Goal: Task Accomplishment & Management: Use online tool/utility

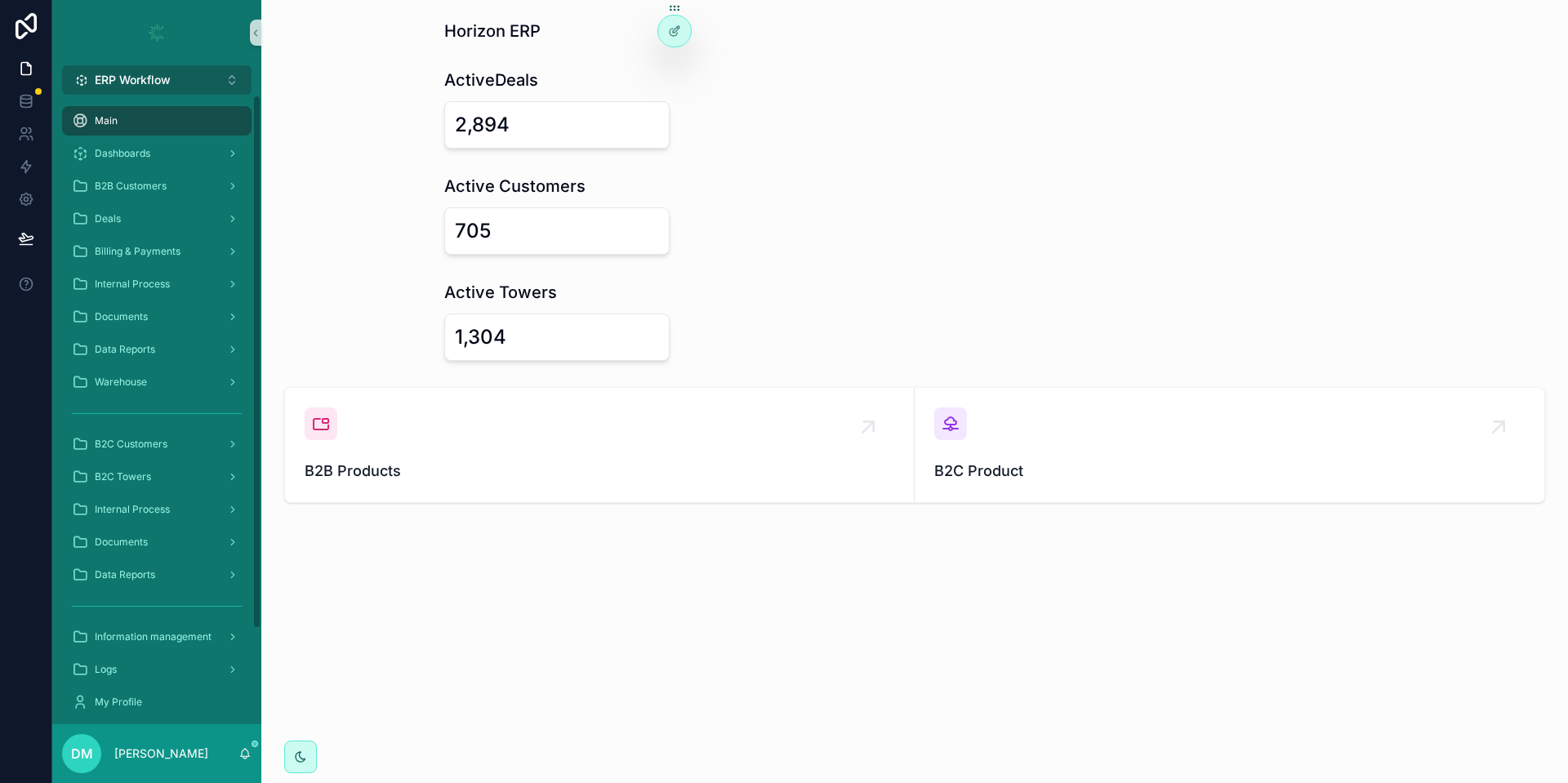
click at [171, 79] on span "ERP Workflow" at bounding box center [133, 79] width 76 height 16
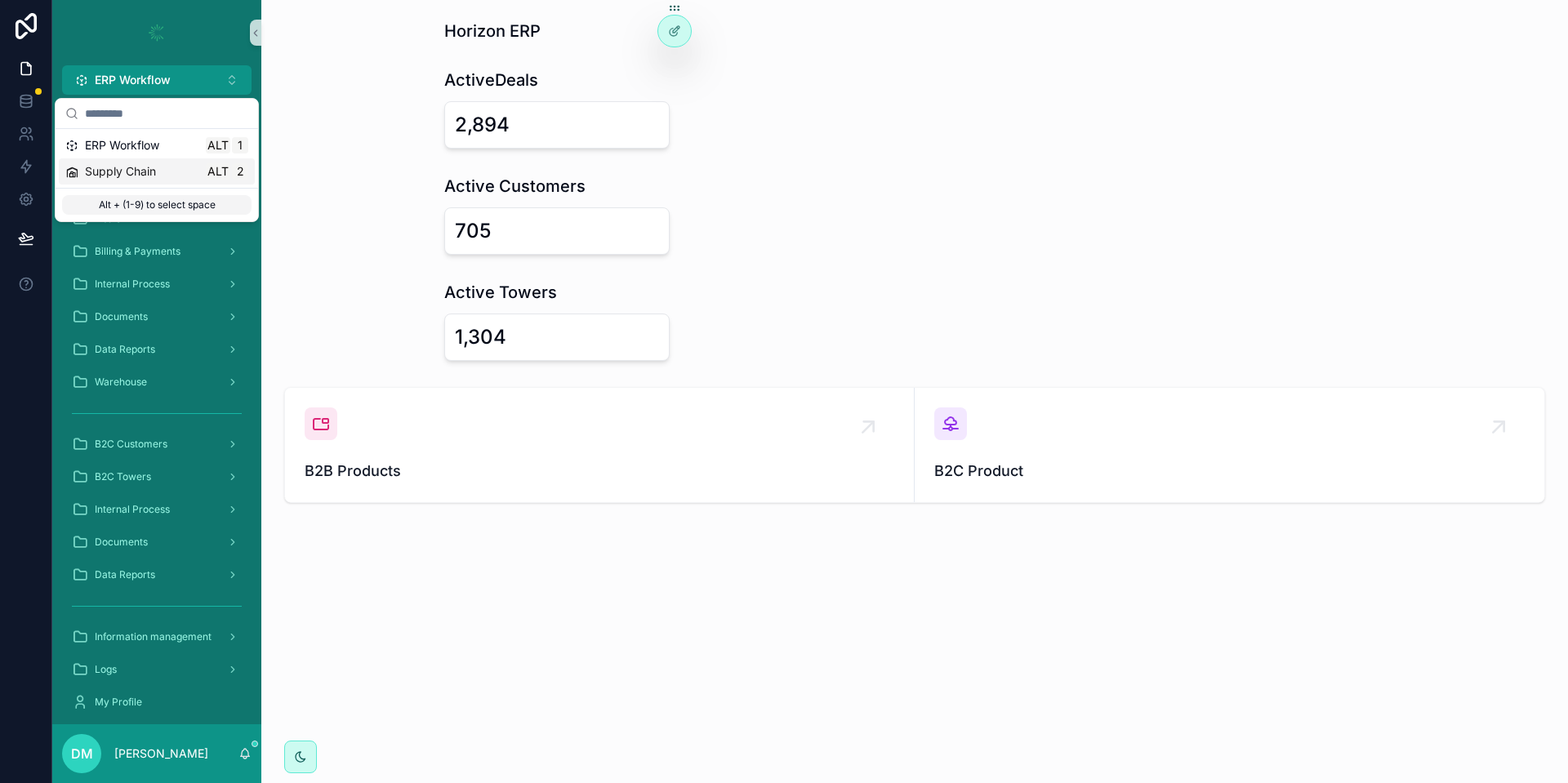
click at [117, 168] on span "Supply Chain" at bounding box center [120, 171] width 71 height 16
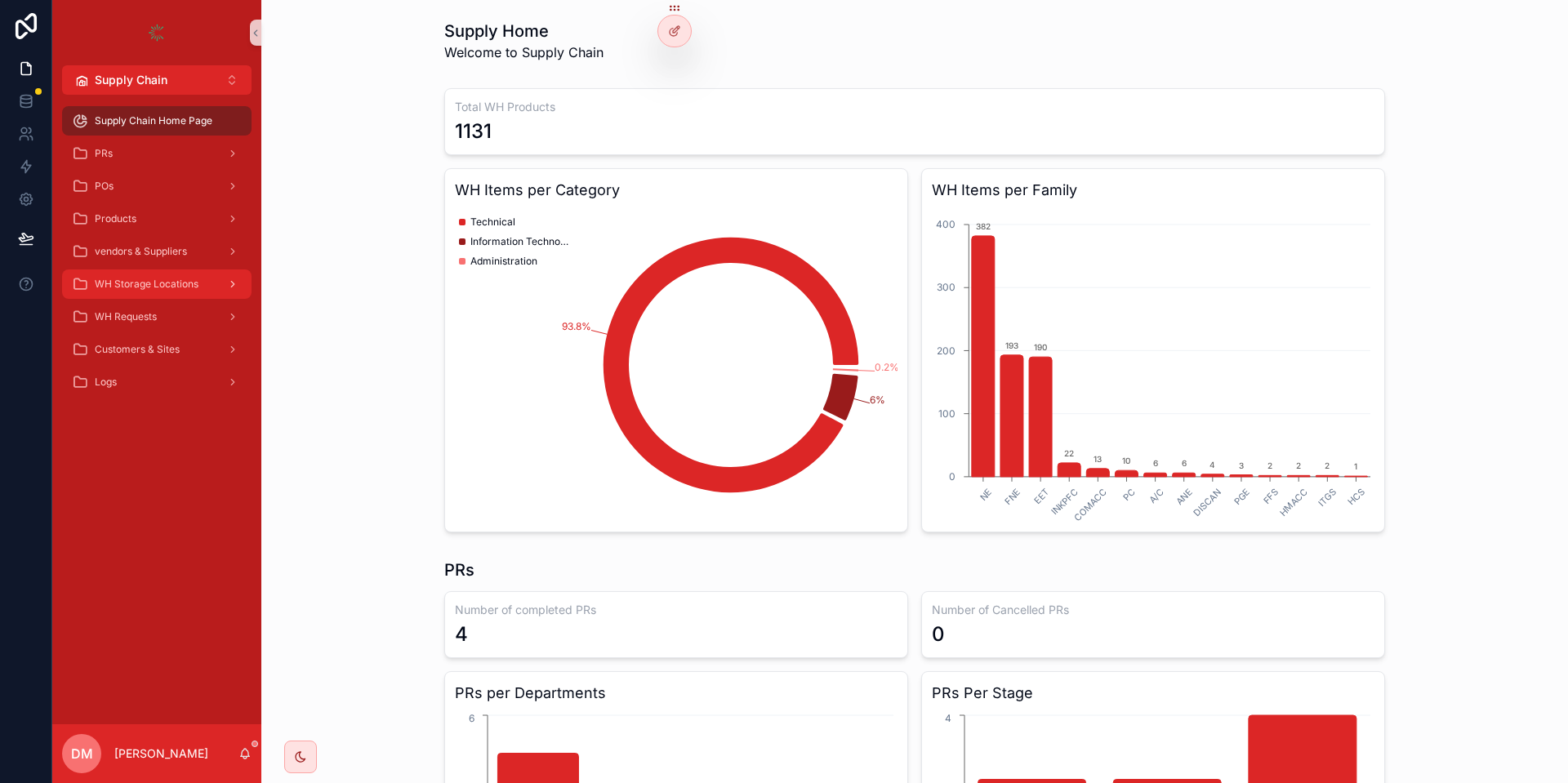
click at [154, 295] on div "WH Storage Locations" at bounding box center [156, 283] width 170 height 26
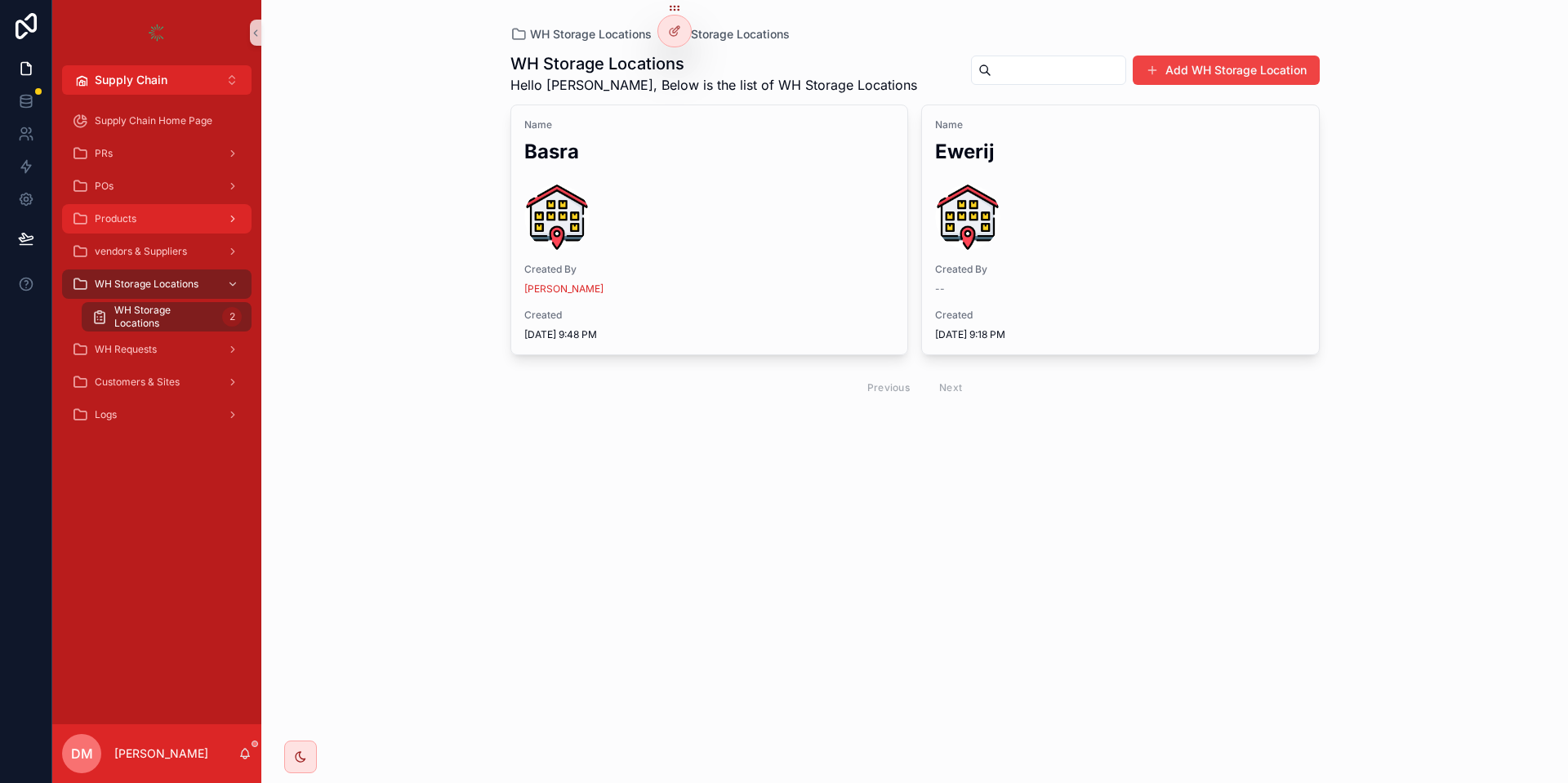
click at [181, 211] on div "Products" at bounding box center [156, 219] width 170 height 26
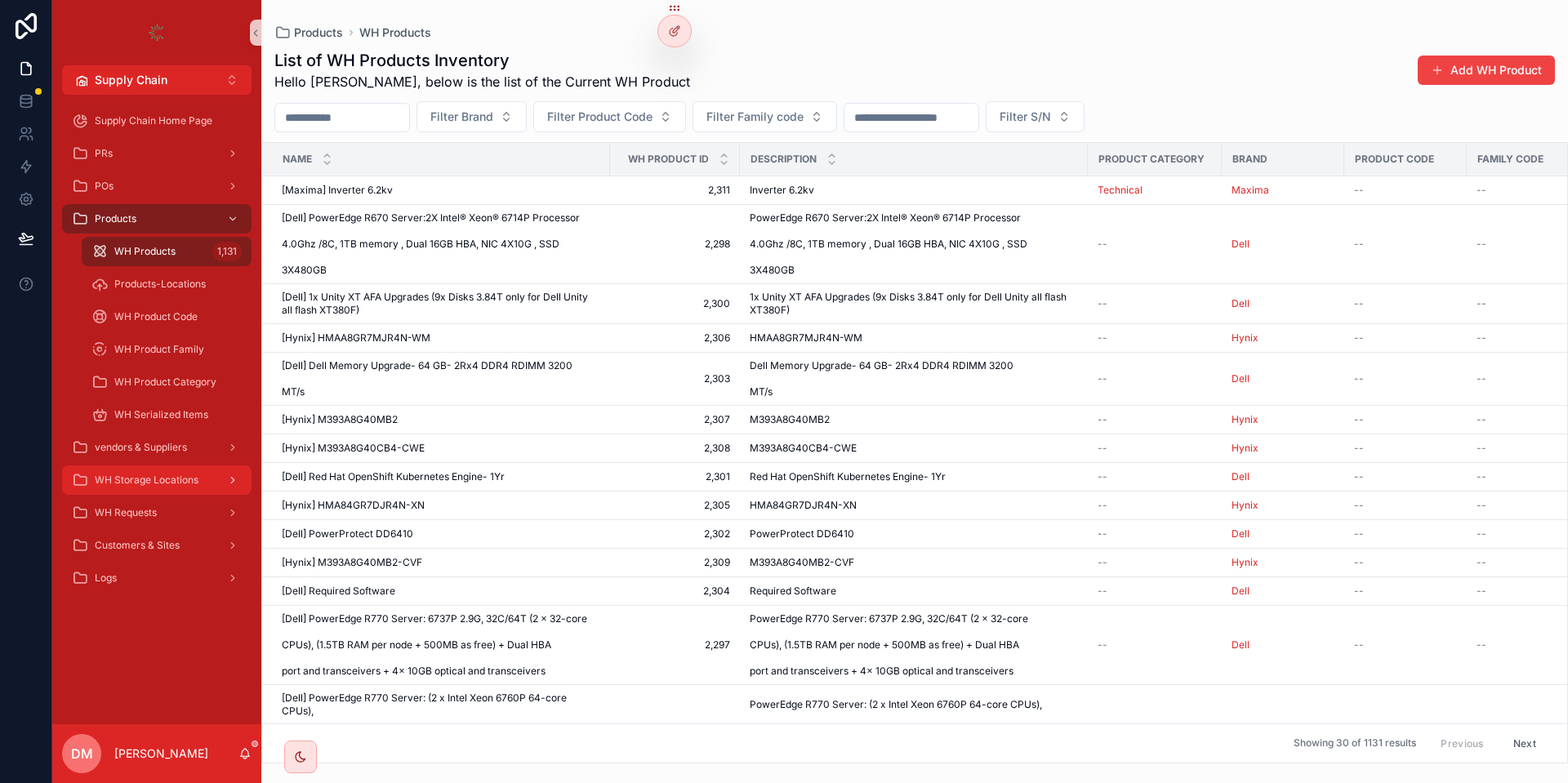
click at [188, 487] on div "WH Storage Locations" at bounding box center [156, 479] width 170 height 26
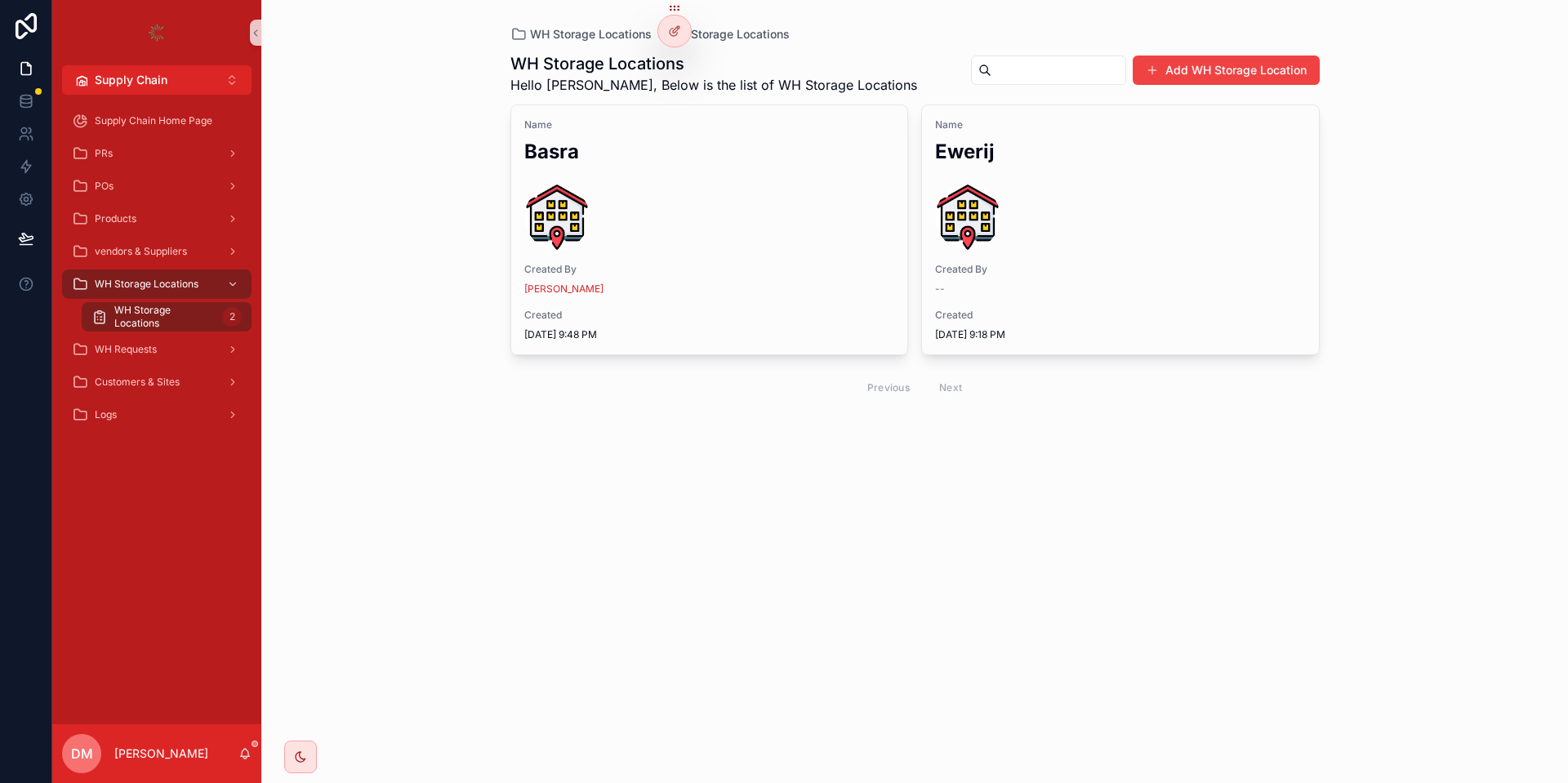
click at [155, 367] on div "Customers & Sites" at bounding box center [156, 382] width 209 height 33
click at [162, 350] on div "WH Requests" at bounding box center [156, 349] width 170 height 26
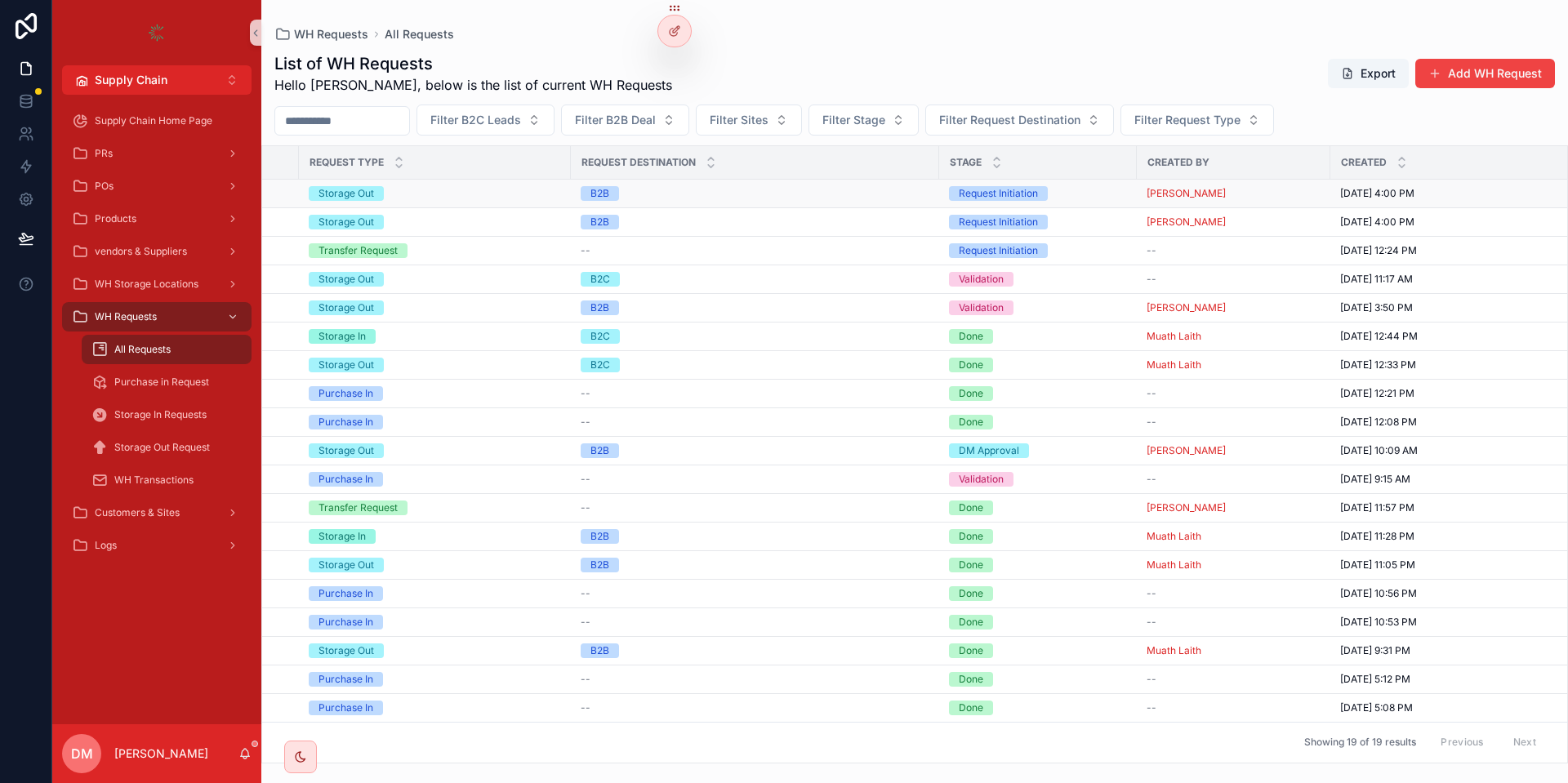
scroll to position [0, 199]
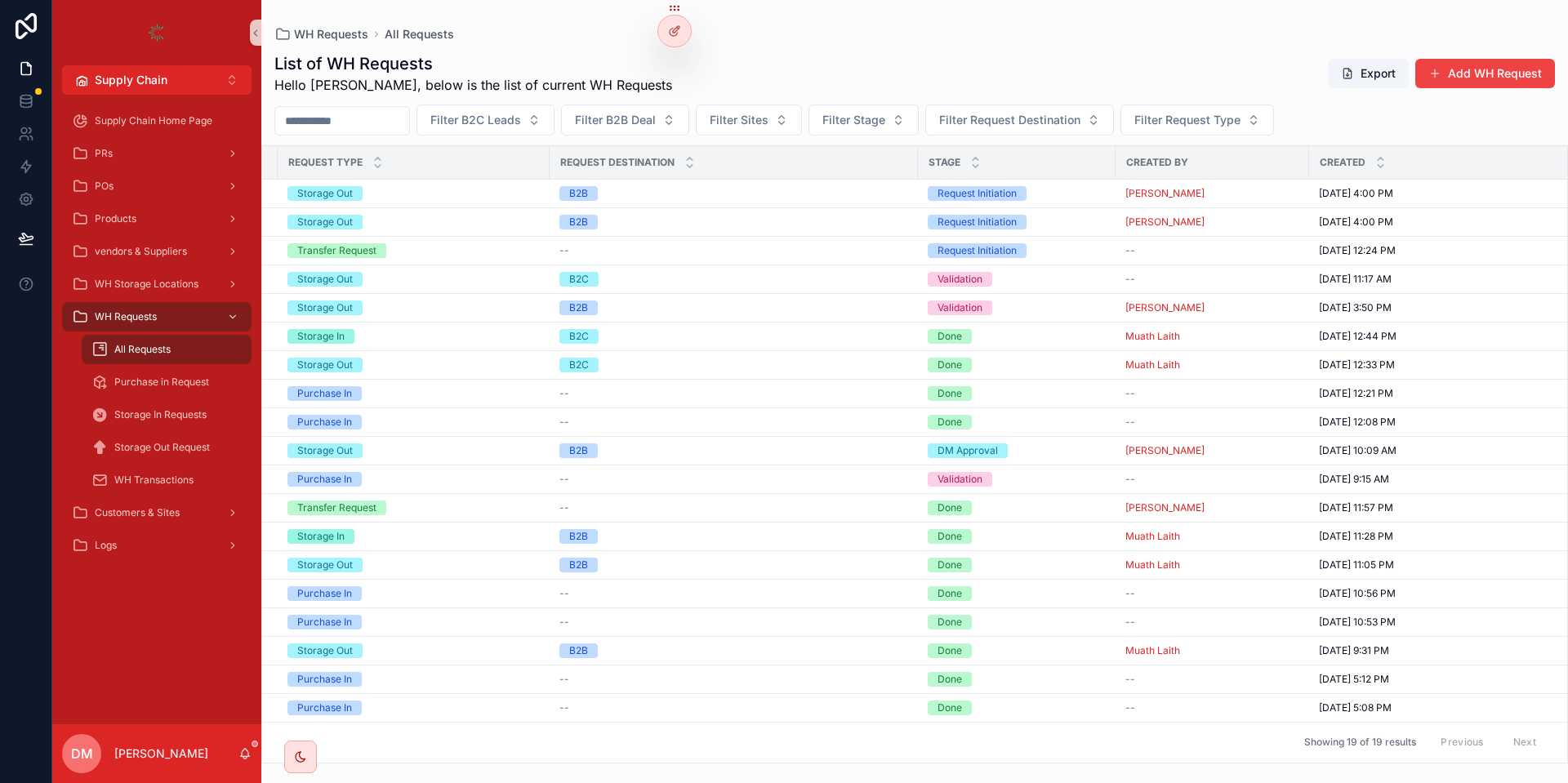
click at [967, 64] on div "List of WH Requests Hello [PERSON_NAME], below is the list of current WH Reques…" at bounding box center [914, 73] width 1280 height 42
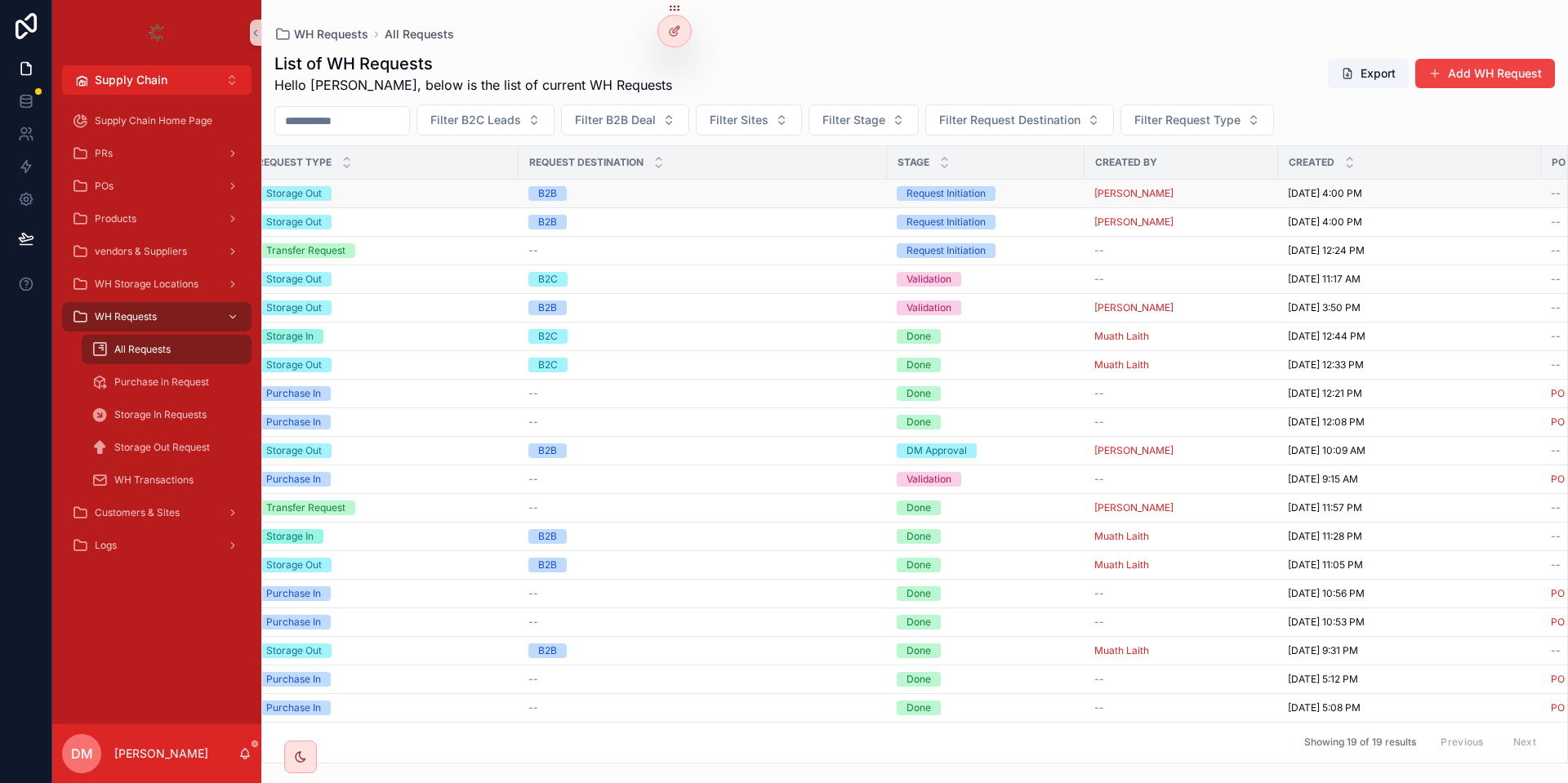
click at [1230, 192] on div "[PERSON_NAME]" at bounding box center [1181, 193] width 174 height 13
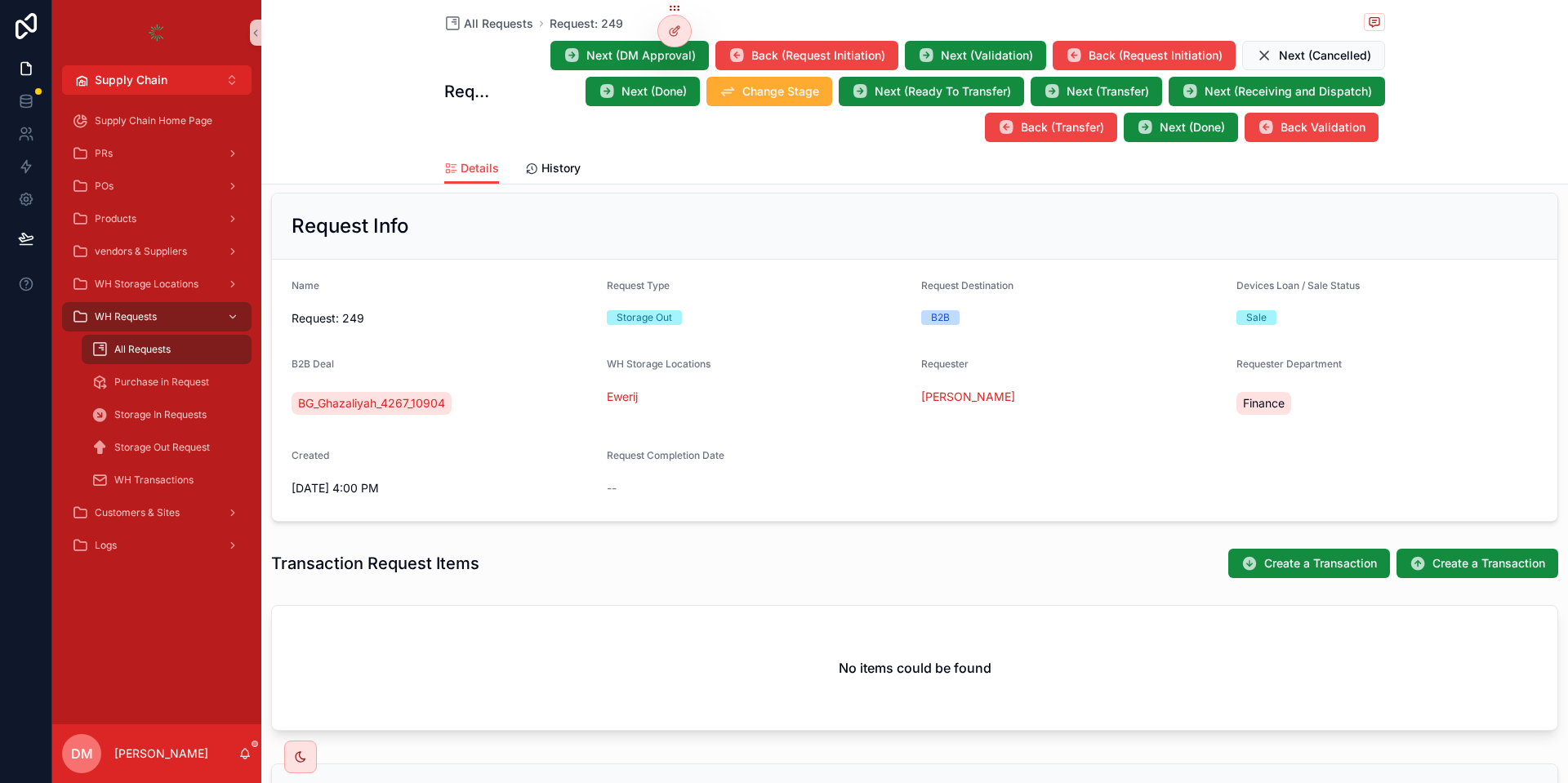
scroll to position [450, 0]
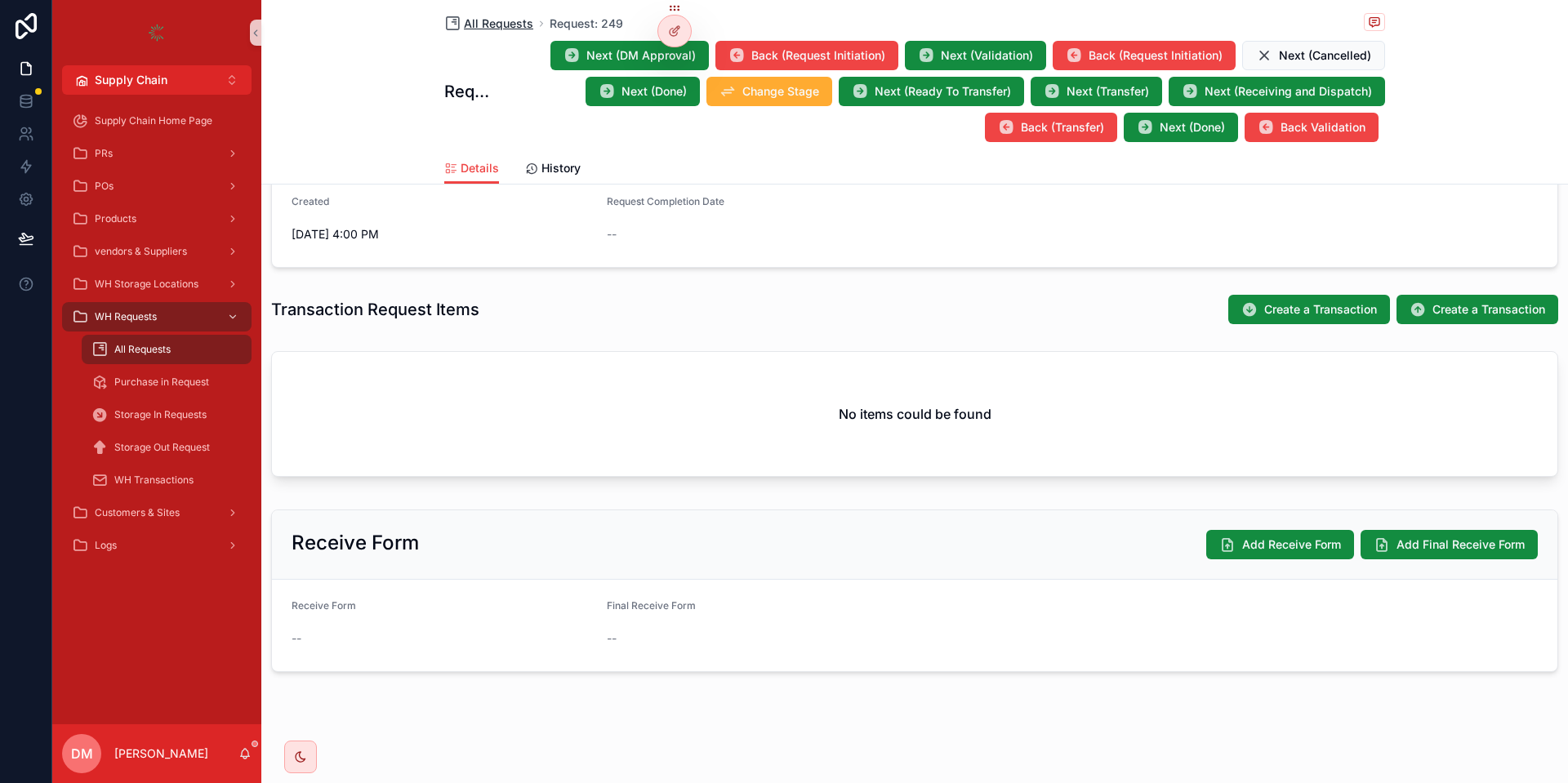
click at [484, 16] on span "All Requests" at bounding box center [499, 23] width 70 height 16
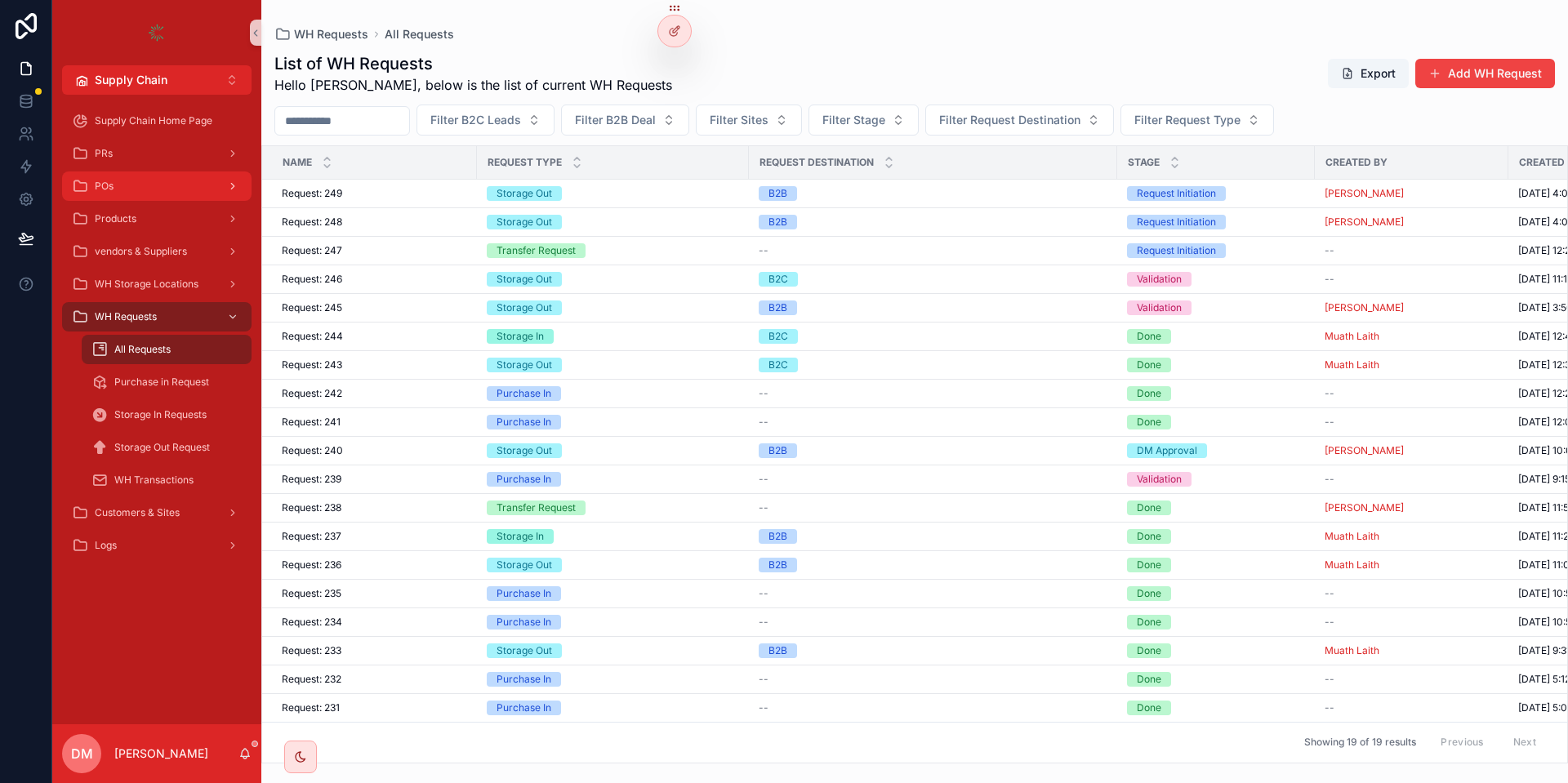
click at [148, 197] on div "POs" at bounding box center [156, 186] width 170 height 26
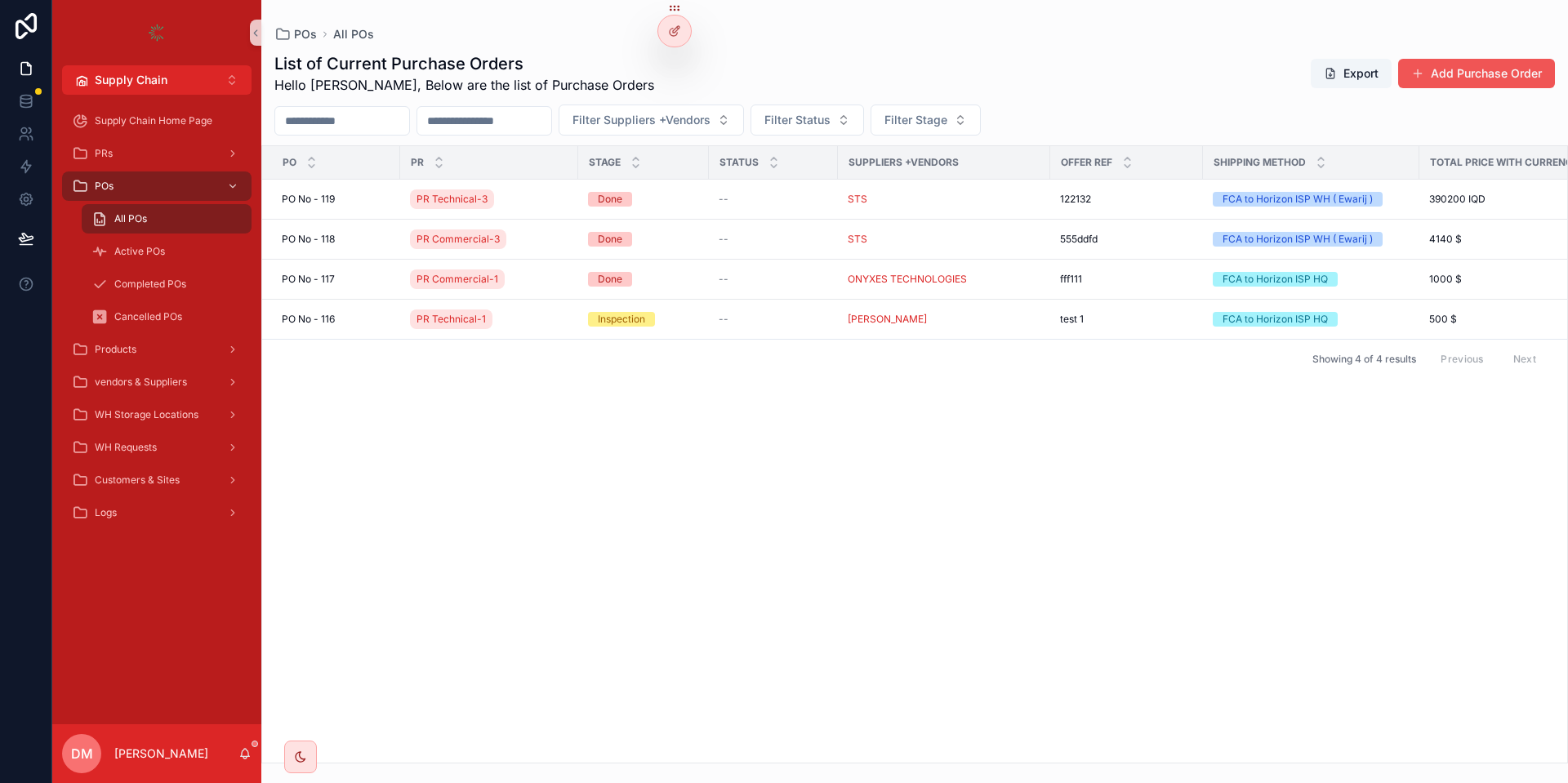
click at [1447, 60] on button "Add Purchase Order" at bounding box center [1476, 73] width 156 height 29
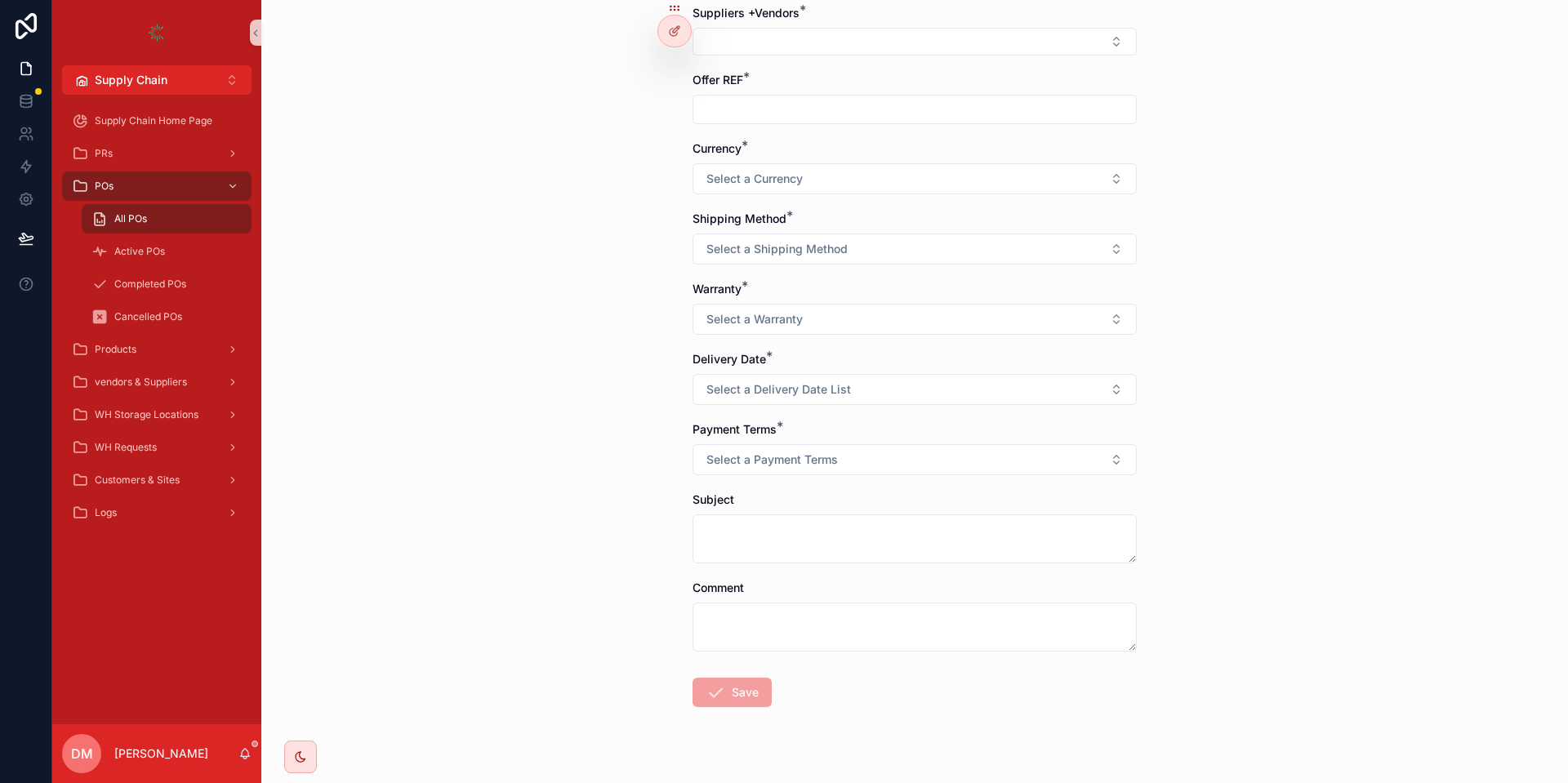
scroll to position [188, 0]
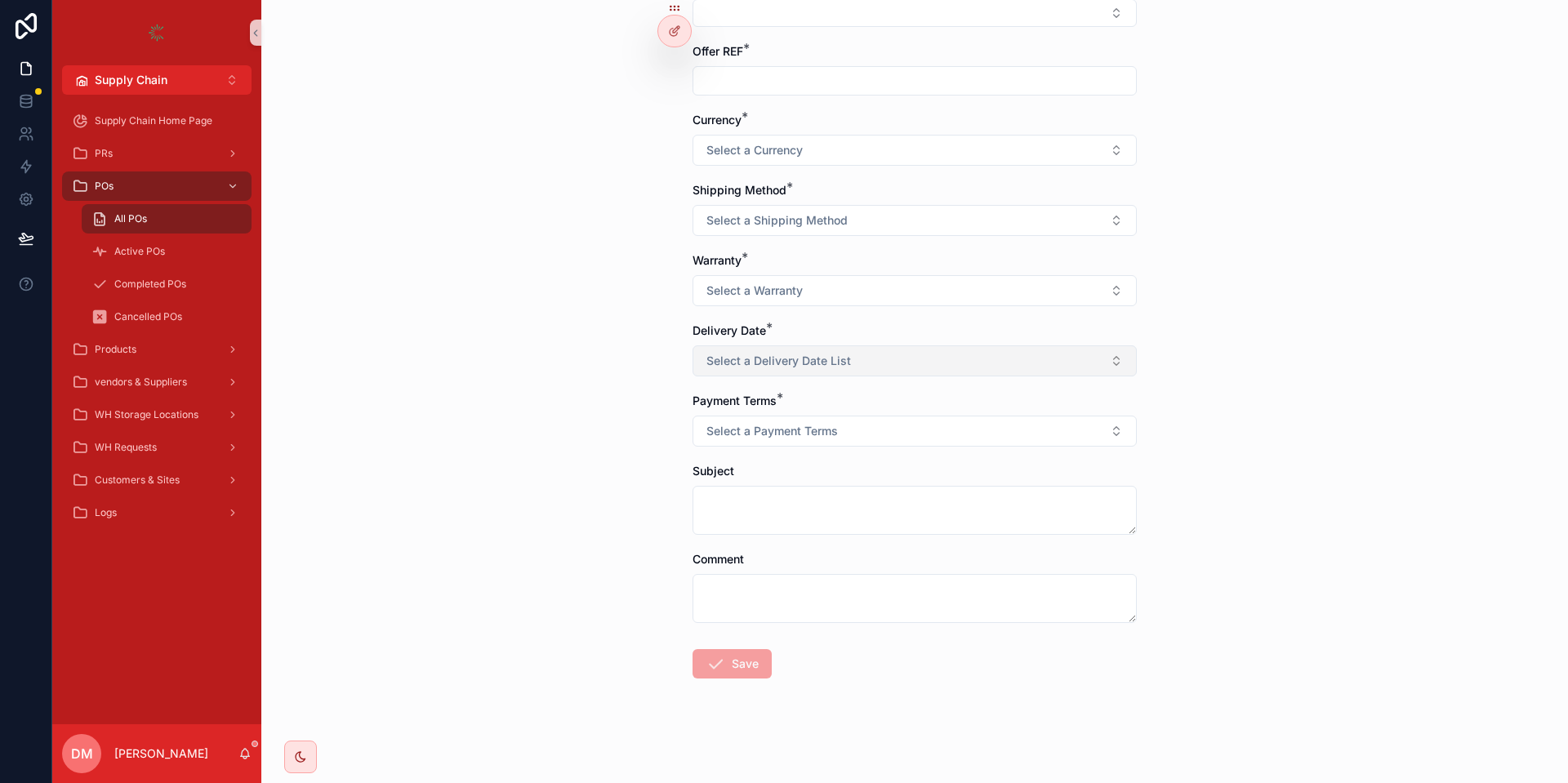
click at [836, 360] on span "Select a Delivery Date List" at bounding box center [779, 360] width 145 height 16
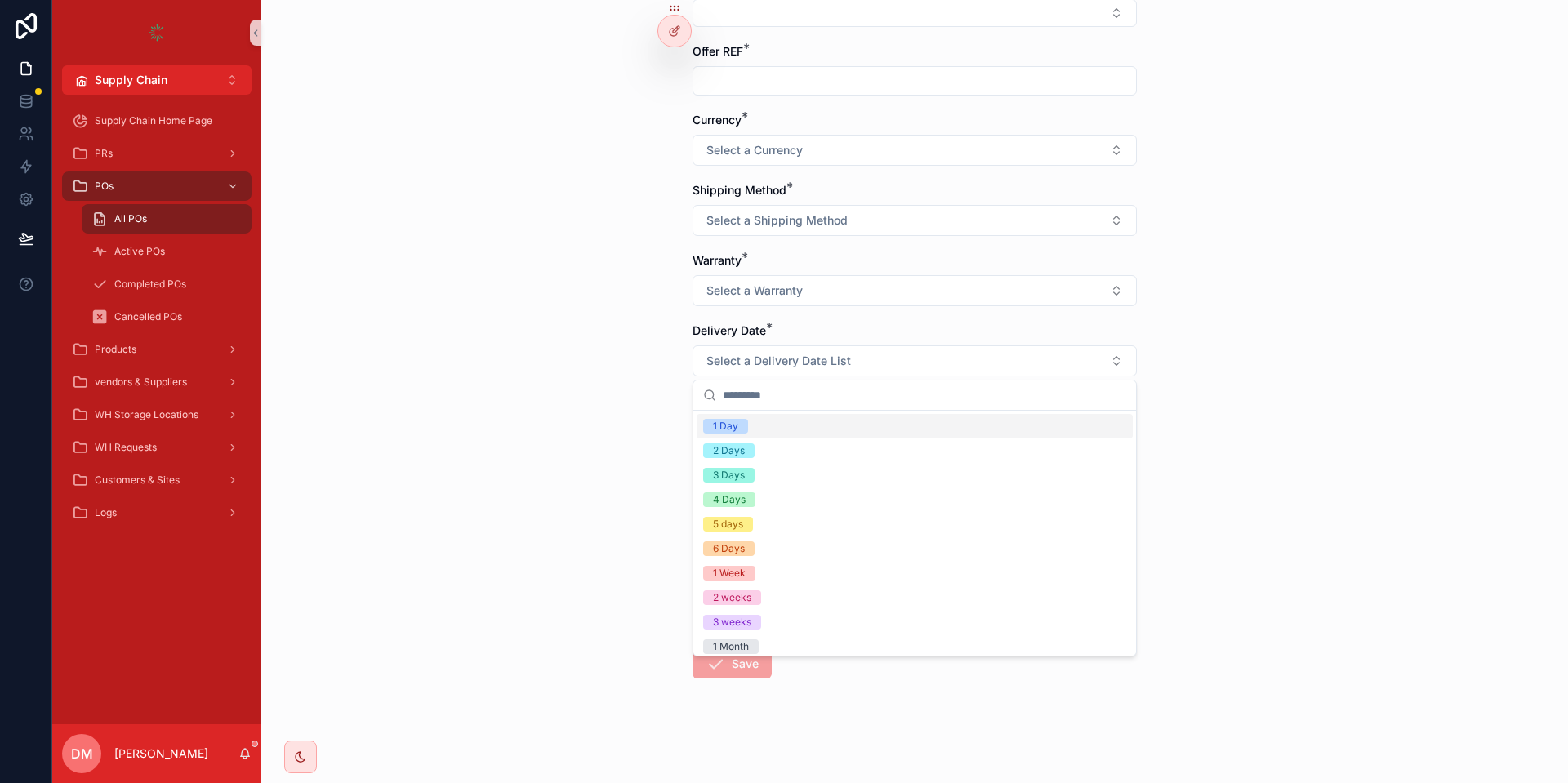
click at [828, 329] on div "Delivery Date *" at bounding box center [914, 331] width 444 height 16
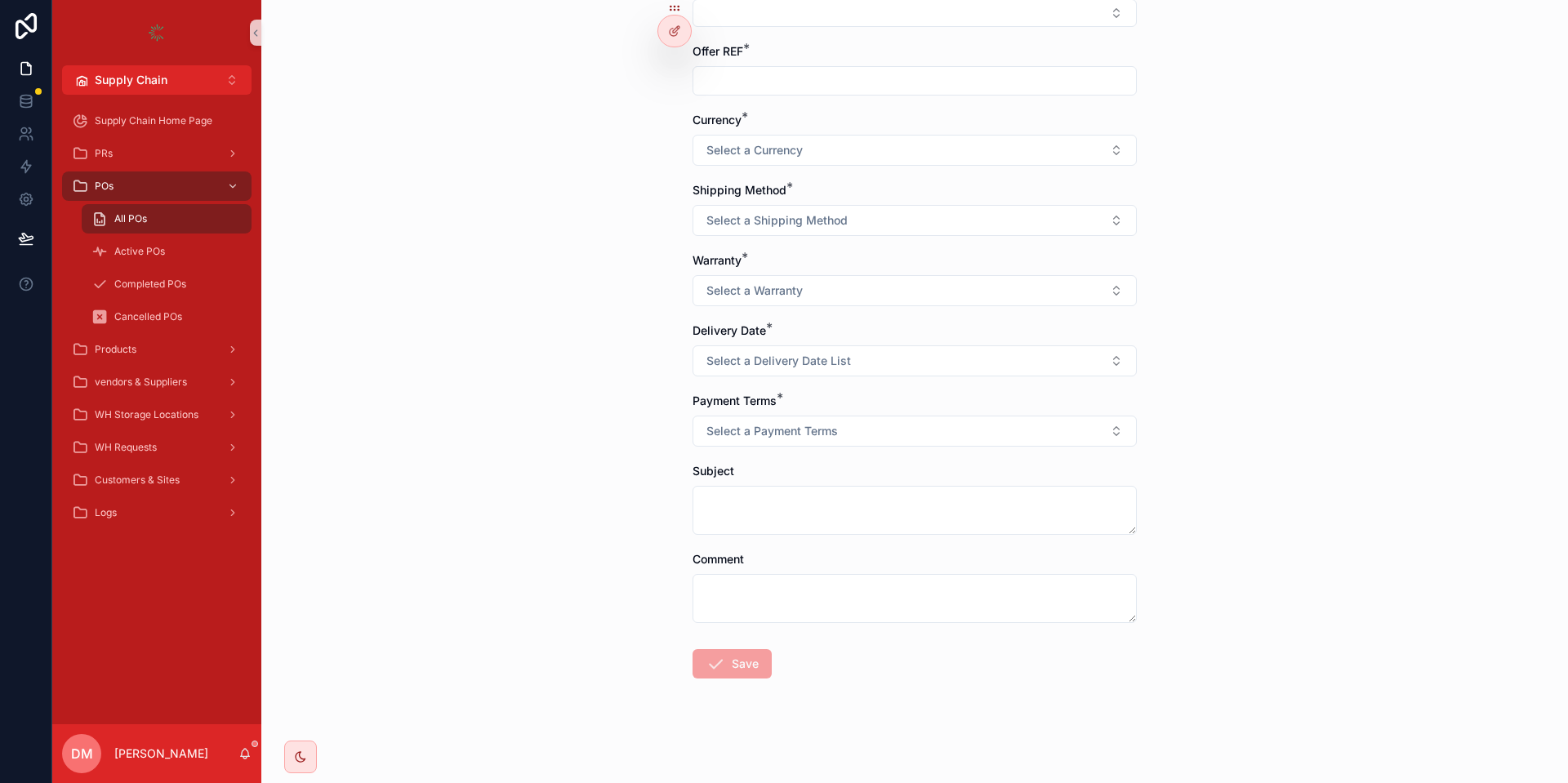
click at [209, 229] on div "All POs" at bounding box center [167, 219] width 151 height 26
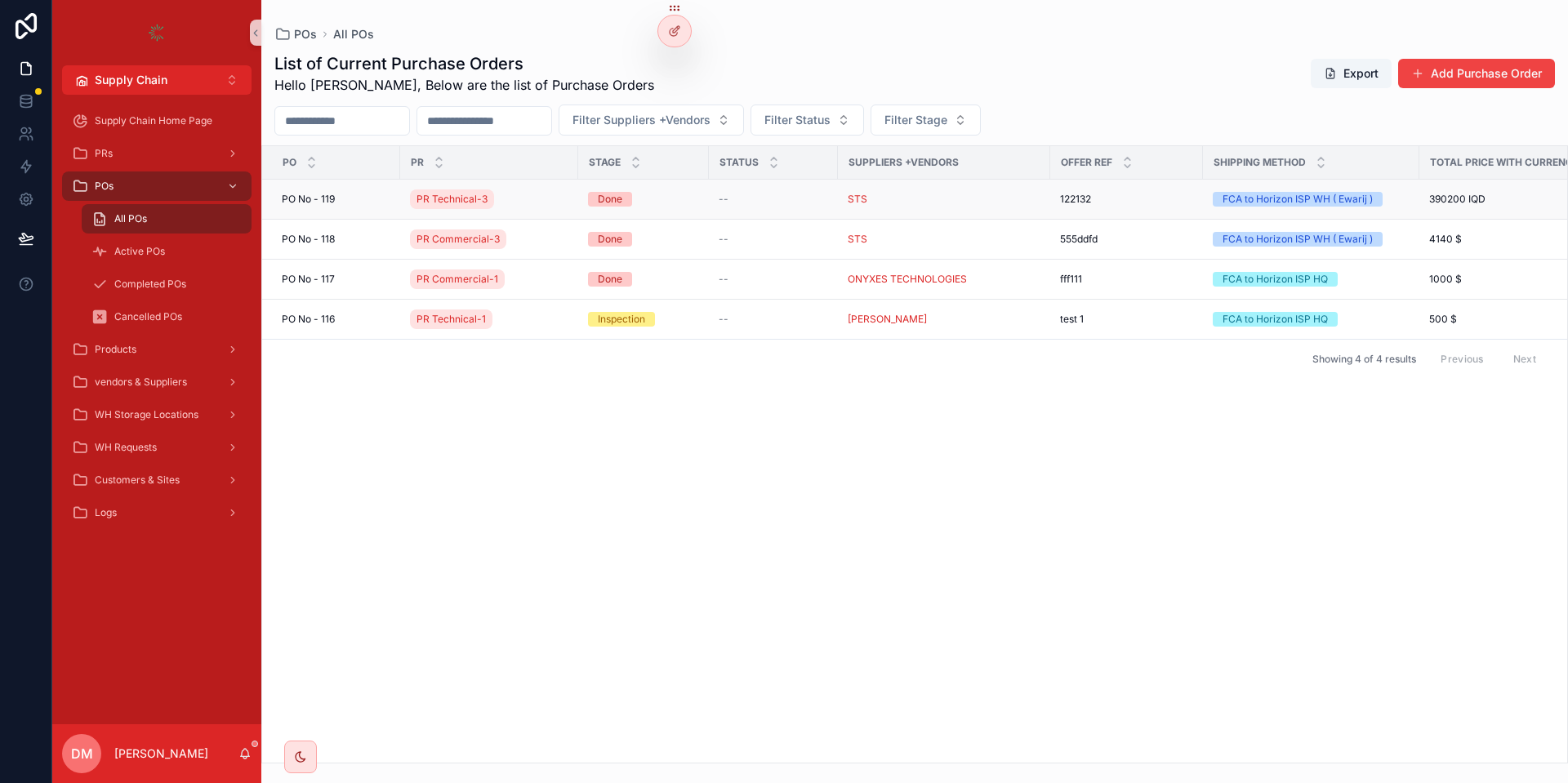
click at [512, 195] on div "PR Technical-3" at bounding box center [489, 198] width 158 height 26
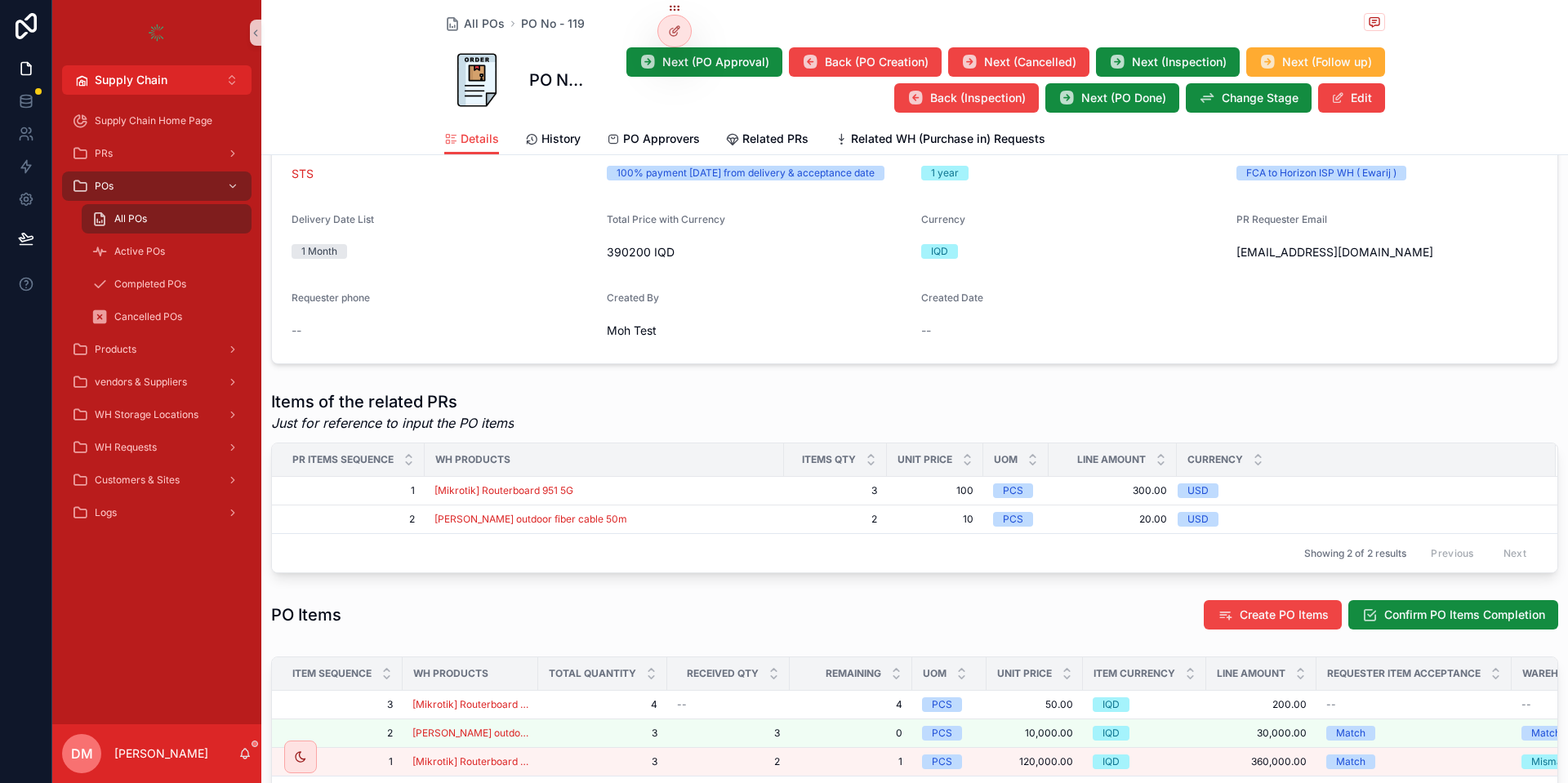
scroll to position [490, 0]
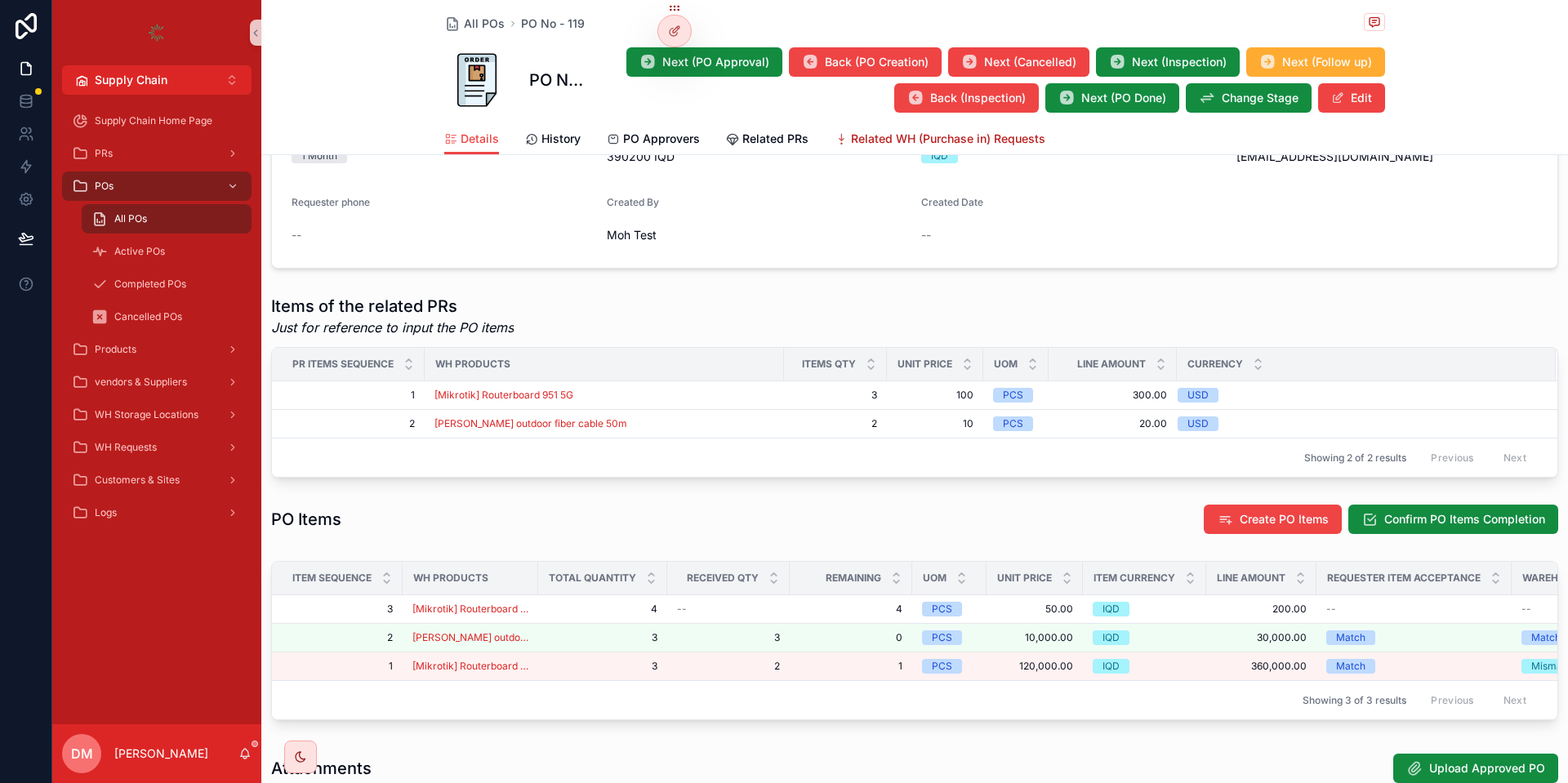
click at [931, 138] on span "Related WH (Purchase in) Requests" at bounding box center [948, 138] width 194 height 16
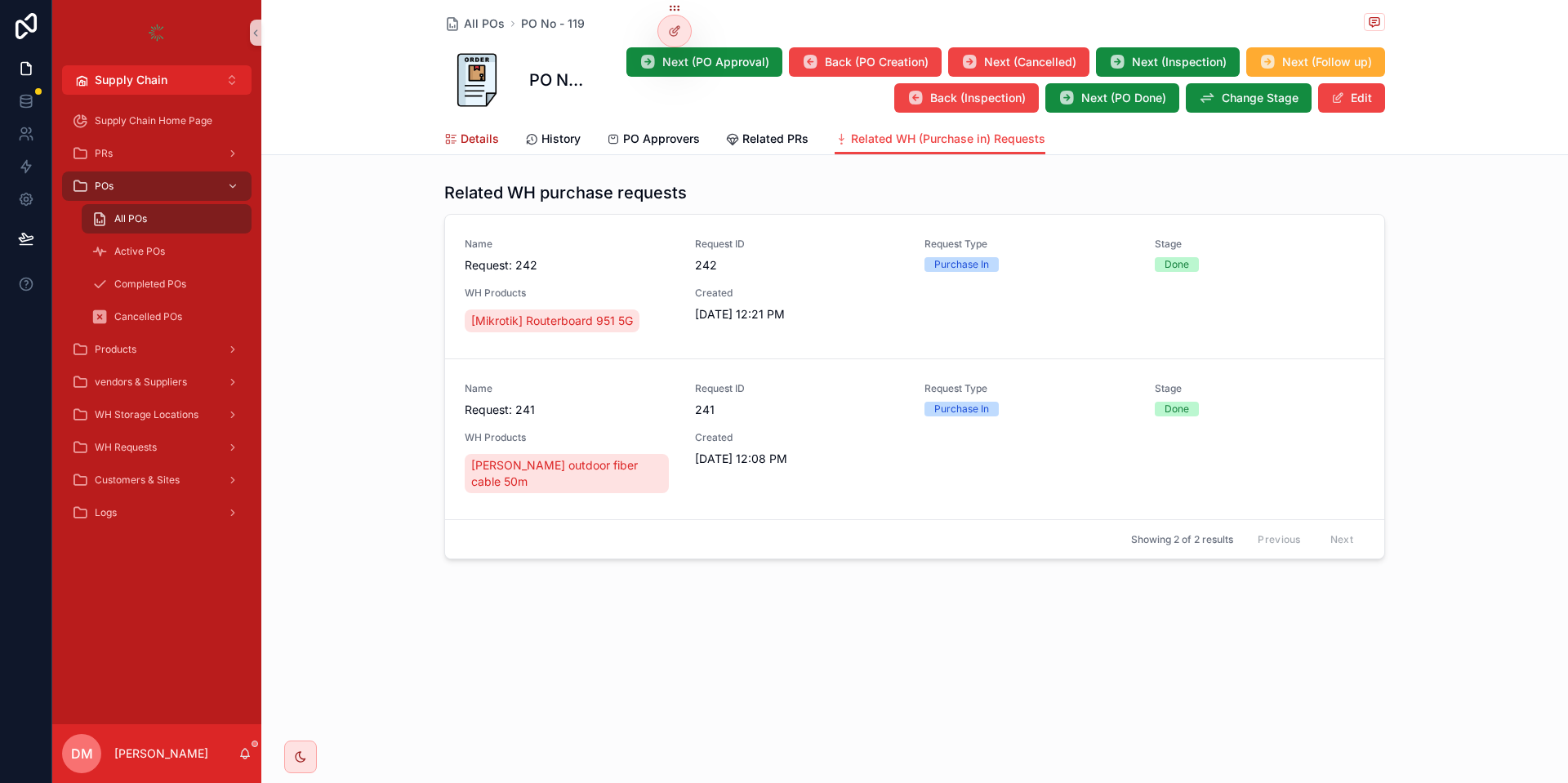
click at [490, 138] on span "Details" at bounding box center [480, 138] width 39 height 16
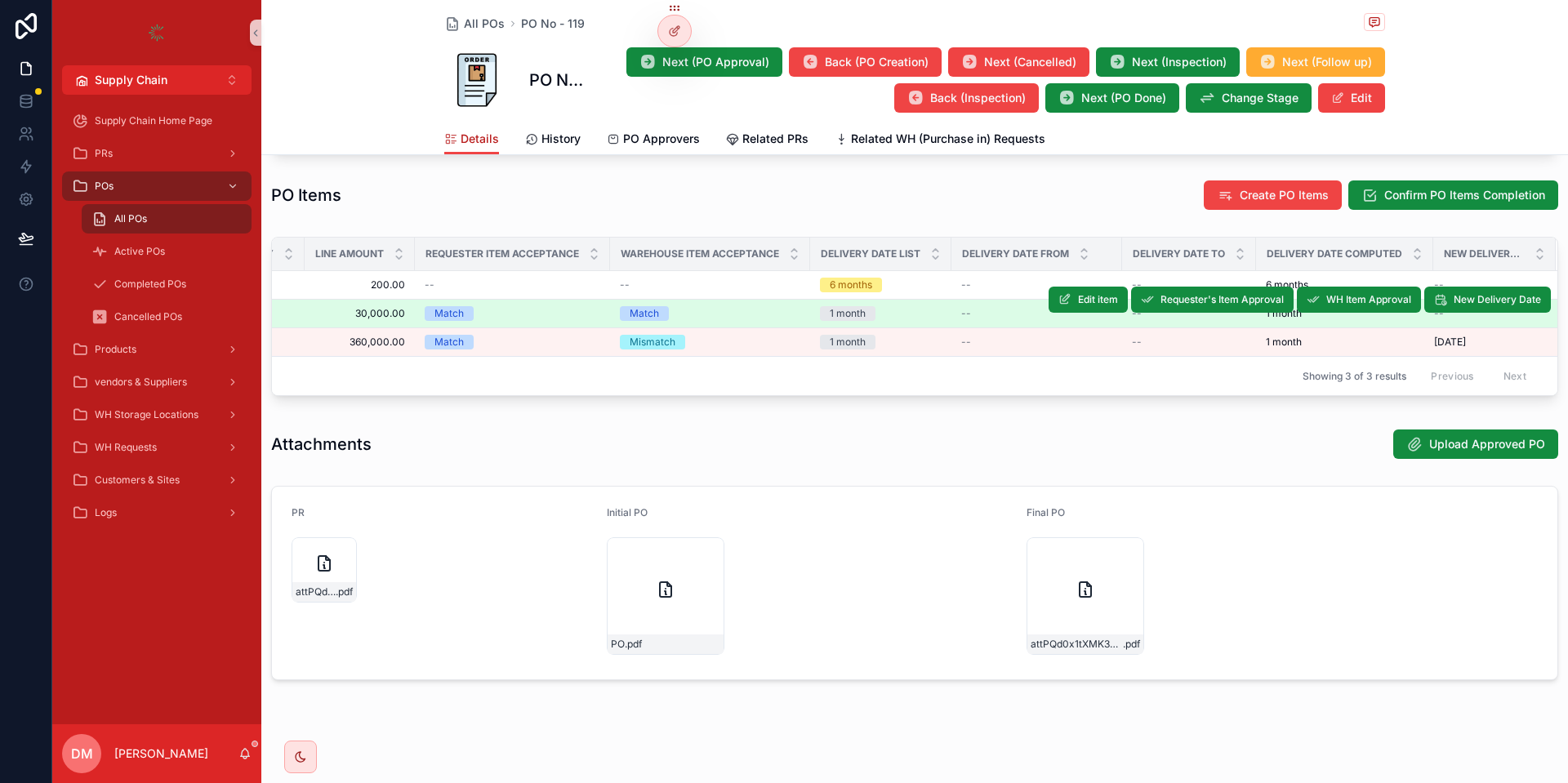
scroll to position [813, 0]
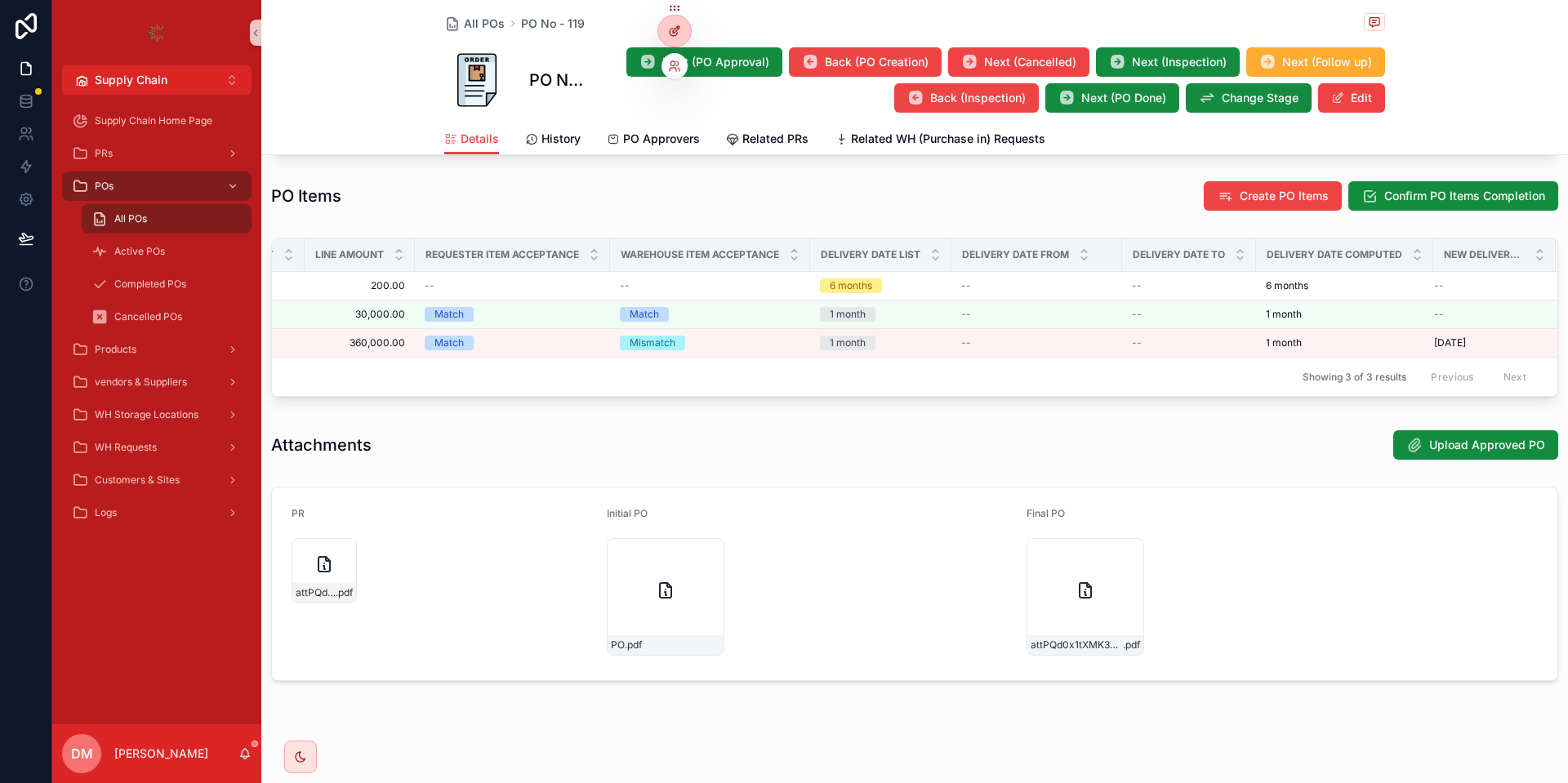
click at [668, 35] on icon at bounding box center [675, 31] width 13 height 13
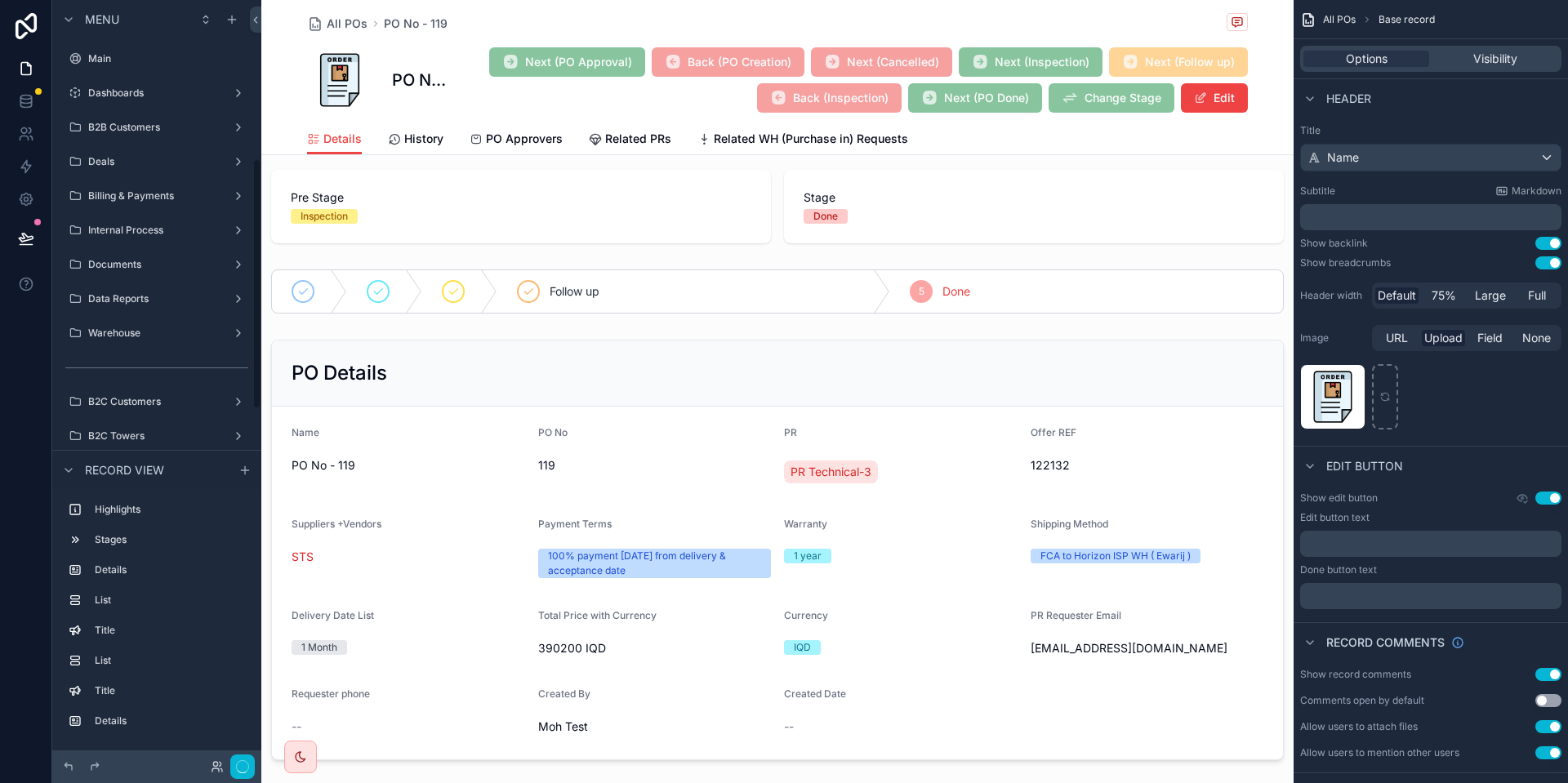
scroll to position [483, 0]
click at [309, 284] on div "scrollable content" at bounding box center [777, 292] width 1032 height 57
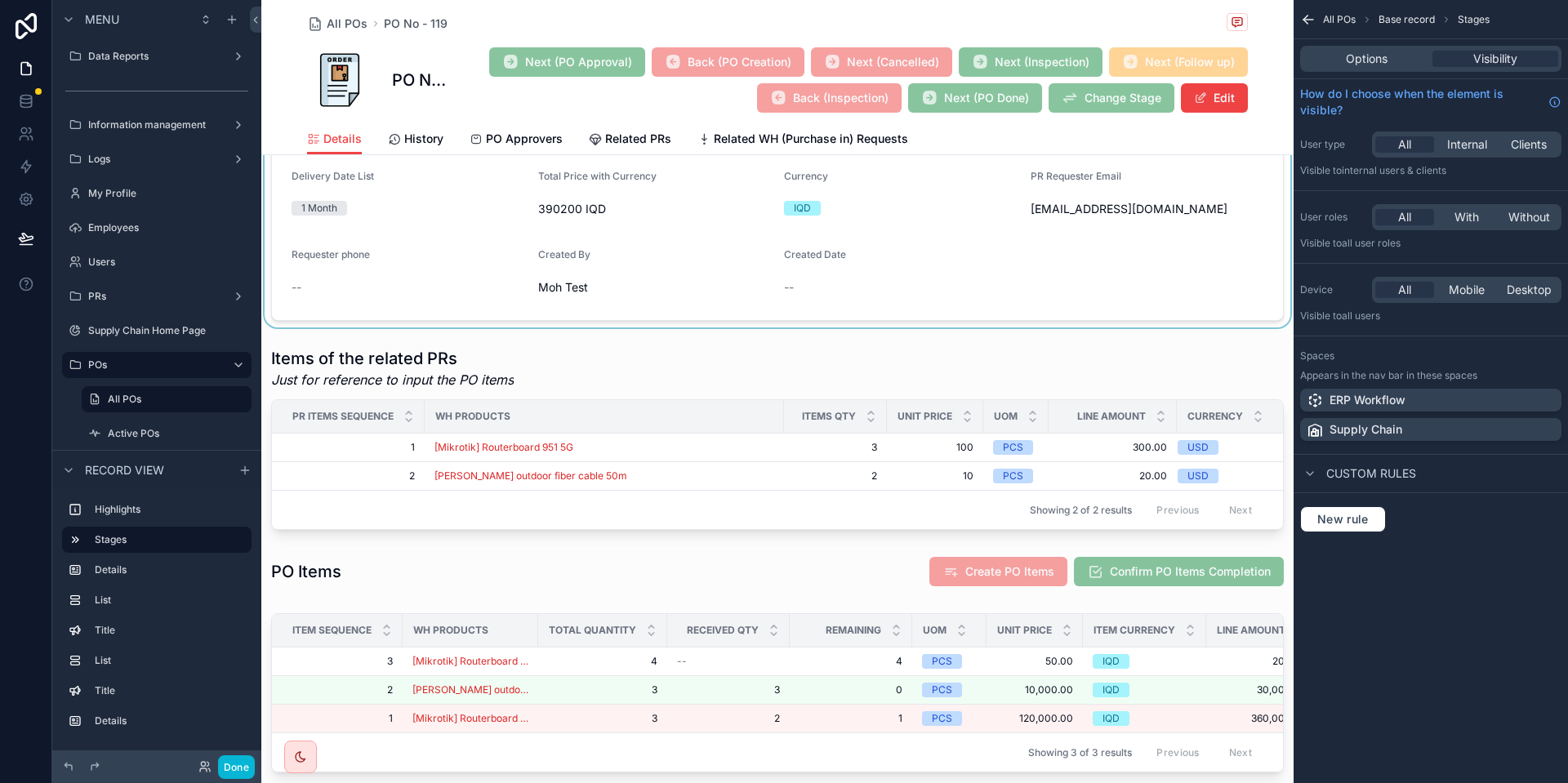
scroll to position [655, 0]
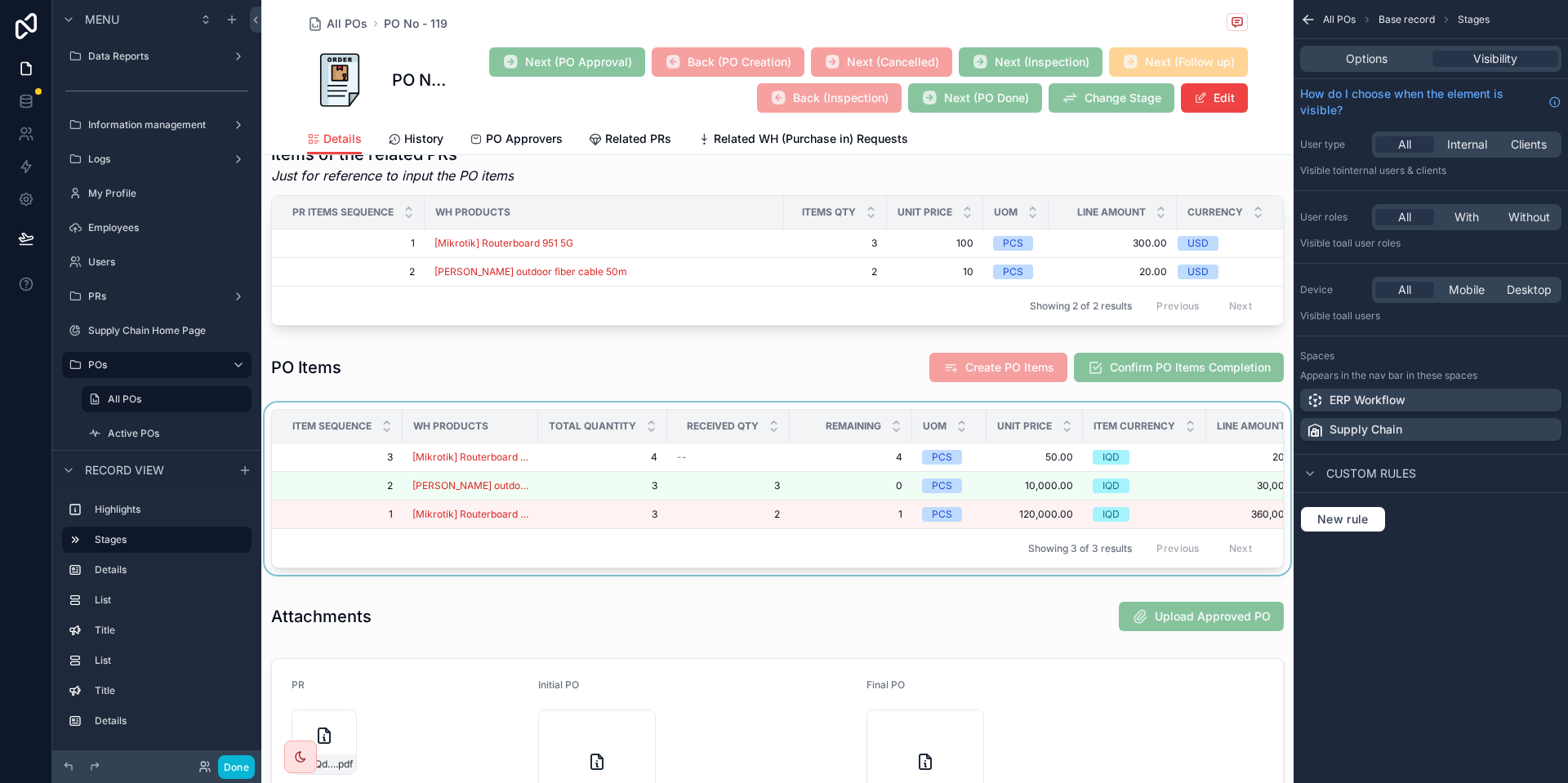
click at [698, 497] on div "scrollable content" at bounding box center [777, 492] width 1032 height 179
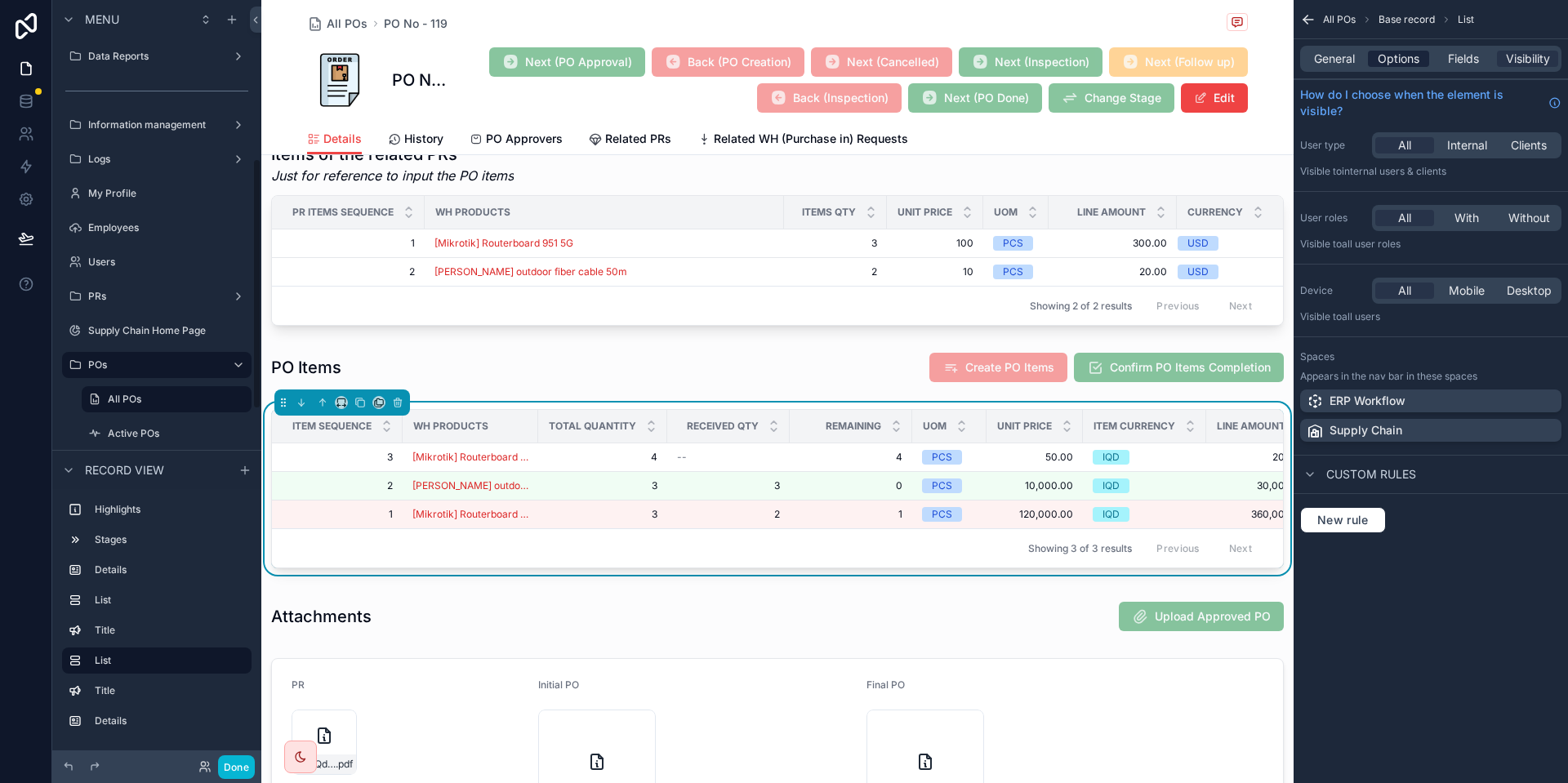
click at [1421, 56] on div "Options" at bounding box center [1398, 58] width 61 height 16
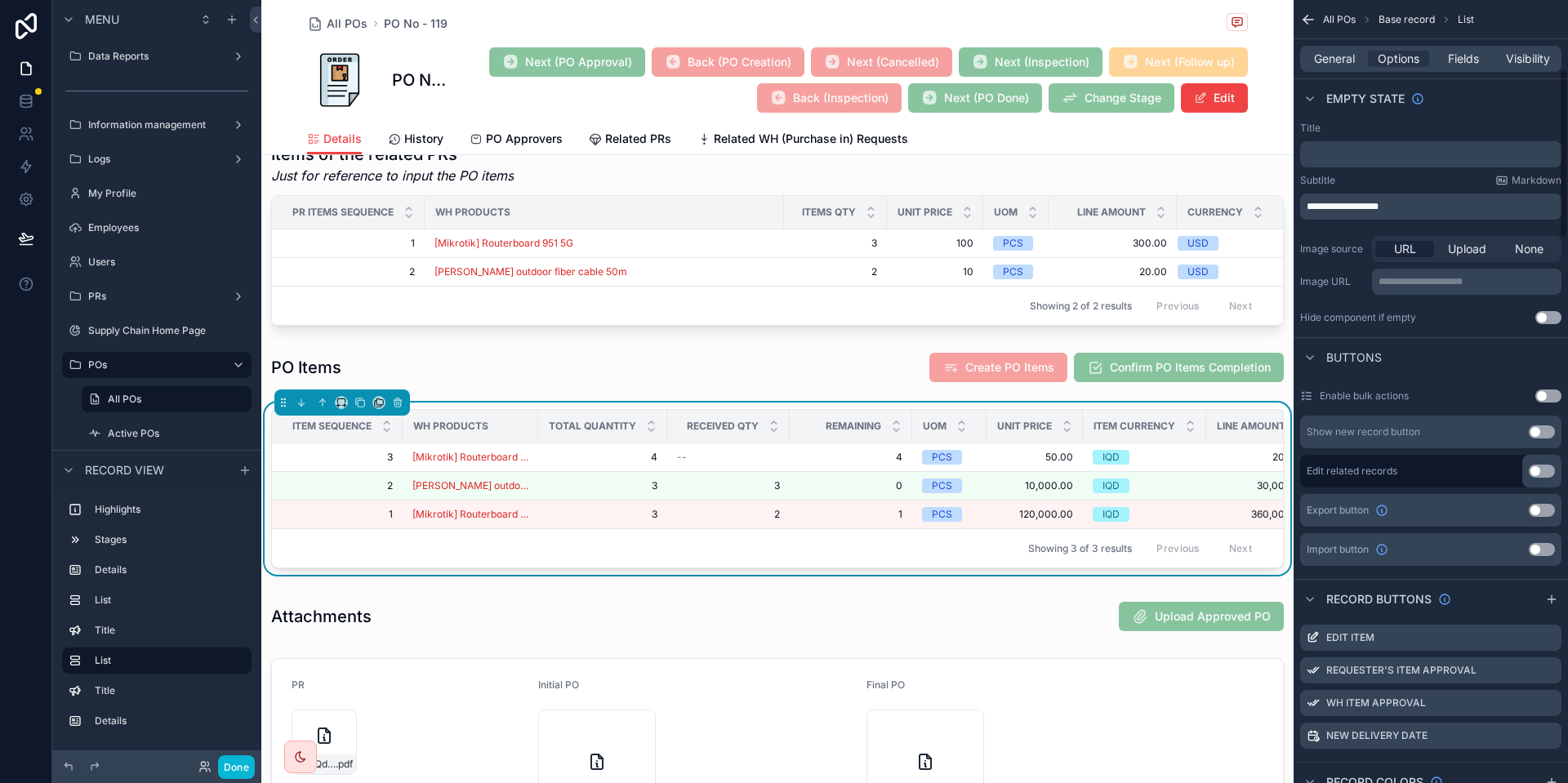
scroll to position [368, 0]
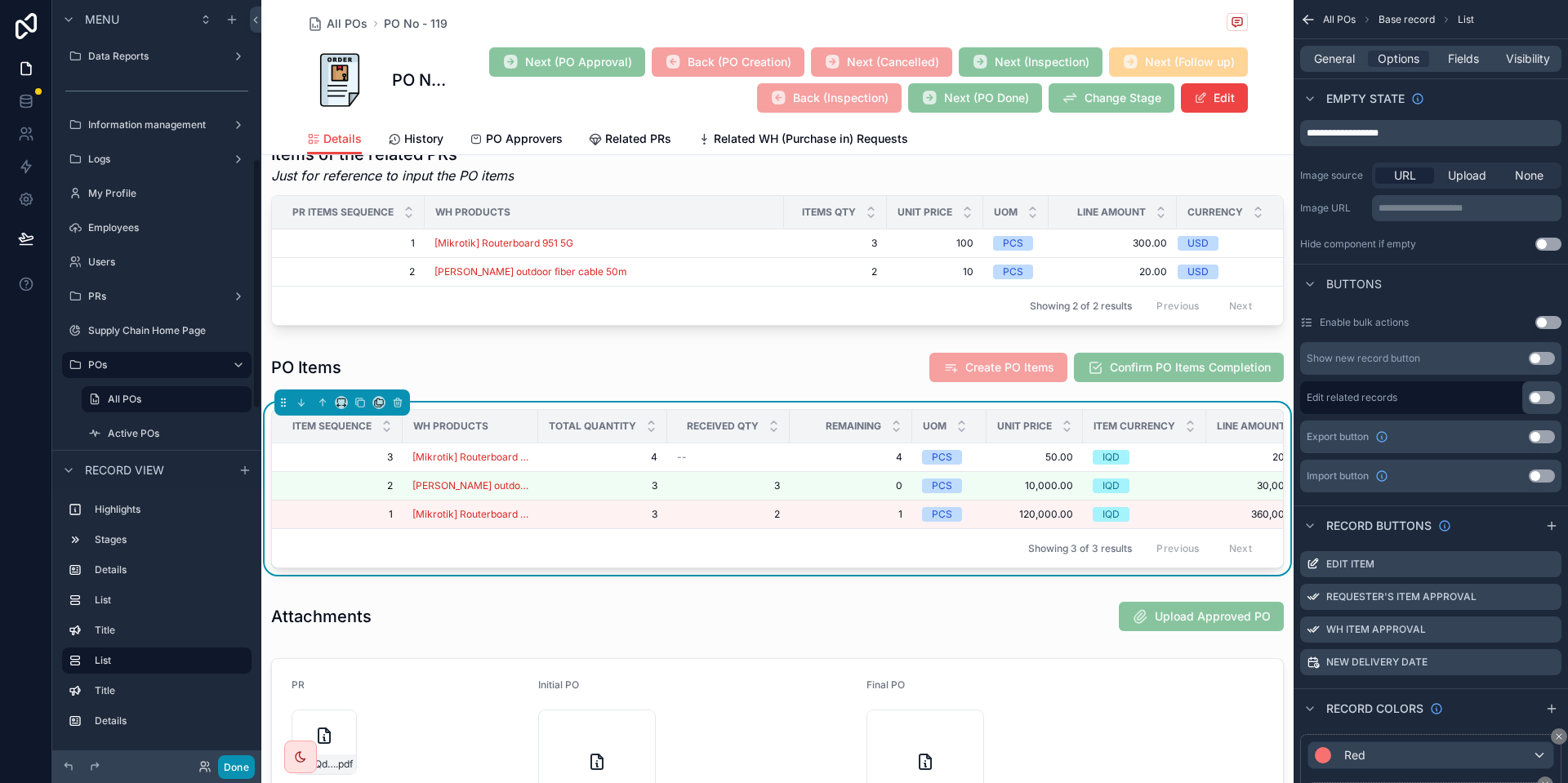
click at [233, 770] on button "Done" at bounding box center [236, 767] width 37 height 24
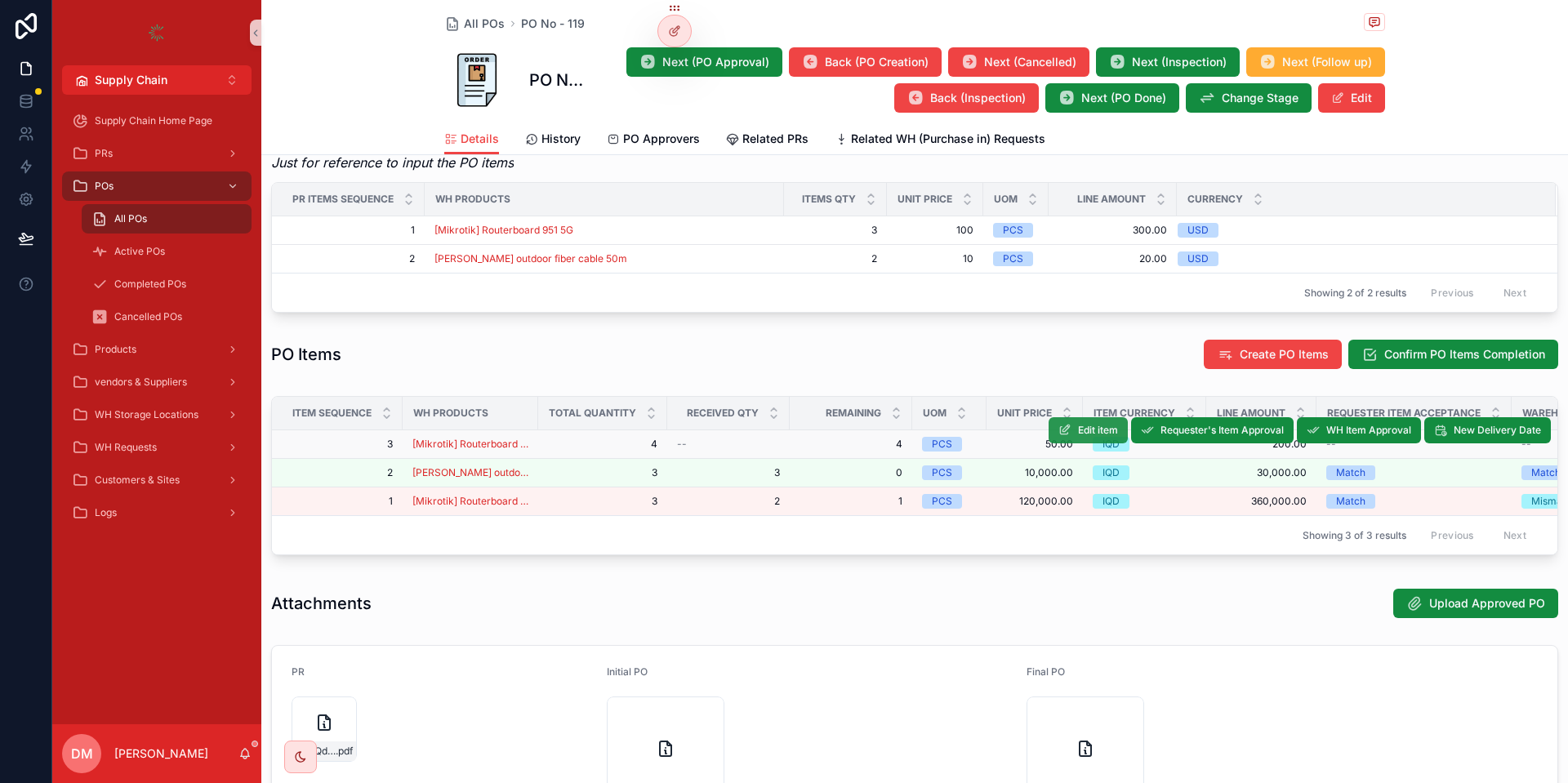
click at [1079, 436] on span "Edit item" at bounding box center [1099, 431] width 40 height 13
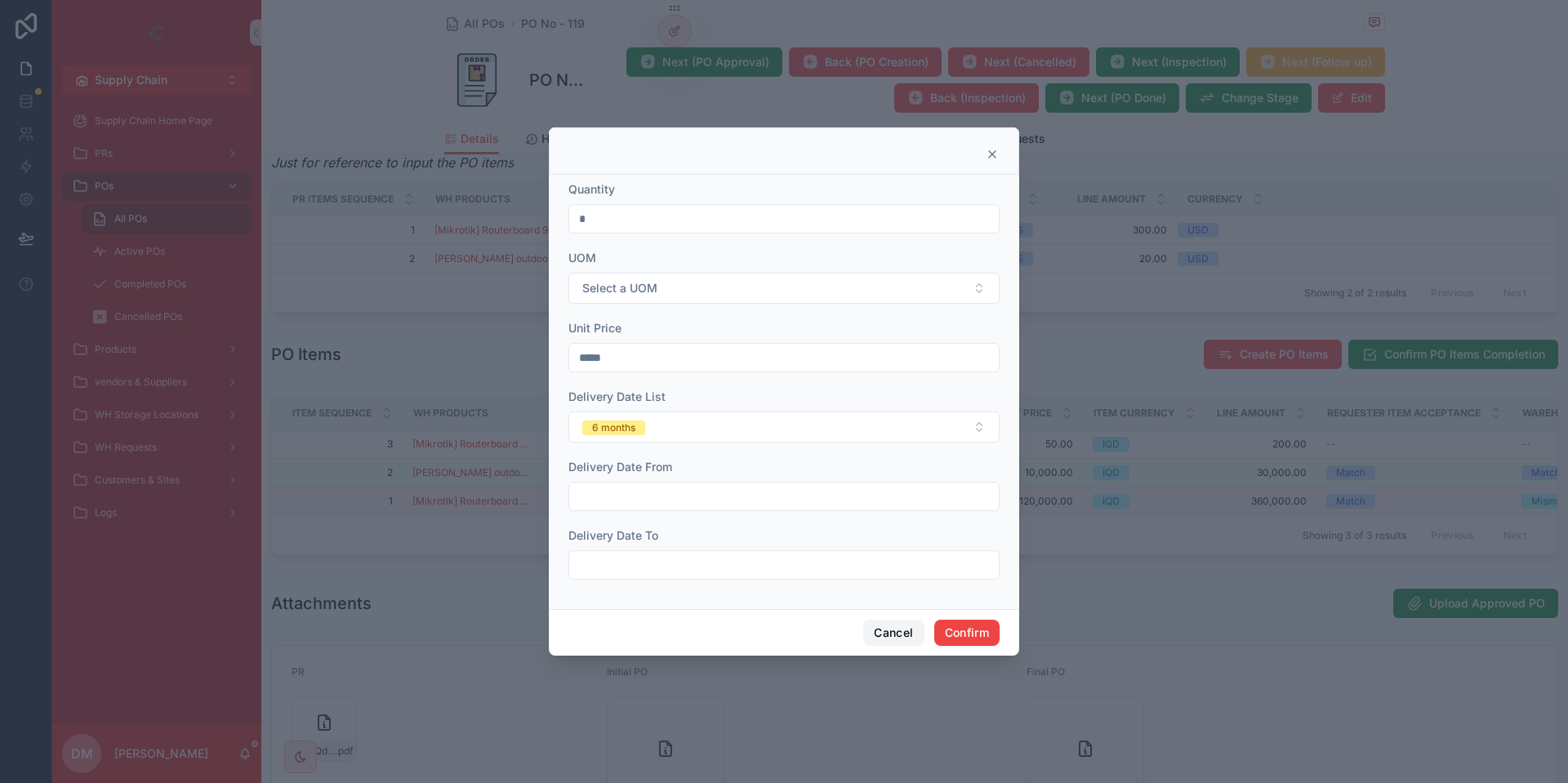
click at [901, 638] on button "Cancel" at bounding box center [893, 632] width 61 height 26
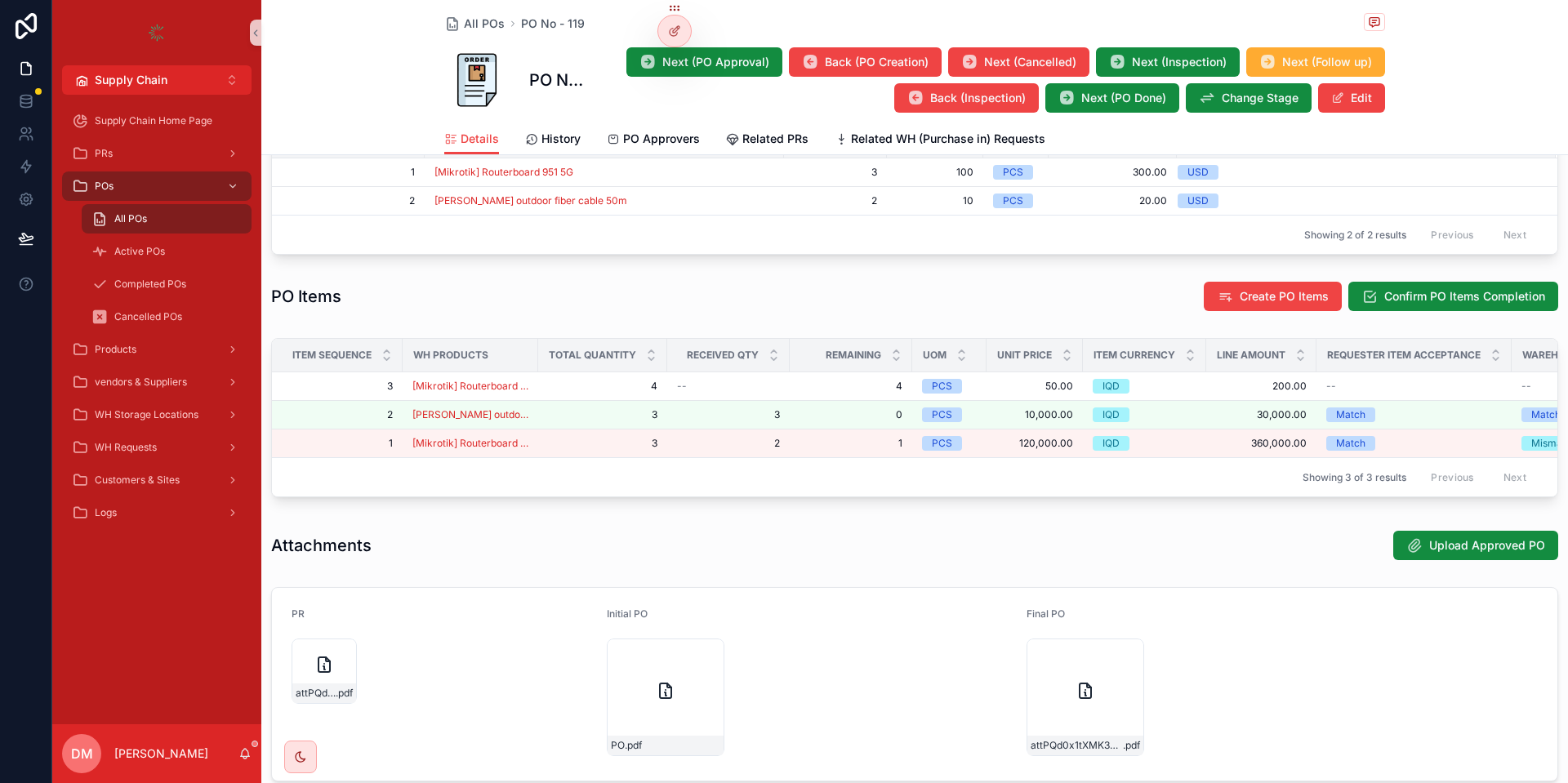
scroll to position [712, 0]
click at [682, 37] on div at bounding box center [675, 30] width 33 height 31
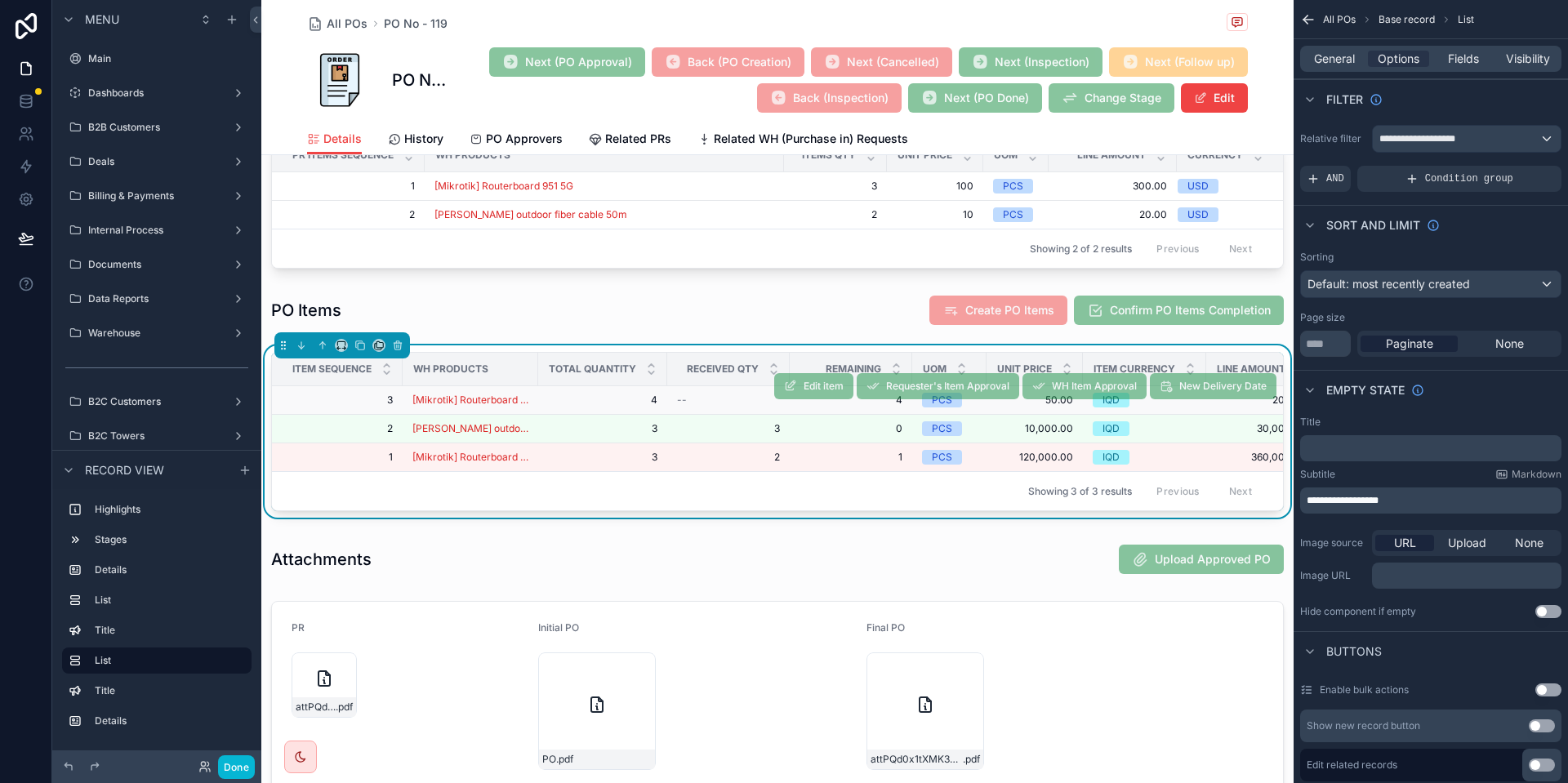
scroll to position [483, 0]
click at [812, 404] on span "4" at bounding box center [851, 400] width 103 height 13
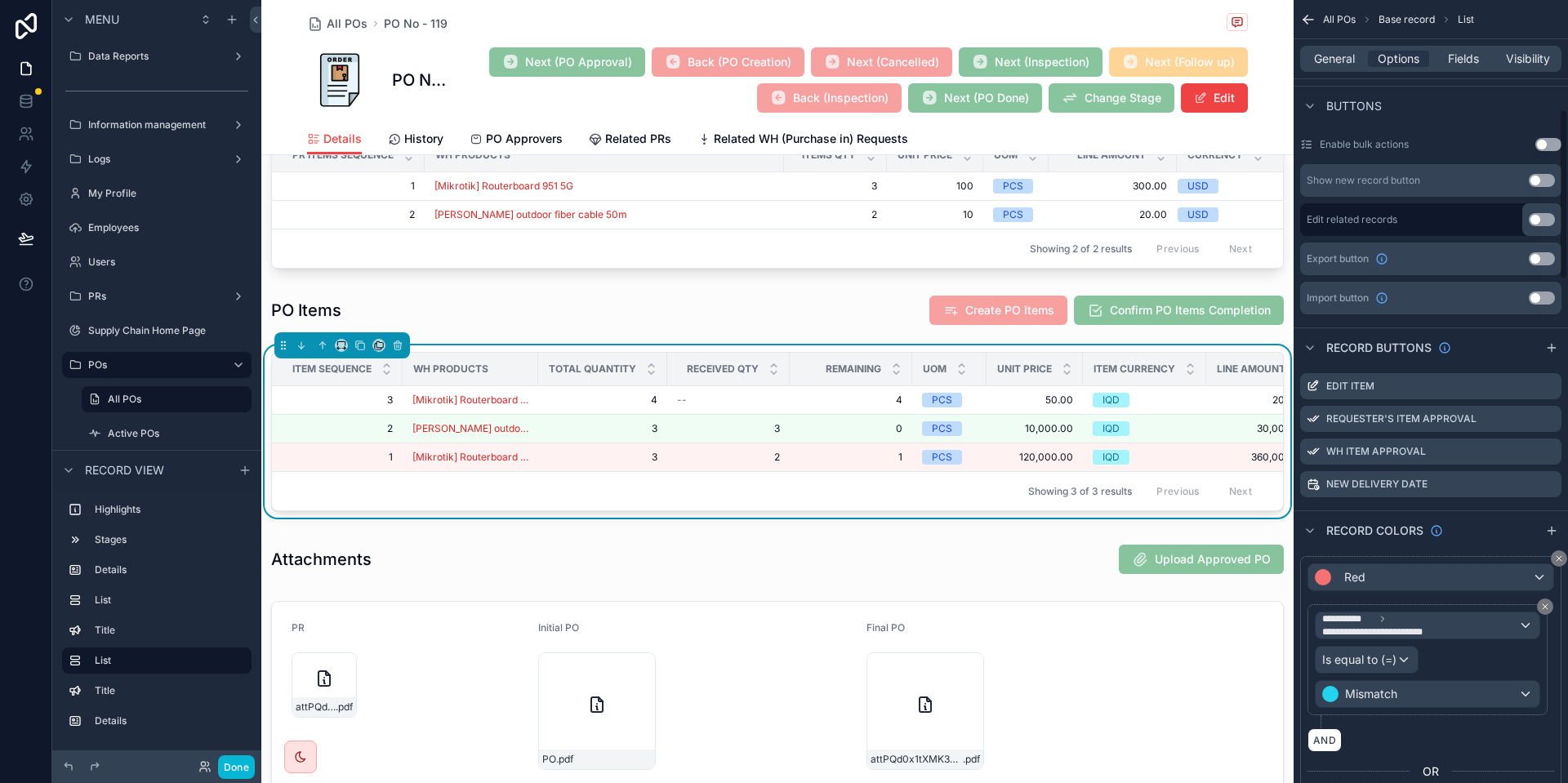
scroll to position [548, 0]
click at [1556, 347] on icon "scrollable content" at bounding box center [1552, 346] width 13 height 13
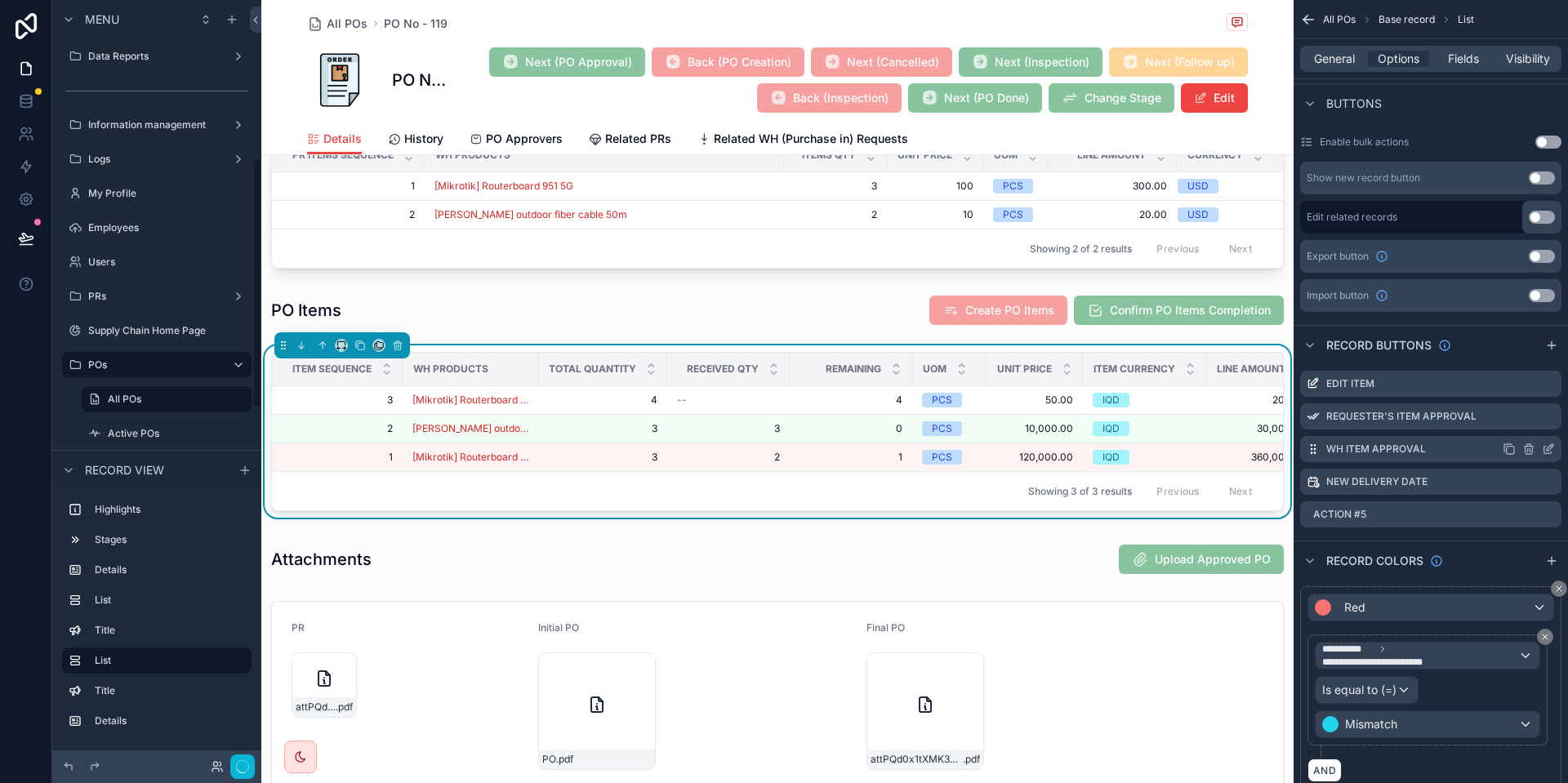
scroll to position [482, 0]
click at [1546, 511] on icon "scrollable content" at bounding box center [1549, 515] width 13 height 13
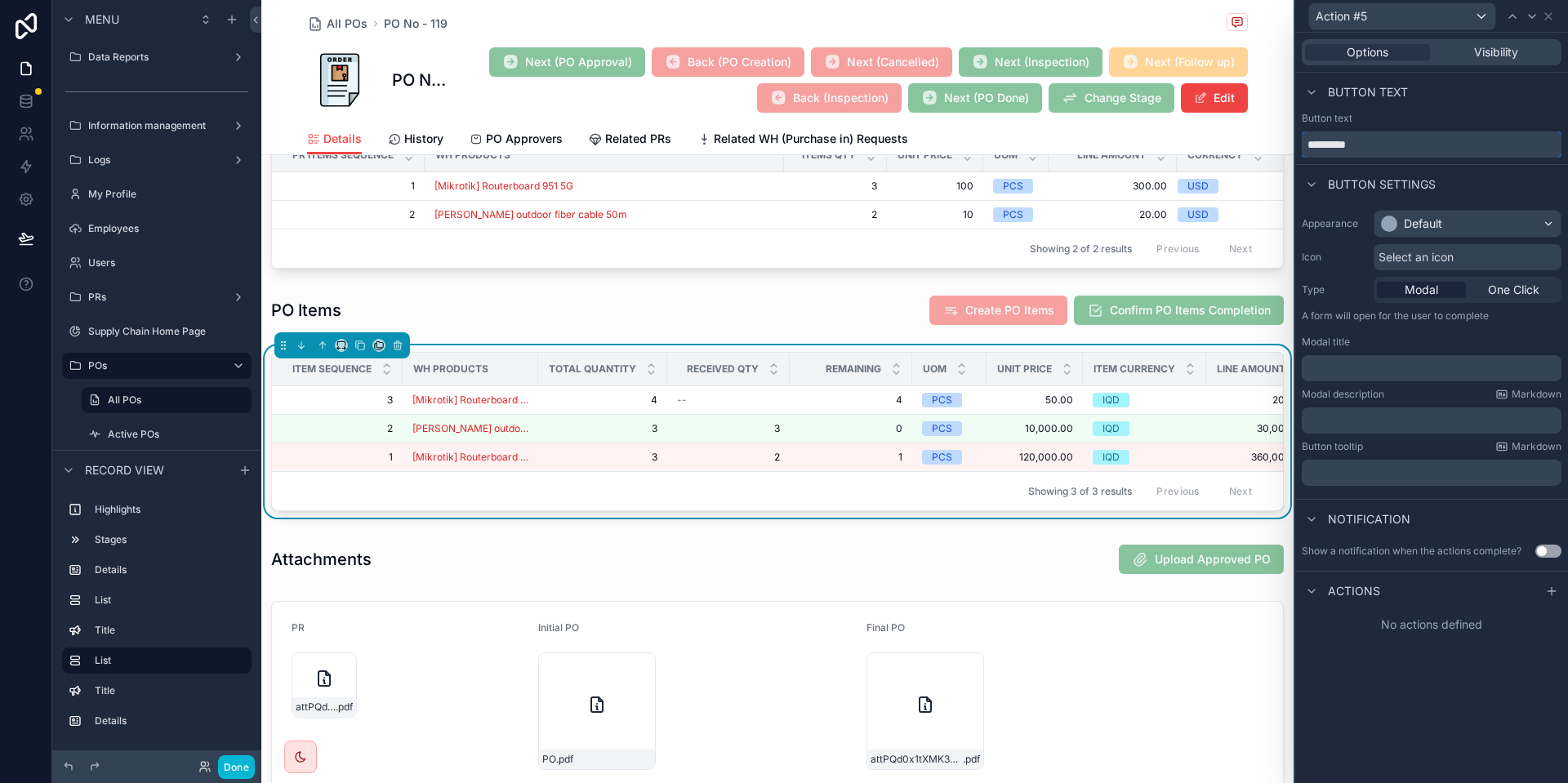
click at [1354, 139] on input "*********" at bounding box center [1432, 144] width 260 height 26
type input "*"
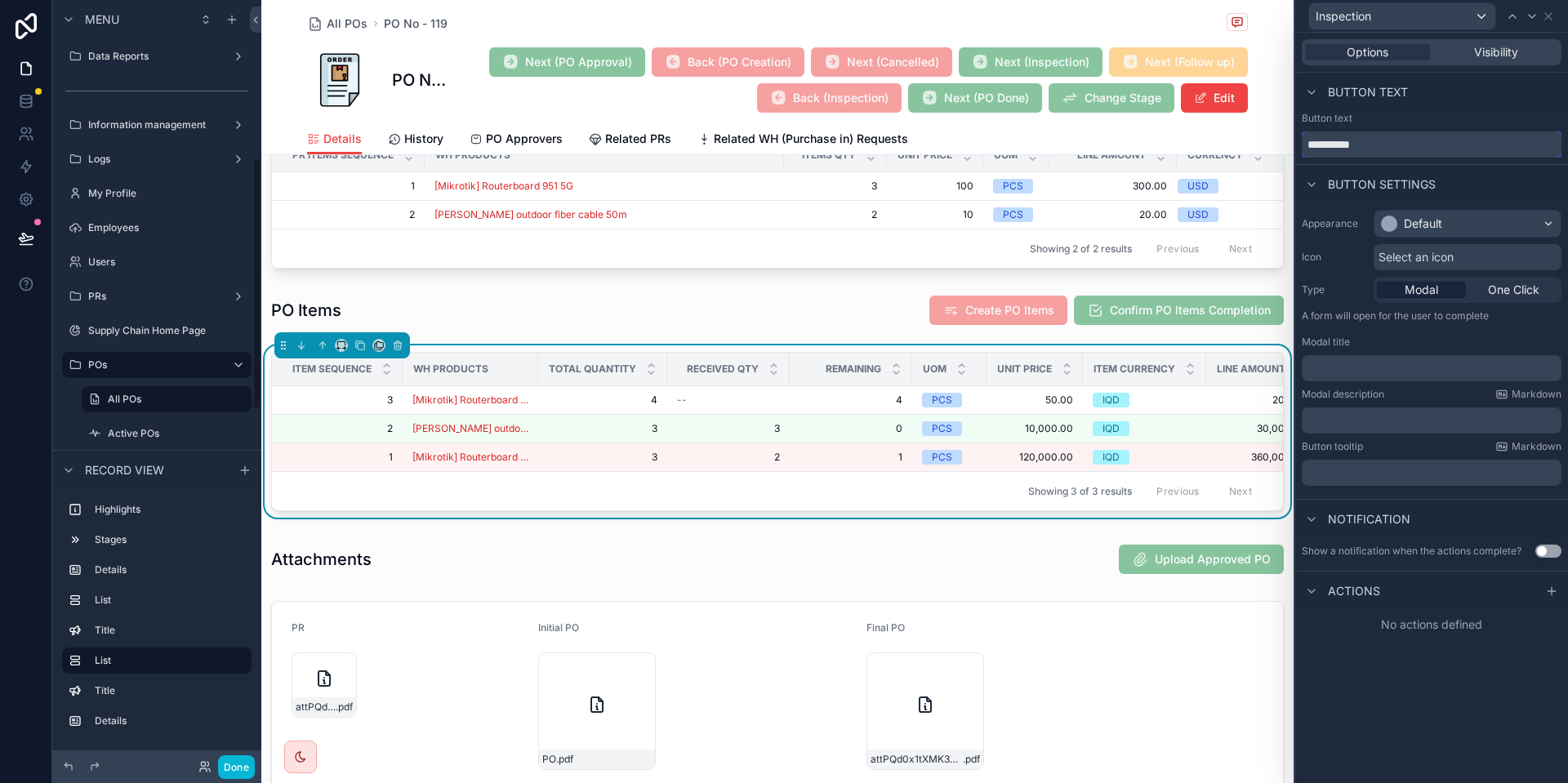
click at [1308, 145] on input "**********" at bounding box center [1432, 144] width 260 height 26
type input "**********"
click at [1454, 220] on div "Default" at bounding box center [1467, 224] width 186 height 26
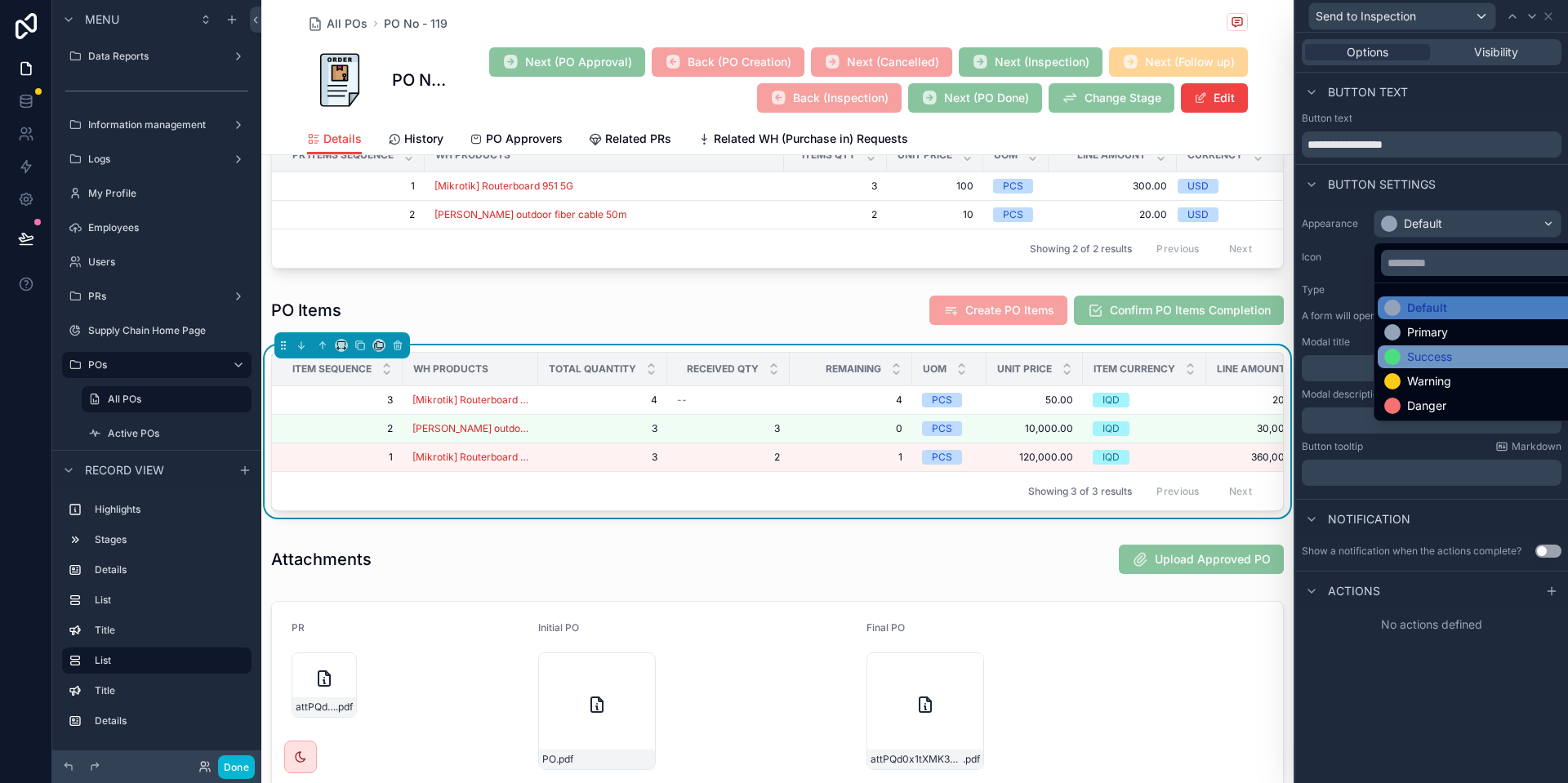
click at [1434, 357] on div "Success" at bounding box center [1429, 357] width 45 height 16
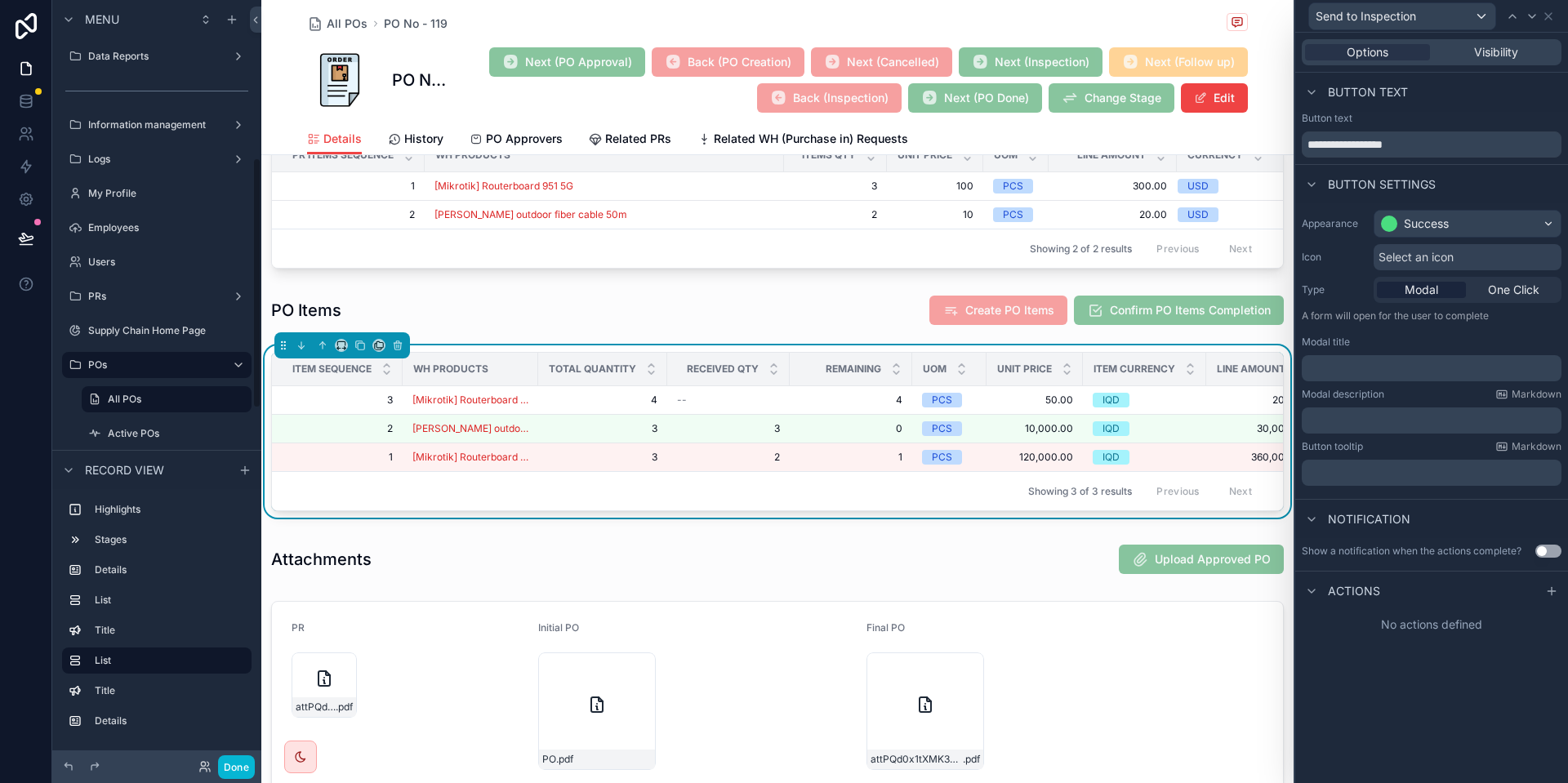
click at [1397, 252] on span "Select an icon" at bounding box center [1416, 257] width 75 height 16
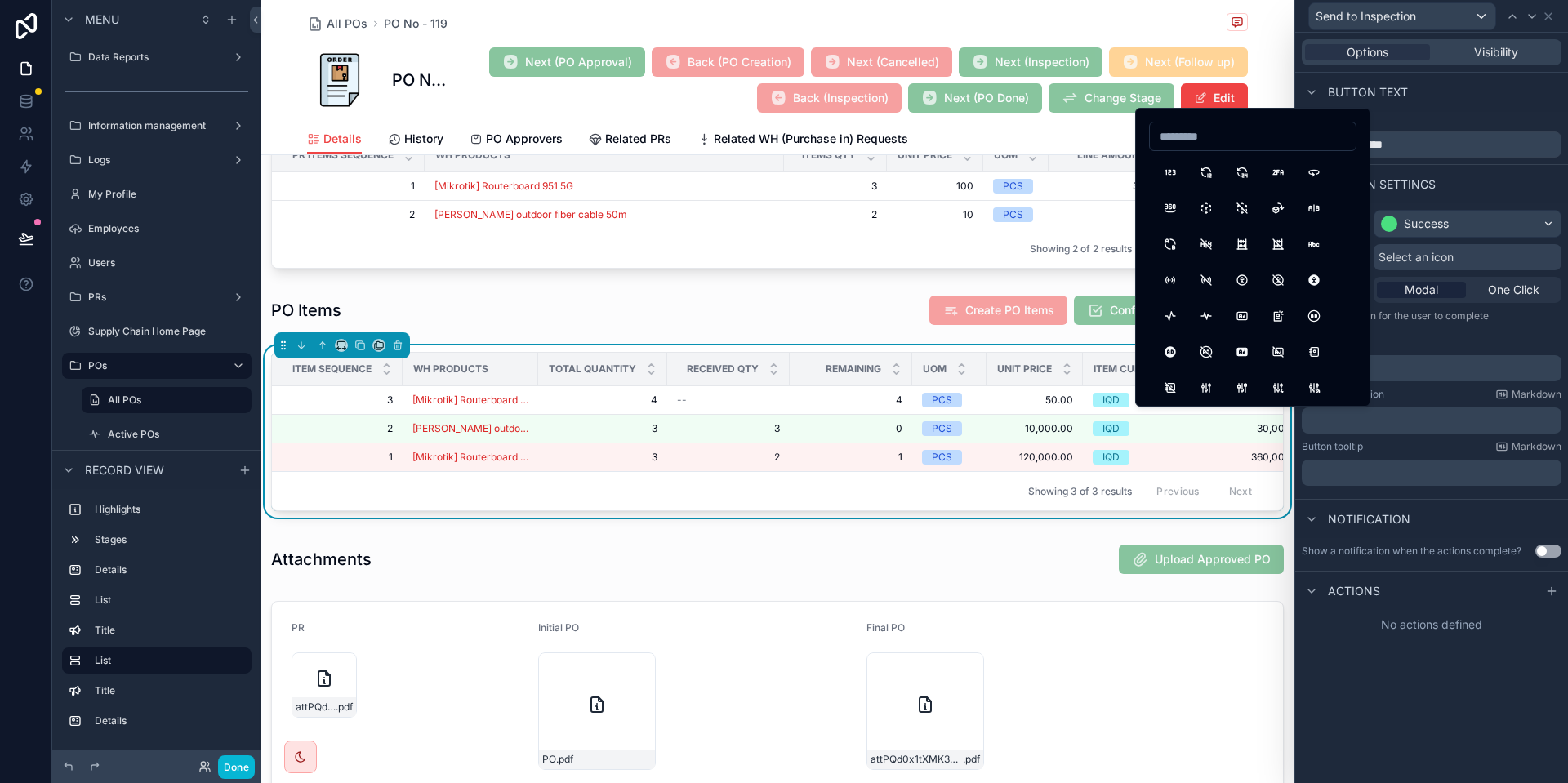
click at [1195, 134] on input at bounding box center [1253, 136] width 206 height 23
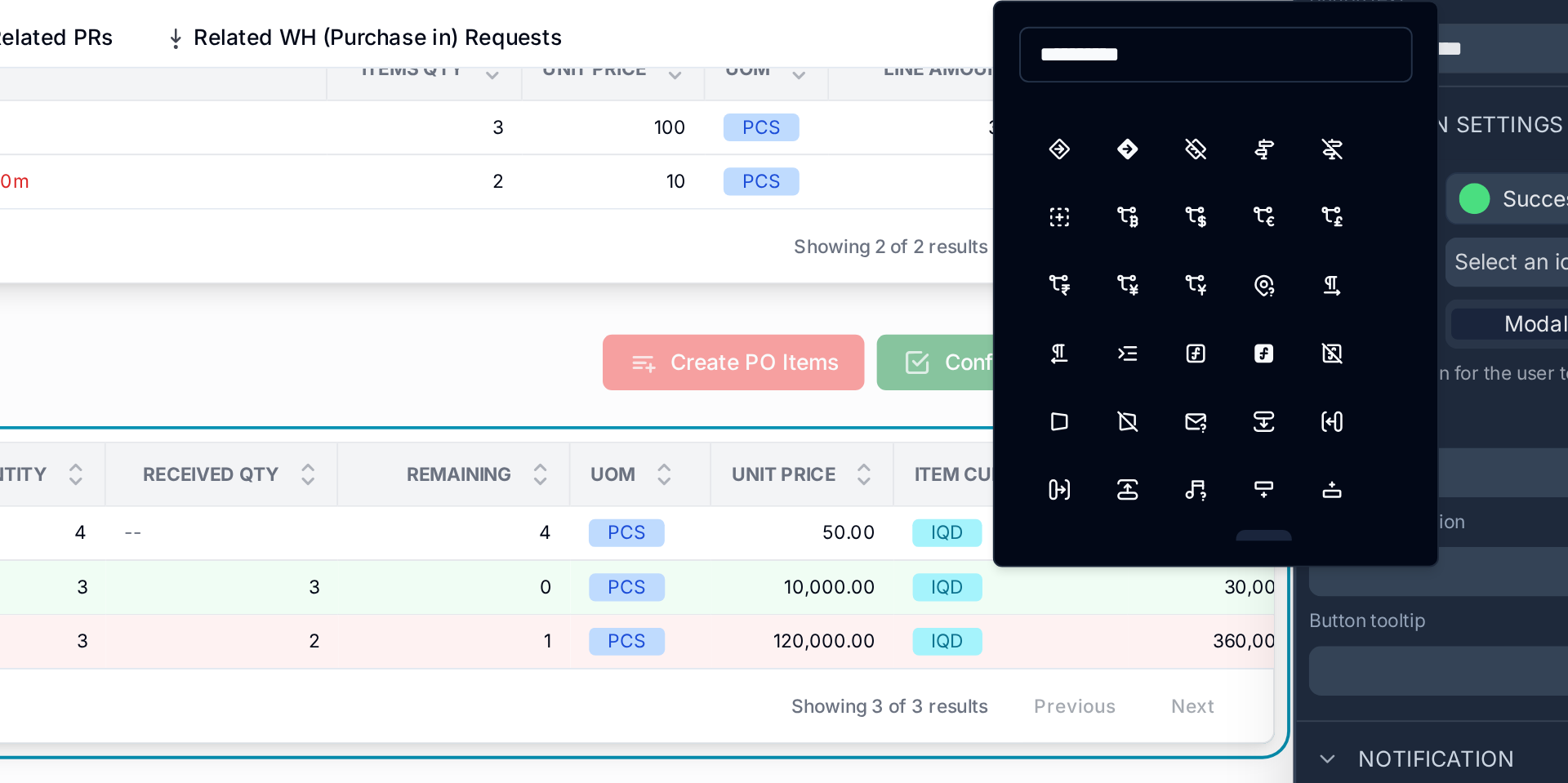
scroll to position [0, 0]
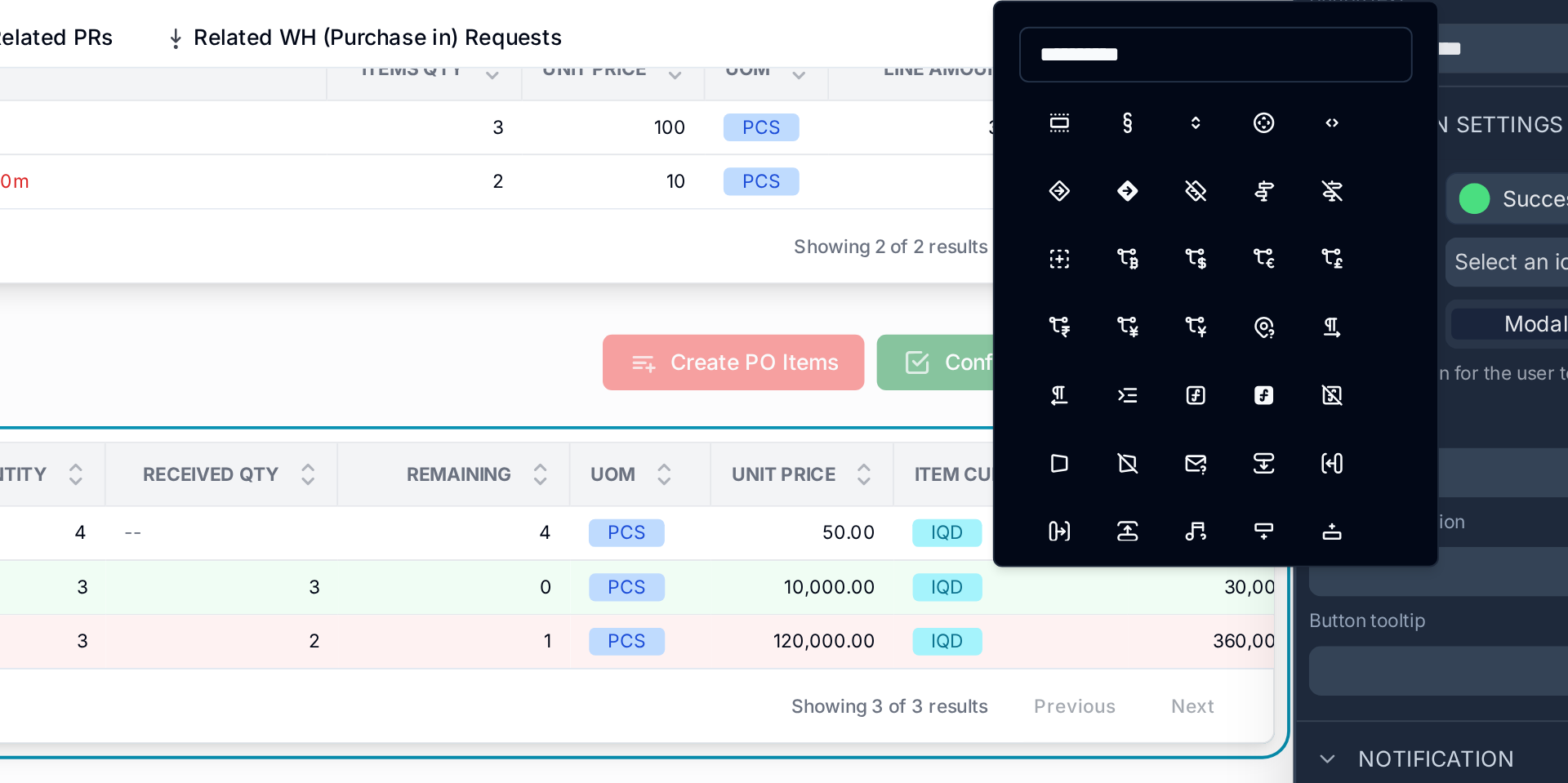
click at [1191, 153] on input "**********" at bounding box center [1253, 147] width 206 height 23
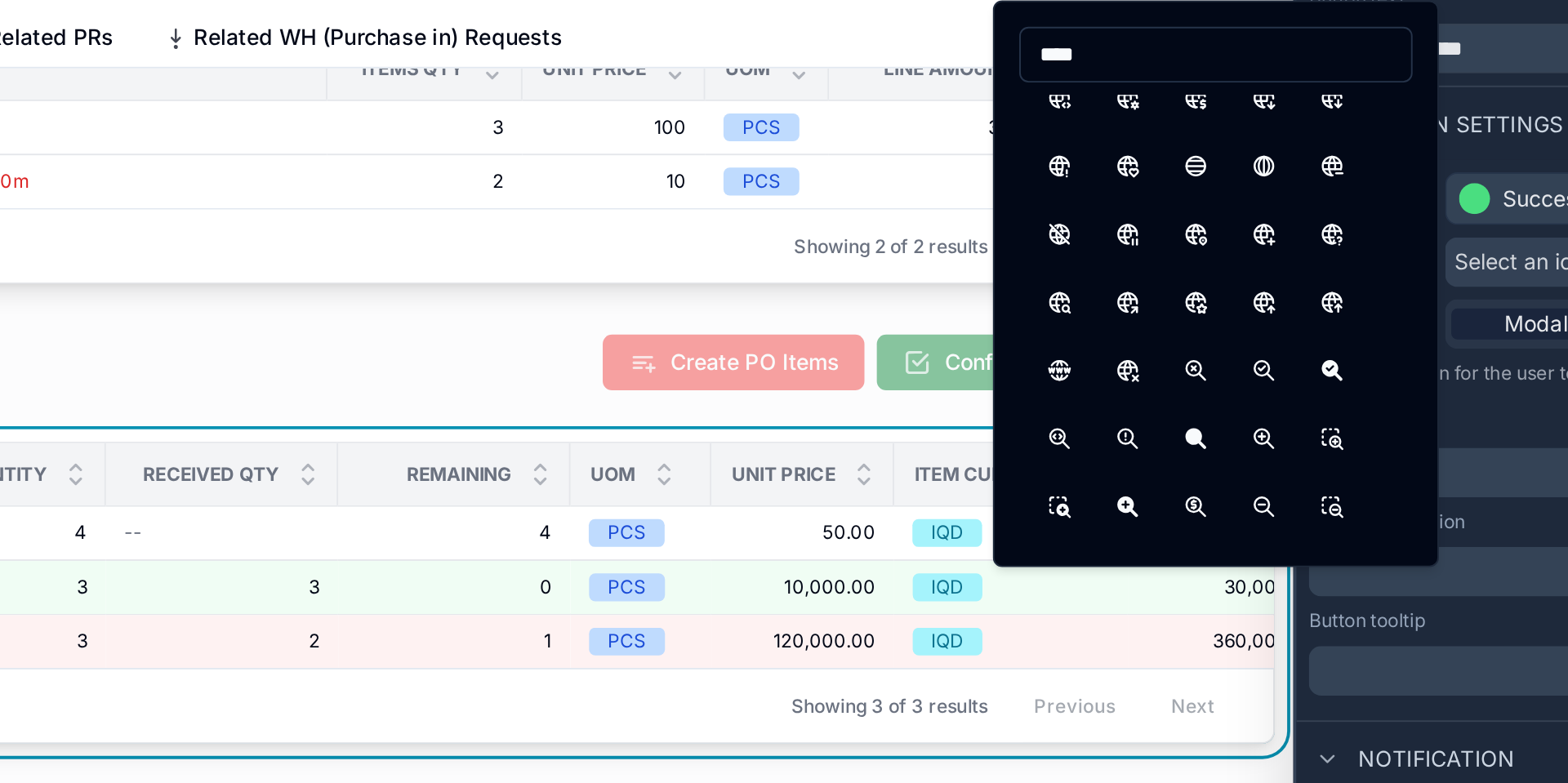
scroll to position [1630, 0]
type input "****"
click at [1235, 349] on button "ZoomFilled" at bounding box center [1242, 350] width 29 height 29
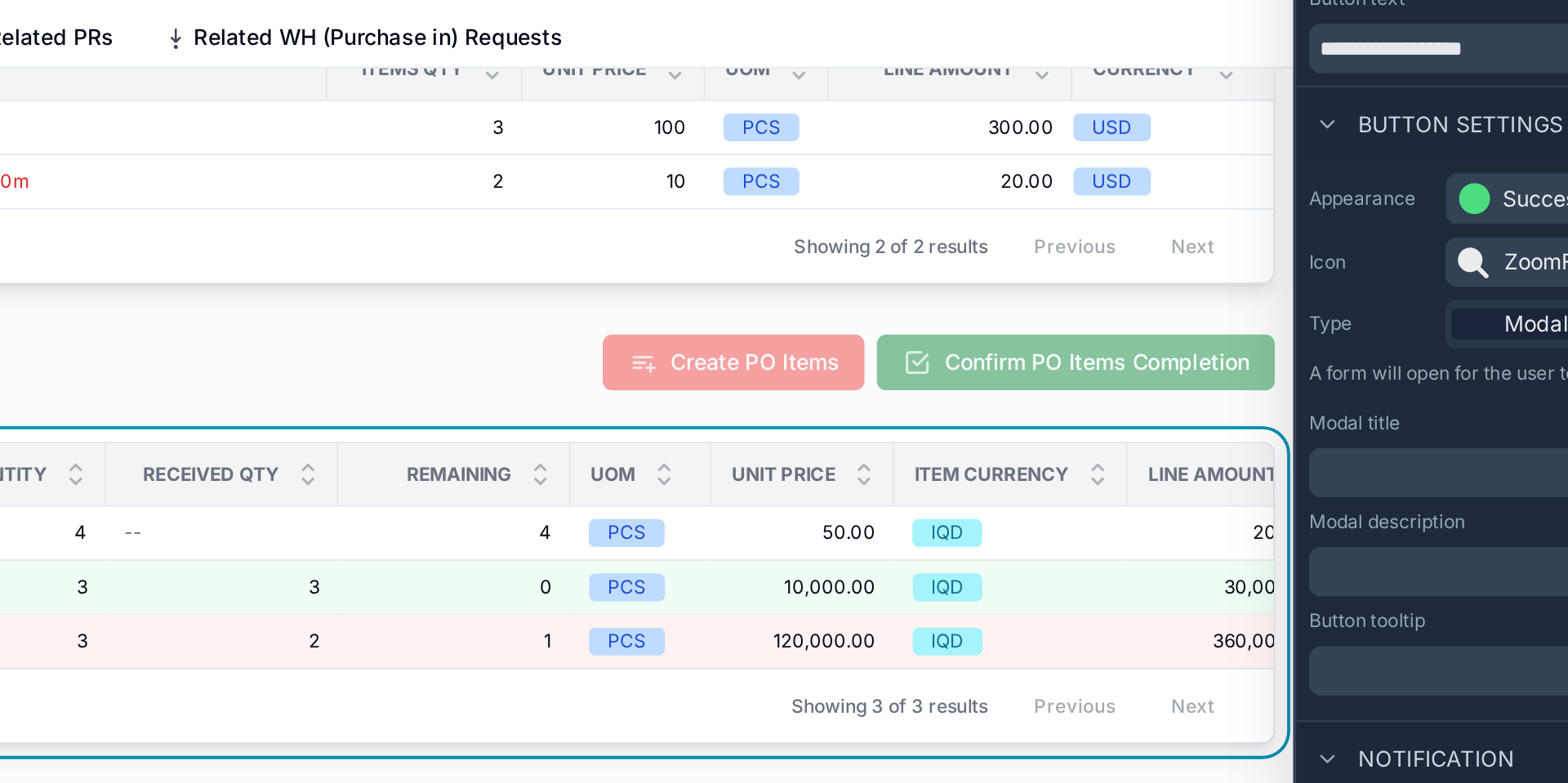
scroll to position [482, 0]
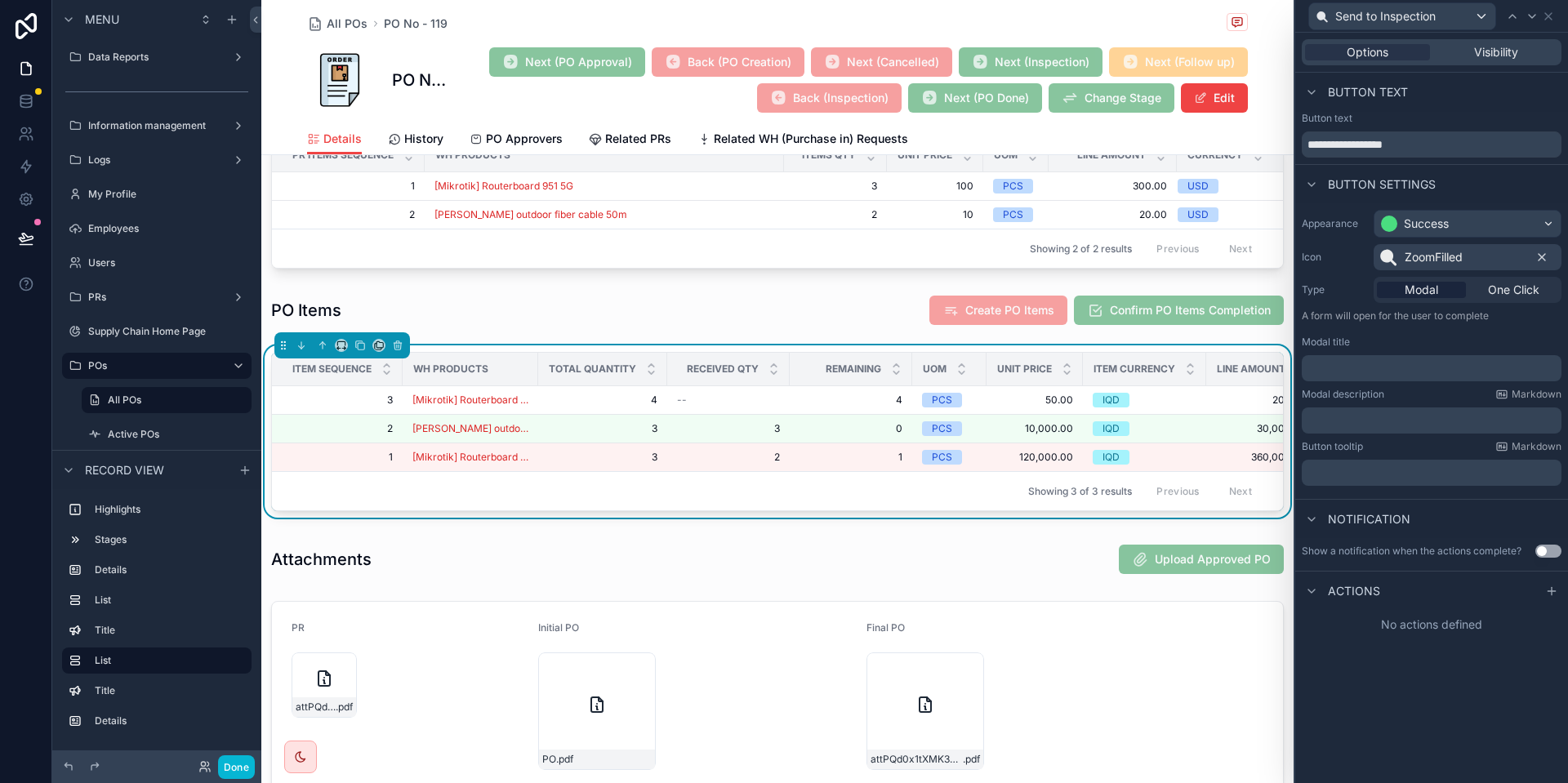
click at [1546, 247] on button at bounding box center [1542, 257] width 13 height 26
click at [1403, 251] on span "Select an icon" at bounding box center [1416, 257] width 75 height 16
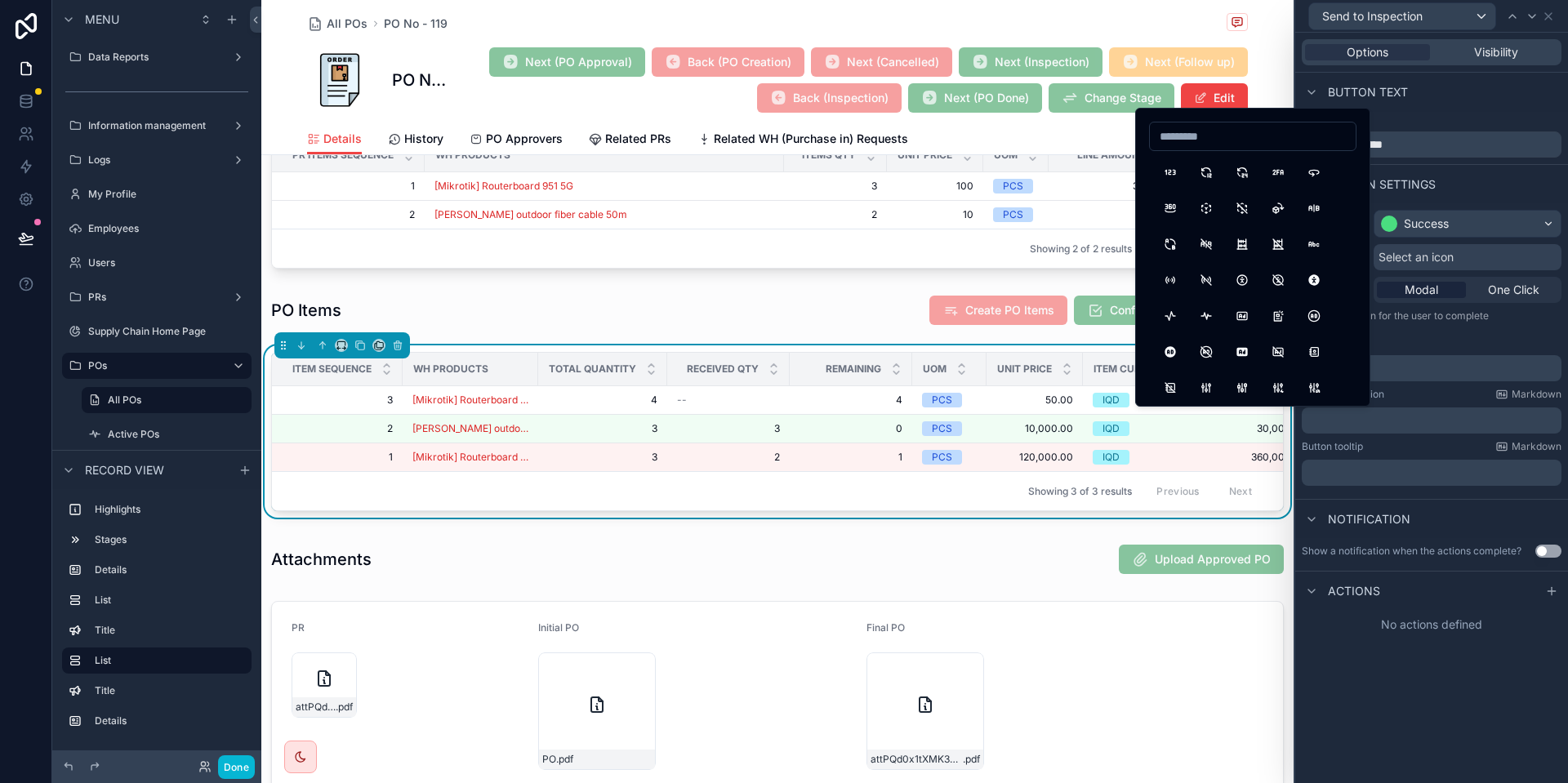
click at [1232, 145] on input at bounding box center [1253, 136] width 206 height 23
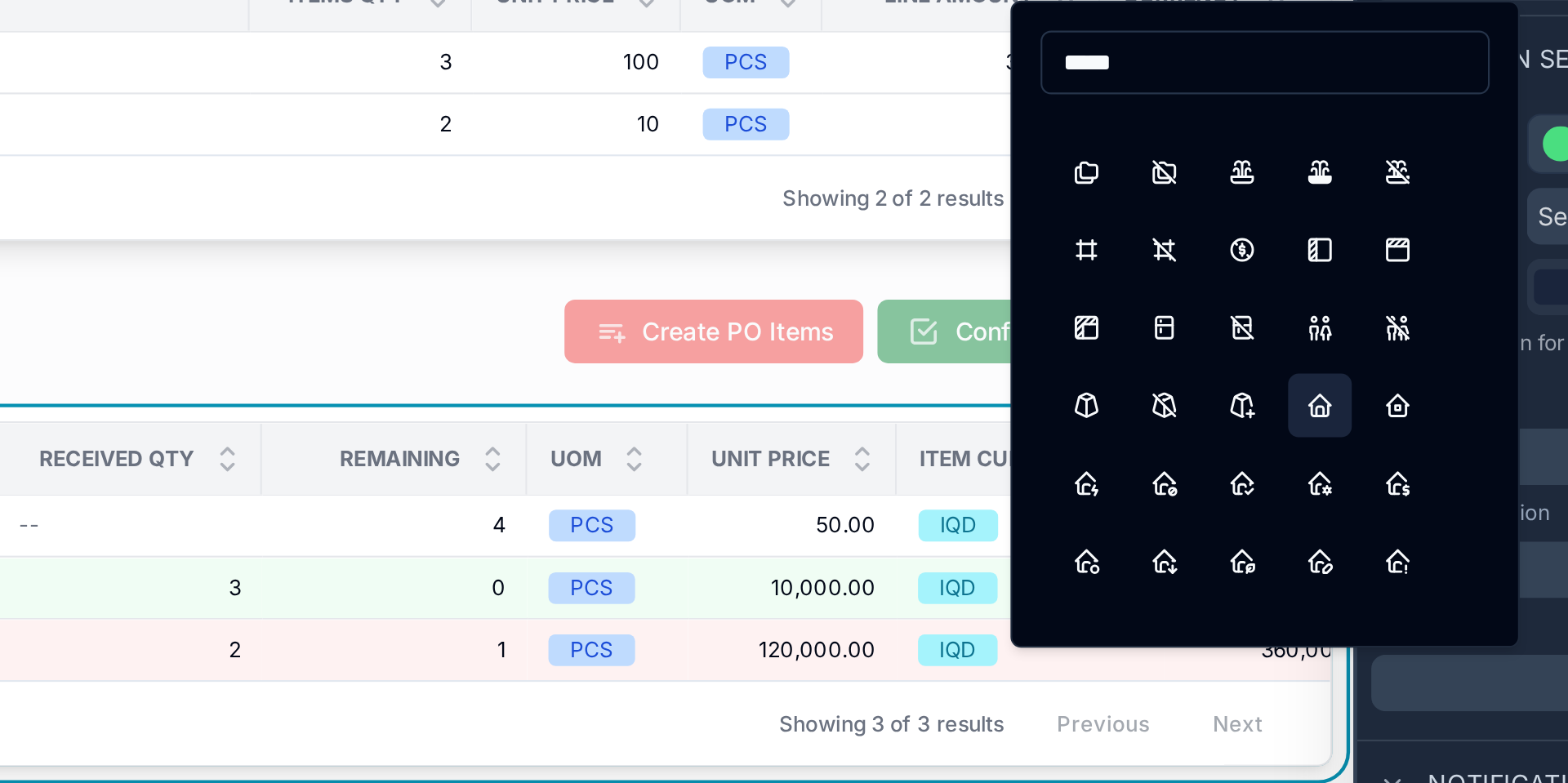
scroll to position [1032, 0]
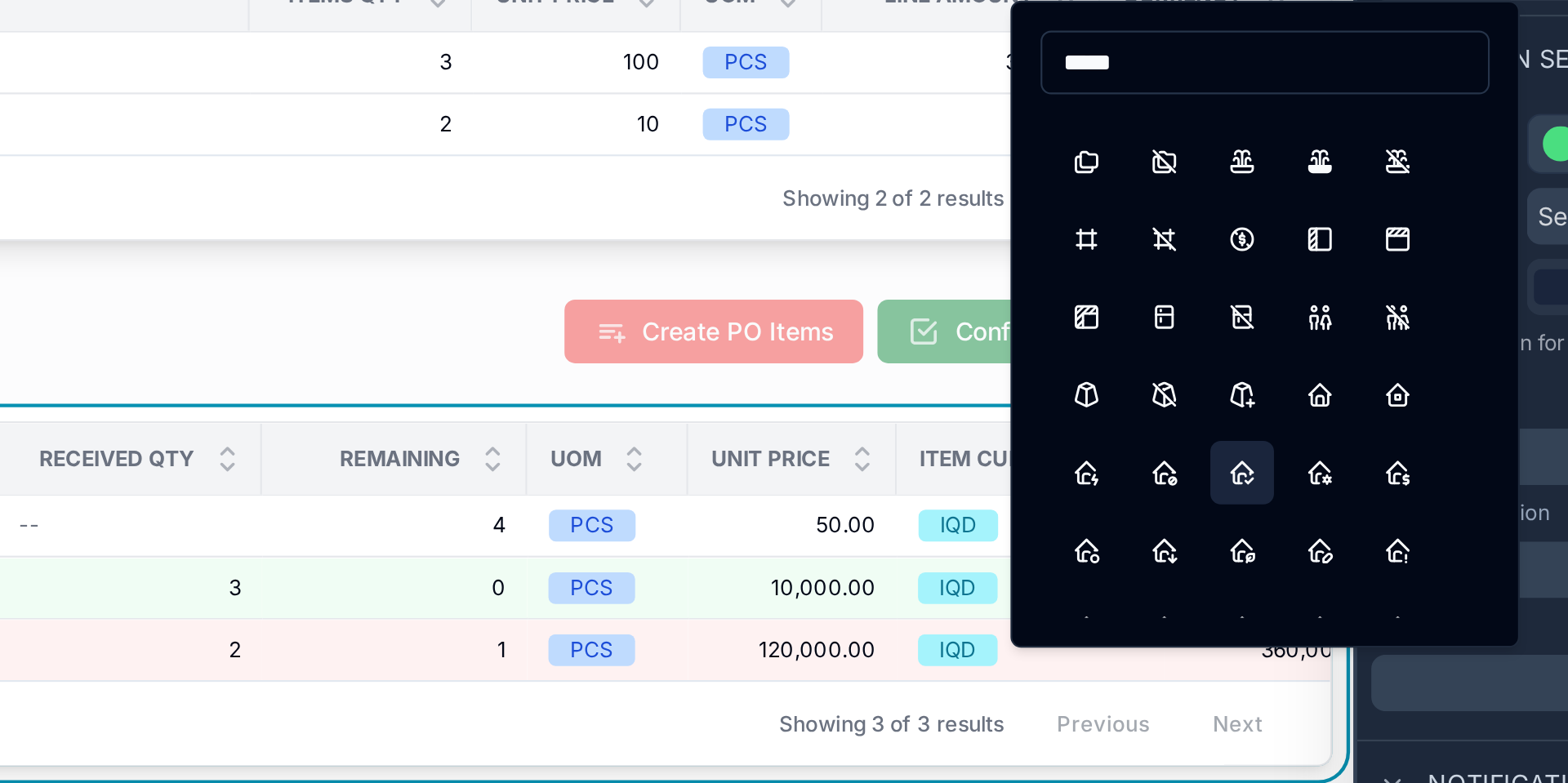
type input "****"
click at [1247, 377] on button "HomeCheck" at bounding box center [1242, 375] width 29 height 29
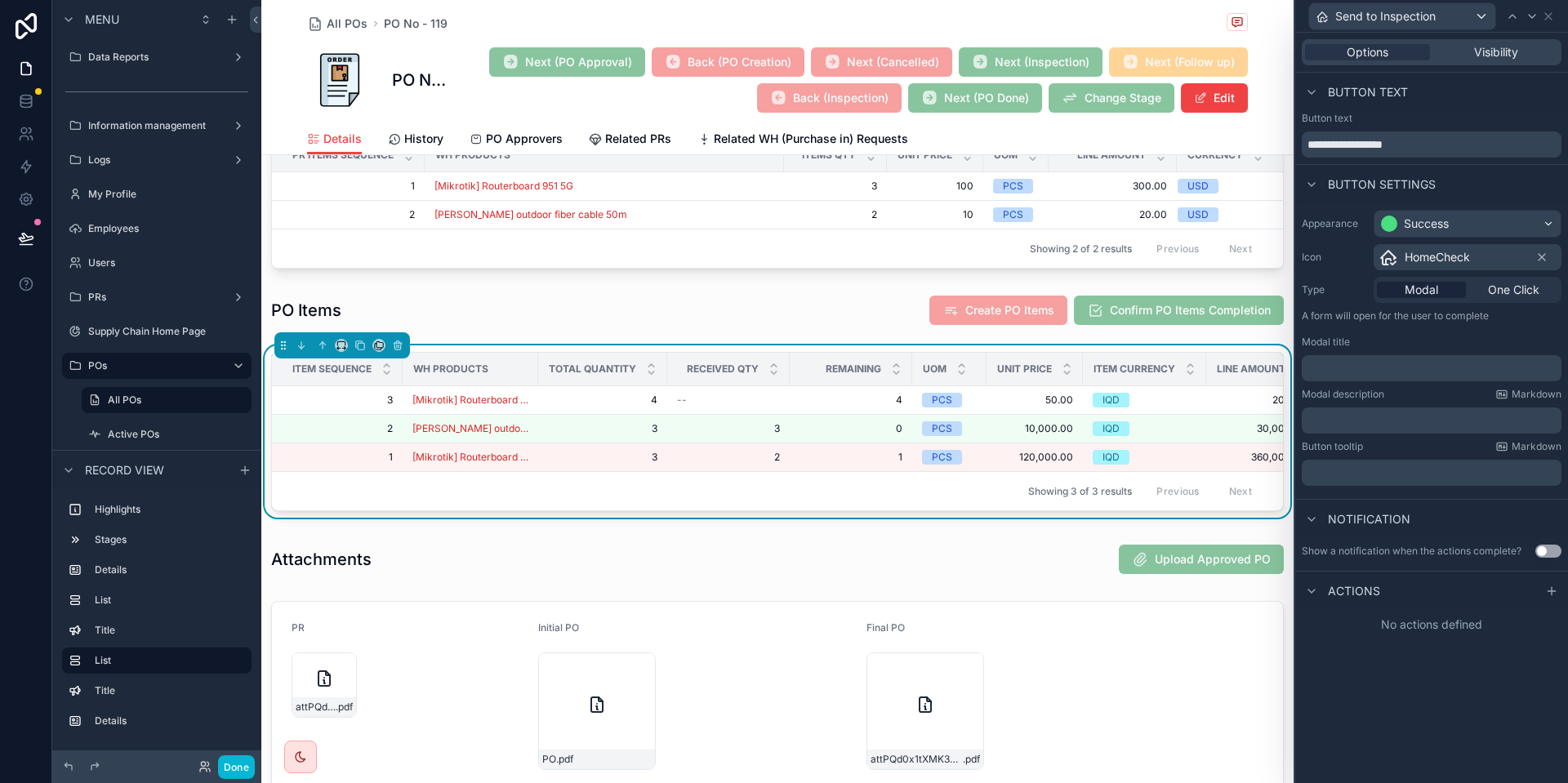
click at [1555, 593] on icon at bounding box center [1552, 591] width 13 height 13
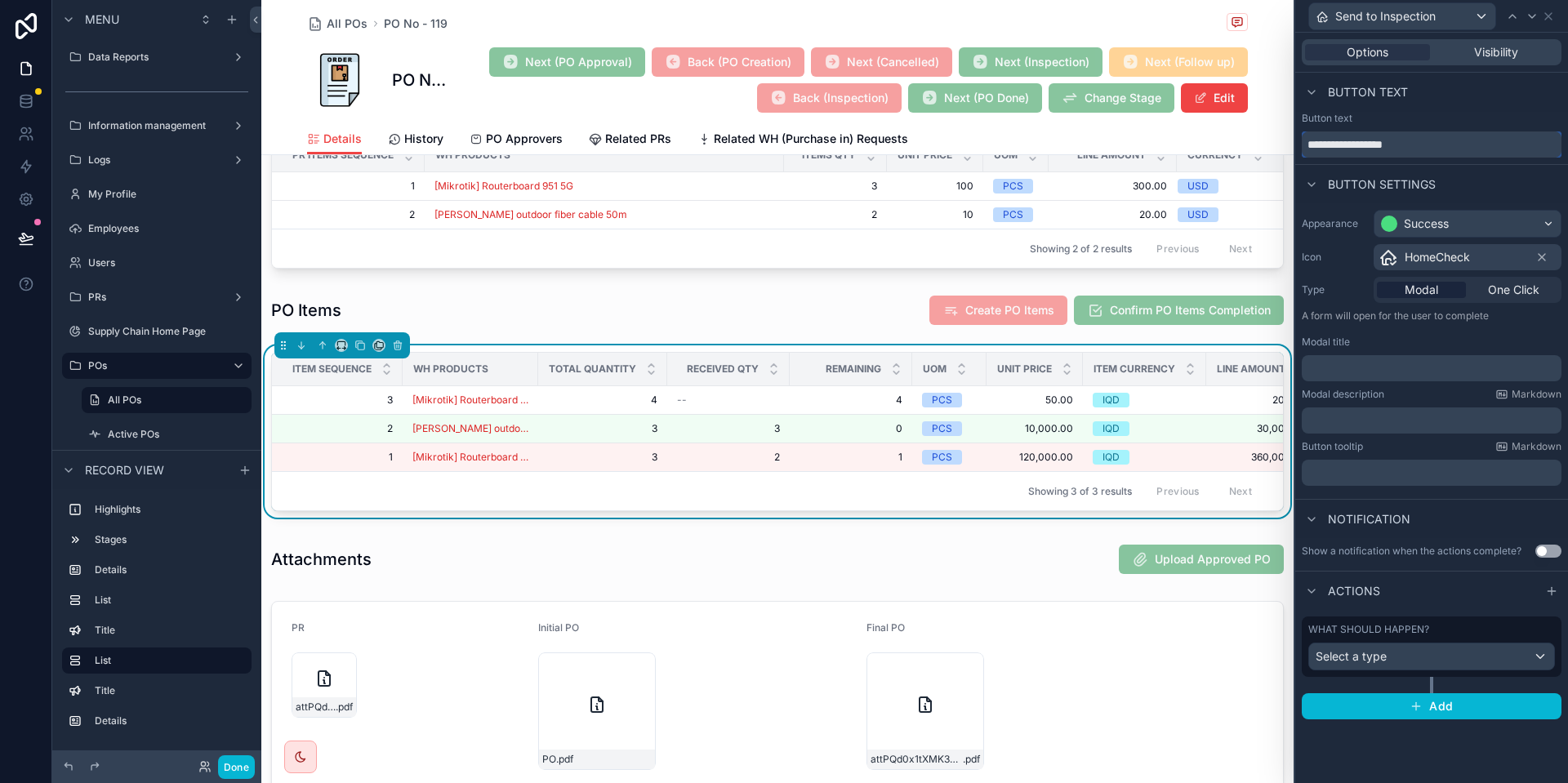
drag, startPoint x: 1349, startPoint y: 140, endPoint x: 1308, endPoint y: 144, distance: 41.2
click at [1308, 144] on input "**********" at bounding box center [1432, 144] width 260 height 26
click at [1496, 504] on div "Notification" at bounding box center [1432, 518] width 273 height 40
click at [1109, 135] on div "Details History PO Approvers Related PRs Related WH (Purchase in) Requests" at bounding box center [777, 139] width 941 height 31
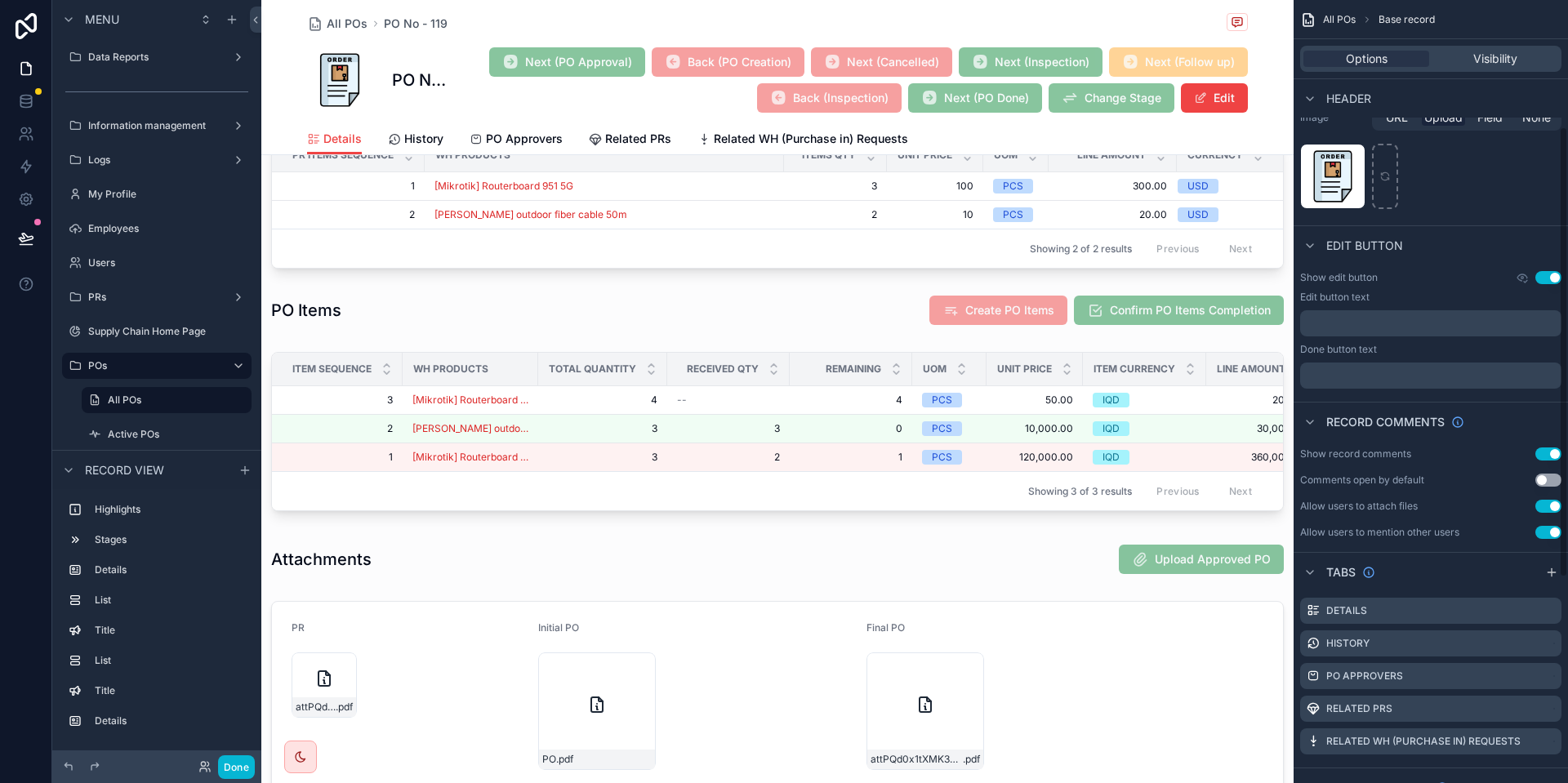
scroll to position [294, 0]
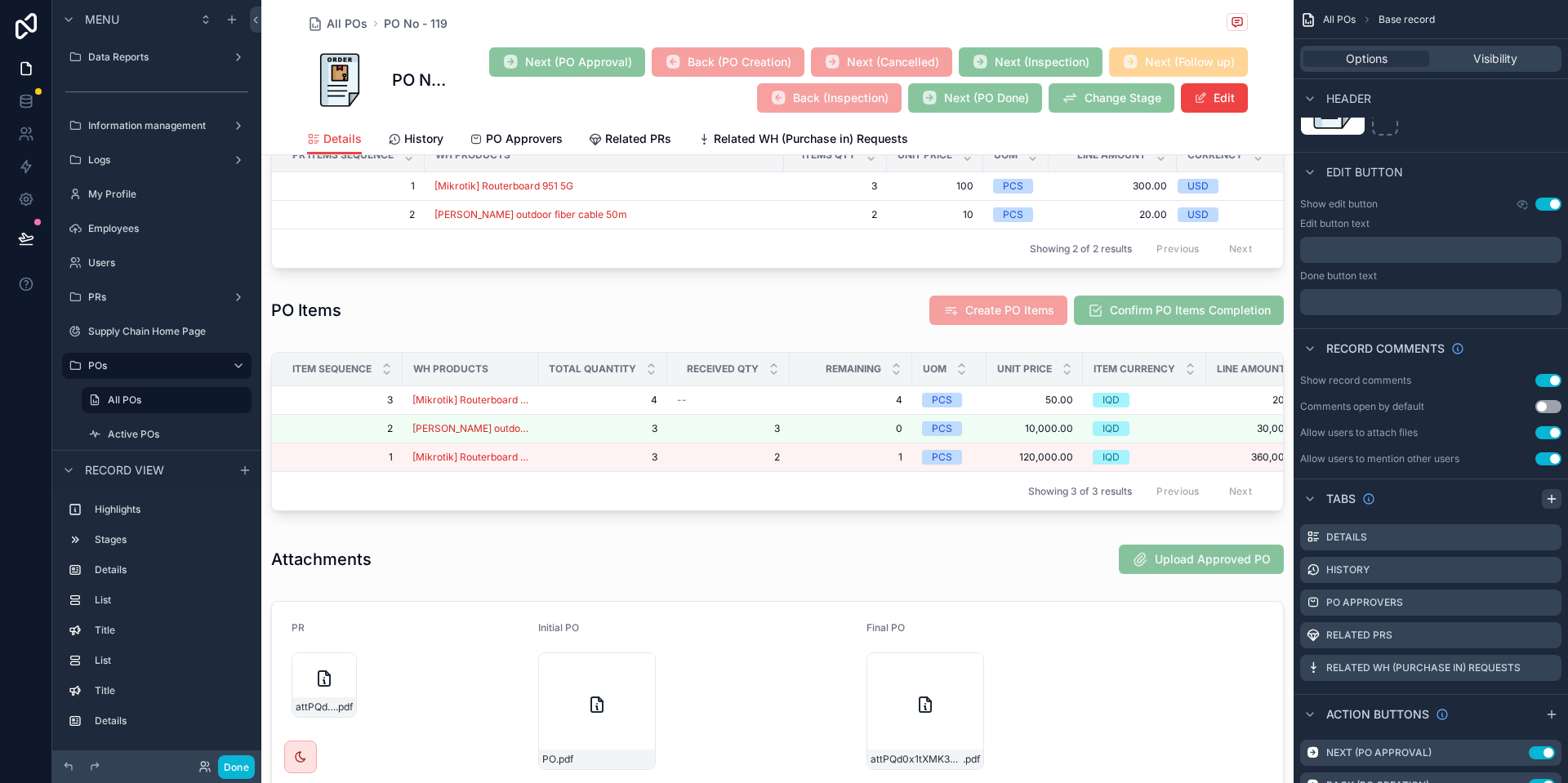
click at [1553, 501] on icon "scrollable content" at bounding box center [1552, 499] width 13 height 13
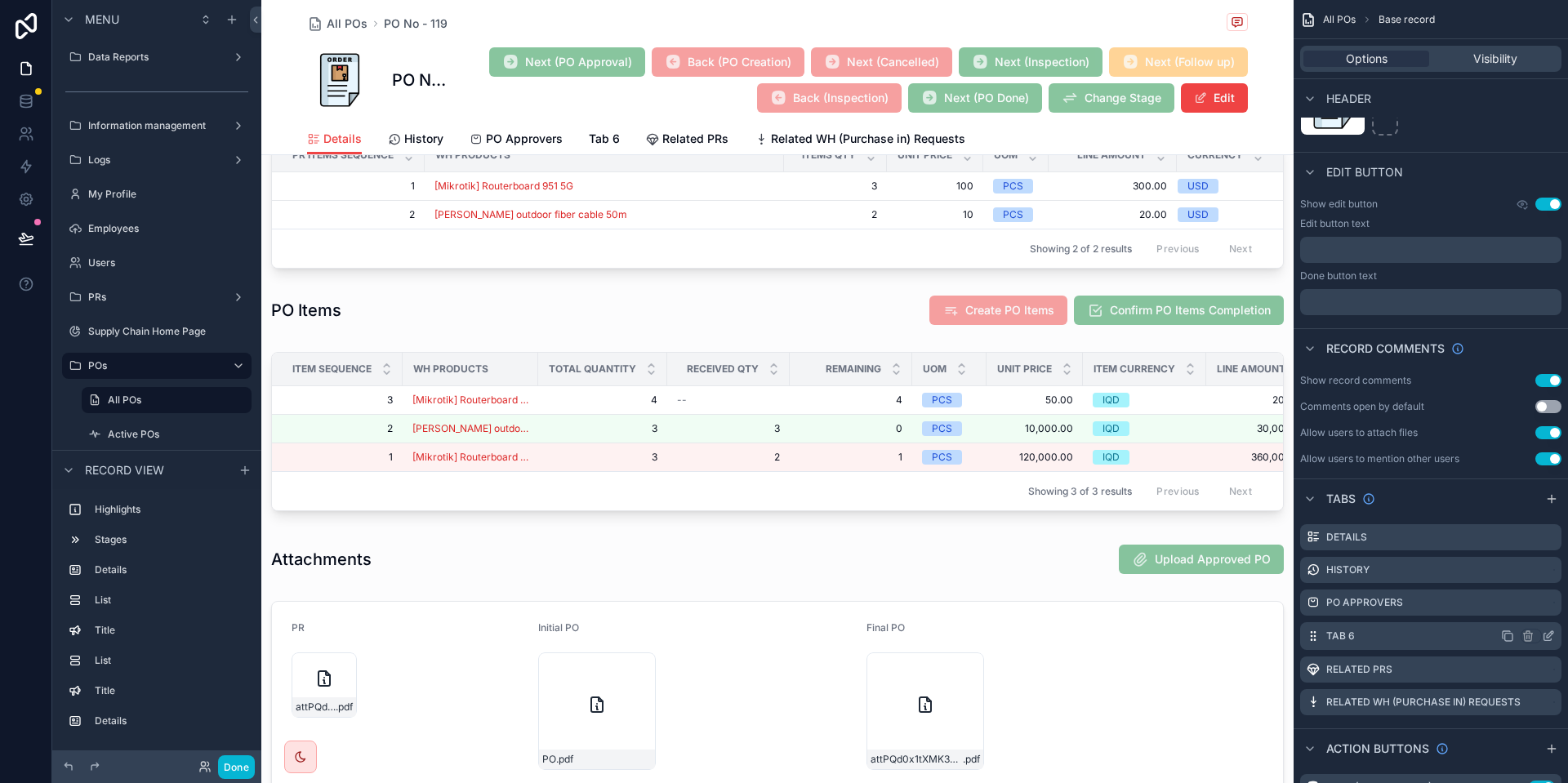
click at [1550, 638] on icon "scrollable content" at bounding box center [1549, 637] width 13 height 13
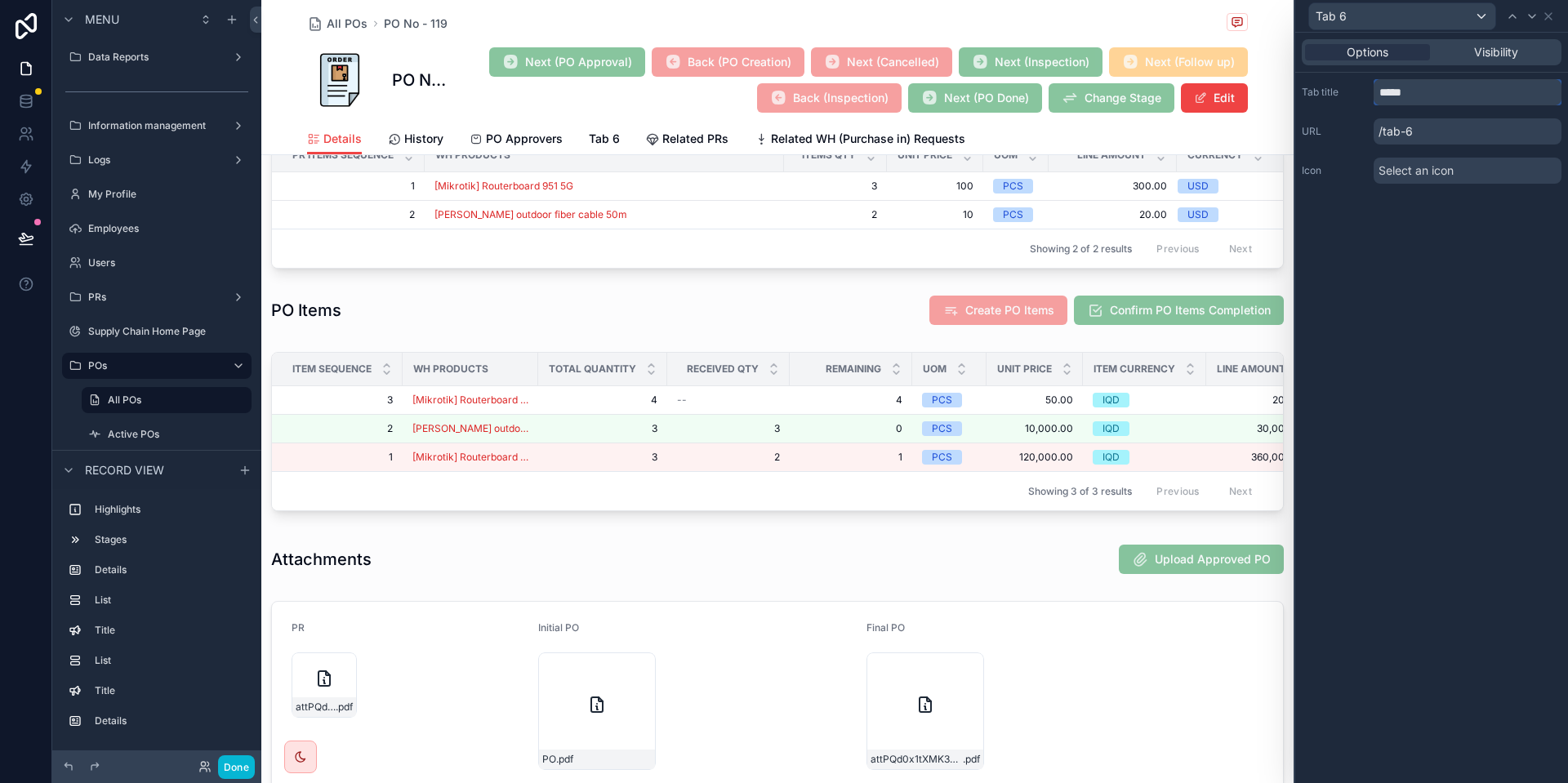
click at [1403, 94] on input "*****" at bounding box center [1467, 92] width 188 height 26
type input "**********"
click at [1454, 132] on p "/inspections" at bounding box center [1467, 131] width 188 height 26
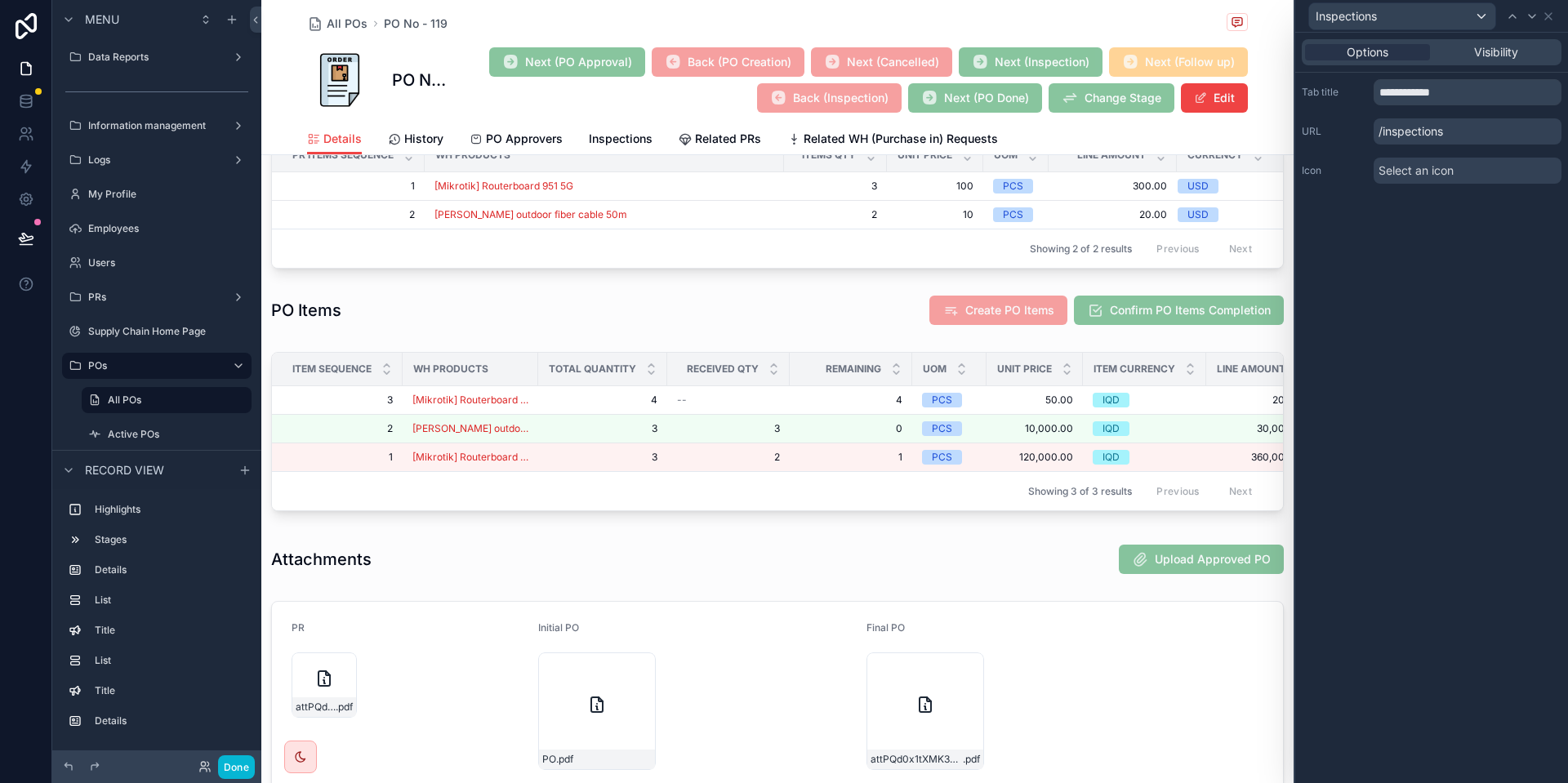
click at [1411, 129] on p "/inspections" at bounding box center [1467, 131] width 188 height 26
click at [1424, 168] on span "Select an icon" at bounding box center [1416, 170] width 75 height 16
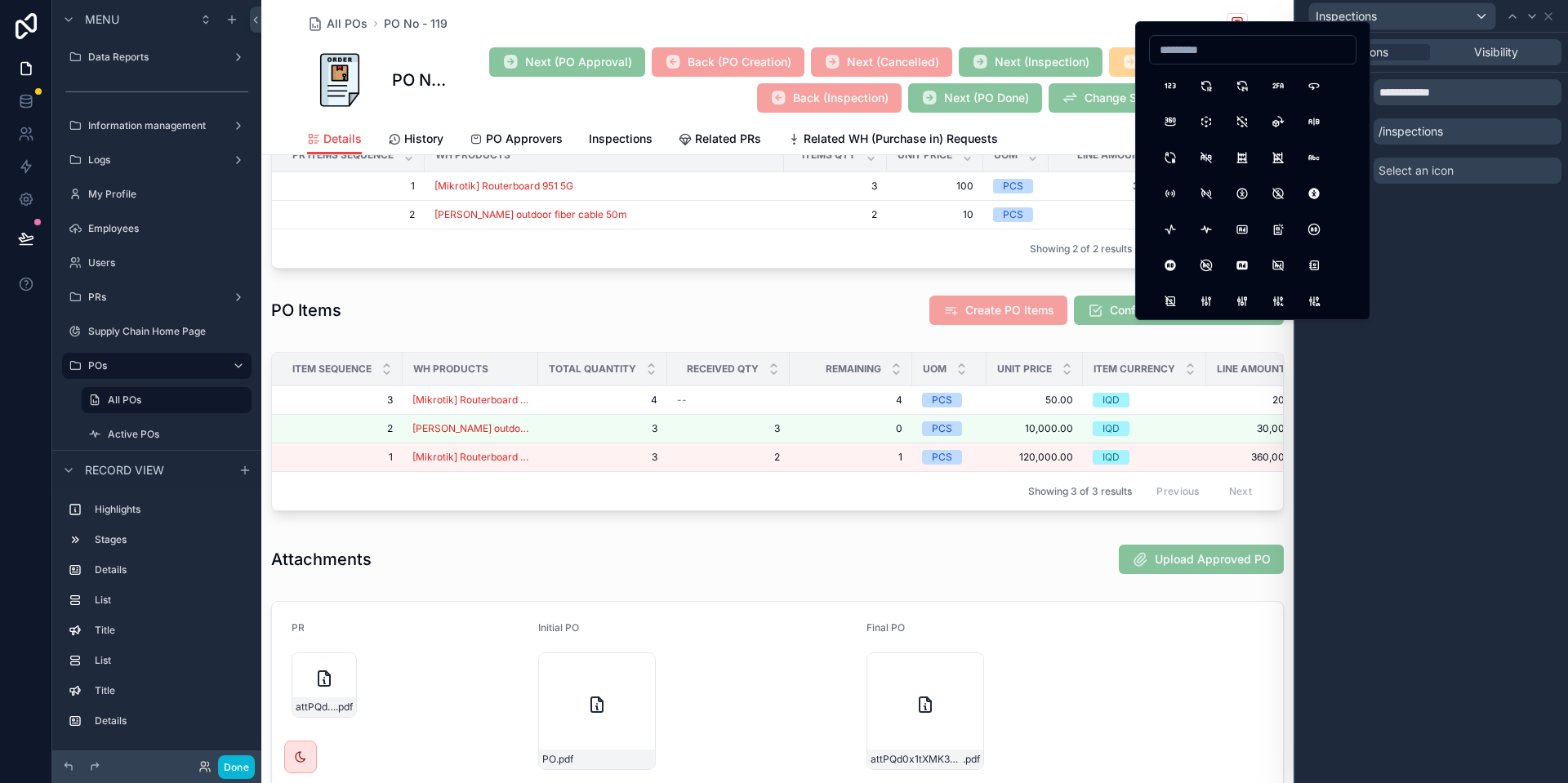
click at [1231, 49] on input at bounding box center [1253, 50] width 206 height 23
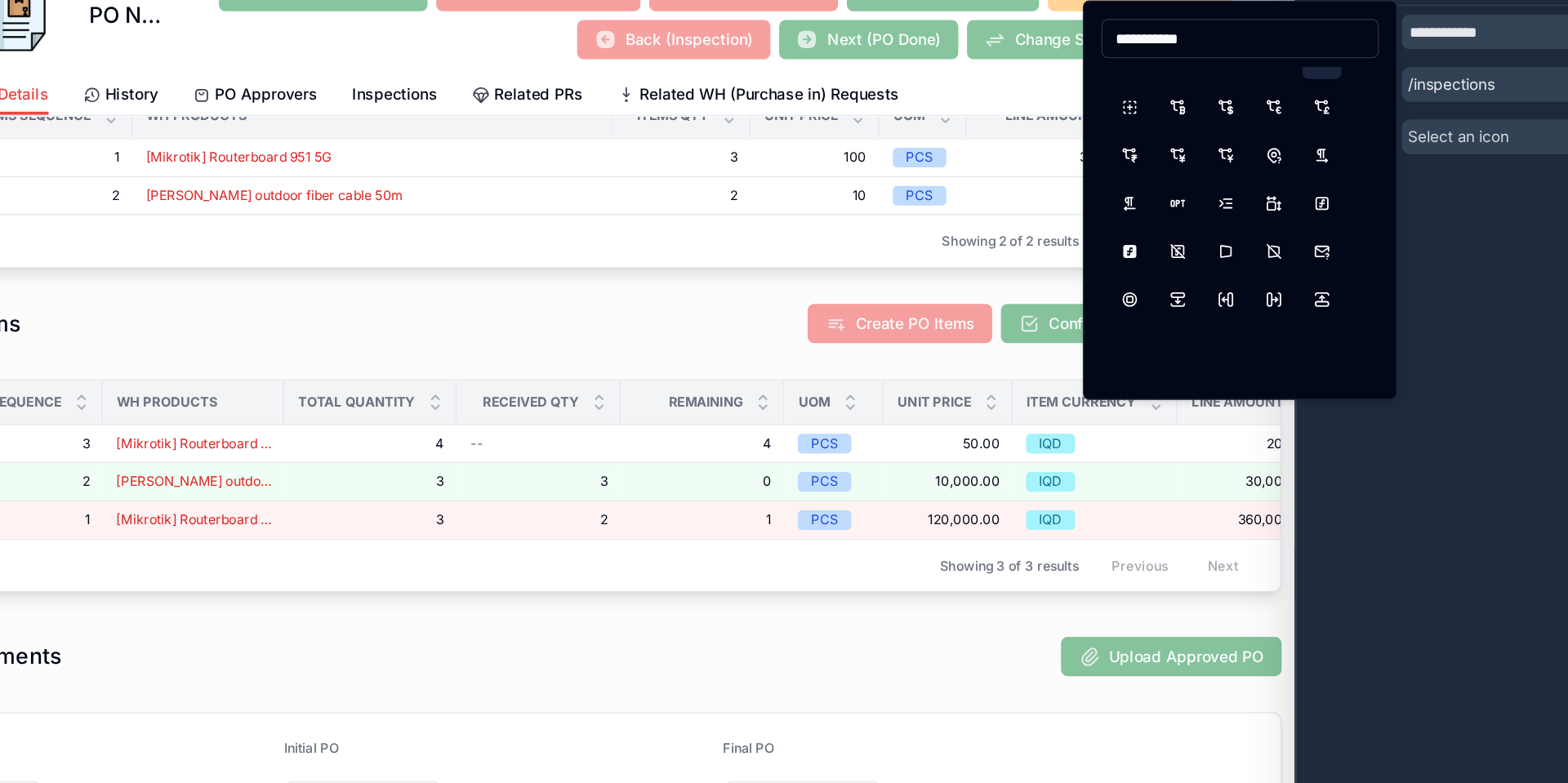
scroll to position [0, 0]
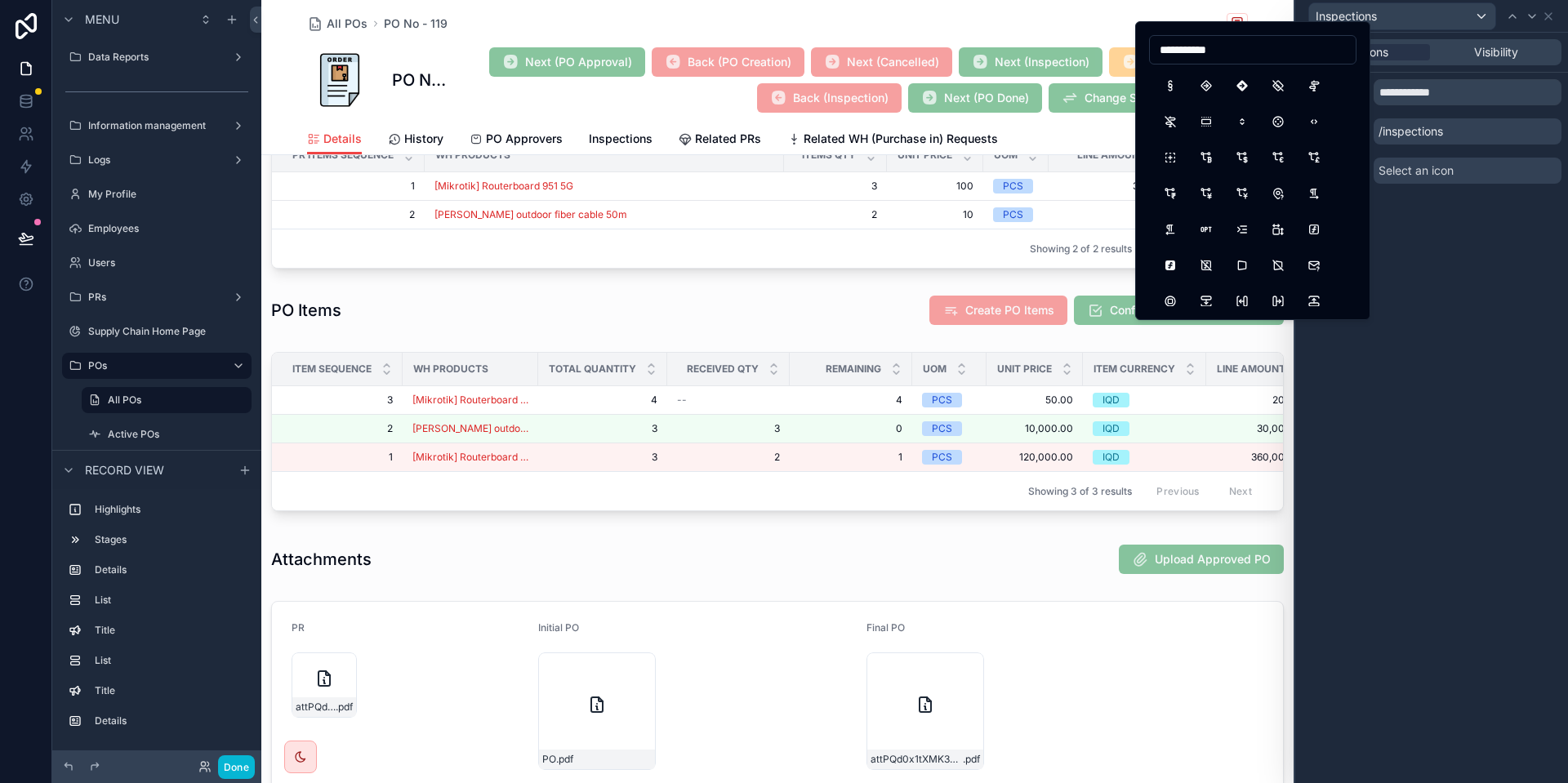
click at [1208, 39] on input "**********" at bounding box center [1253, 50] width 206 height 23
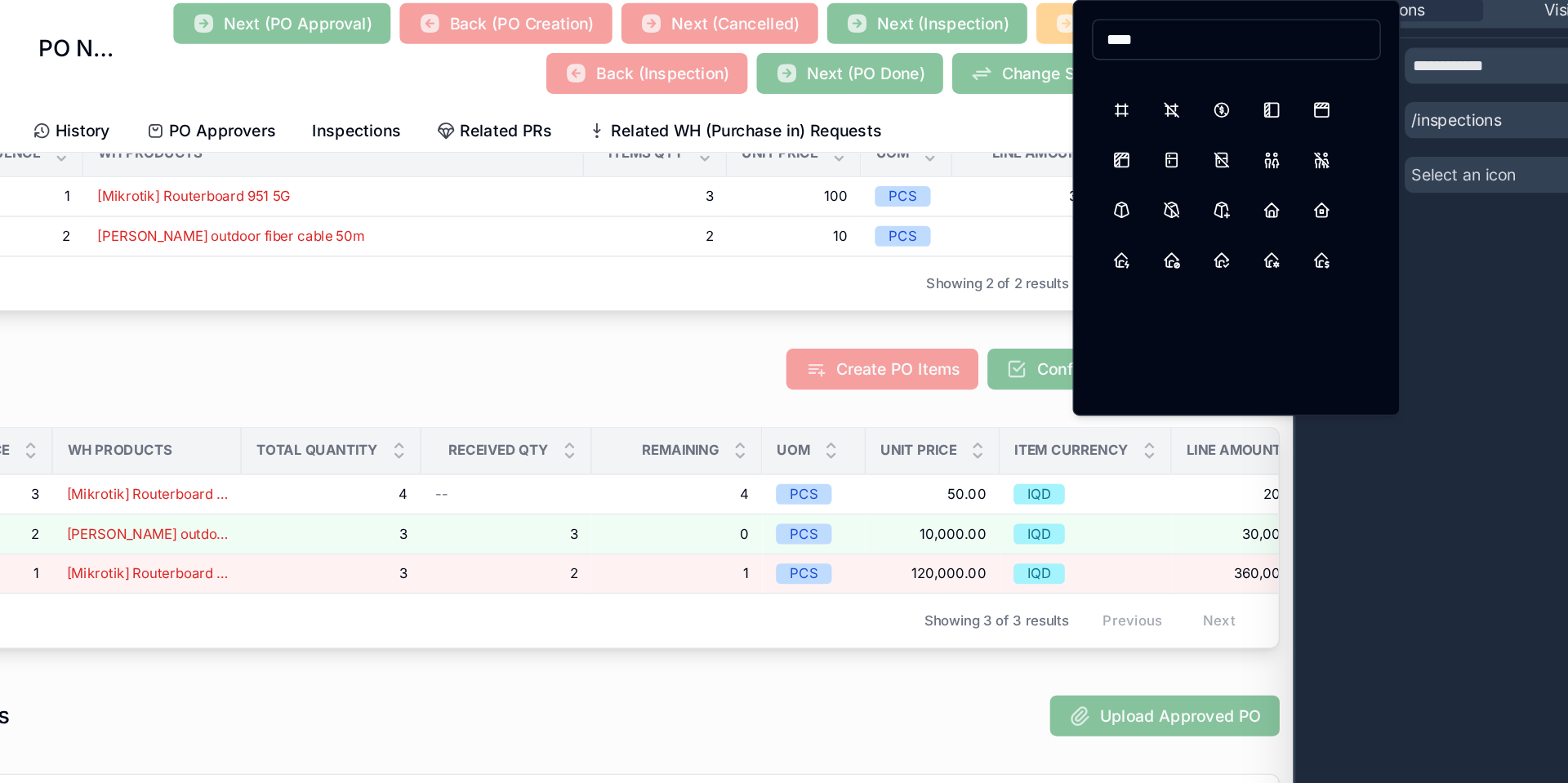
scroll to position [1074, 0]
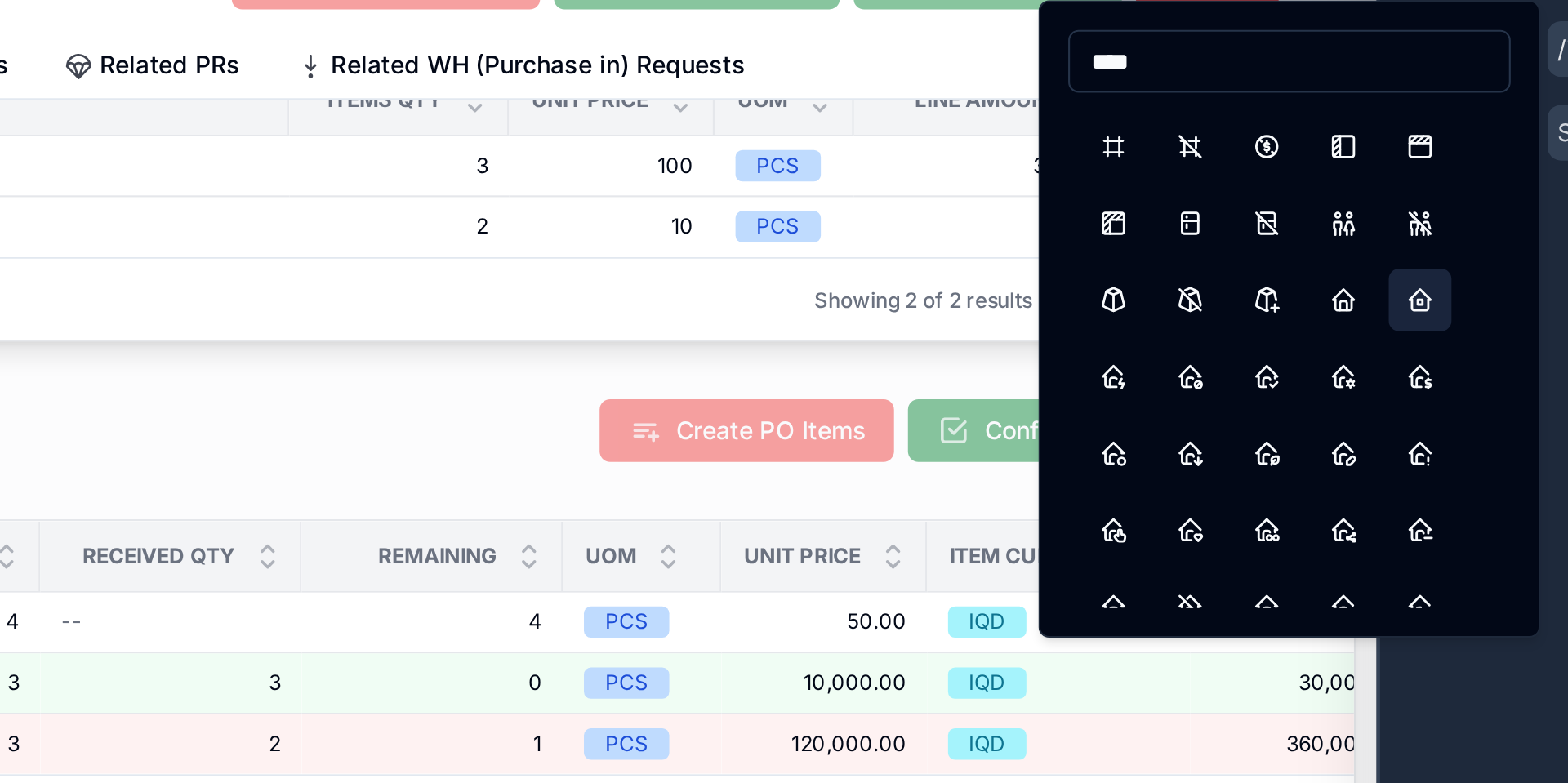
type input "****"
click at [1312, 255] on button "Home2" at bounding box center [1314, 249] width 29 height 29
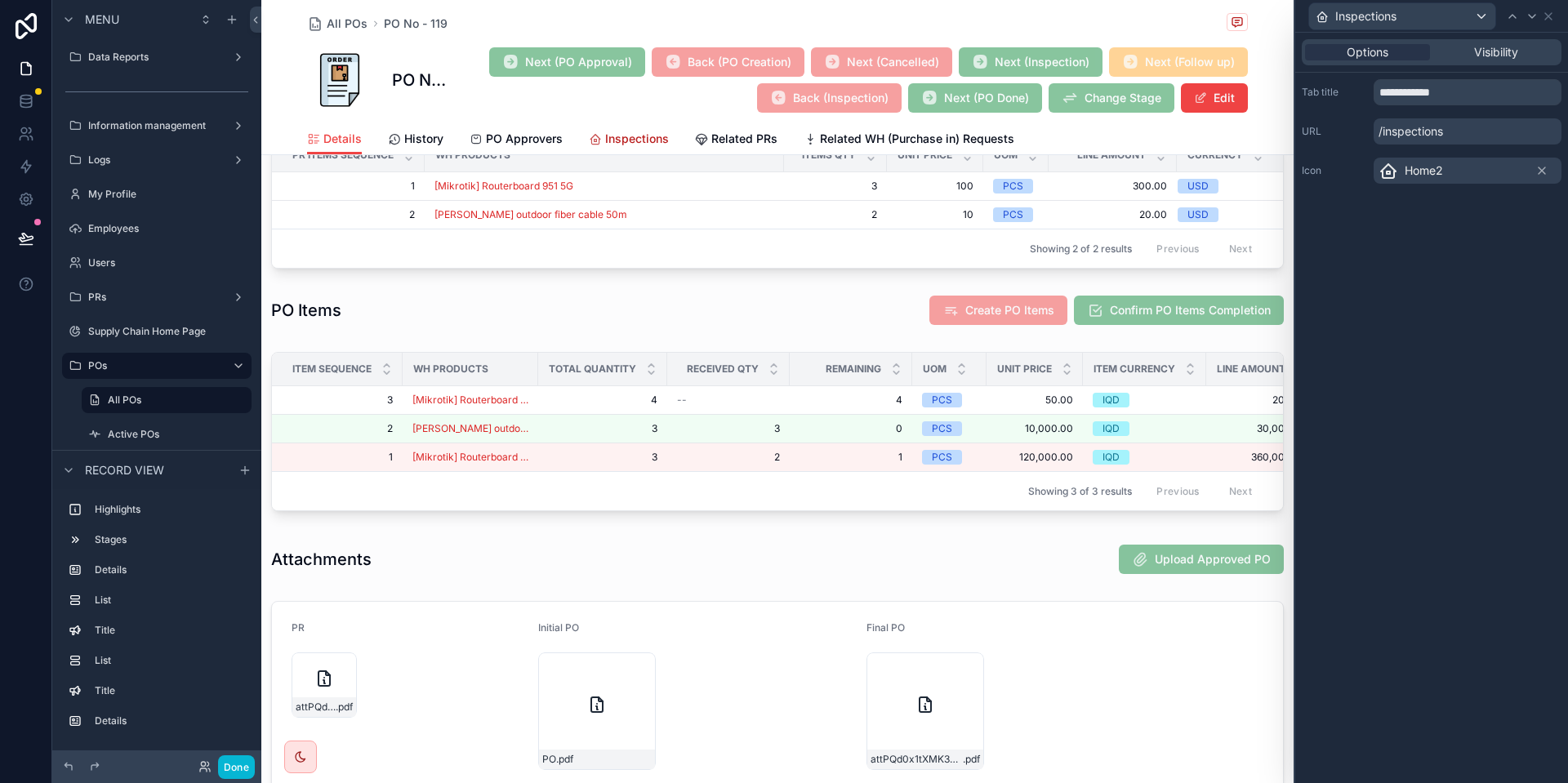
click at [603, 139] on div "Inspections" at bounding box center [628, 138] width 80 height 16
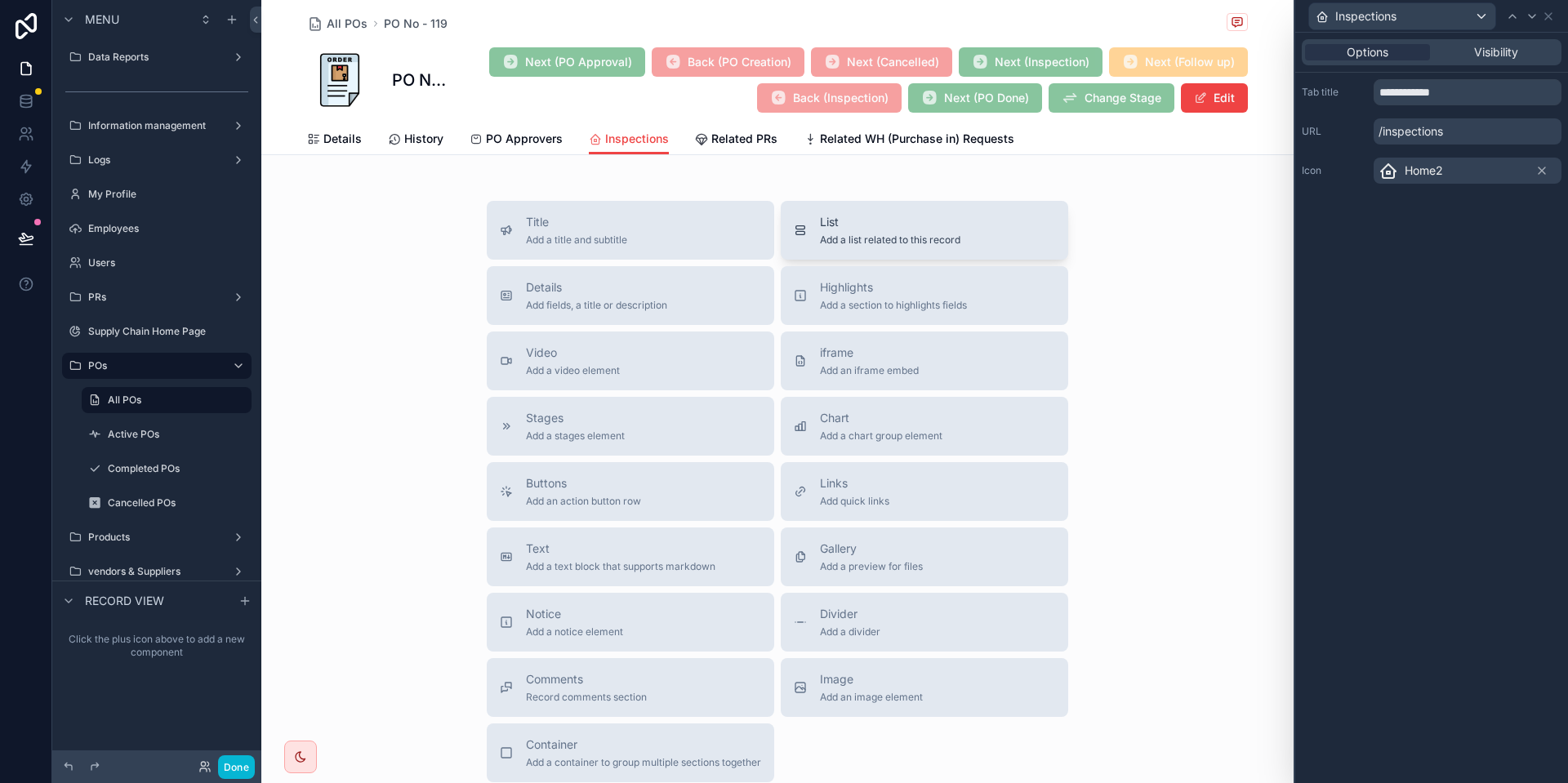
click at [1039, 239] on div "List Add a list related to this record" at bounding box center [924, 230] width 262 height 33
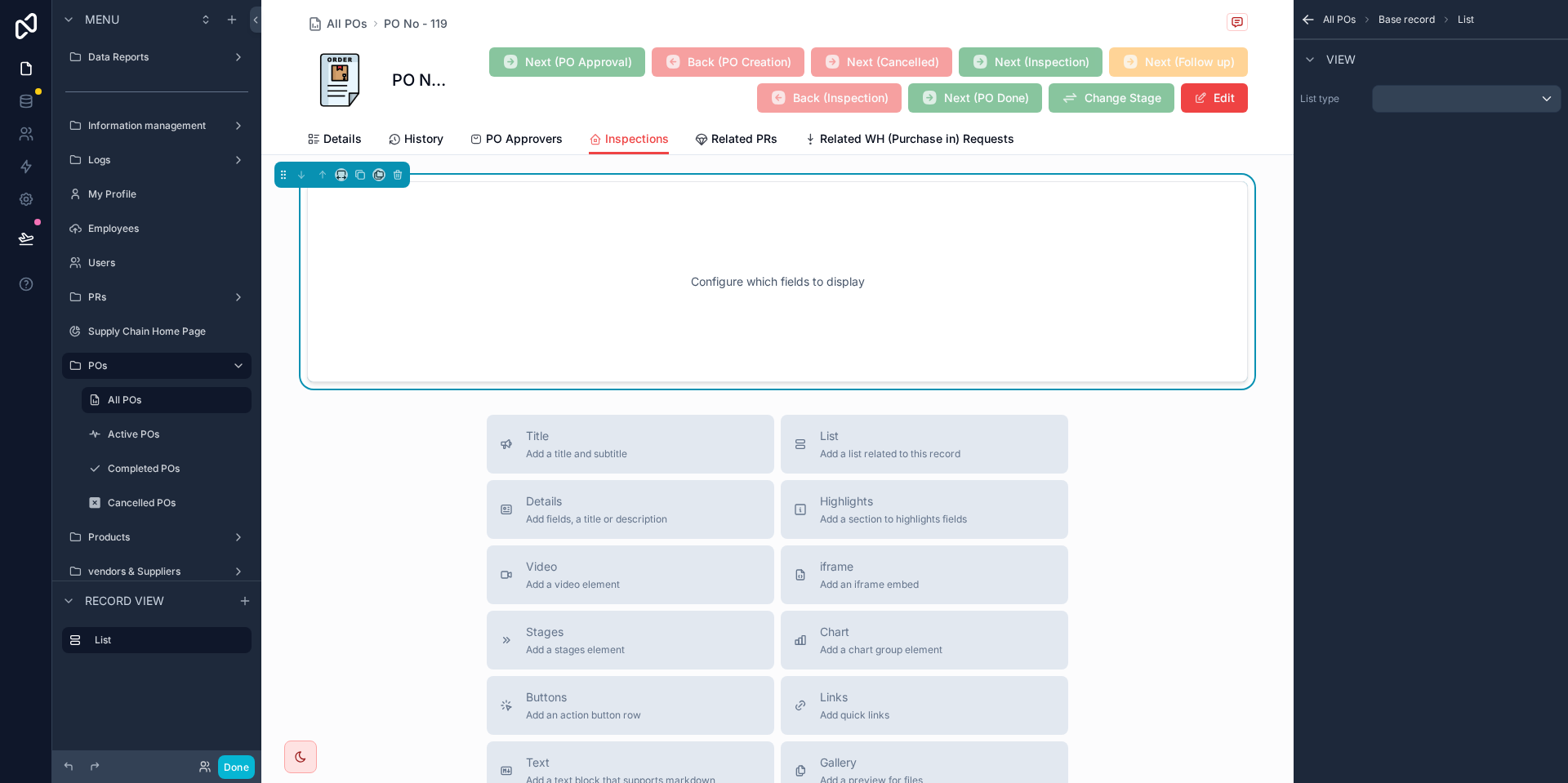
click at [928, 308] on div "Configure which fields to display" at bounding box center [777, 282] width 887 height 147
click at [1427, 99] on div "scrollable content" at bounding box center [1466, 98] width 188 height 26
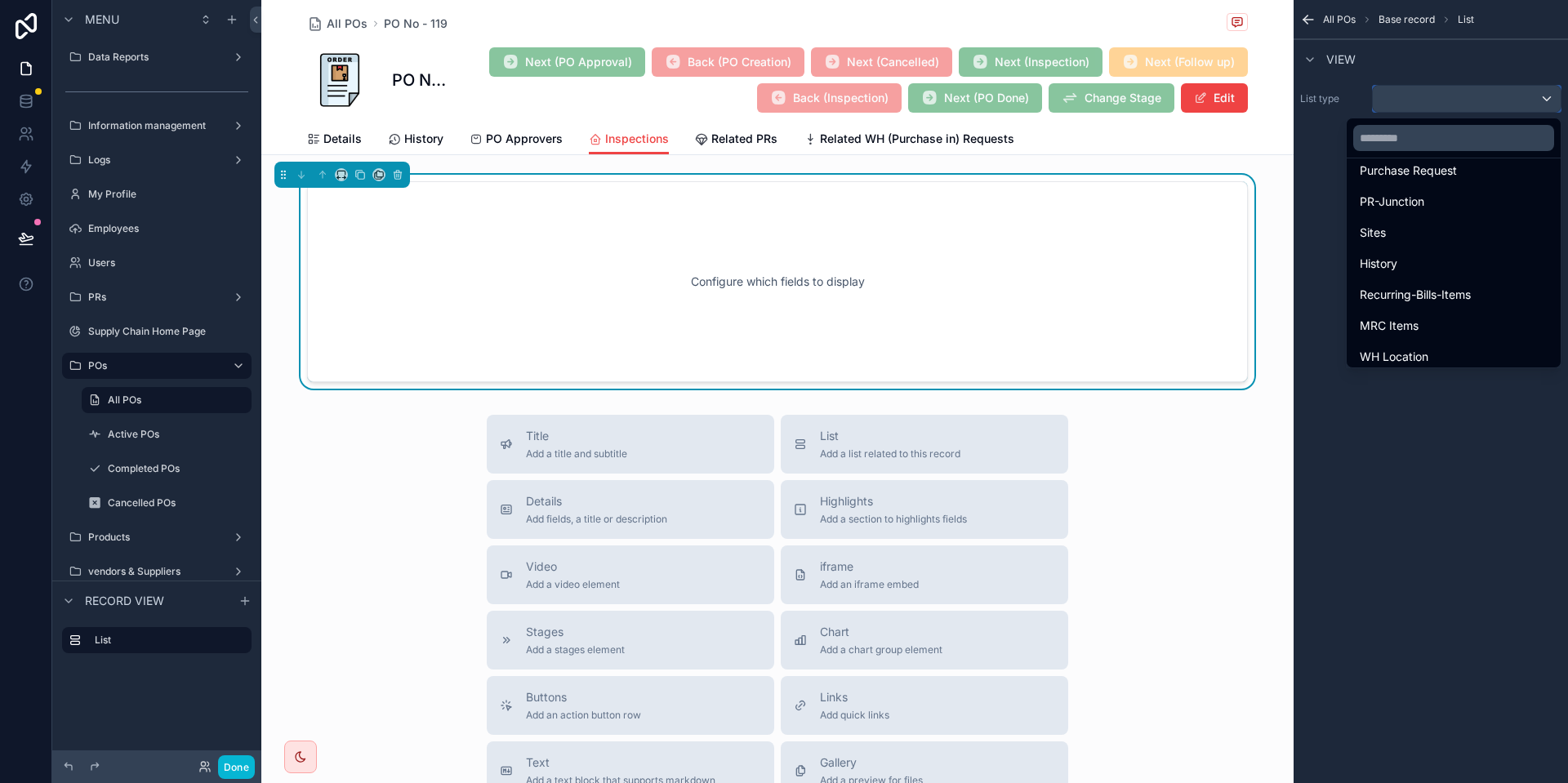
scroll to position [500, 0]
click at [1389, 127] on input "text" at bounding box center [1454, 138] width 201 height 26
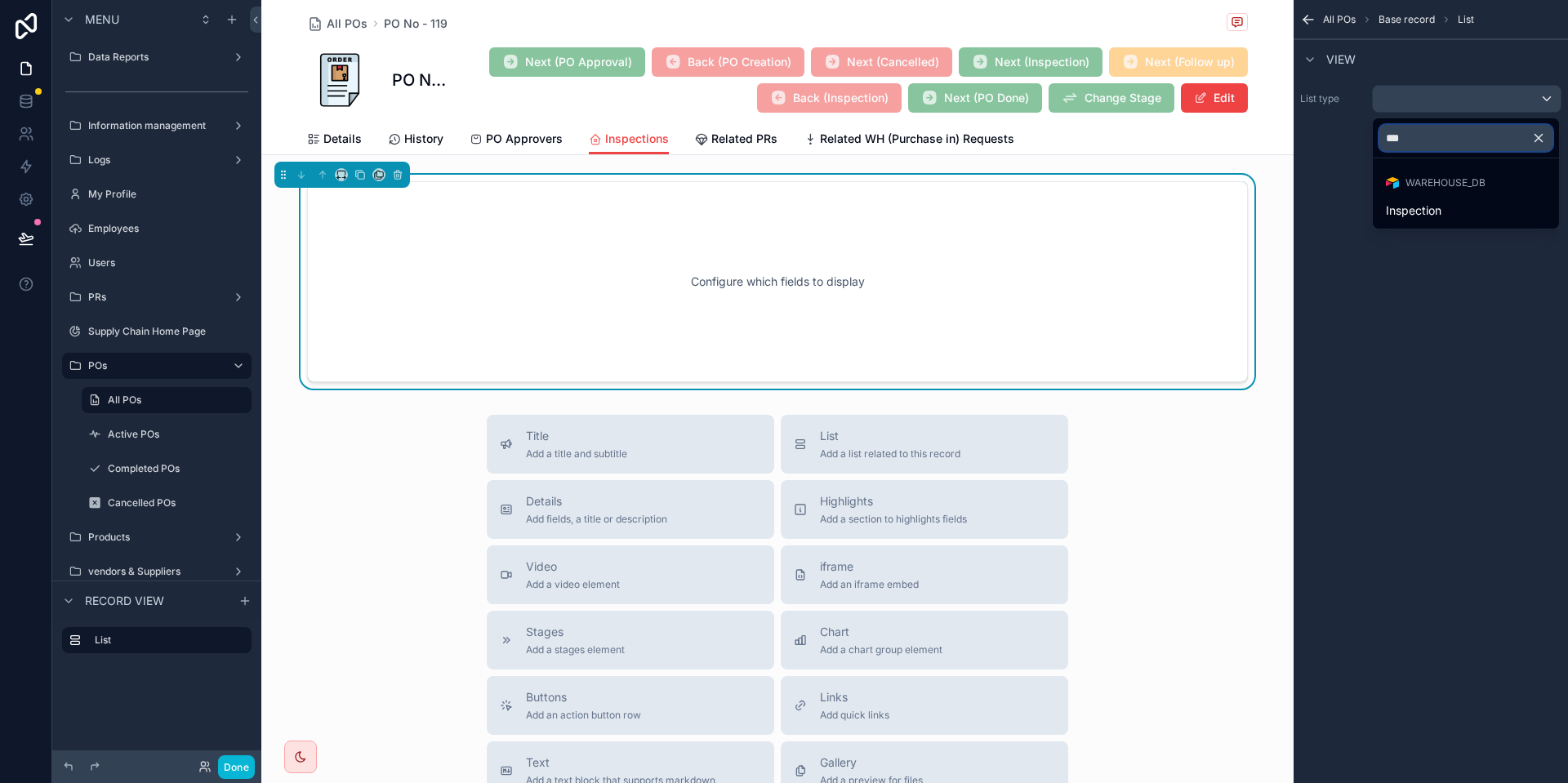
scroll to position [0, 0]
type input "***"
click at [1399, 221] on div "Inspection" at bounding box center [1466, 210] width 180 height 29
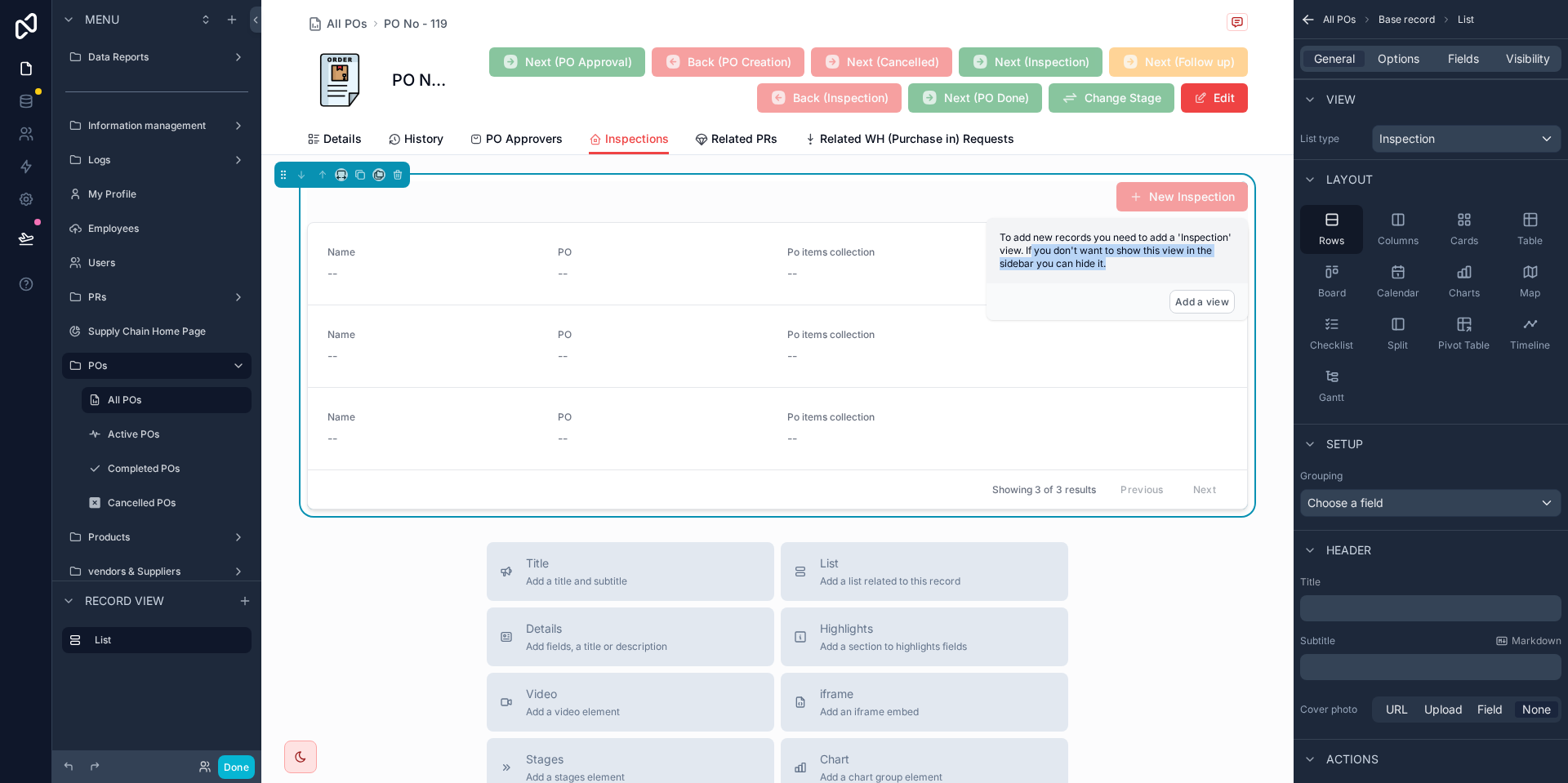
drag, startPoint x: 1032, startPoint y: 245, endPoint x: 1223, endPoint y: 271, distance: 192.8
click at [1223, 271] on div "To add new records you need to add a 'Inspection' view. If you don't want to sh…" at bounding box center [1117, 251] width 262 height 66
click at [1154, 267] on div "To add new records you need to add a 'Inspection' view. If you don't want to sh…" at bounding box center [1117, 251] width 262 height 66
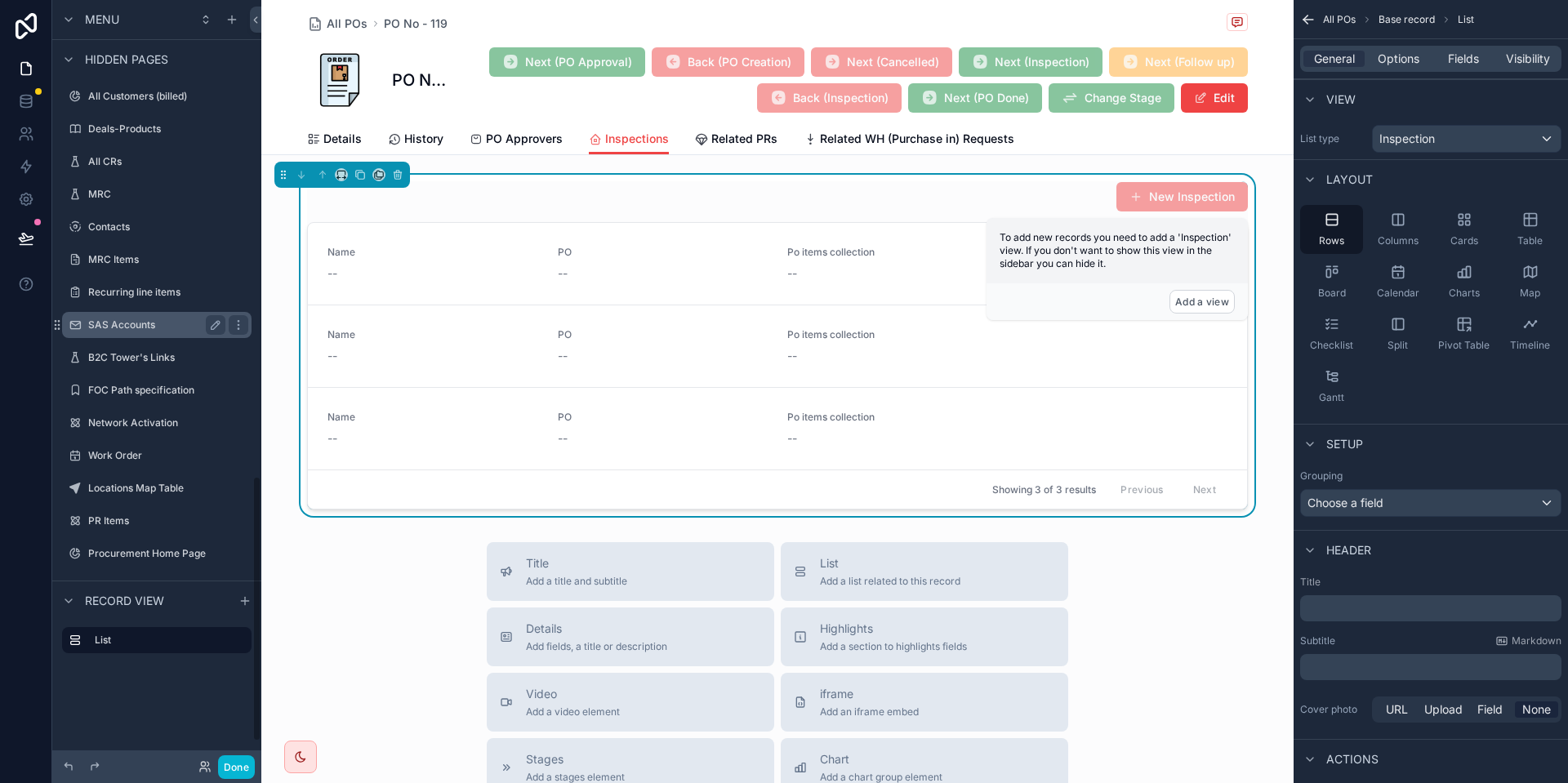
scroll to position [1430, 0]
click at [1192, 297] on button "Add a view" at bounding box center [1202, 302] width 66 height 24
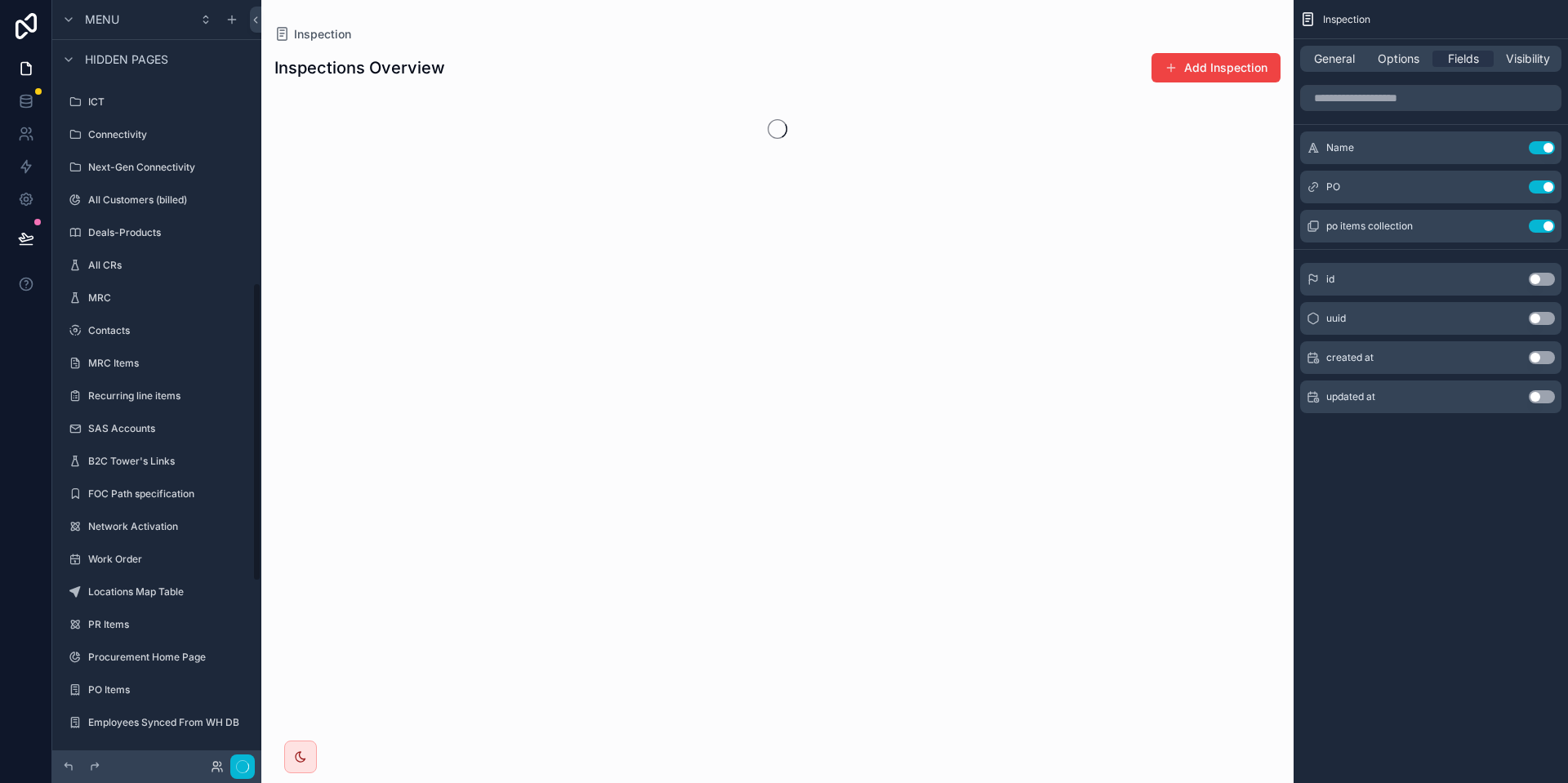
scroll to position [722, 0]
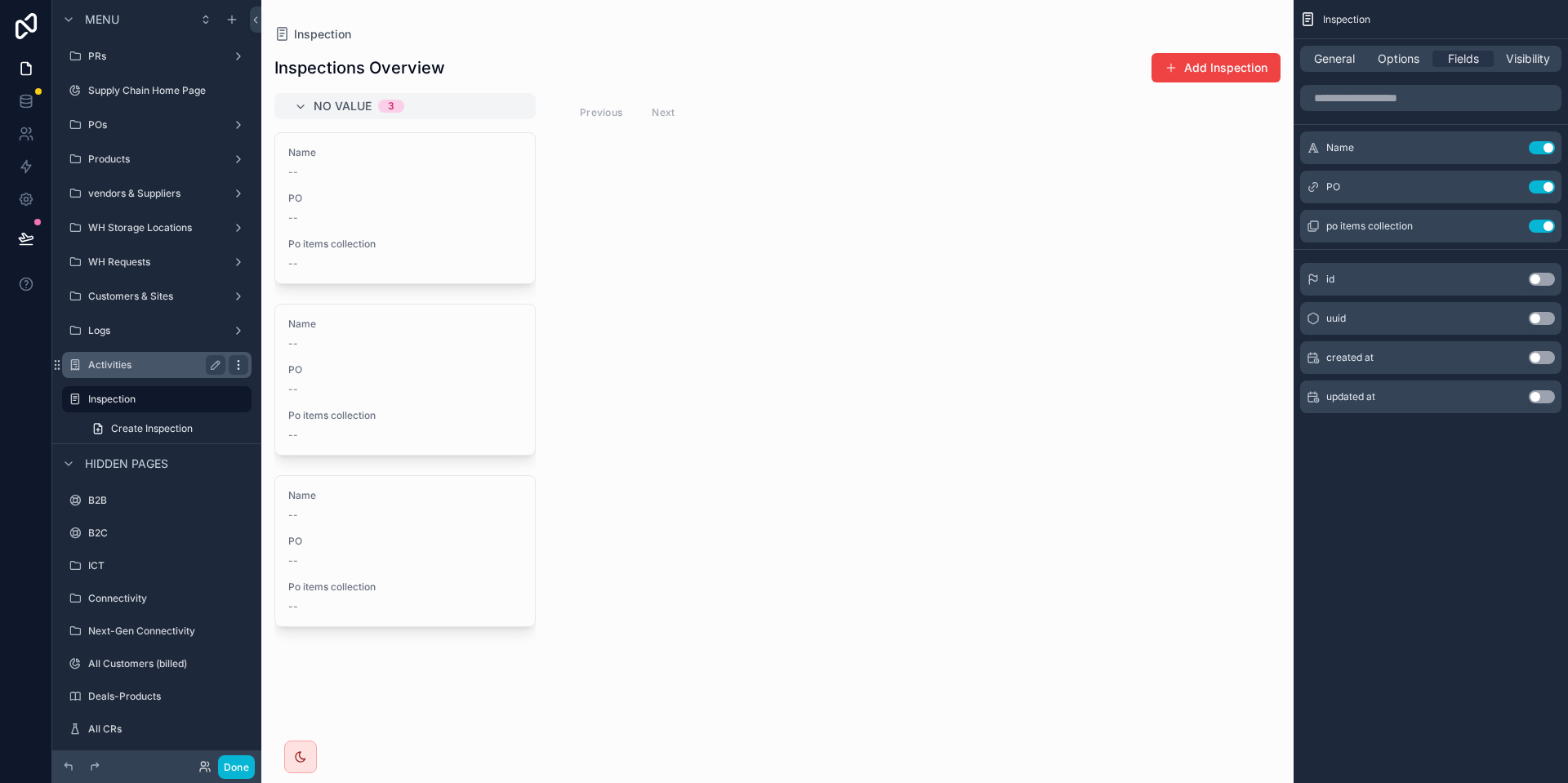
click at [244, 368] on icon "scrollable content" at bounding box center [239, 365] width 13 height 13
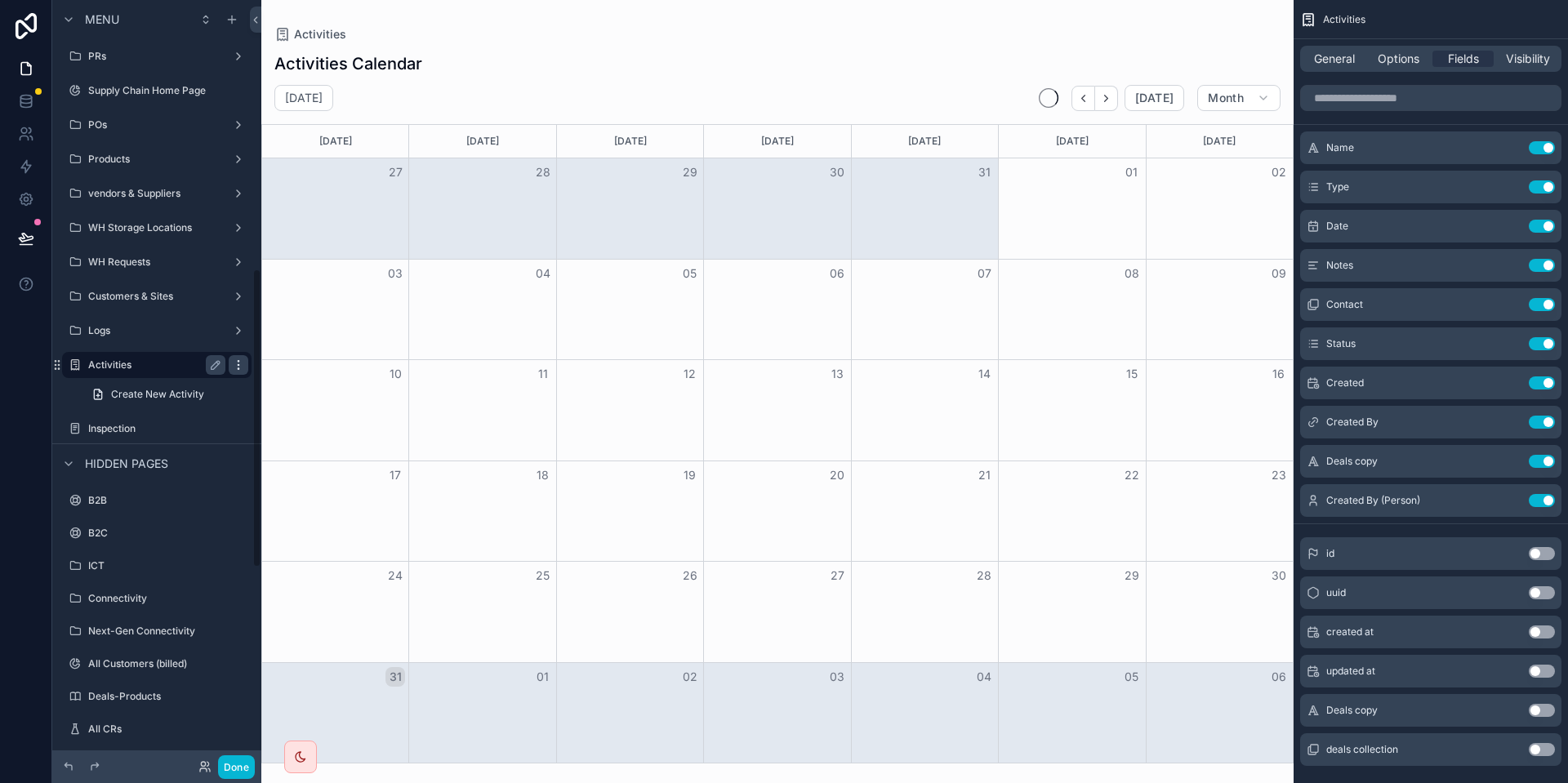
scroll to position [688, 0]
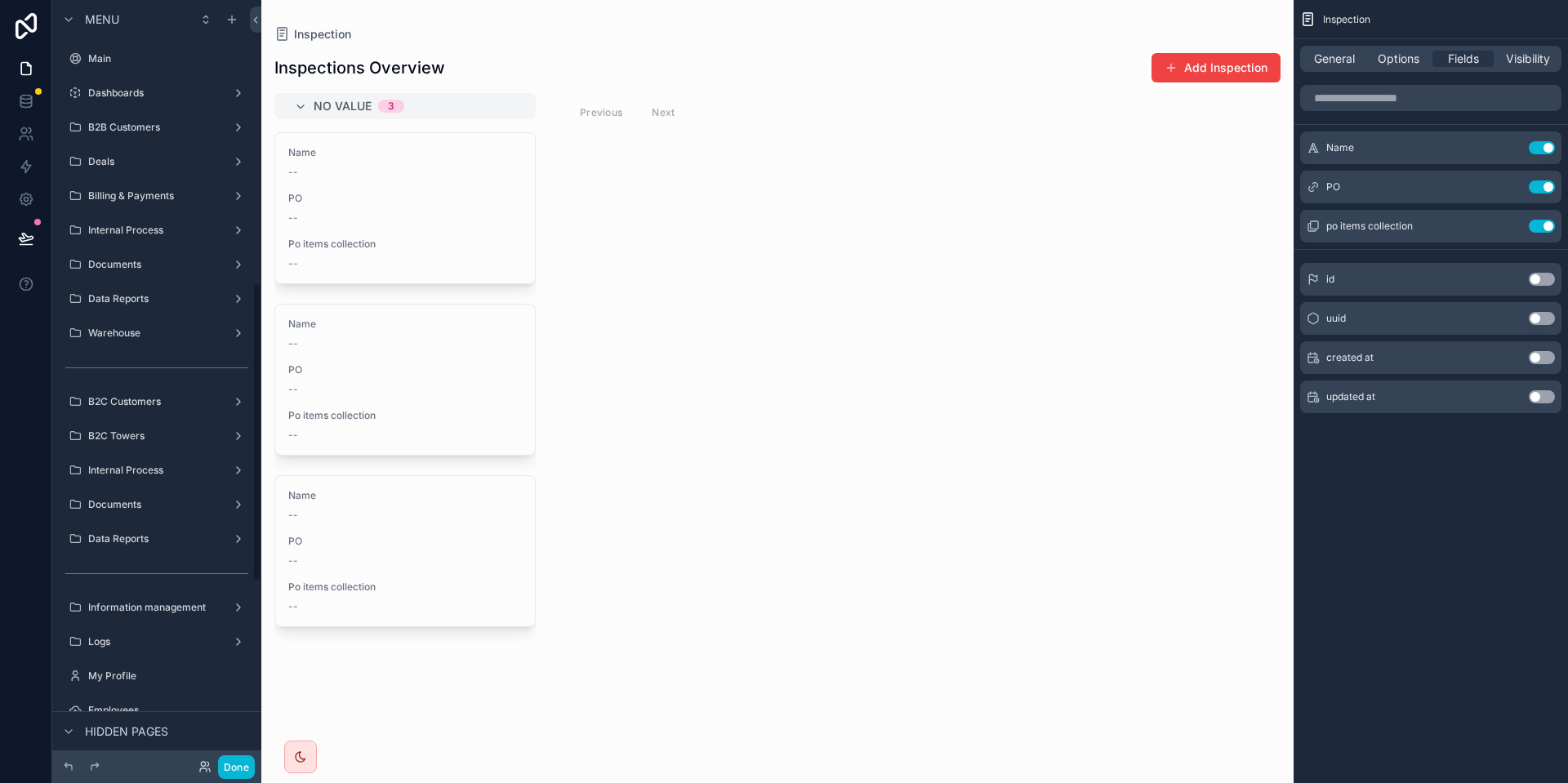
scroll to position [722, 0]
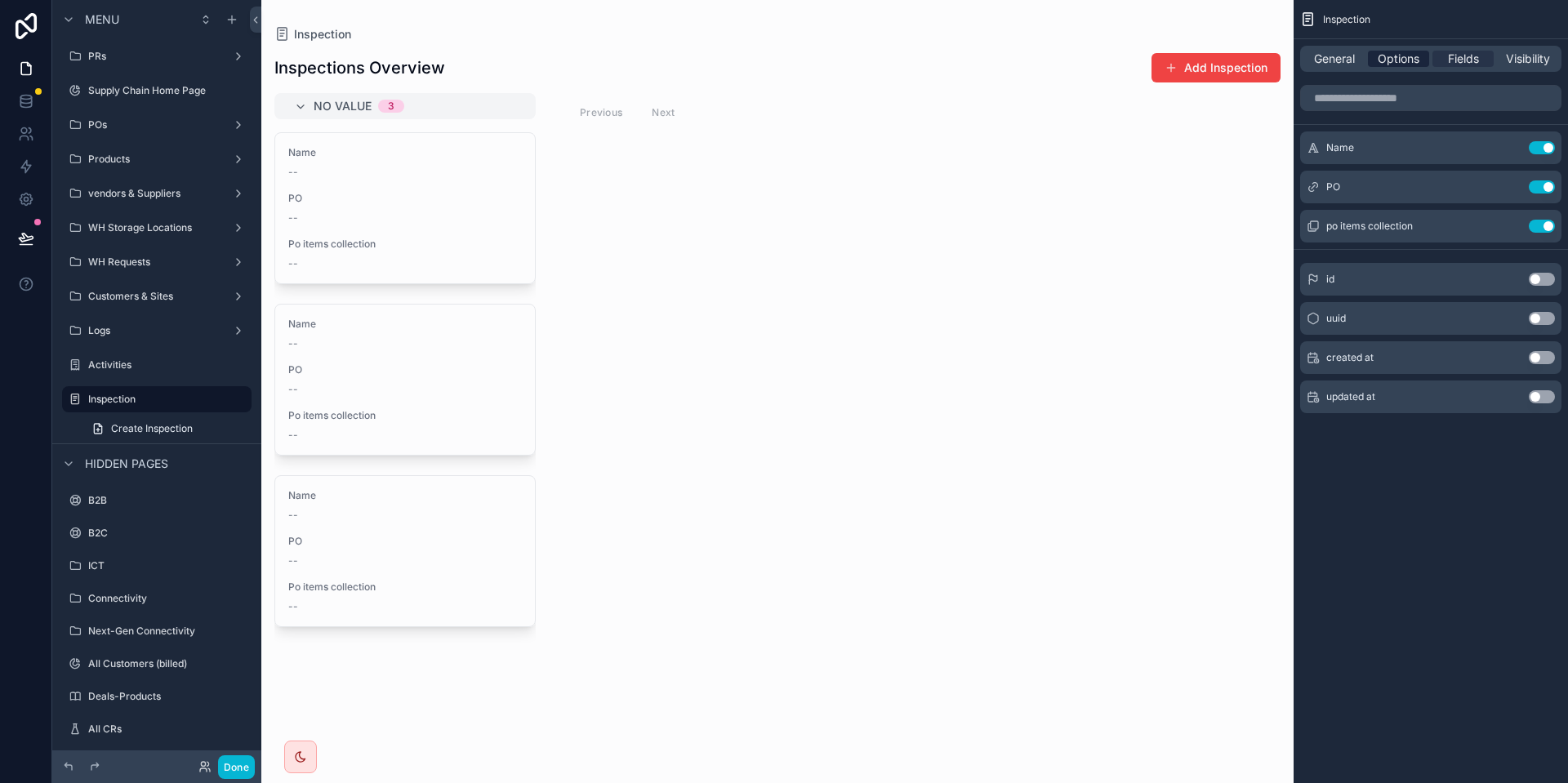
click at [1403, 62] on span "Options" at bounding box center [1399, 58] width 42 height 16
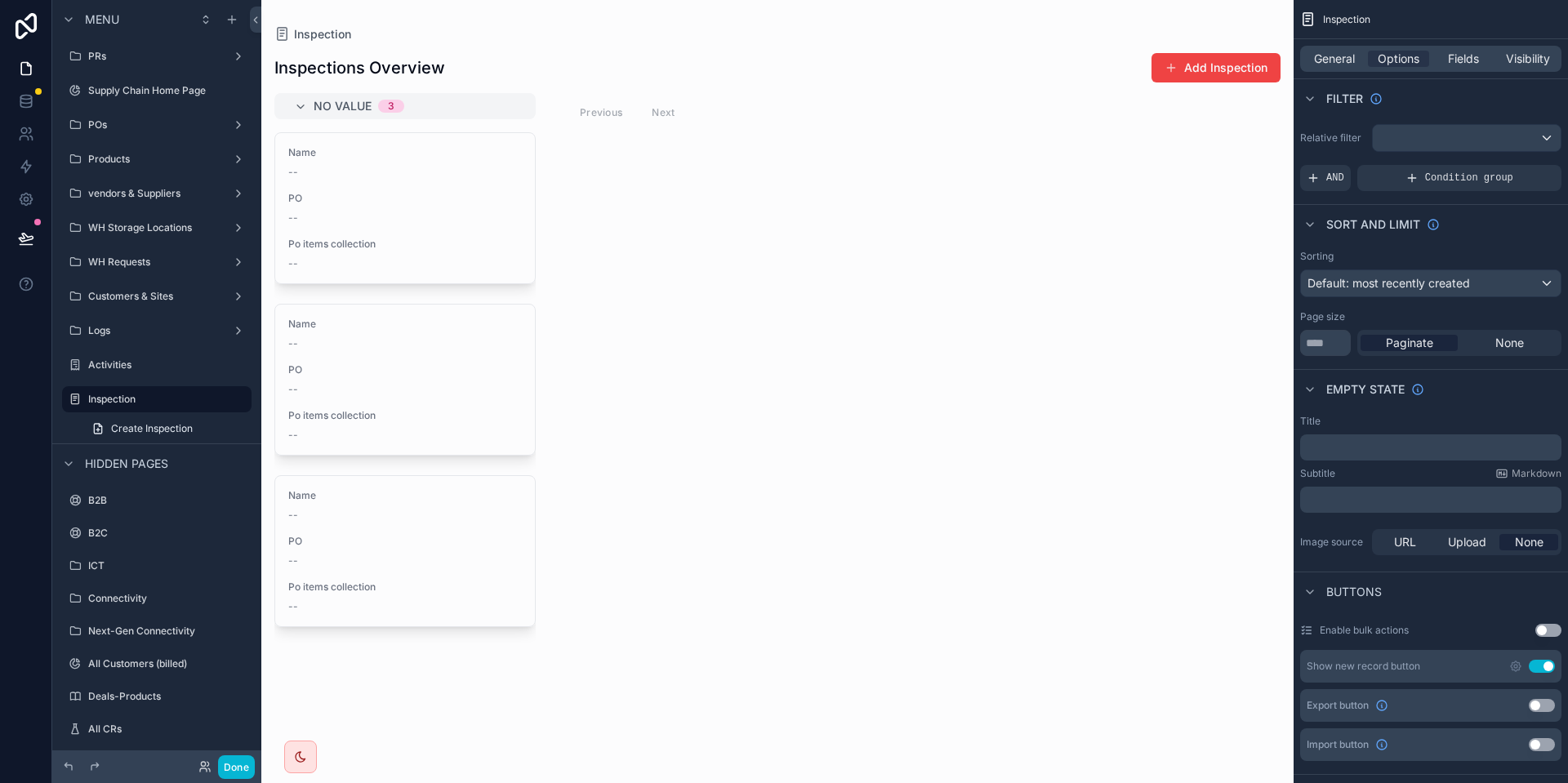
click at [1522, 67] on div "General Options Fields Visibility" at bounding box center [1431, 58] width 262 height 26
click at [1529, 61] on span "Visibility" at bounding box center [1528, 58] width 44 height 16
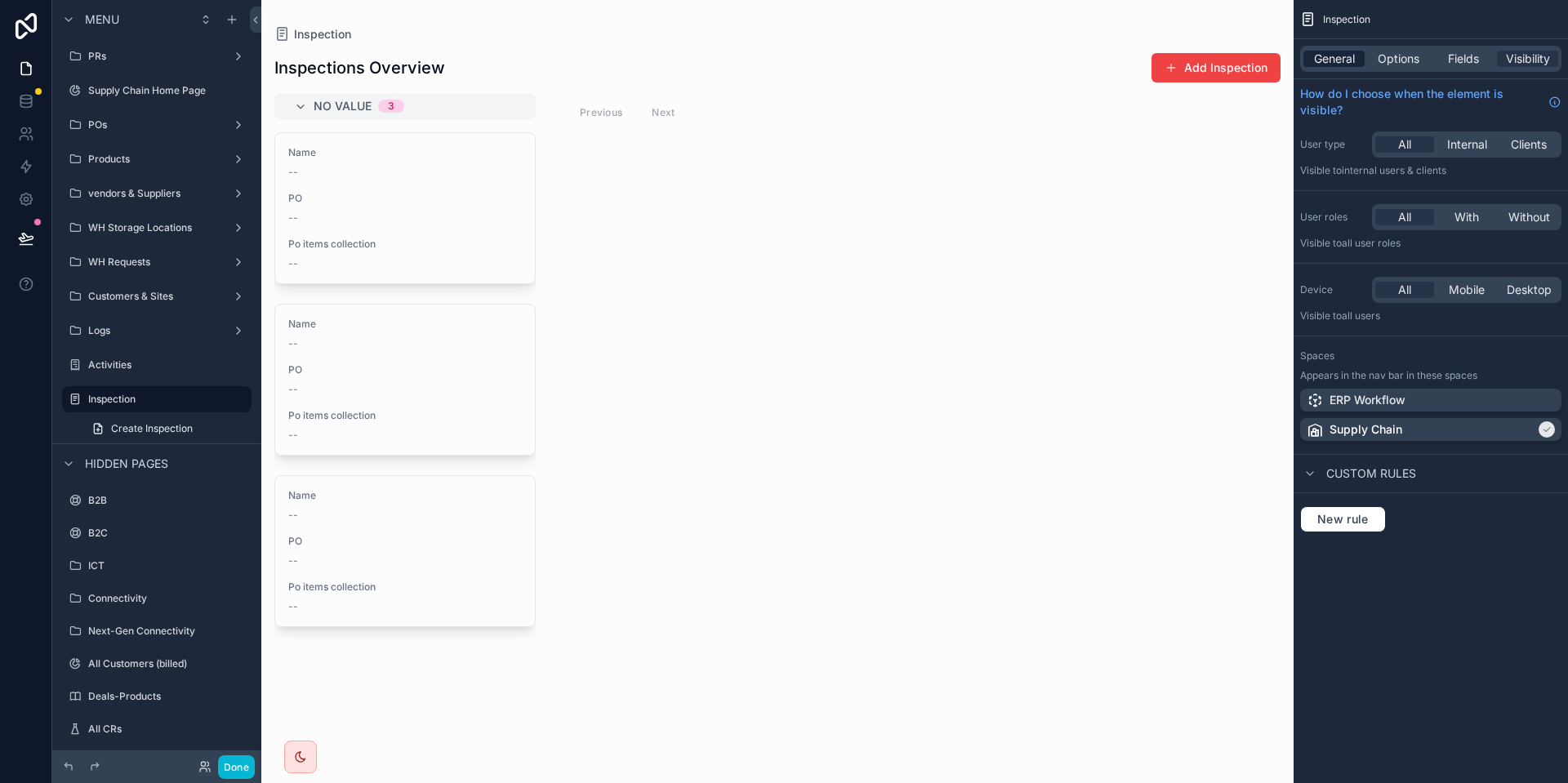
click at [1324, 66] on span "General" at bounding box center [1334, 58] width 41 height 16
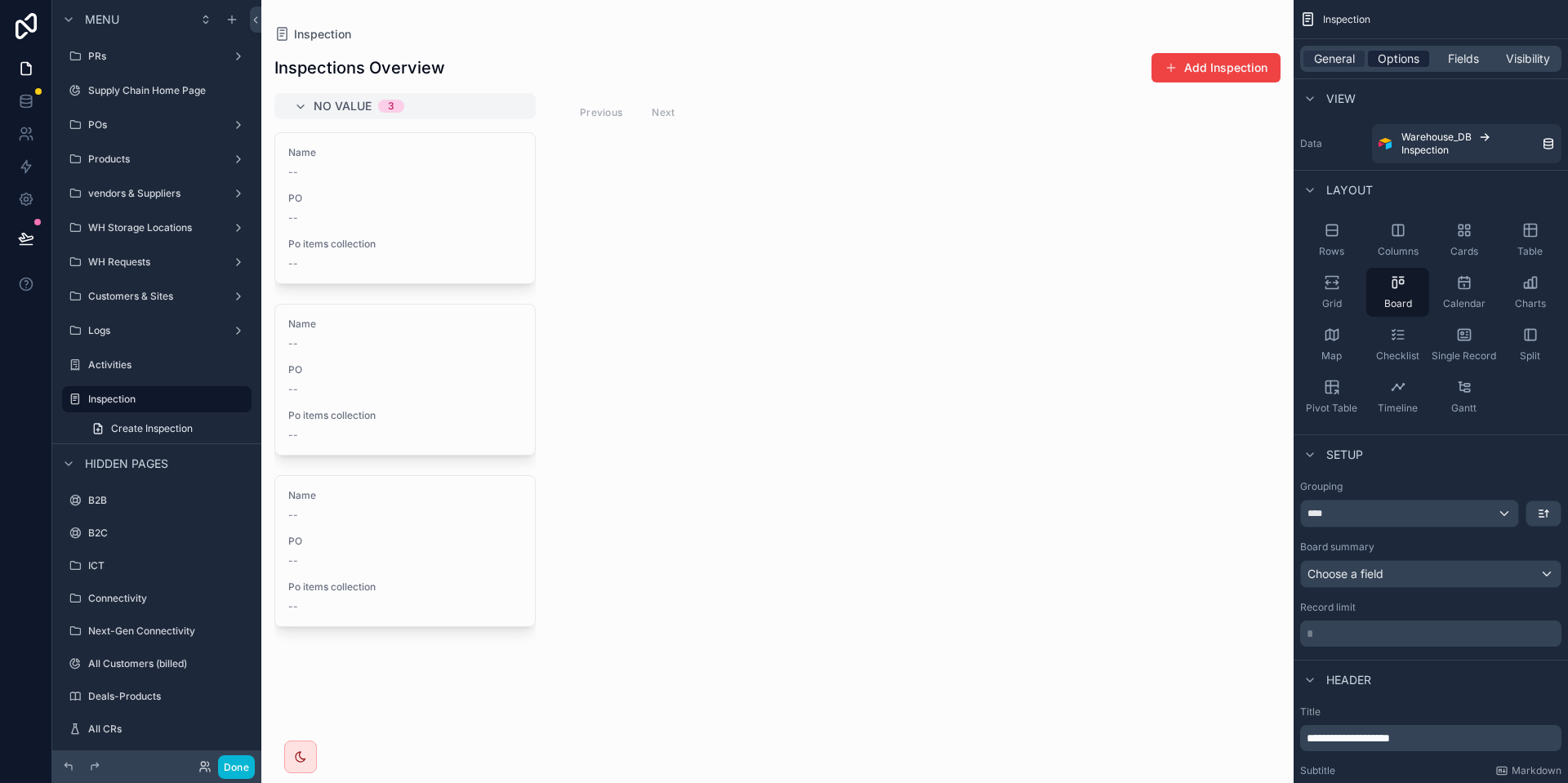
click at [1379, 59] on span "Options" at bounding box center [1399, 58] width 42 height 16
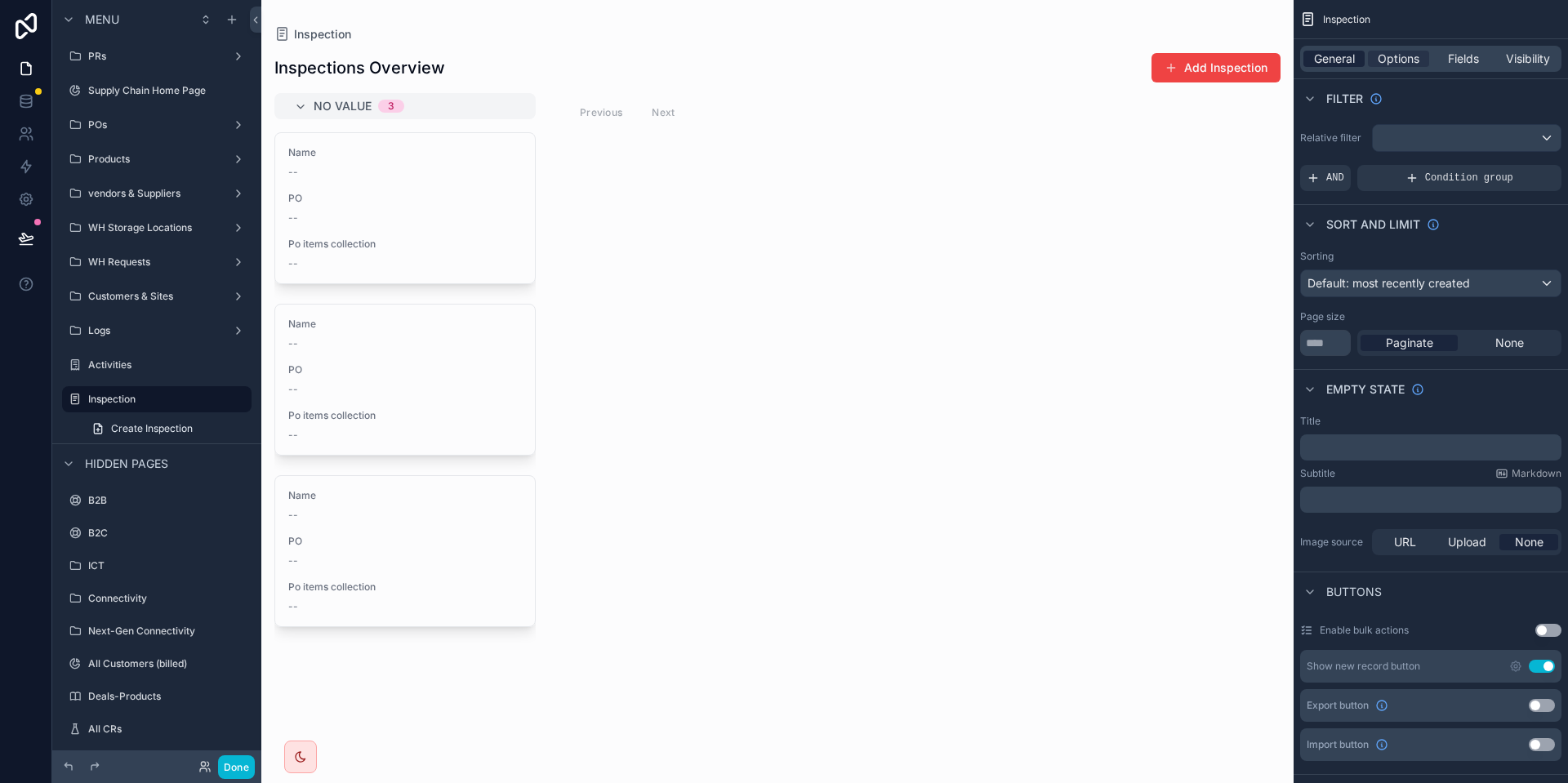
click at [1318, 62] on span "General" at bounding box center [1334, 58] width 41 height 16
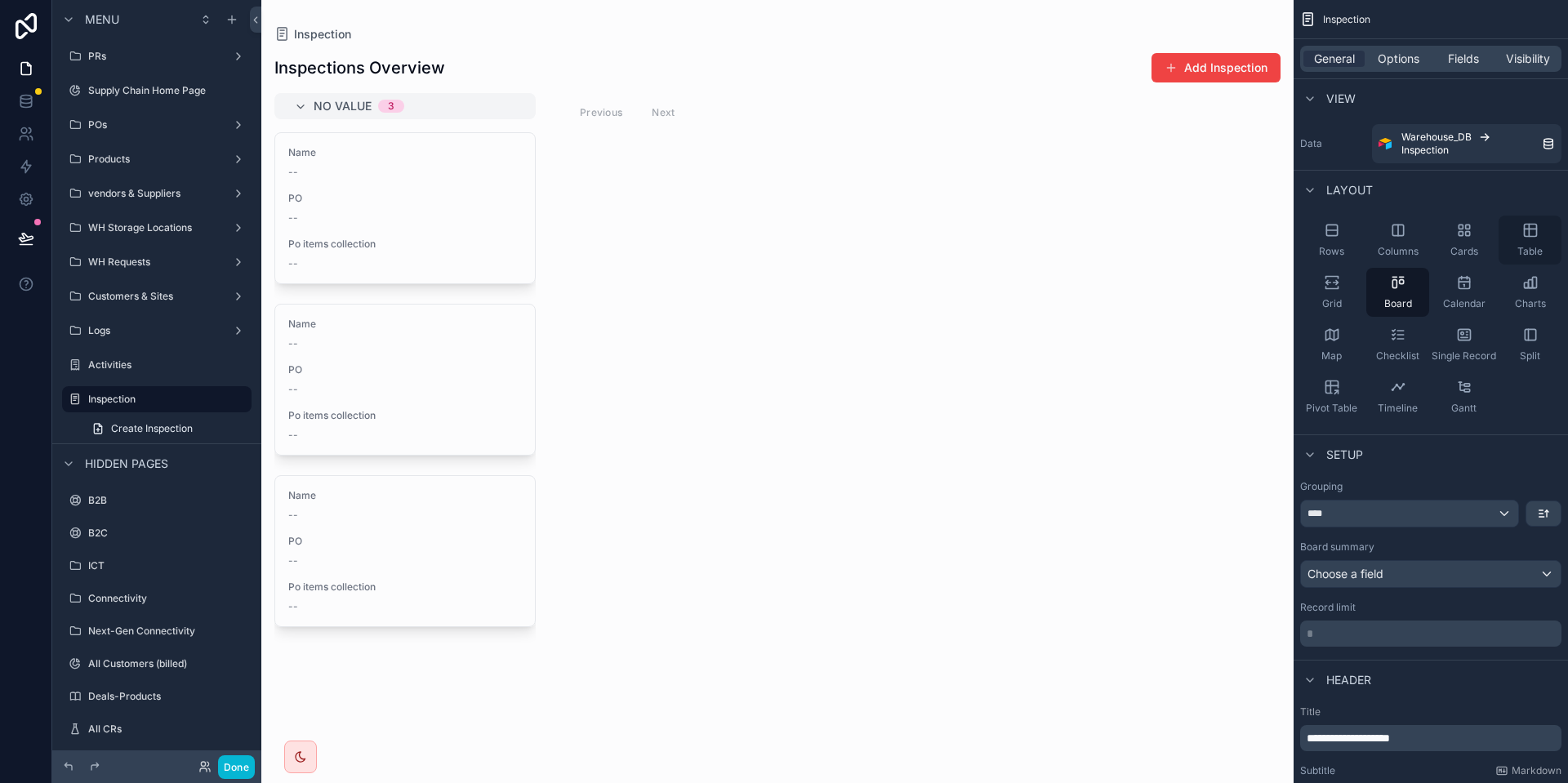
click at [1541, 235] on div "Table" at bounding box center [1530, 240] width 63 height 49
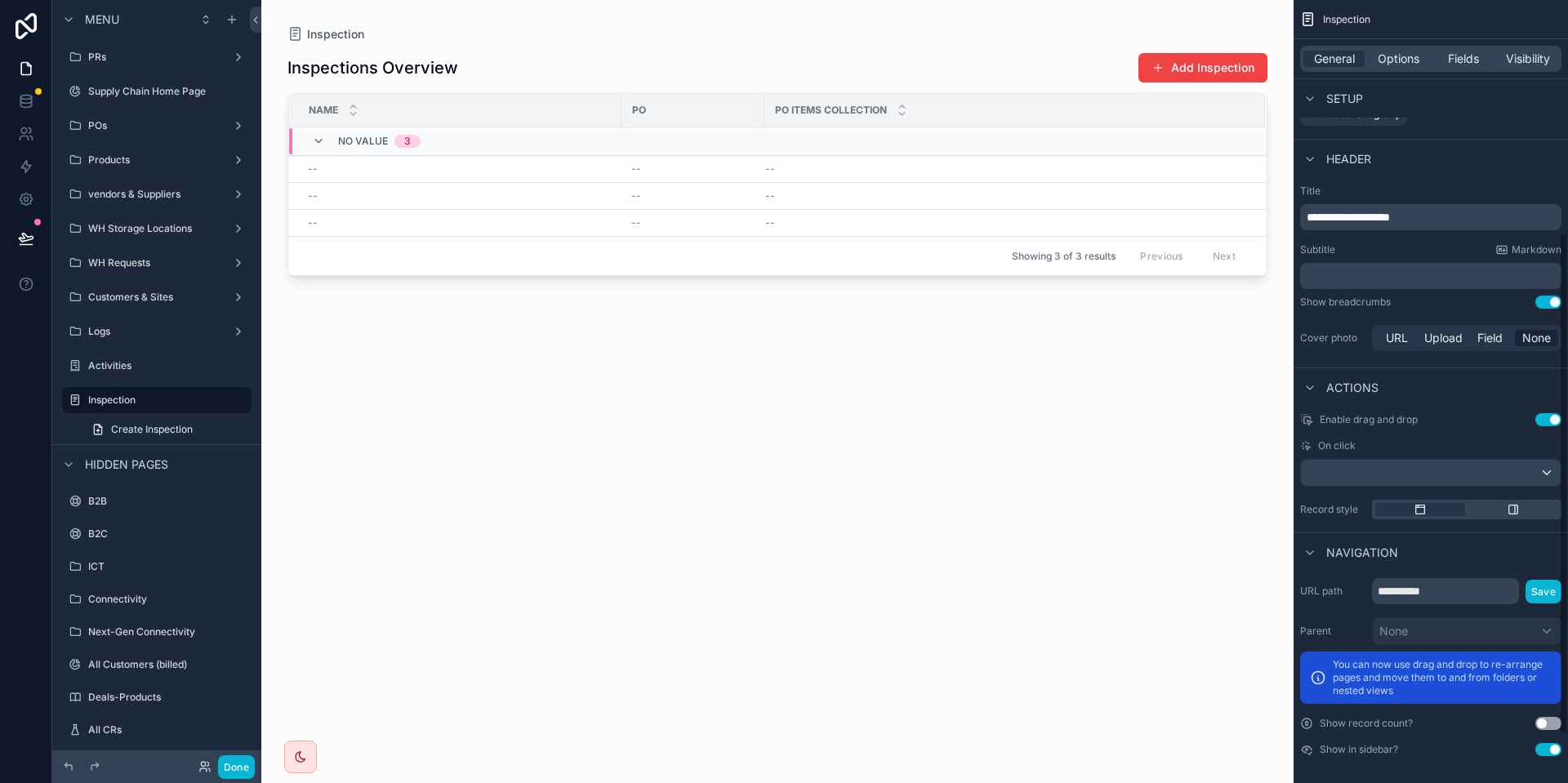
scroll to position [438, 0]
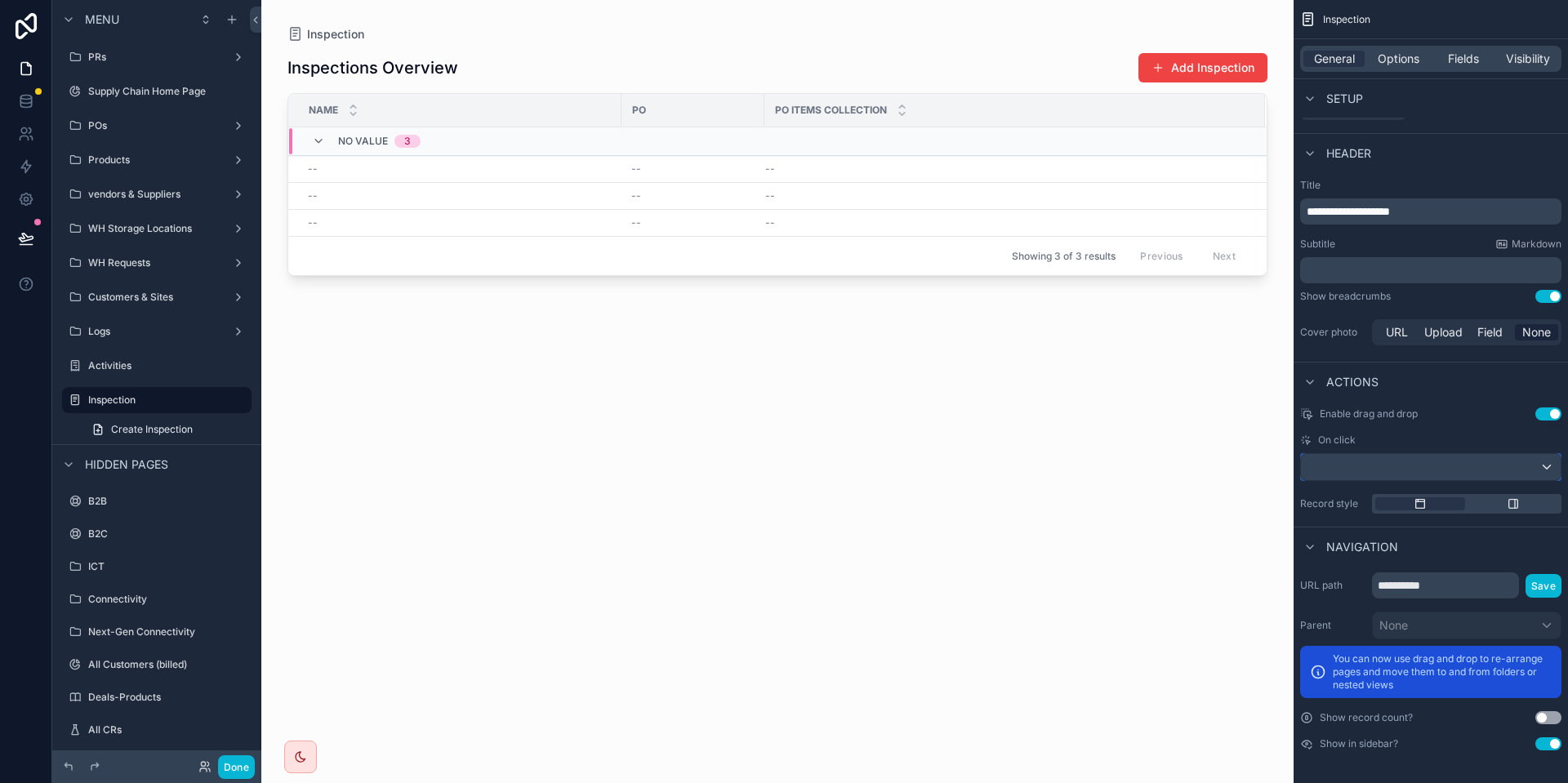
click at [1462, 471] on div "scrollable content" at bounding box center [1431, 467] width 260 height 26
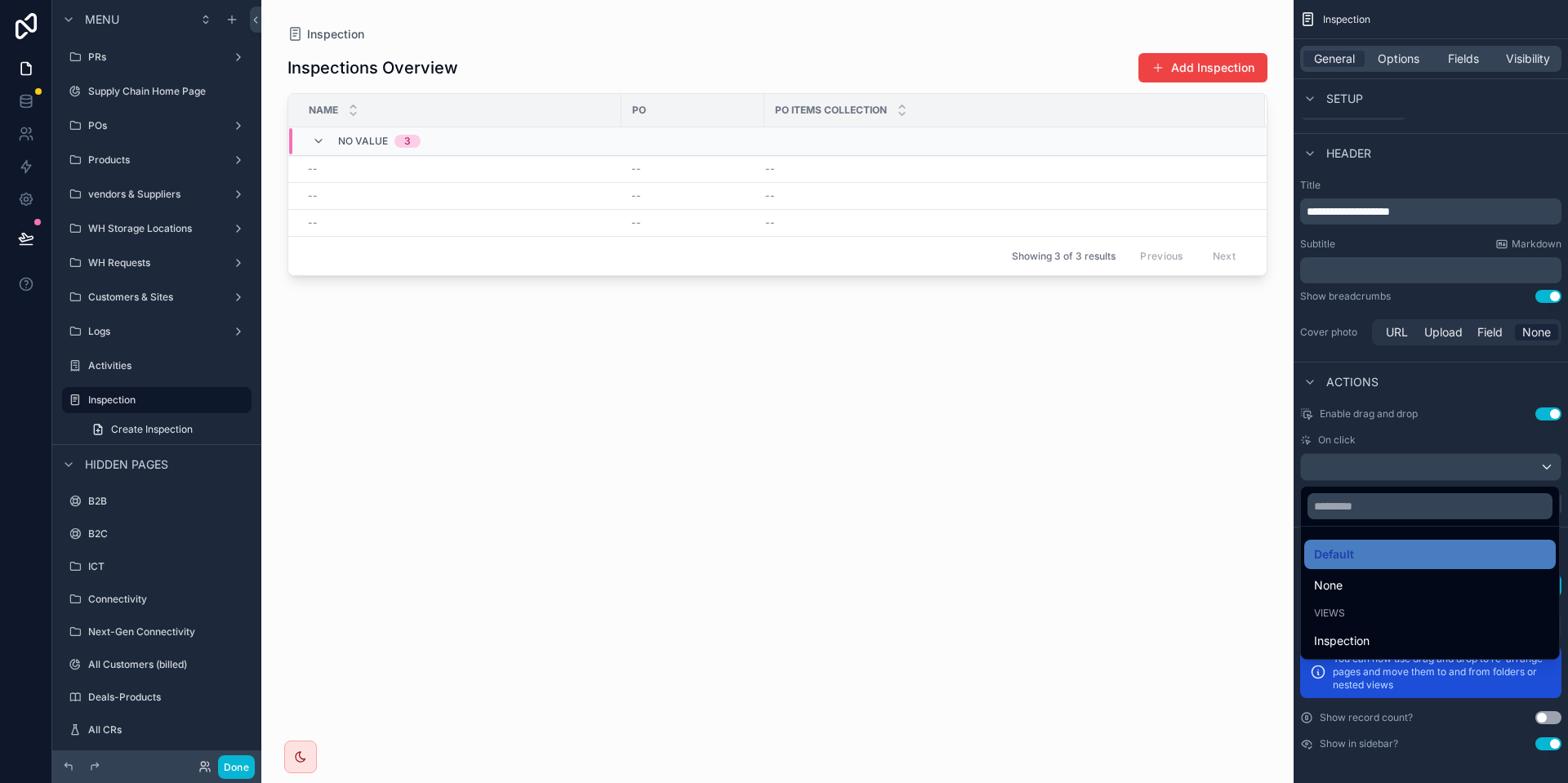
click at [1462, 471] on div "scrollable content" at bounding box center [784, 391] width 1568 height 783
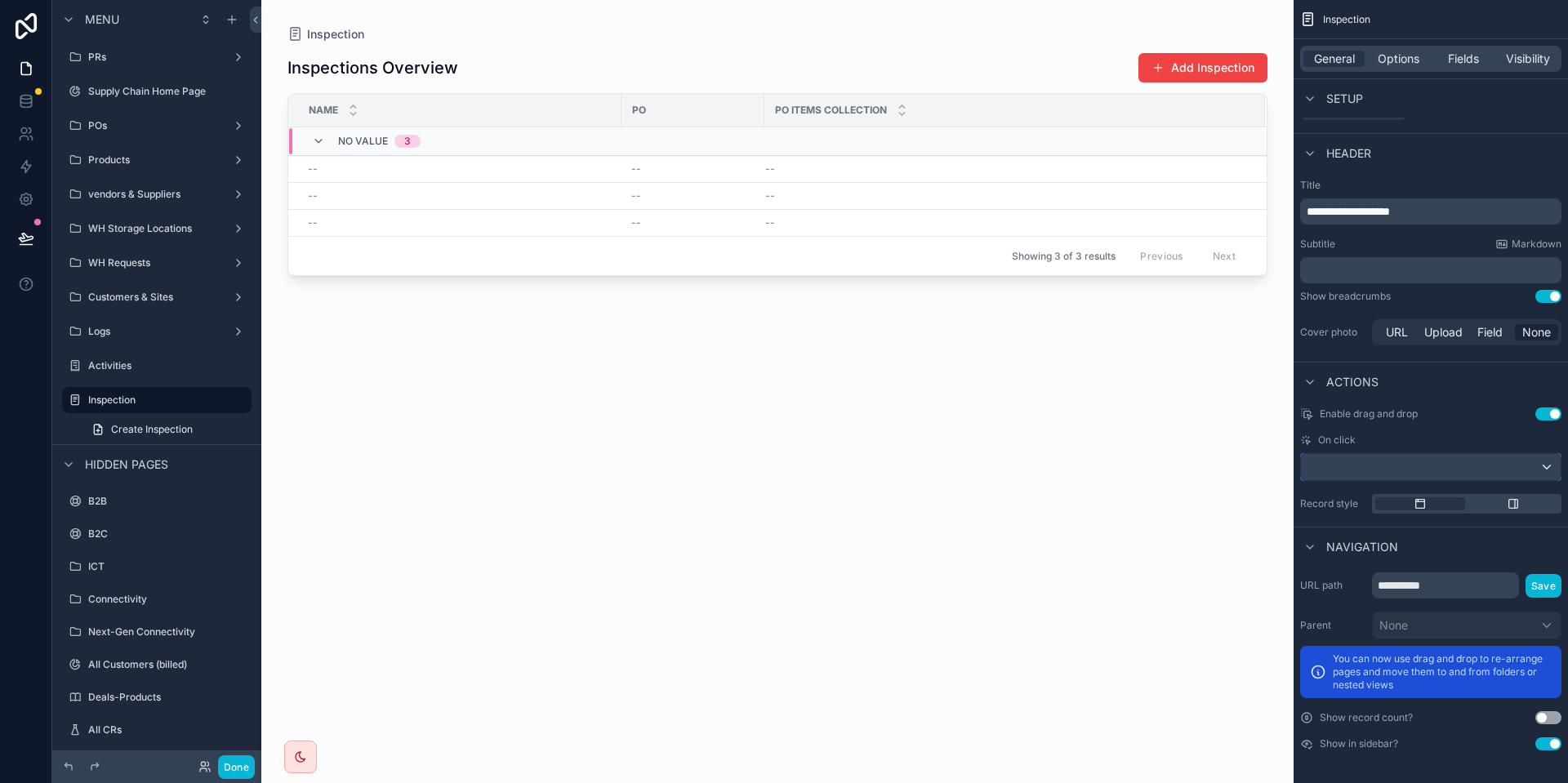
click at [1462, 471] on div "scrollable content" at bounding box center [1431, 467] width 260 height 26
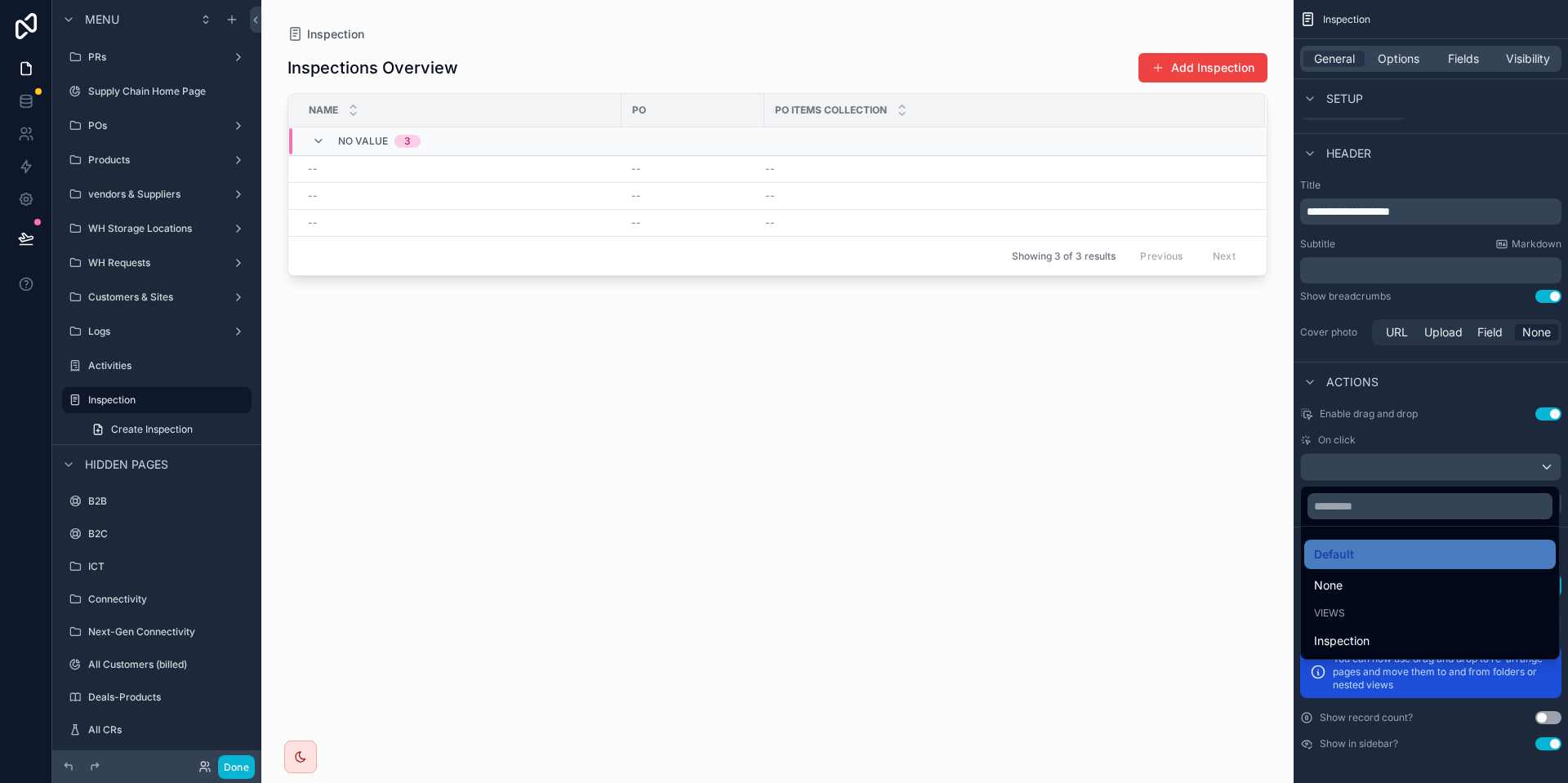
click at [1462, 471] on div "scrollable content" at bounding box center [784, 391] width 1568 height 783
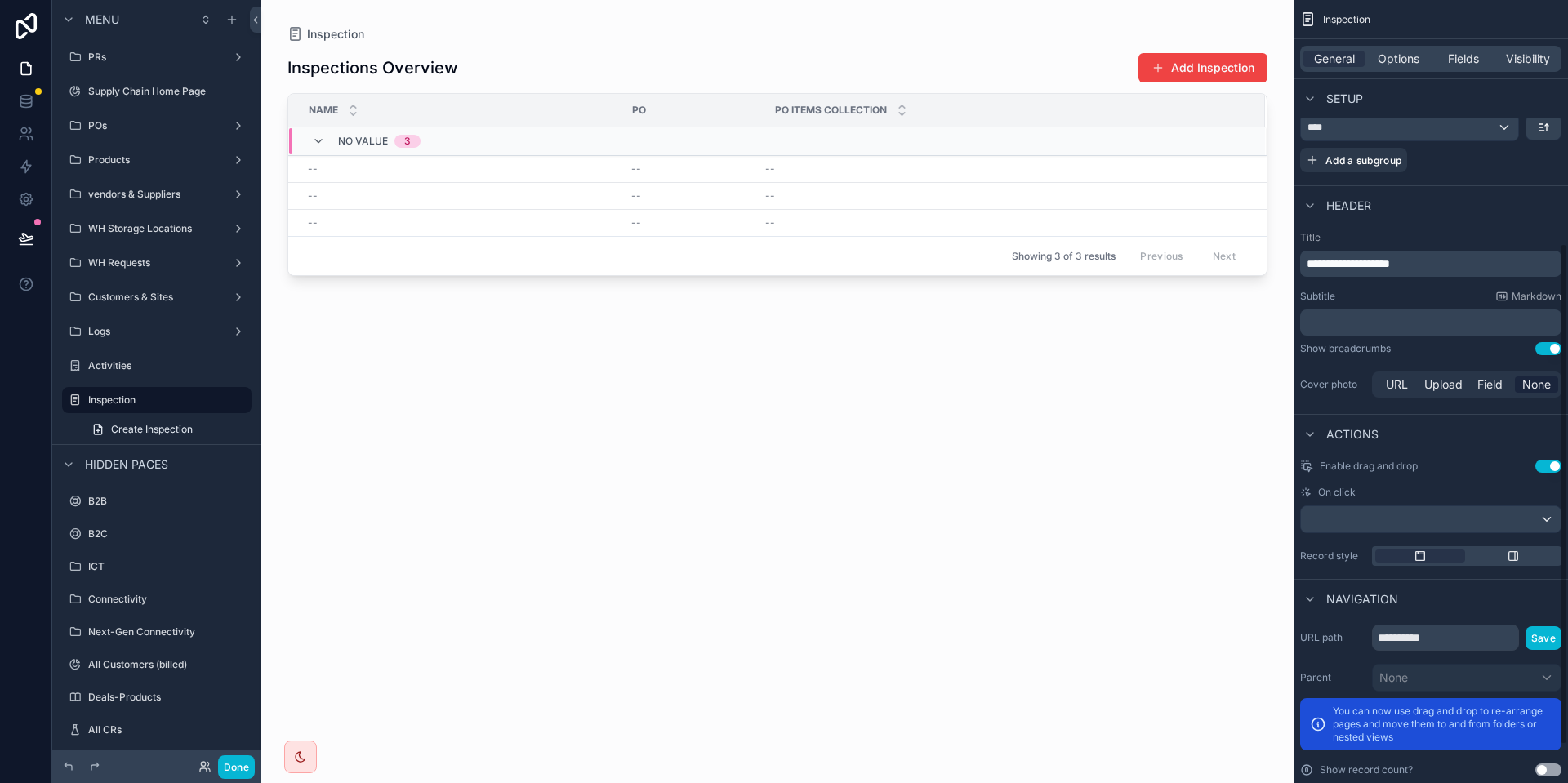
scroll to position [365, 0]
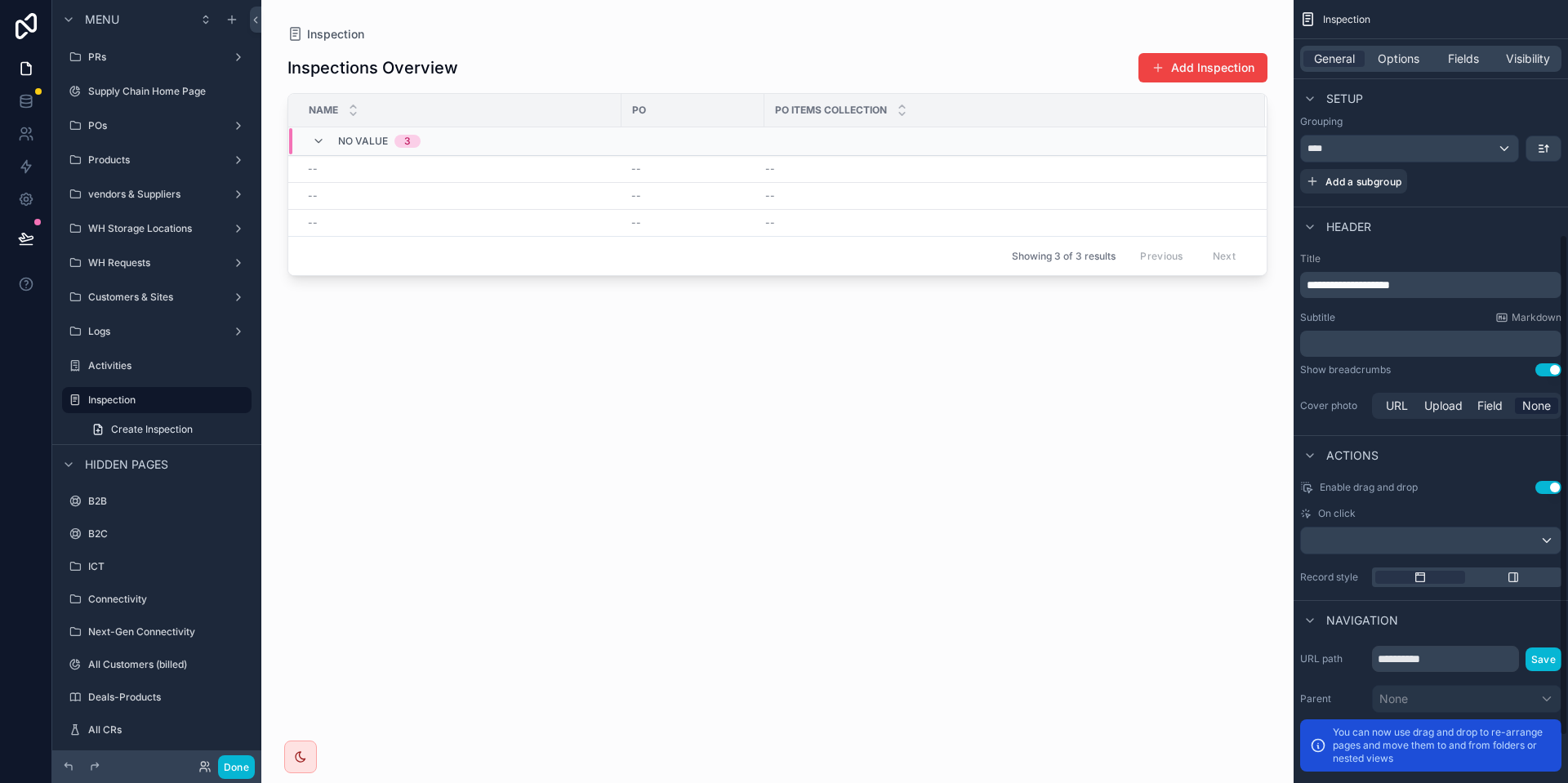
click at [1391, 289] on span "**********" at bounding box center [1348, 285] width 83 height 12
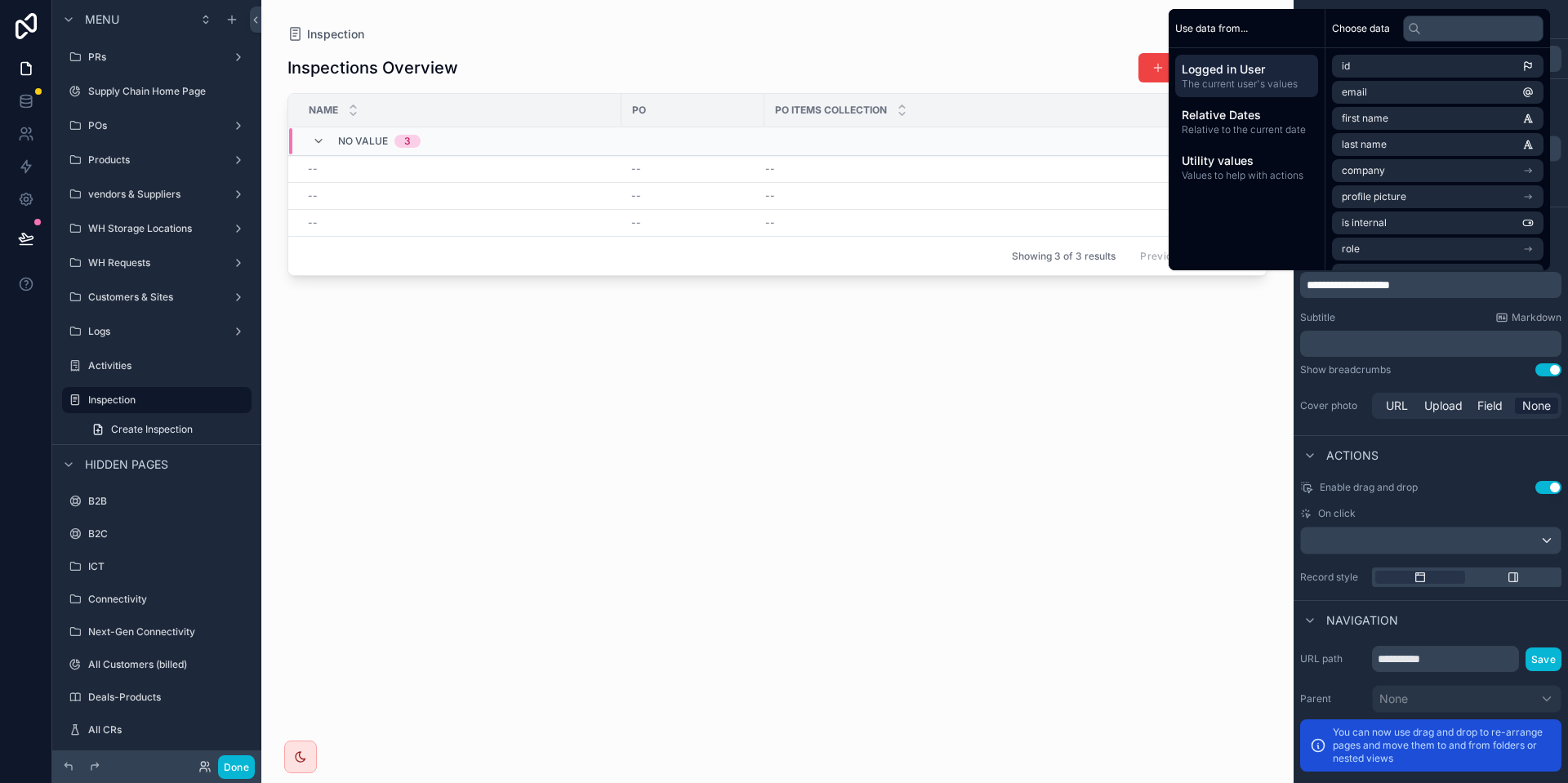
click at [1446, 314] on div "Subtitle Markdown" at bounding box center [1431, 318] width 262 height 13
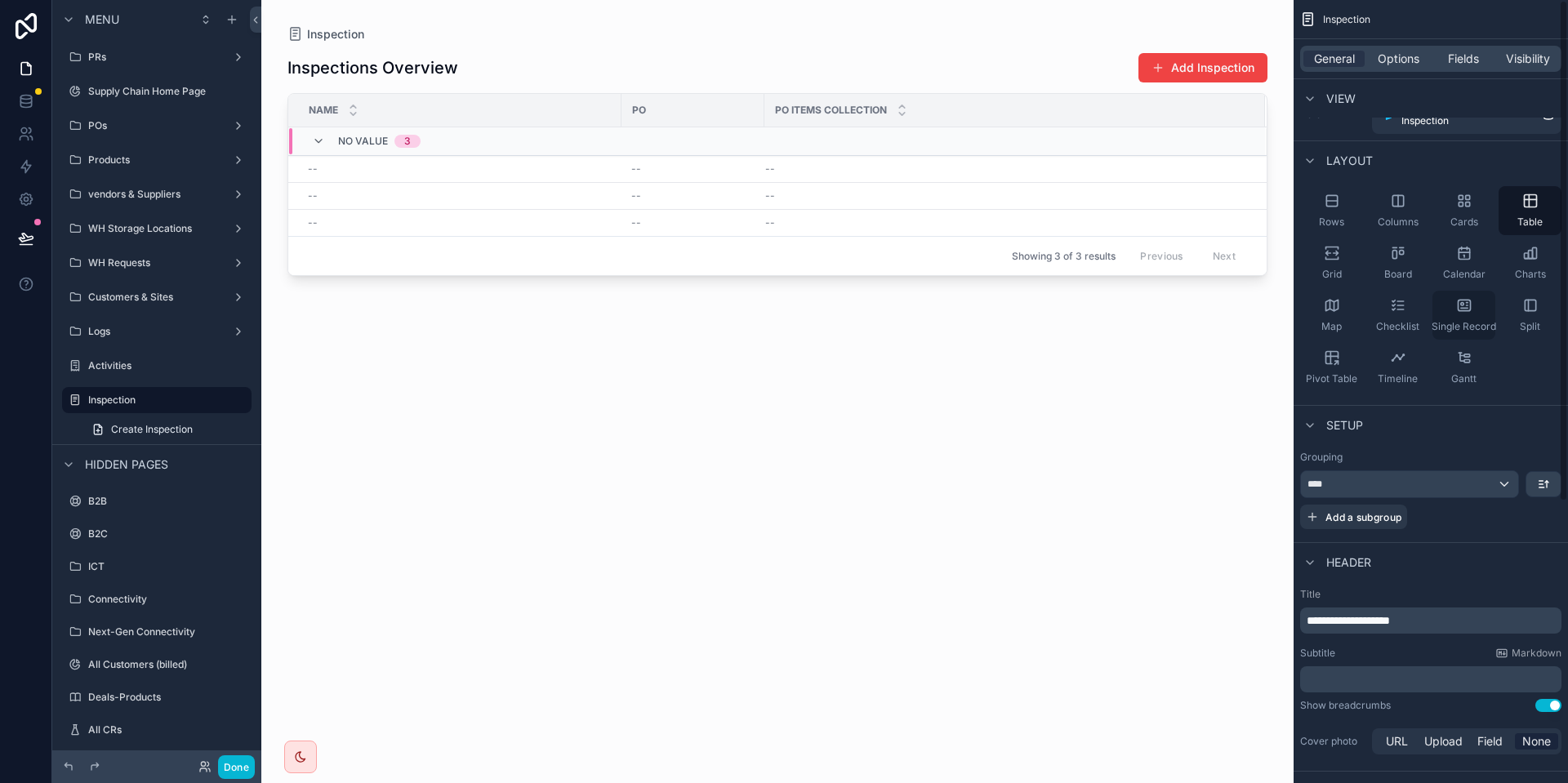
scroll to position [0, 0]
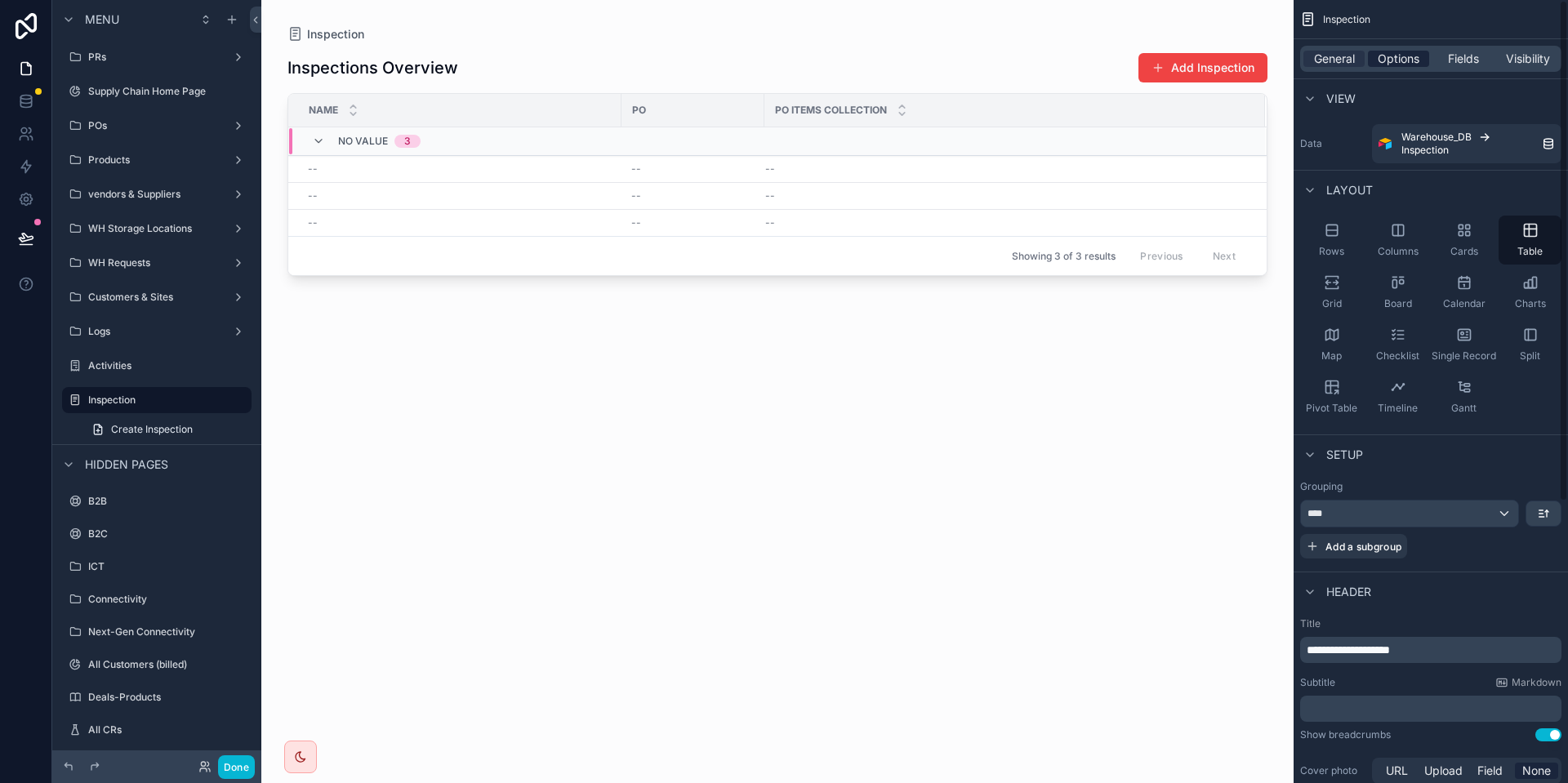
click at [1401, 53] on span "Options" at bounding box center [1399, 58] width 42 height 16
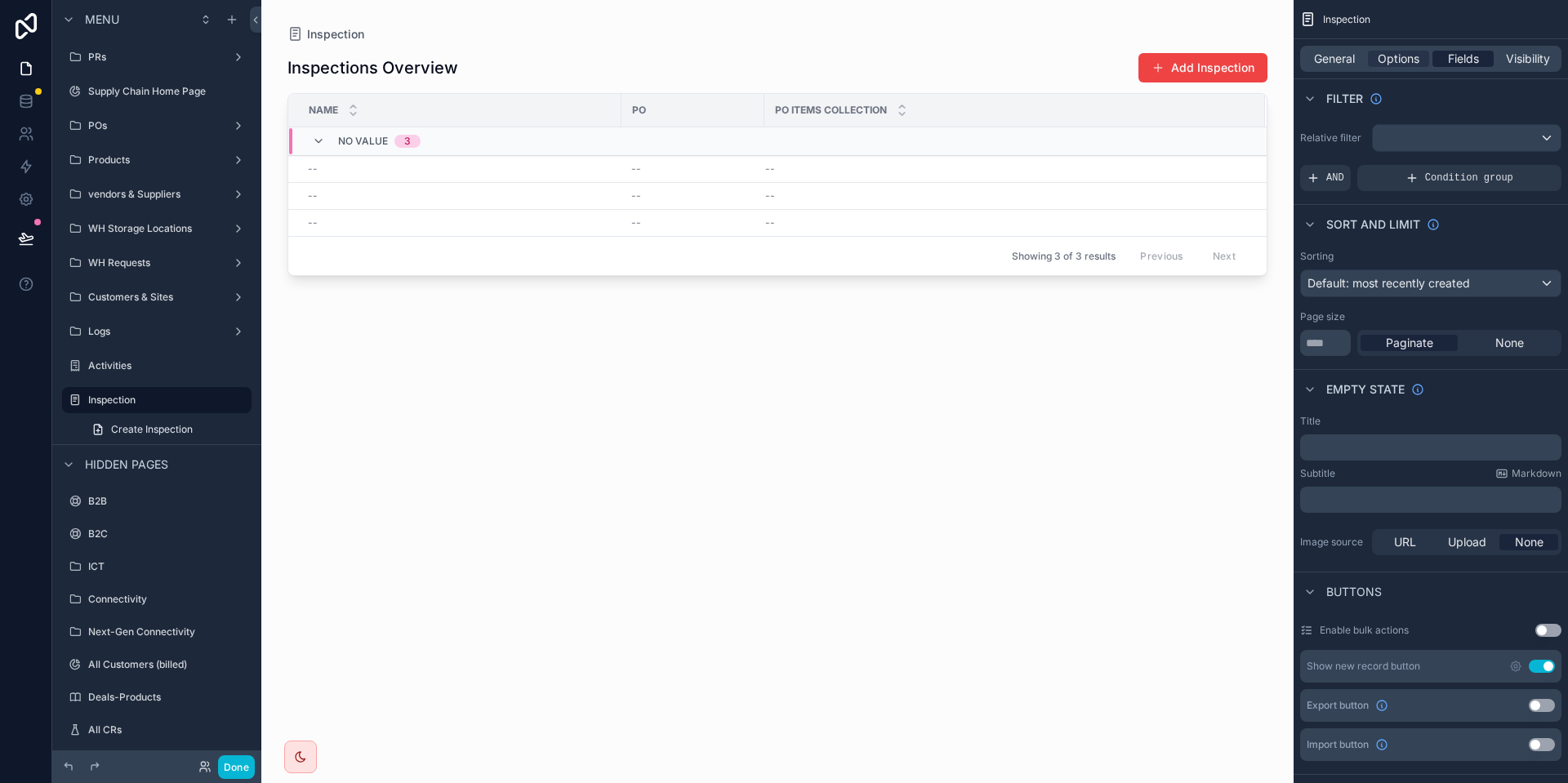
click at [1479, 61] on span "Fields" at bounding box center [1464, 58] width 31 height 16
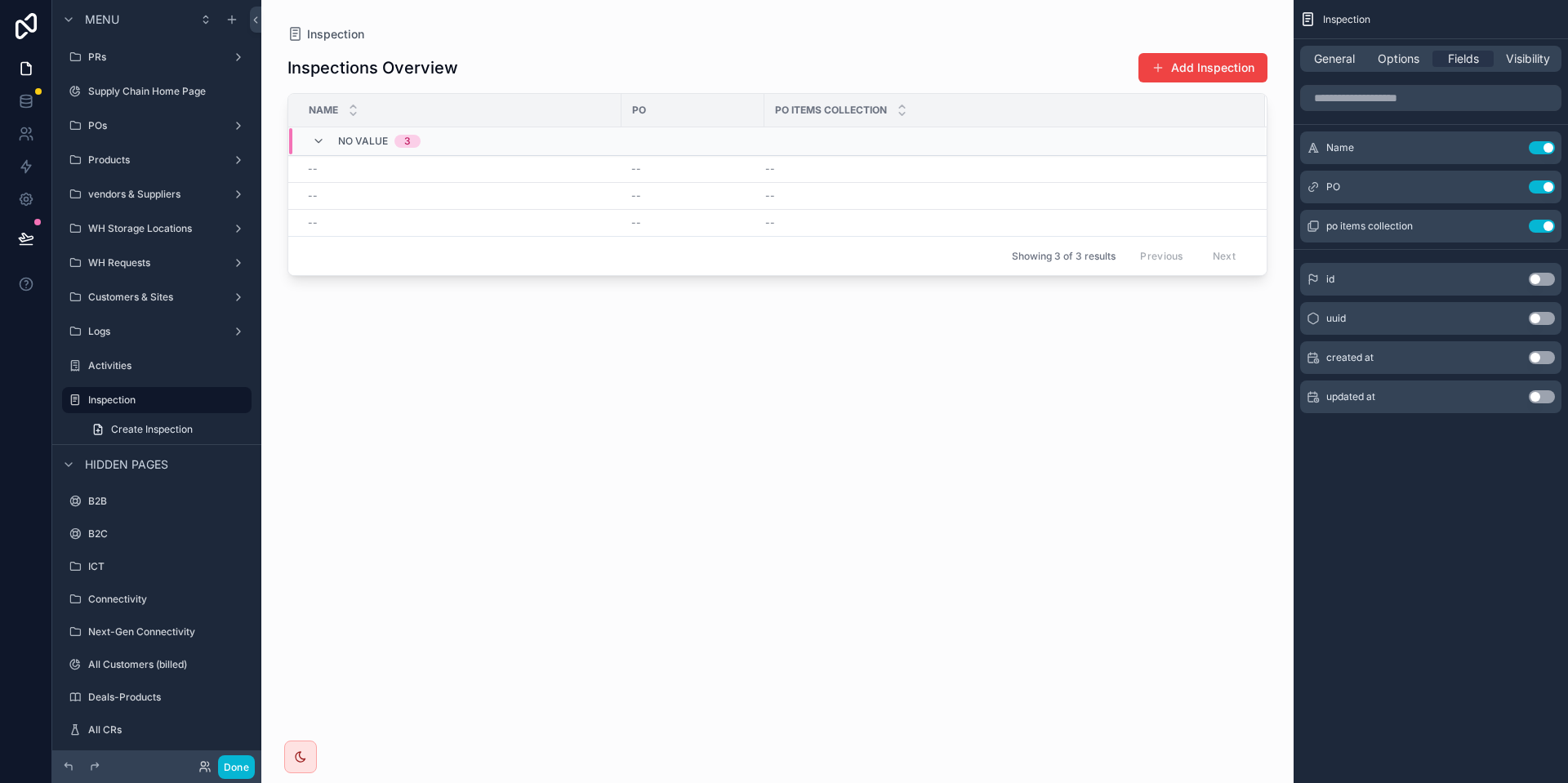
click at [1411, 50] on div "General Options Fields Visibility" at bounding box center [1431, 58] width 262 height 26
click at [1400, 56] on span "Options" at bounding box center [1399, 58] width 42 height 16
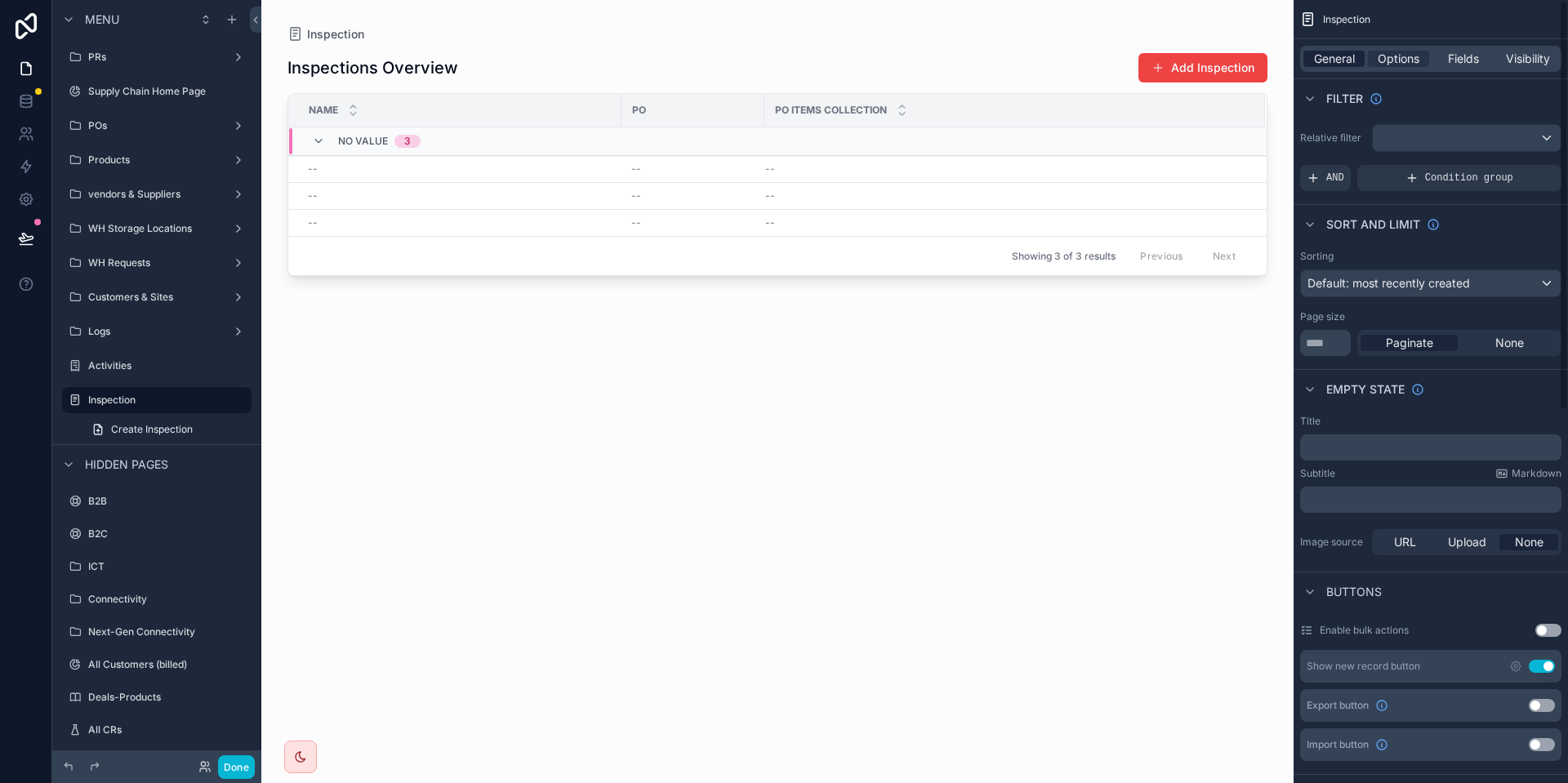
click at [1348, 56] on span "General" at bounding box center [1334, 58] width 41 height 16
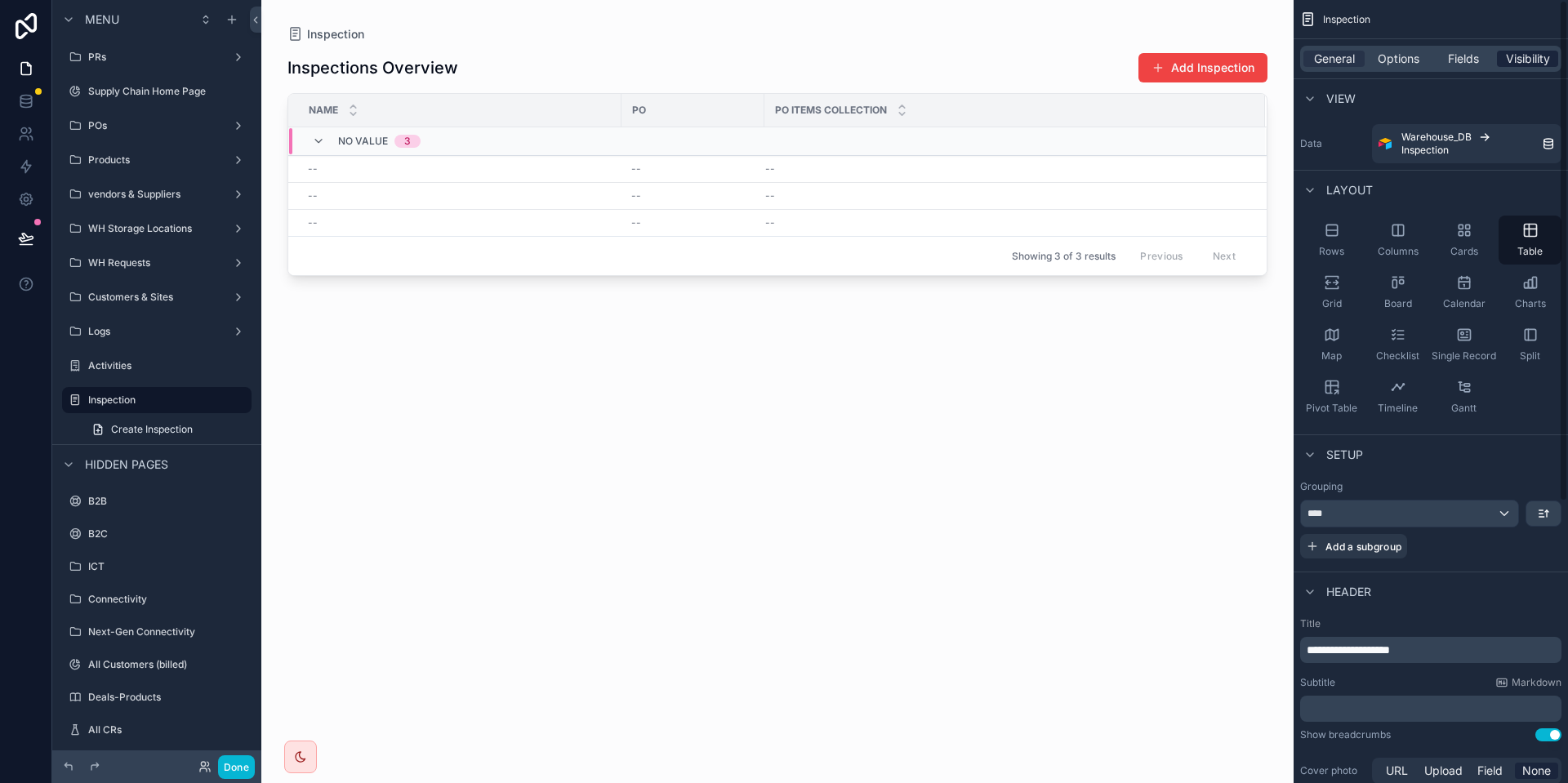
click at [1544, 54] on span "Visibility" at bounding box center [1528, 58] width 44 height 16
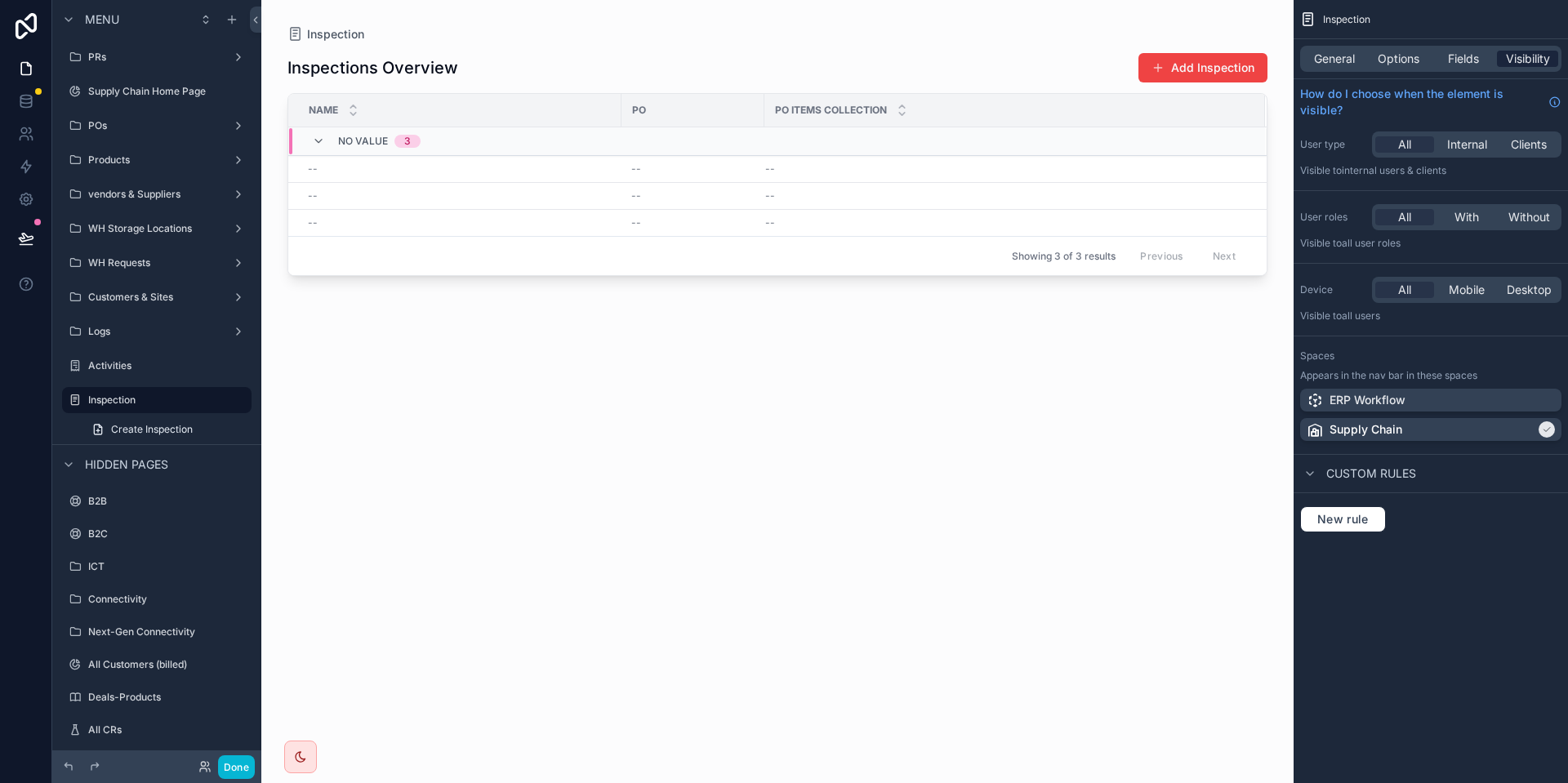
click at [1502, 66] on div "Visibility" at bounding box center [1528, 58] width 61 height 16
click at [1456, 71] on div "General Options Fields Visibility" at bounding box center [1431, 59] width 274 height 40
click at [1456, 66] on span "Fields" at bounding box center [1464, 58] width 31 height 16
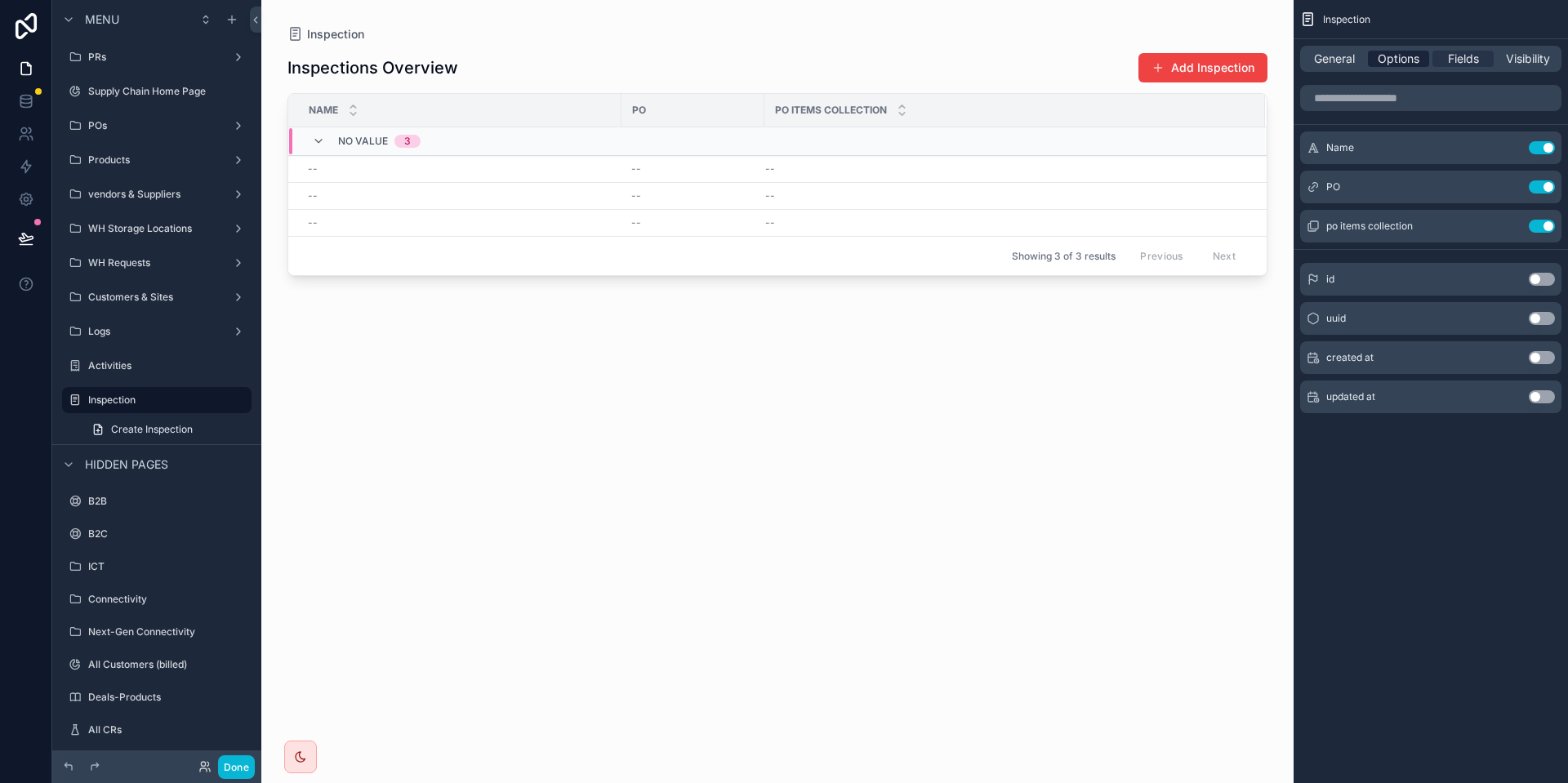
click at [1415, 57] on span "Options" at bounding box center [1399, 58] width 42 height 16
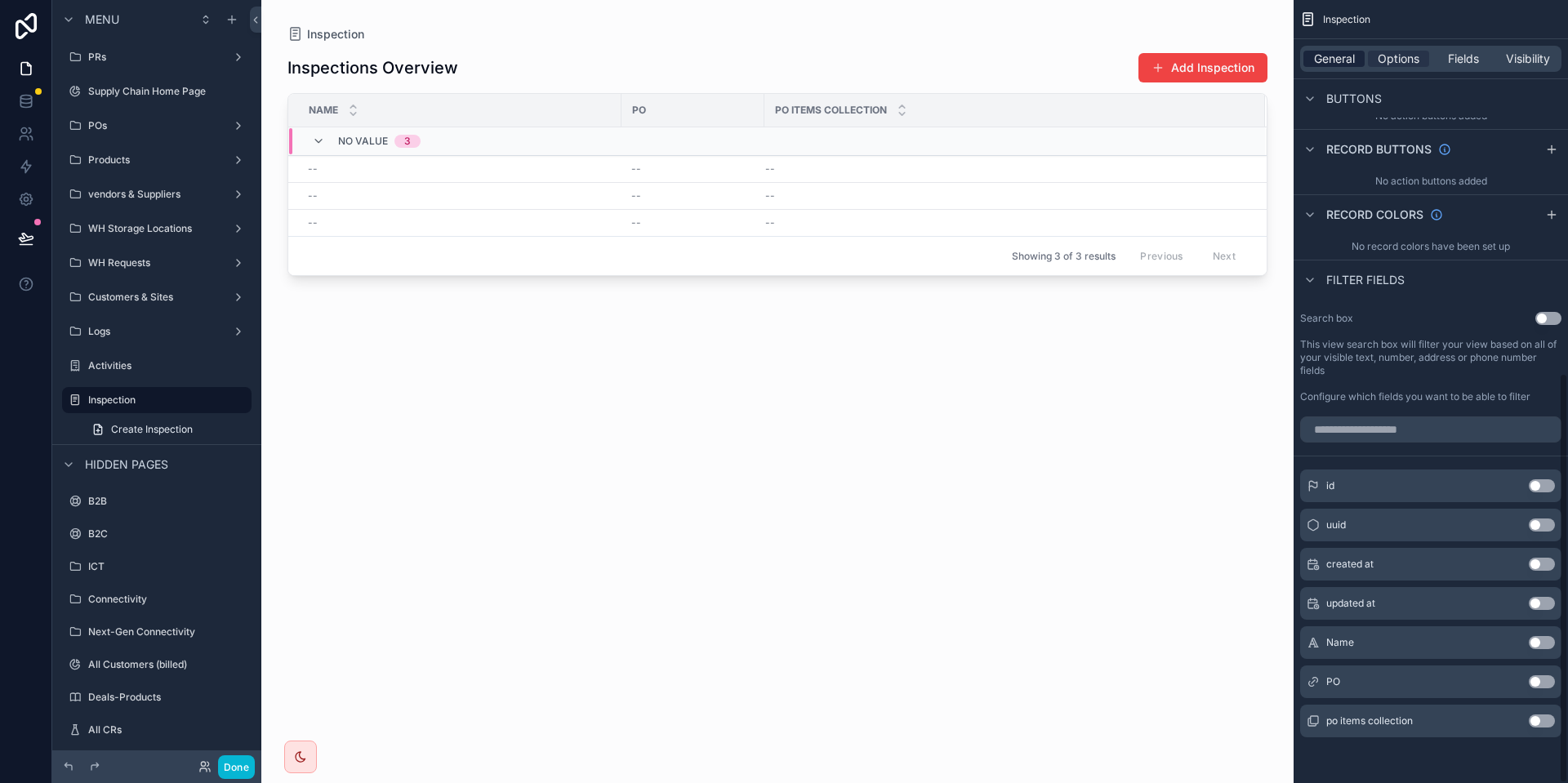
click at [1312, 62] on div "General" at bounding box center [1334, 58] width 61 height 16
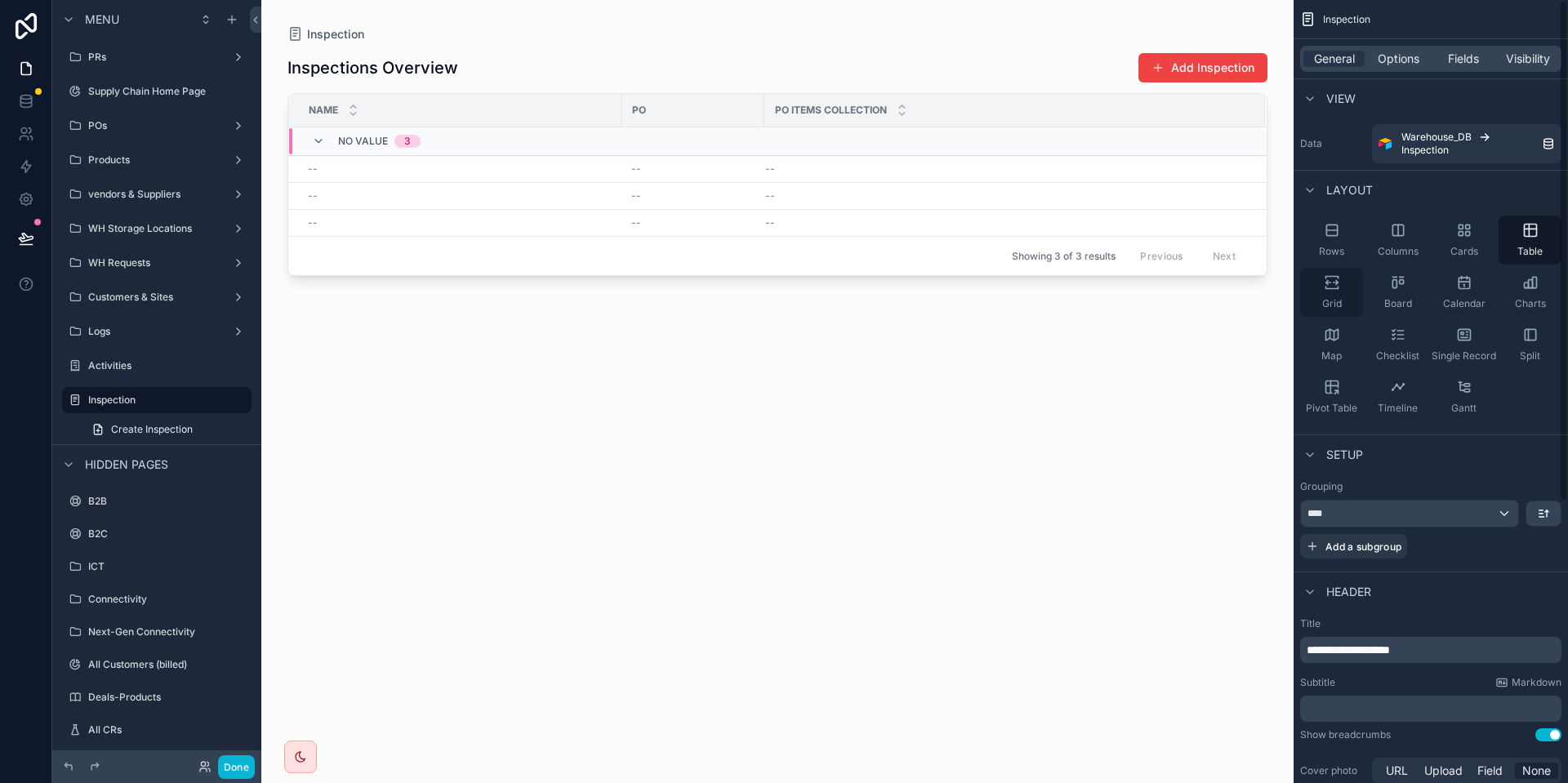
click at [1338, 294] on div "Grid" at bounding box center [1332, 292] width 63 height 49
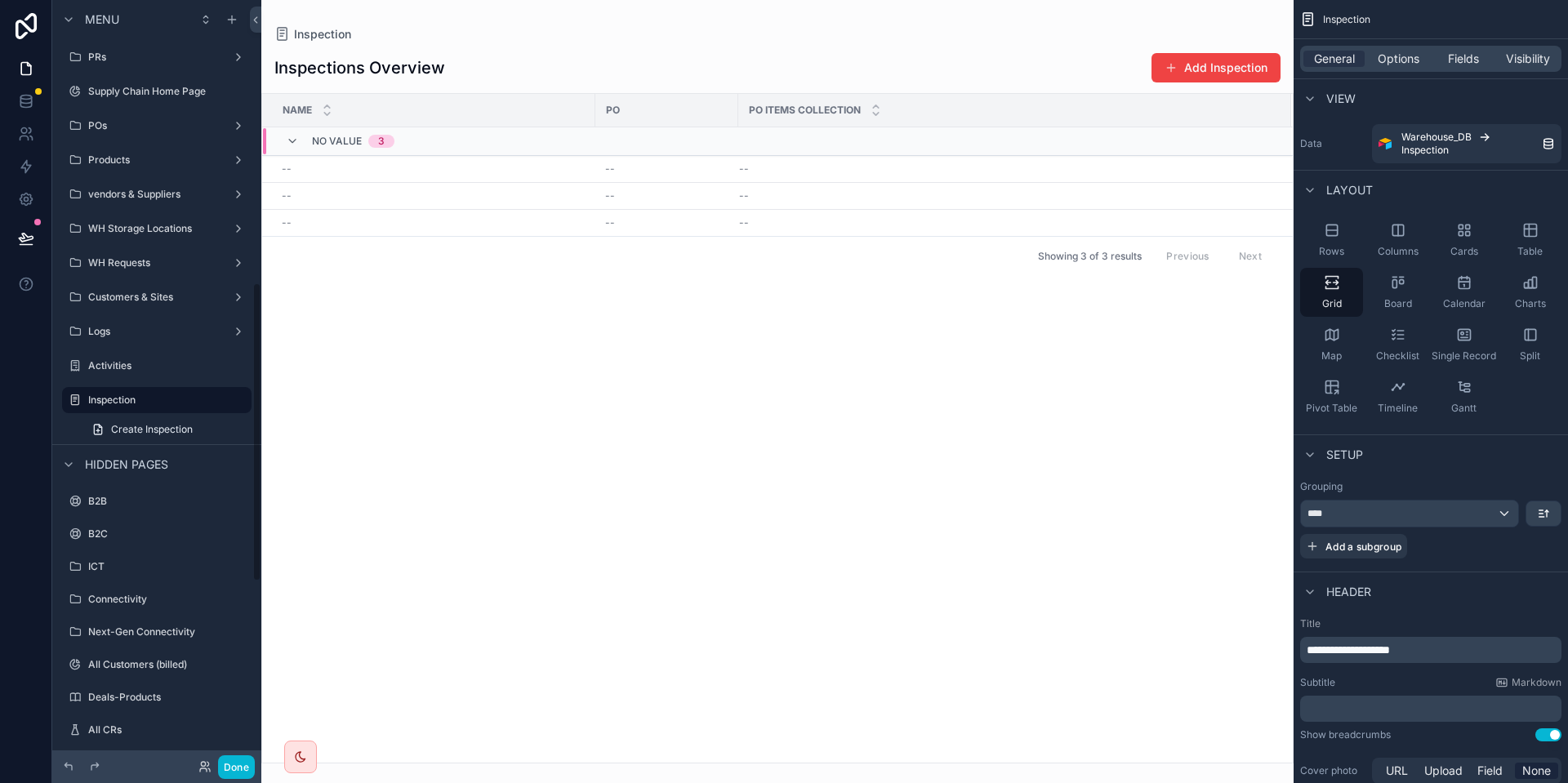
scroll to position [722, 0]
click at [236, 769] on button "Done" at bounding box center [236, 767] width 37 height 24
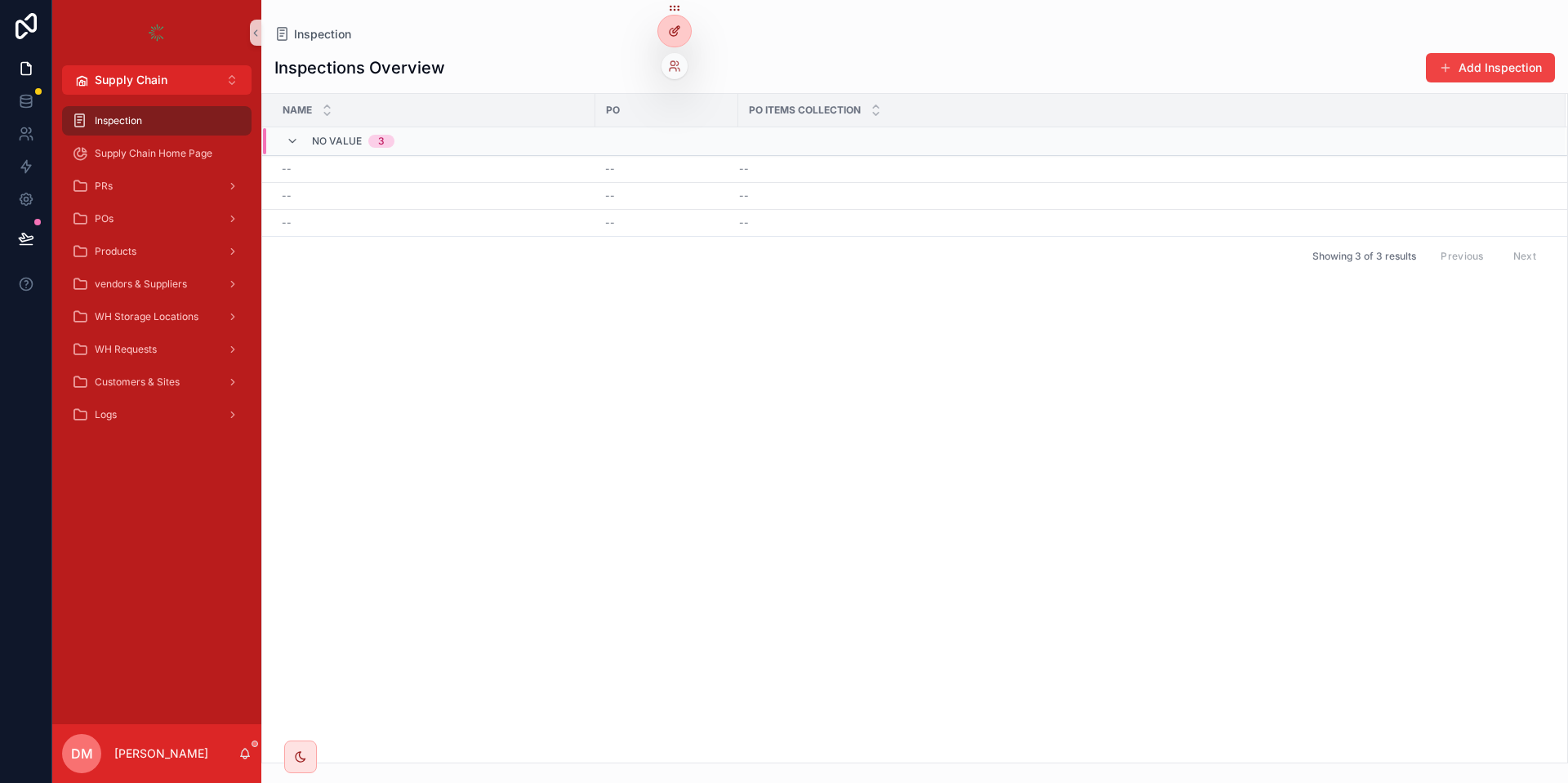
click at [682, 35] on div at bounding box center [675, 30] width 33 height 31
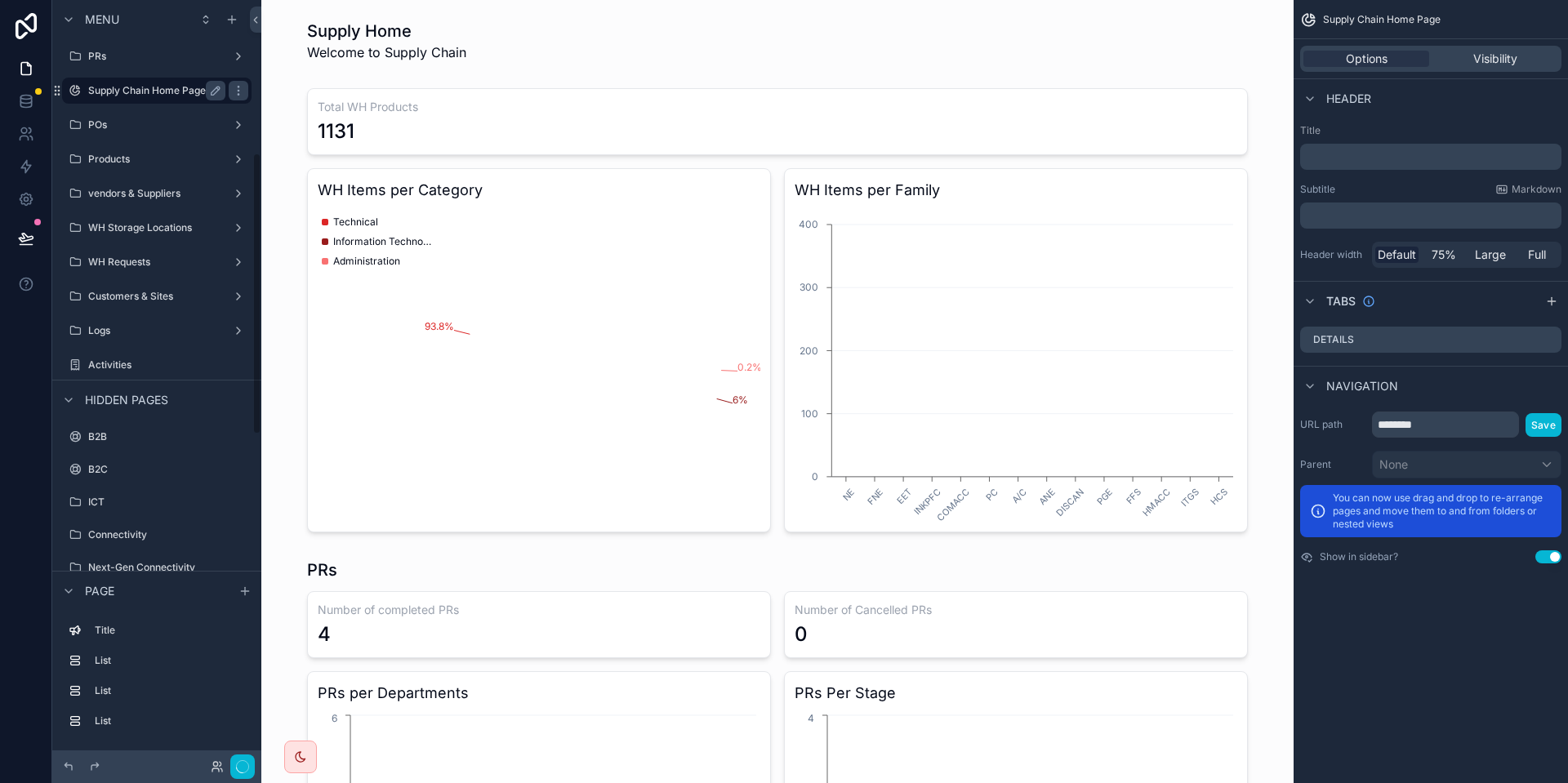
scroll to position [413, 0]
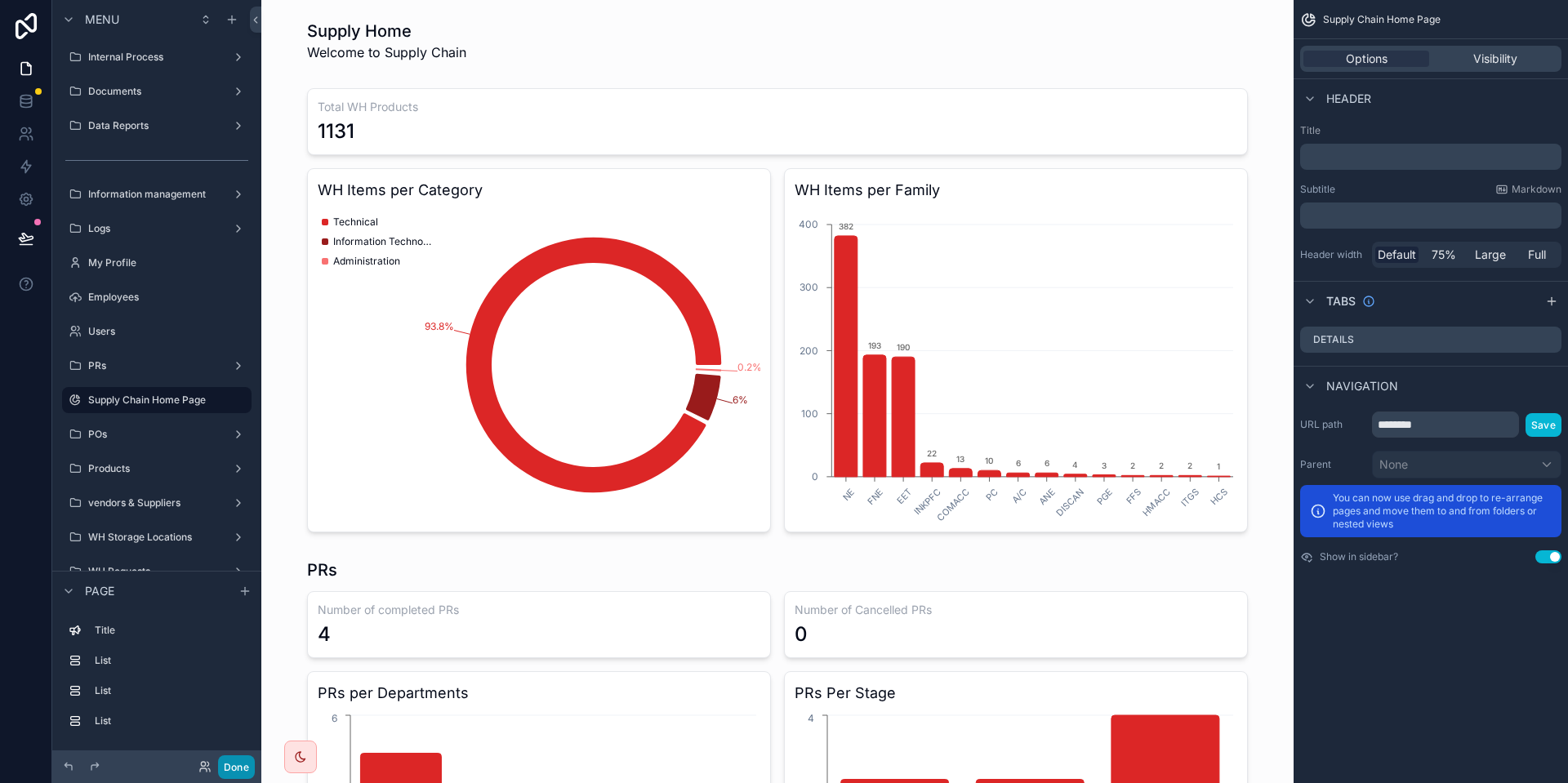
click at [244, 771] on button "Done" at bounding box center [236, 767] width 37 height 24
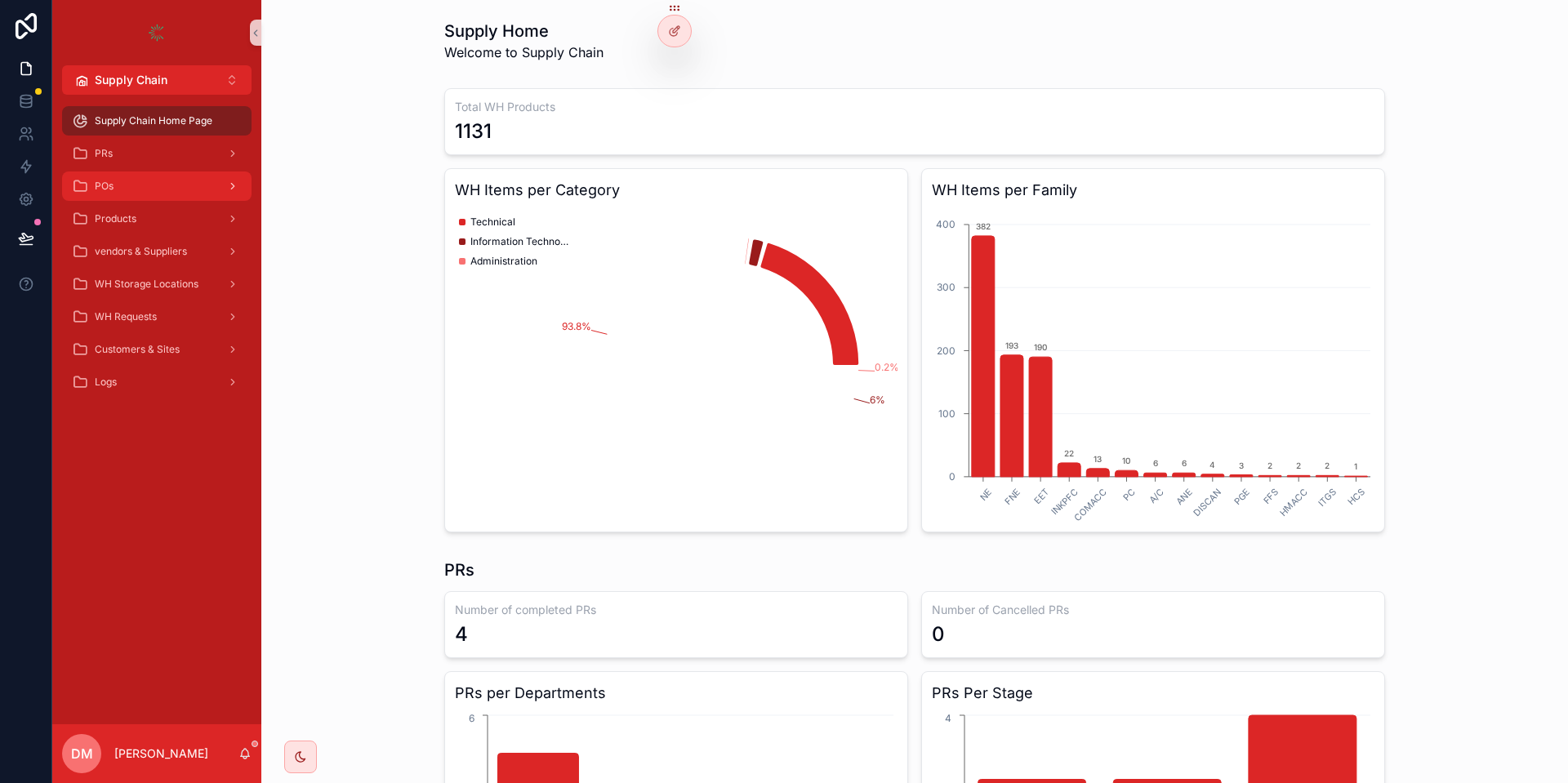
click at [191, 177] on div "POs" at bounding box center [156, 186] width 170 height 26
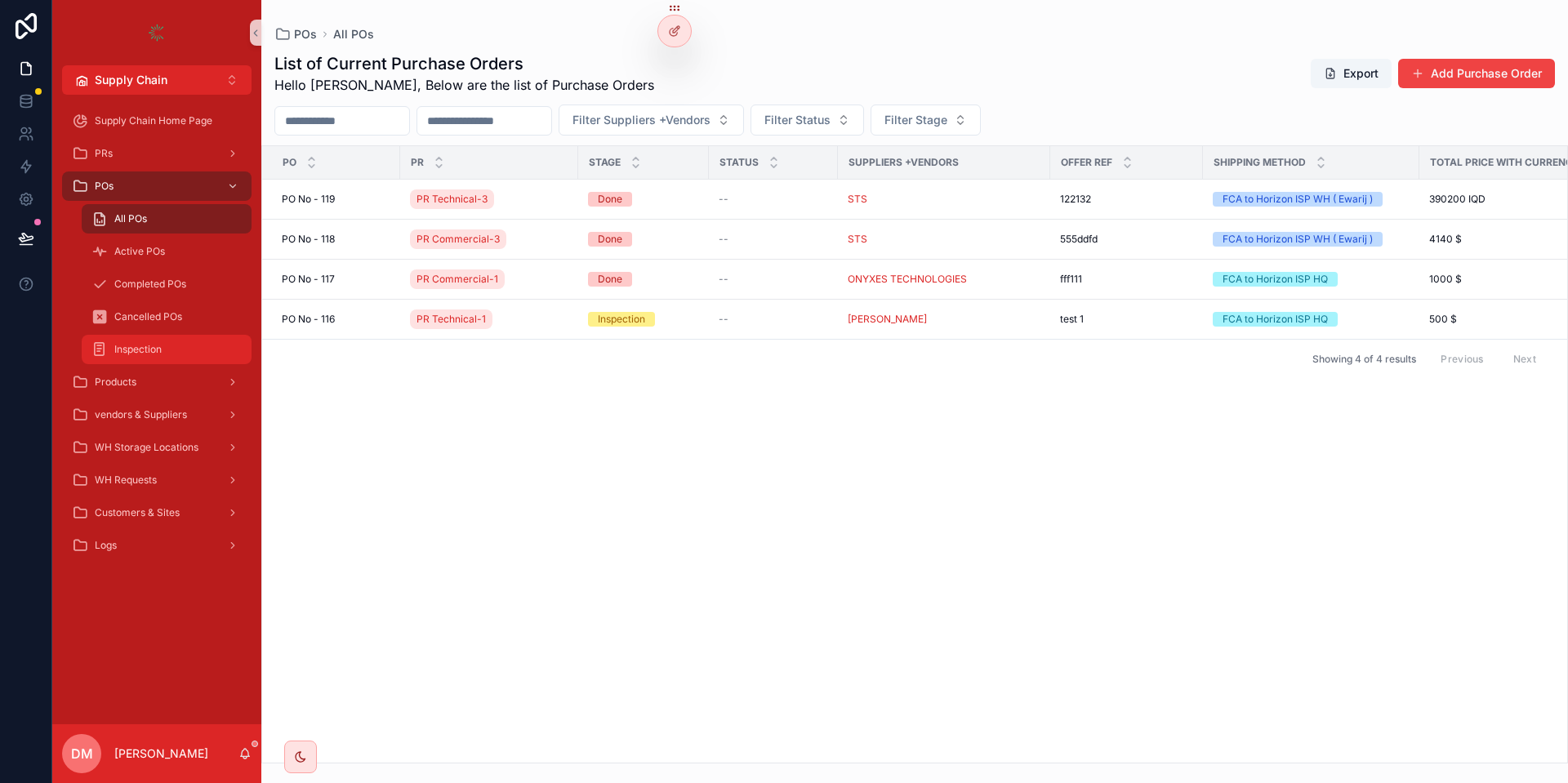
click at [170, 342] on div "Inspection" at bounding box center [167, 349] width 151 height 26
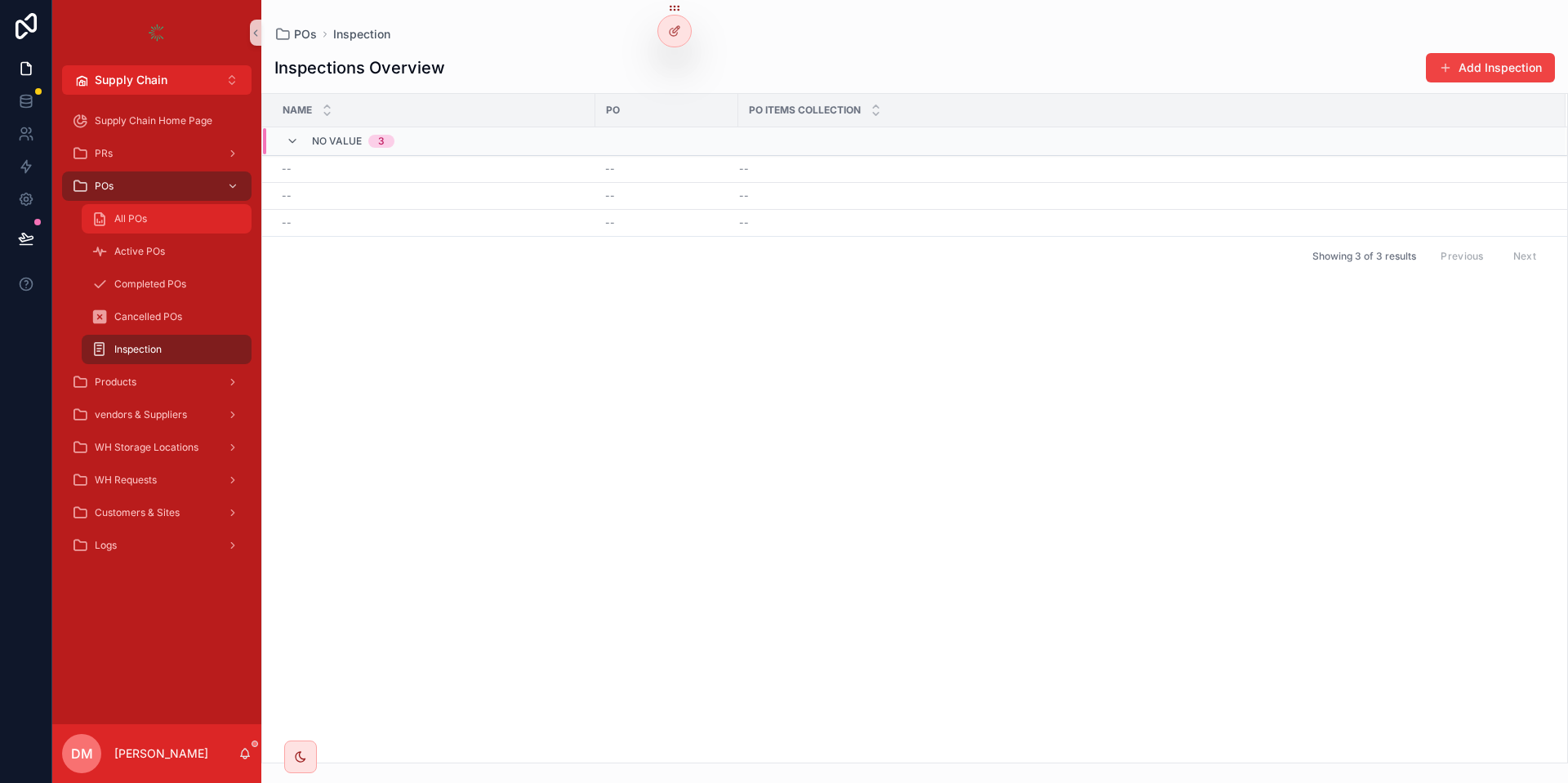
click at [135, 221] on span "All POs" at bounding box center [130, 219] width 33 height 13
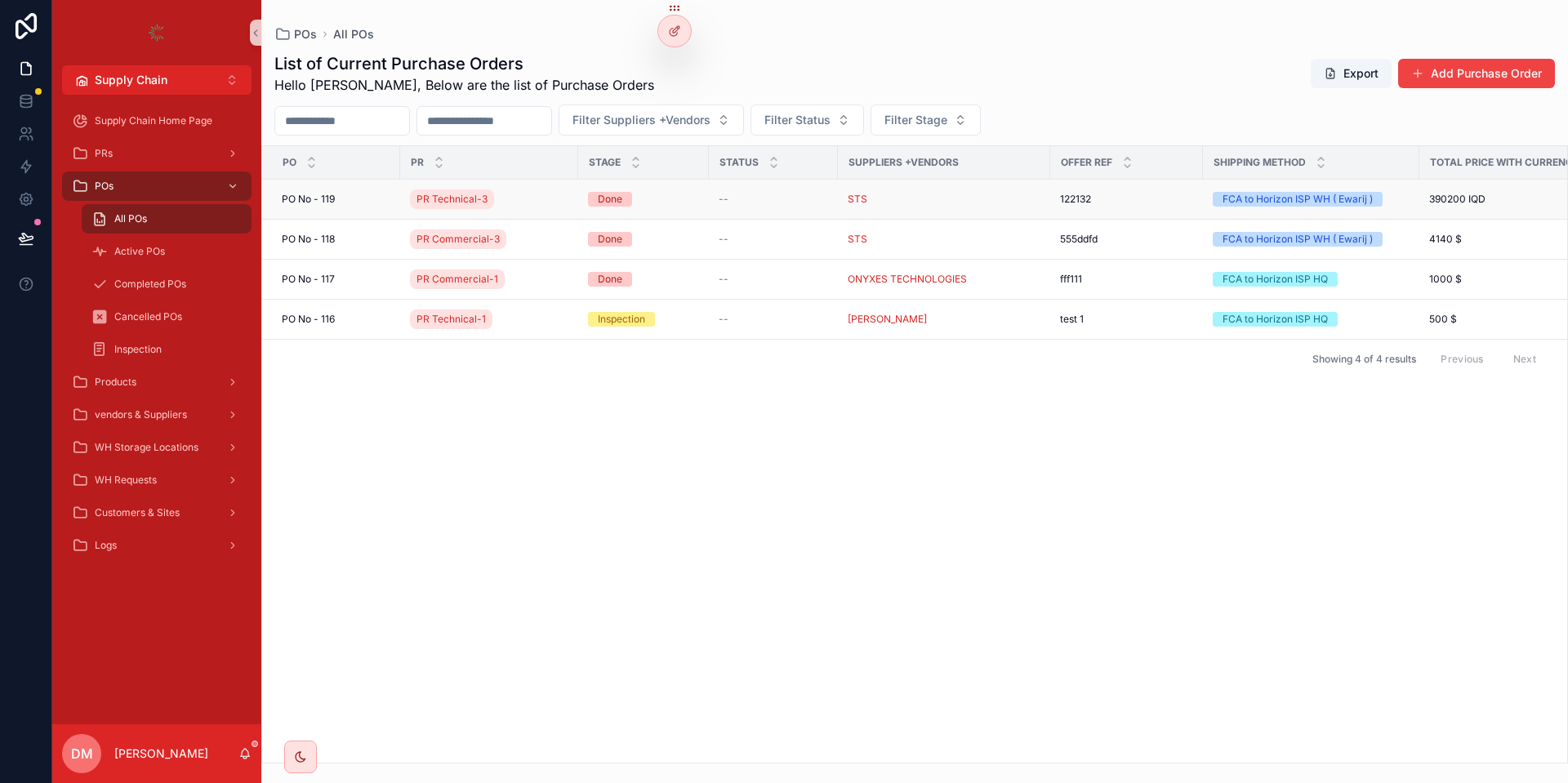
click at [353, 190] on td "PO No - 119 PO No - 119" at bounding box center [331, 200] width 138 height 40
click at [323, 199] on span "PO No - 119" at bounding box center [308, 199] width 53 height 13
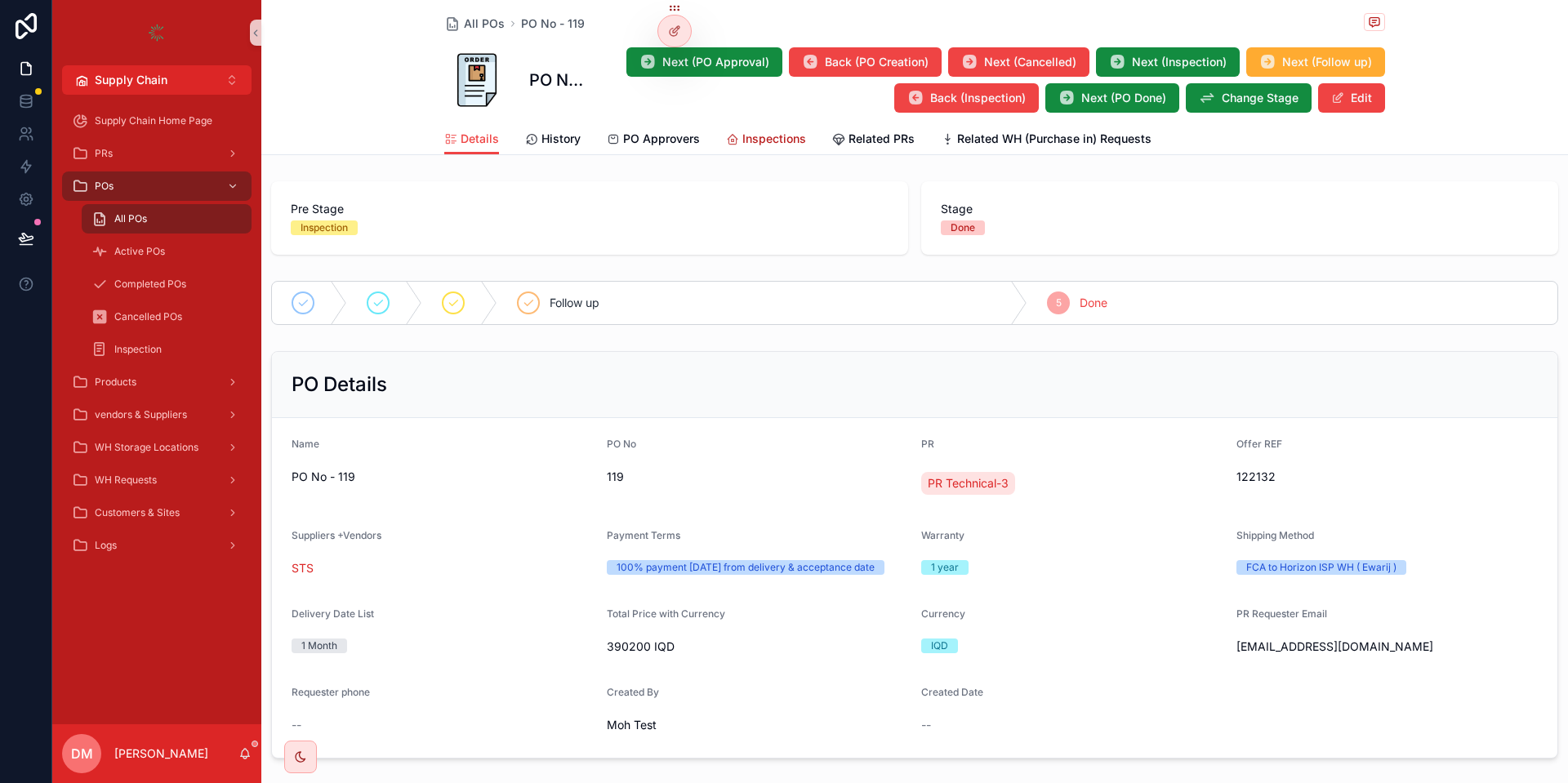
click at [737, 140] on icon "scrollable content" at bounding box center [733, 140] width 13 height 13
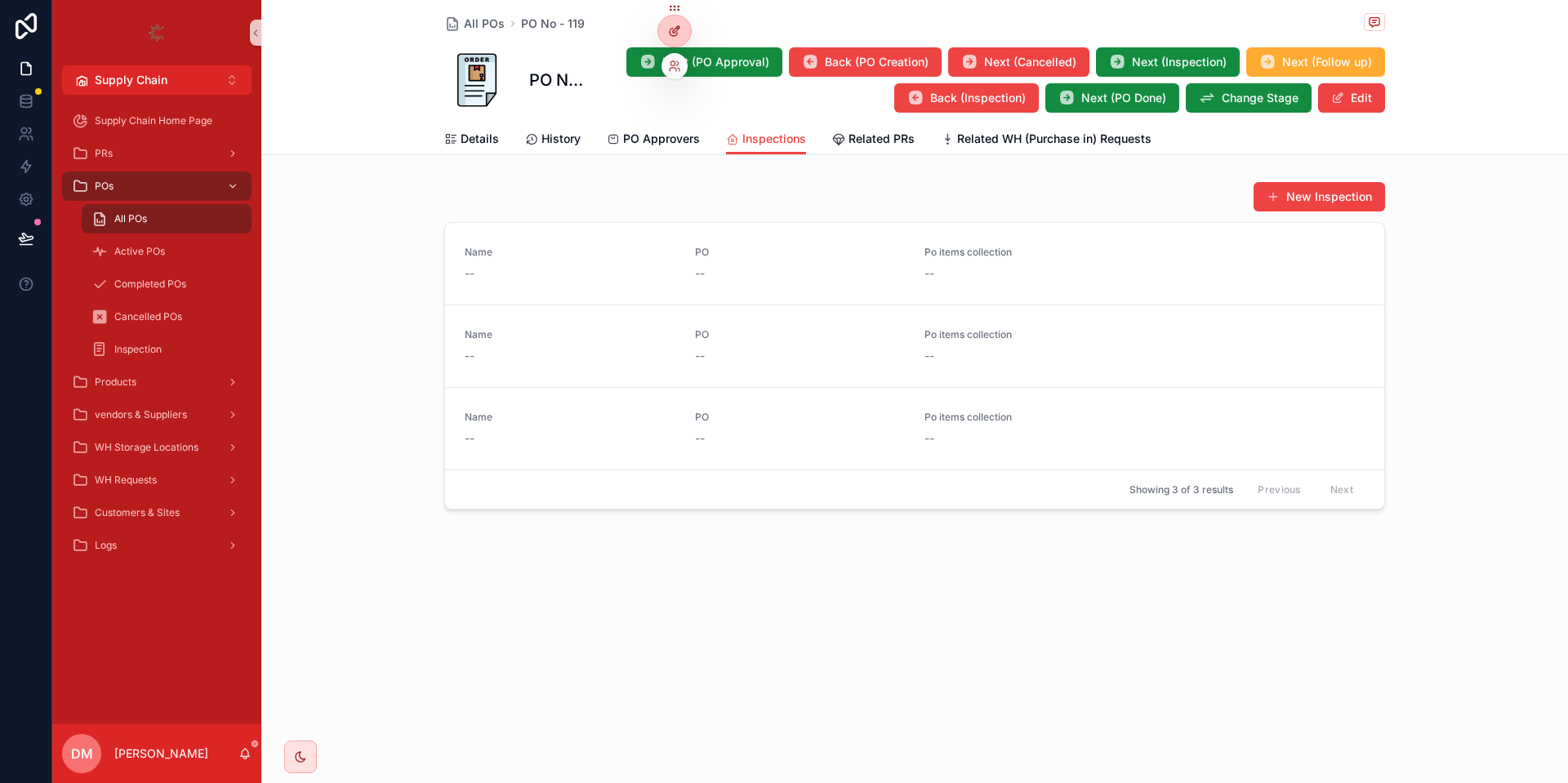
click at [681, 29] on icon at bounding box center [675, 31] width 13 height 13
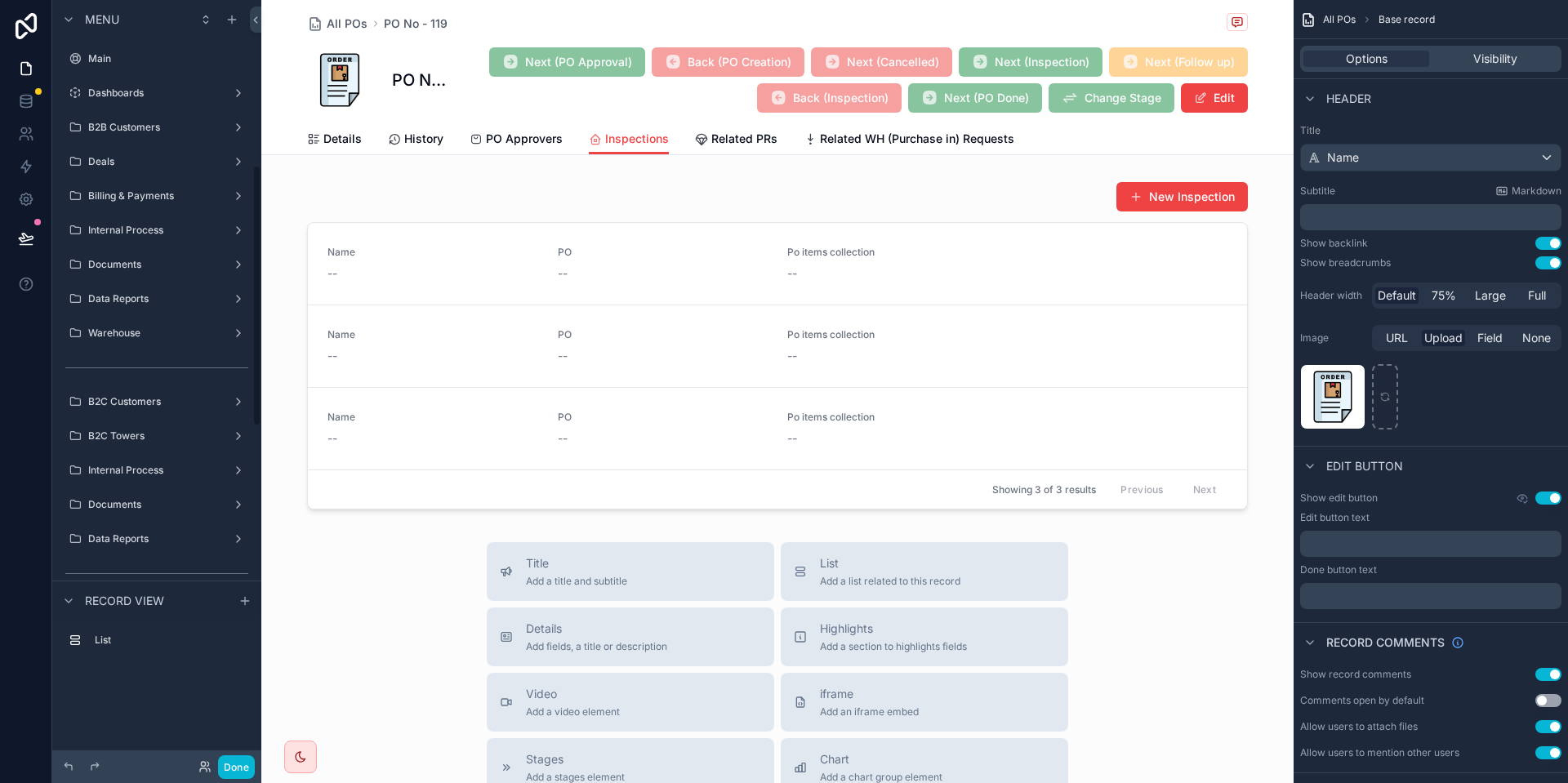
scroll to position [483, 0]
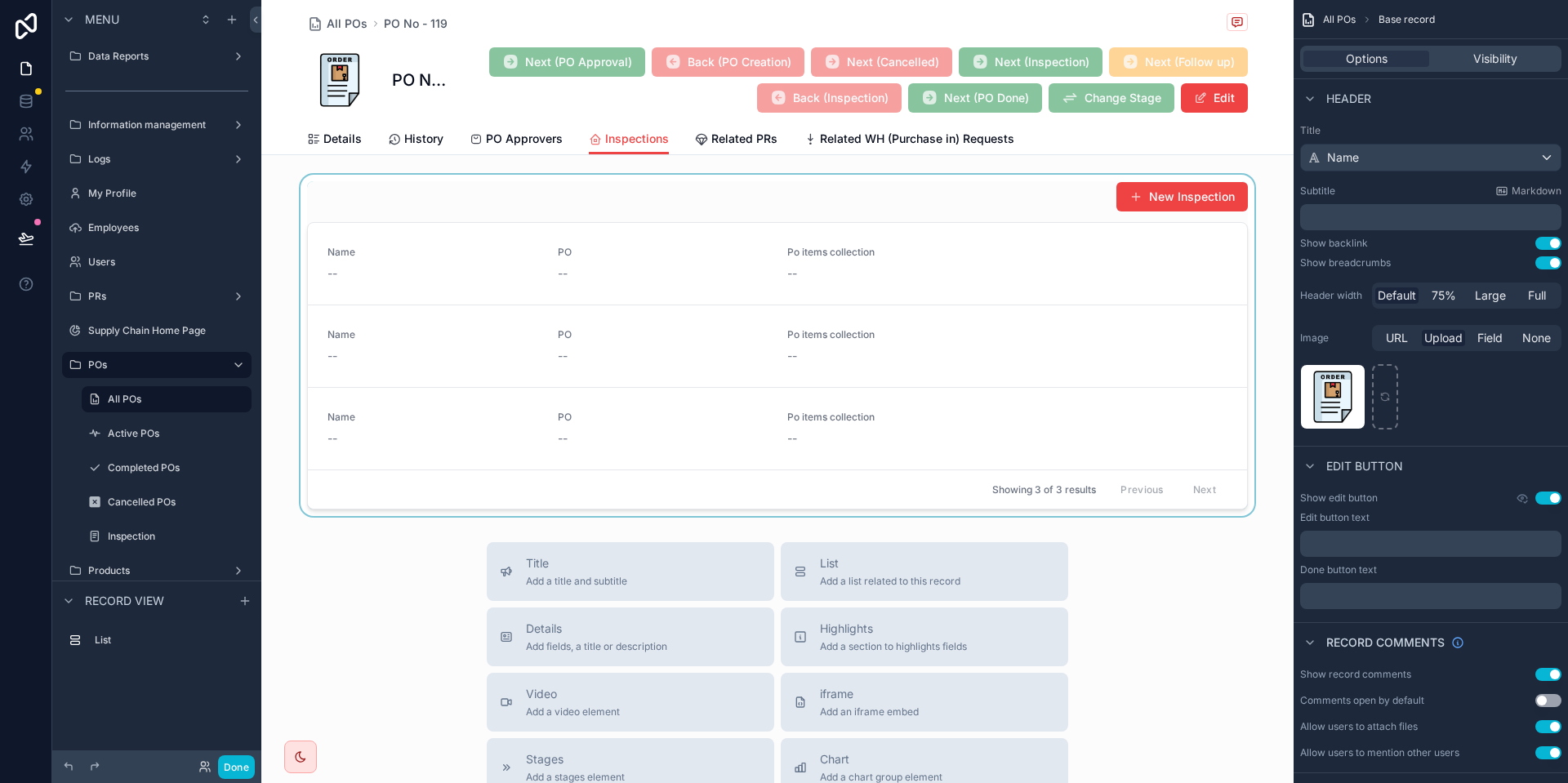
click at [675, 192] on div "scrollable content" at bounding box center [777, 346] width 1032 height 341
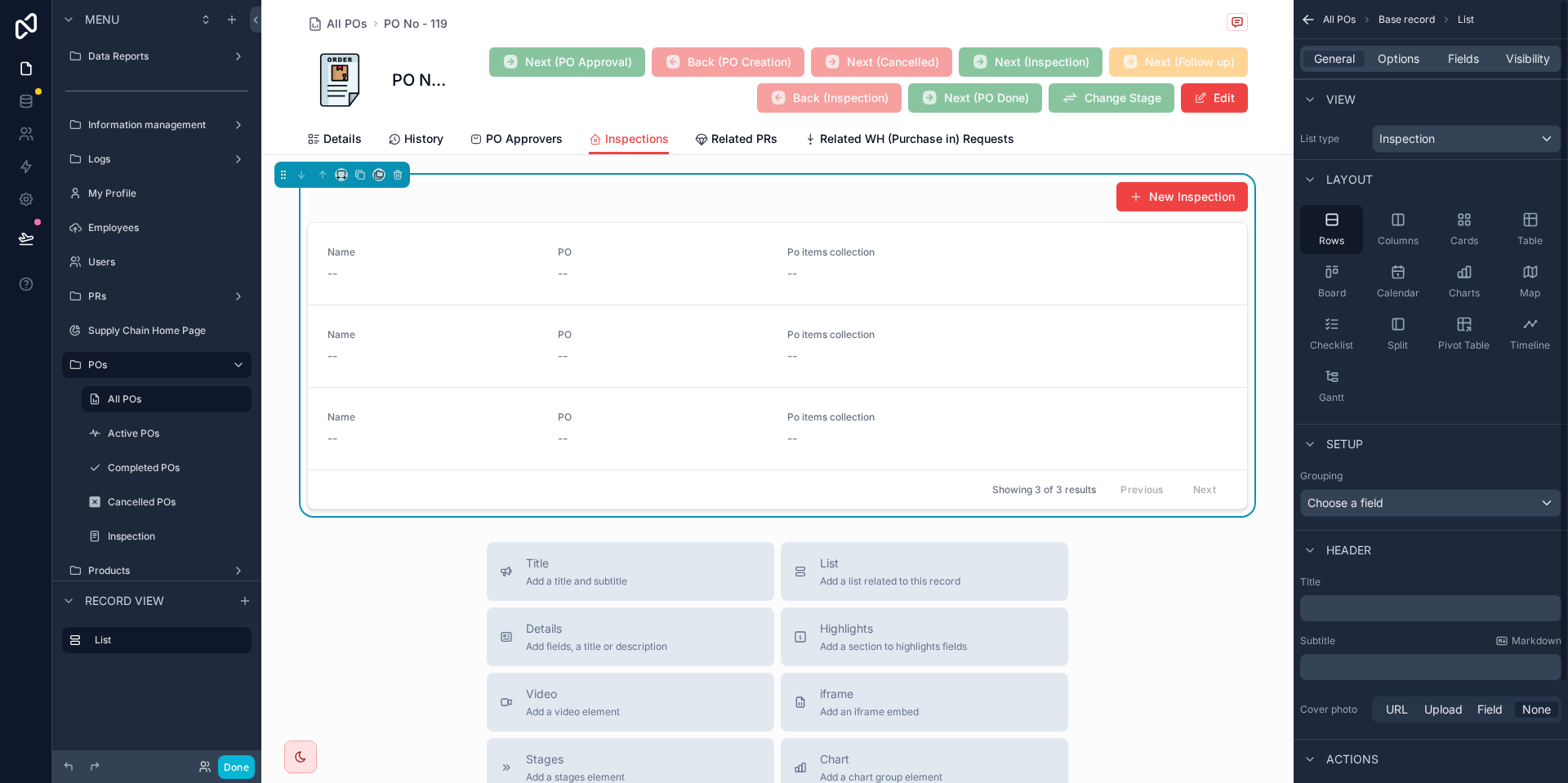
click at [1412, 70] on div "General Options Fields Visibility" at bounding box center [1431, 58] width 262 height 26
click at [1405, 61] on span "Options" at bounding box center [1399, 58] width 42 height 16
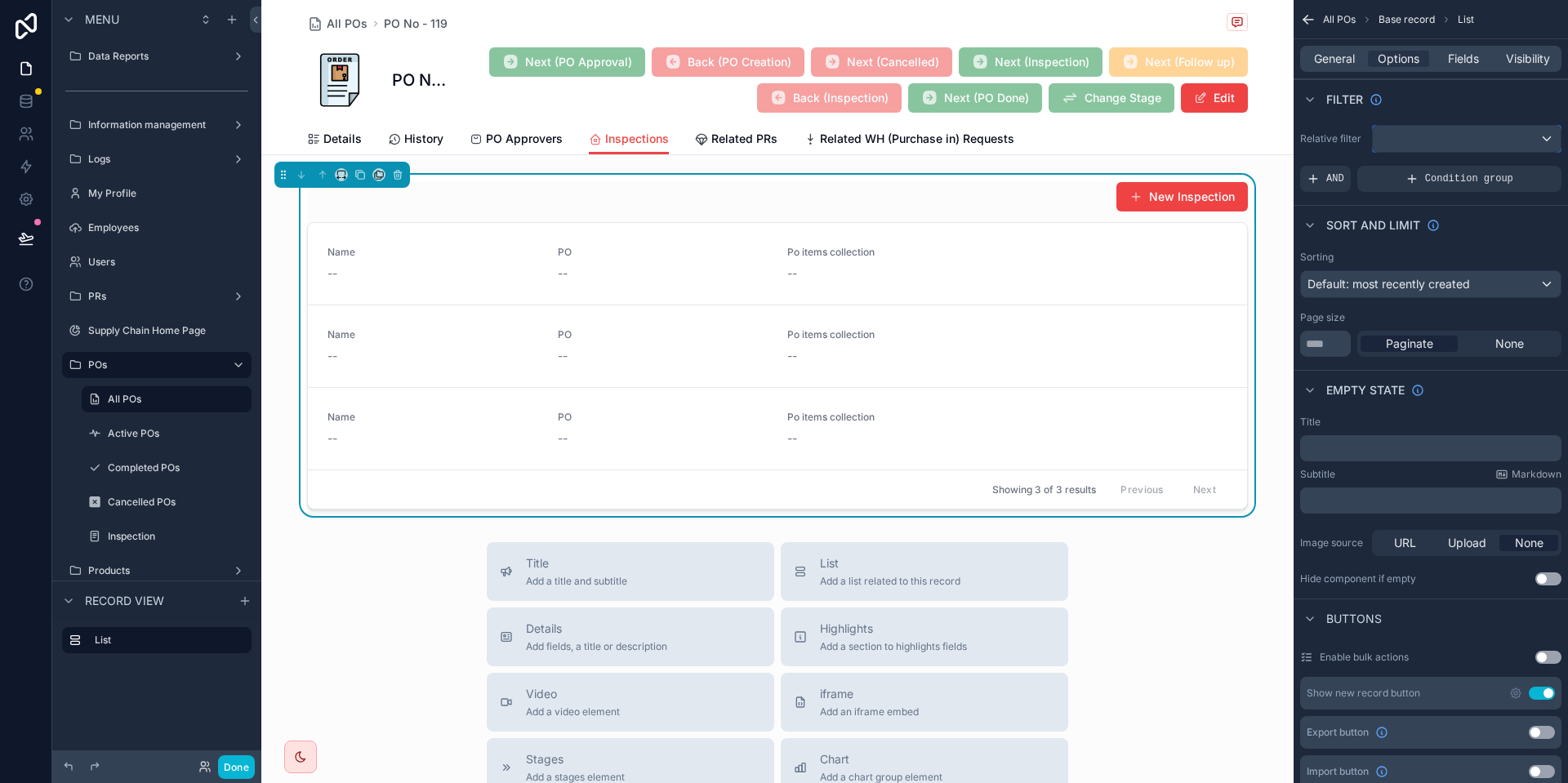
click at [1436, 149] on div "scrollable content" at bounding box center [1466, 139] width 188 height 26
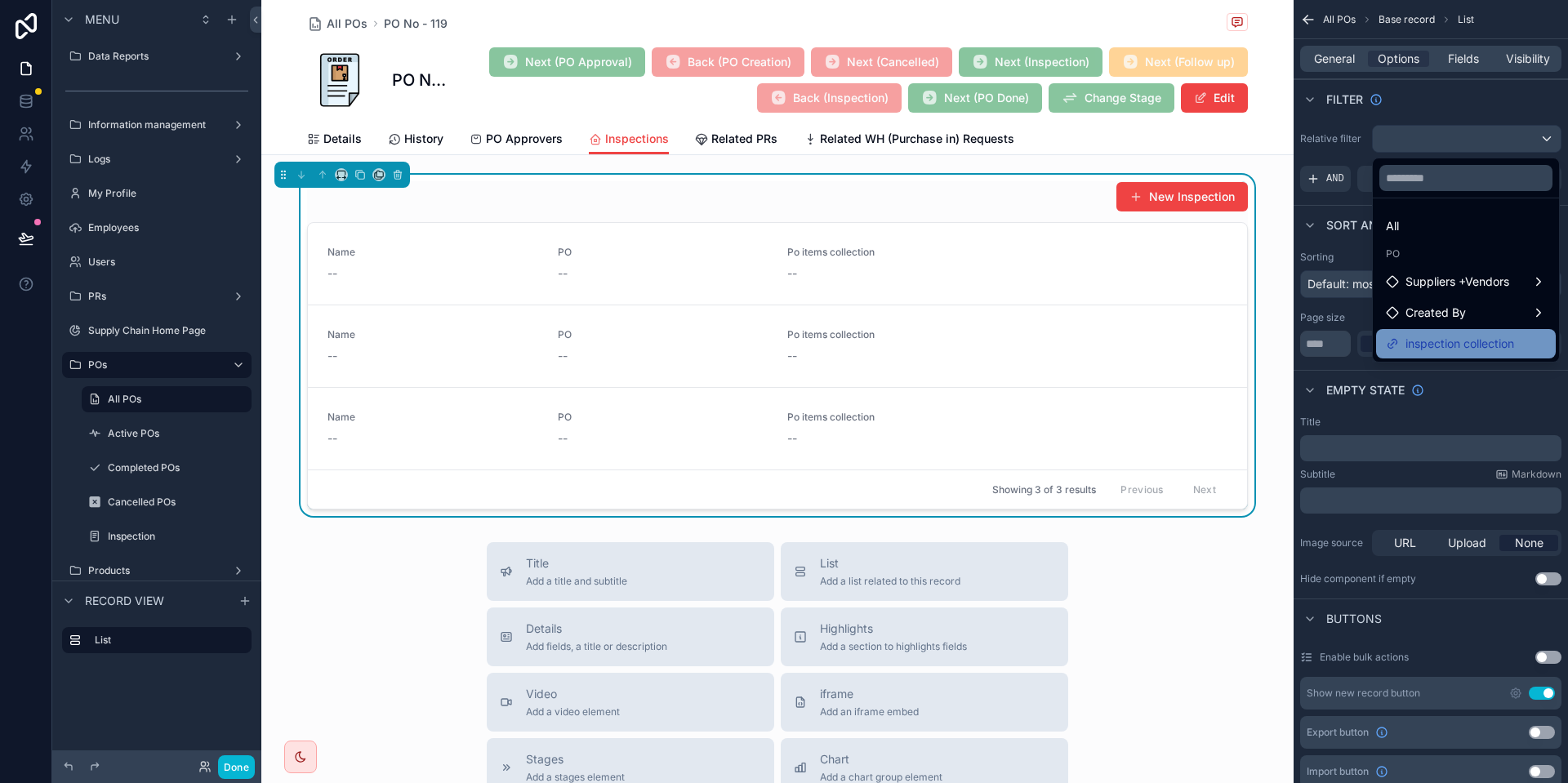
click at [1483, 346] on span "inspection collection" at bounding box center [1459, 343] width 109 height 19
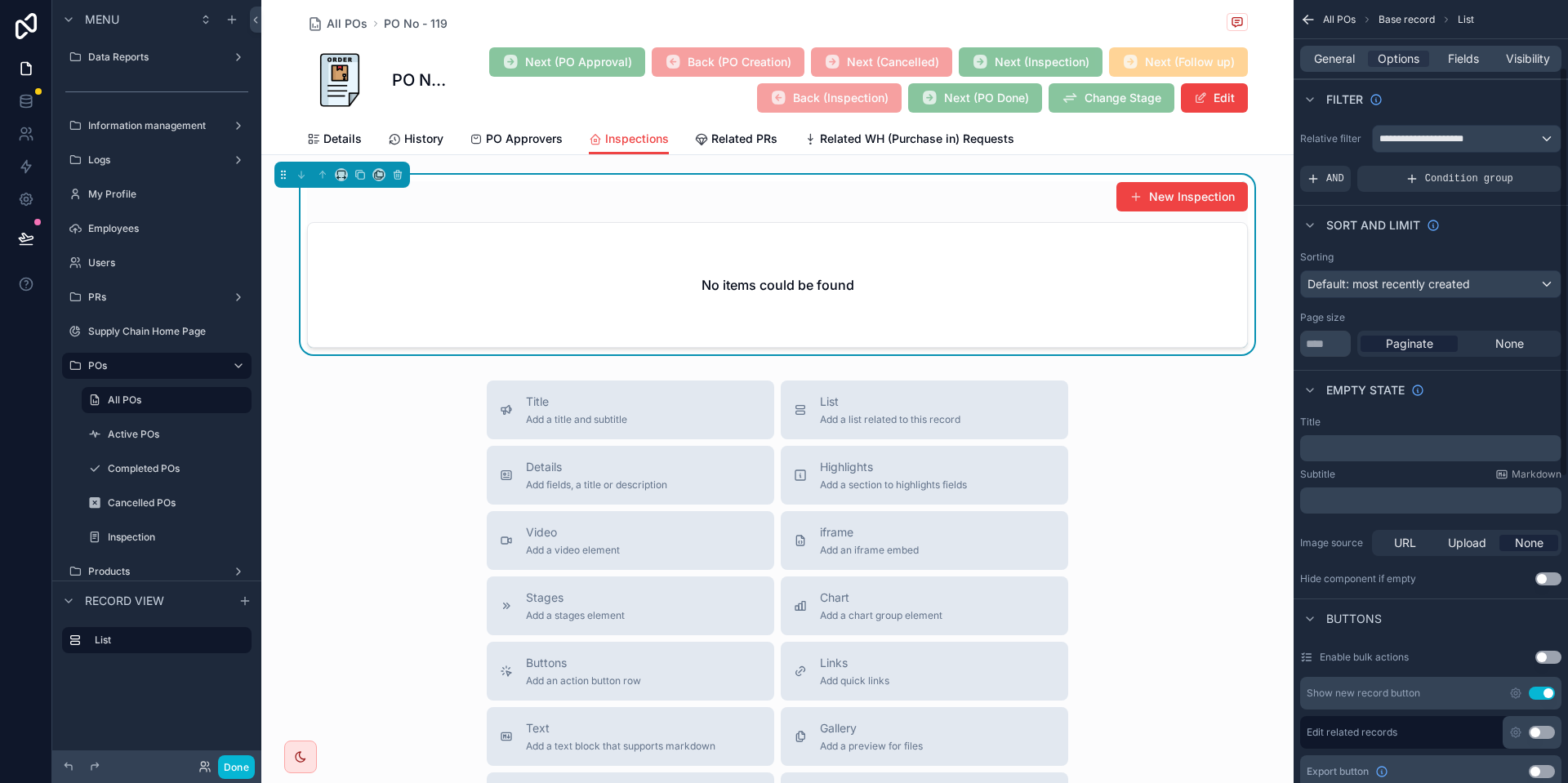
scroll to position [220, 0]
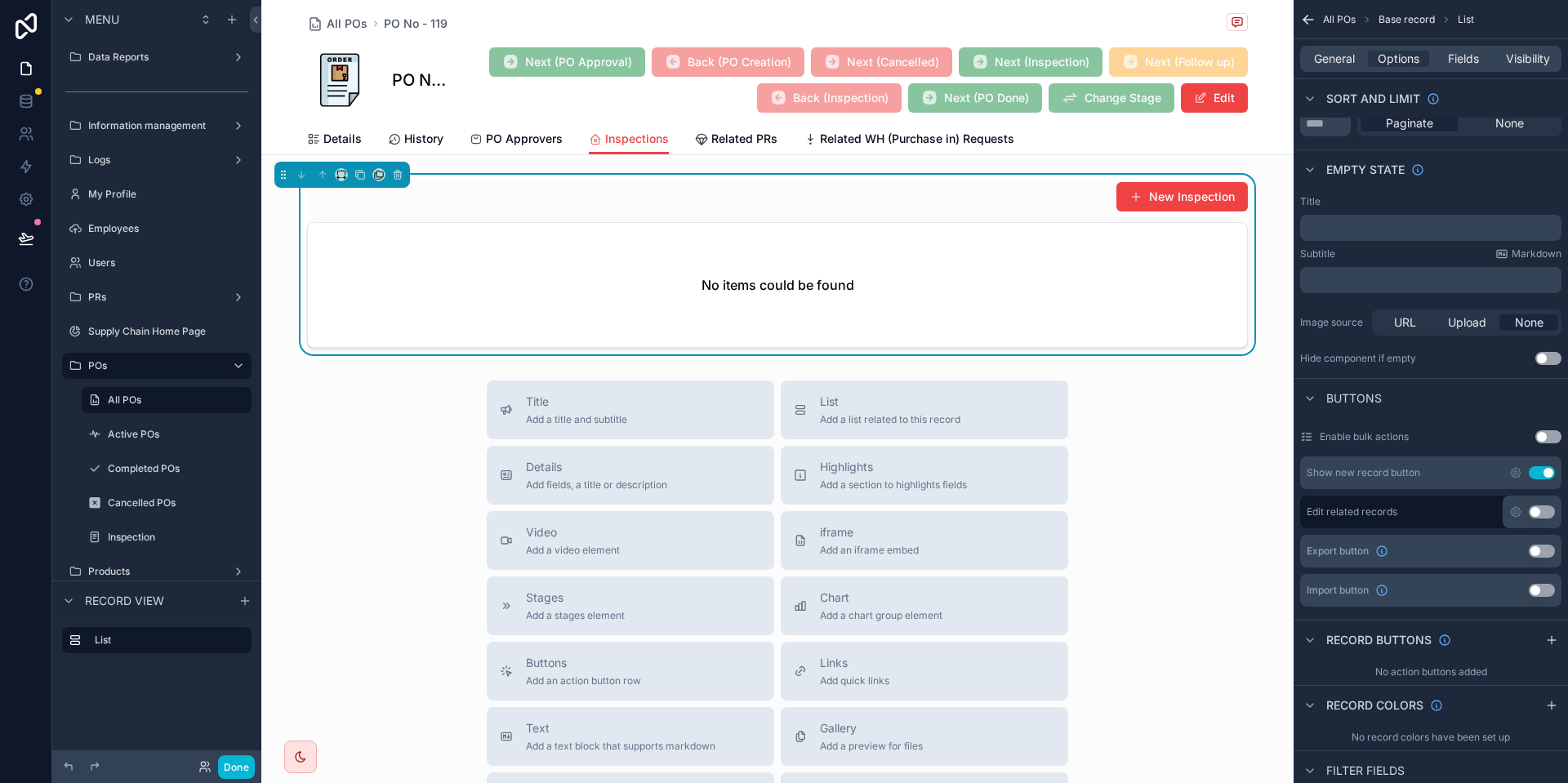
click at [1549, 462] on div "Show new record button Use setting" at bounding box center [1431, 473] width 262 height 33
click at [1546, 474] on button "Use setting" at bounding box center [1542, 473] width 26 height 13
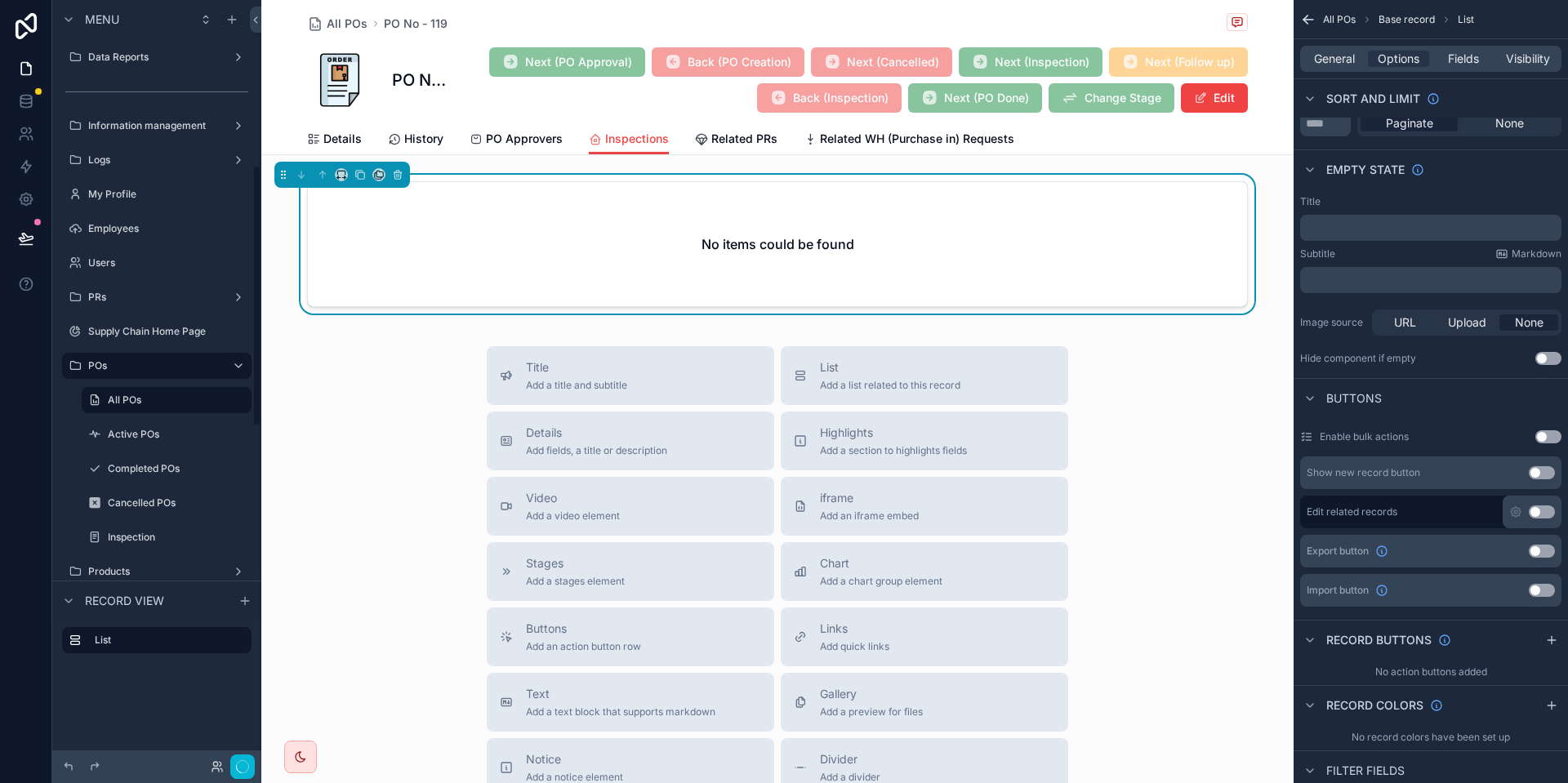
scroll to position [483, 0]
click at [246, 767] on button "Done" at bounding box center [236, 767] width 37 height 24
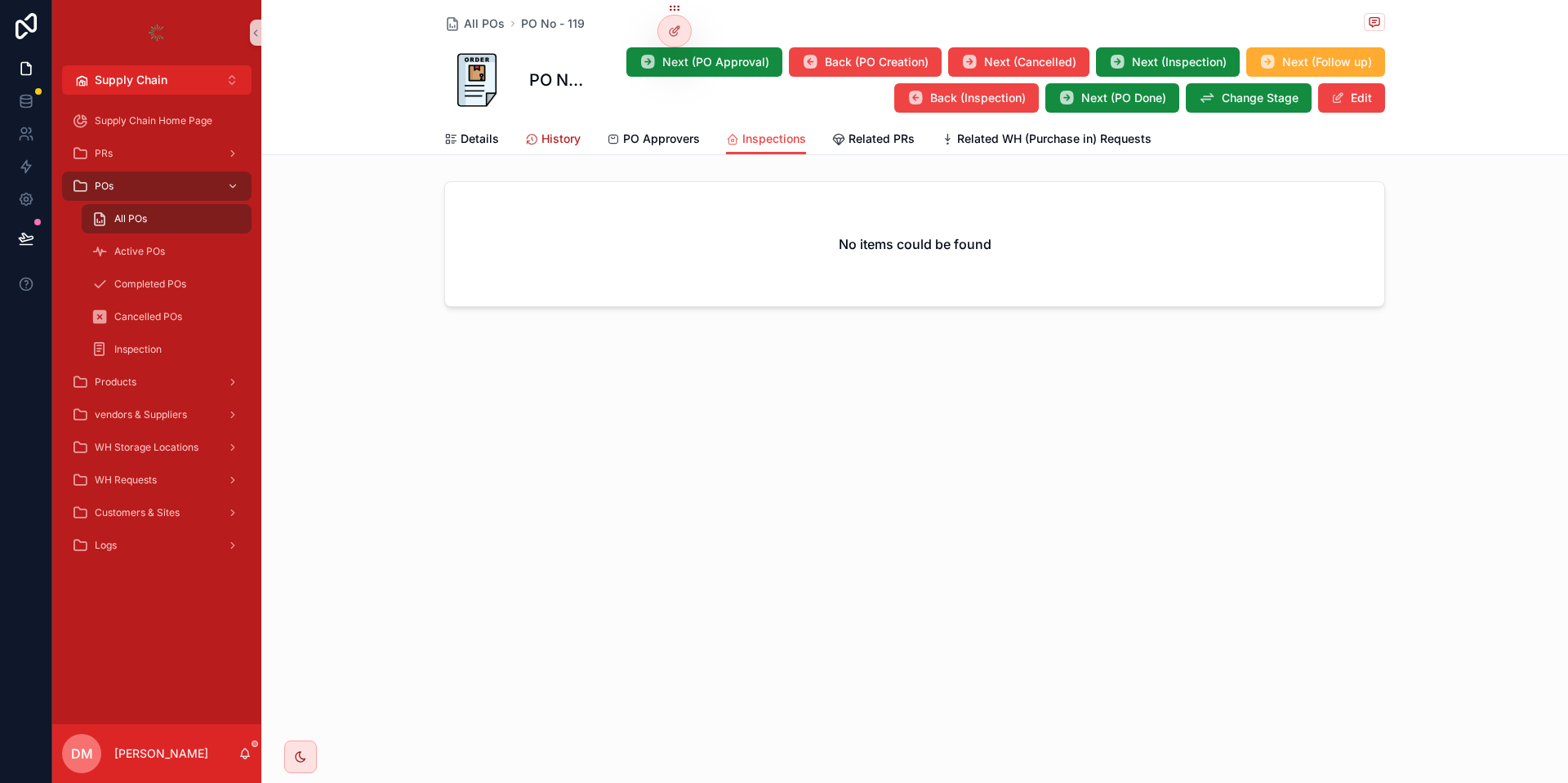
click at [548, 138] on span "History" at bounding box center [561, 138] width 40 height 16
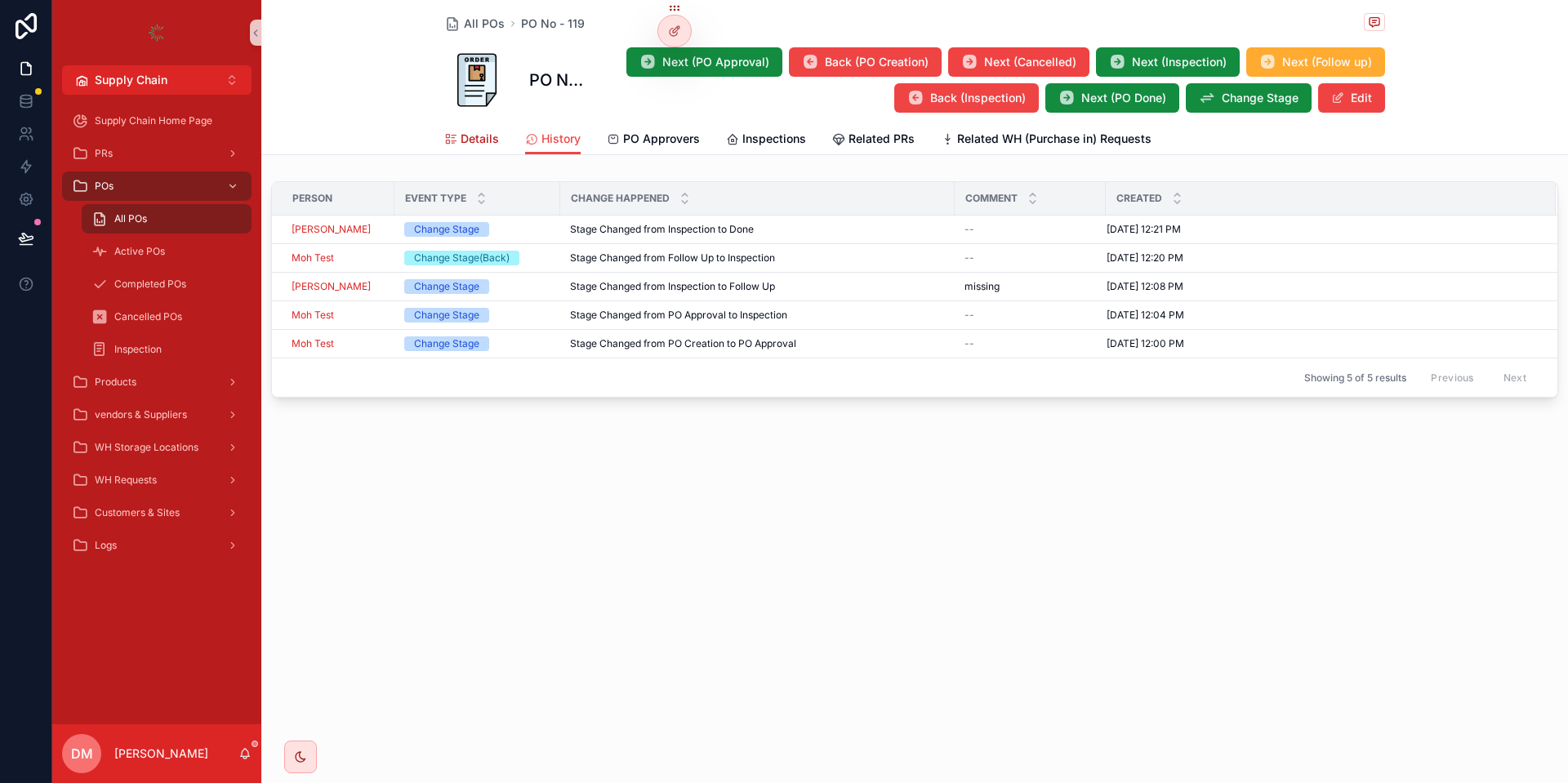
click at [485, 142] on span "Details" at bounding box center [480, 138] width 39 height 16
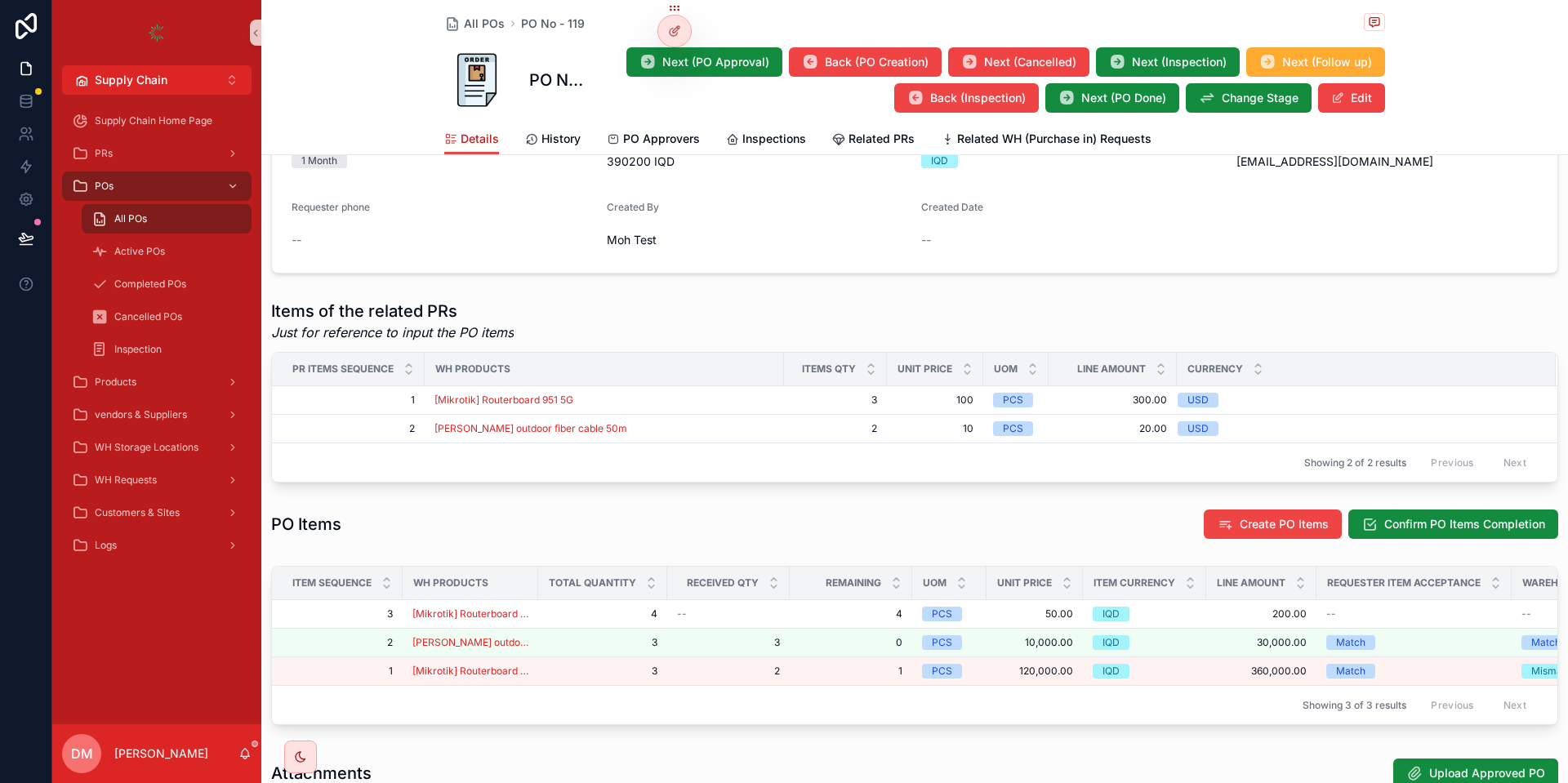
scroll to position [686, 0]
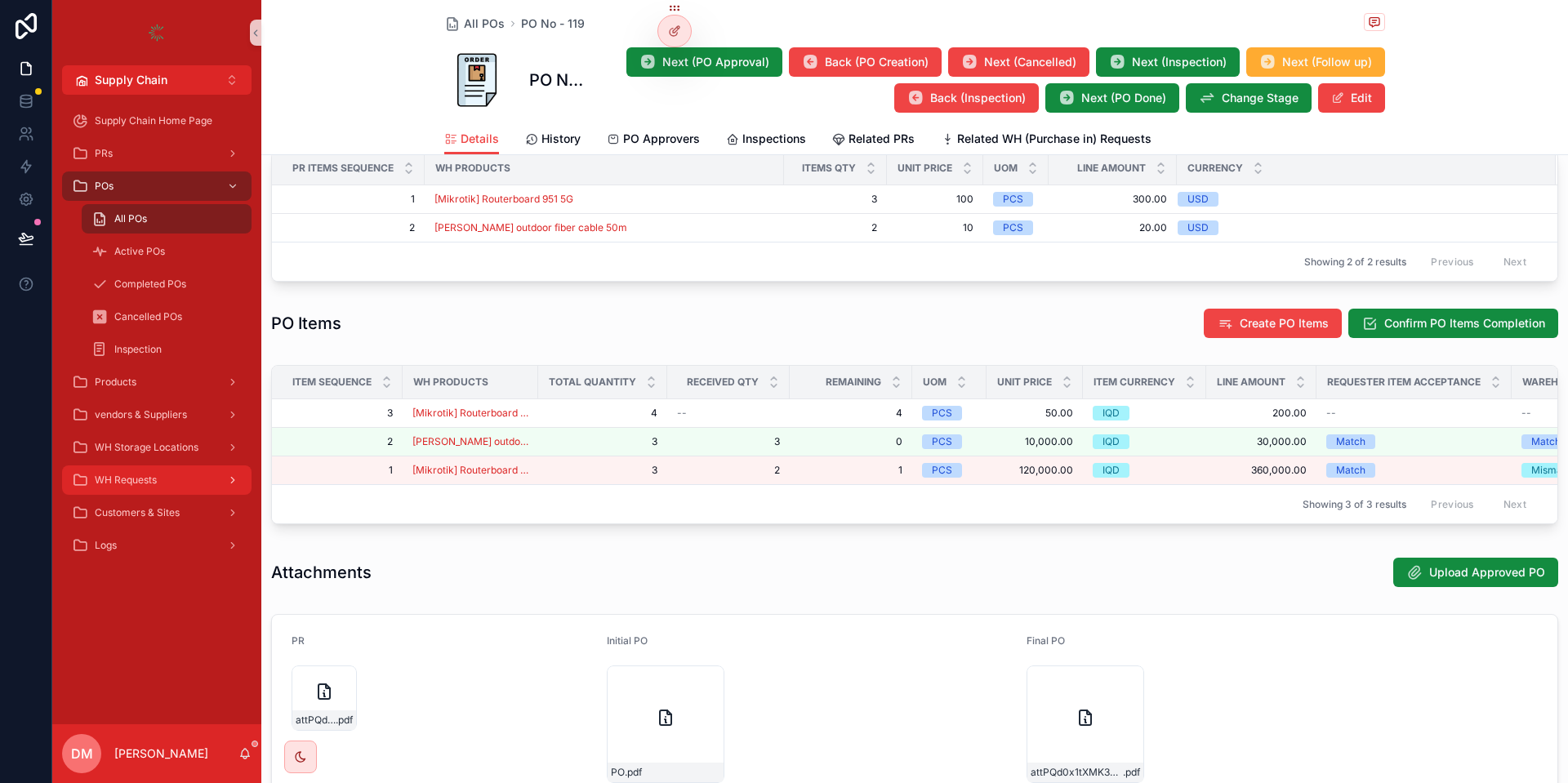
click at [186, 470] on div "WH Requests" at bounding box center [156, 479] width 170 height 26
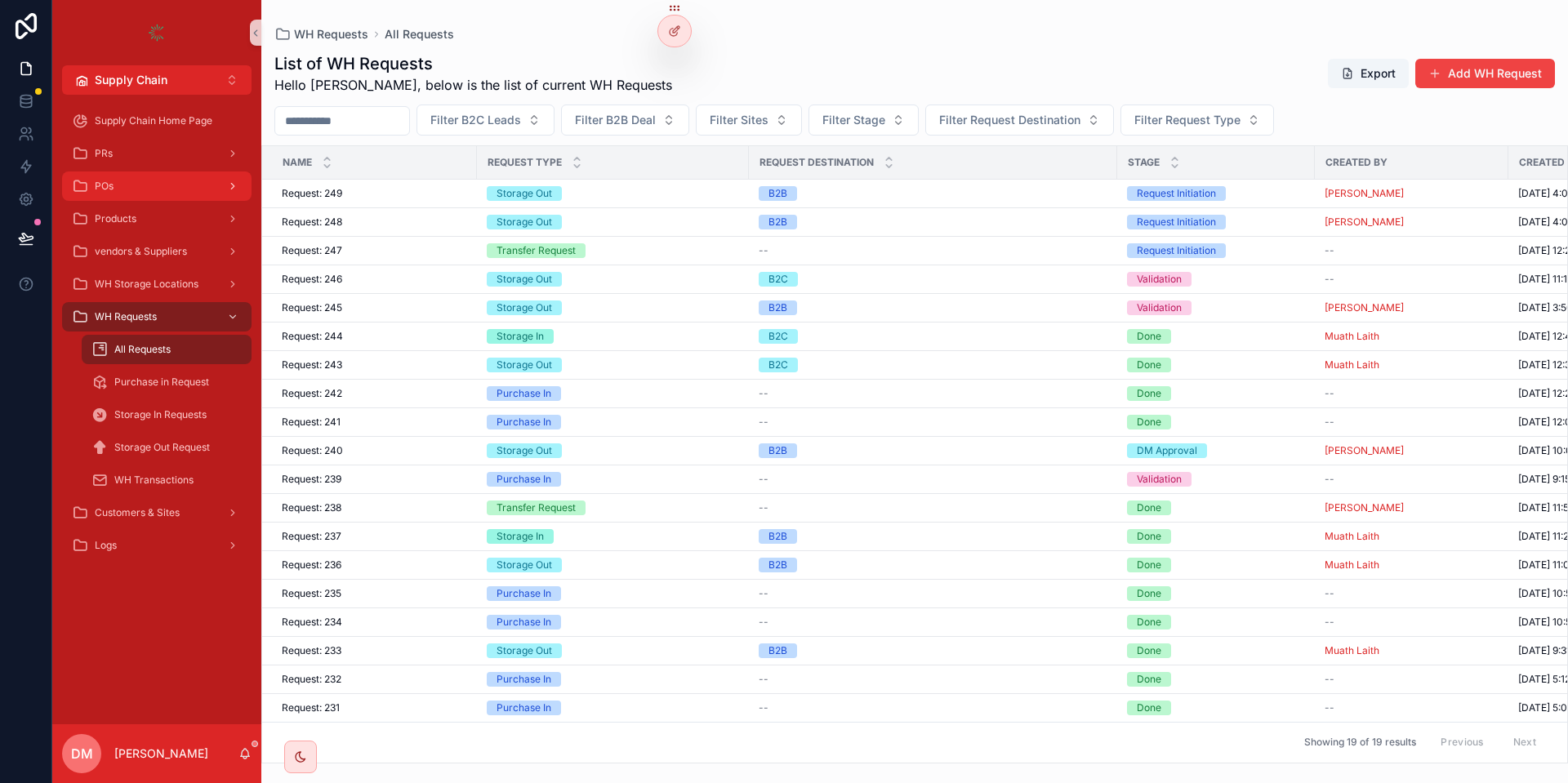
click at [198, 184] on div "POs" at bounding box center [156, 186] width 170 height 26
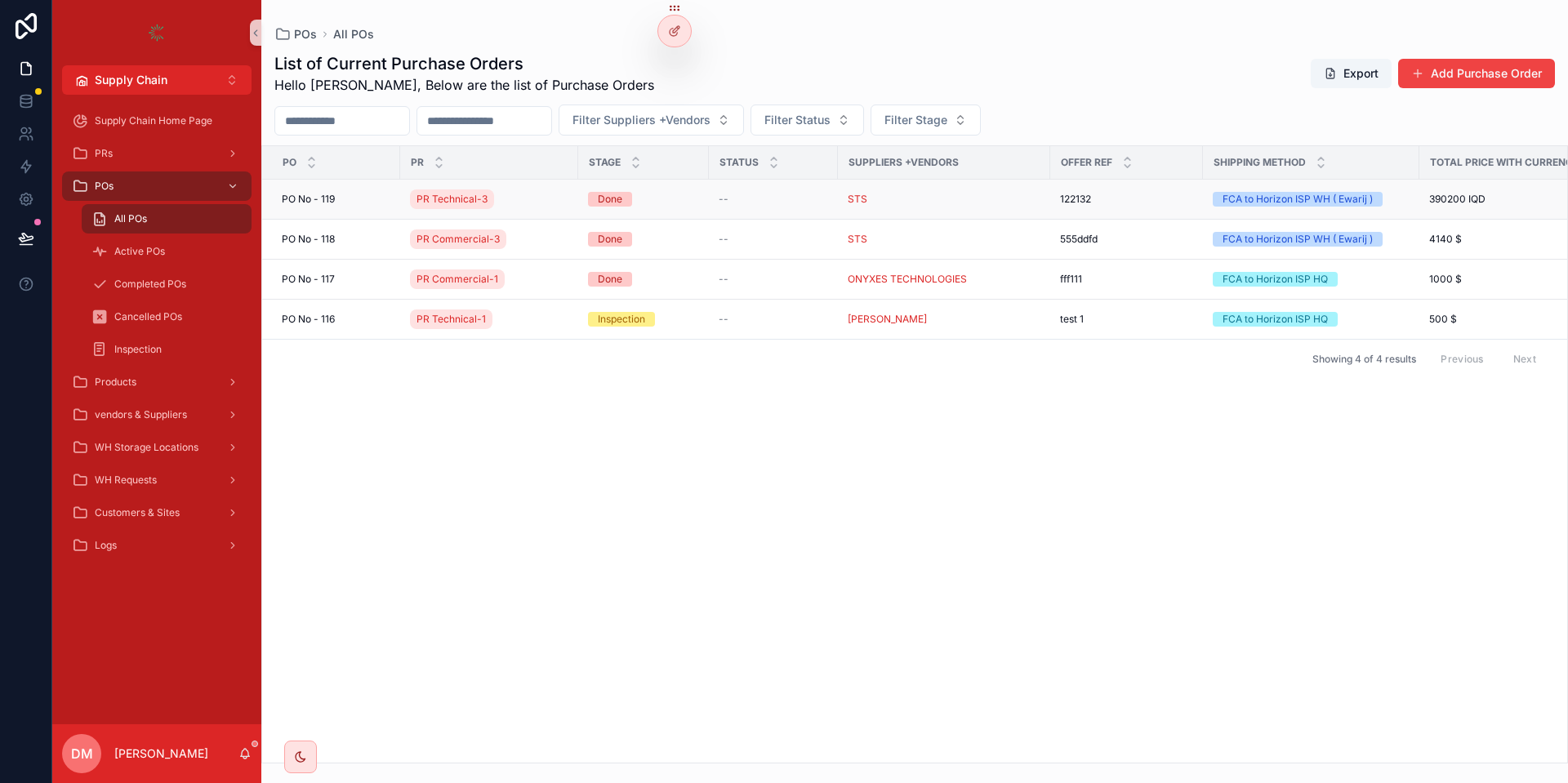
click at [343, 192] on td "PO No - 119 PO No - 119" at bounding box center [331, 200] width 138 height 40
click at [342, 195] on div "PO No - 119 PO No - 119" at bounding box center [336, 199] width 109 height 13
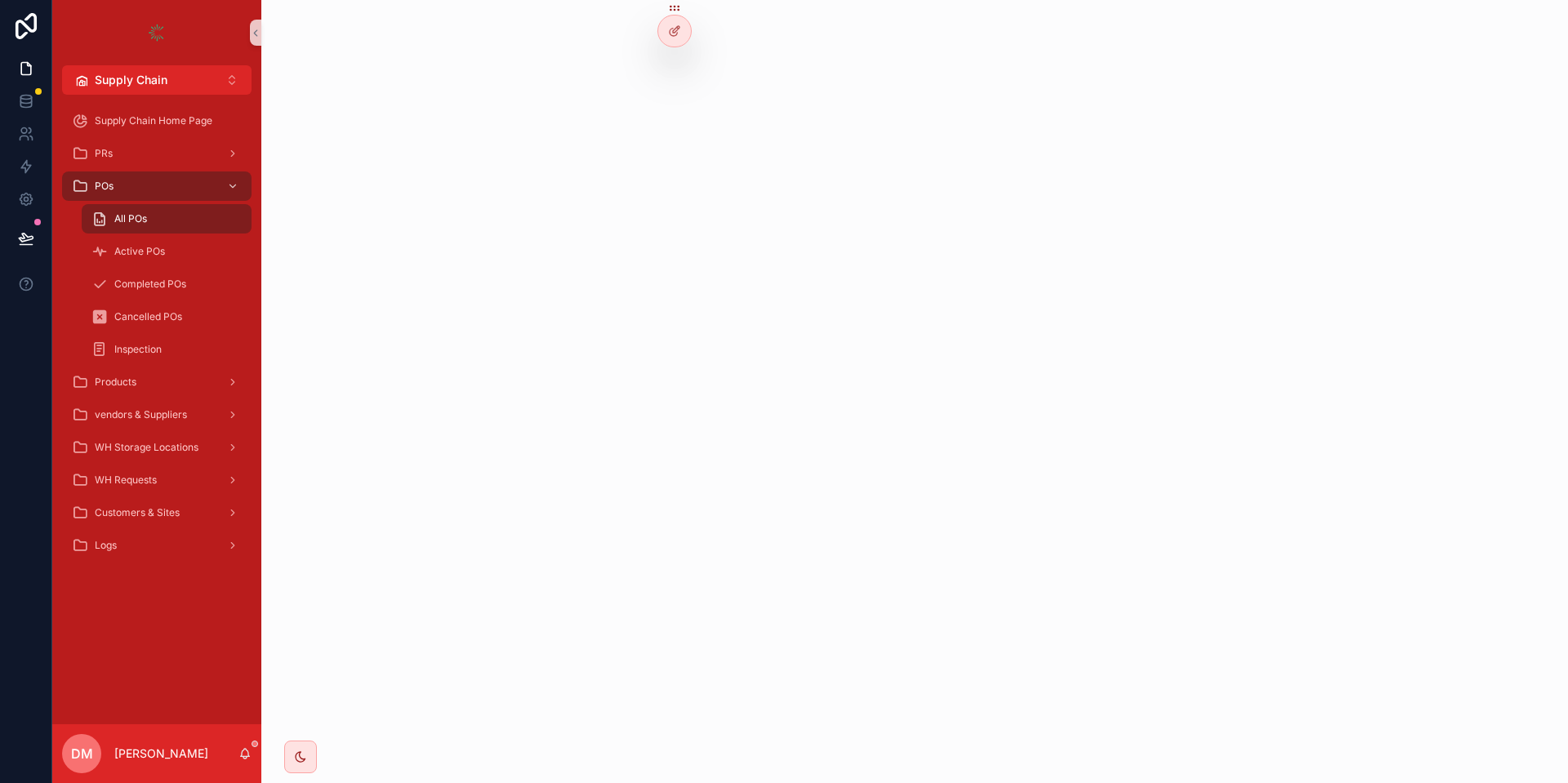
click at [342, 196] on div "scrollable content" at bounding box center [915, 391] width 1307 height 783
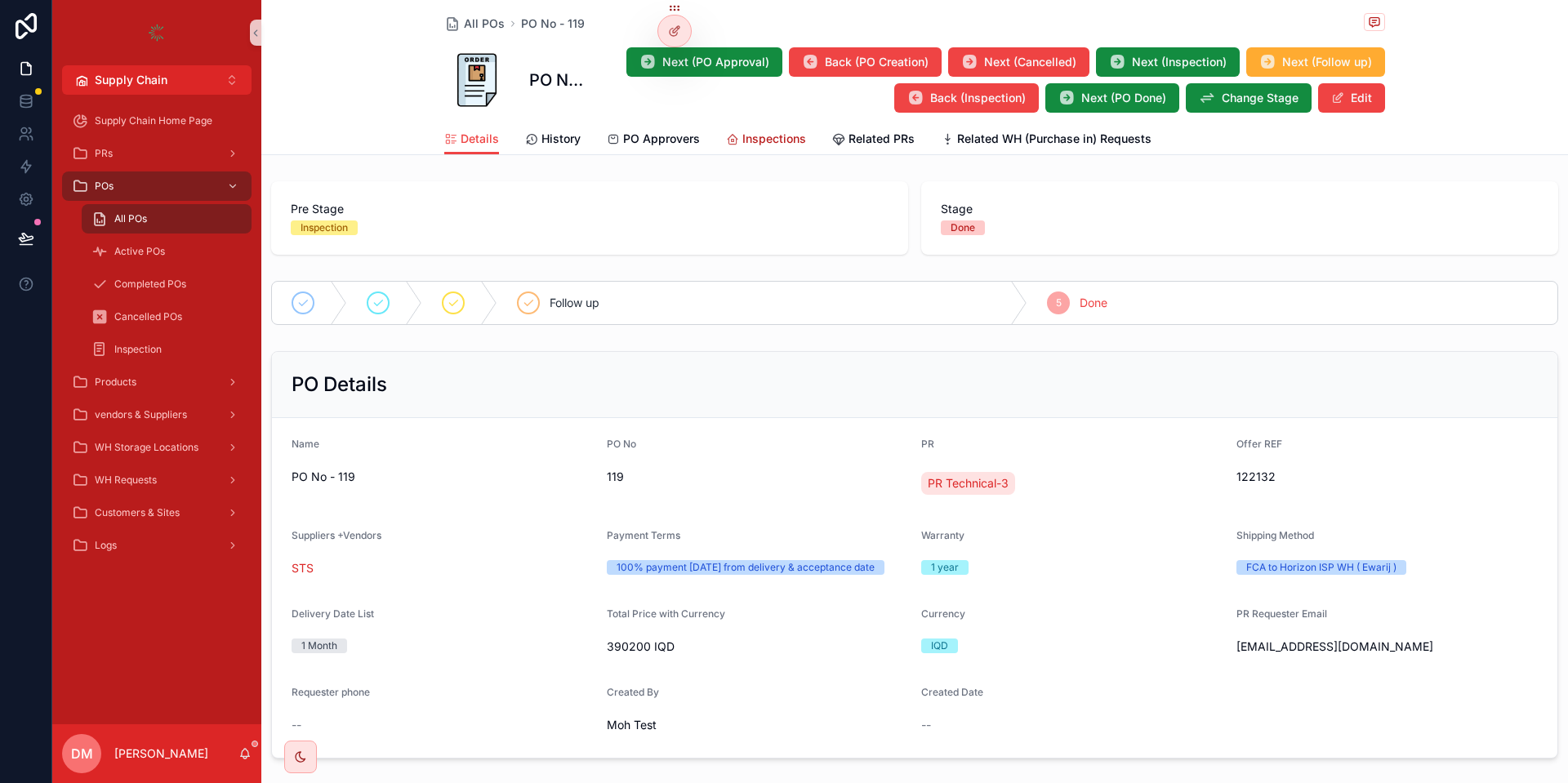
click at [763, 140] on span "Inspections" at bounding box center [775, 138] width 64 height 16
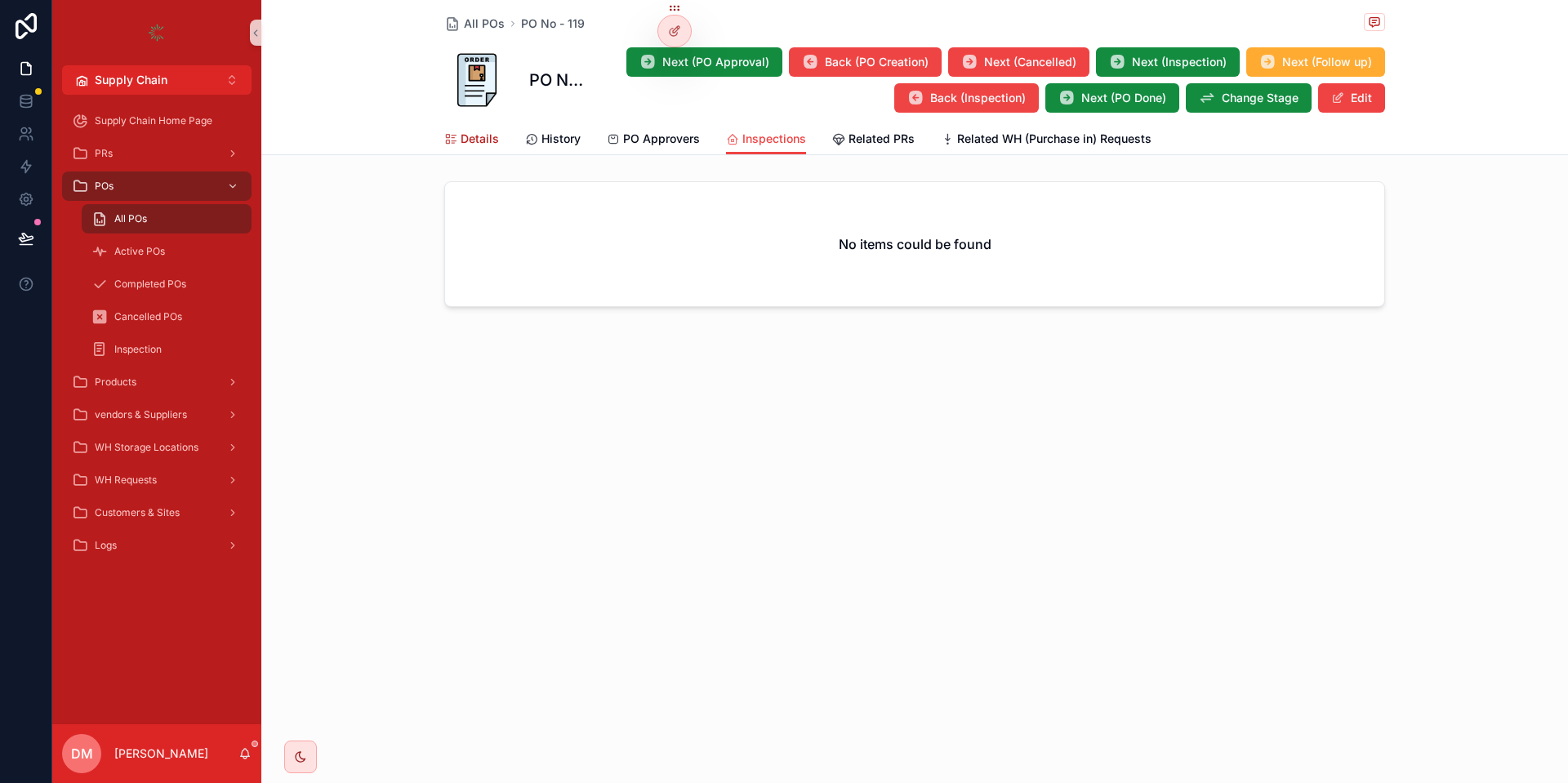
click at [473, 141] on span "Details" at bounding box center [480, 138] width 39 height 16
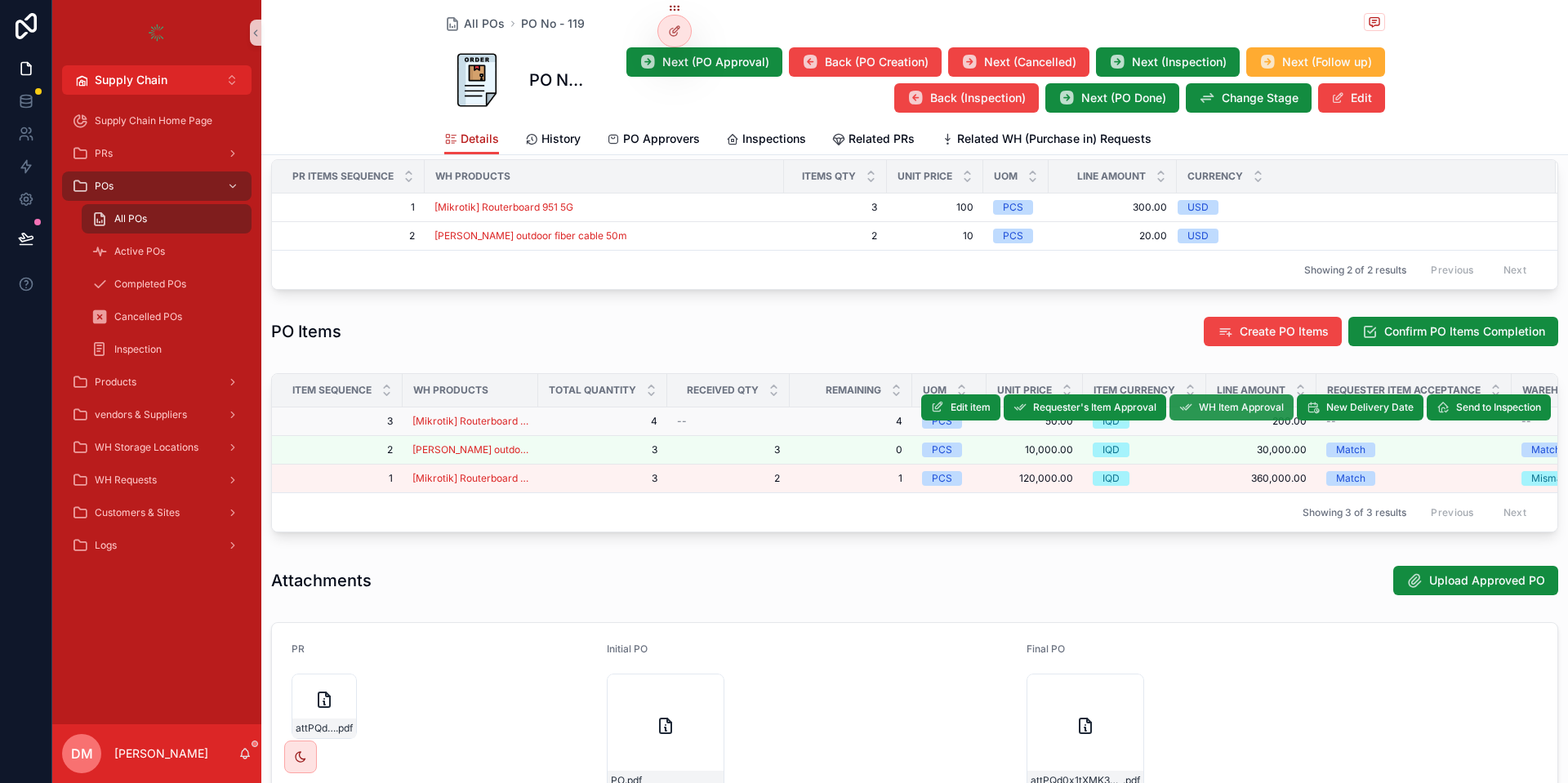
scroll to position [680, 0]
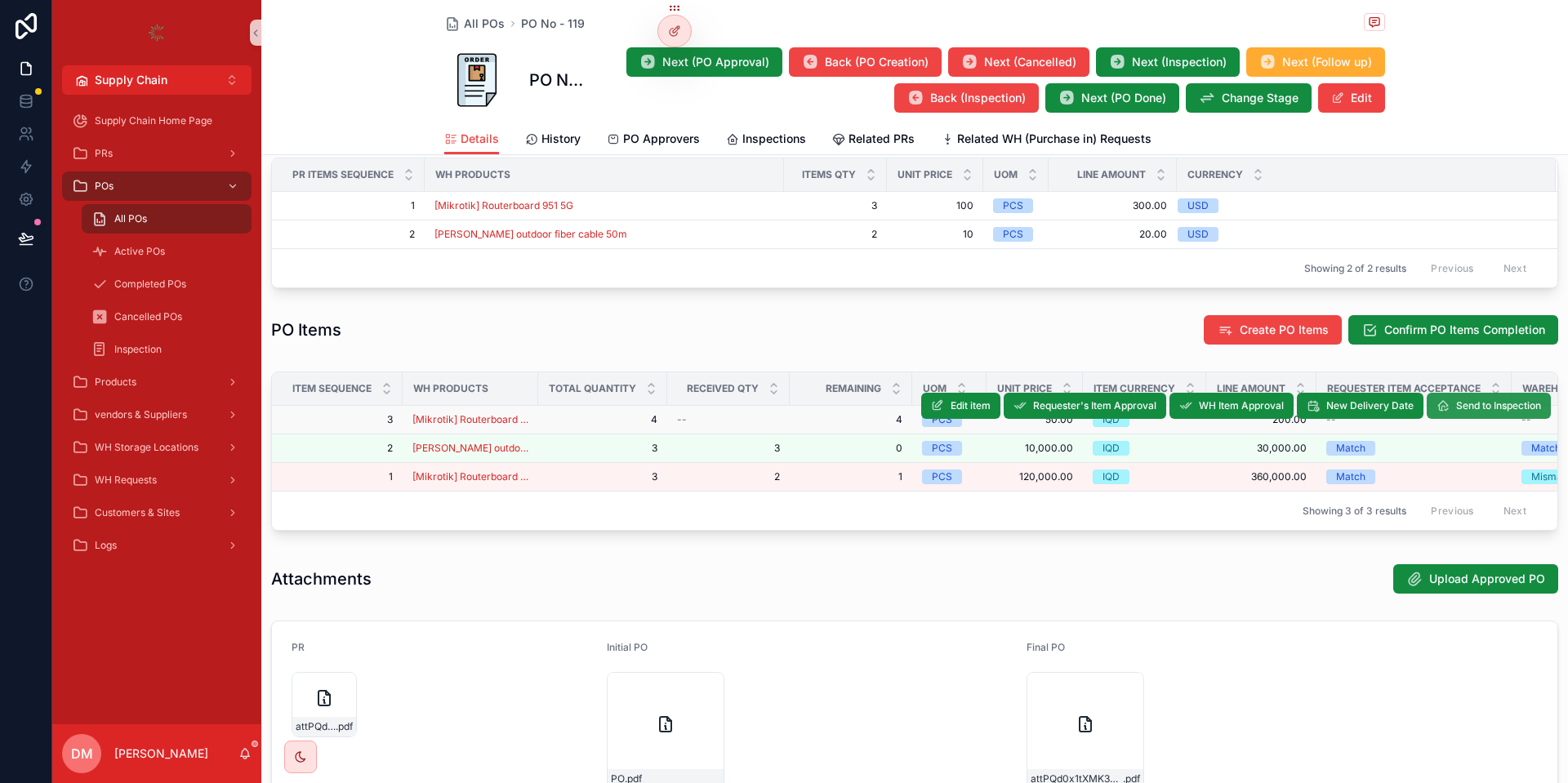
click at [1492, 412] on span "Send to Inspection" at bounding box center [1498, 406] width 85 height 13
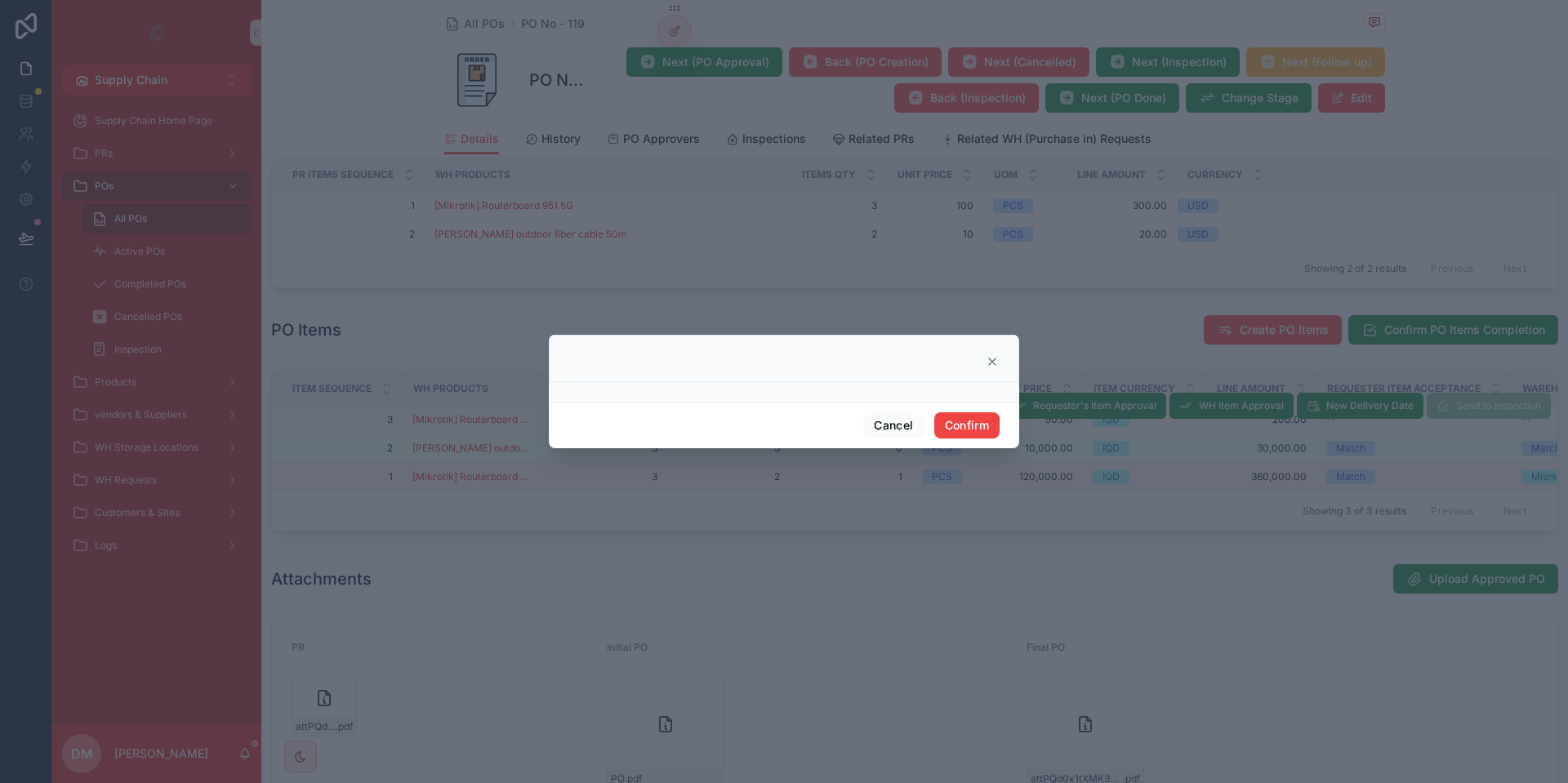
click at [886, 412] on div "Cancel Confirm" at bounding box center [783, 425] width 470 height 46
click at [886, 426] on button "Cancel" at bounding box center [893, 425] width 61 height 26
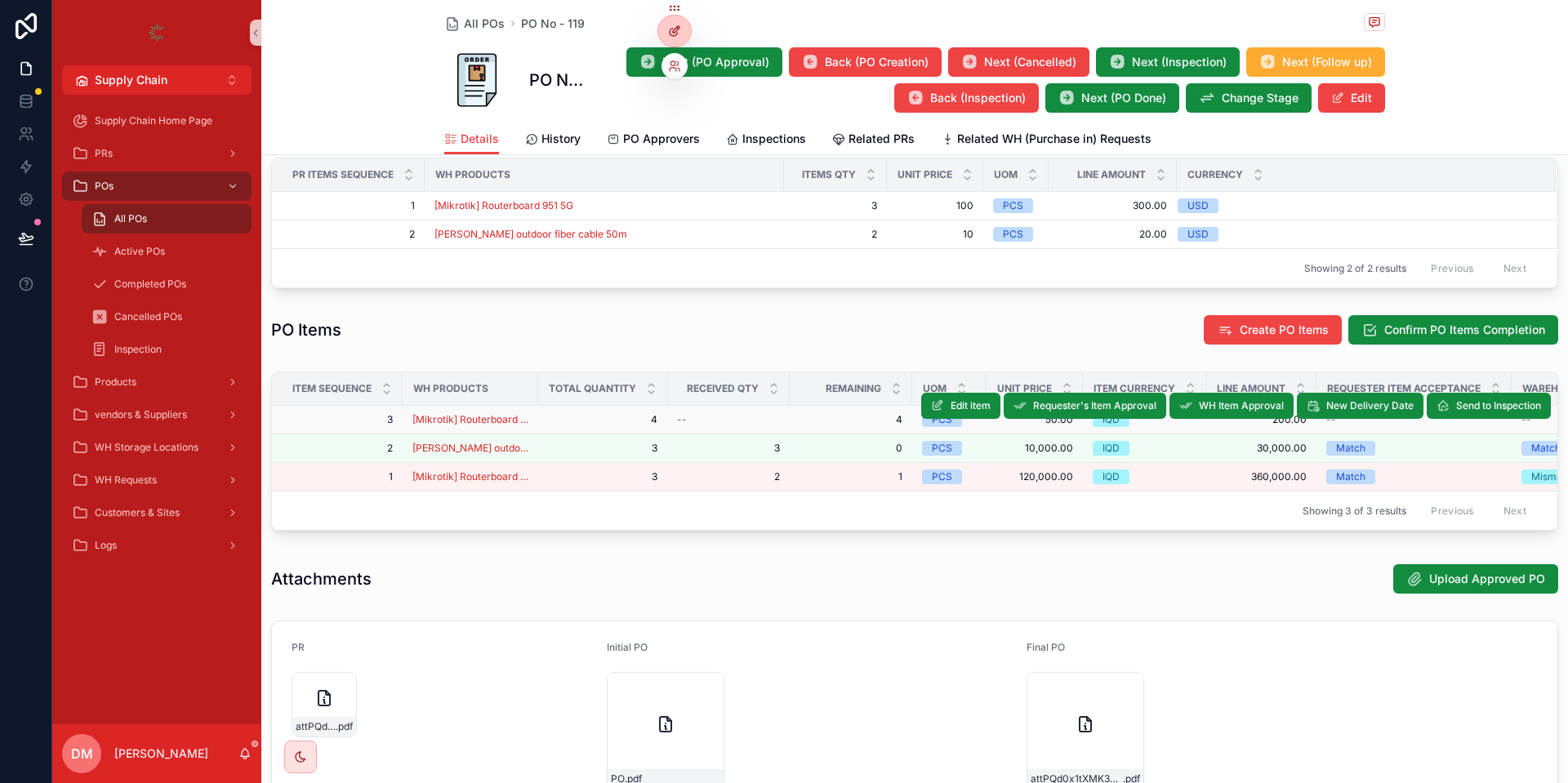
click at [670, 23] on div at bounding box center [675, 30] width 33 height 31
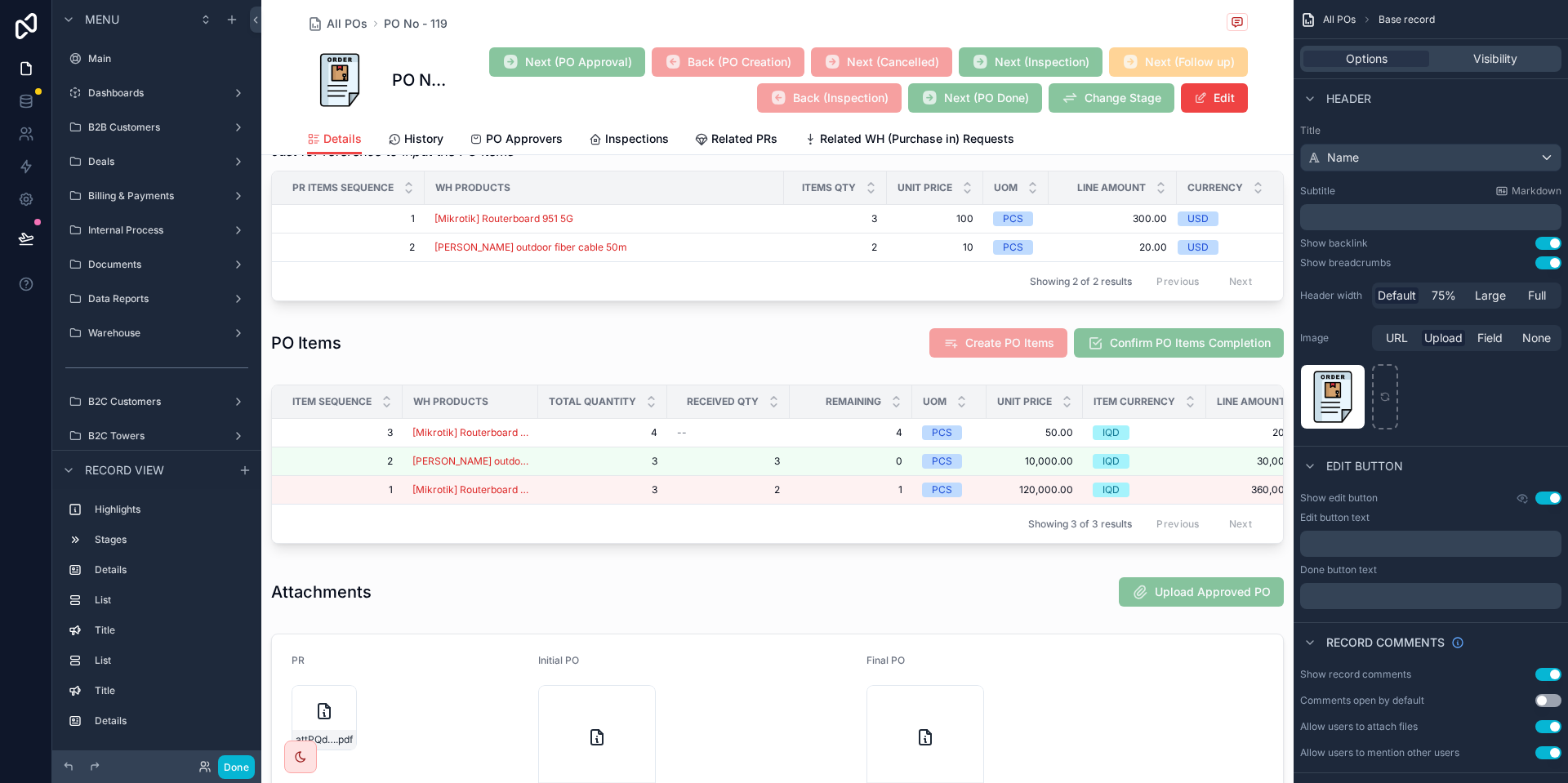
scroll to position [483, 0]
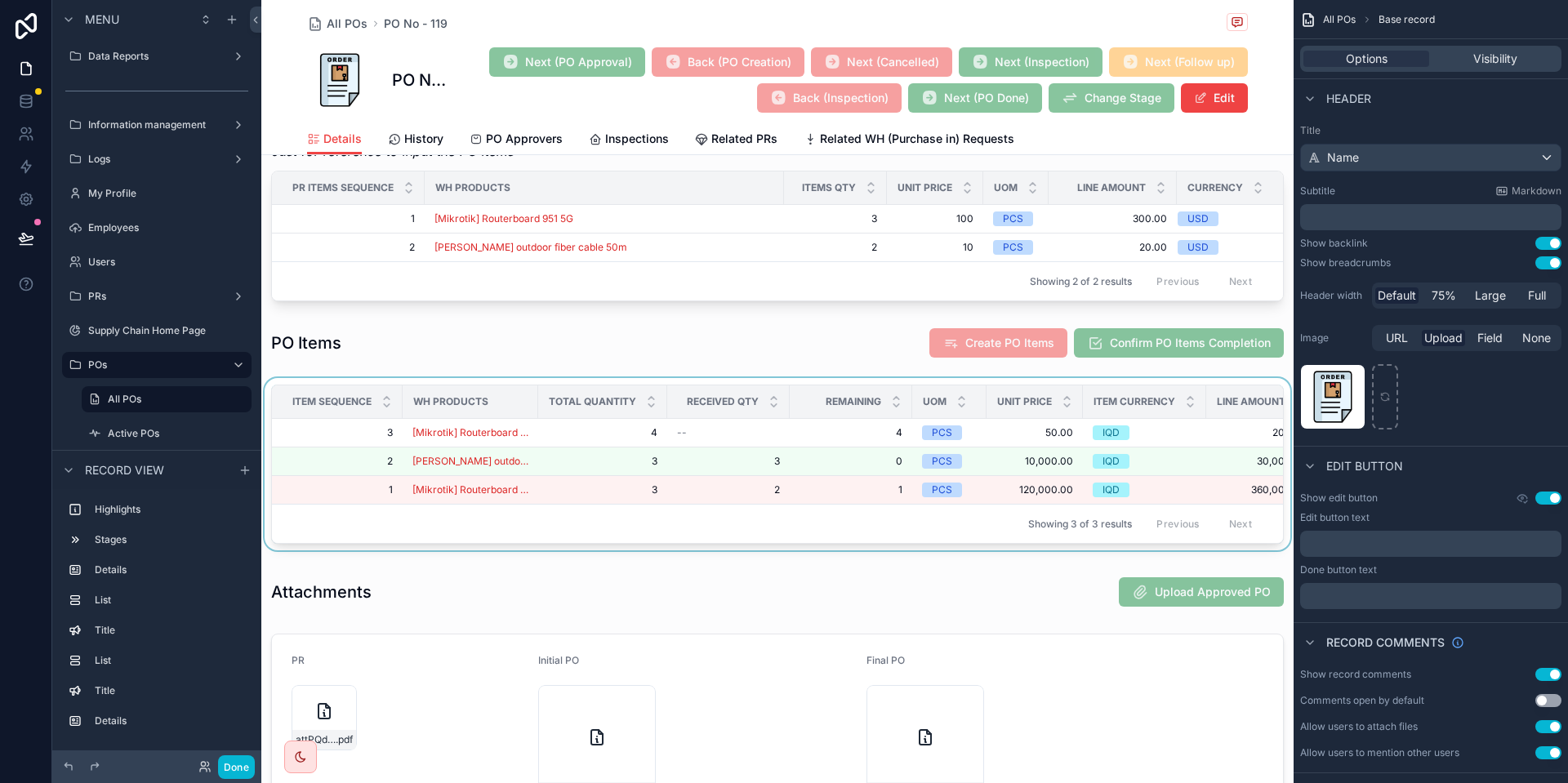
click at [1202, 497] on div "scrollable content" at bounding box center [777, 468] width 1032 height 179
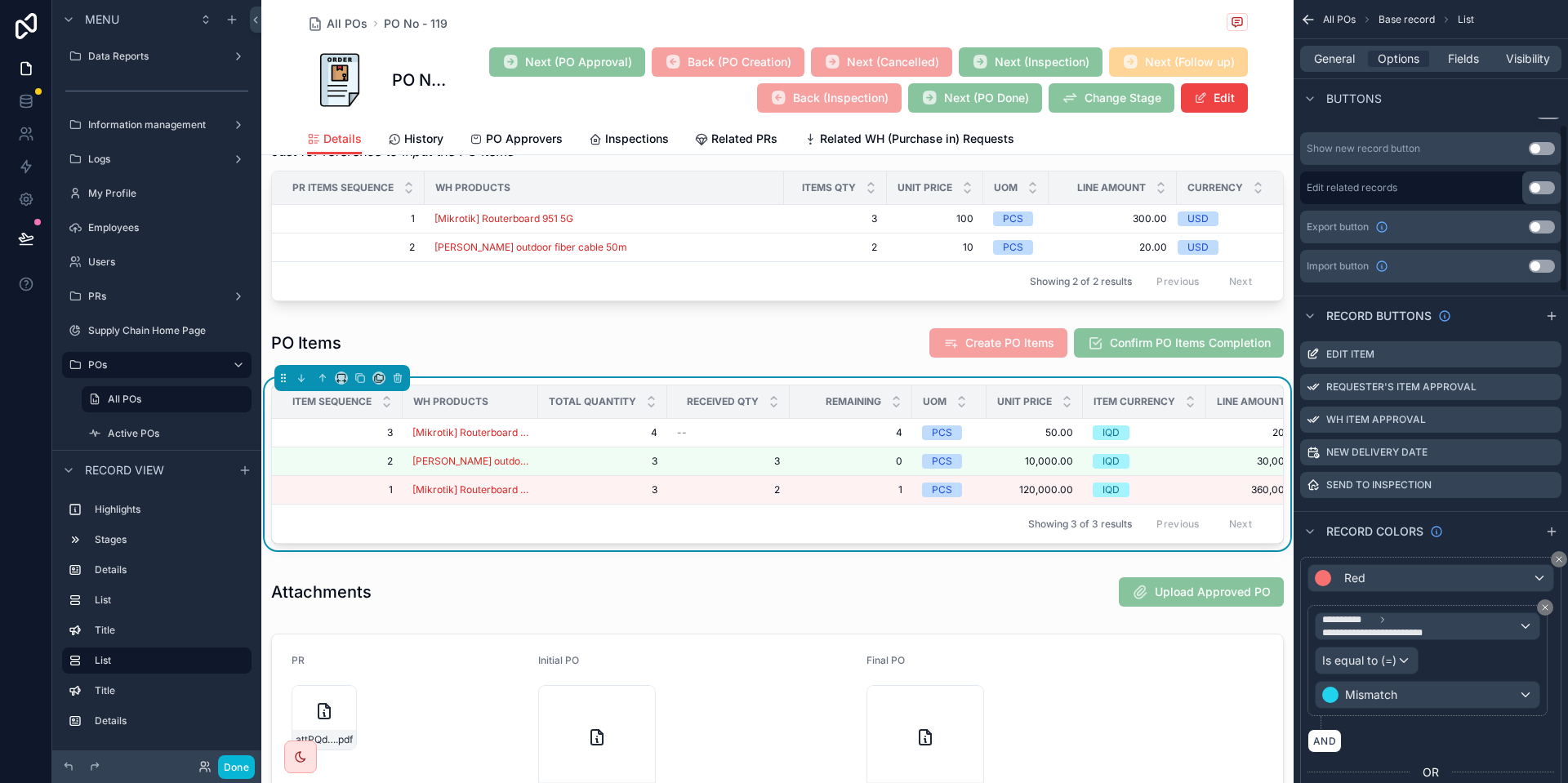
scroll to position [578, 0]
click at [1549, 484] on icon "scrollable content" at bounding box center [1549, 484] width 13 height 13
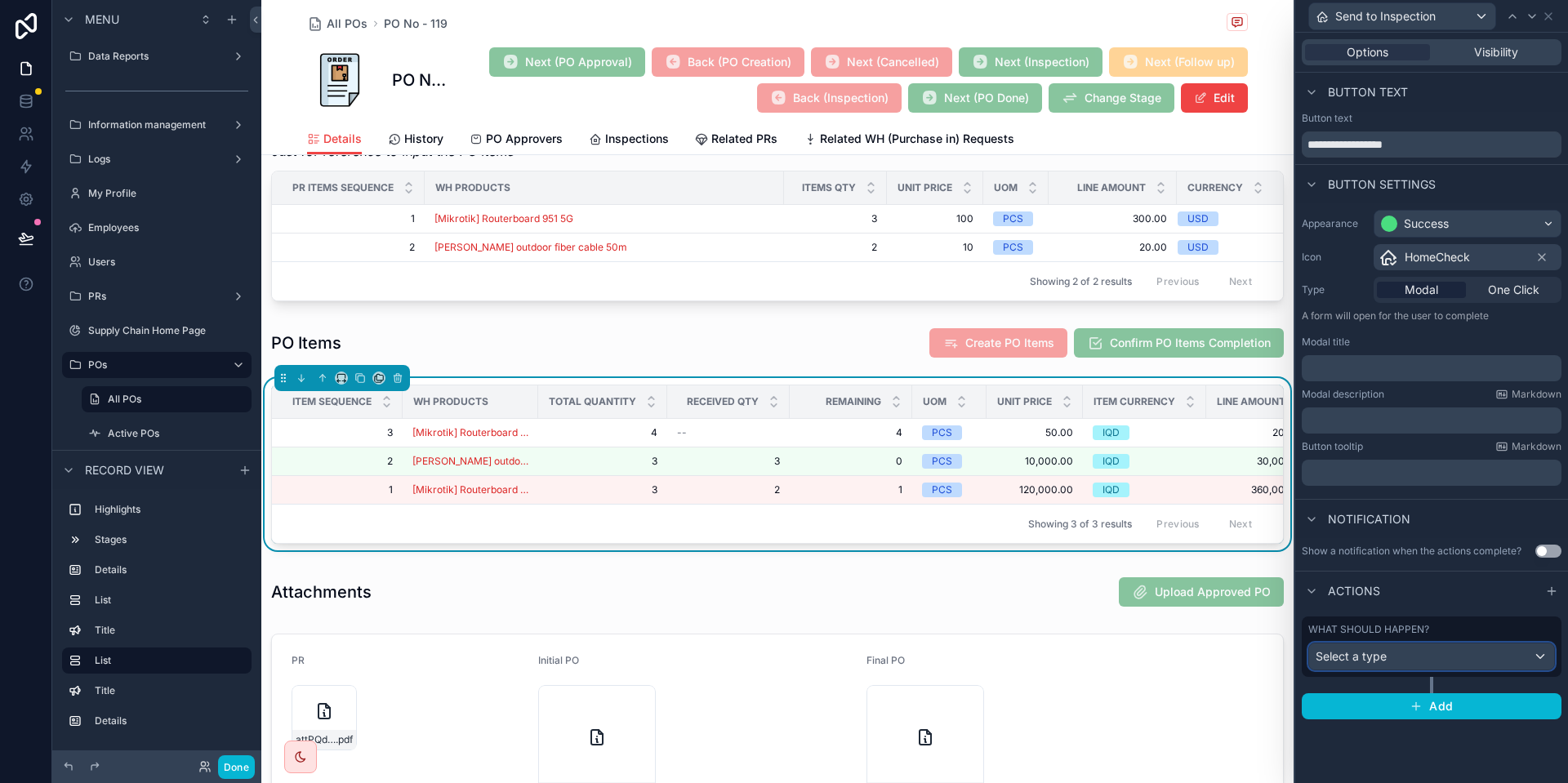
click at [1412, 662] on div "Select a type" at bounding box center [1431, 656] width 245 height 26
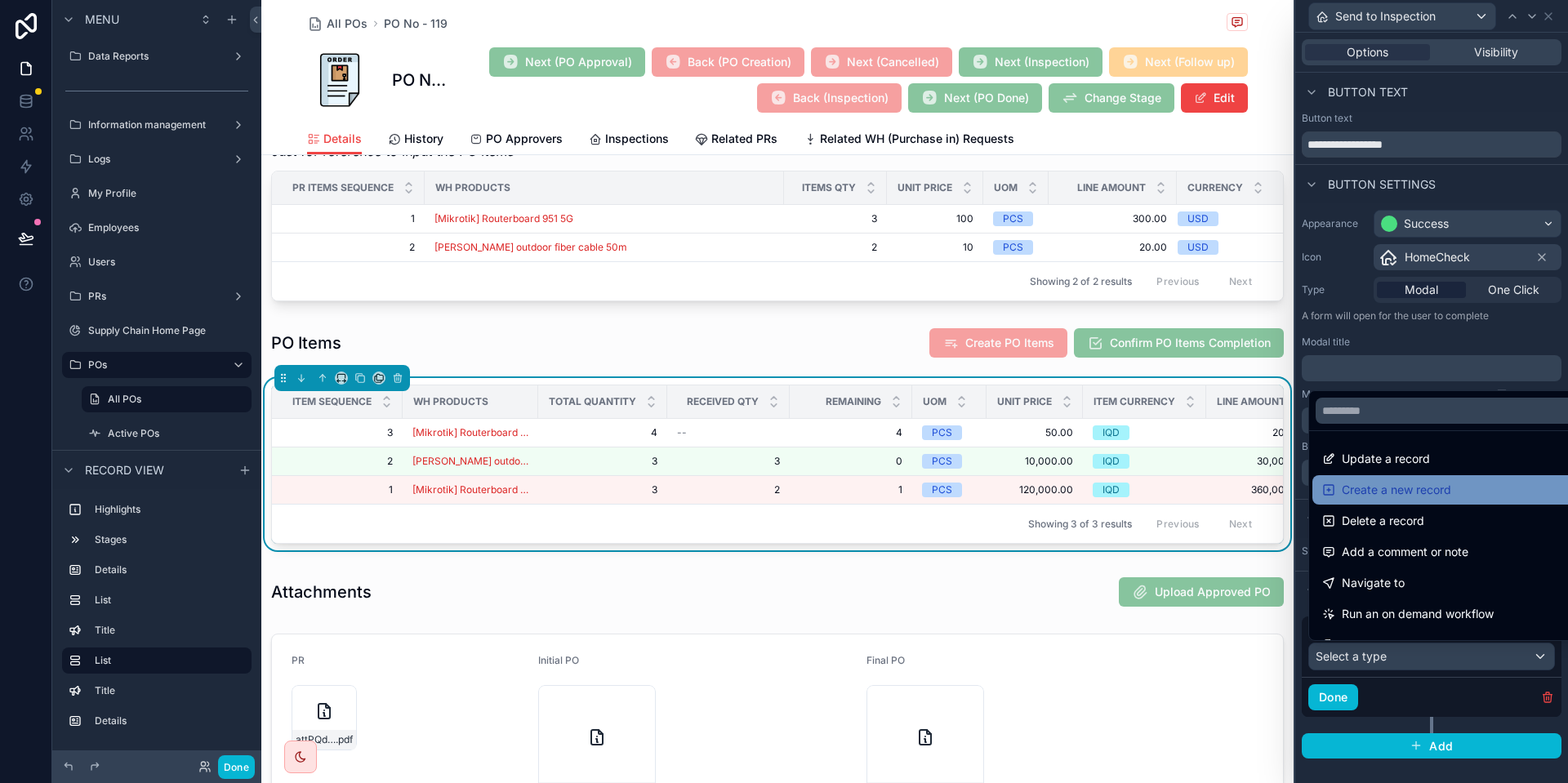
click at [1436, 489] on span "Create a new record" at bounding box center [1396, 489] width 109 height 19
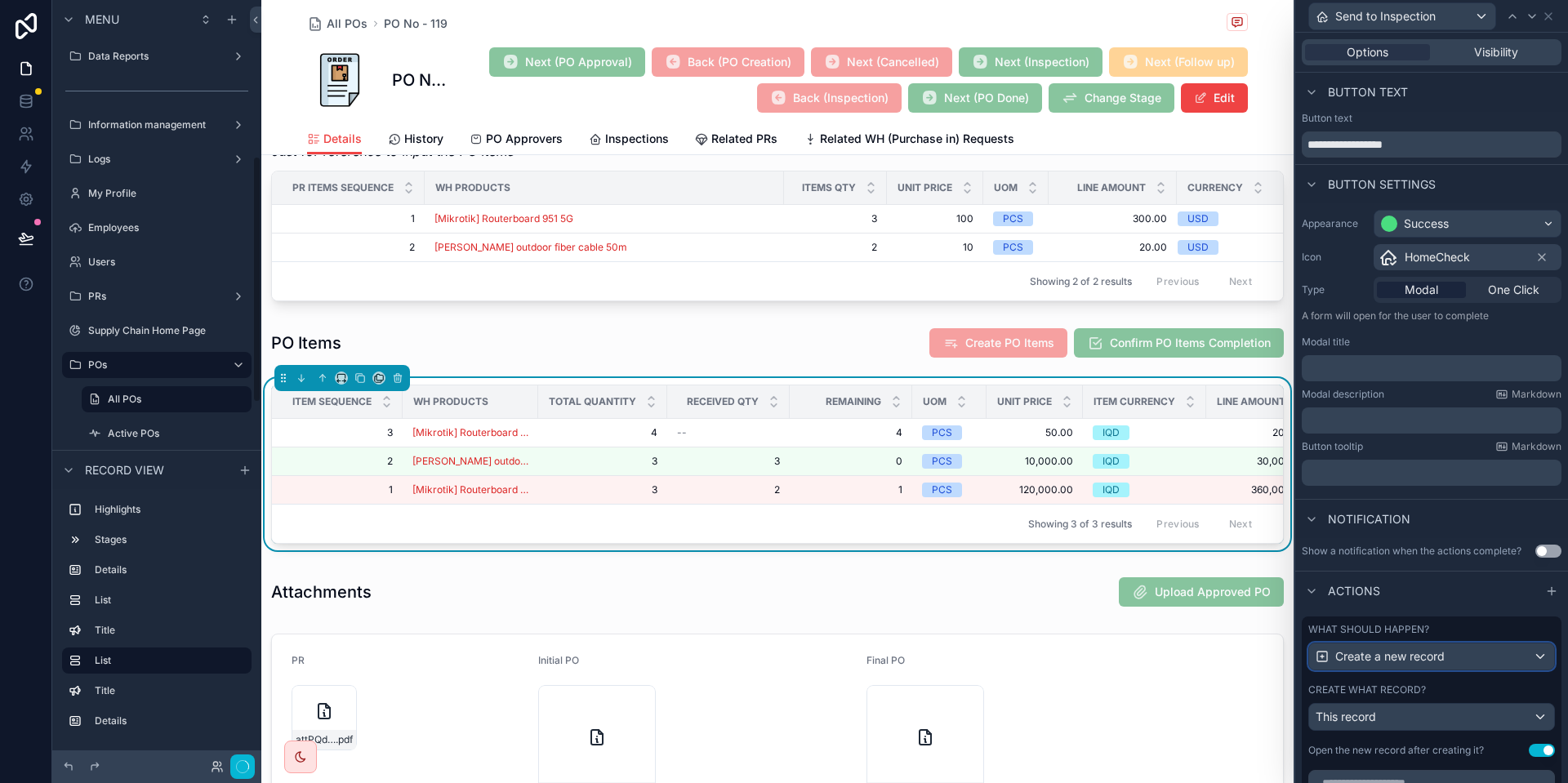
click at [1428, 662] on span "Create a new record" at bounding box center [1391, 656] width 109 height 16
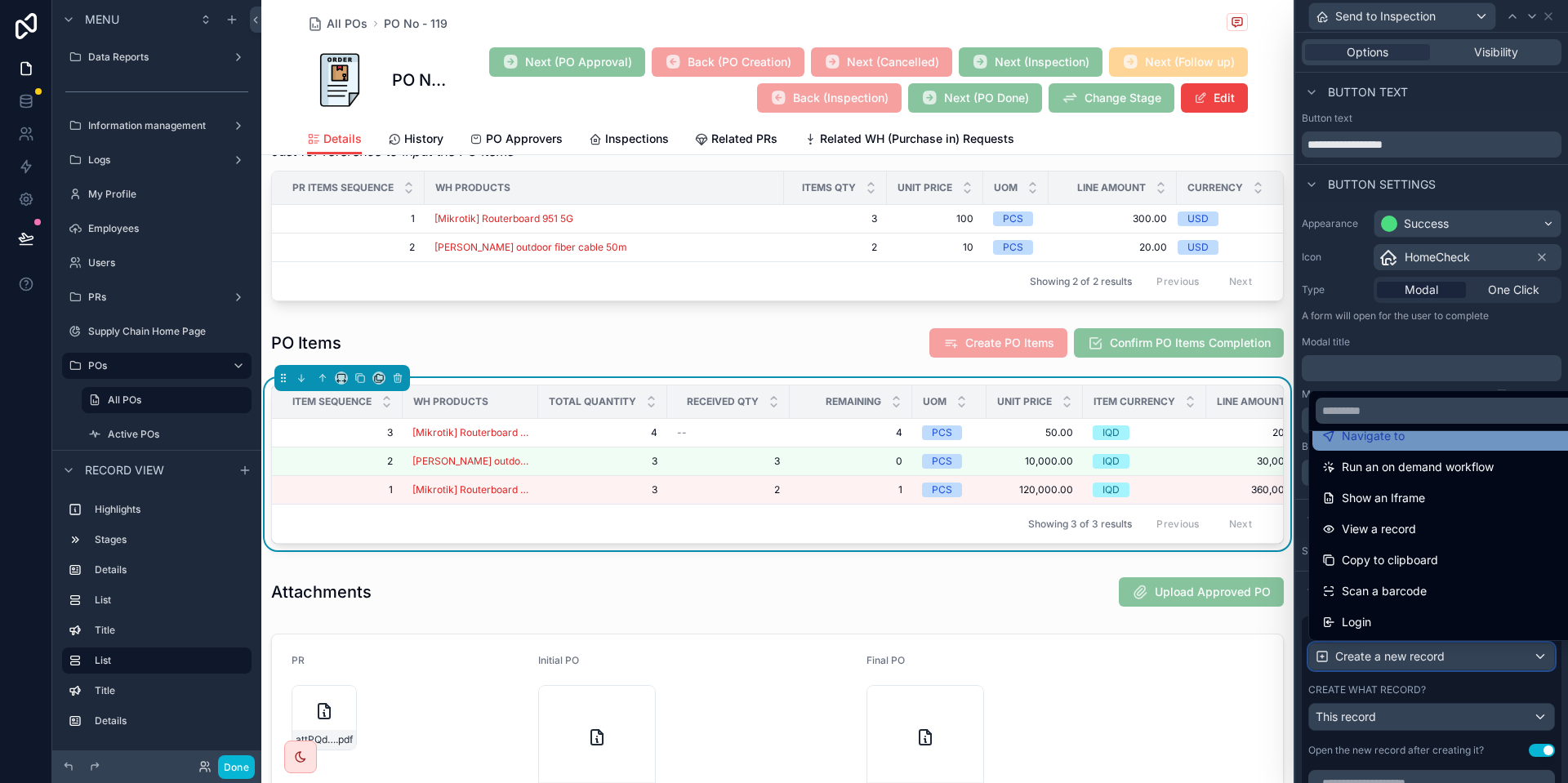
scroll to position [0, 0]
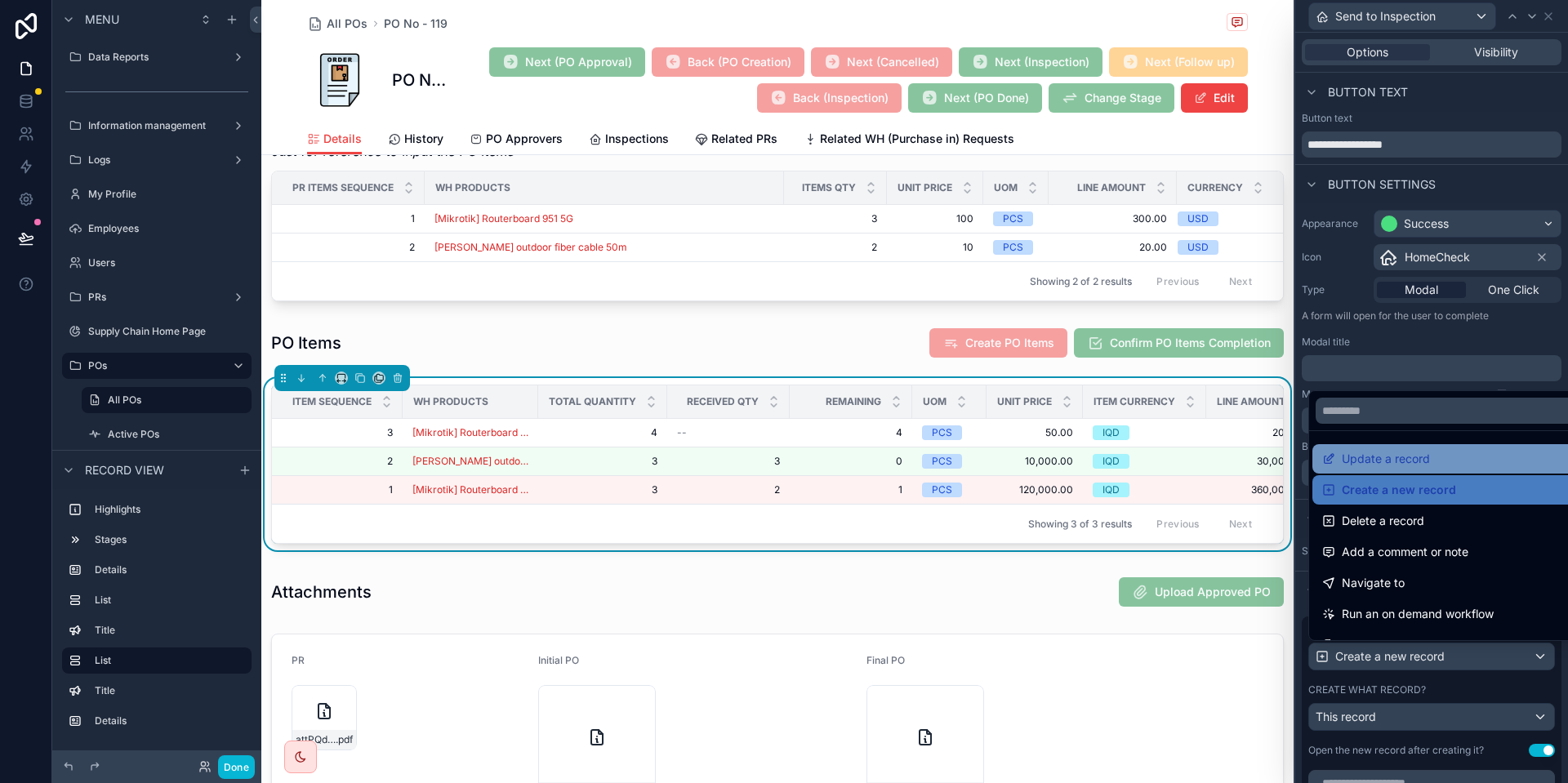
click at [1420, 466] on span "Update a record" at bounding box center [1385, 458] width 88 height 19
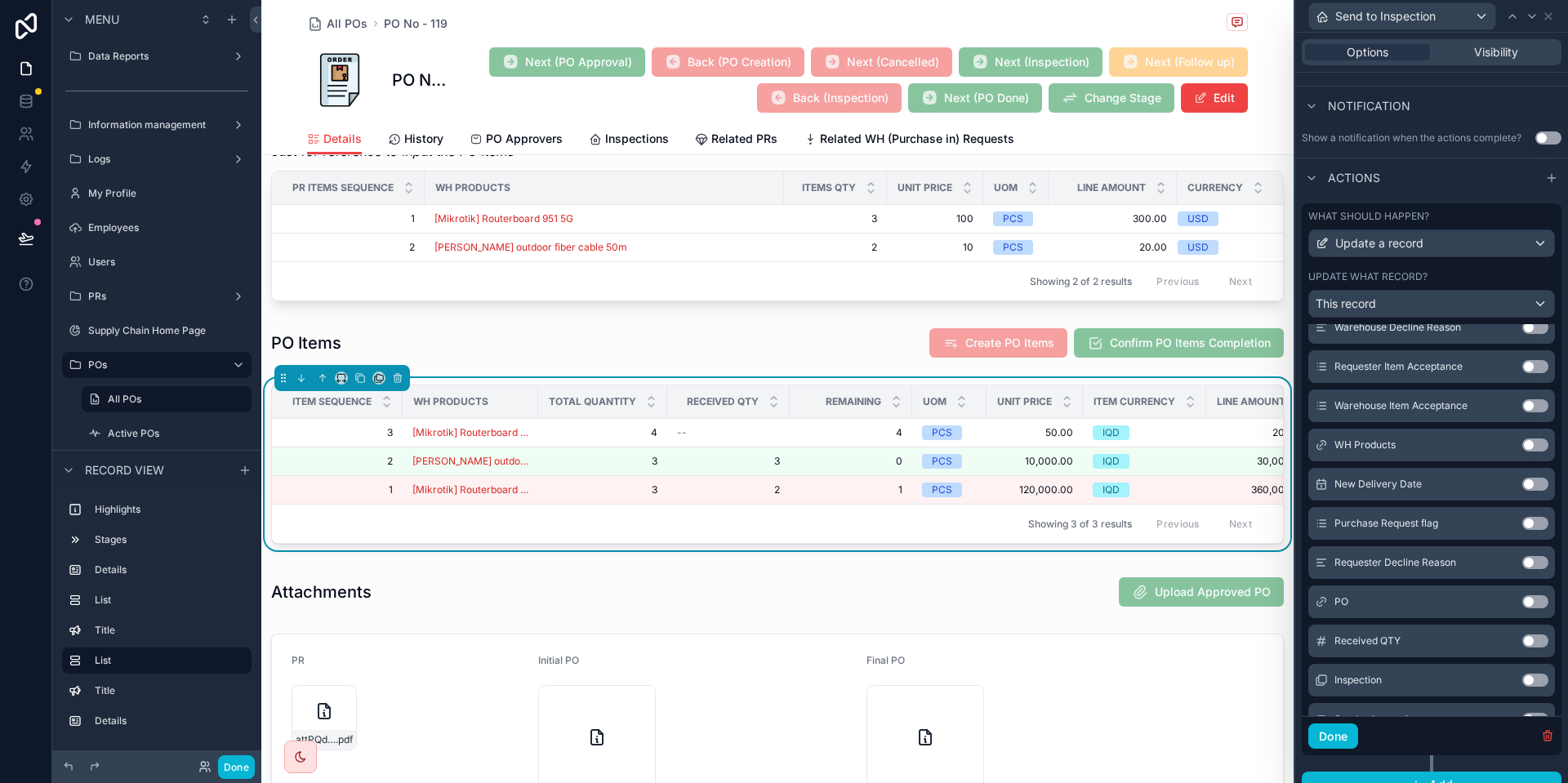
scroll to position [435, 0]
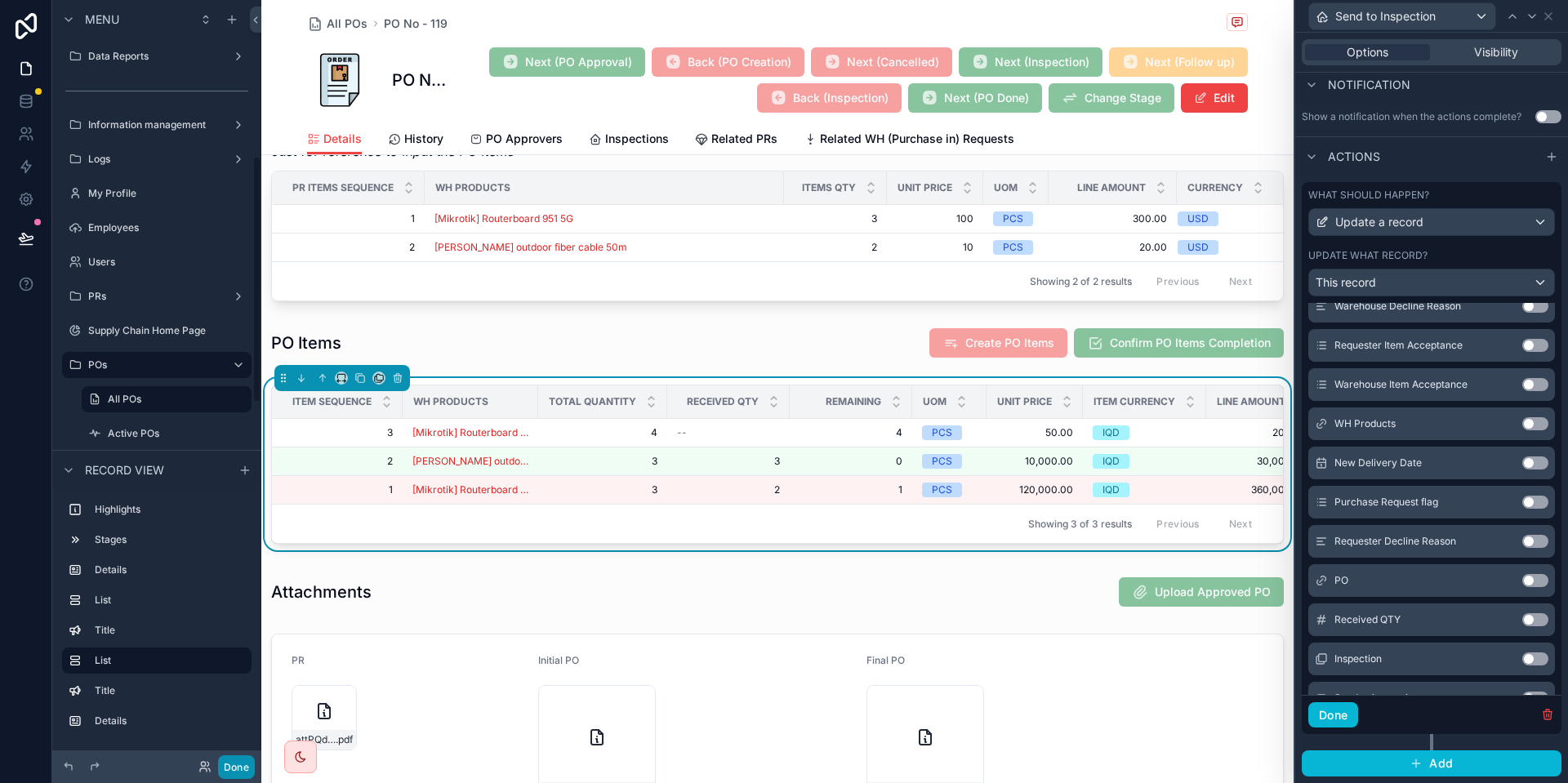
click at [234, 759] on button "Done" at bounding box center [236, 767] width 37 height 24
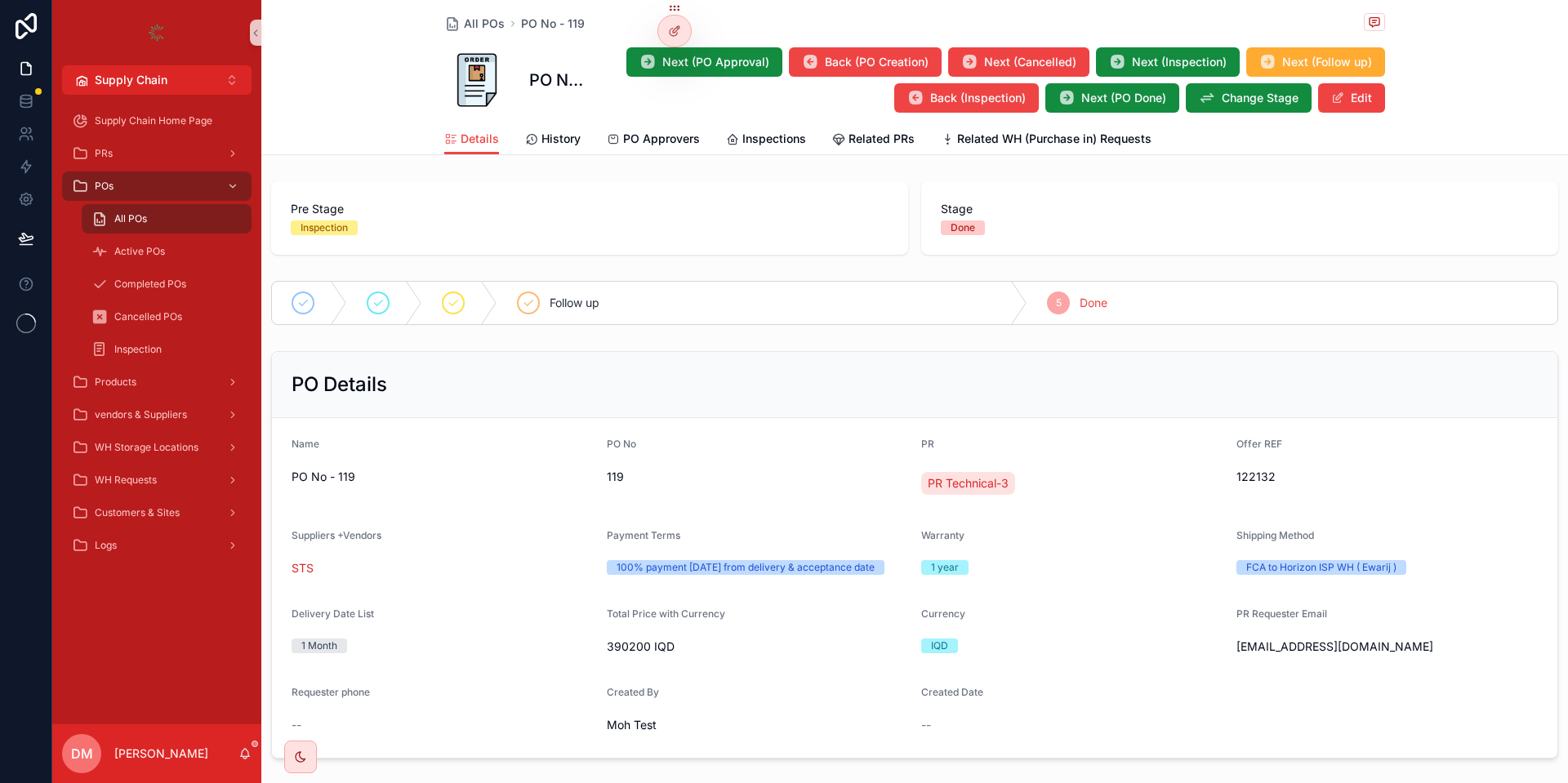
scroll to position [680, 0]
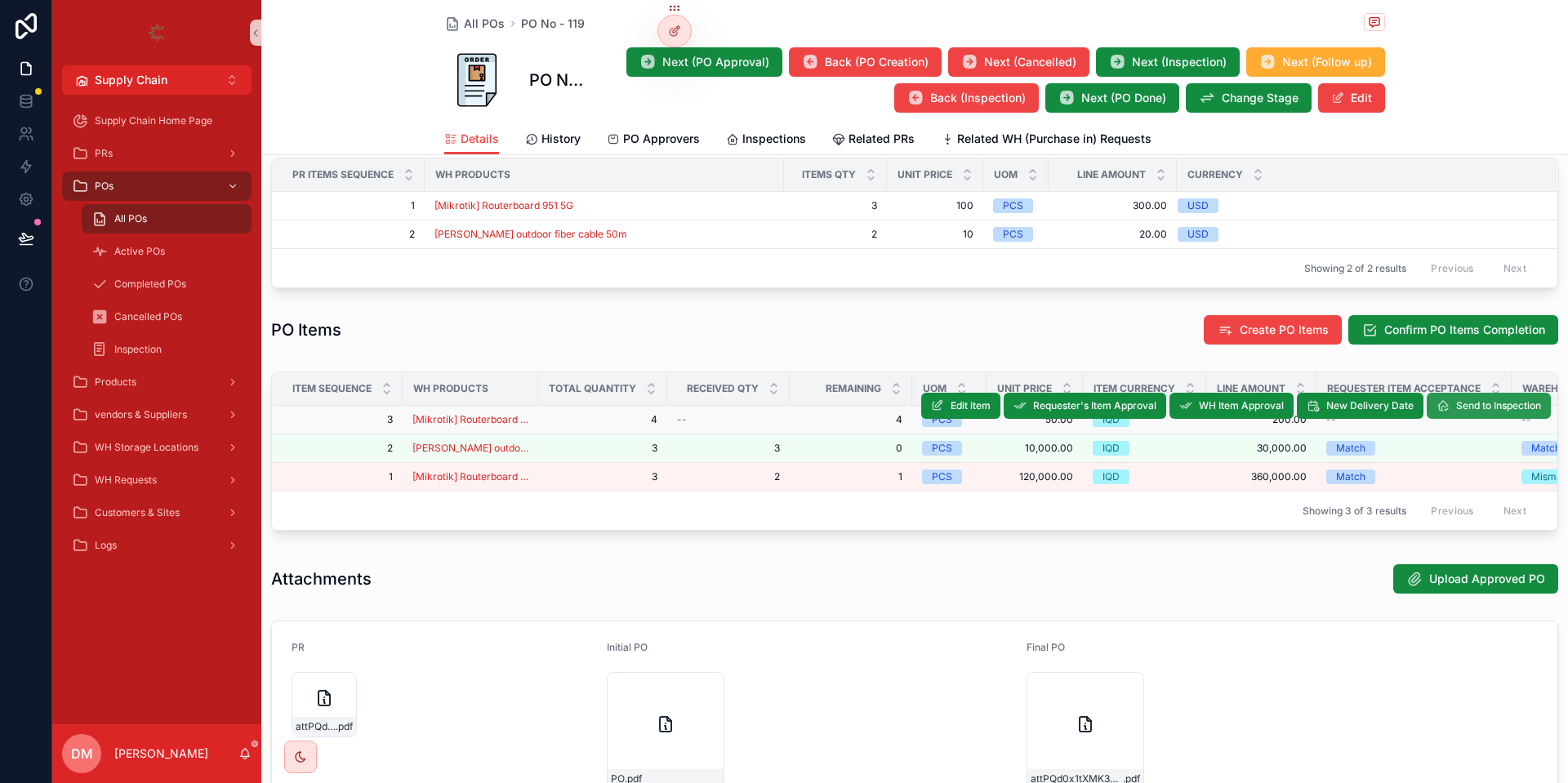
click at [1507, 412] on span "Send to Inspection" at bounding box center [1498, 406] width 85 height 13
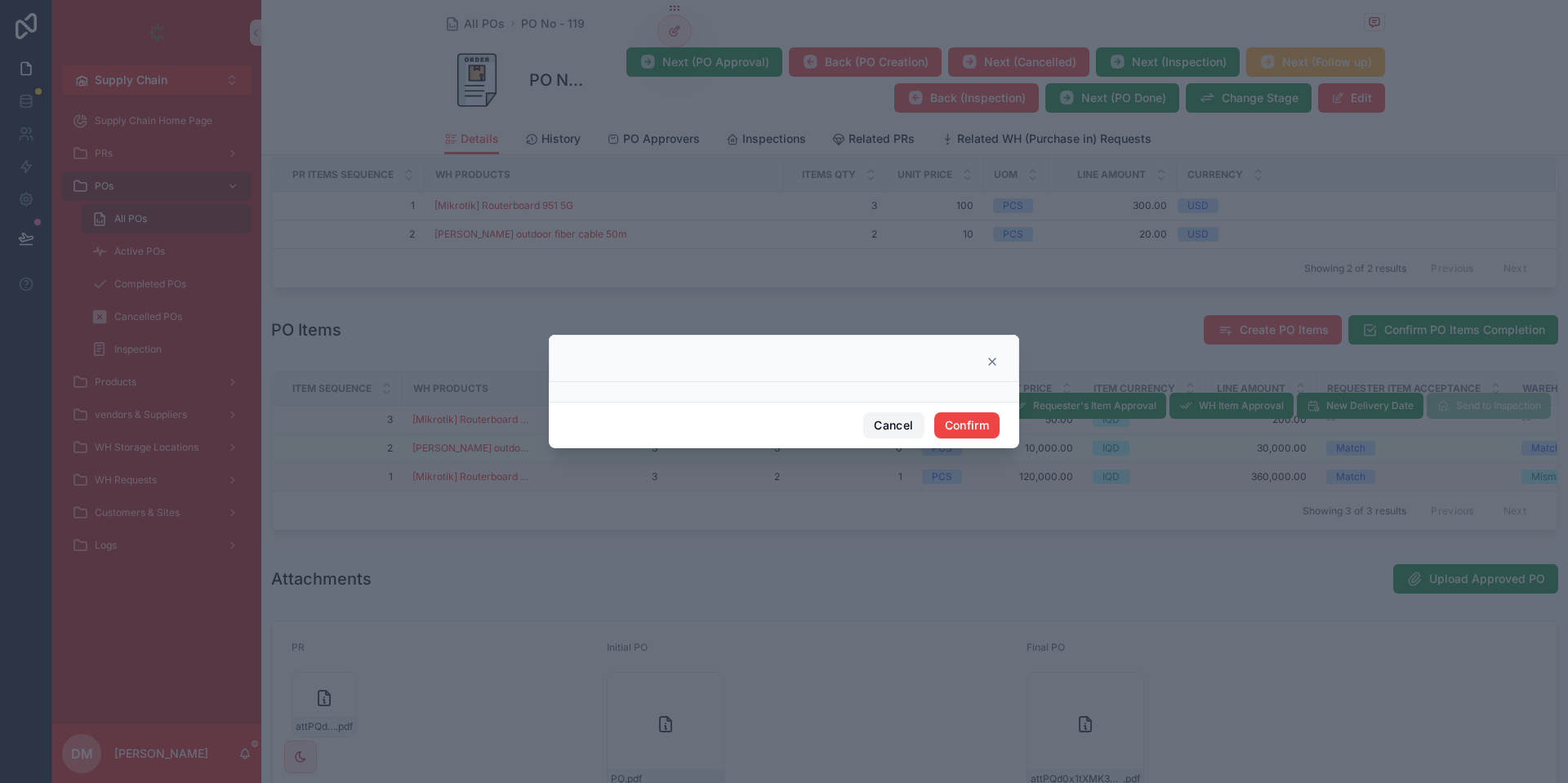
click at [895, 432] on button "Cancel" at bounding box center [893, 425] width 61 height 26
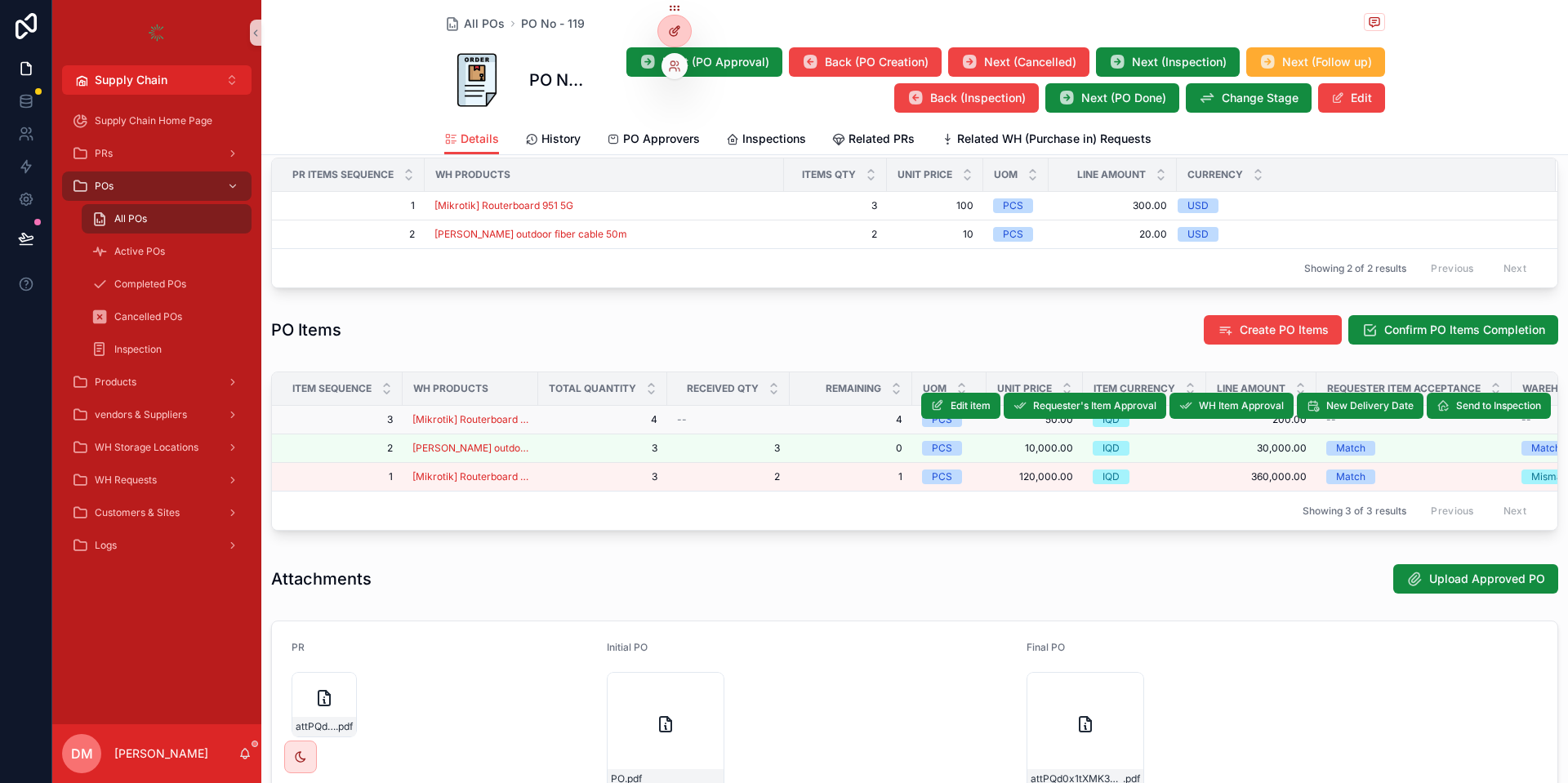
click at [676, 40] on div at bounding box center [675, 30] width 33 height 31
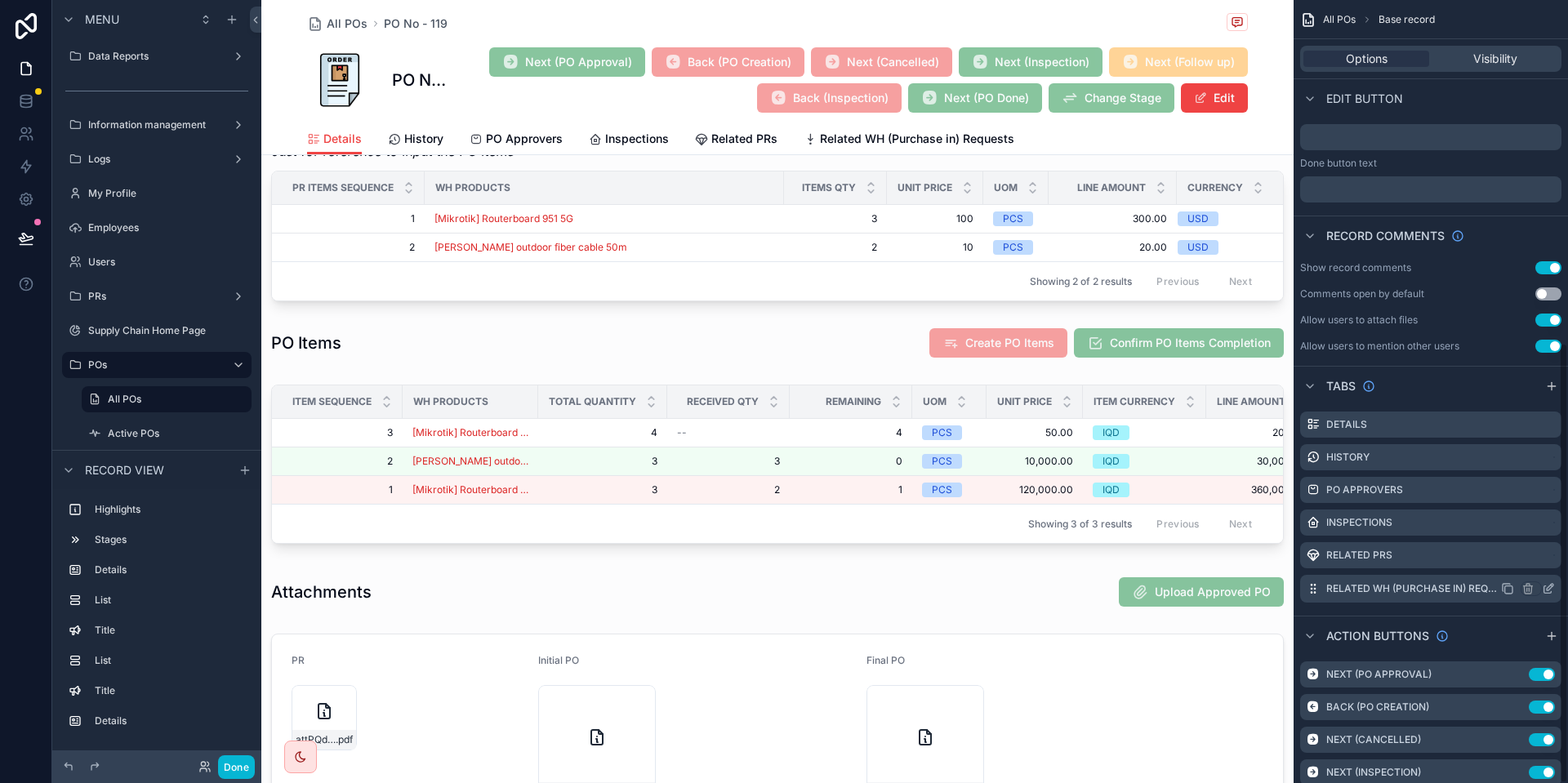
scroll to position [610, 0]
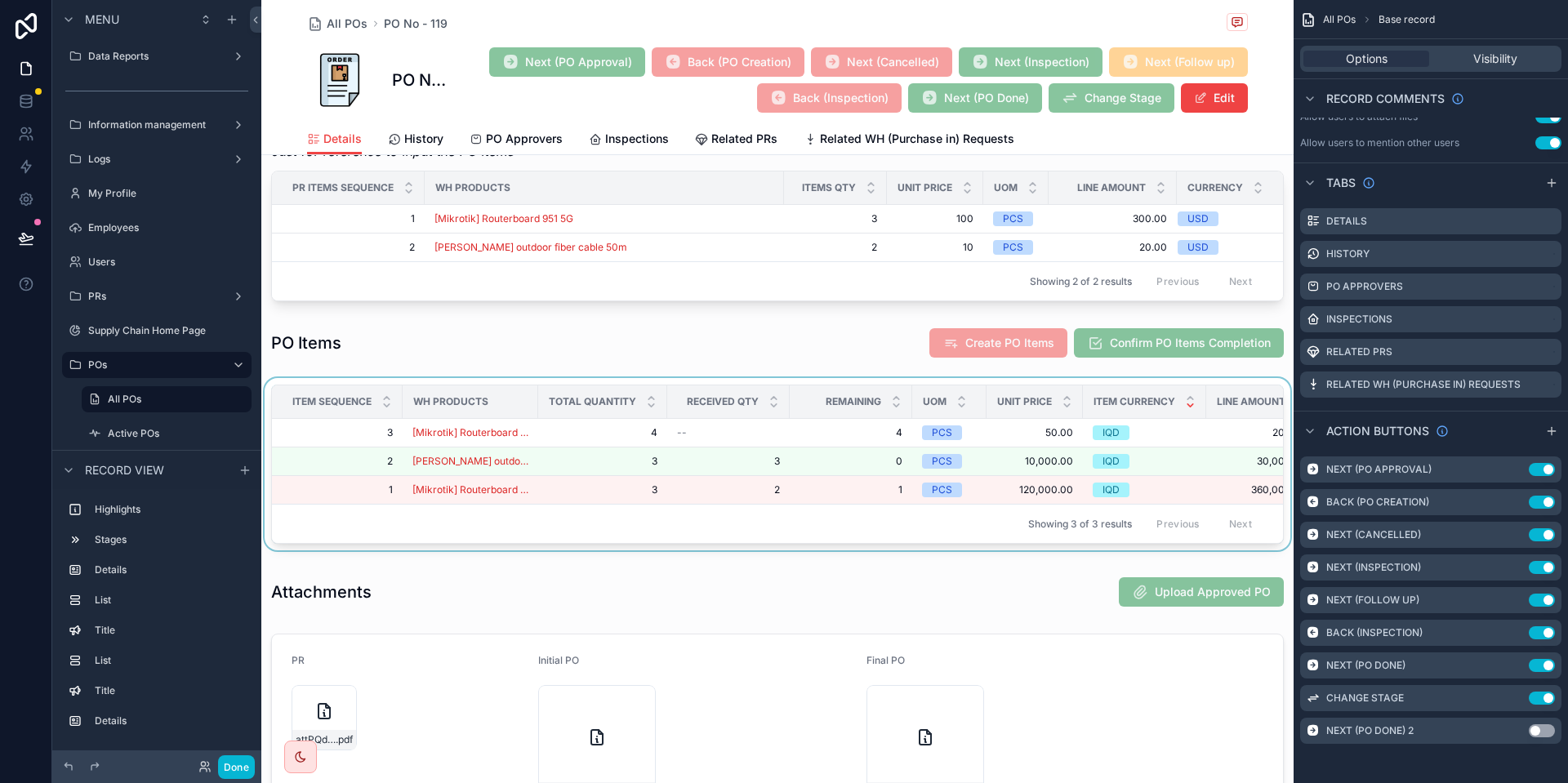
click at [1196, 402] on icon "scrollable content" at bounding box center [1190, 398] width 11 height 11
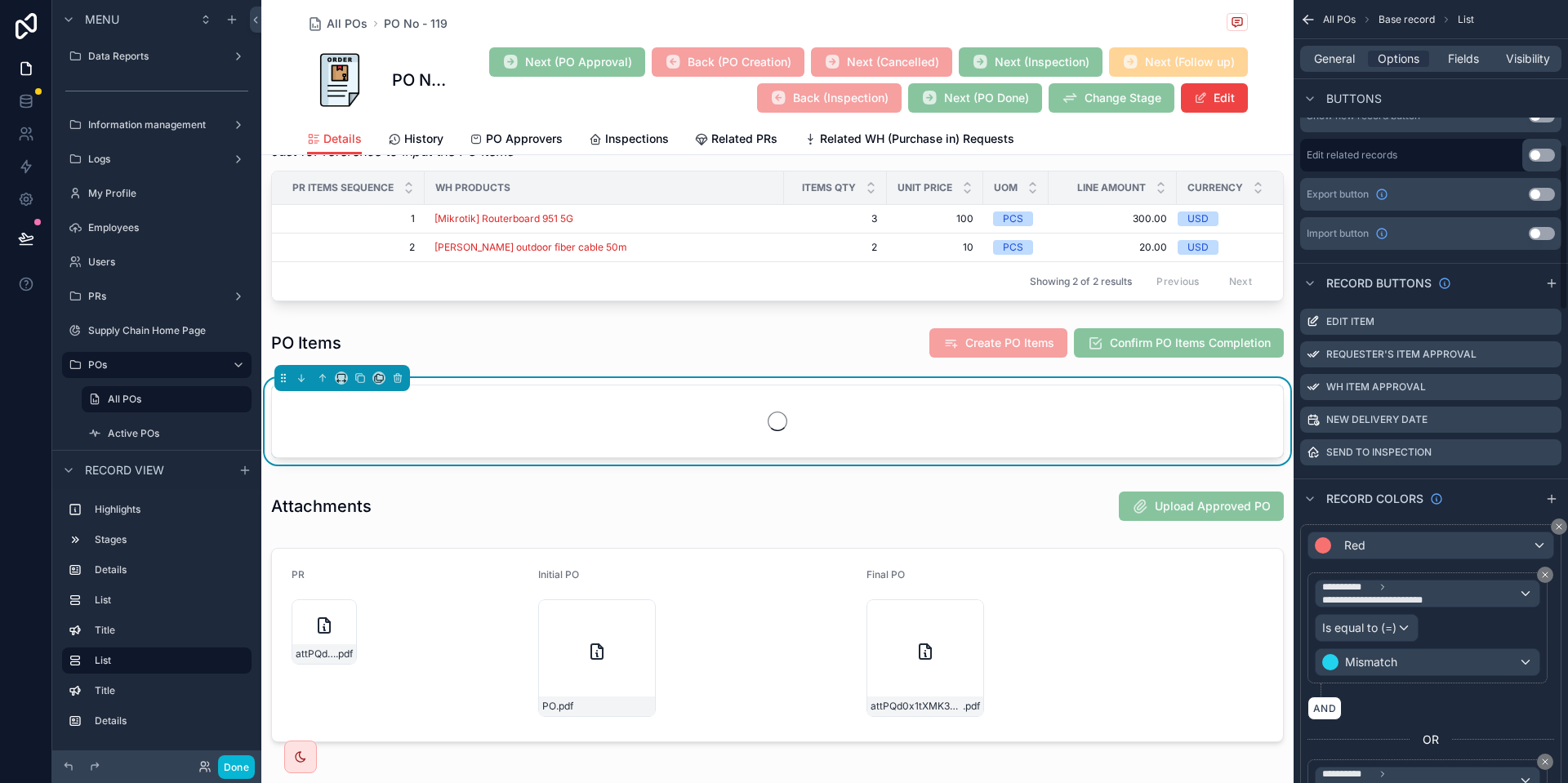
scroll to position [675, 0]
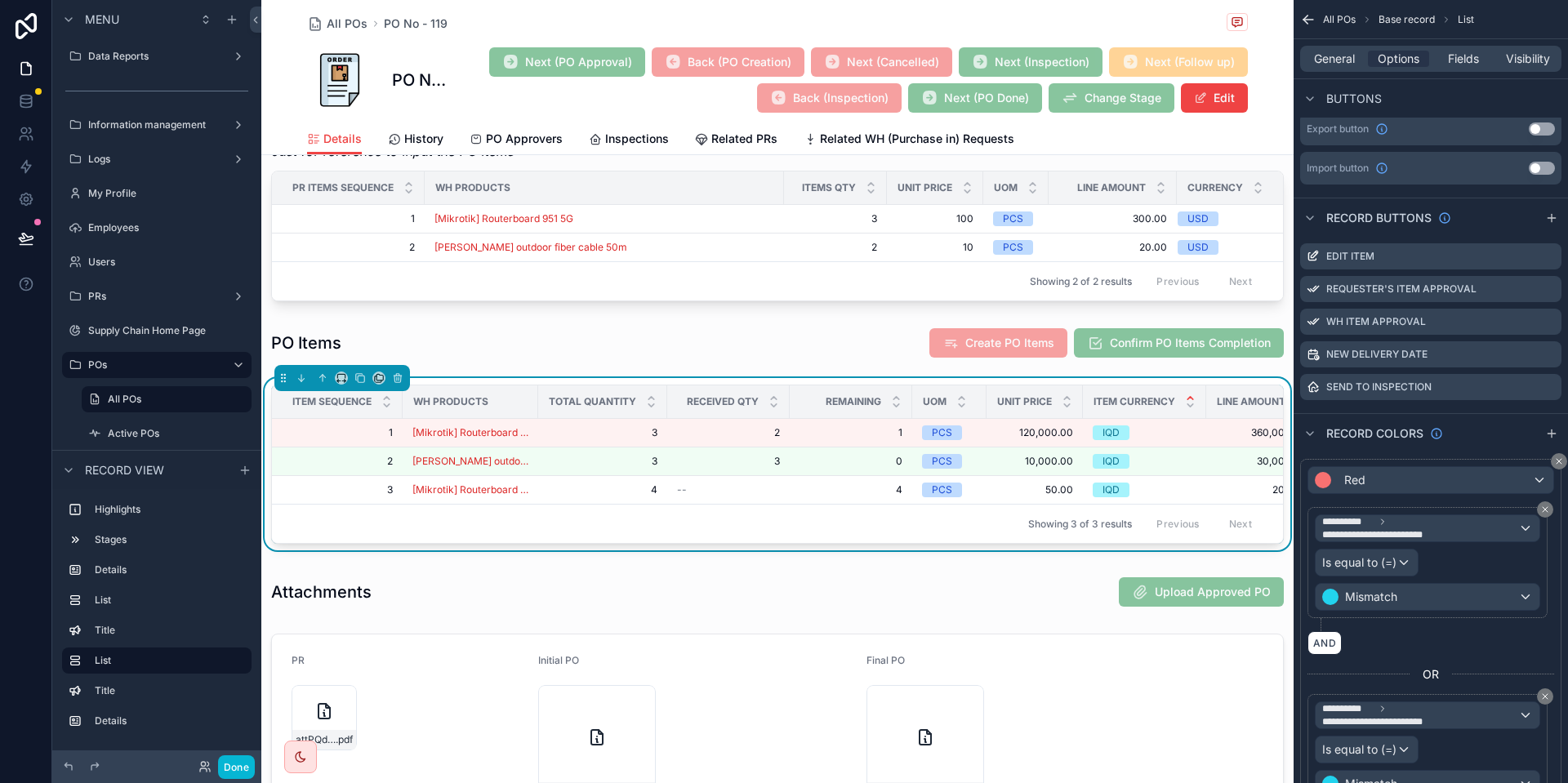
click at [1192, 394] on icon "scrollable content" at bounding box center [1190, 398] width 11 height 11
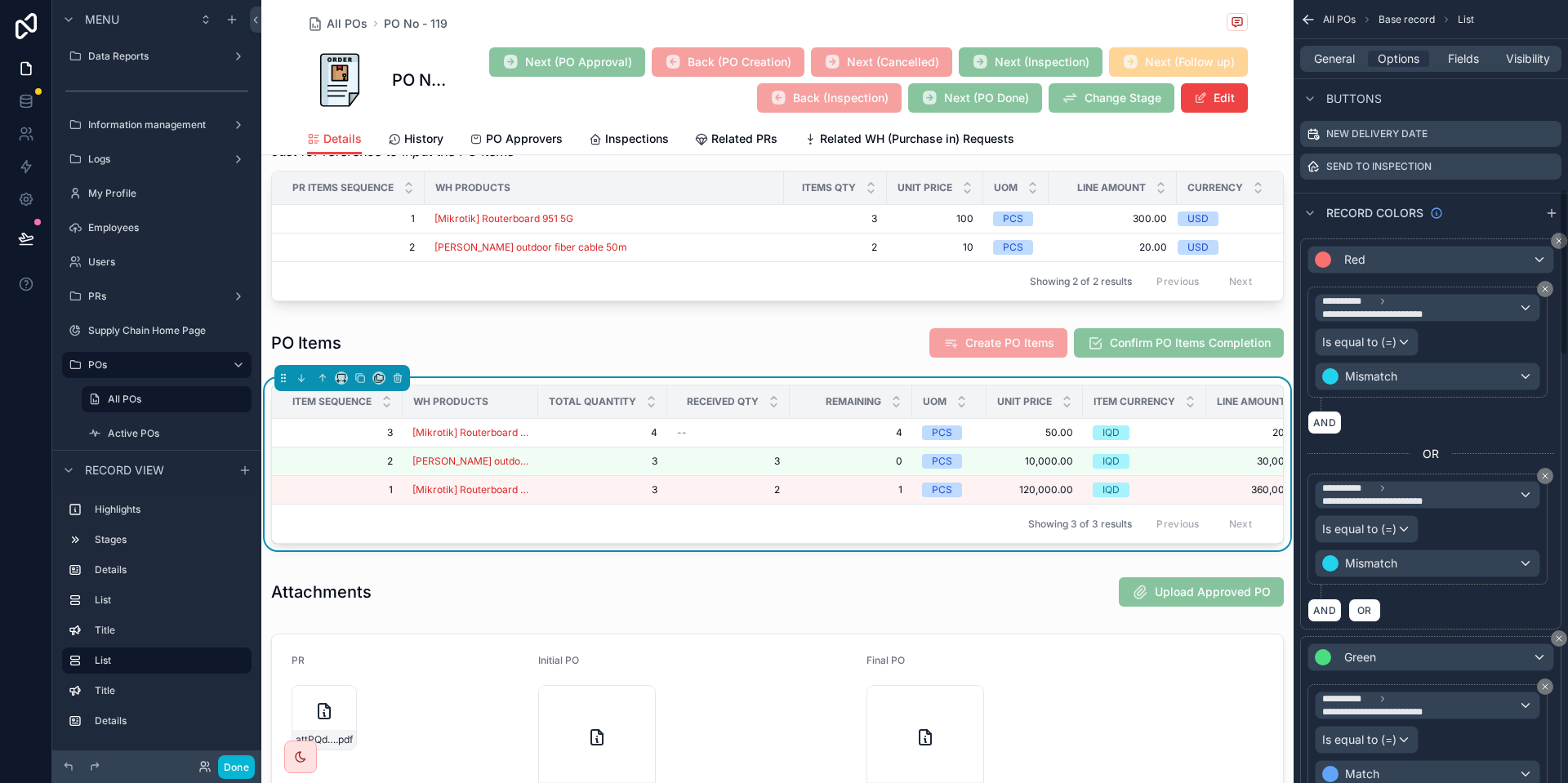
scroll to position [675, 0]
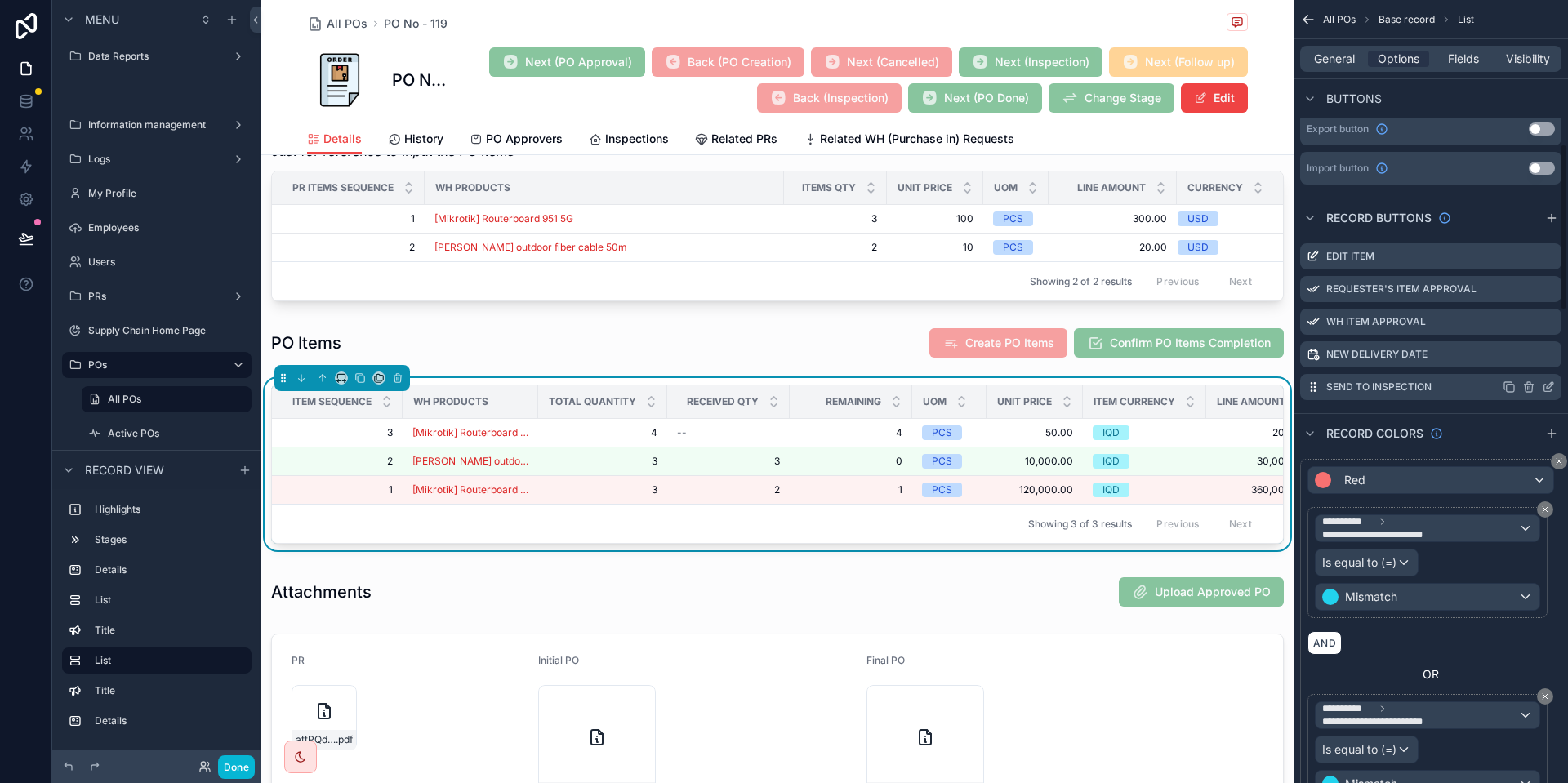
click at [1544, 389] on icon "scrollable content" at bounding box center [1548, 388] width 8 height 8
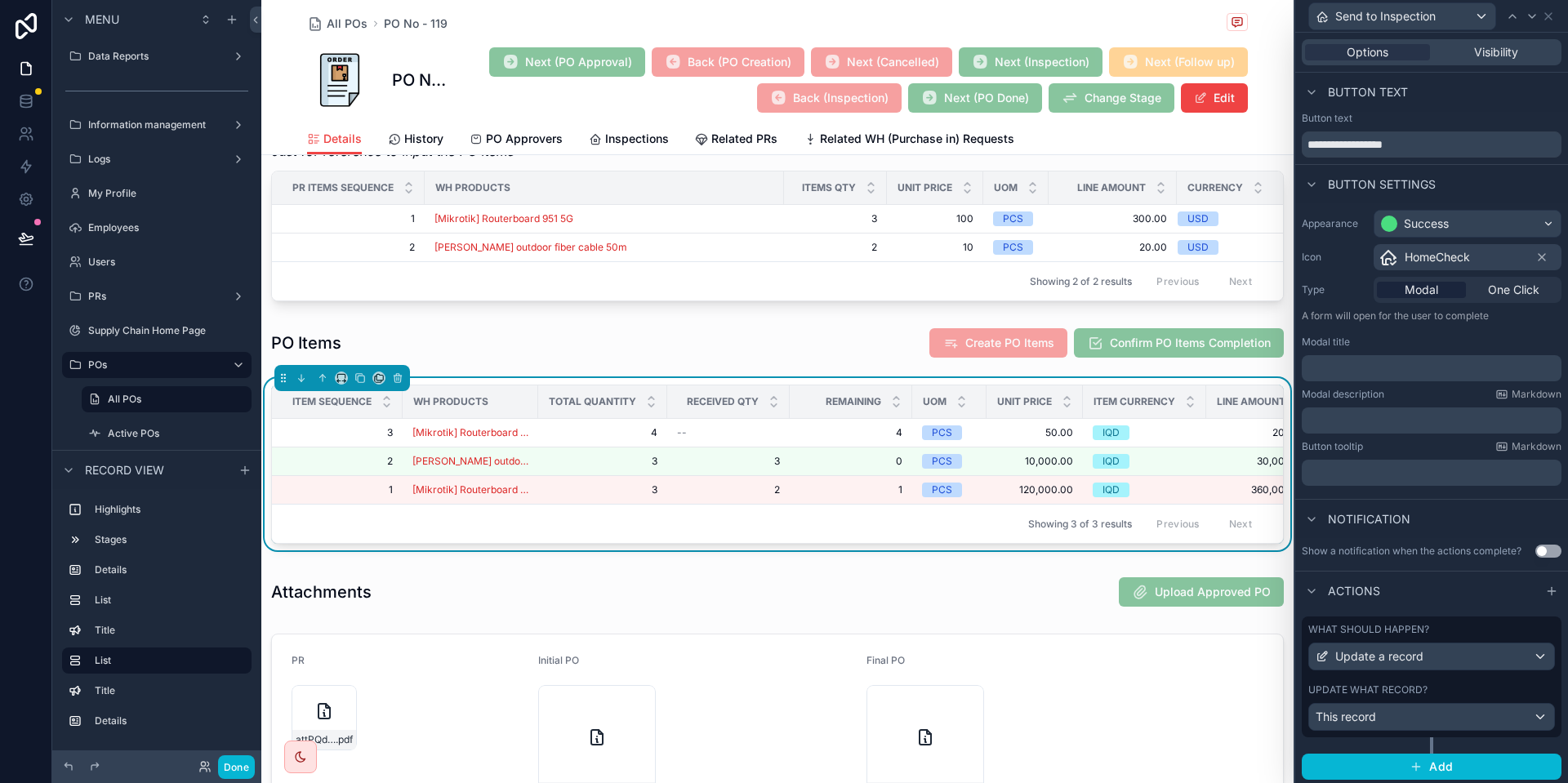
scroll to position [3, 0]
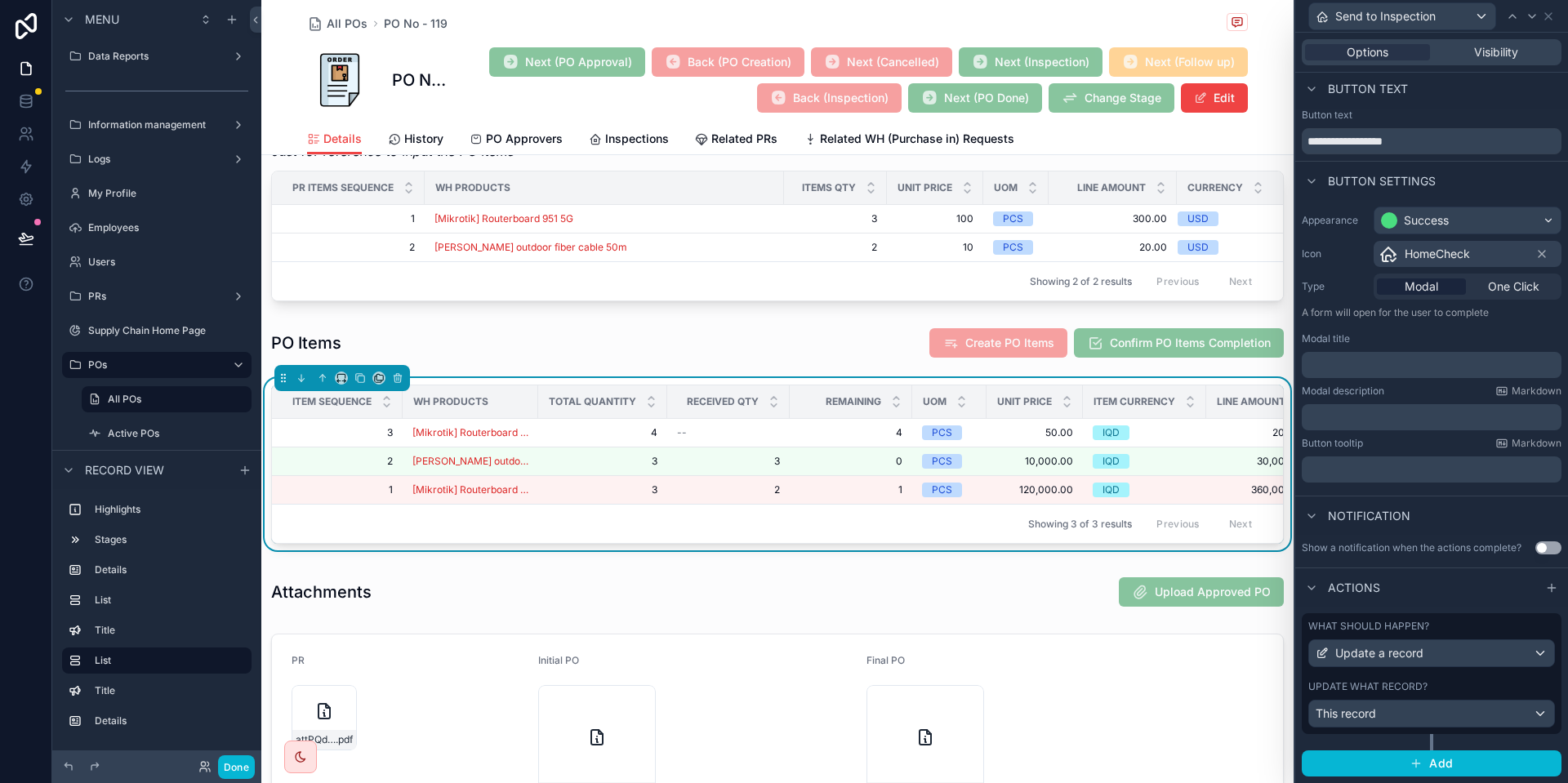
click at [1454, 689] on div "Update what record?" at bounding box center [1431, 687] width 246 height 13
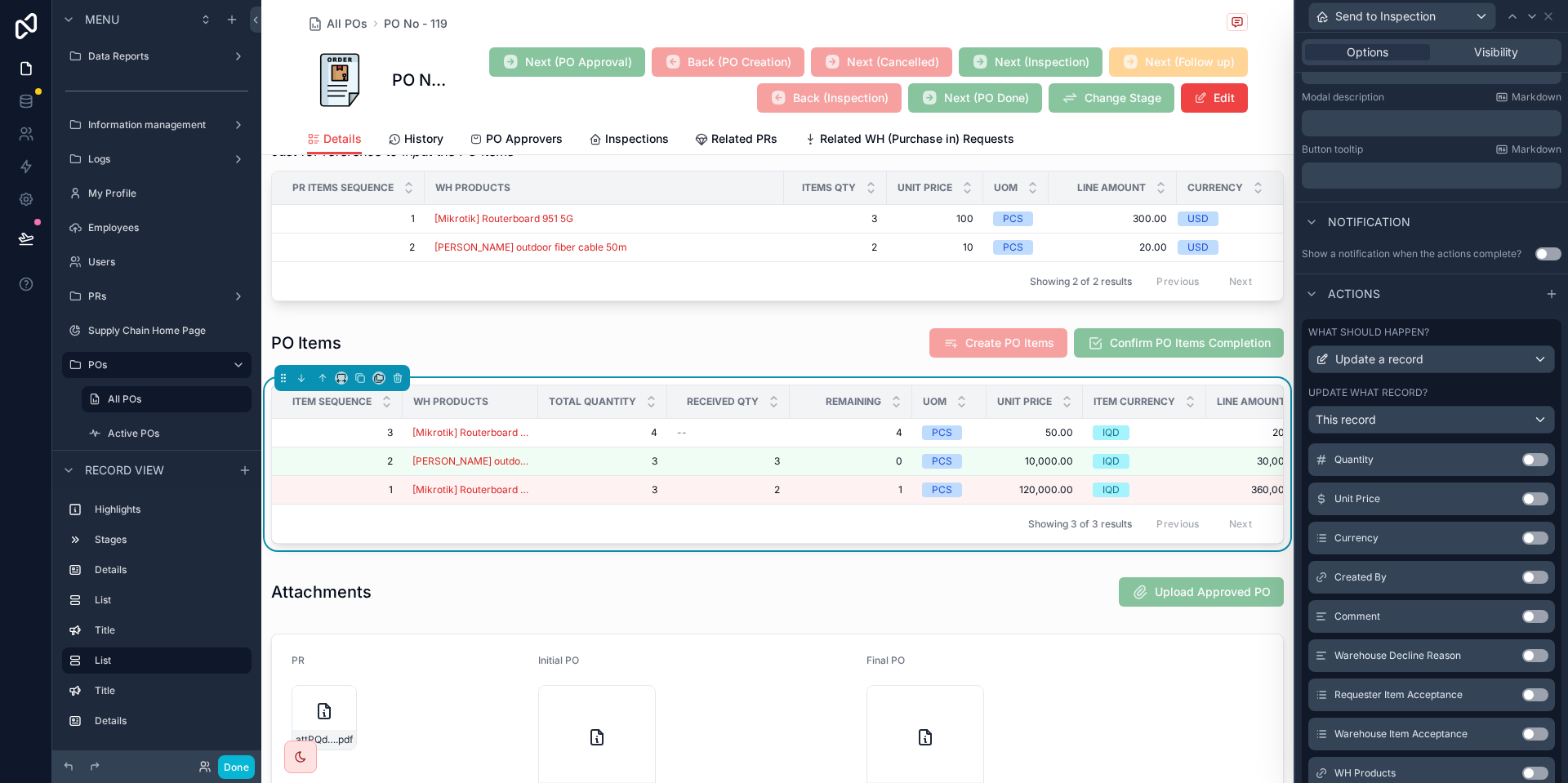
scroll to position [500, 0]
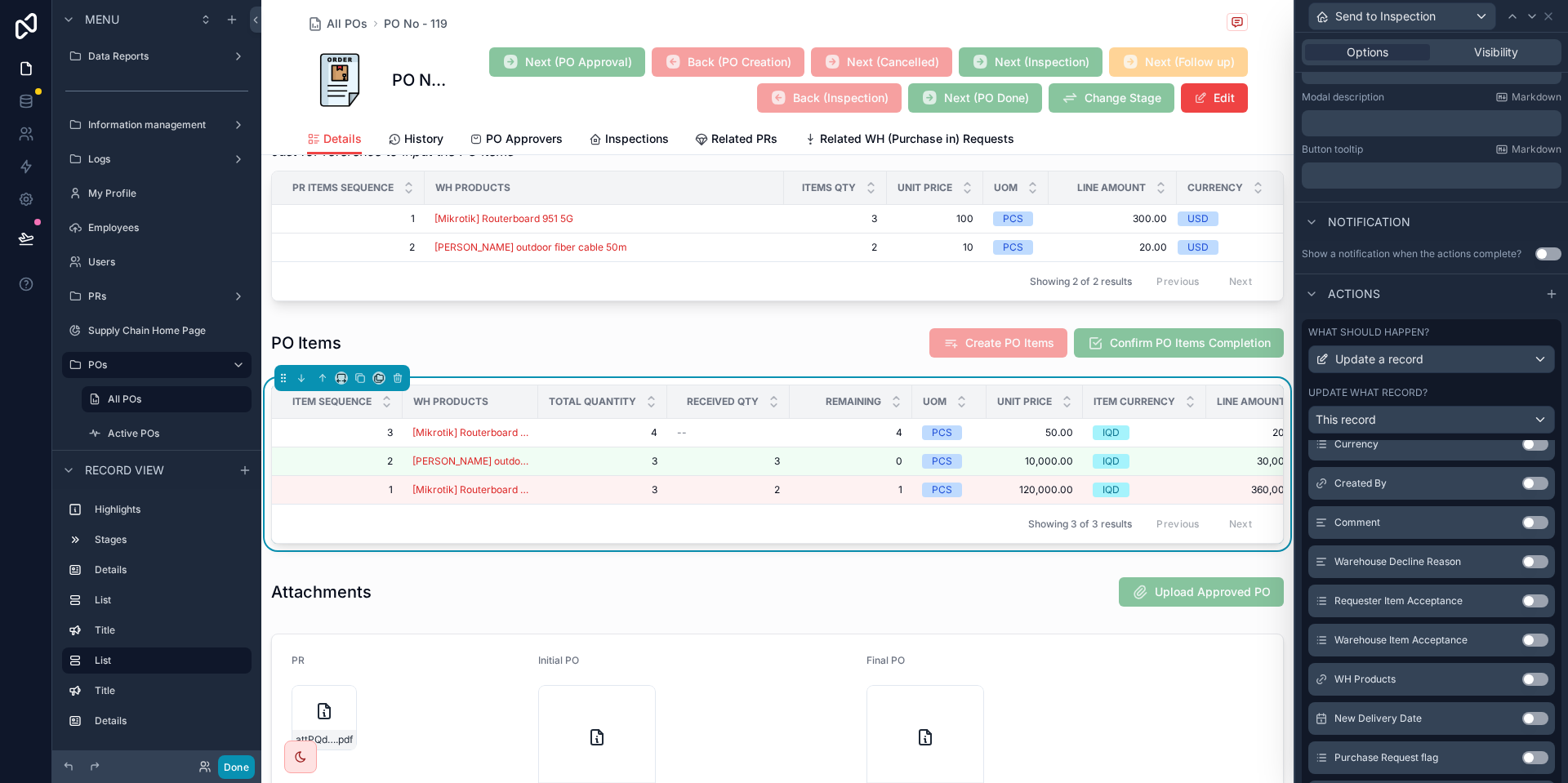
click at [225, 775] on button "Done" at bounding box center [236, 767] width 37 height 24
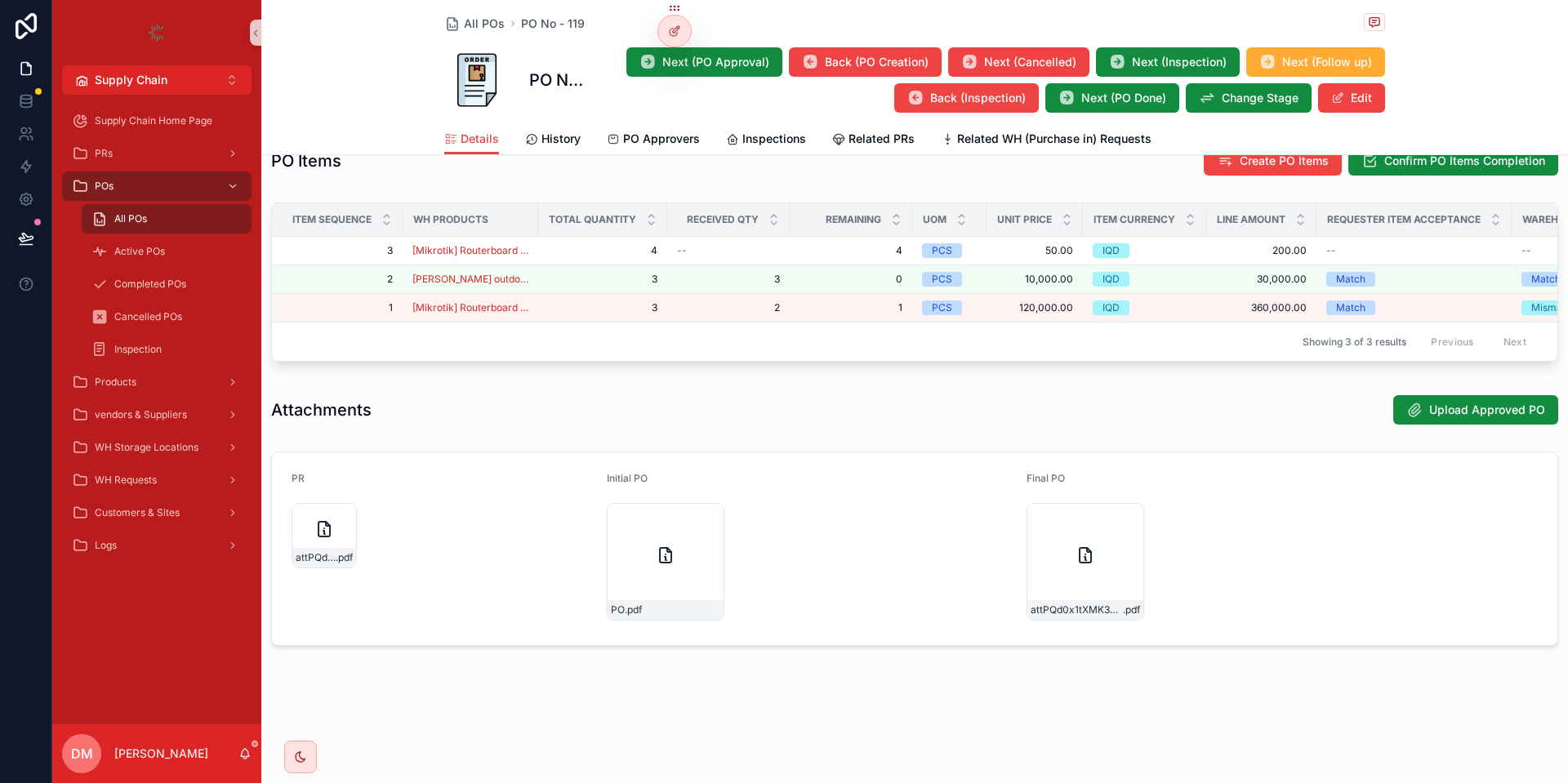
scroll to position [764, 0]
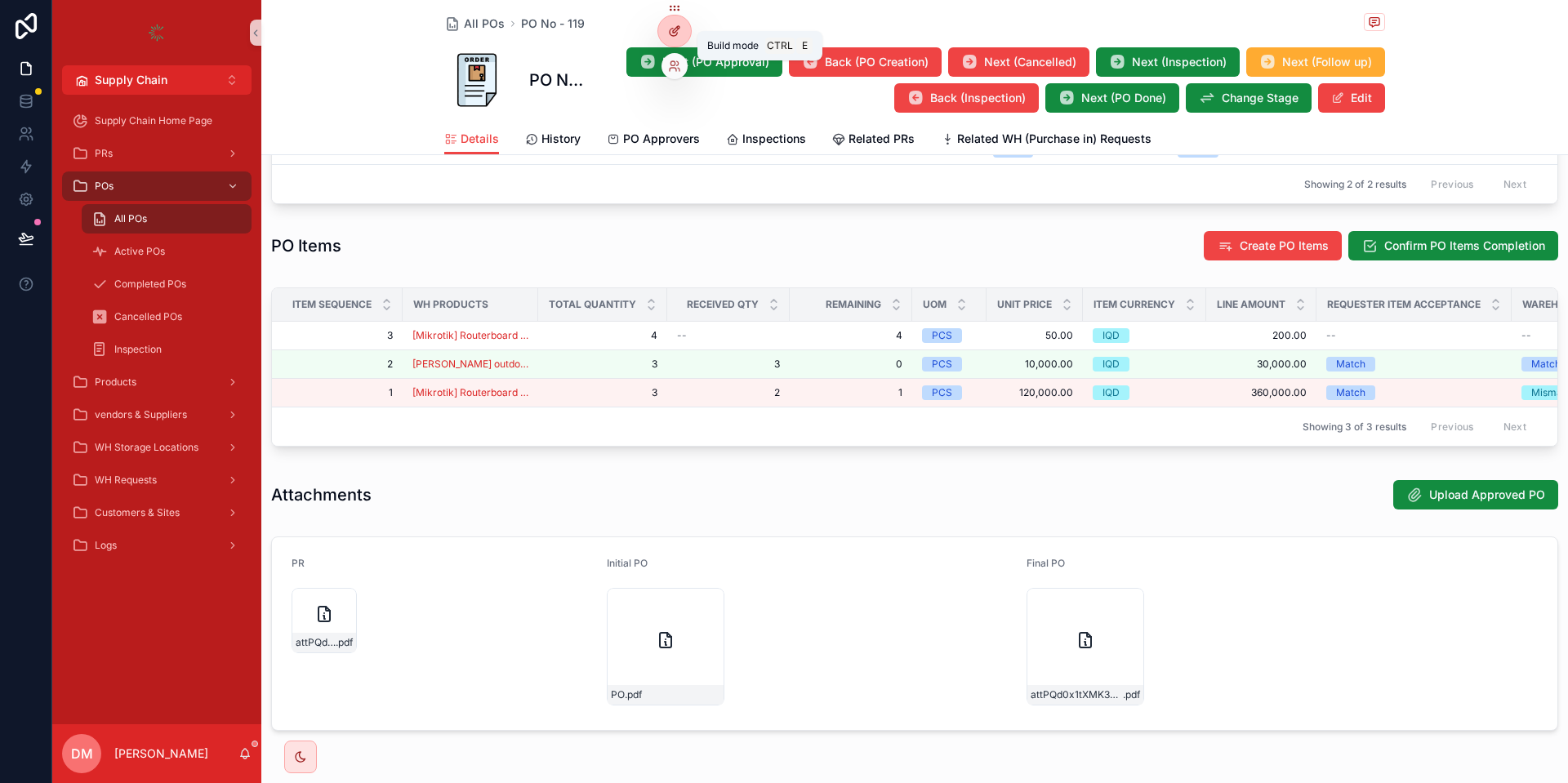
click at [682, 42] on div at bounding box center [675, 30] width 33 height 31
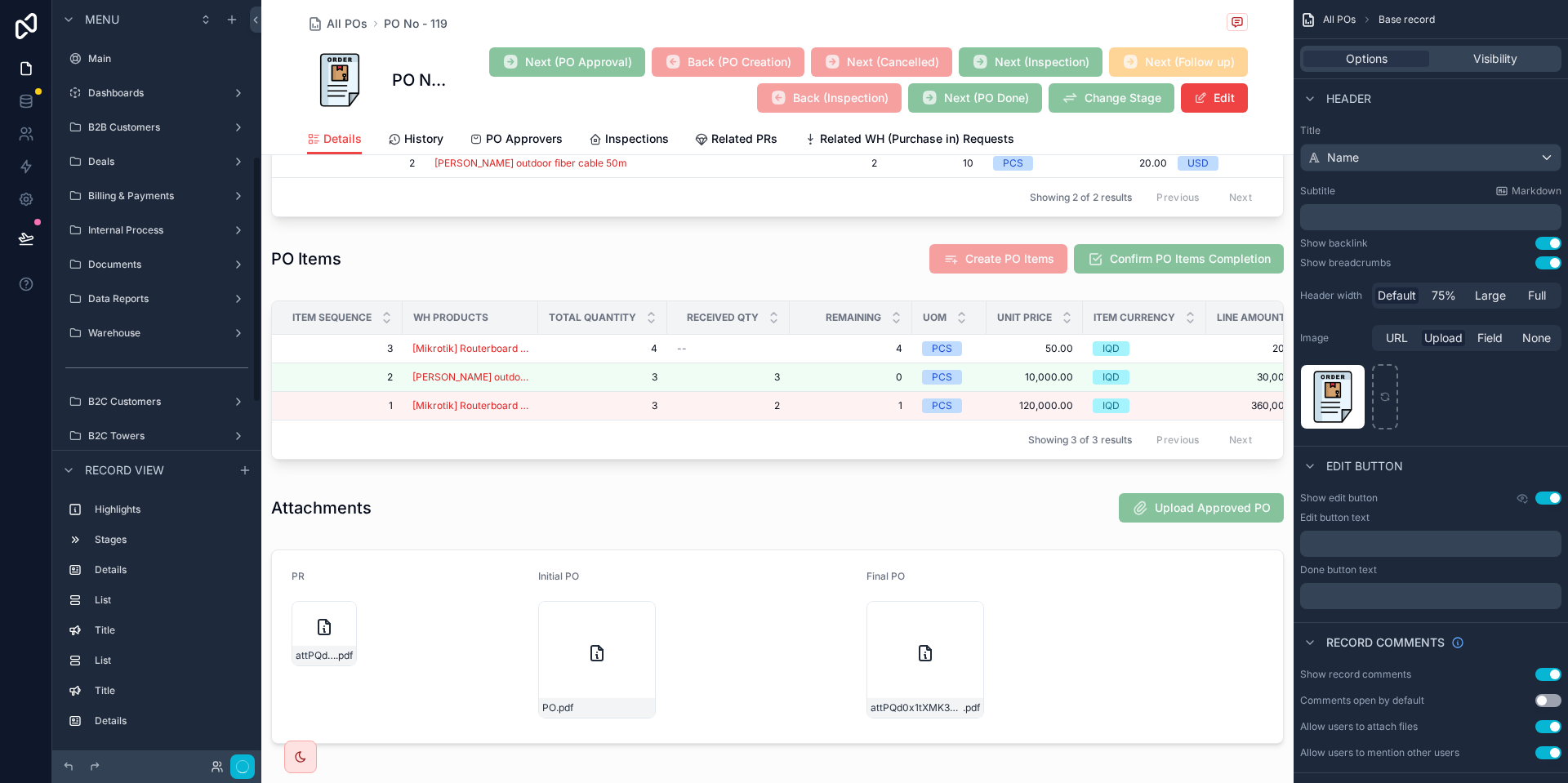
scroll to position [483, 0]
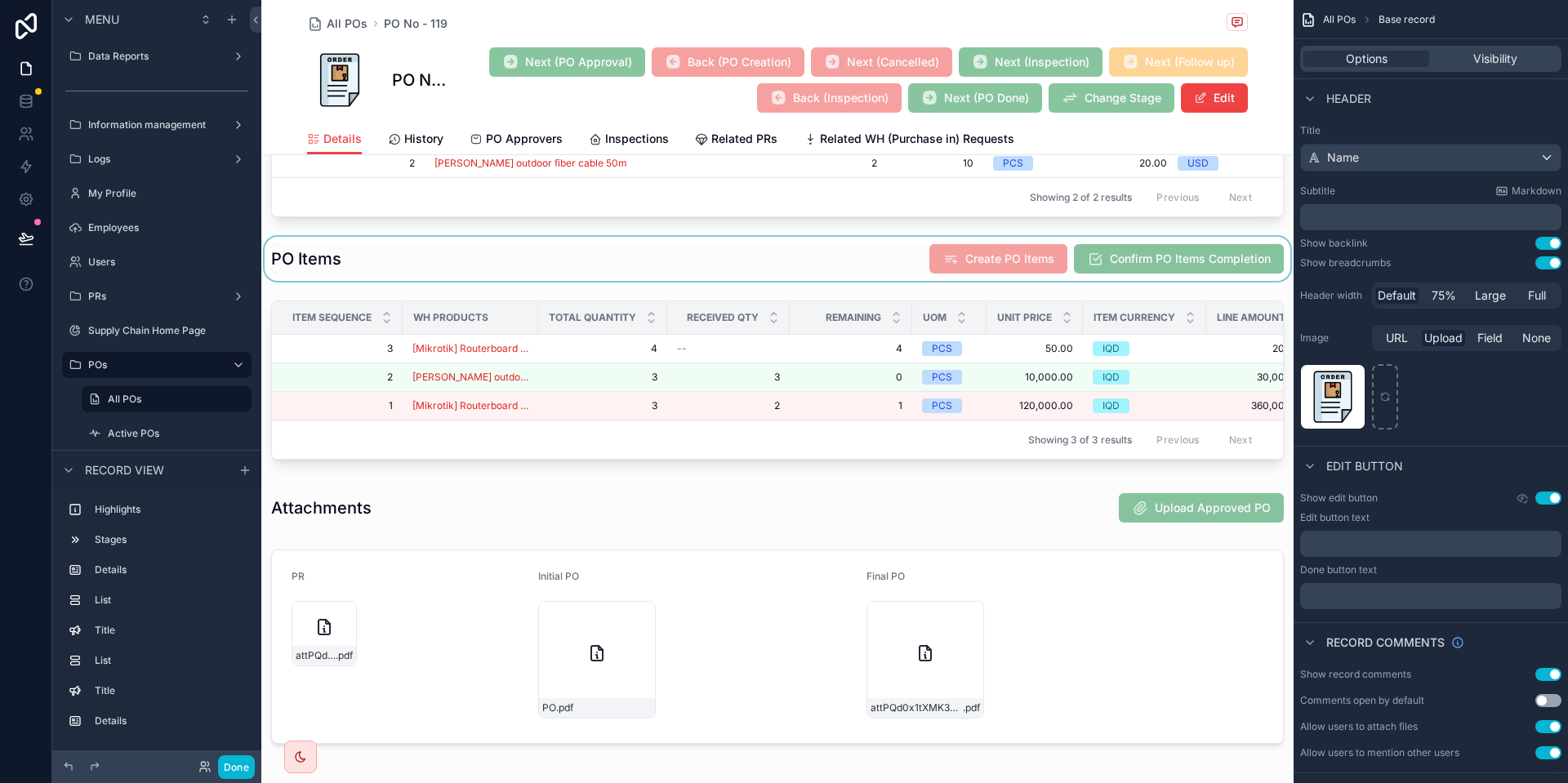
click at [801, 257] on div "scrollable content" at bounding box center [777, 259] width 1032 height 44
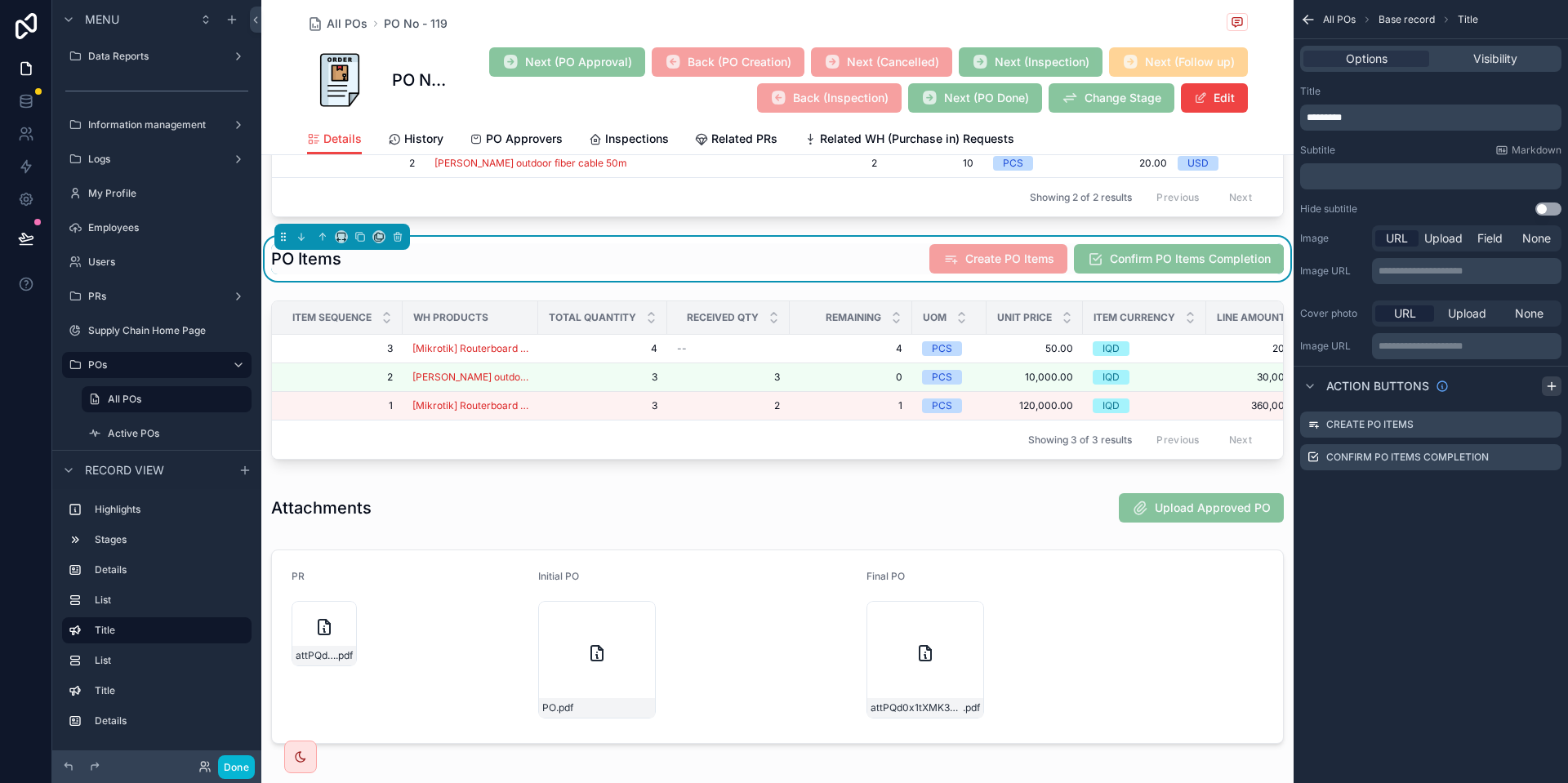
click at [1556, 385] on icon "scrollable content" at bounding box center [1552, 387] width 13 height 13
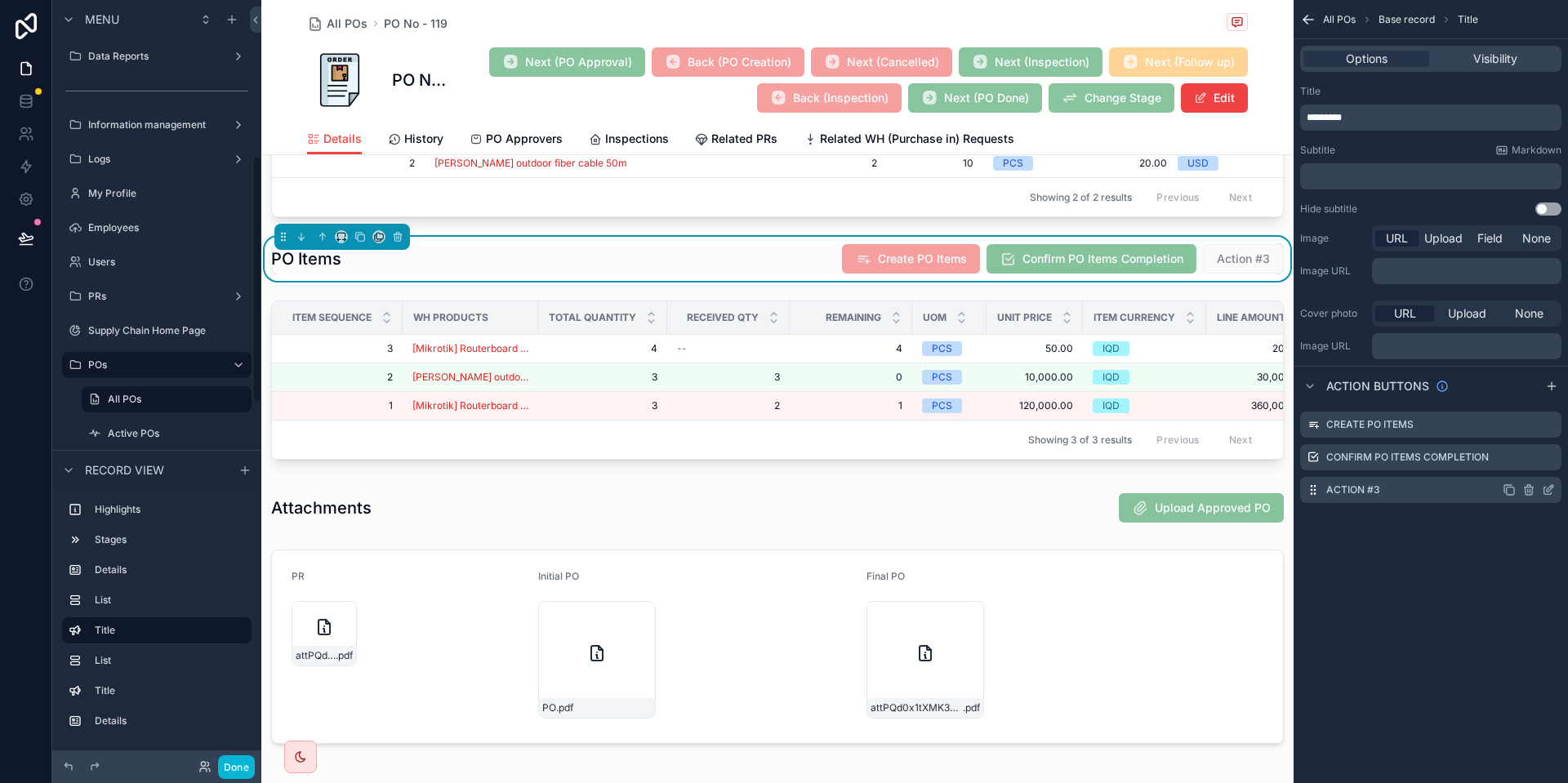
scroll to position [482, 0]
click at [1548, 493] on icon "scrollable content" at bounding box center [1549, 490] width 13 height 13
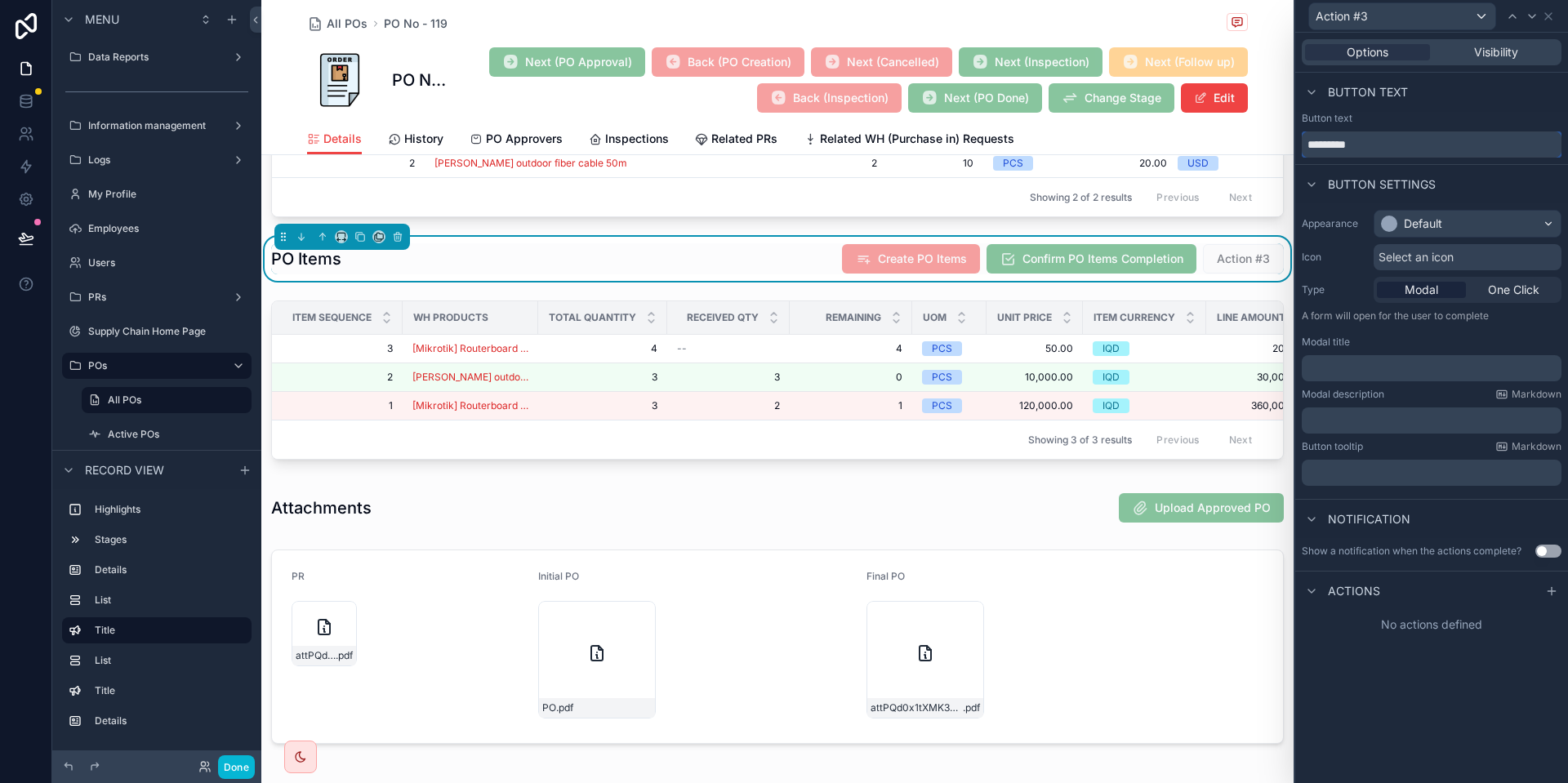
click at [1374, 148] on input "*********" at bounding box center [1432, 144] width 260 height 26
type input "**********"
click at [1412, 222] on div "Default" at bounding box center [1423, 223] width 39 height 16
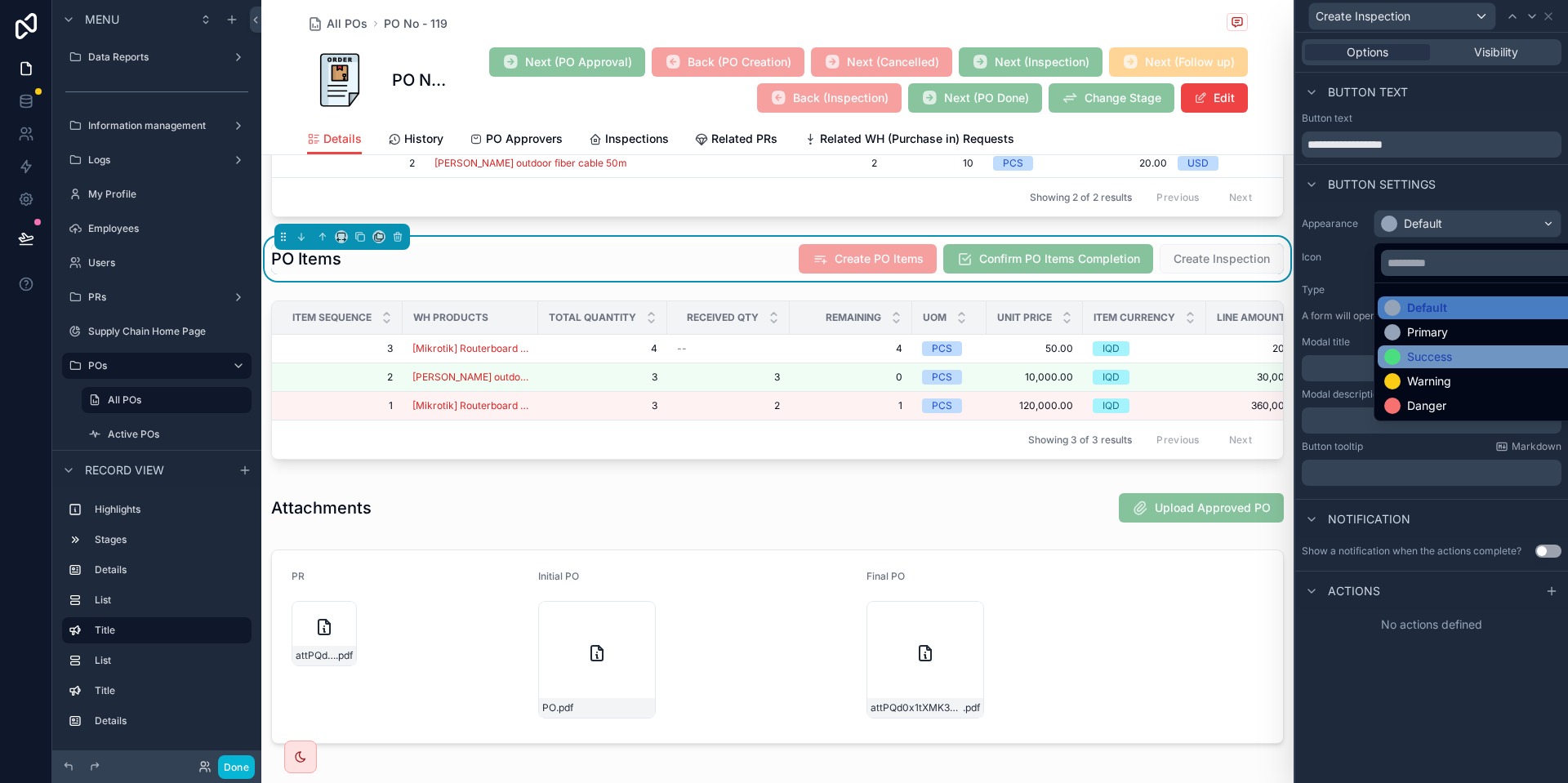
click at [1451, 362] on div "Success" at bounding box center [1429, 357] width 45 height 16
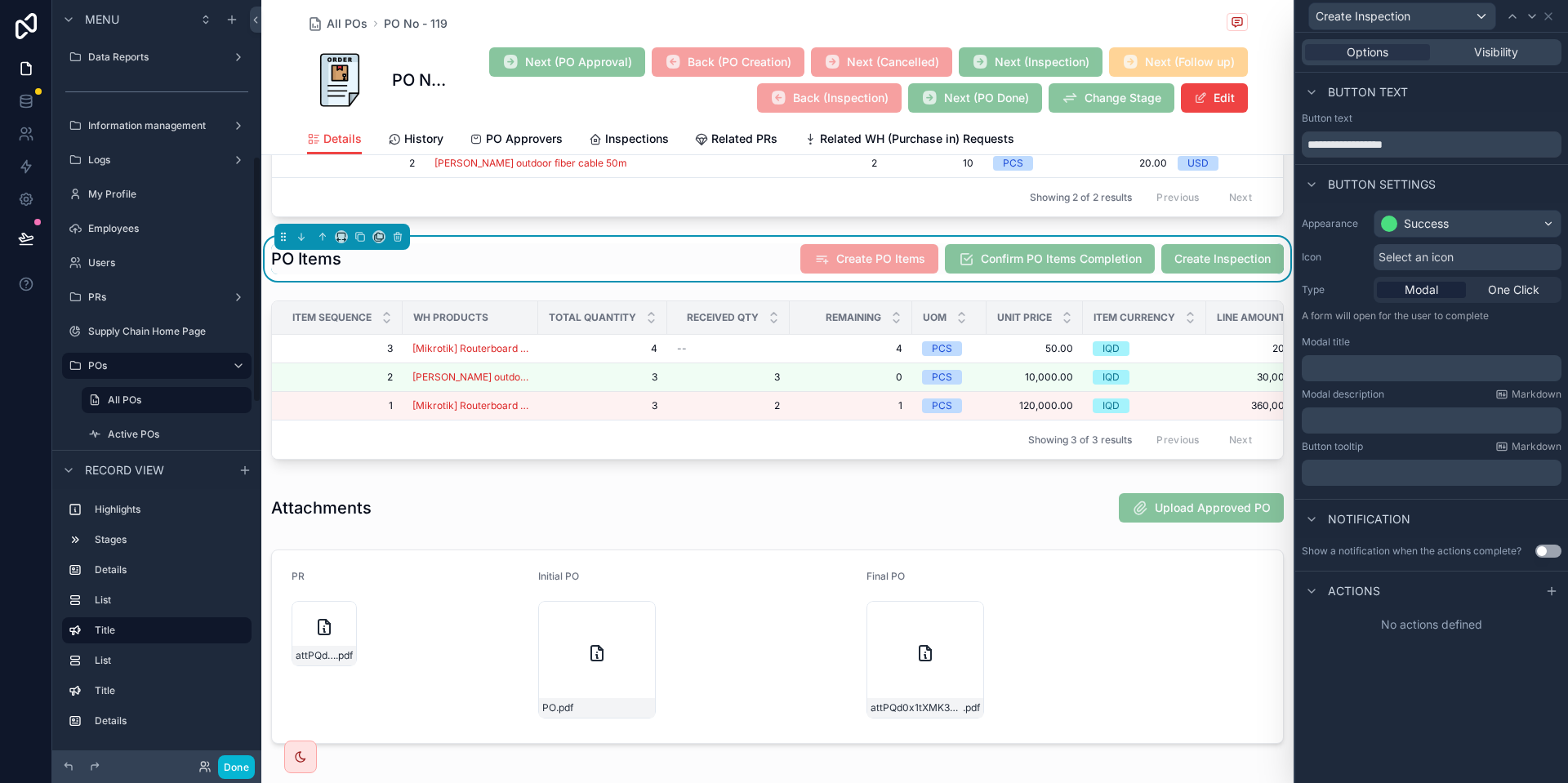
click at [1491, 266] on div "Select an icon" at bounding box center [1467, 257] width 188 height 26
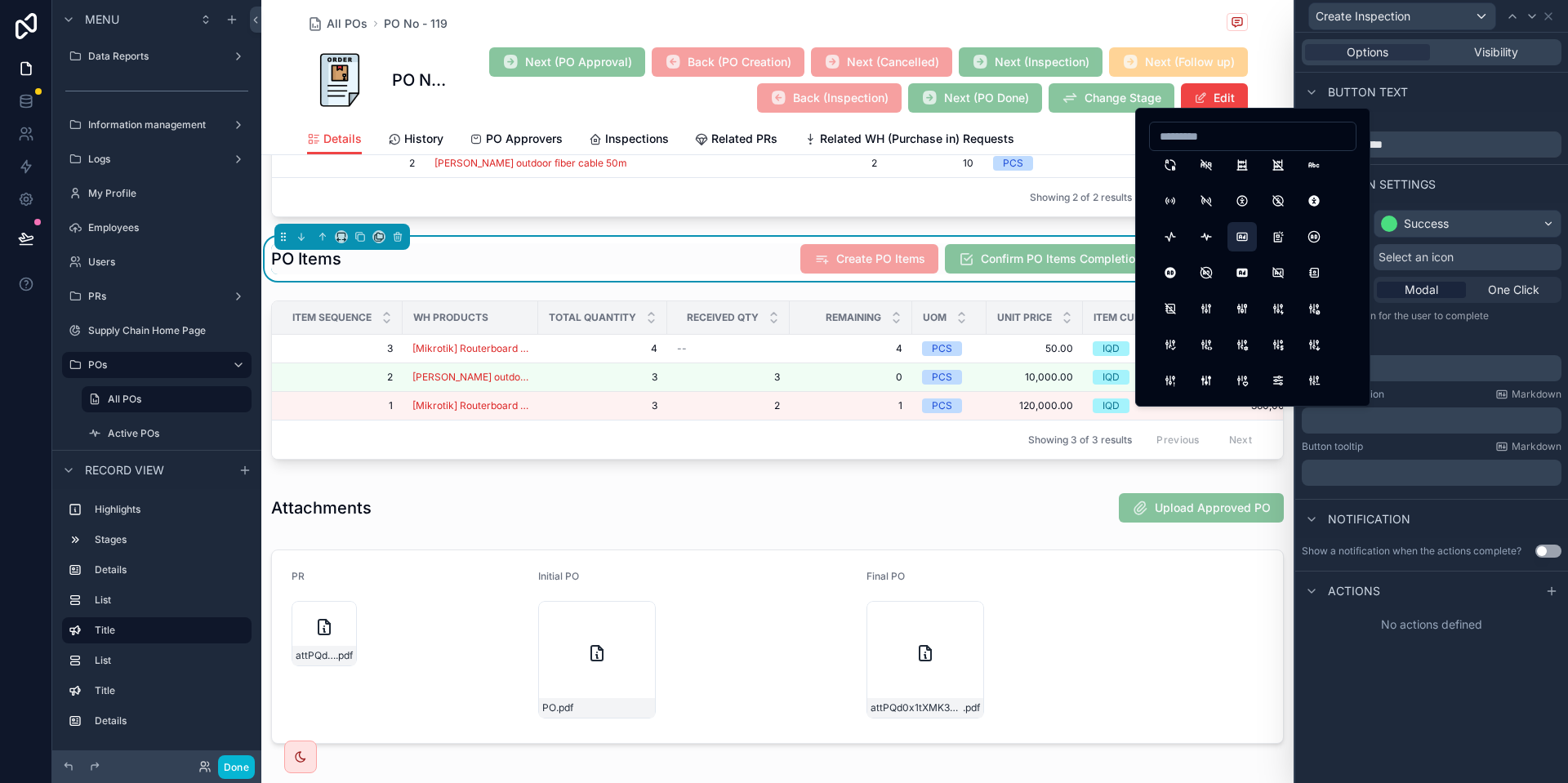
scroll to position [98, 0]
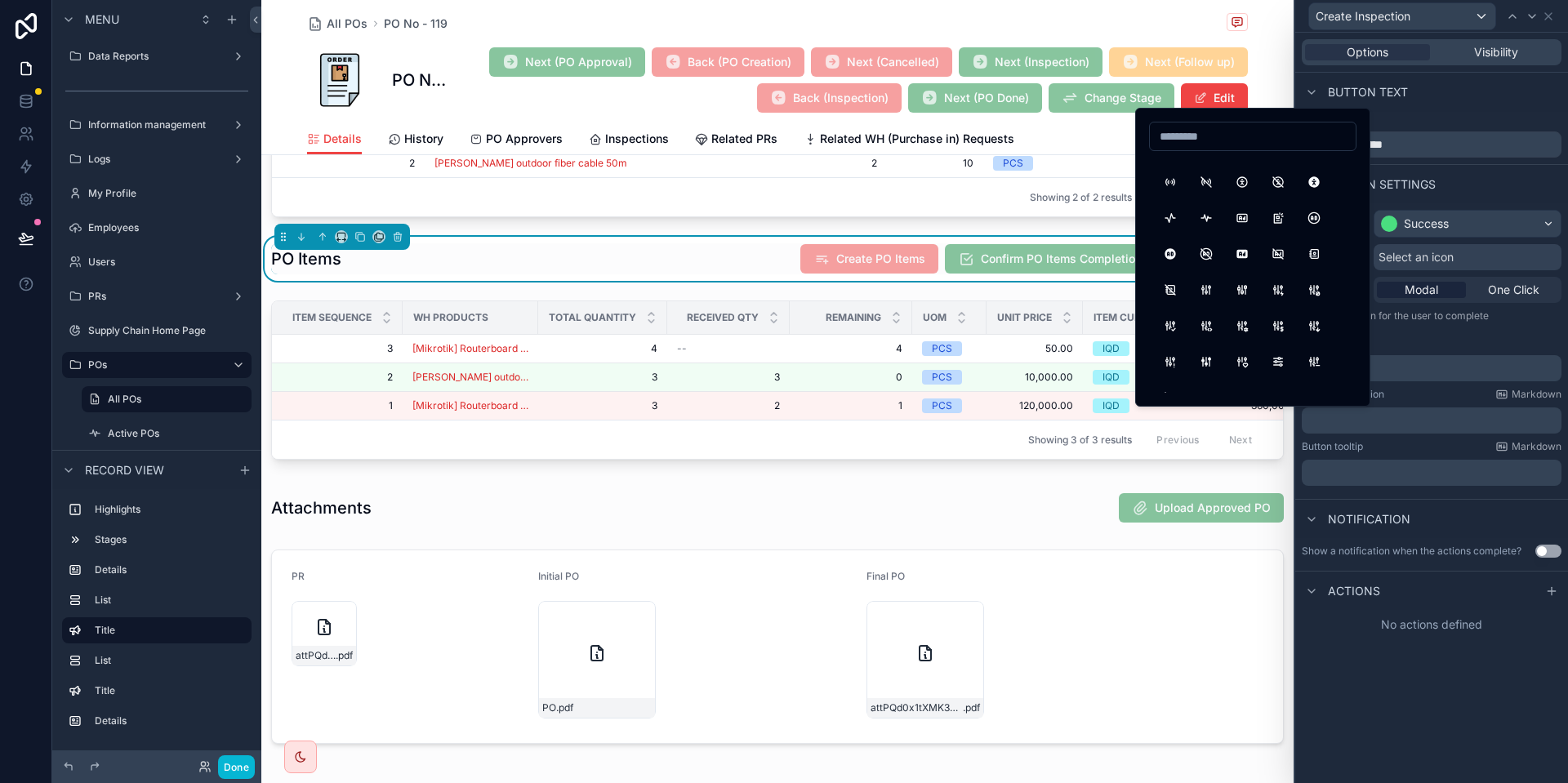
click at [1231, 135] on input at bounding box center [1253, 136] width 206 height 23
type input "*"
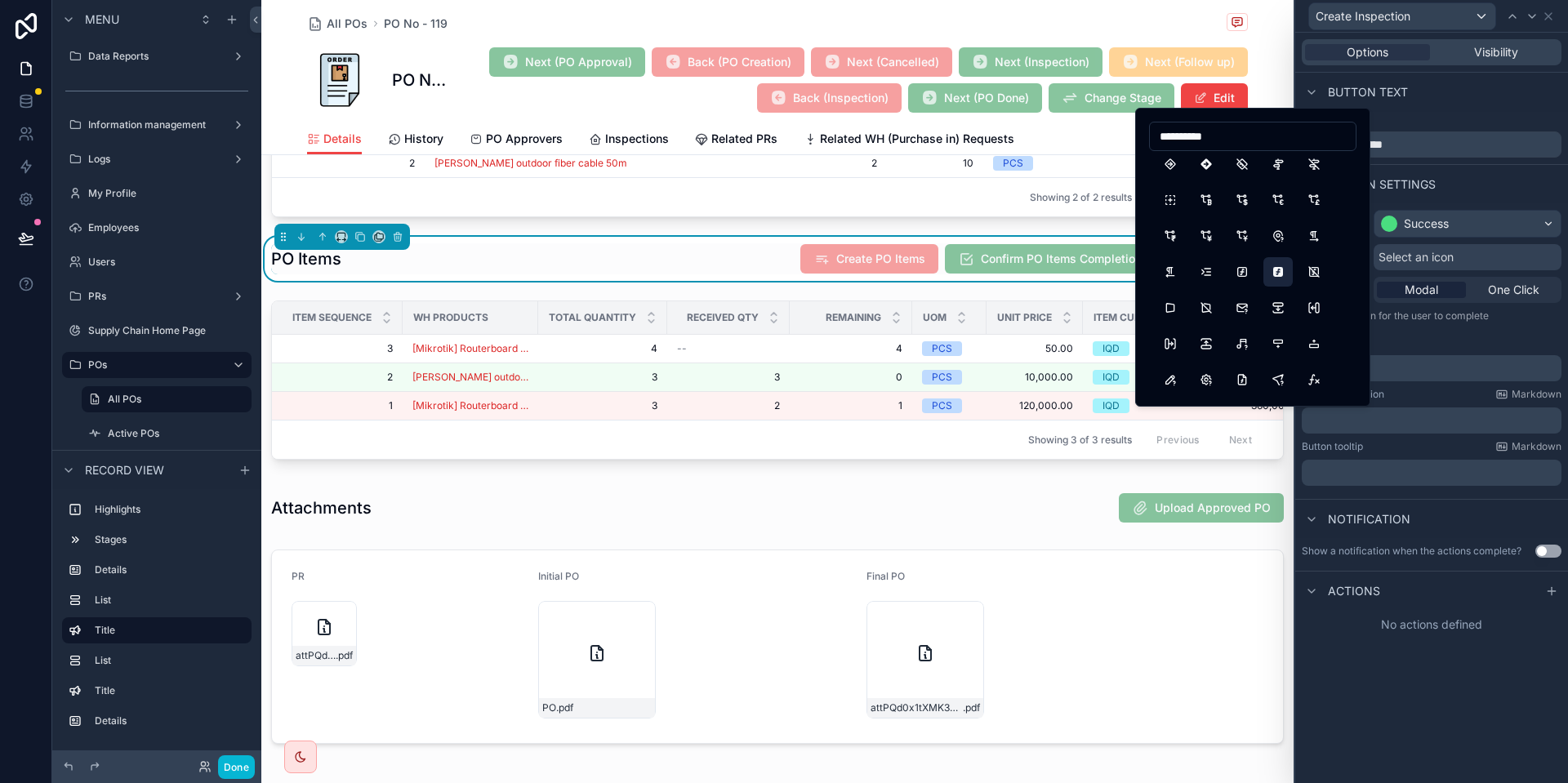
scroll to position [0, 0]
type input "*"
type input "****"
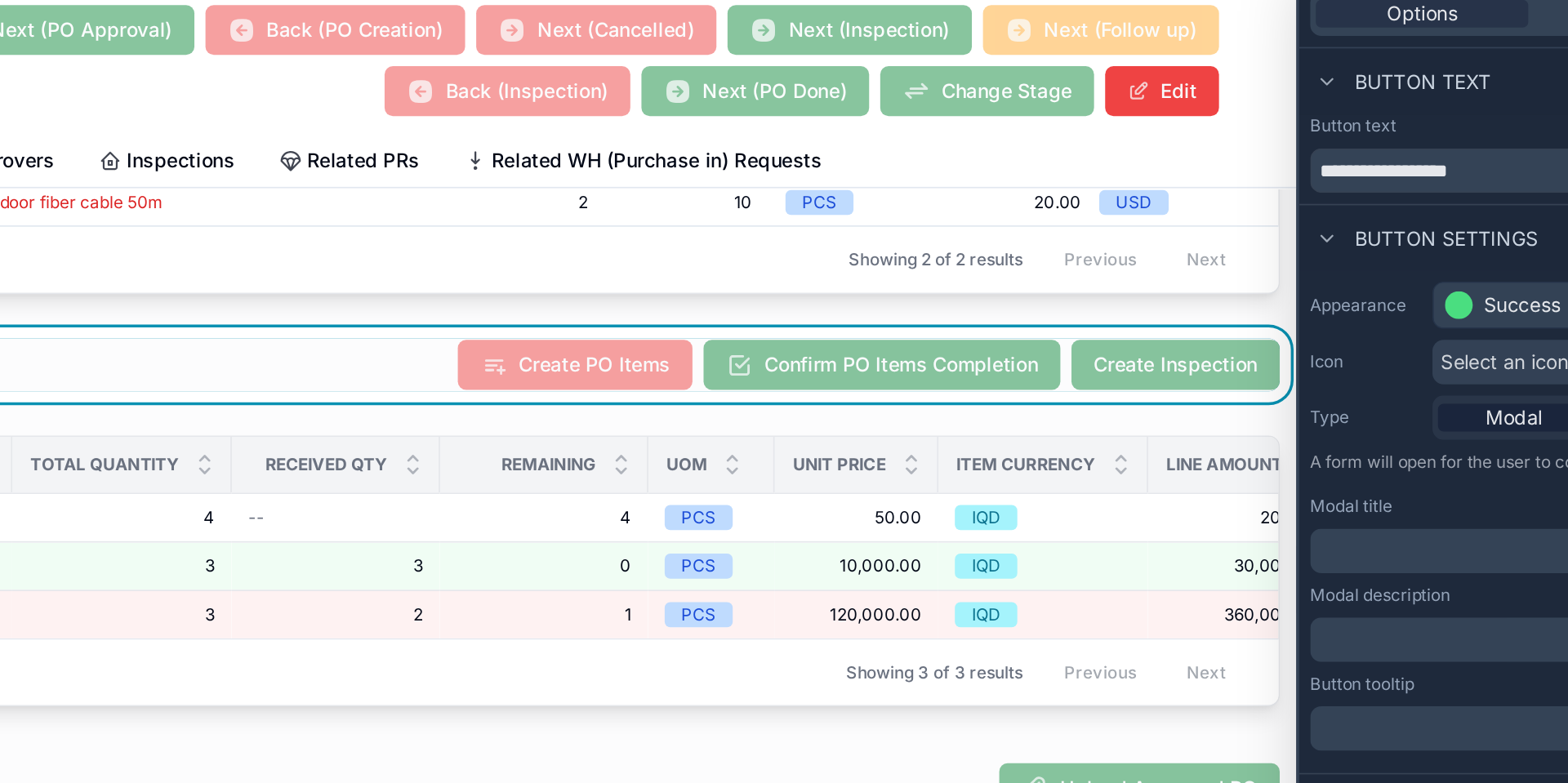
click at [1407, 252] on span "Select an icon" at bounding box center [1416, 257] width 75 height 16
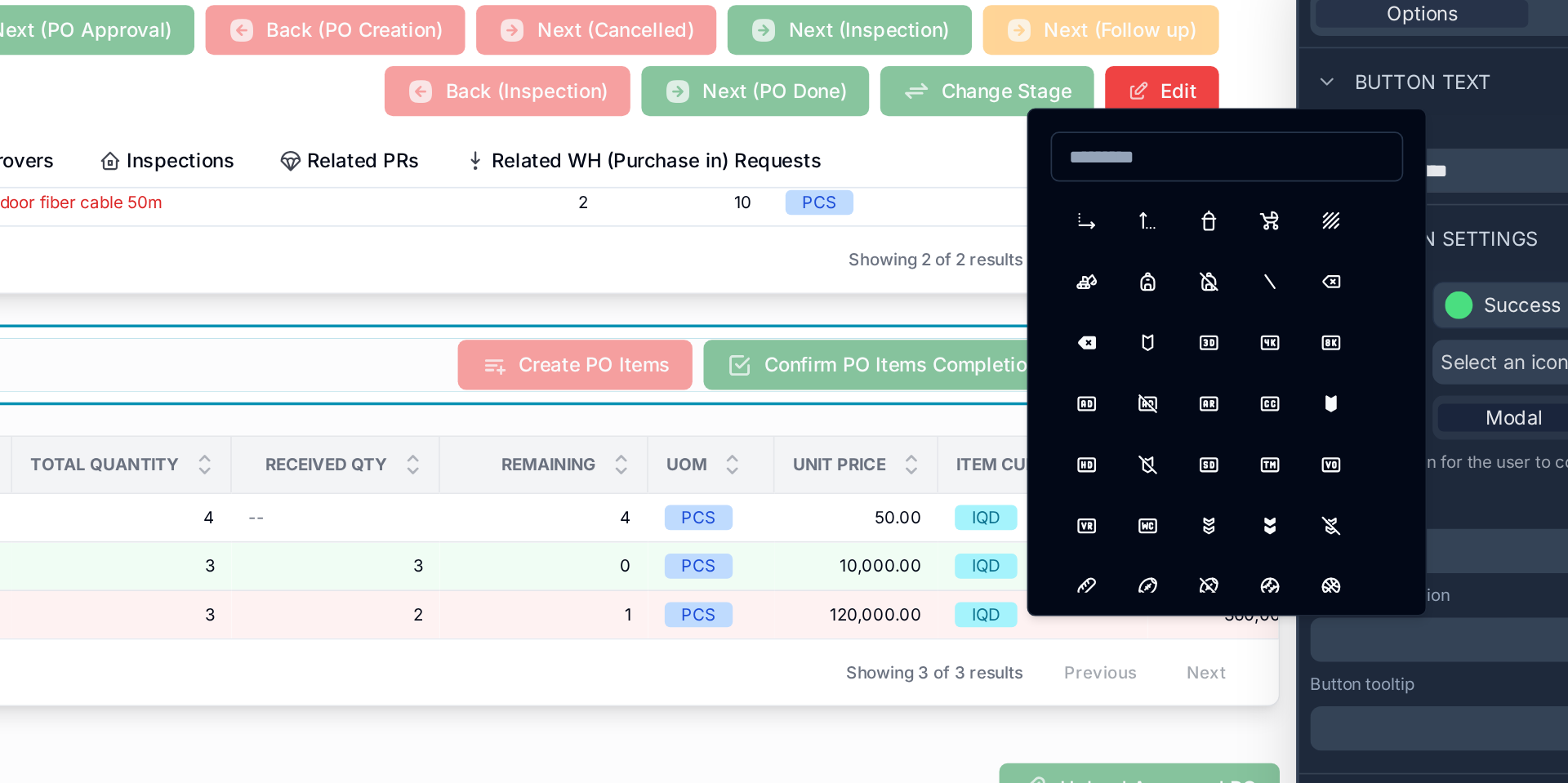
scroll to position [2801, 0]
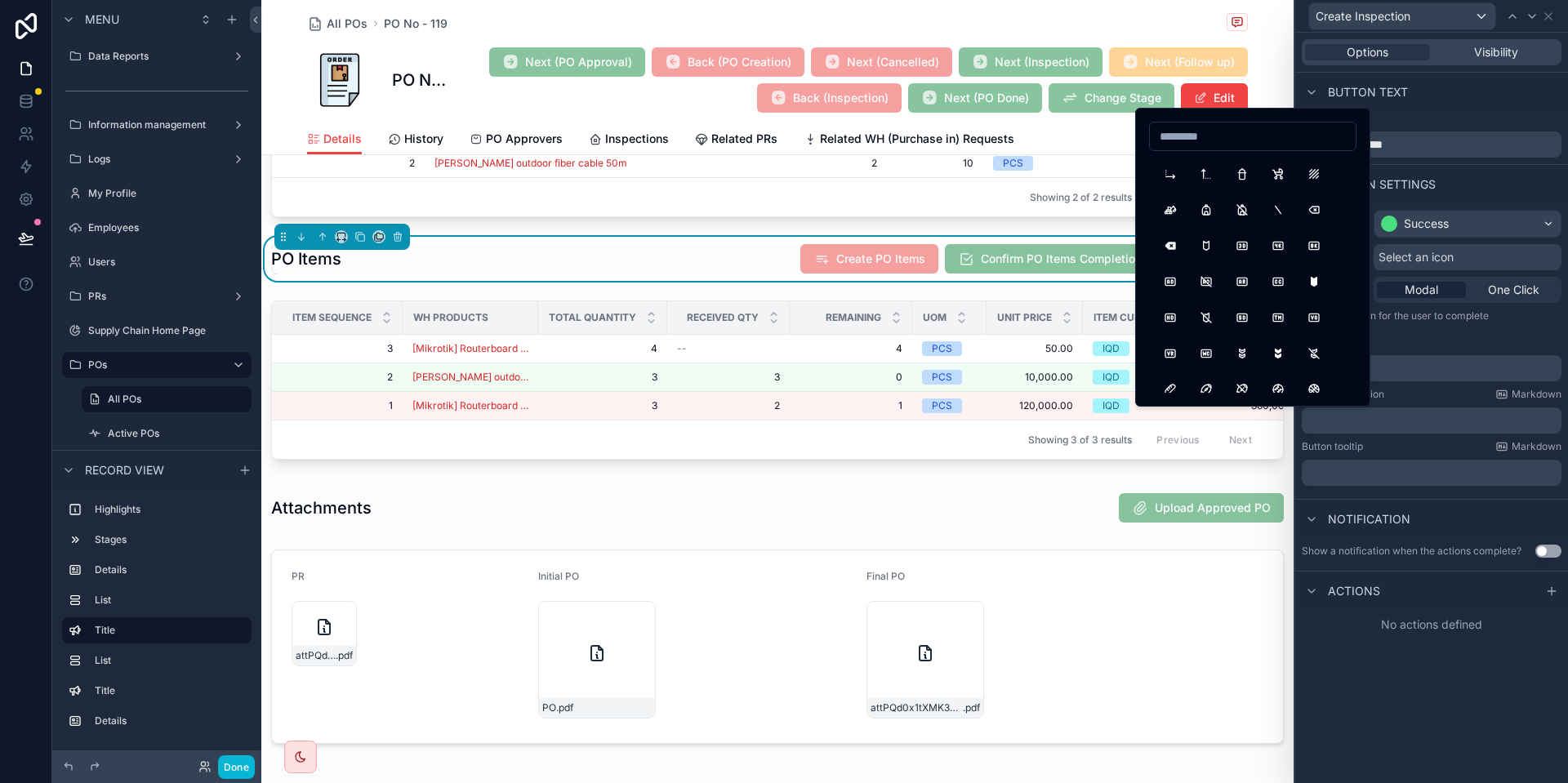
click at [1237, 128] on input at bounding box center [1253, 136] width 206 height 23
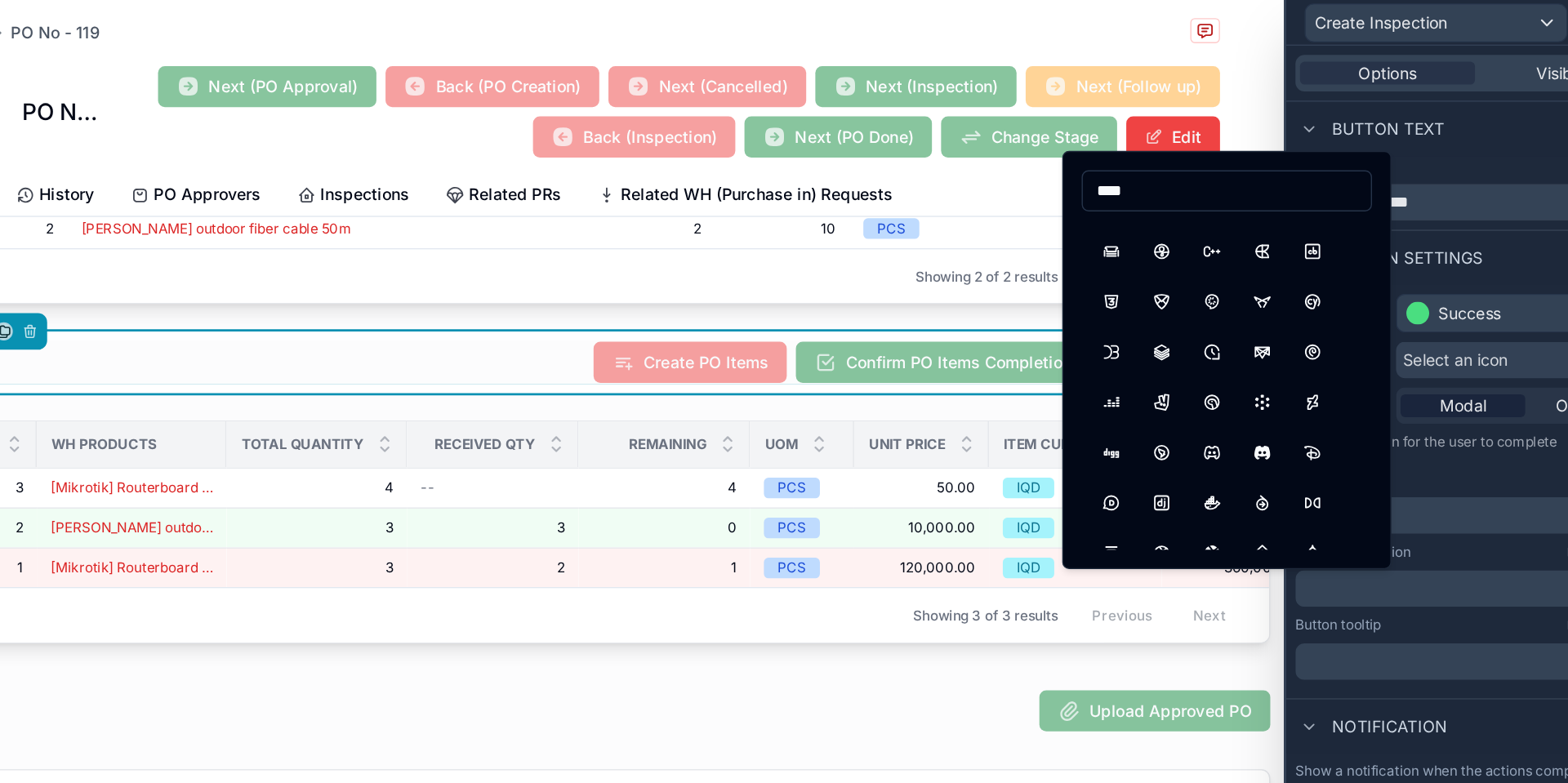
scroll to position [1251, 0]
type input "*"
click at [1459, 321] on p "A form will open for the user to complete" at bounding box center [1432, 319] width 260 height 19
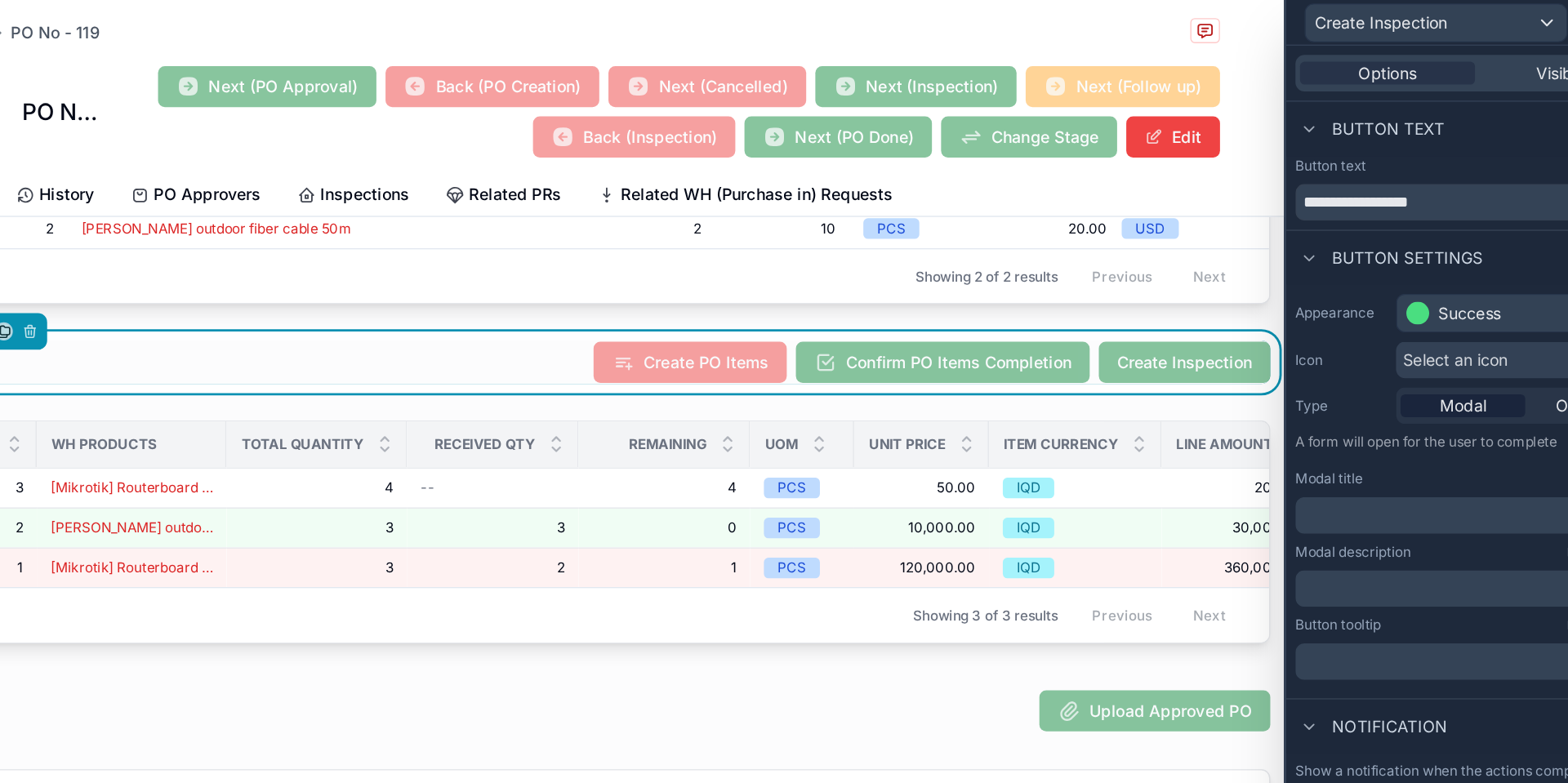
click at [1435, 342] on div "Modal title" at bounding box center [1432, 342] width 260 height 13
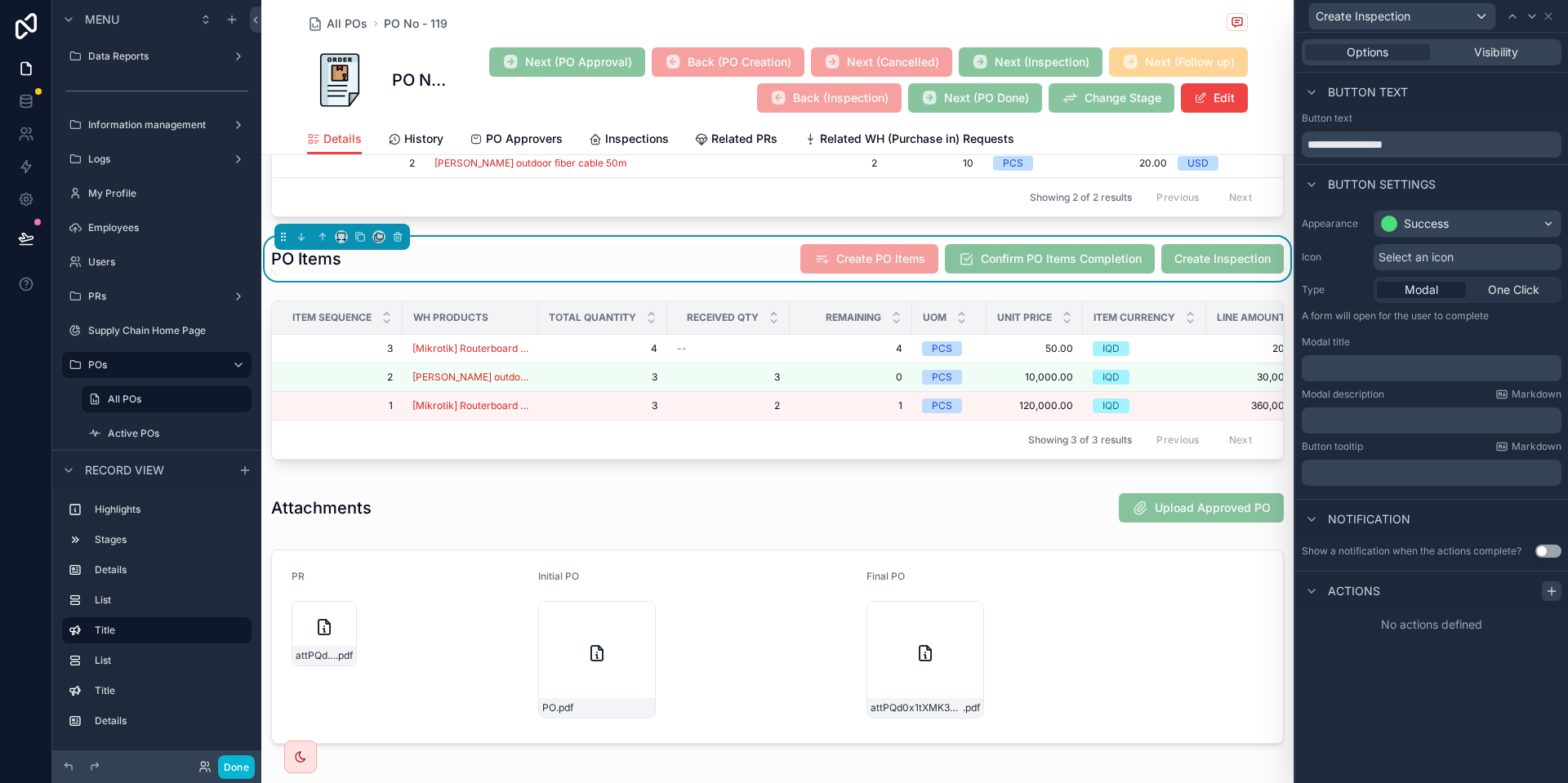
click at [1555, 585] on icon at bounding box center [1552, 591] width 13 height 13
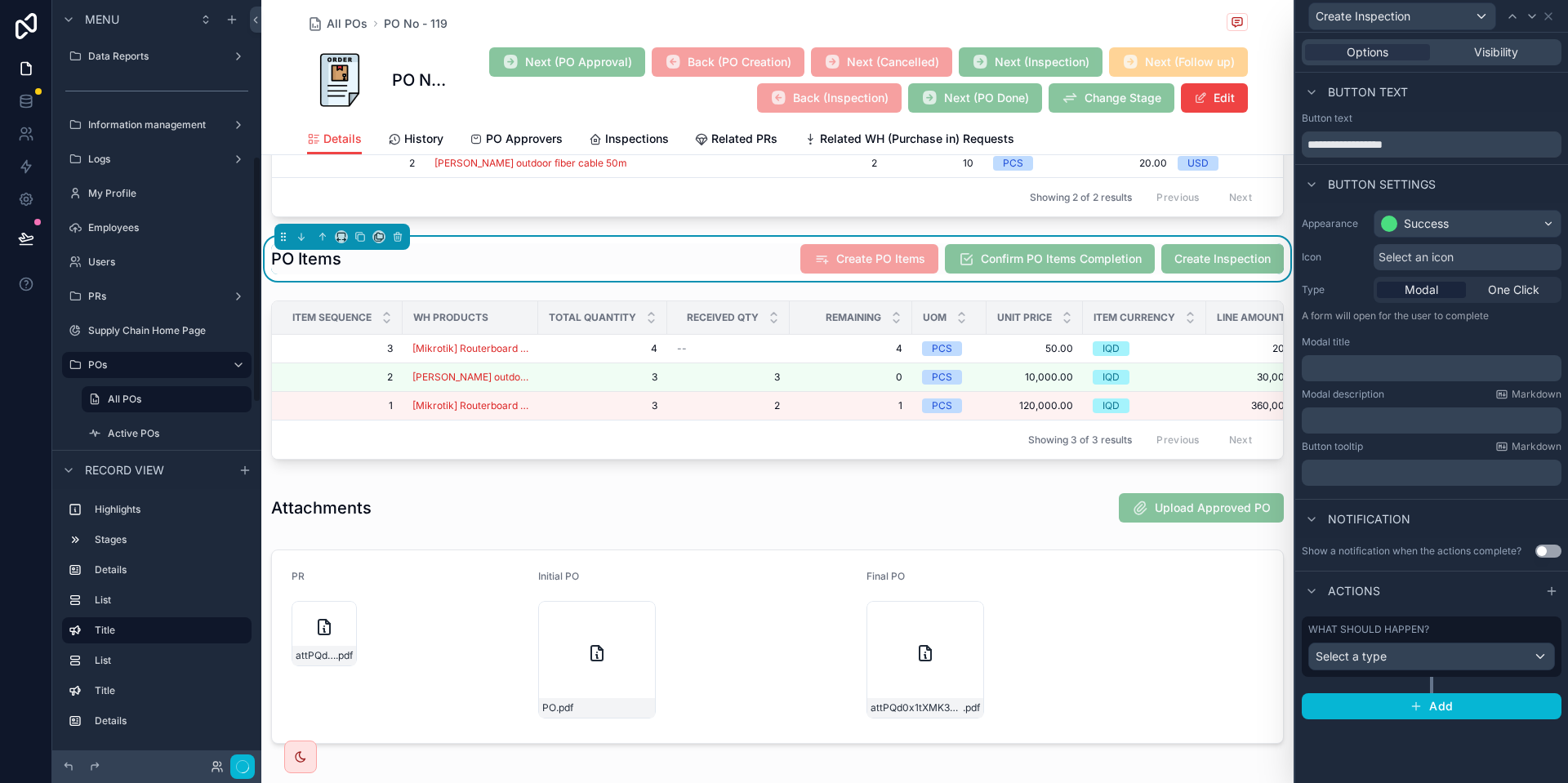
scroll to position [482, 0]
click at [1371, 657] on span "Select a type" at bounding box center [1351, 656] width 71 height 14
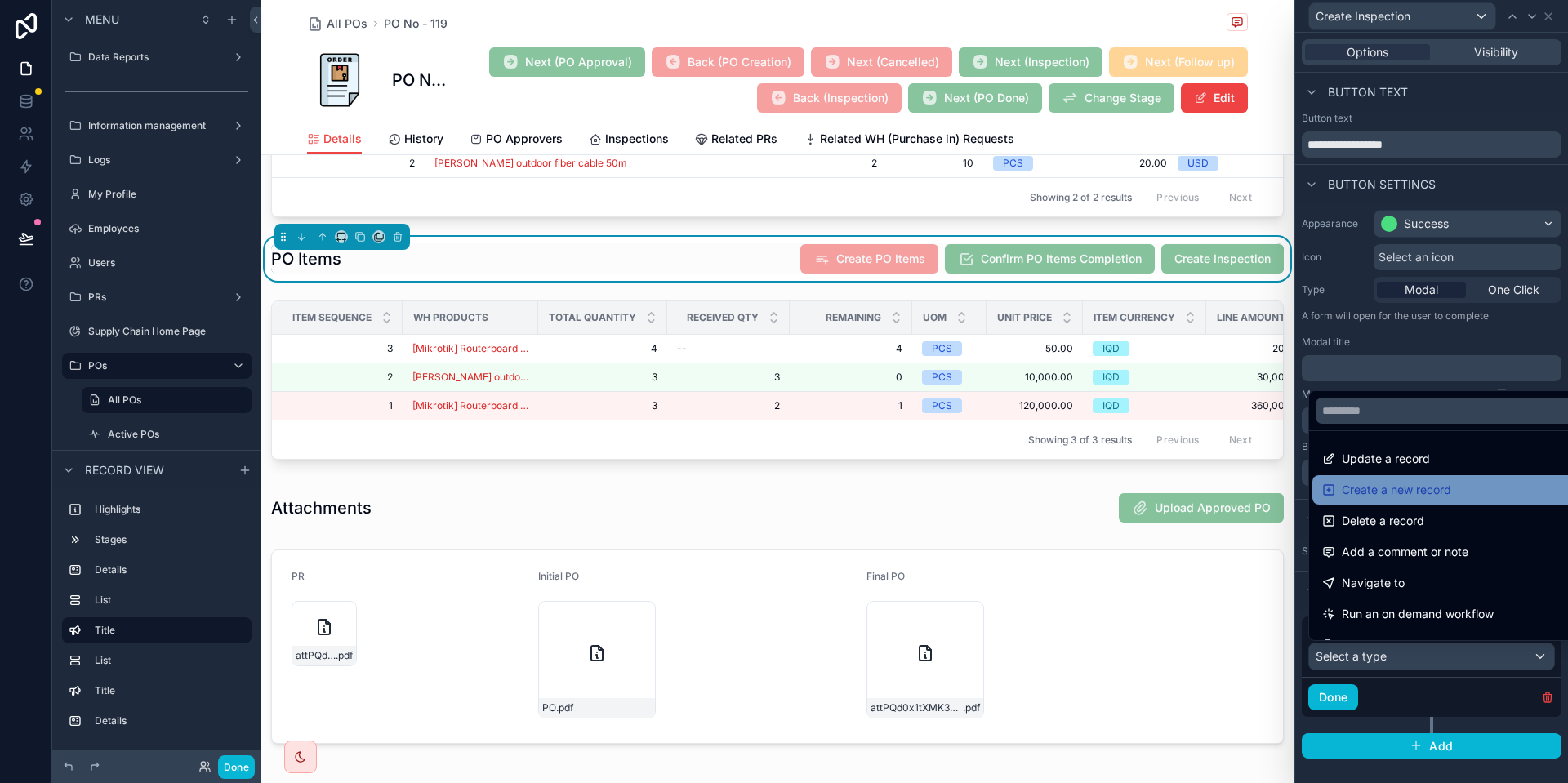
click at [1422, 485] on span "Create a new record" at bounding box center [1396, 489] width 109 height 19
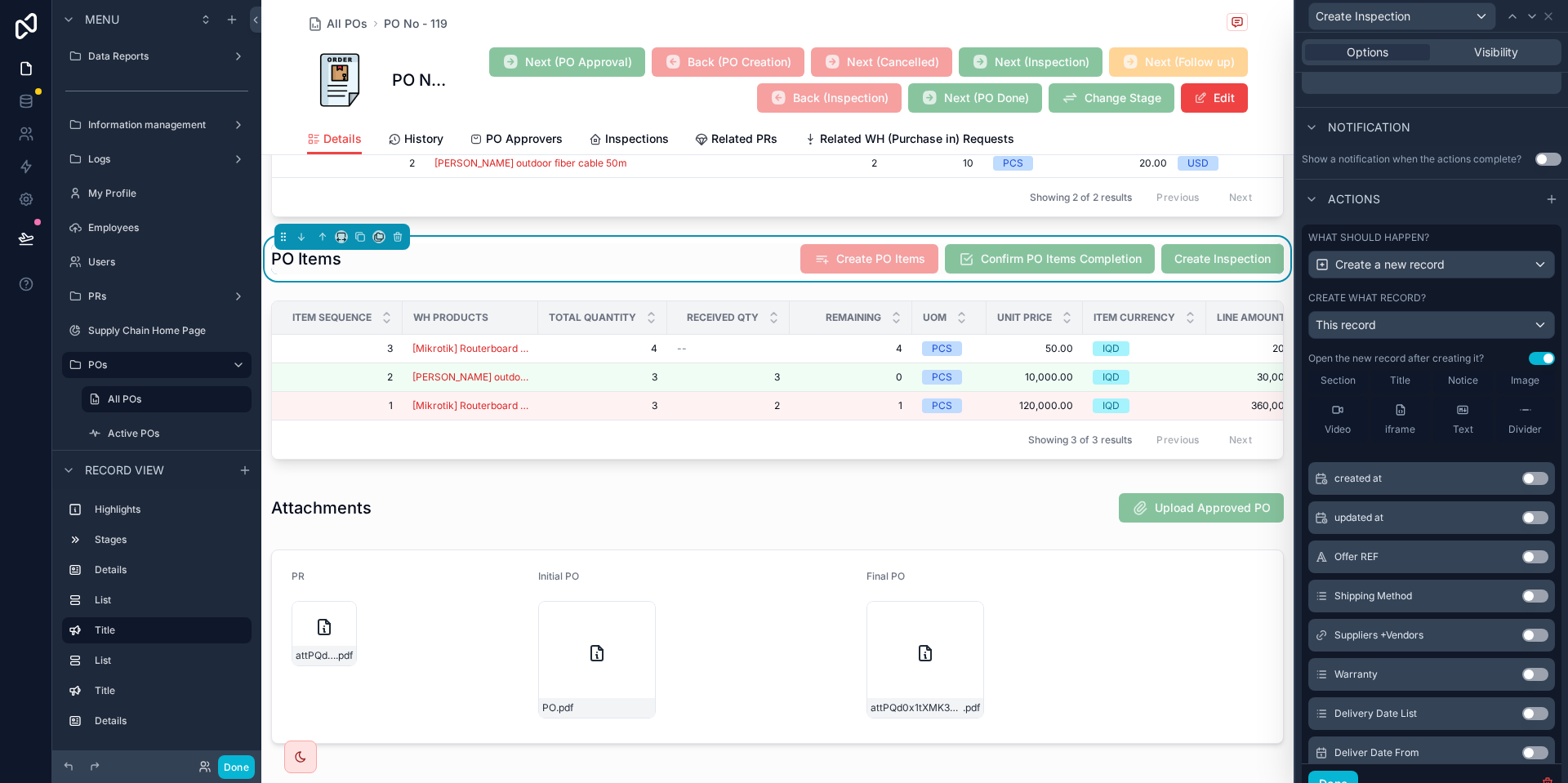
scroll to position [167, 0]
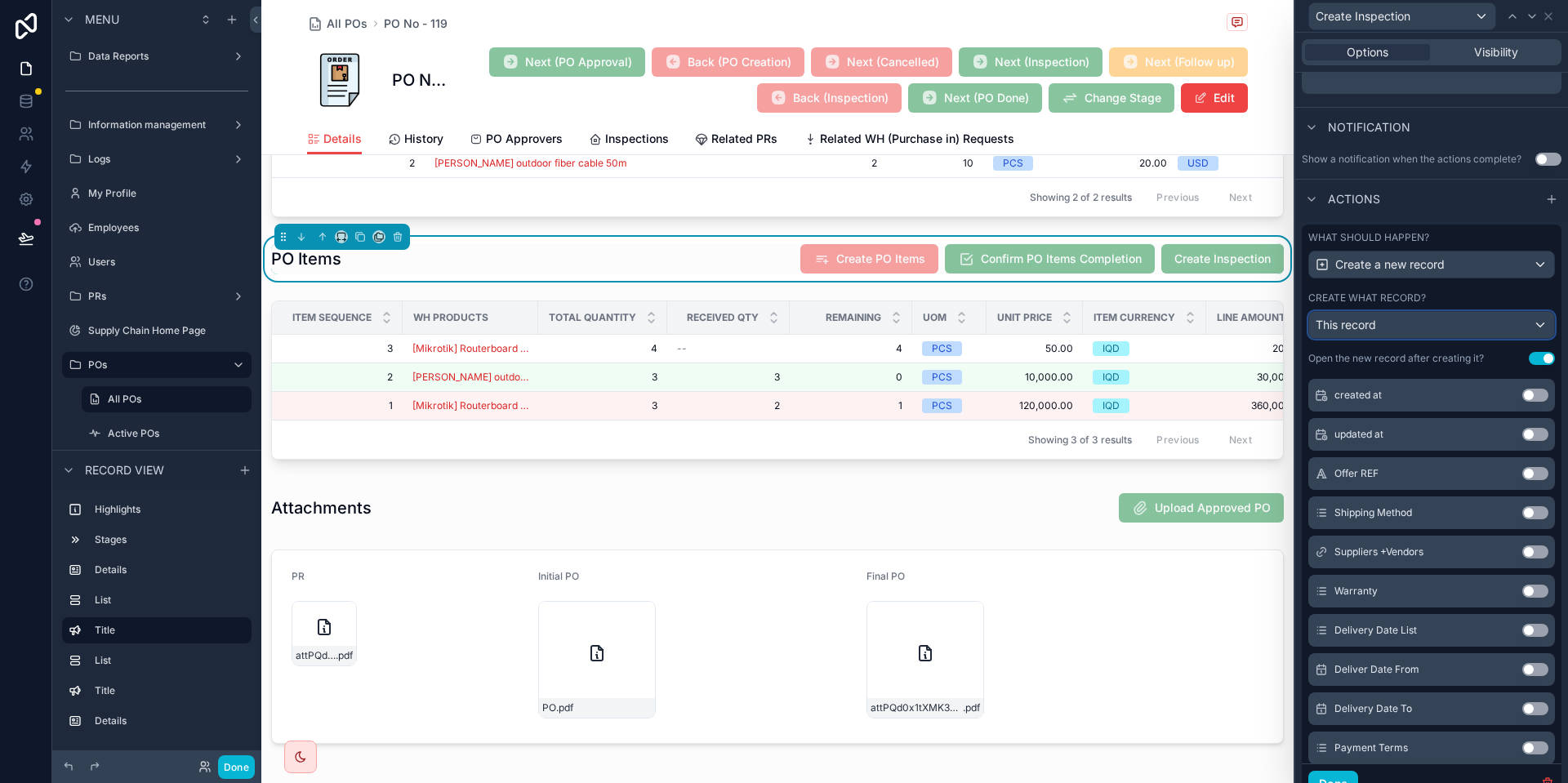
click at [1394, 320] on div "This record" at bounding box center [1431, 325] width 245 height 26
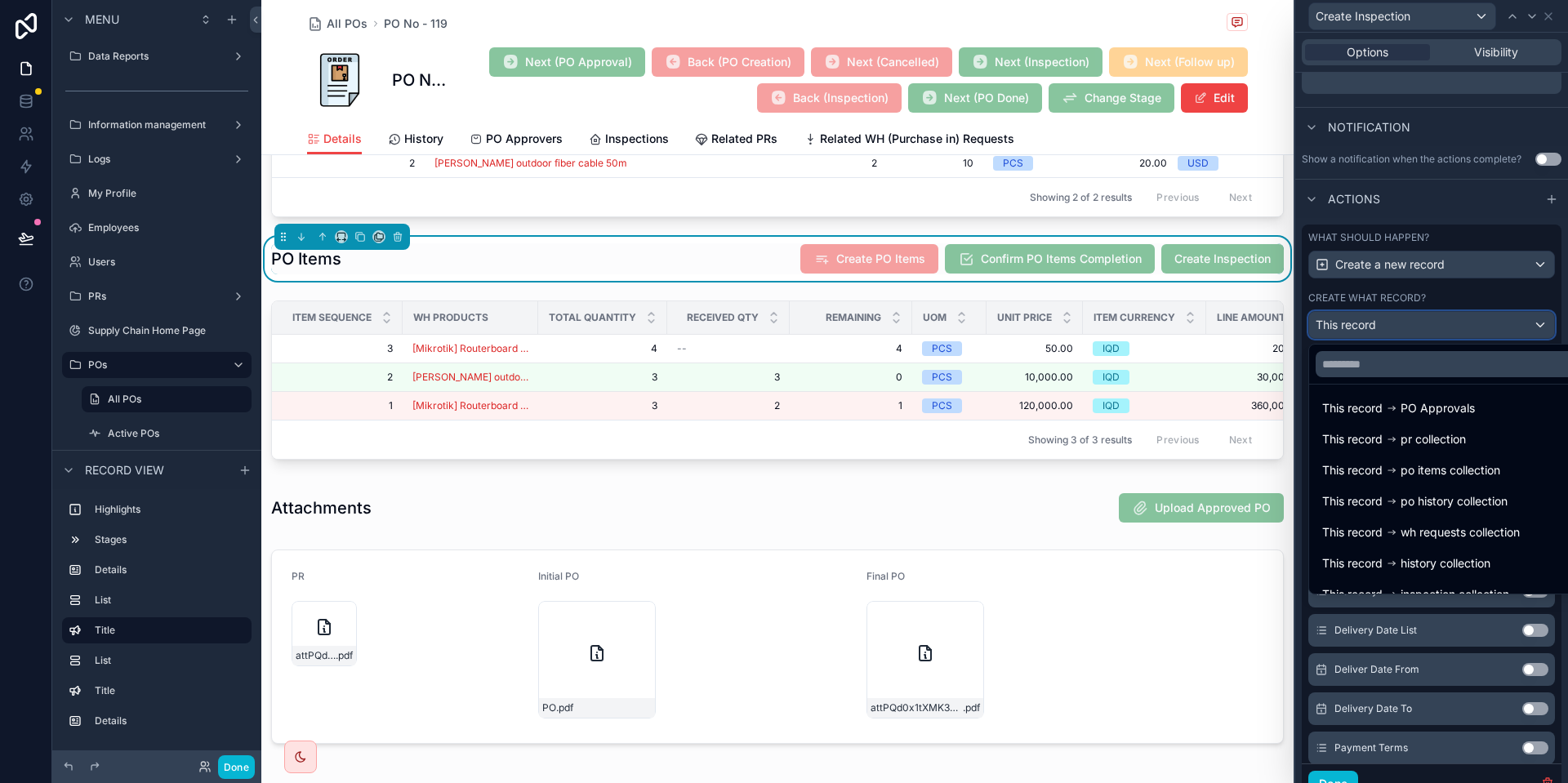
scroll to position [147, 0]
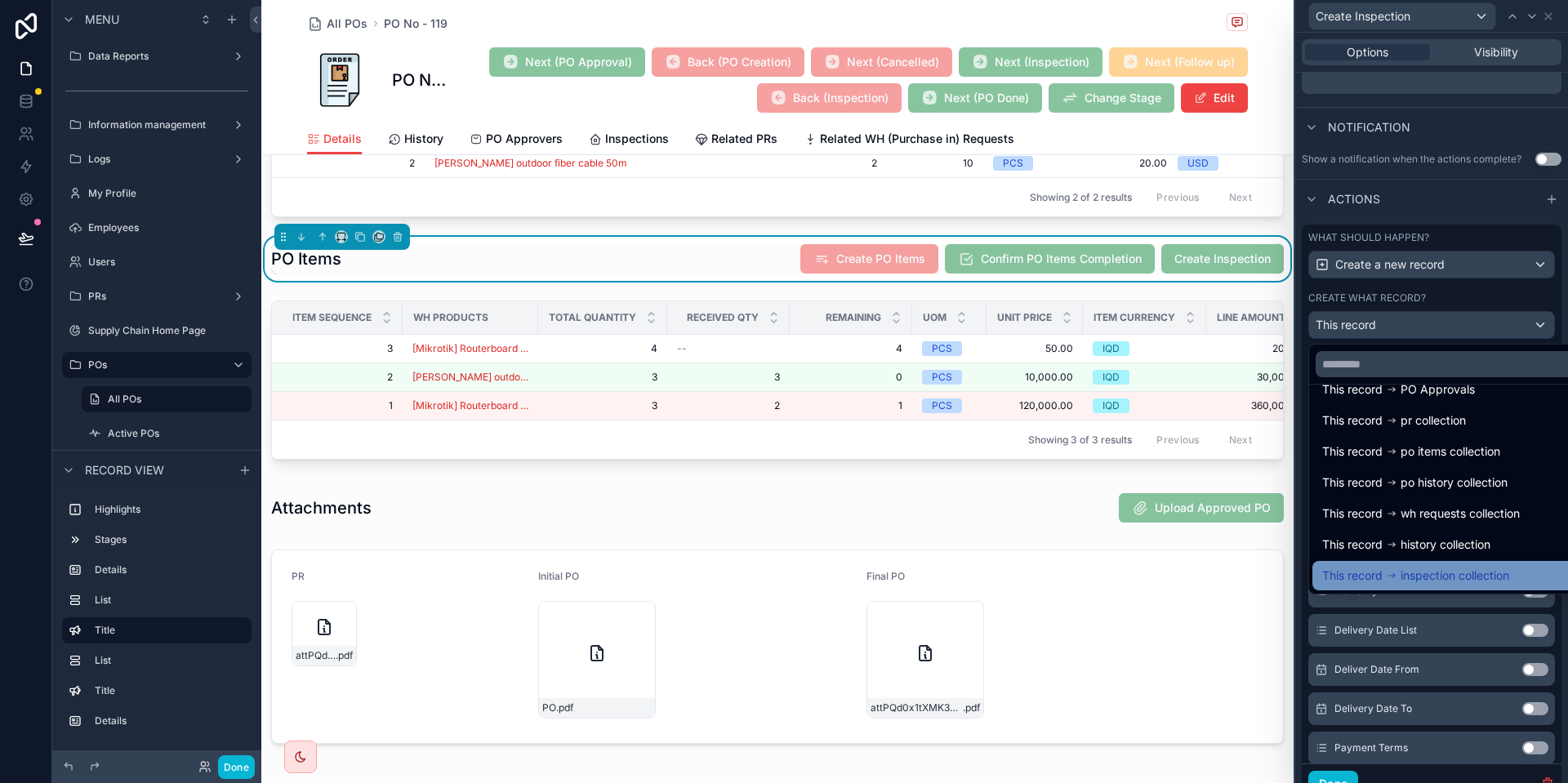
click at [1422, 565] on div "This record inspection collection" at bounding box center [1450, 575] width 276 height 29
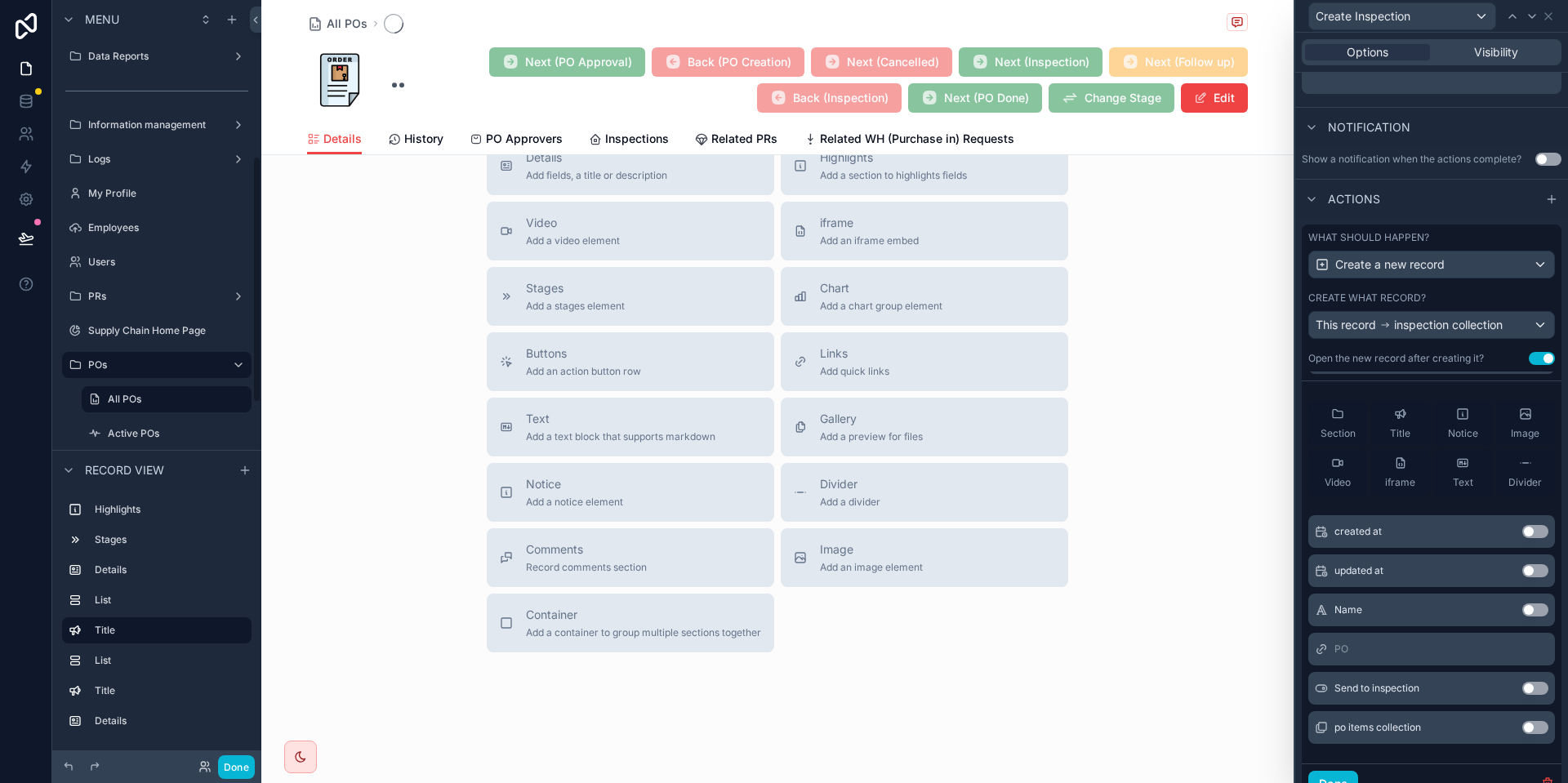
scroll to position [482, 0]
click at [1545, 360] on button "Use setting" at bounding box center [1542, 358] width 26 height 13
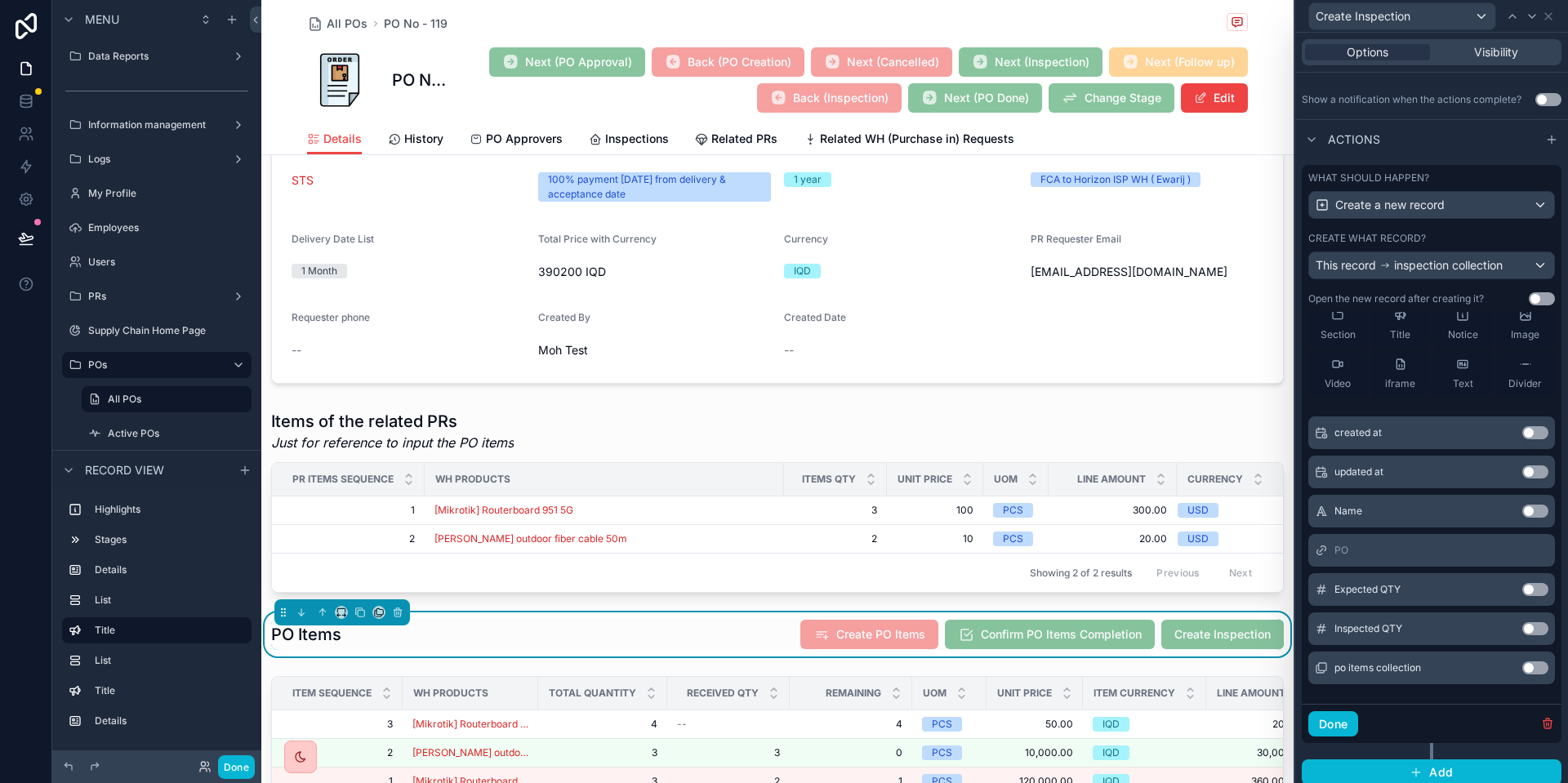
scroll to position [461, 0]
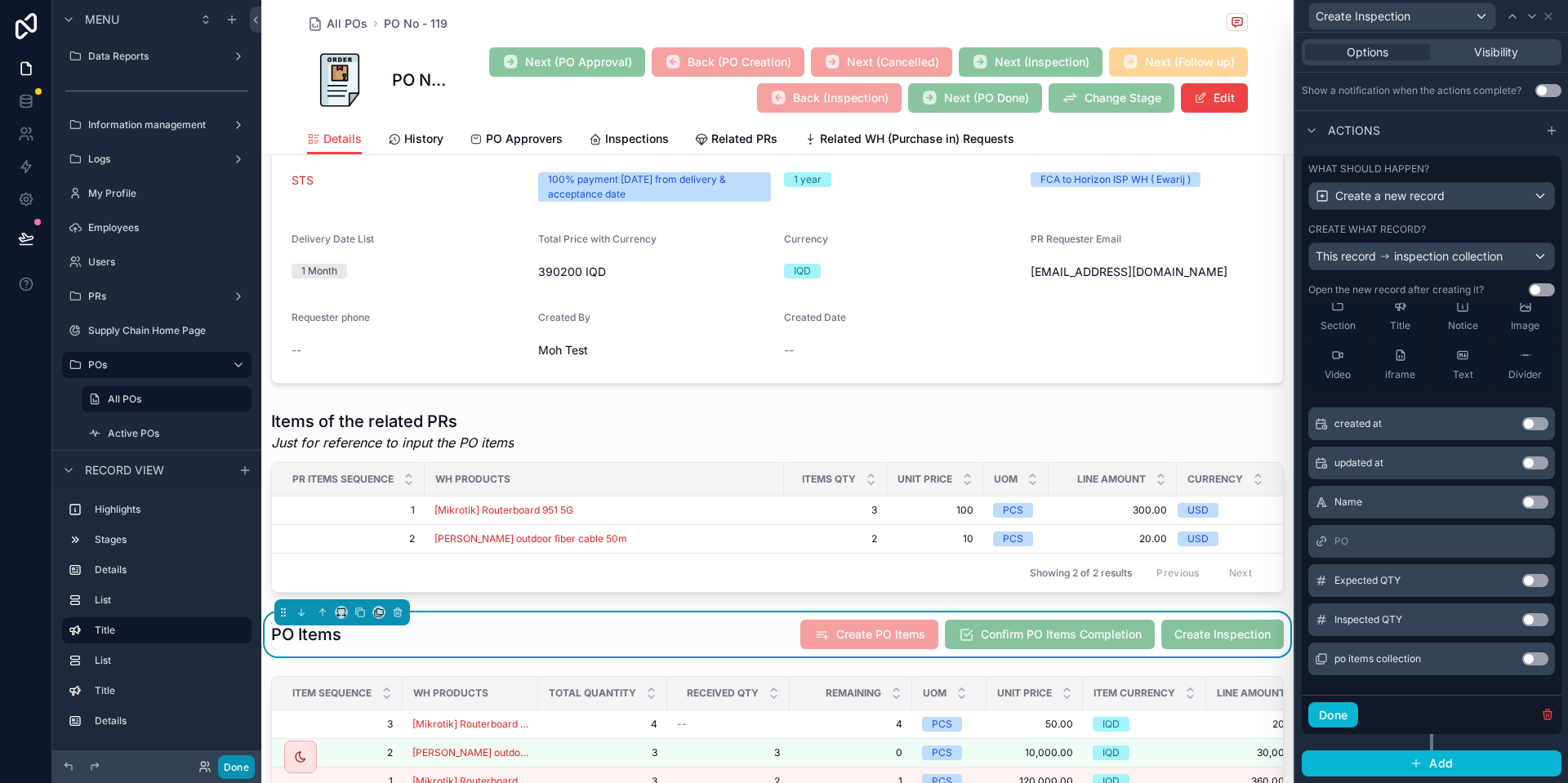
click at [232, 775] on button "Done" at bounding box center [236, 767] width 37 height 24
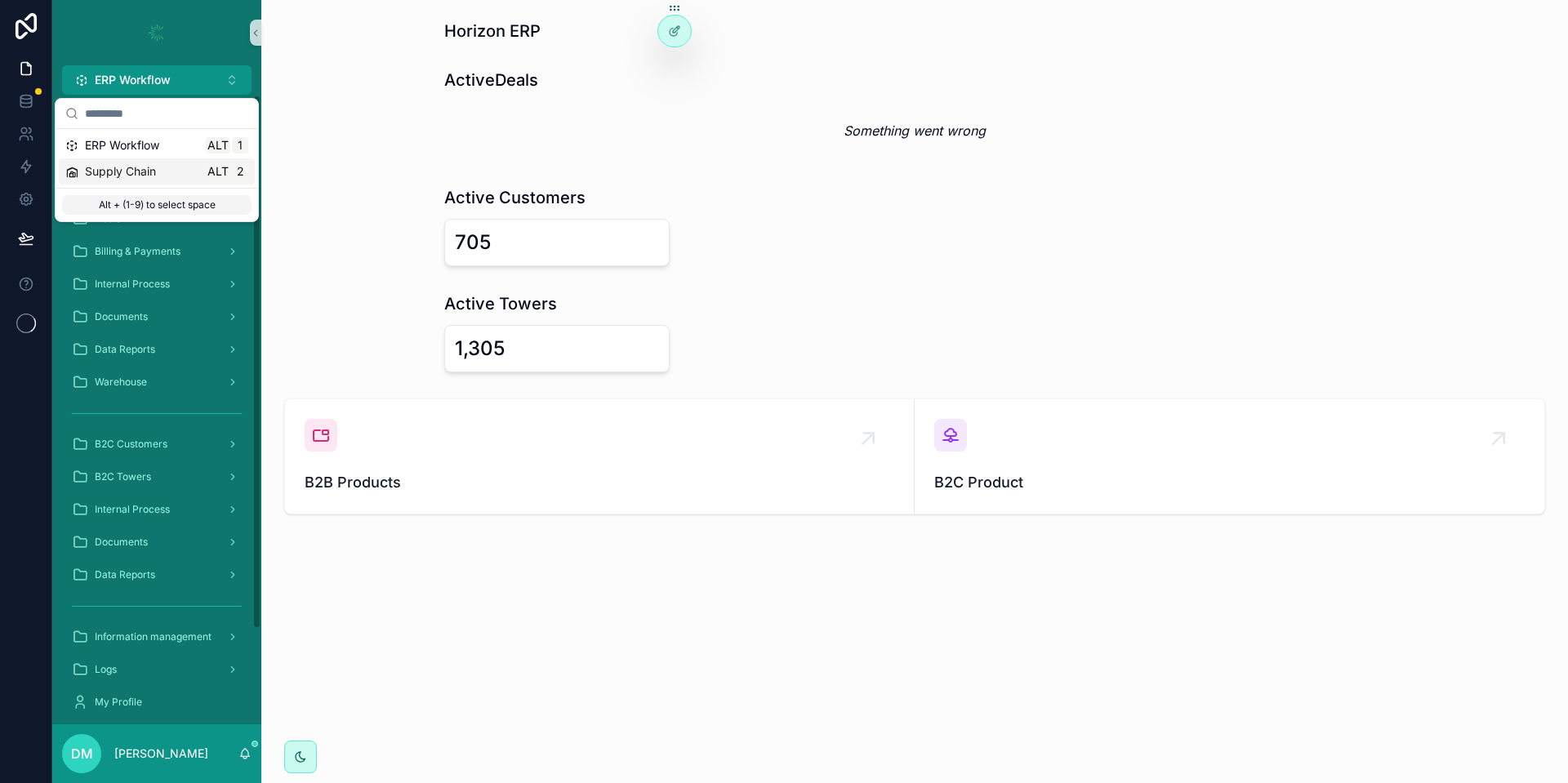
click at [177, 178] on div "Supply Chain Alt 2" at bounding box center [156, 171] width 183 height 16
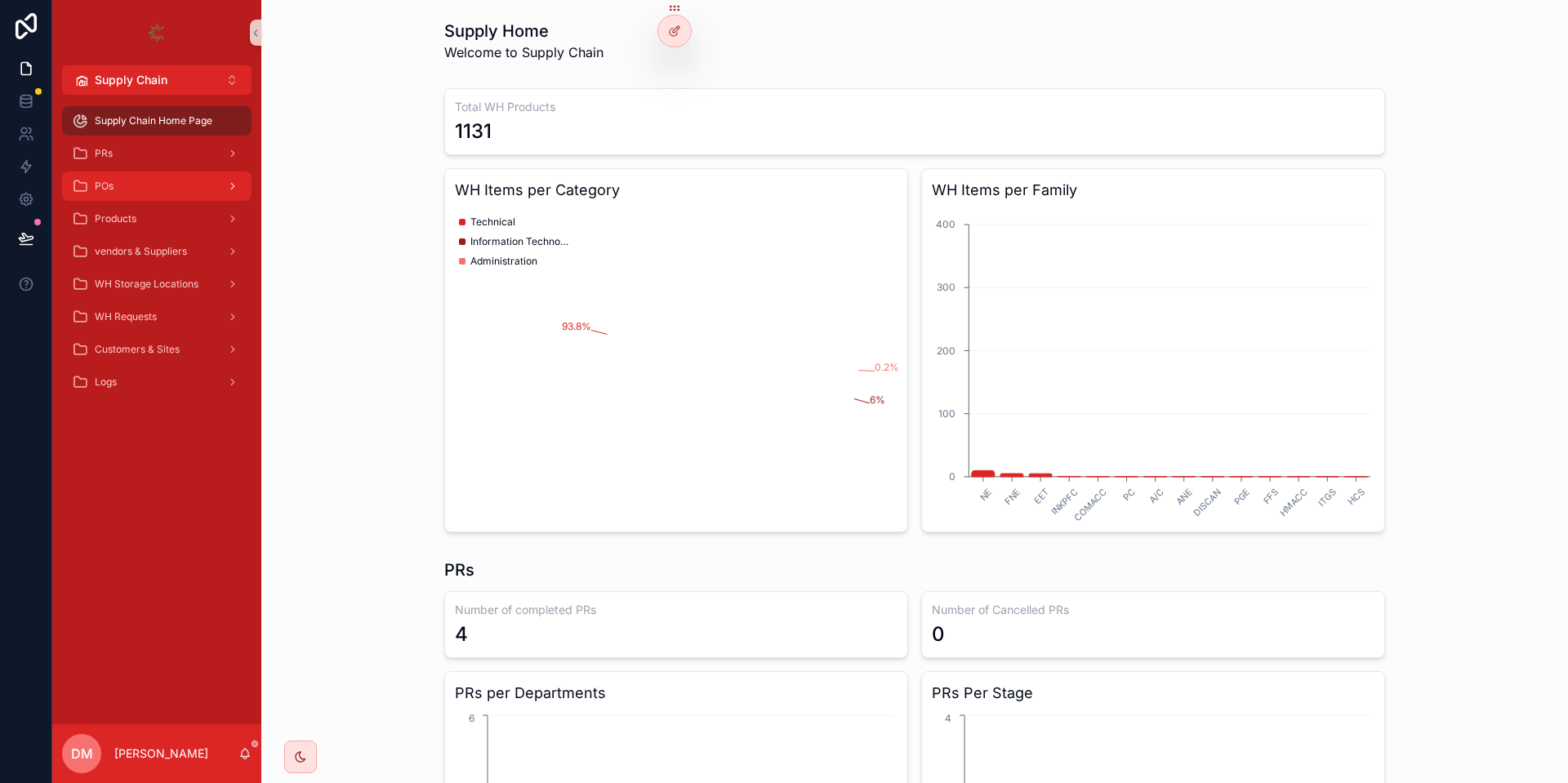
click at [167, 178] on div "POs" at bounding box center [156, 186] width 170 height 26
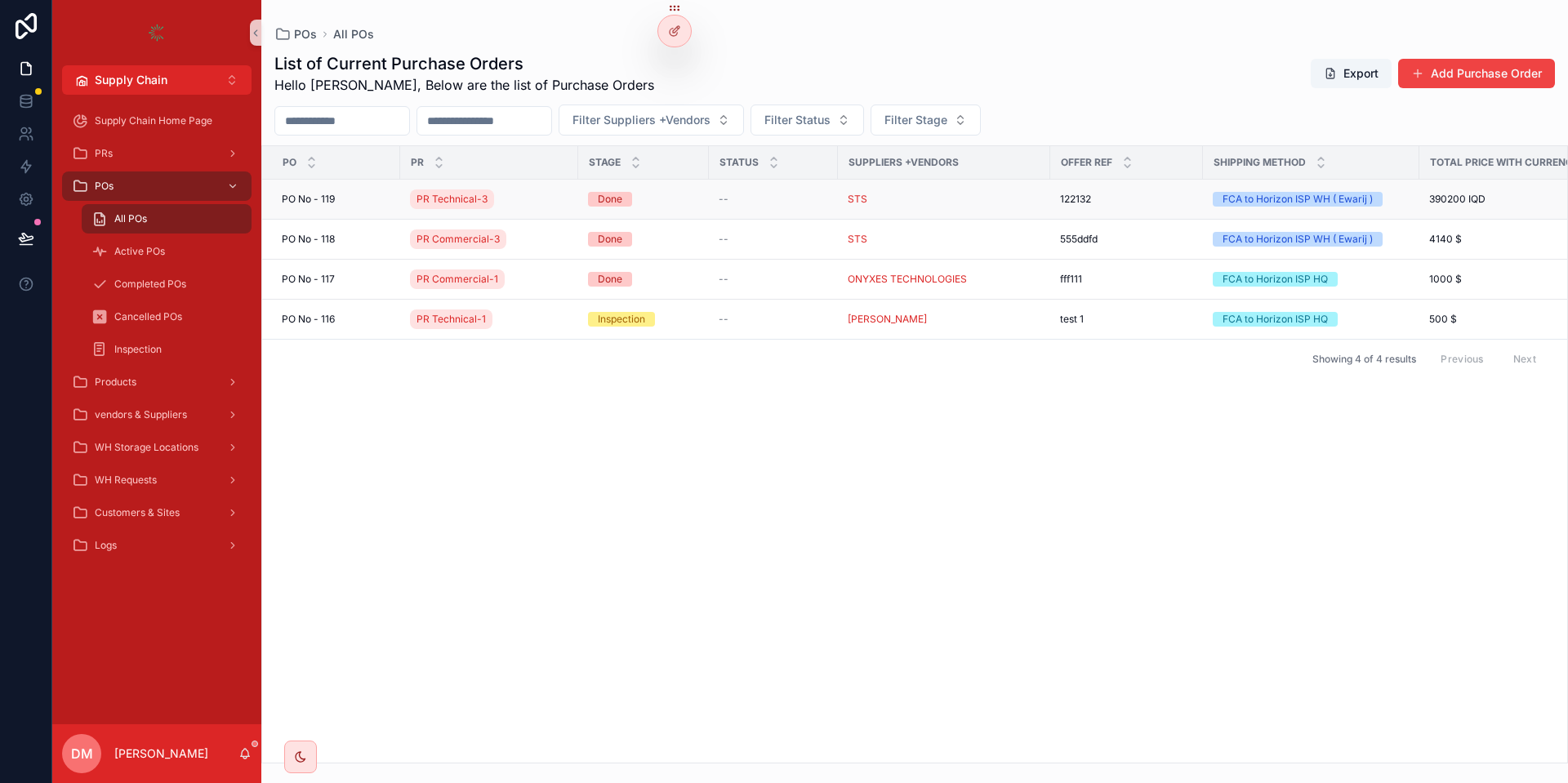
click at [358, 204] on div "PO No - 119 PO No - 119" at bounding box center [336, 199] width 109 height 13
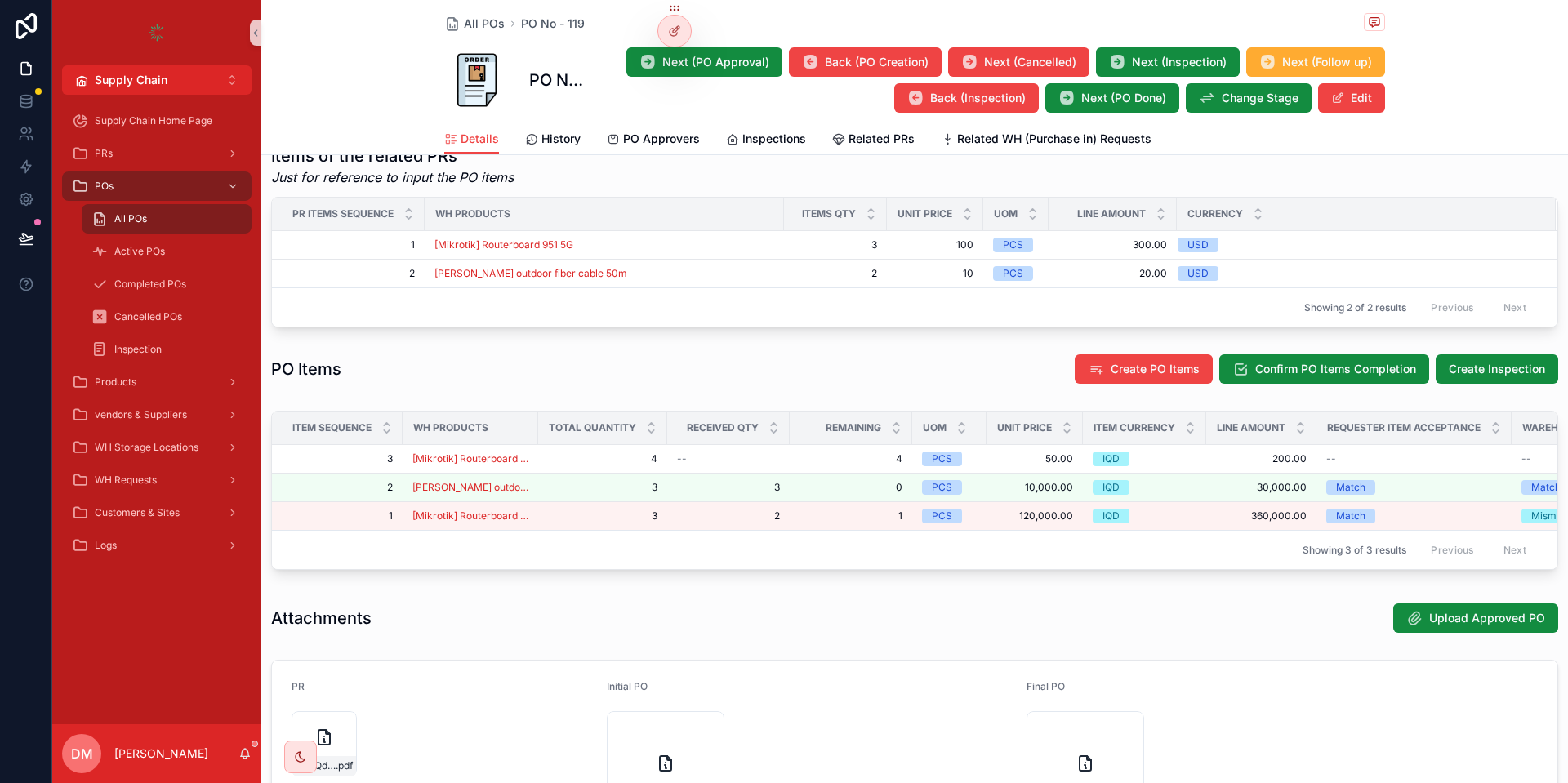
scroll to position [686, 0]
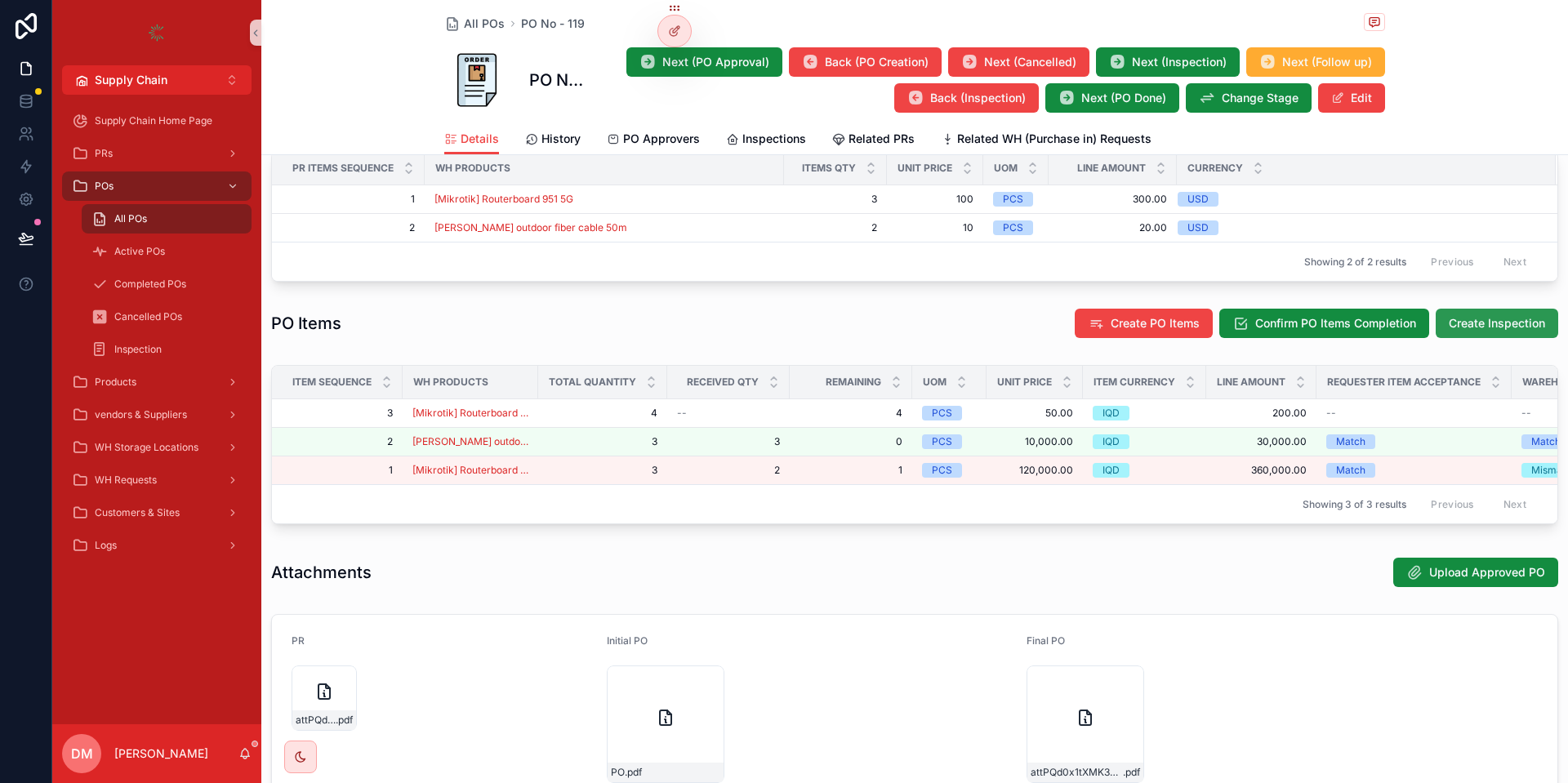
click at [1472, 331] on span "Create Inspection" at bounding box center [1497, 323] width 97 height 16
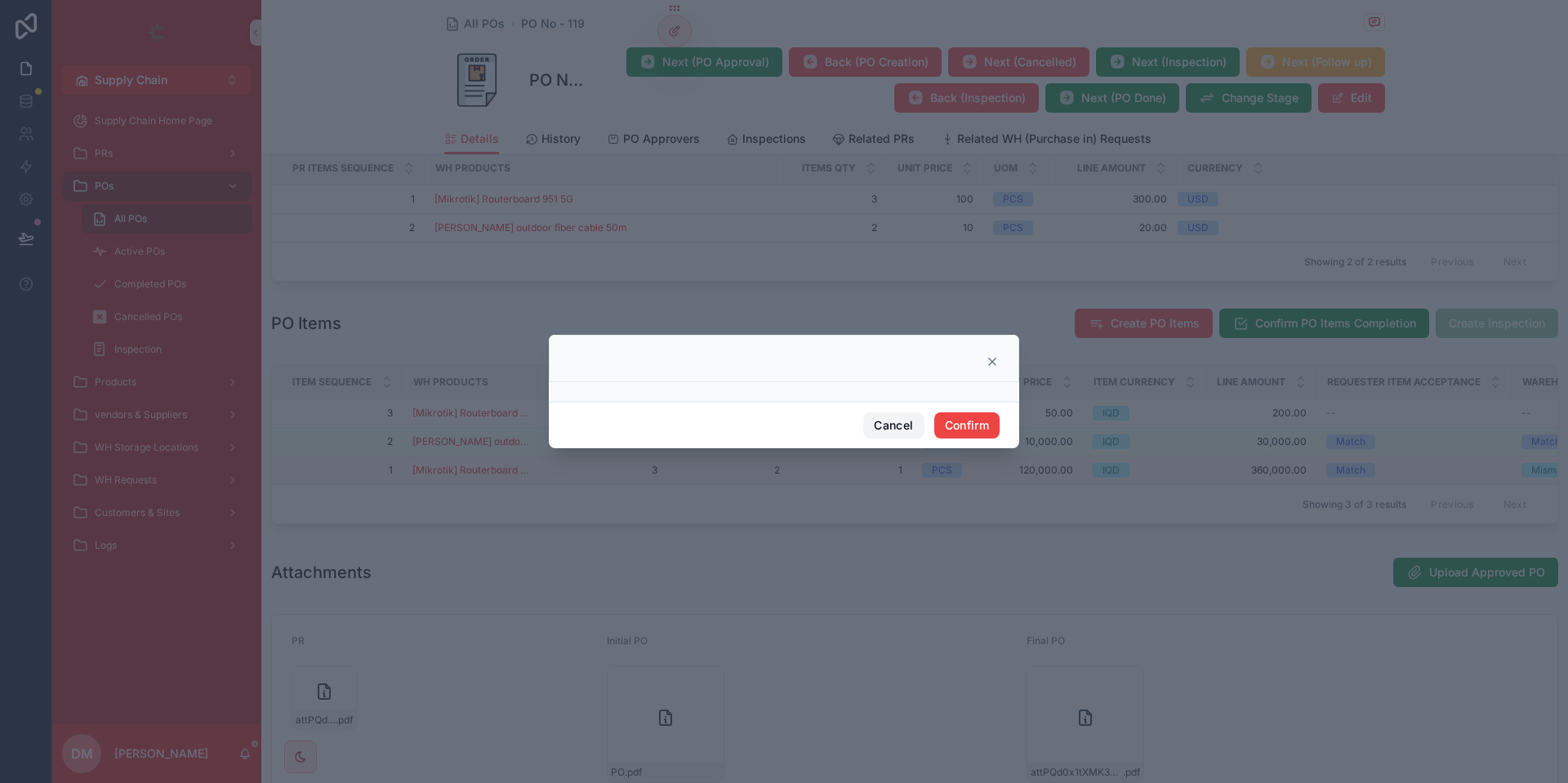
click at [902, 428] on button "Cancel" at bounding box center [893, 425] width 61 height 26
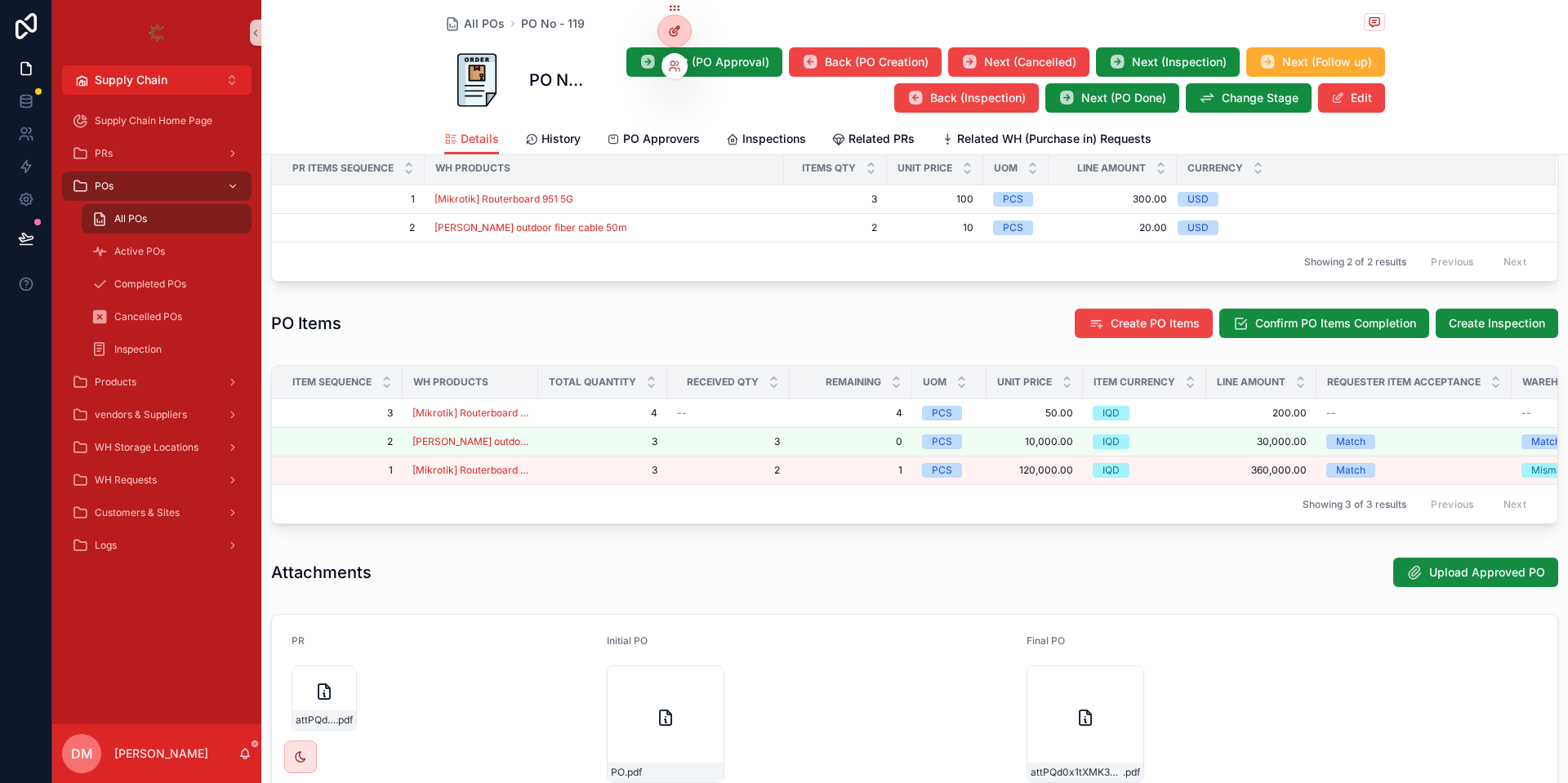
click at [670, 34] on icon at bounding box center [673, 32] width 8 height 8
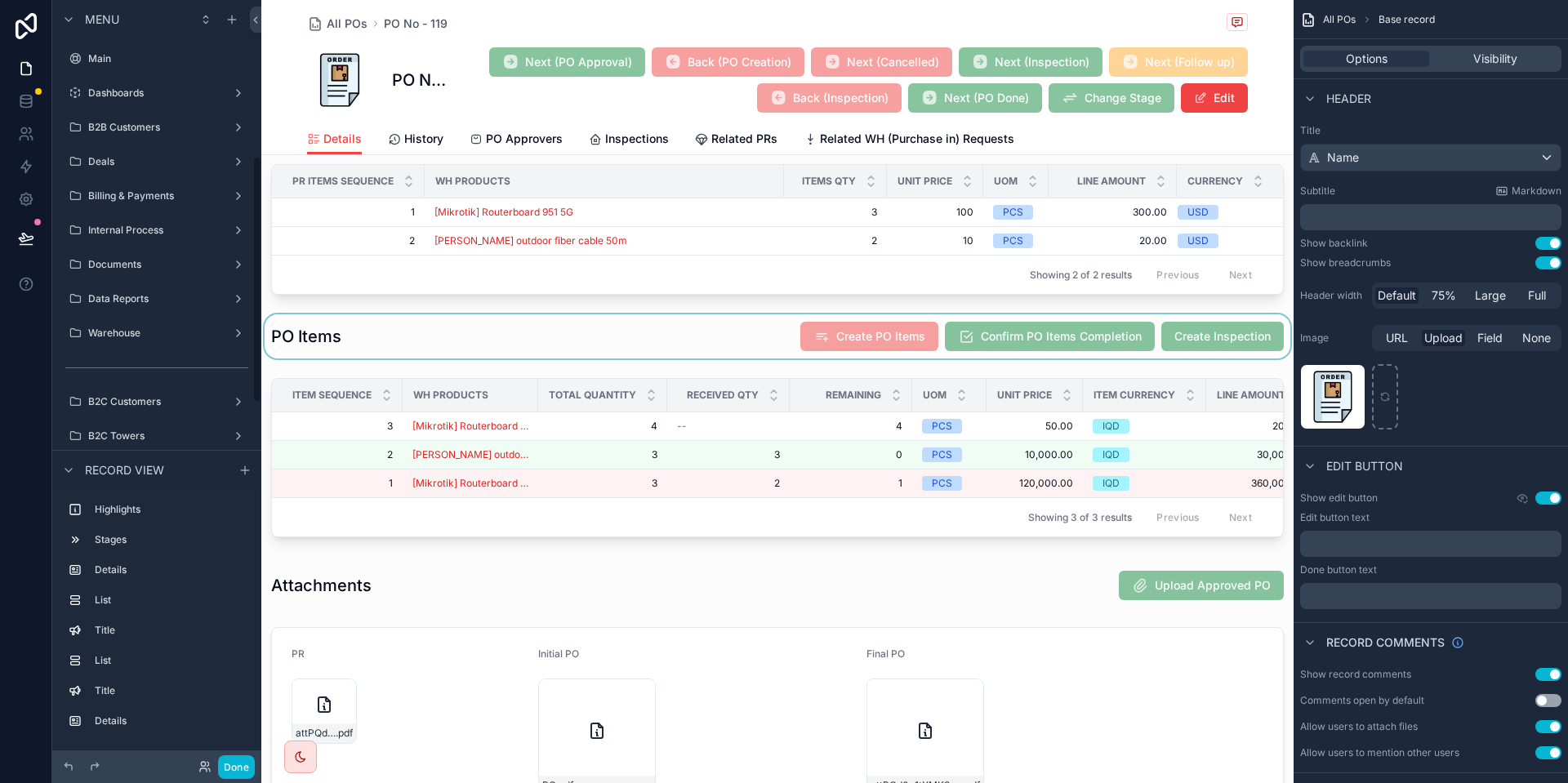
scroll to position [483, 0]
click at [1169, 333] on div "scrollable content" at bounding box center [777, 336] width 1032 height 44
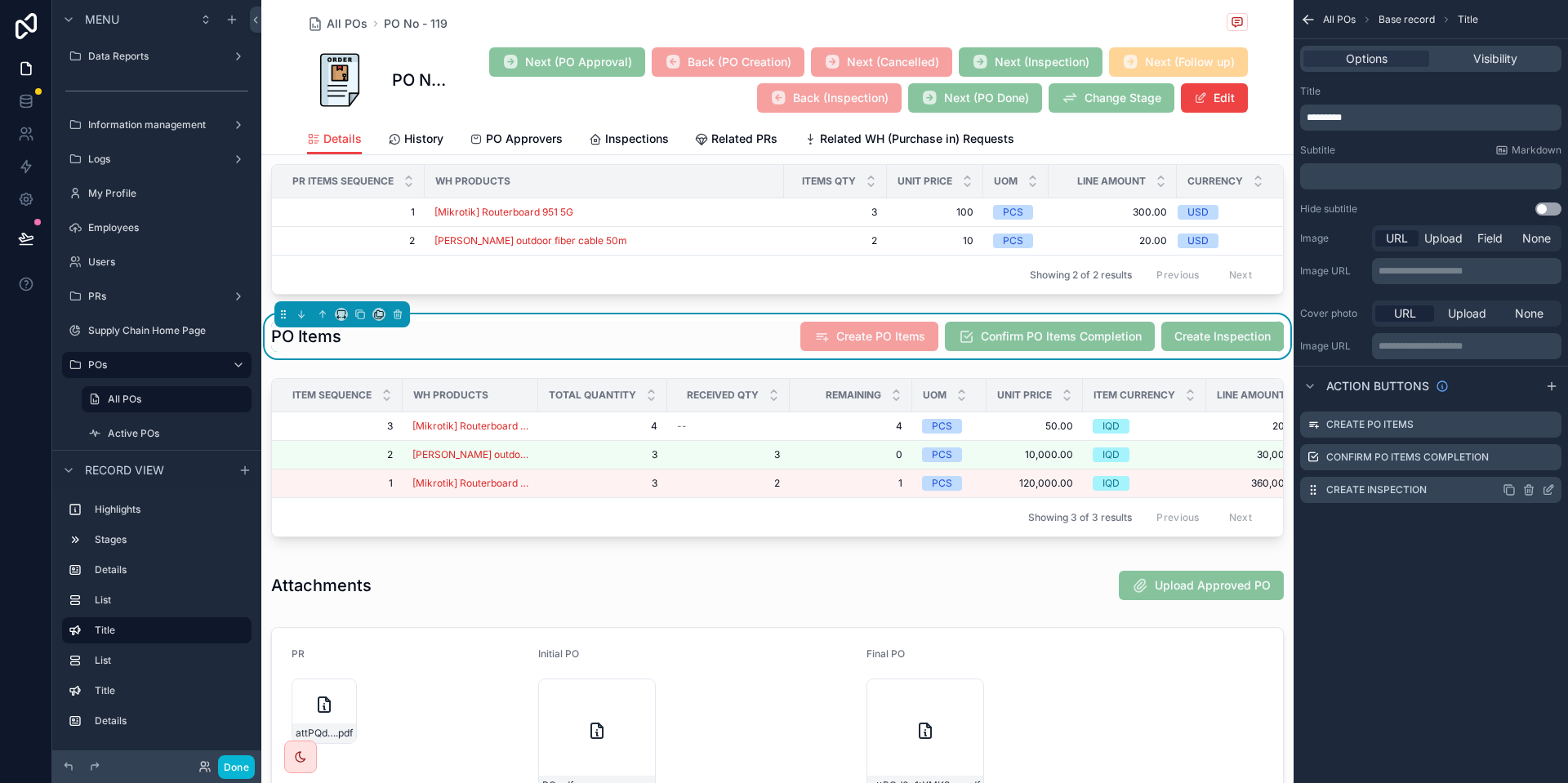
click at [1549, 489] on icon "scrollable content" at bounding box center [1549, 490] width 13 height 13
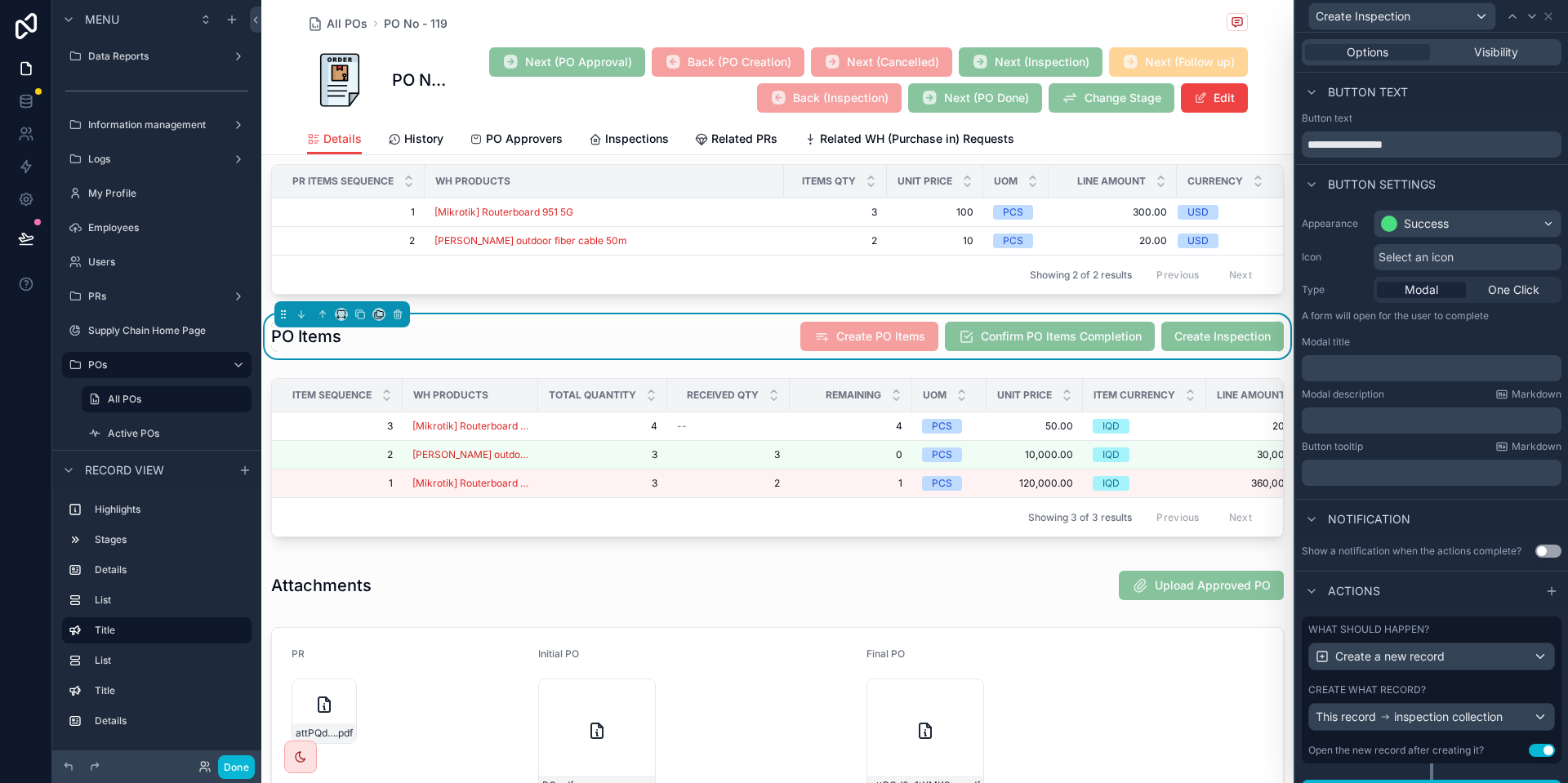
scroll to position [29, 0]
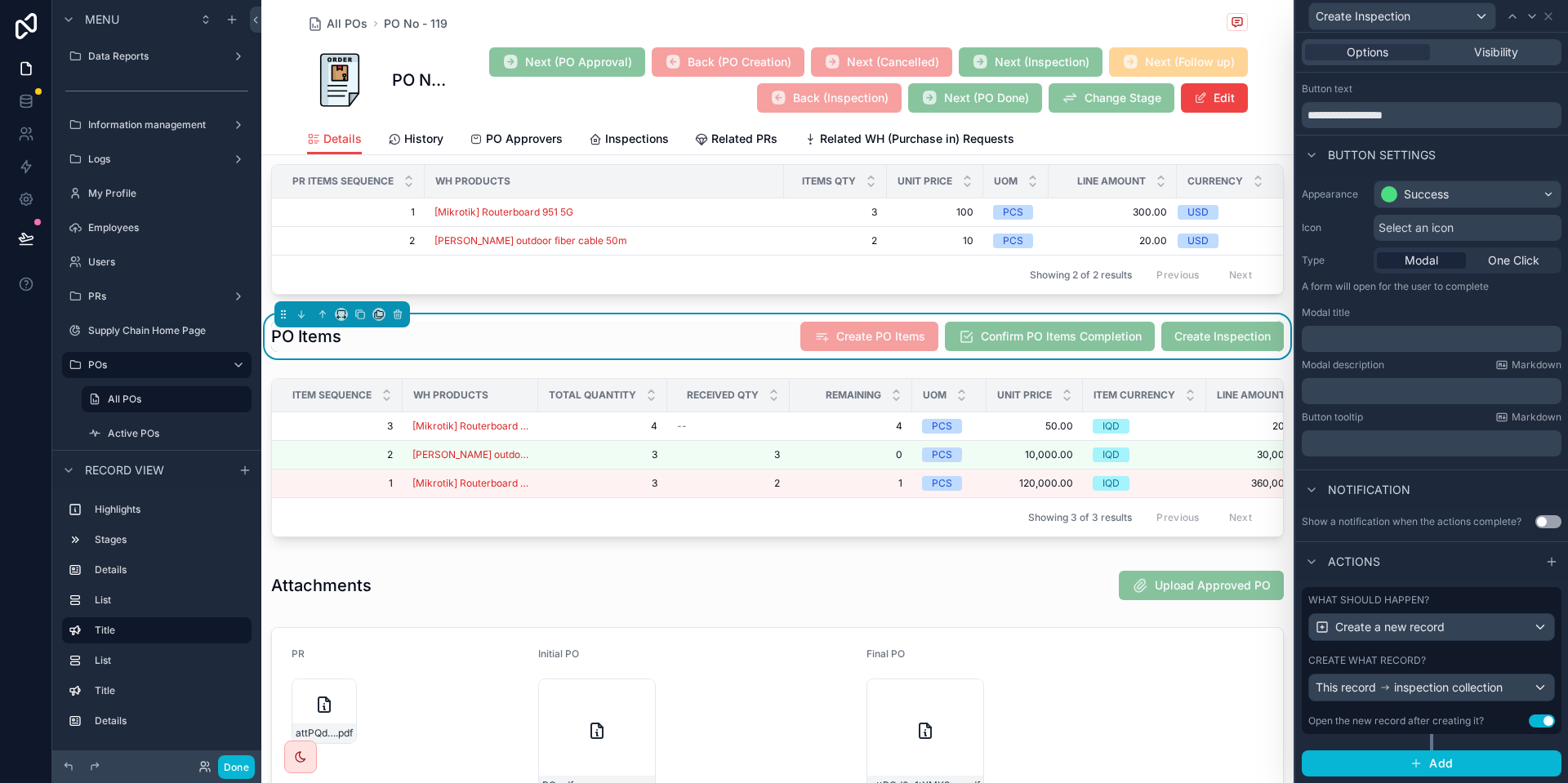
click at [1482, 659] on div "Create what record?" at bounding box center [1431, 661] width 246 height 13
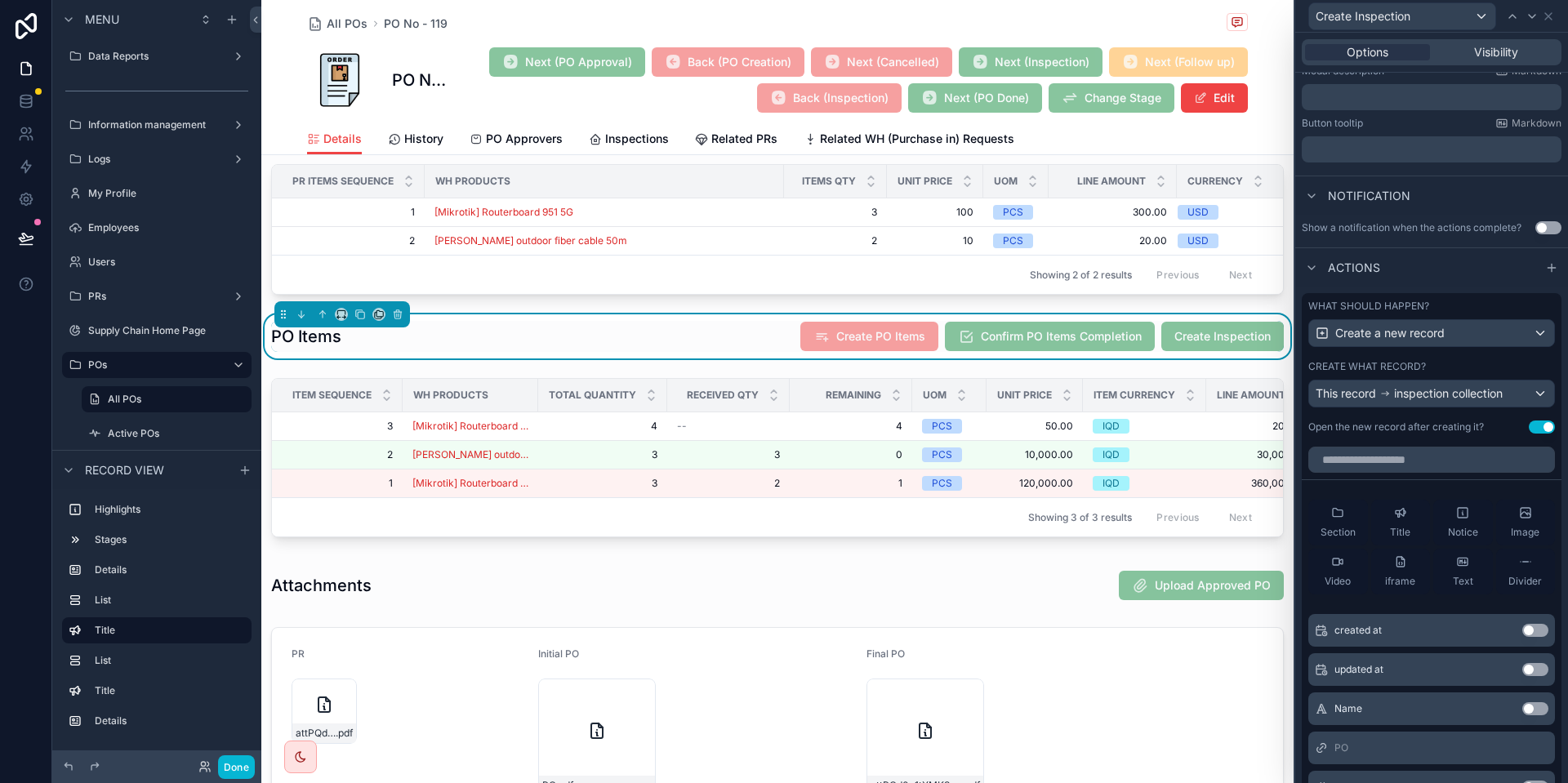
click at [1543, 431] on button "Use setting" at bounding box center [1542, 427] width 26 height 13
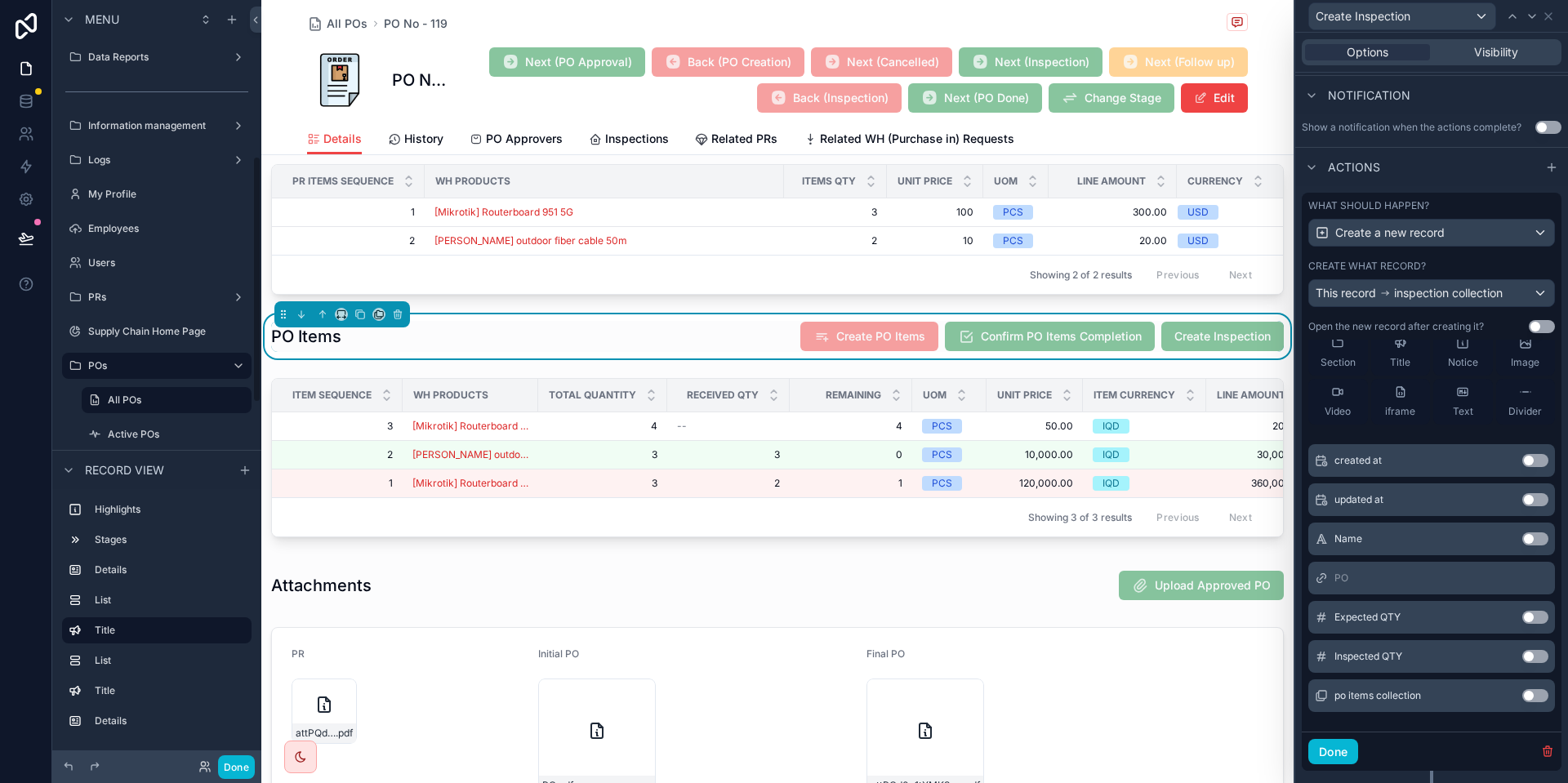
scroll to position [461, 0]
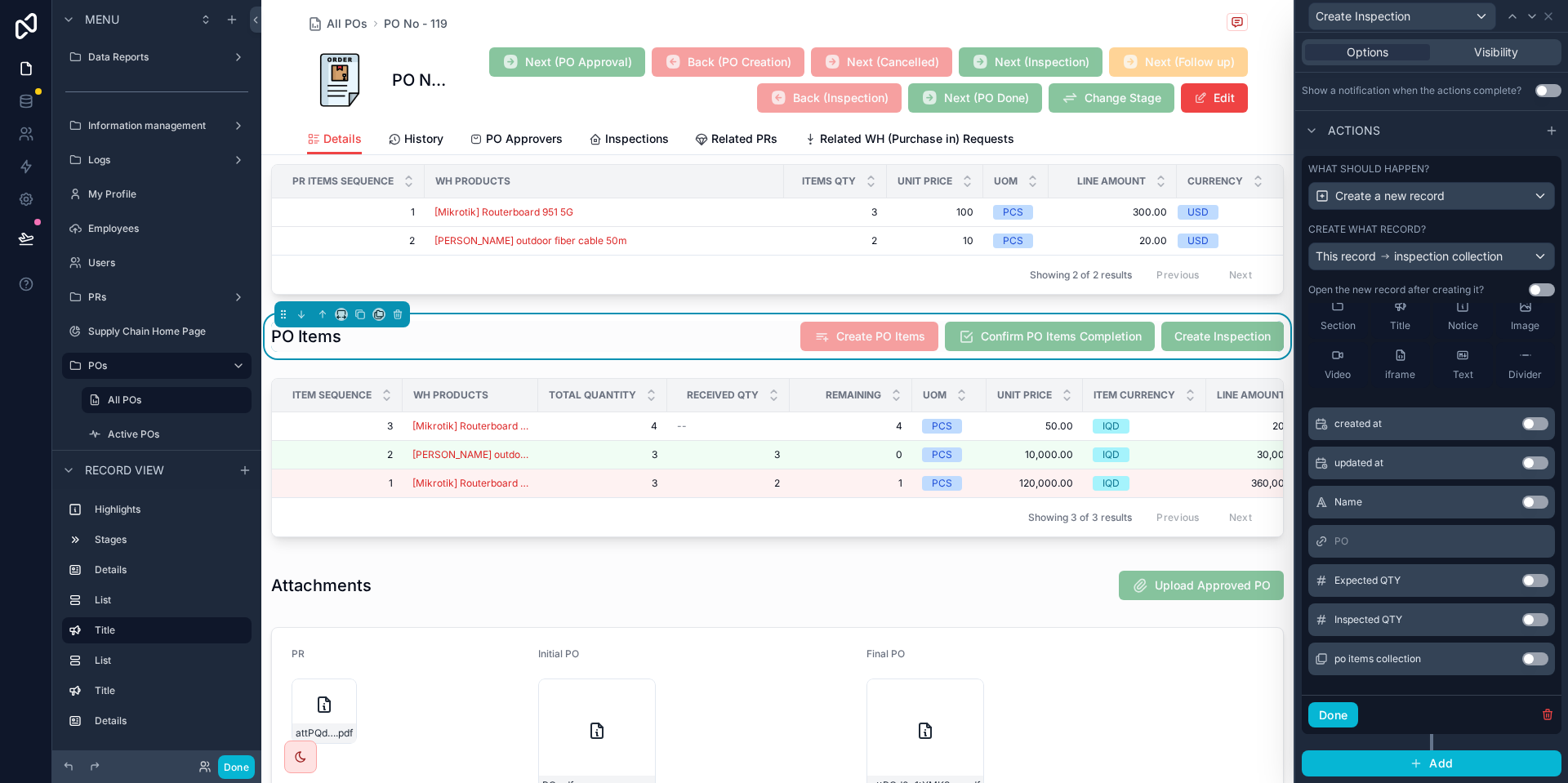
click at [1534, 660] on button "Use setting" at bounding box center [1535, 659] width 26 height 13
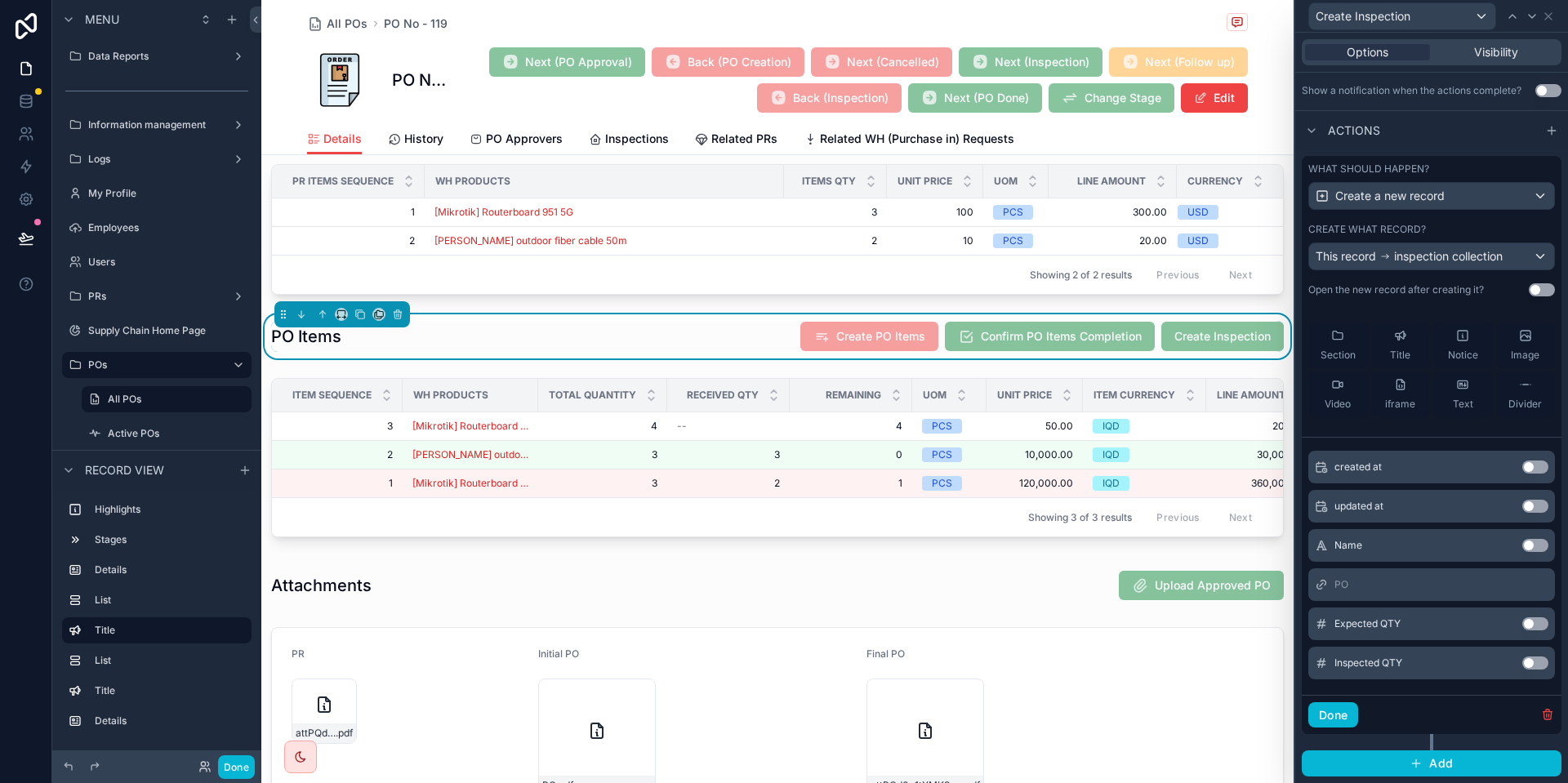
scroll to position [83, 0]
click at [1533, 614] on button "Use setting" at bounding box center [1535, 620] width 26 height 13
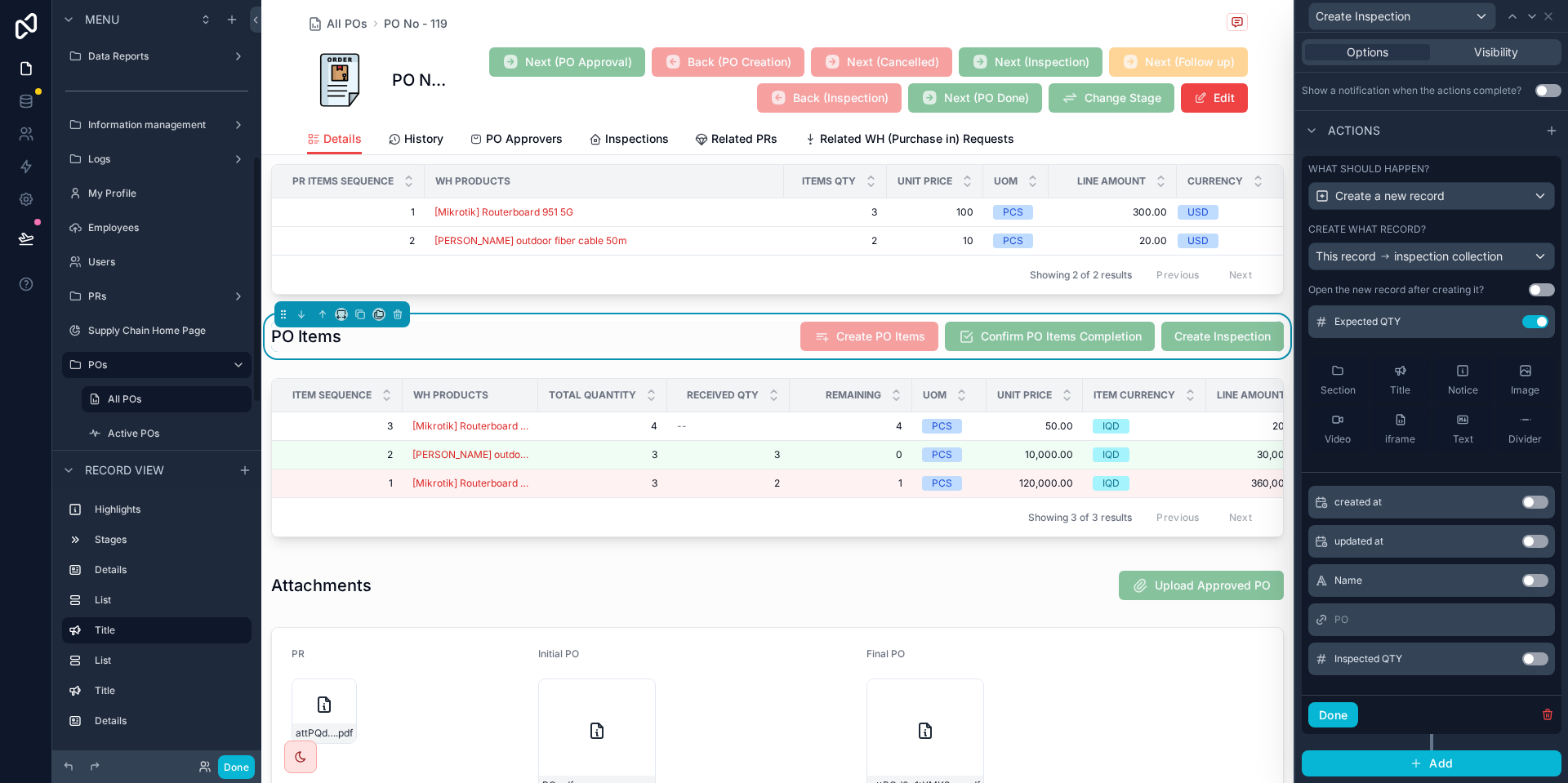
scroll to position [482, 0]
click at [248, 764] on button "Done" at bounding box center [236, 767] width 37 height 24
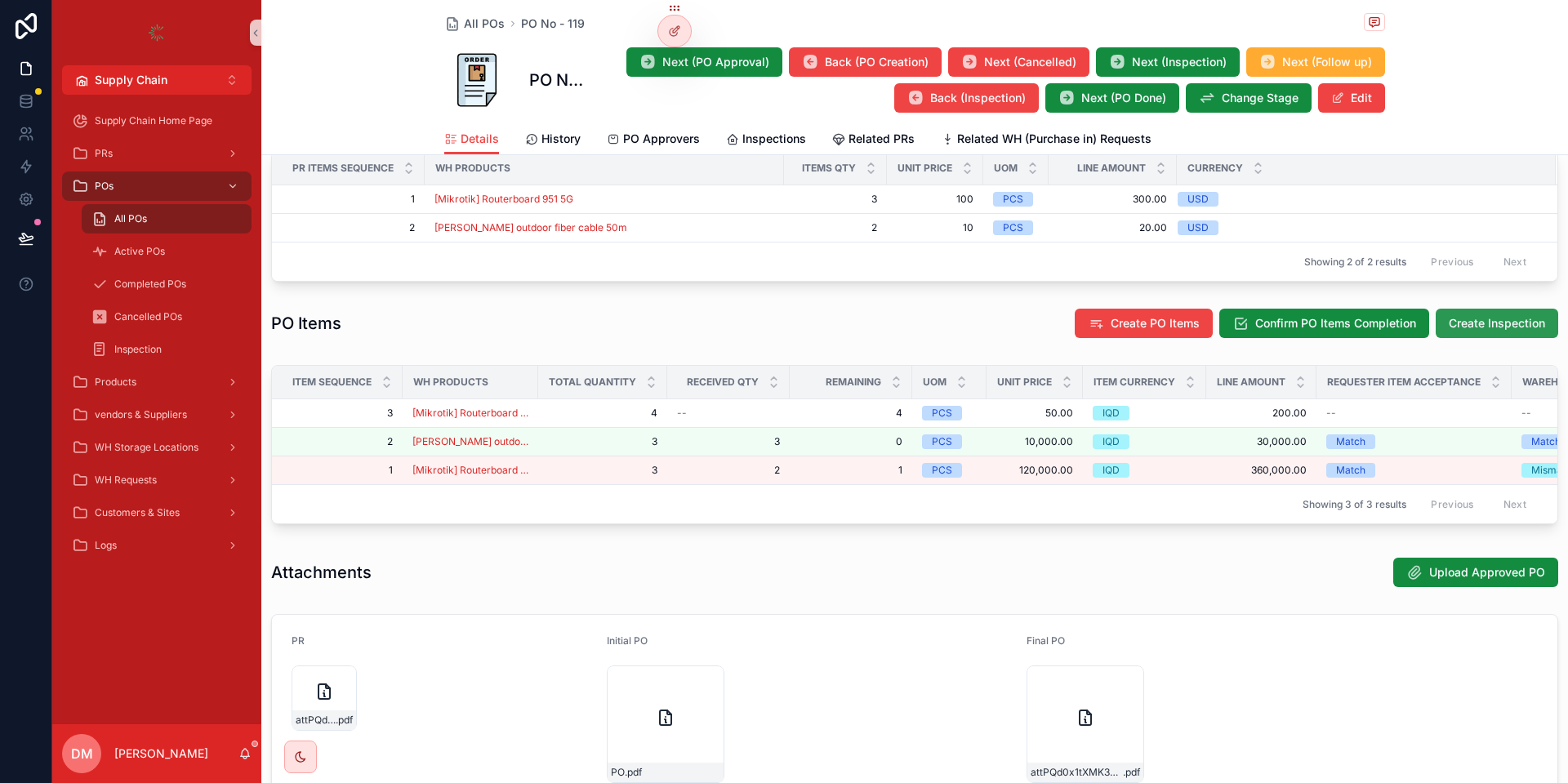
click at [1472, 331] on span "Create Inspection" at bounding box center [1497, 323] width 97 height 16
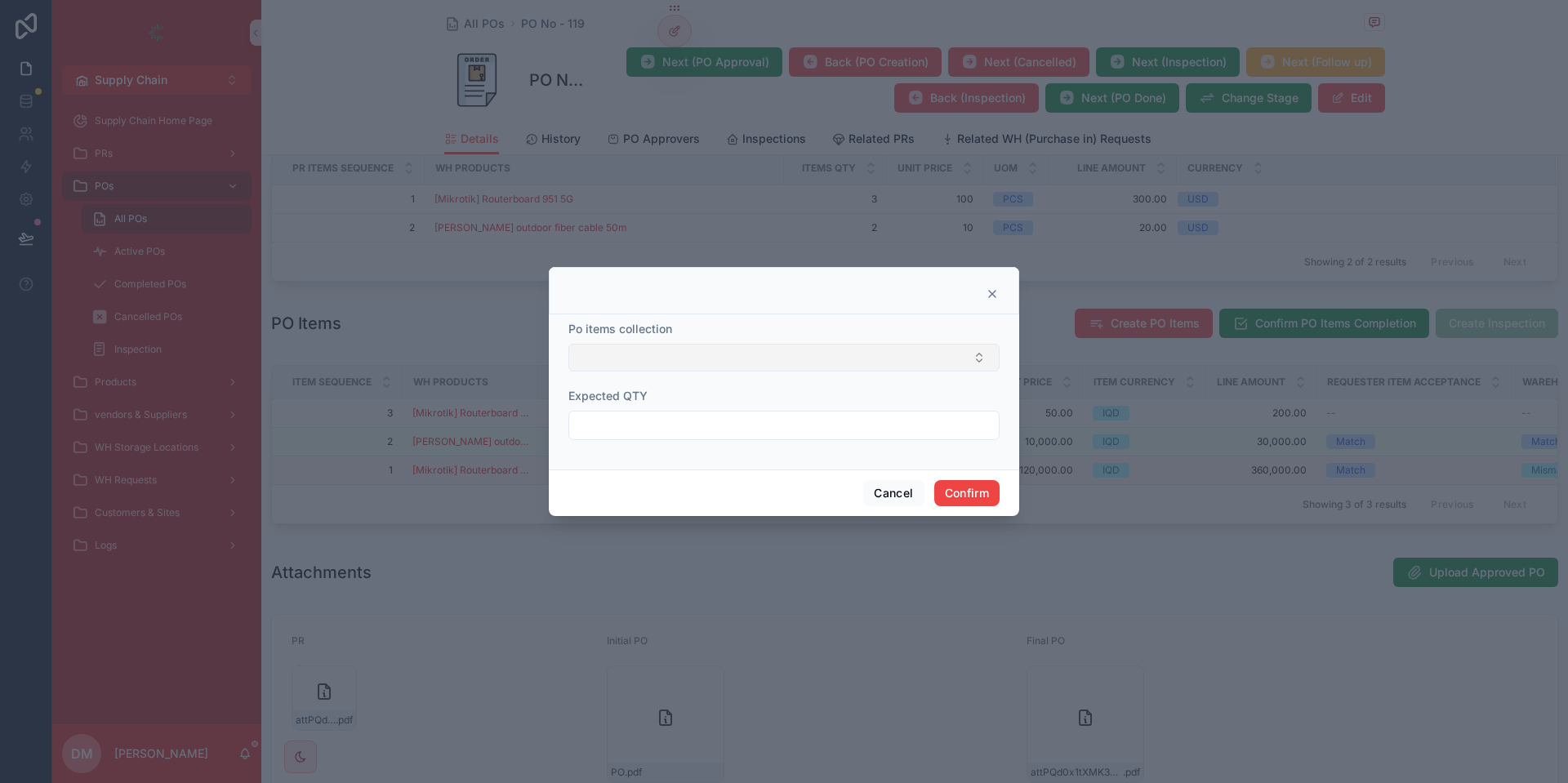
click at [654, 359] on button "Select Button" at bounding box center [784, 357] width 432 height 28
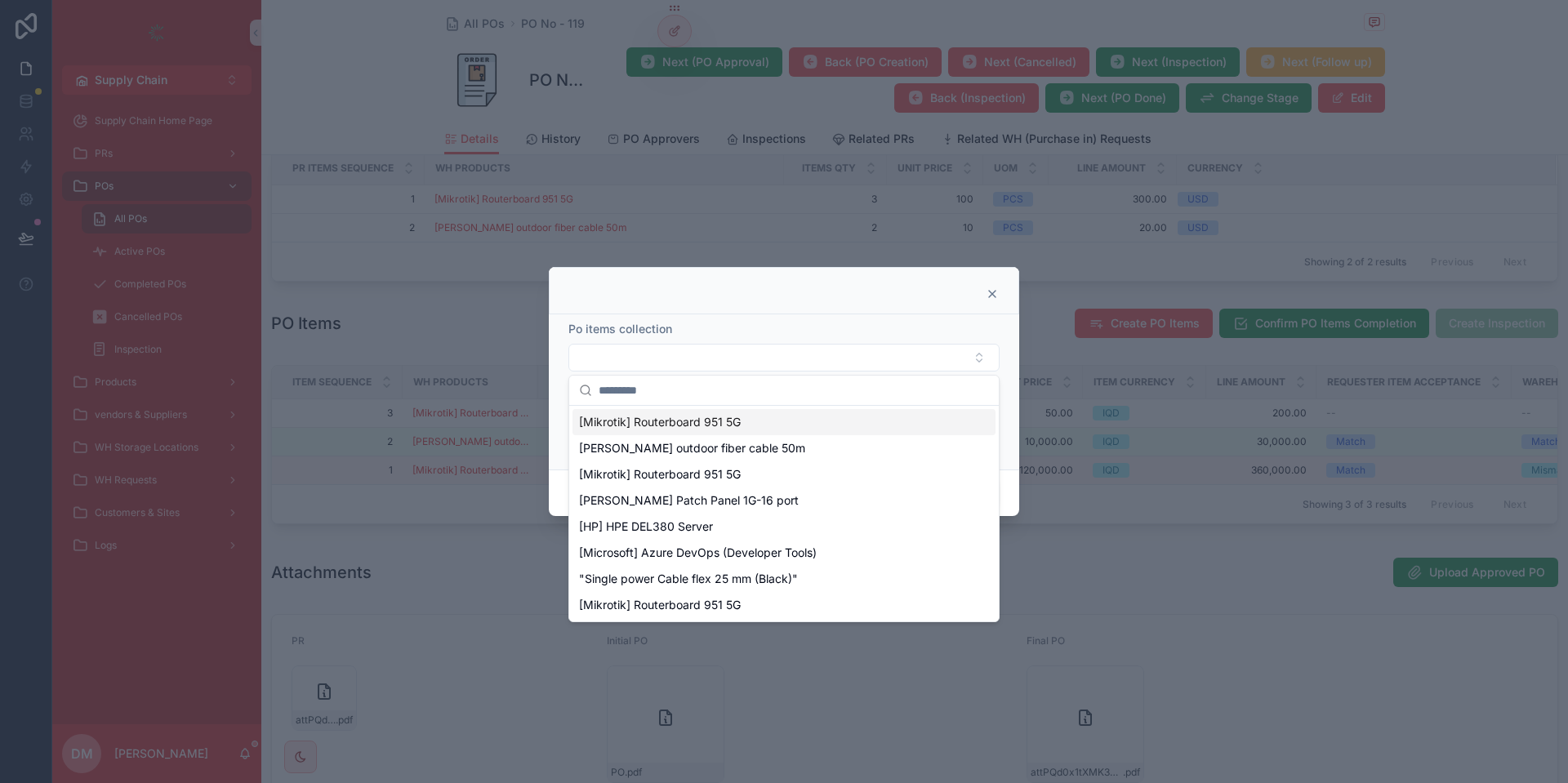
click at [771, 319] on div "Po items collection Expected QTY" at bounding box center [783, 392] width 470 height 155
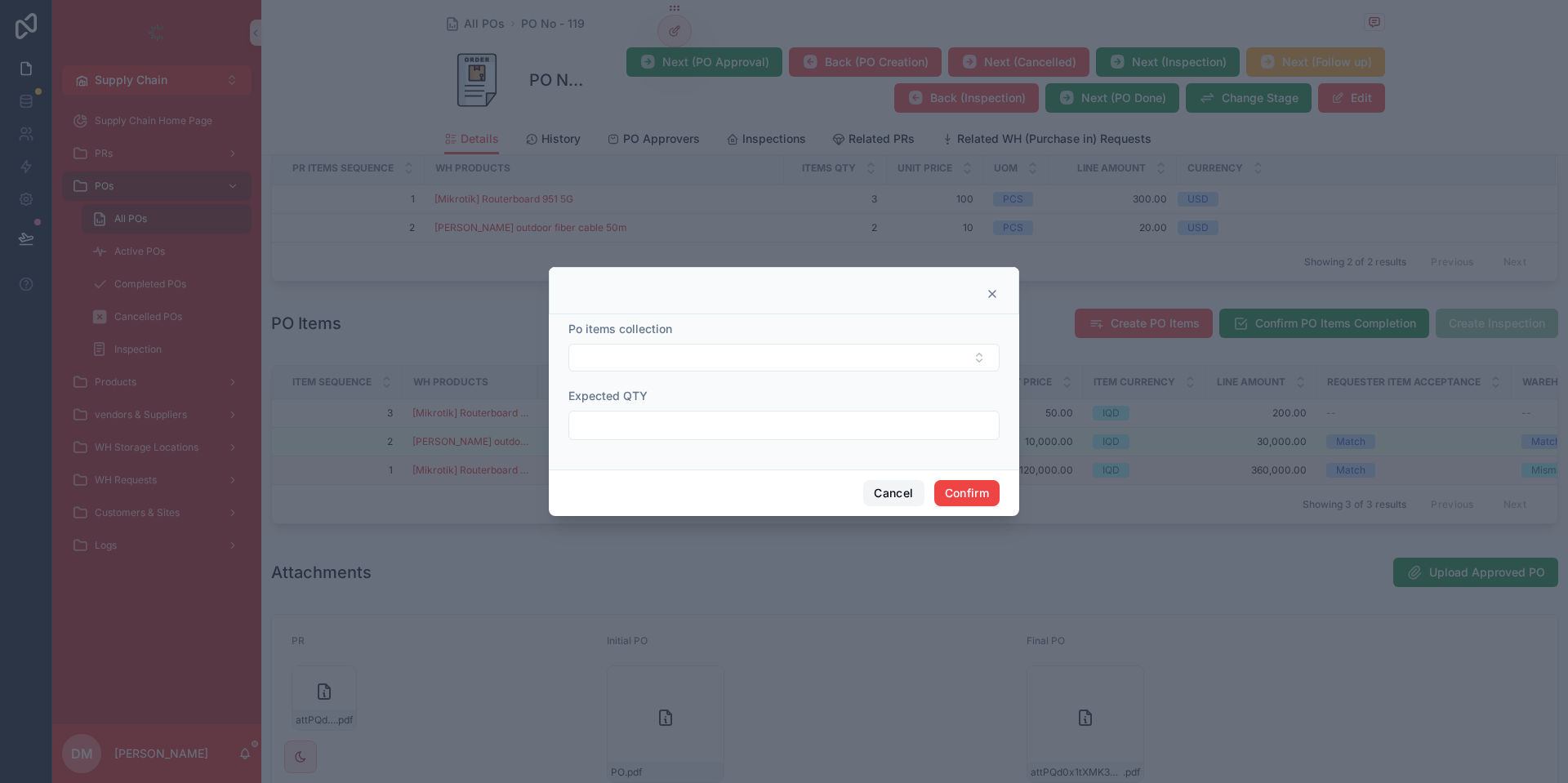
click at [894, 498] on button "Cancel" at bounding box center [893, 493] width 61 height 26
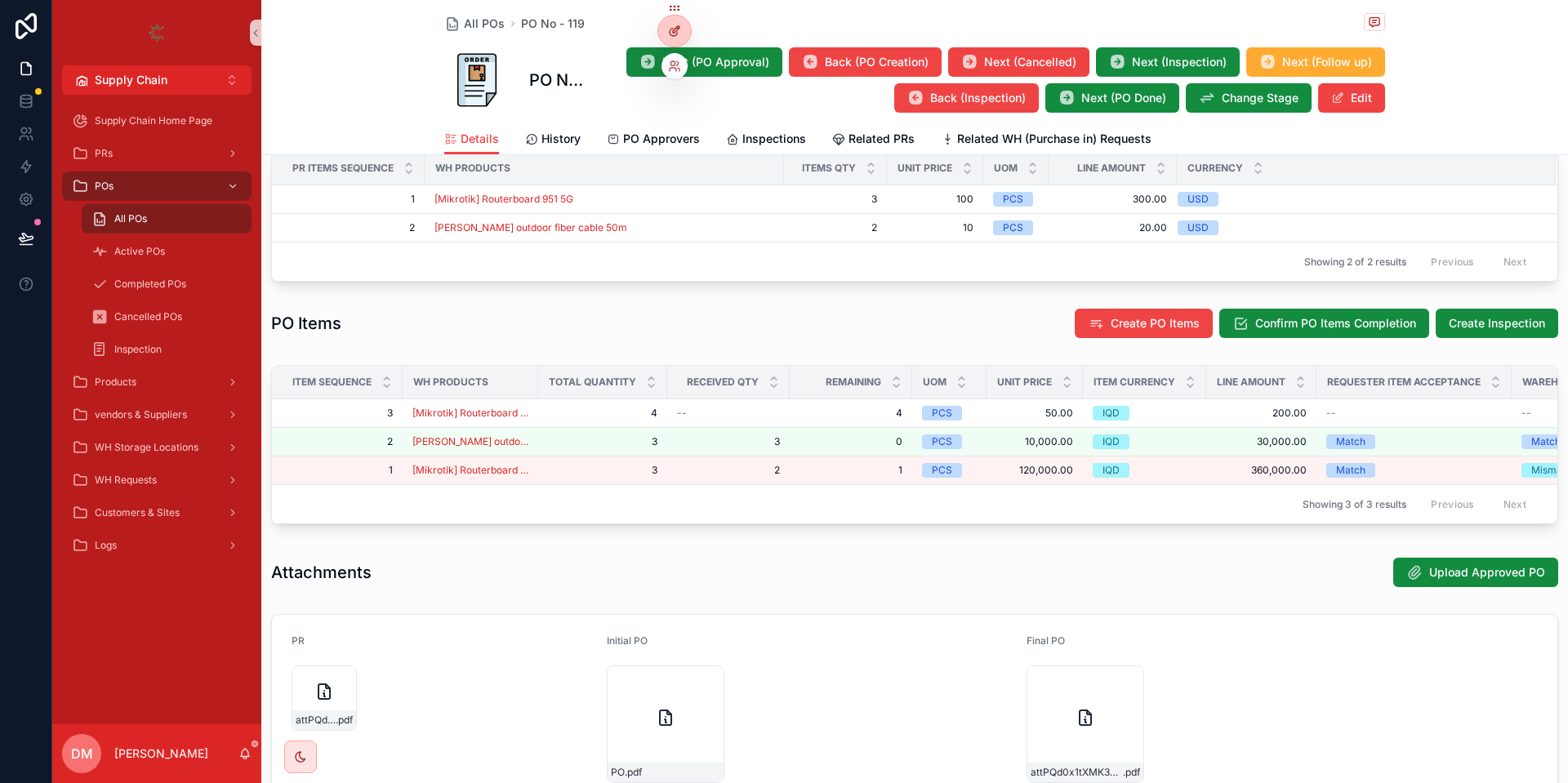
click at [684, 28] on div at bounding box center [675, 30] width 33 height 31
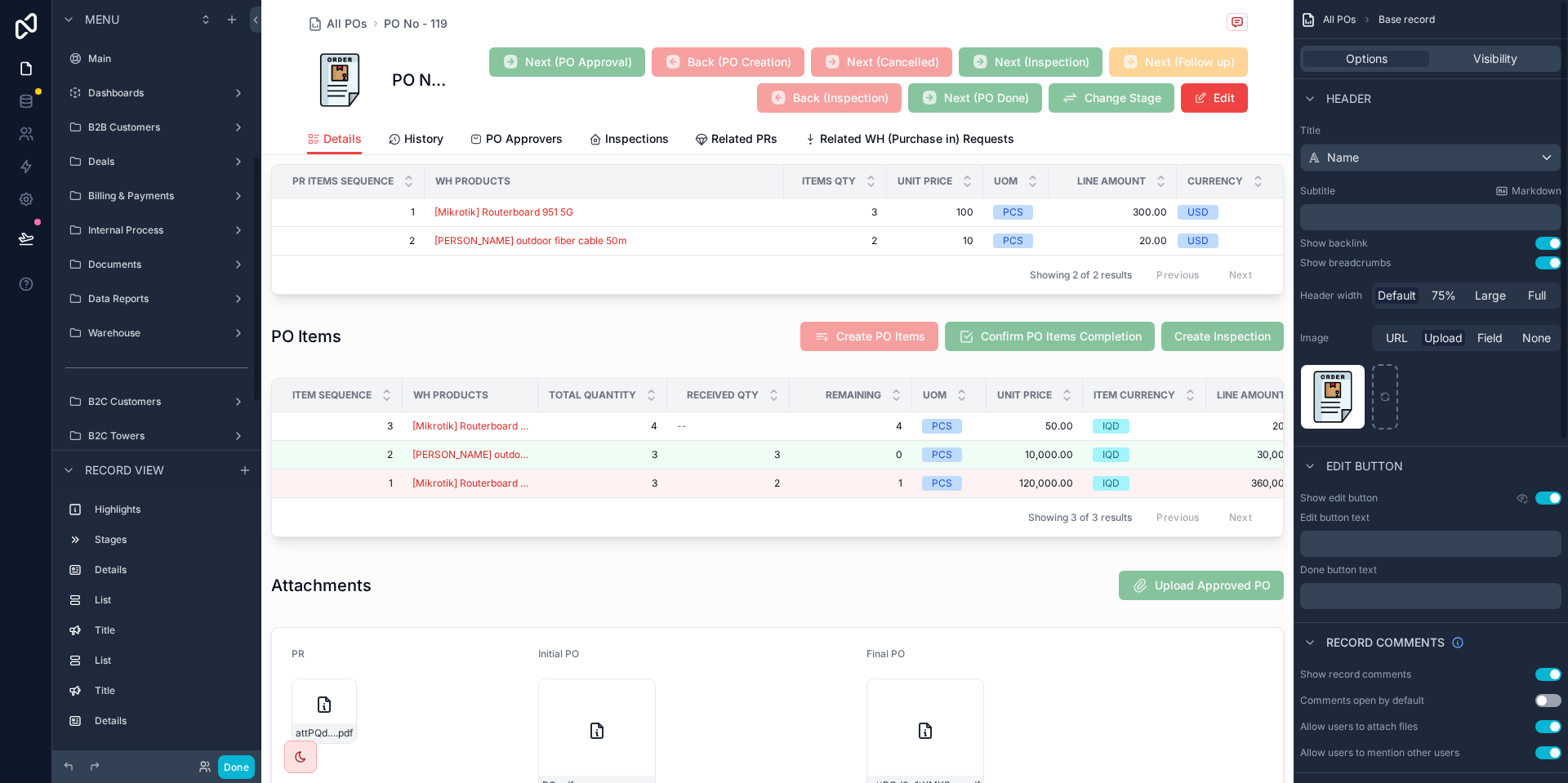
scroll to position [483, 0]
click at [1231, 331] on div "scrollable content" at bounding box center [777, 336] width 1032 height 44
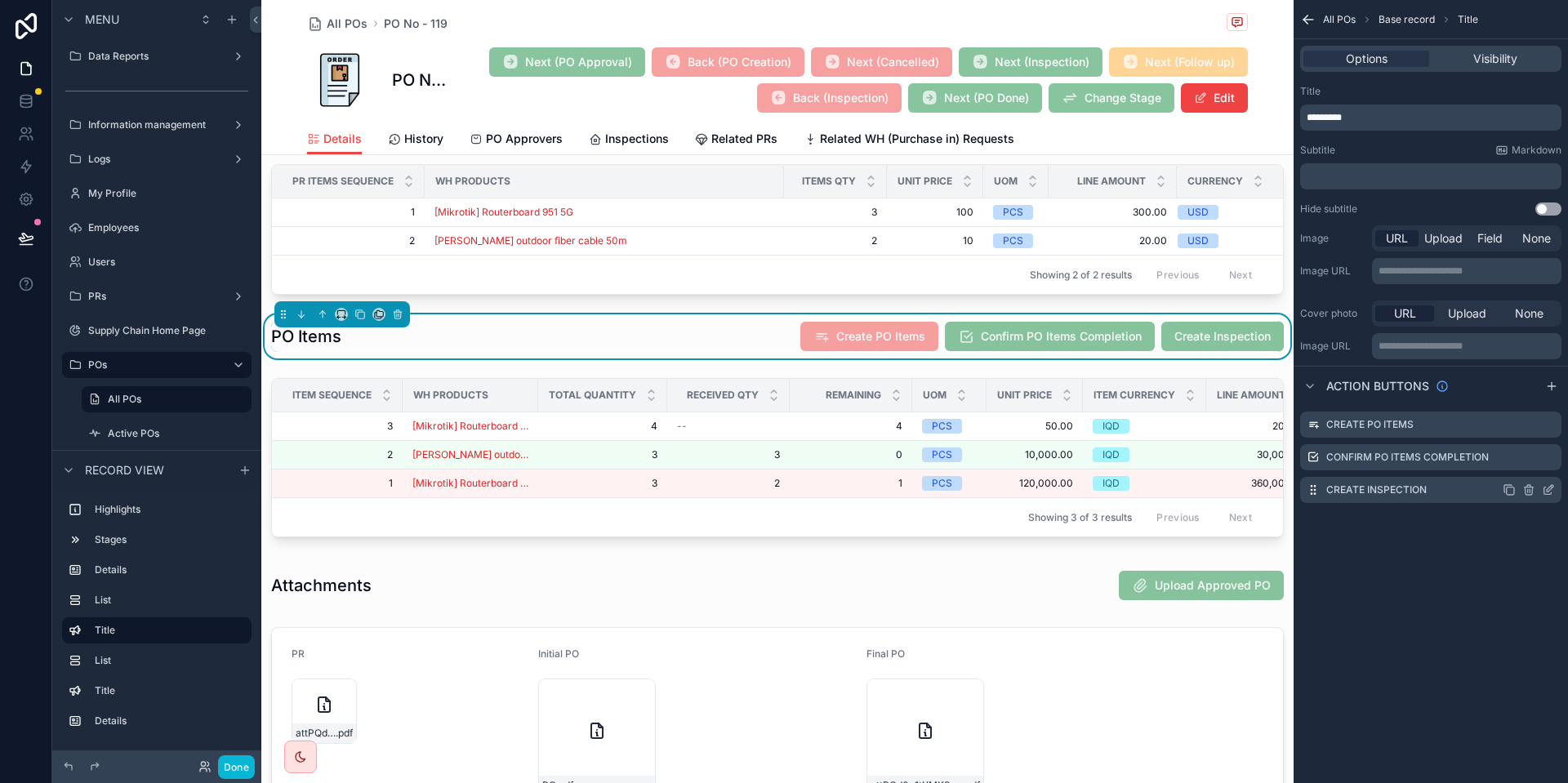
click at [1553, 485] on icon "scrollable content" at bounding box center [1550, 489] width 7 height 7
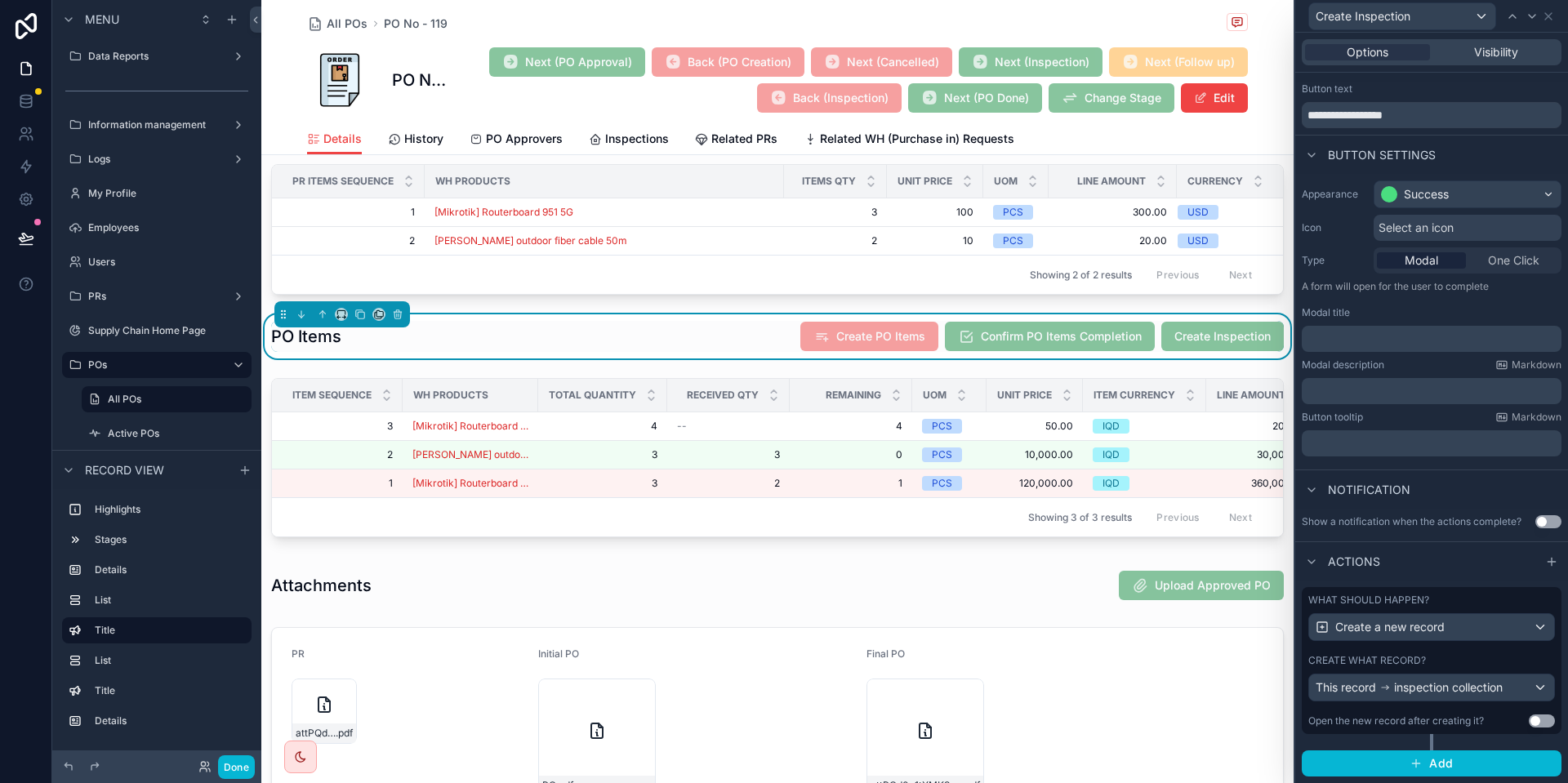
click at [1481, 660] on div "Create what record?" at bounding box center [1431, 661] width 246 height 13
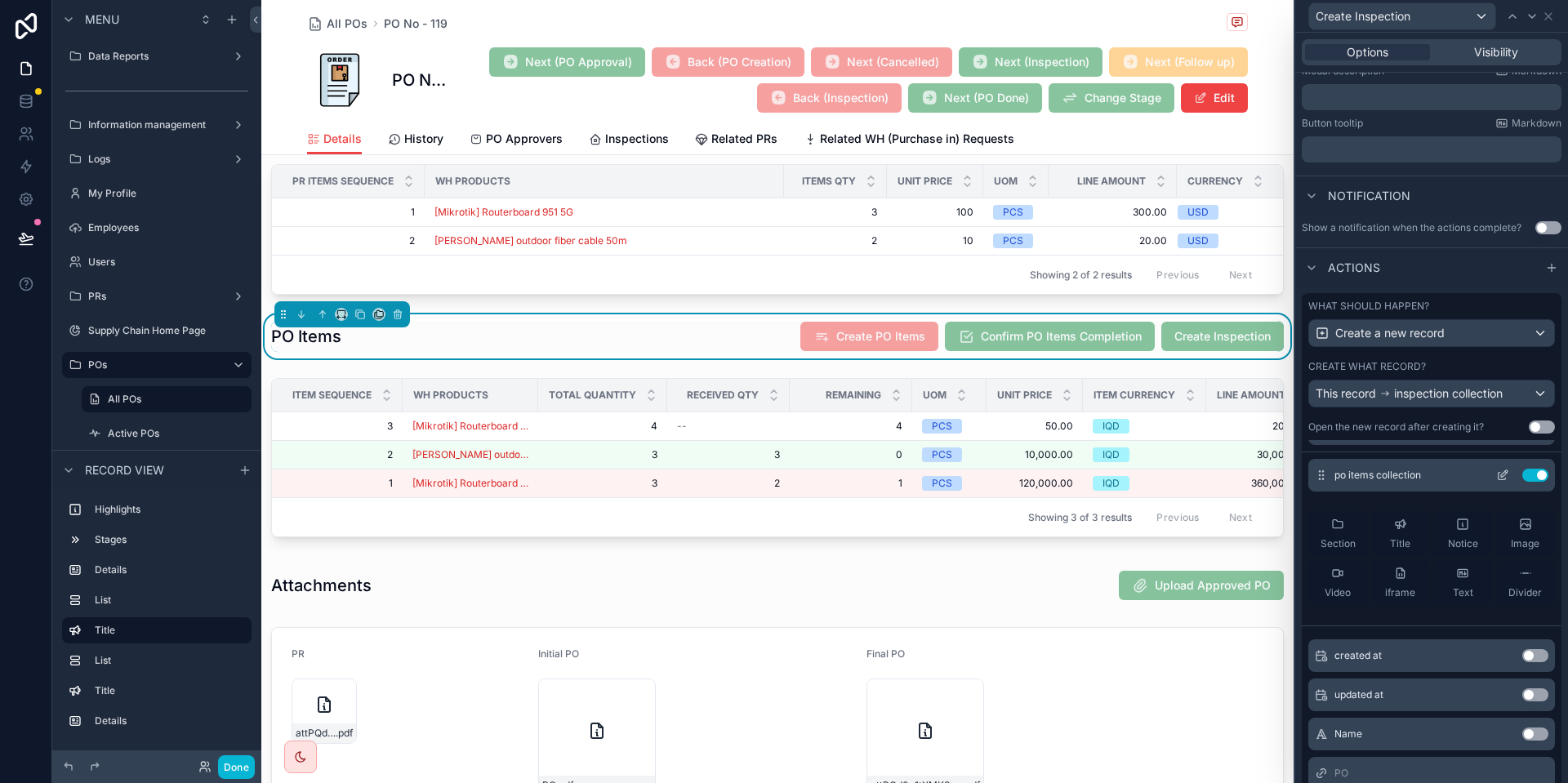
scroll to position [0, 0]
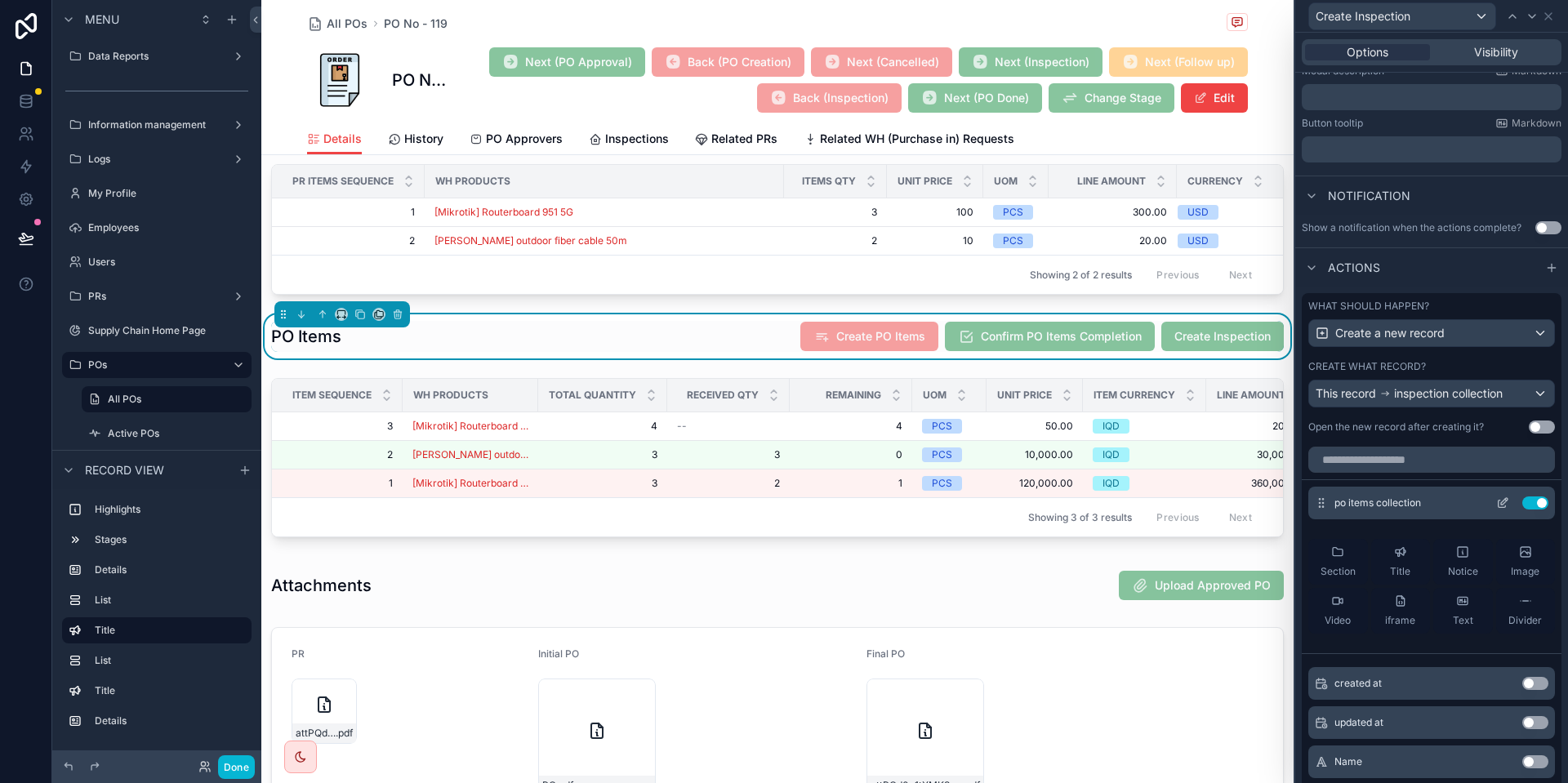
click at [1505, 501] on icon at bounding box center [1503, 503] width 13 height 13
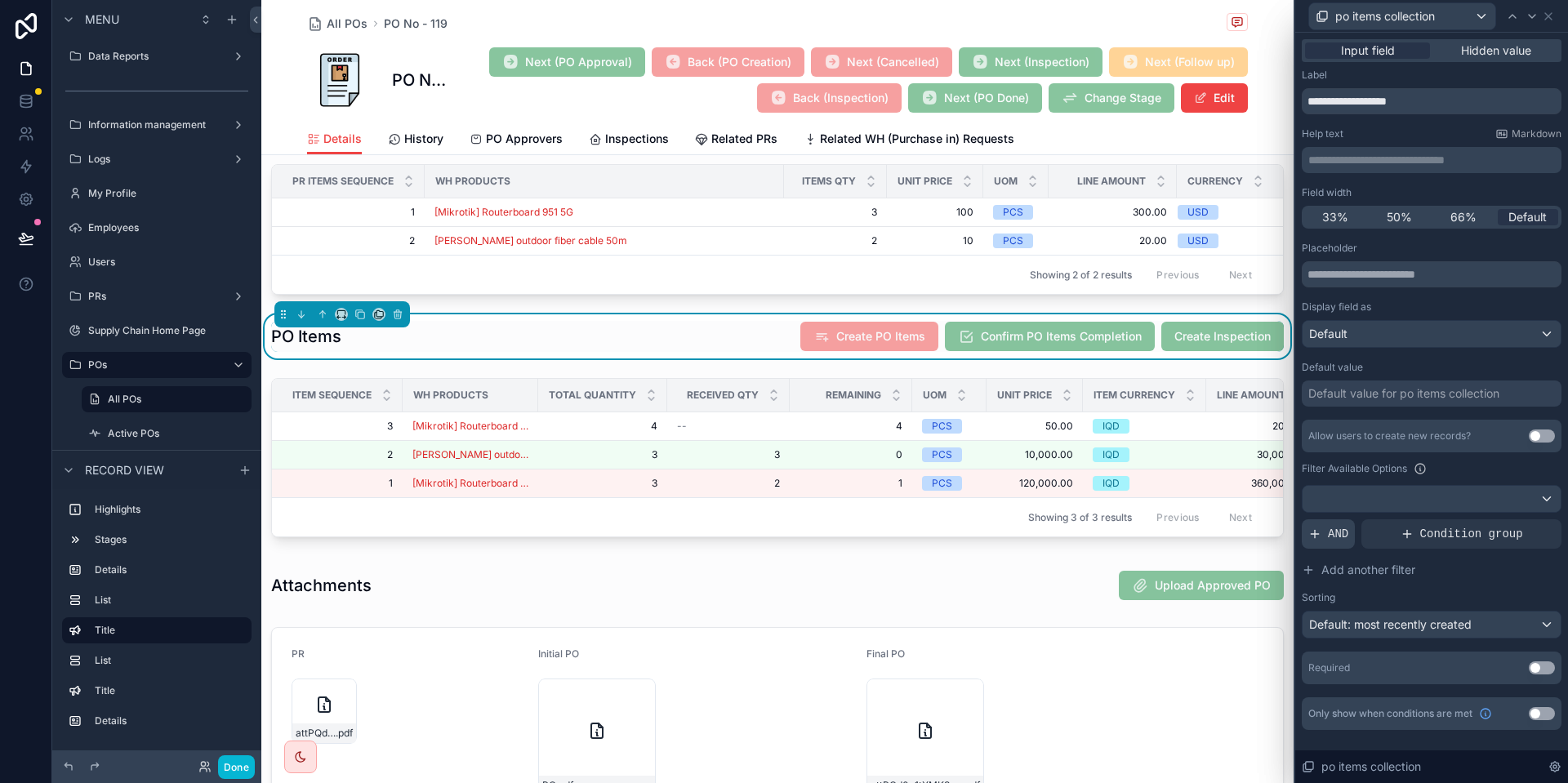
click at [1320, 528] on icon at bounding box center [1315, 534] width 13 height 13
click at [1402, 519] on div "Allow users to create new records? Use setting Filter Available Options Add a f…" at bounding box center [1432, 529] width 260 height 219
click at [1522, 548] on div "Add a filter" at bounding box center [1432, 534] width 260 height 29
click at [1522, 521] on icon at bounding box center [1521, 521] width 10 height 10
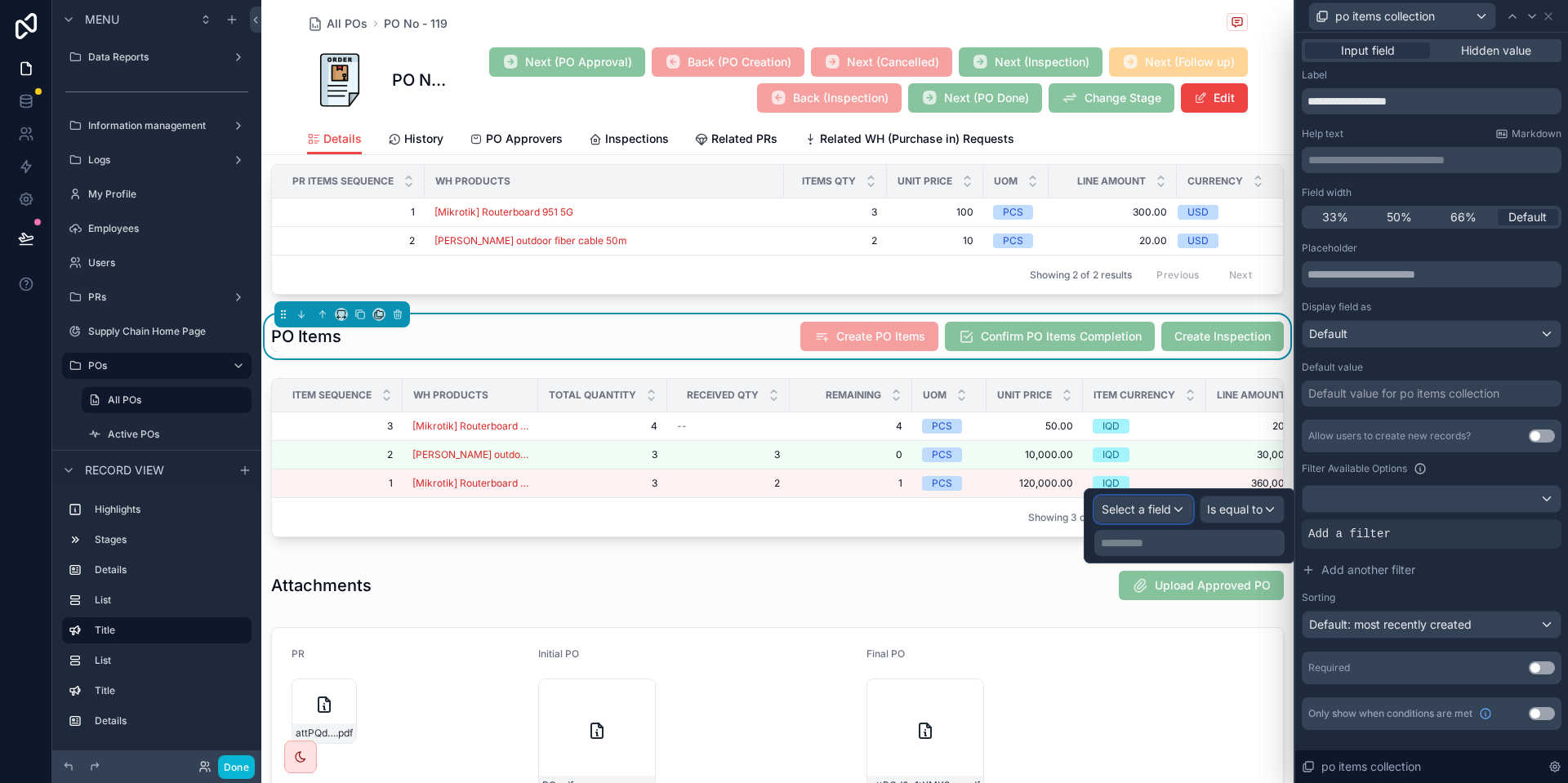
click at [1147, 507] on span "Select a field" at bounding box center [1136, 509] width 70 height 14
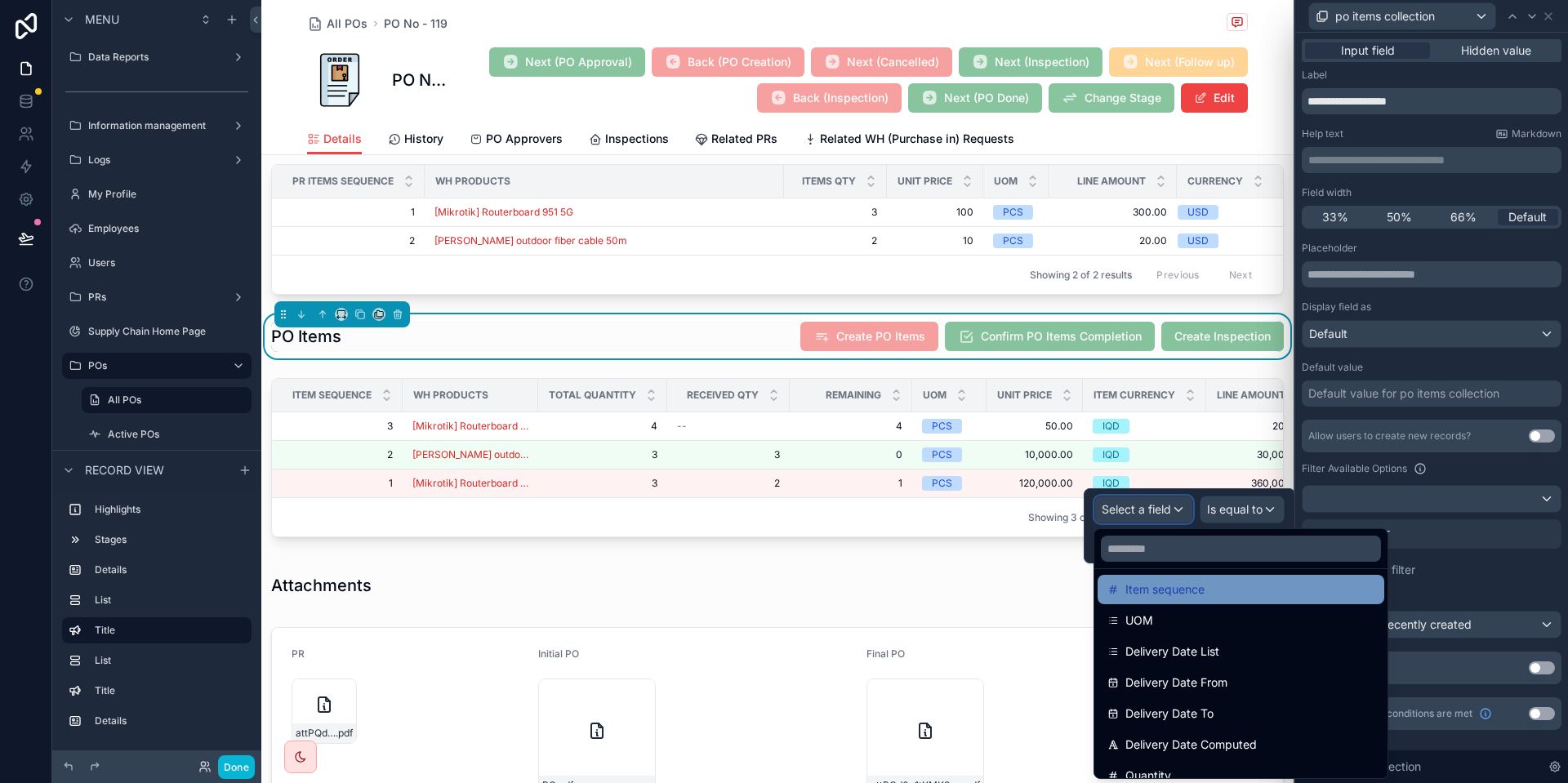
scroll to position [167, 0]
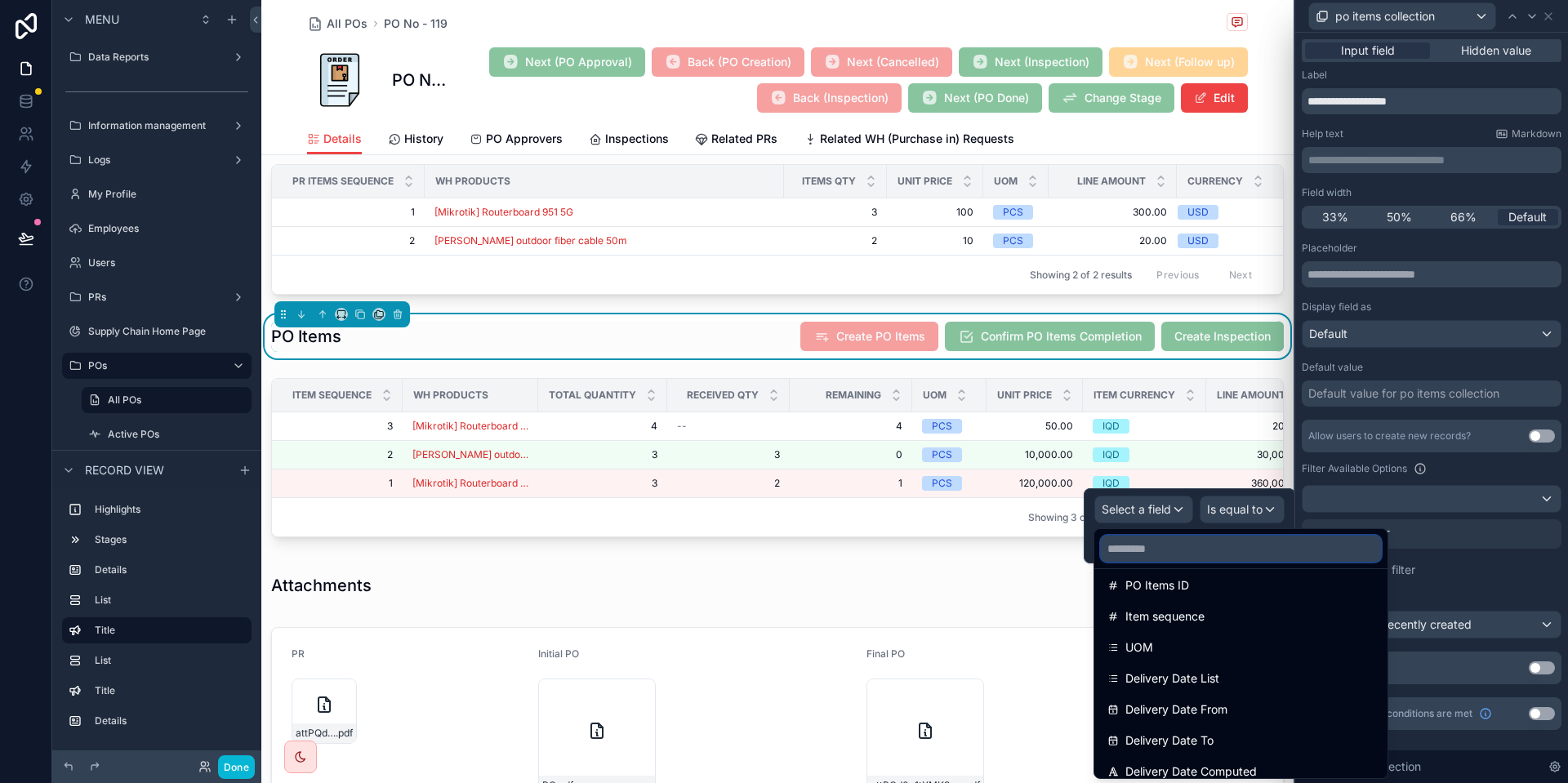
click at [1250, 543] on input "text" at bounding box center [1241, 548] width 280 height 26
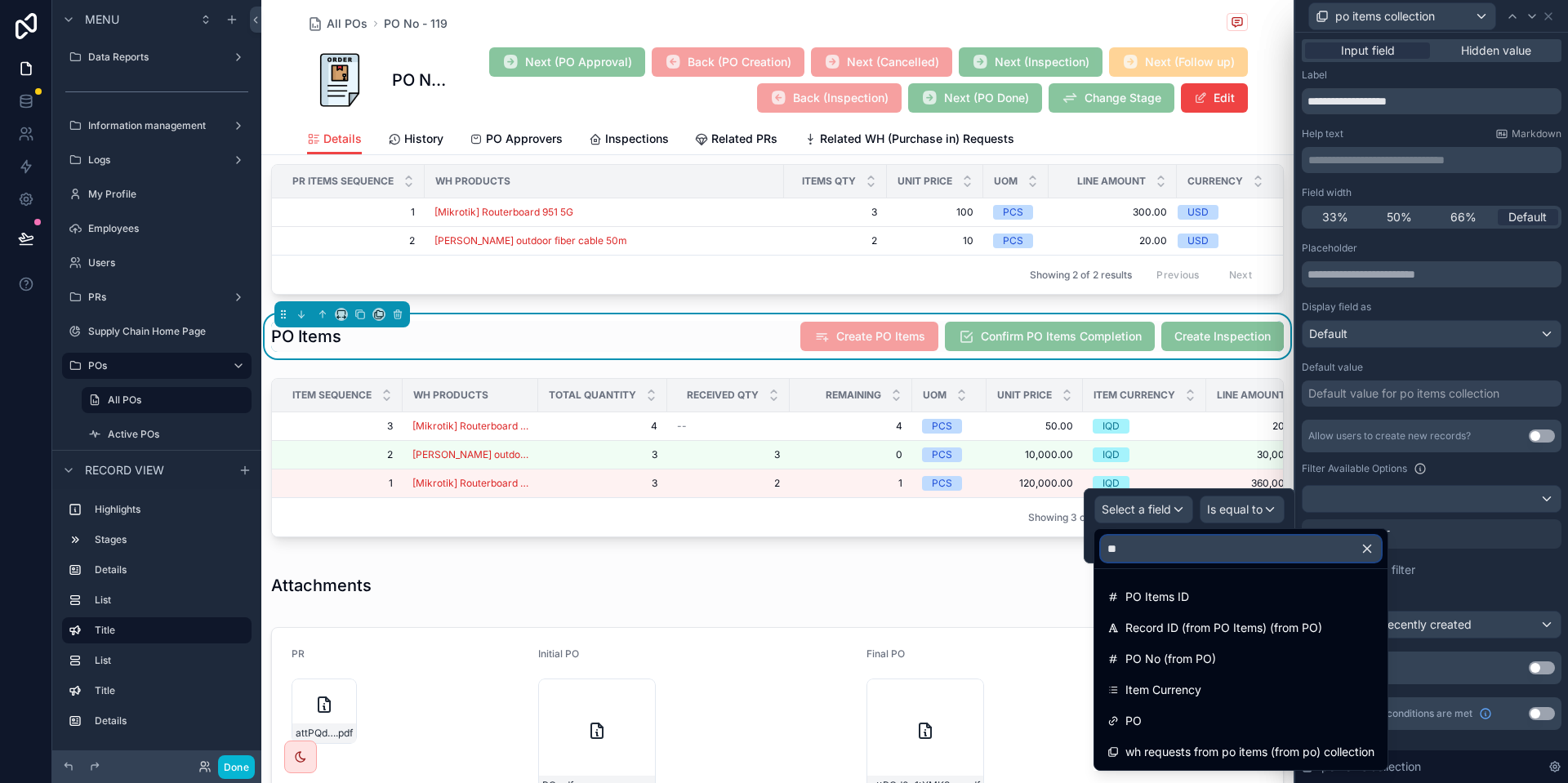
type input "*"
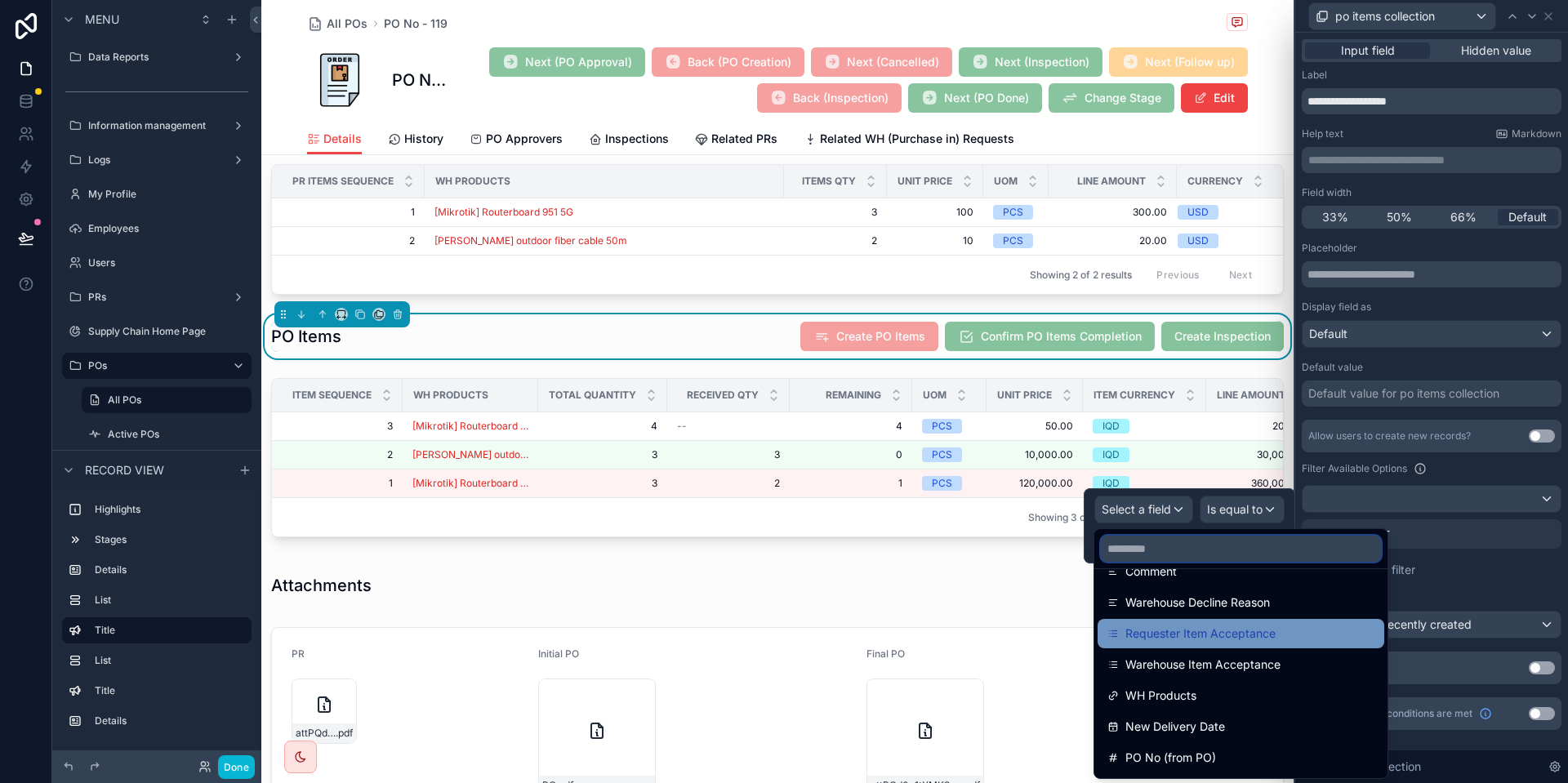
scroll to position [749, 0]
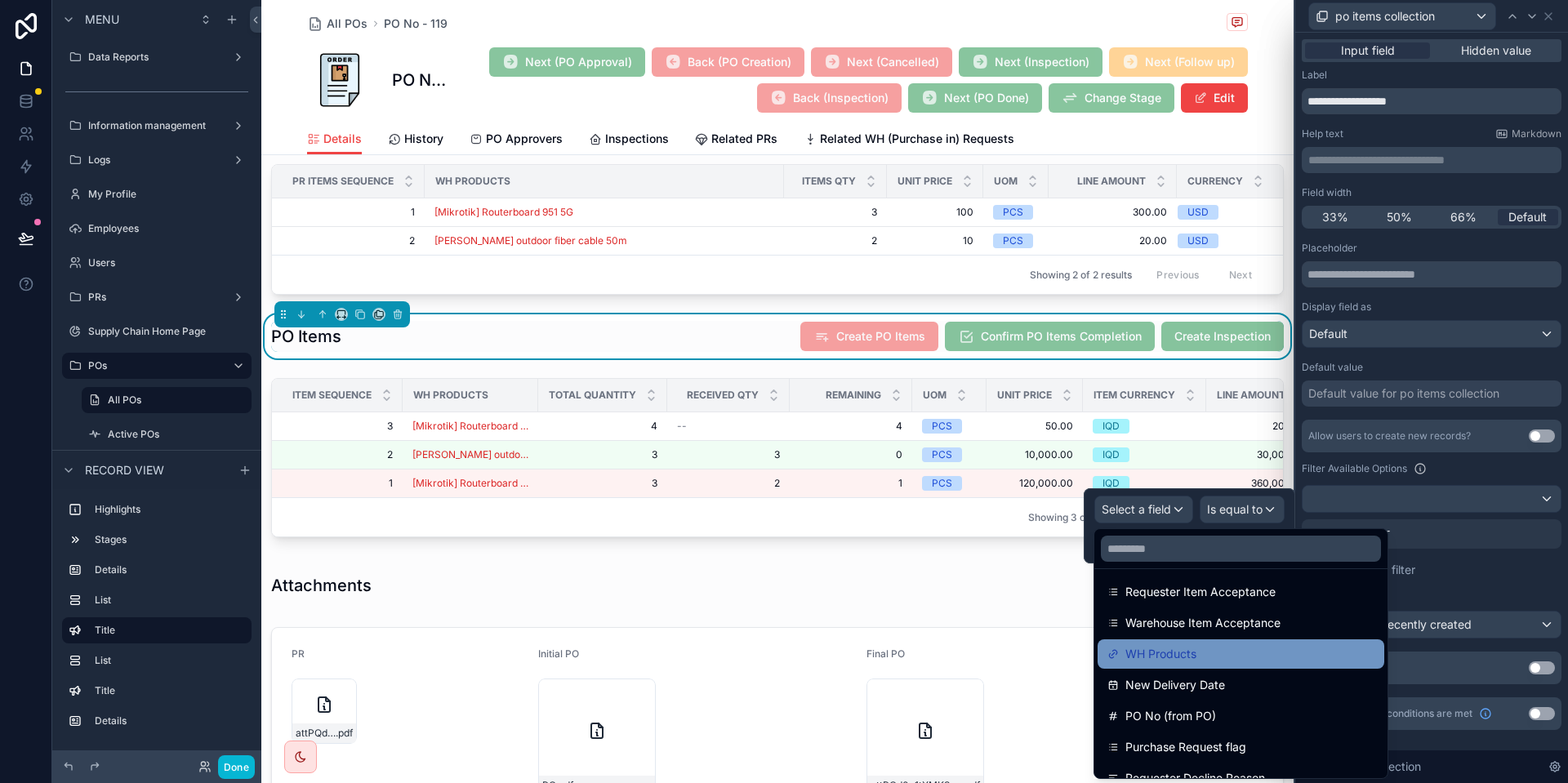
click at [1246, 655] on div "WH Products" at bounding box center [1242, 653] width 268 height 19
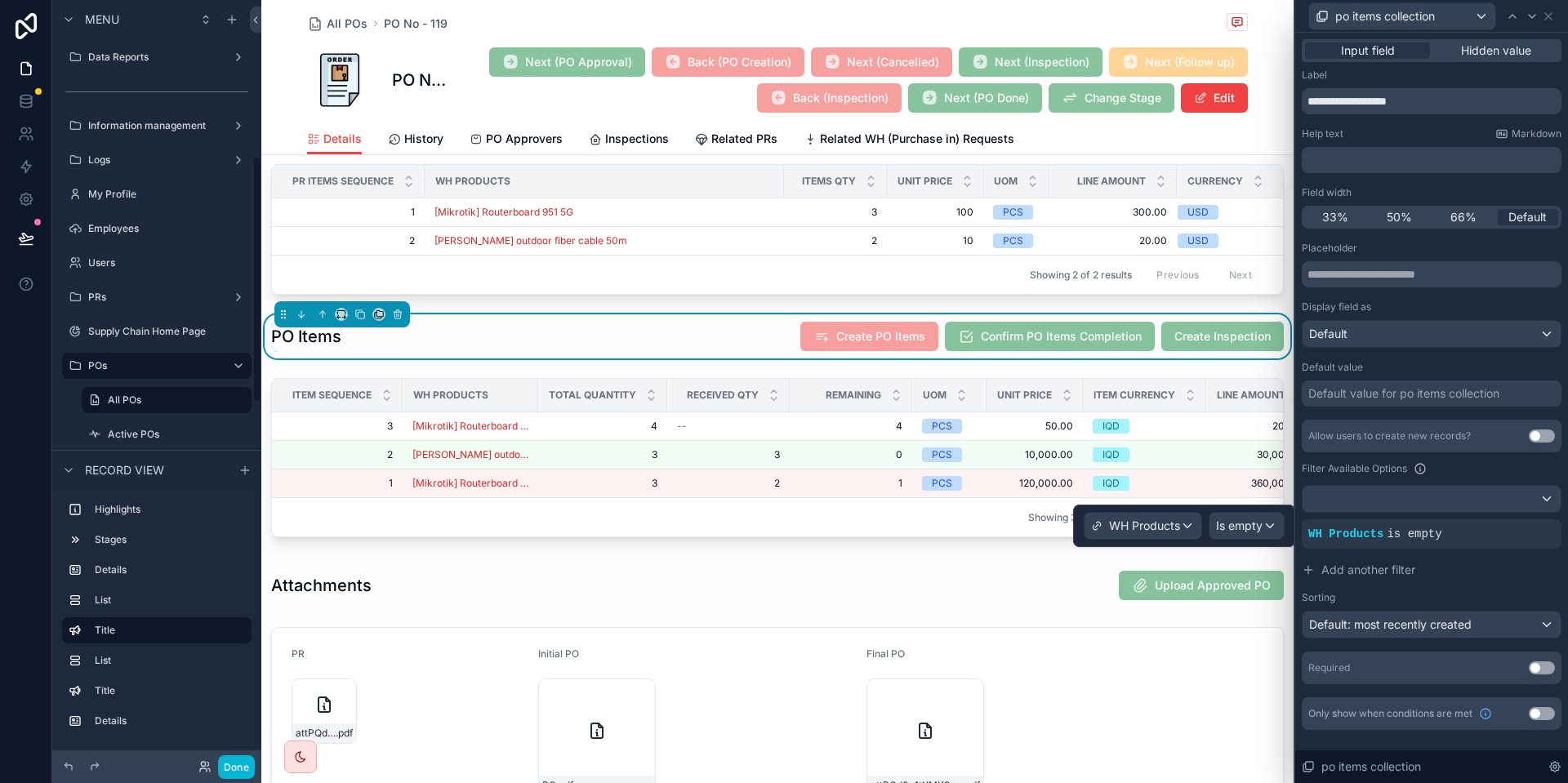
scroll to position [483, 0]
click at [1246, 519] on span "Is empty" at bounding box center [1239, 526] width 46 height 16
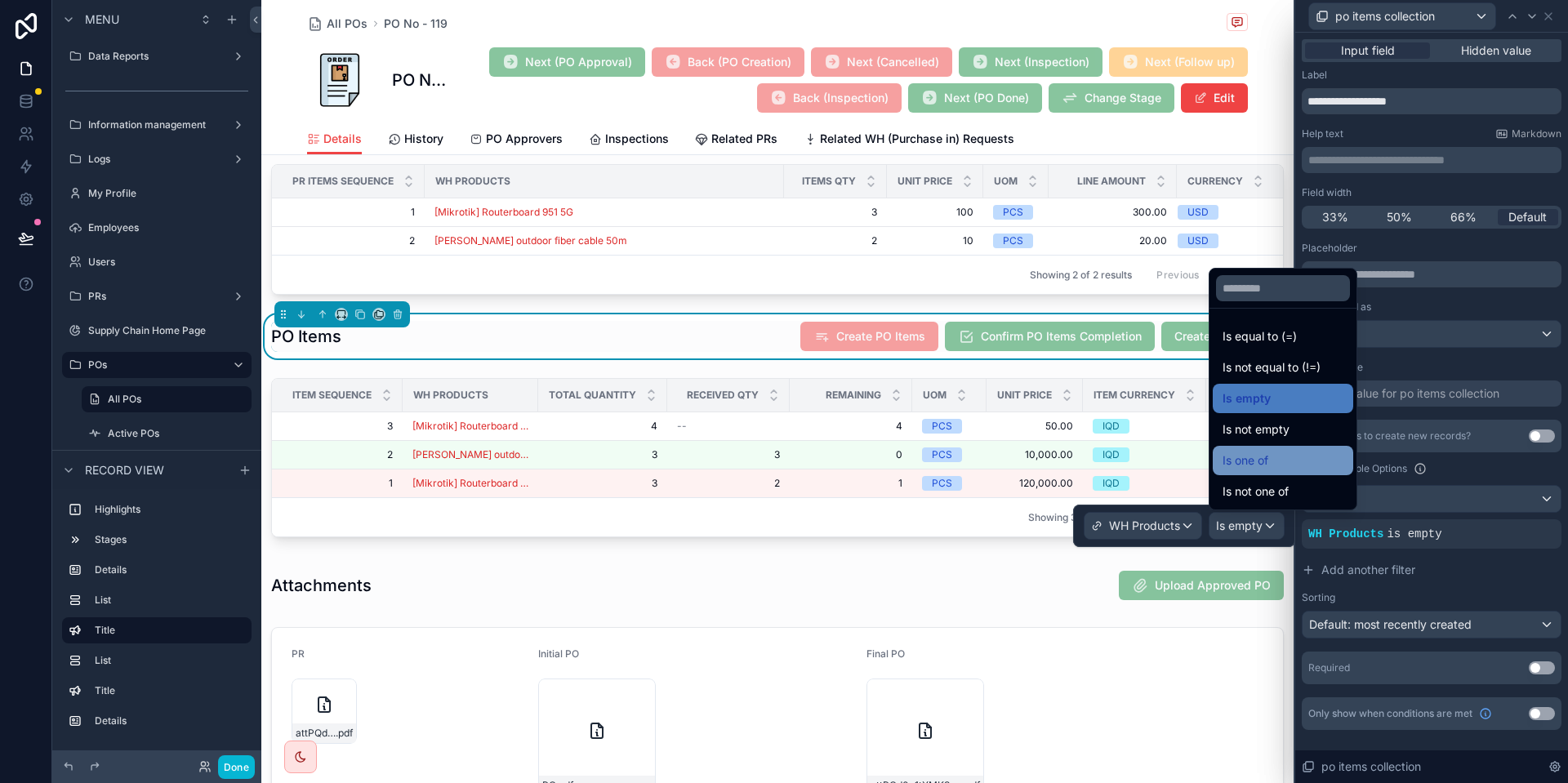
click at [1290, 467] on div "Is one of" at bounding box center [1284, 460] width 121 height 19
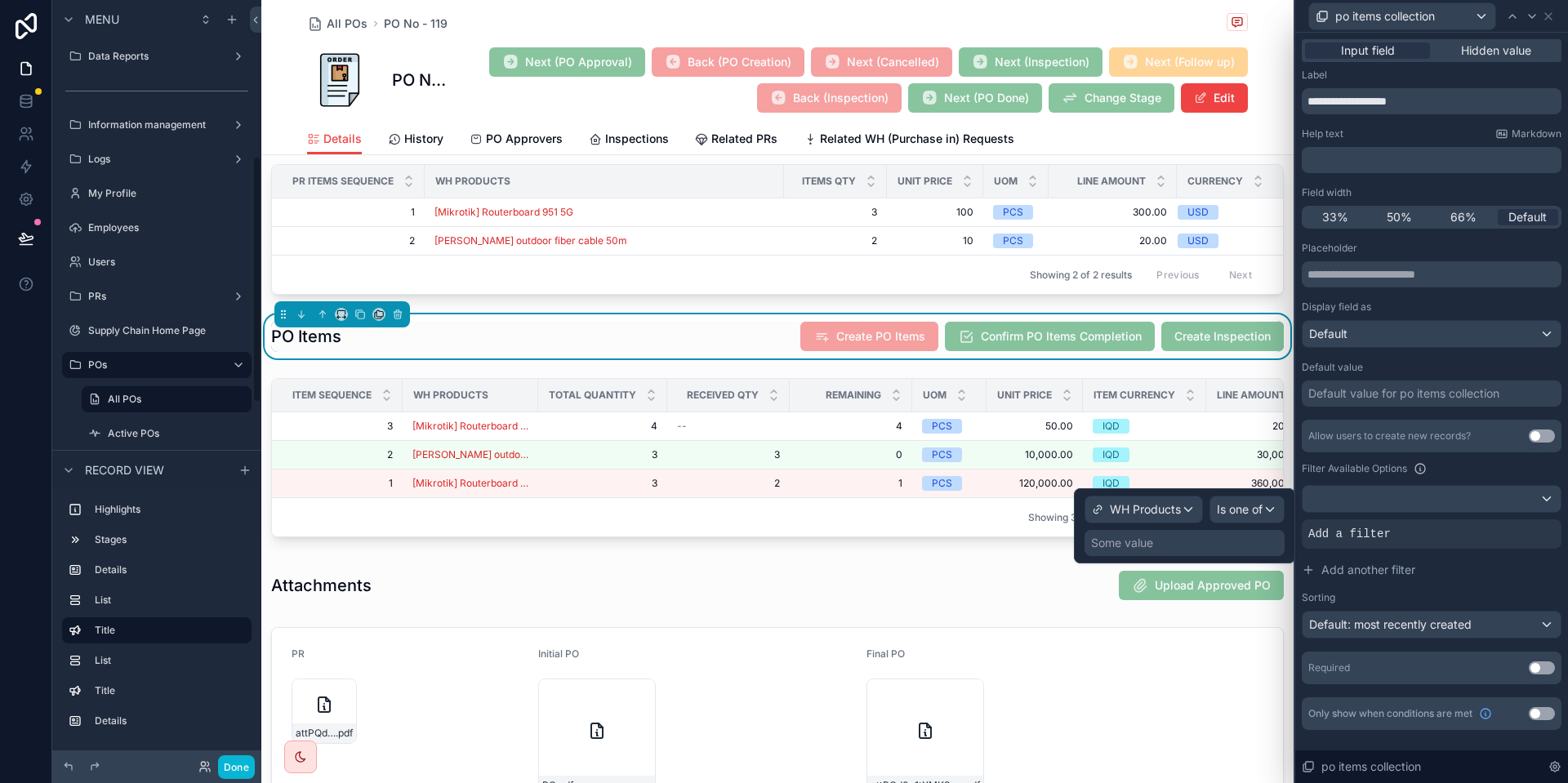
scroll to position [482, 0]
click at [1178, 541] on div "Some value" at bounding box center [1184, 542] width 200 height 26
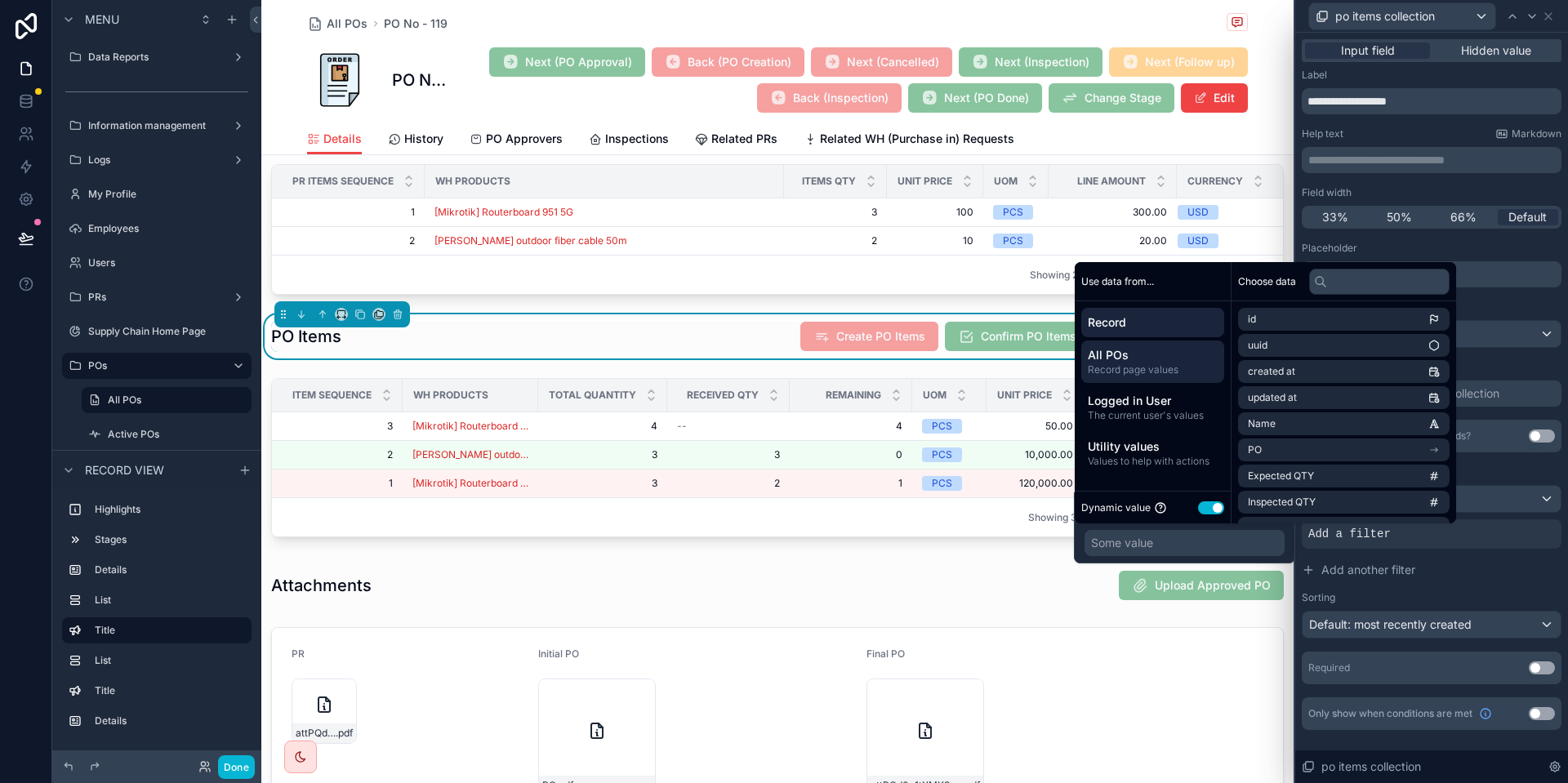
click at [1178, 357] on span "All POs" at bounding box center [1152, 355] width 130 height 16
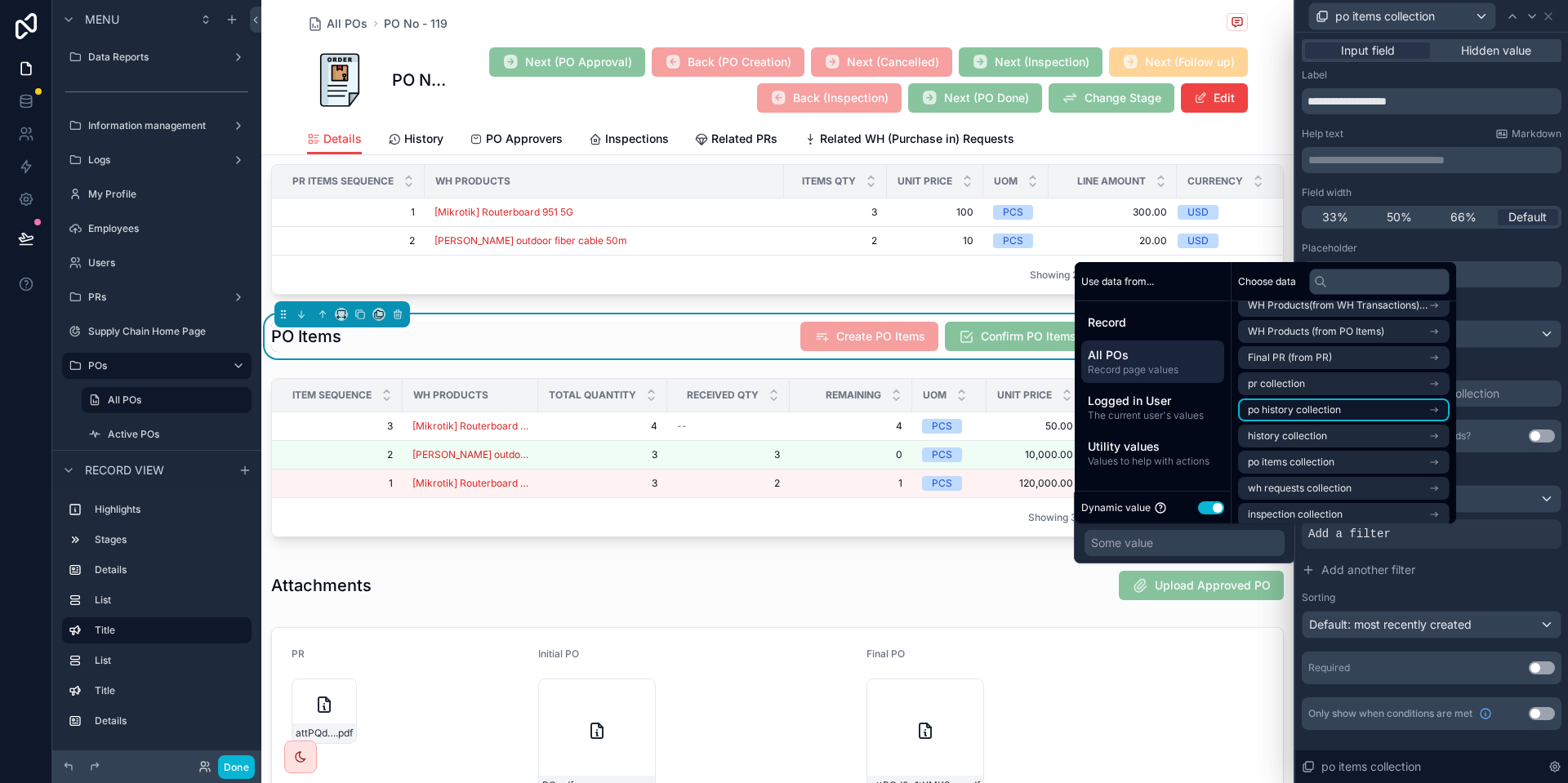
scroll to position [232, 0]
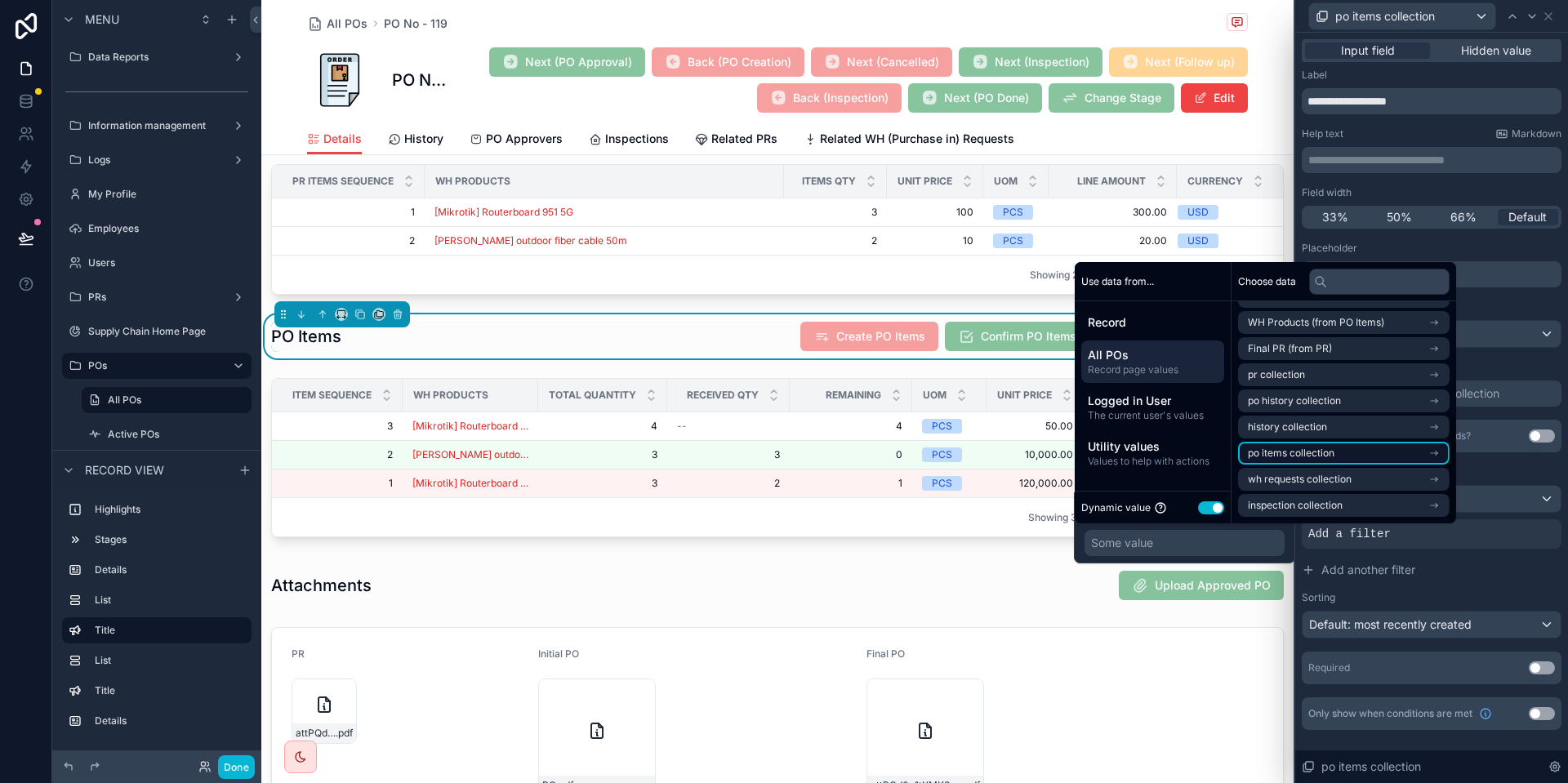
click at [1343, 454] on li "po items collection" at bounding box center [1343, 452] width 211 height 23
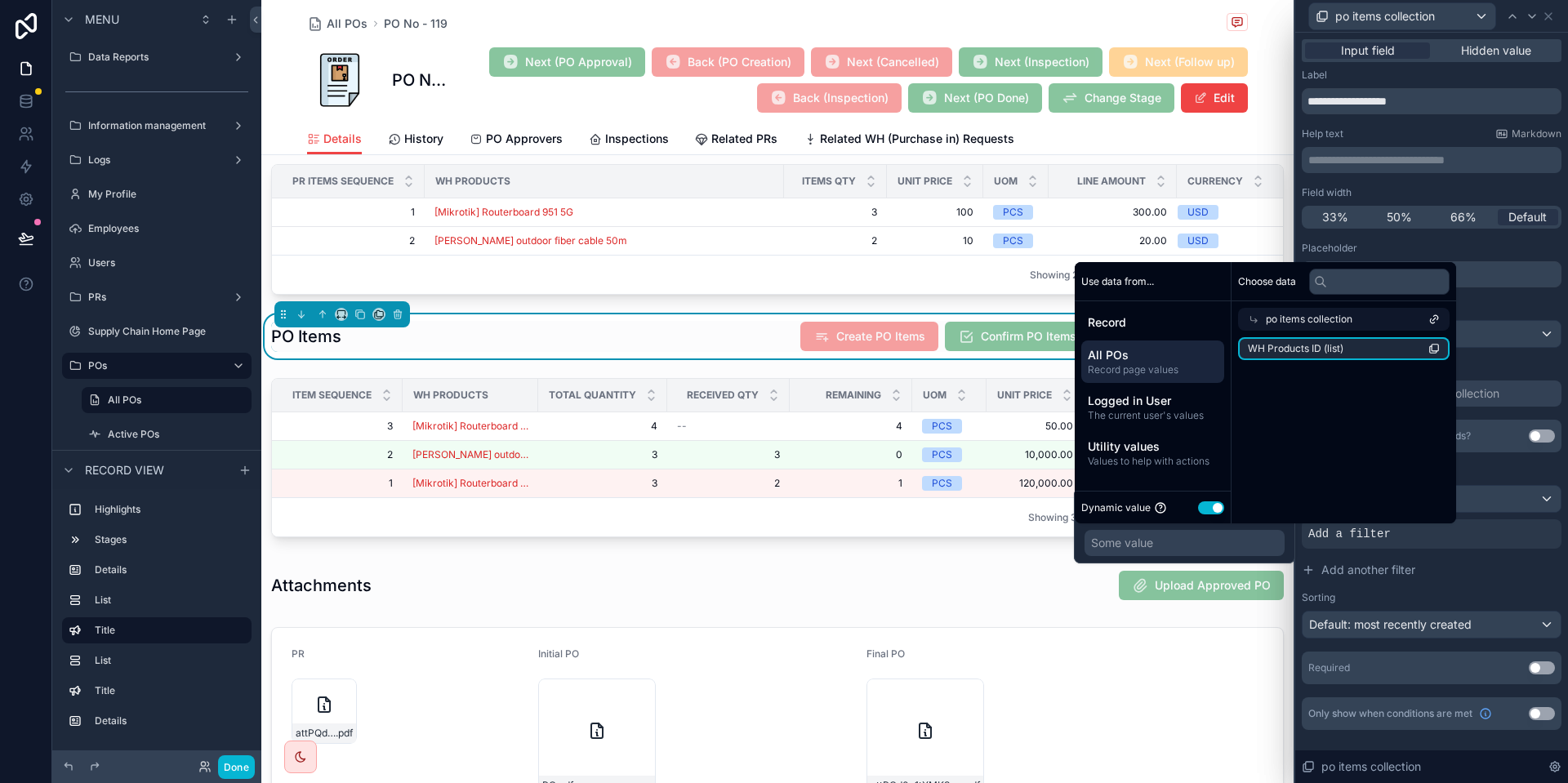
click at [1367, 338] on li "WH Products ID (list)" at bounding box center [1343, 348] width 211 height 23
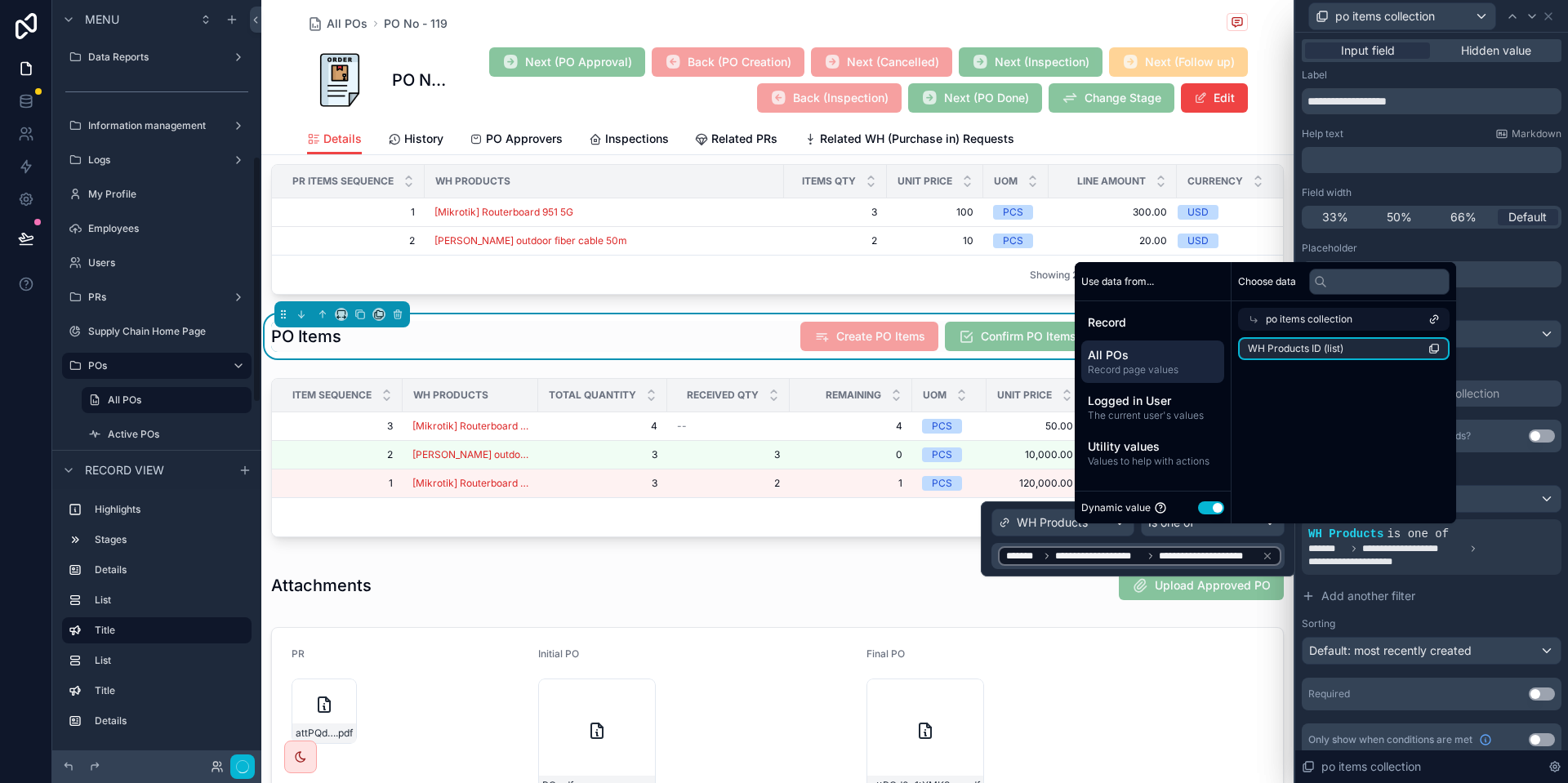
scroll to position [483, 0]
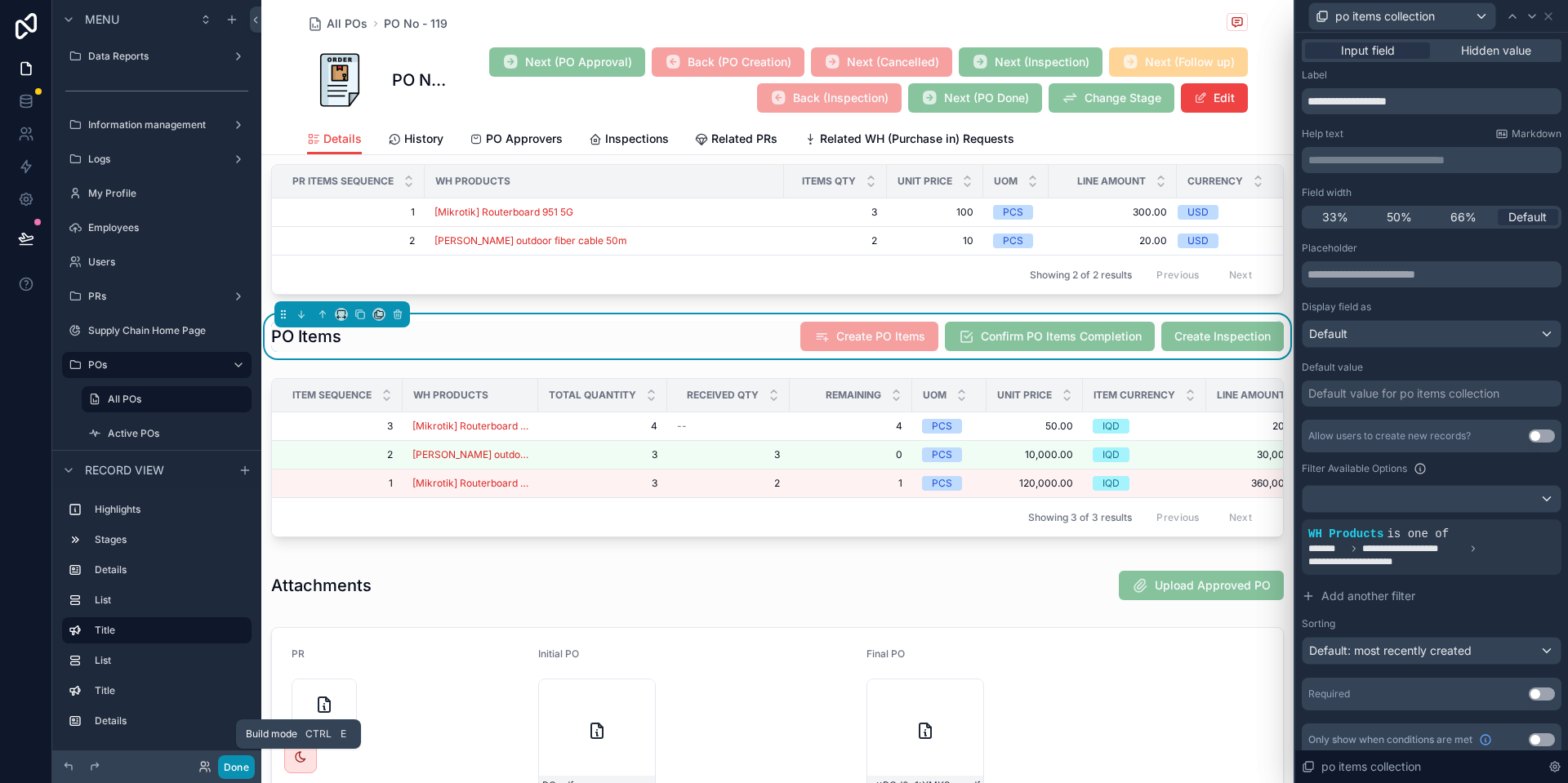
click at [247, 774] on button "Done" at bounding box center [236, 767] width 37 height 24
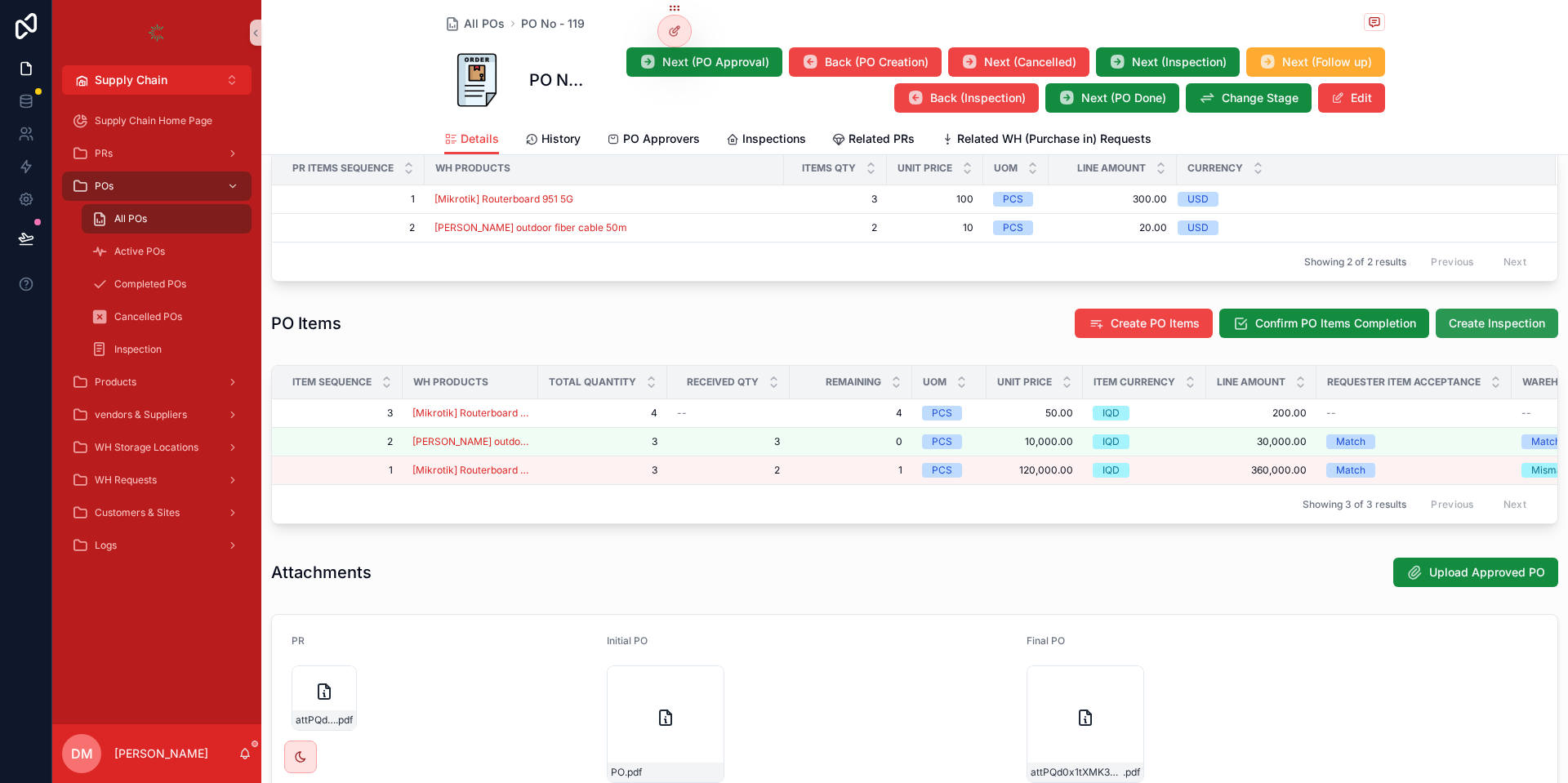
click at [1461, 331] on span "Create Inspection" at bounding box center [1497, 323] width 97 height 16
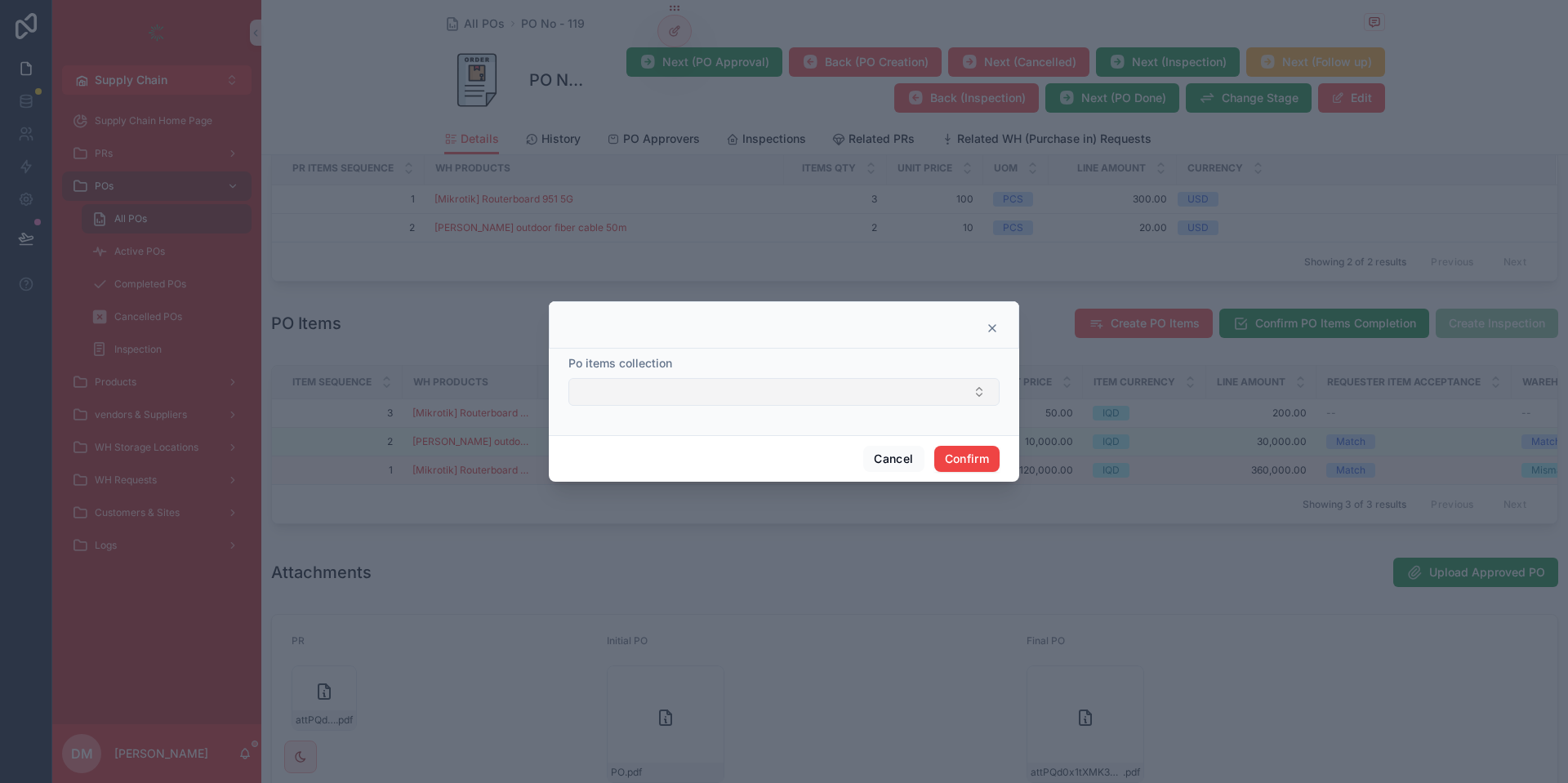
click at [744, 391] on button "Select Button" at bounding box center [784, 392] width 432 height 28
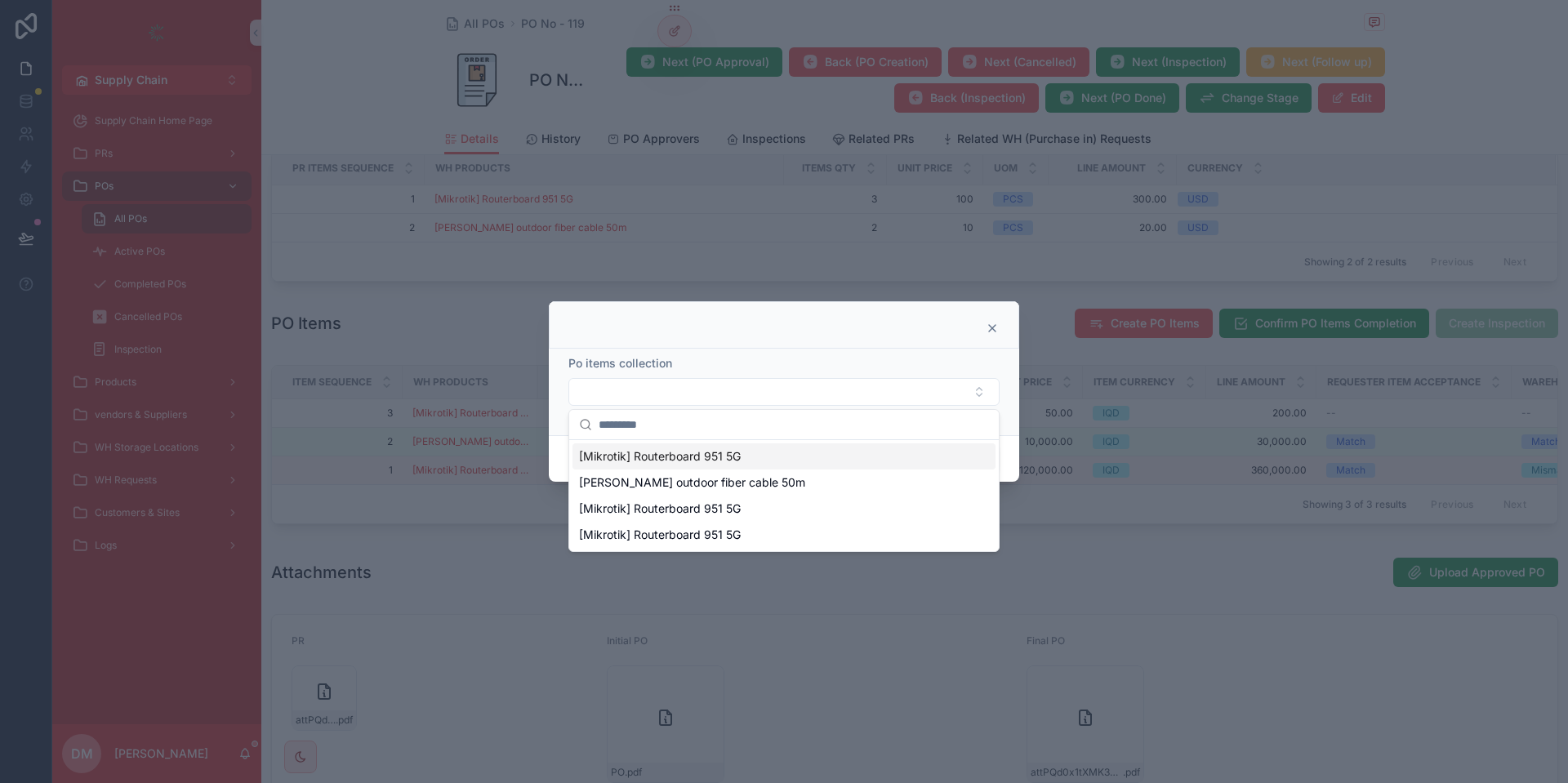
click at [1017, 325] on div at bounding box center [783, 325] width 470 height 47
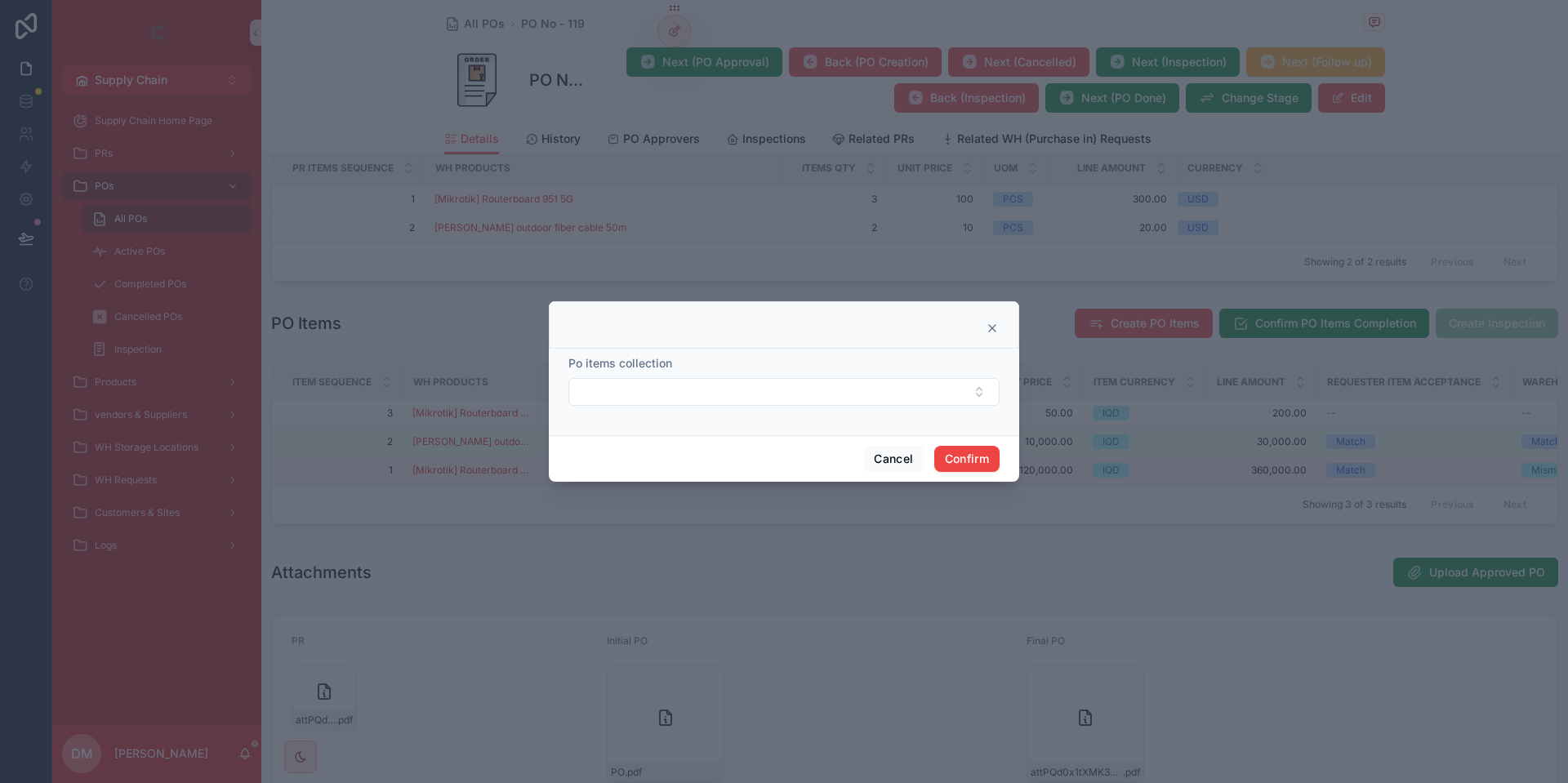
click at [979, 324] on div at bounding box center [784, 329] width 430 height 13
click at [985, 321] on div at bounding box center [783, 325] width 470 height 47
click at [993, 325] on icon at bounding box center [993, 329] width 13 height 13
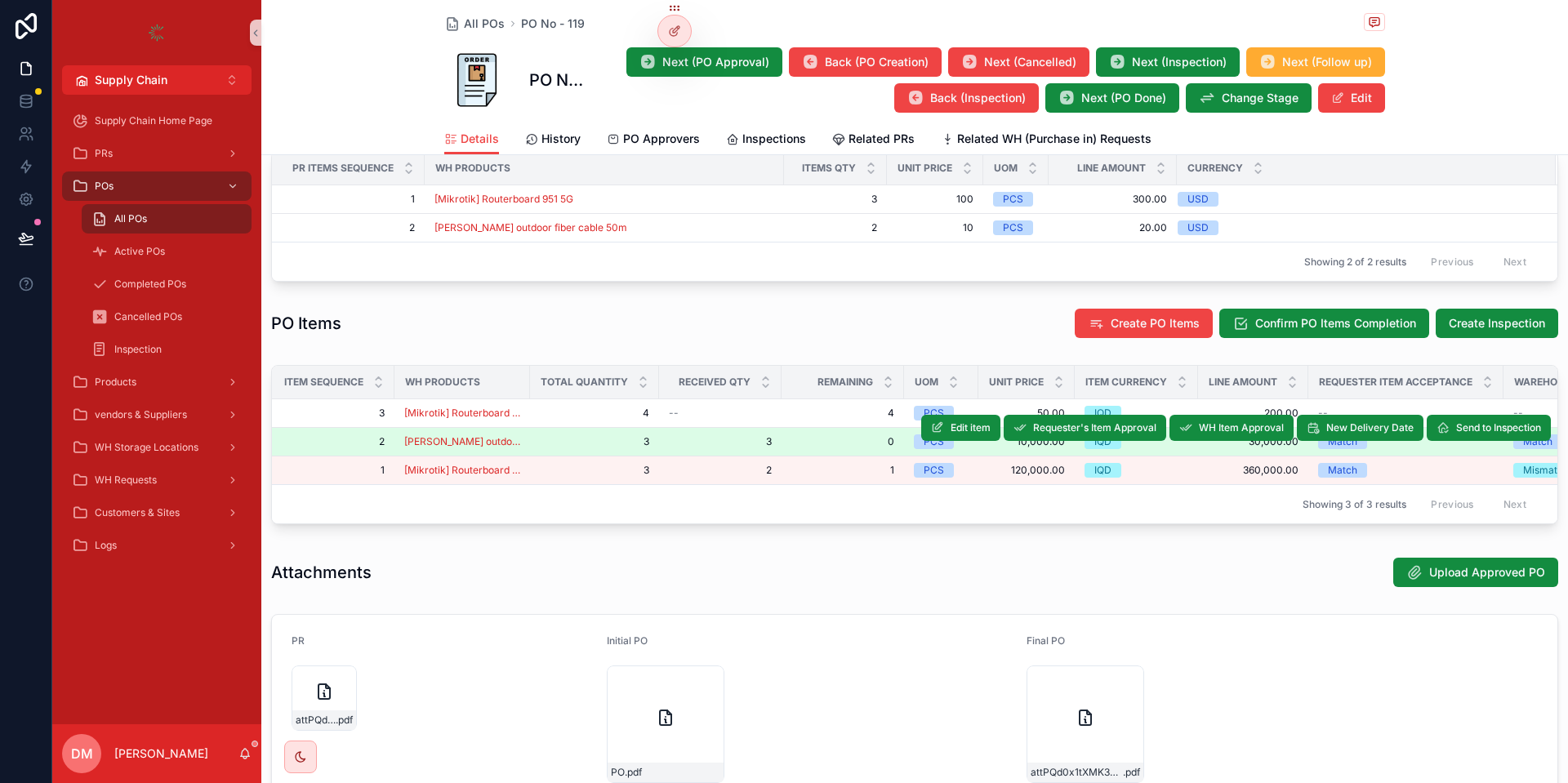
scroll to position [0, 0]
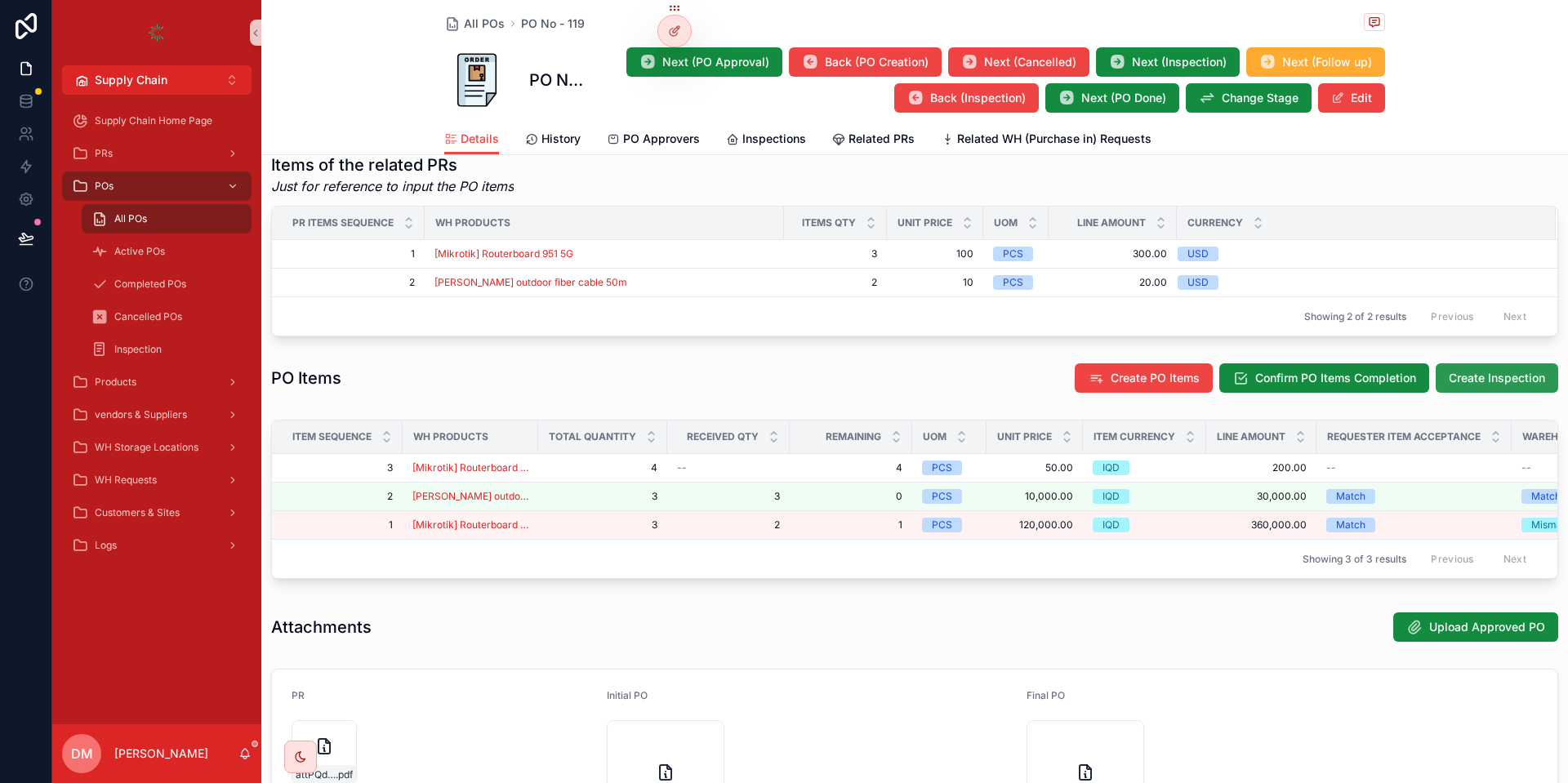
scroll to position [630, 0]
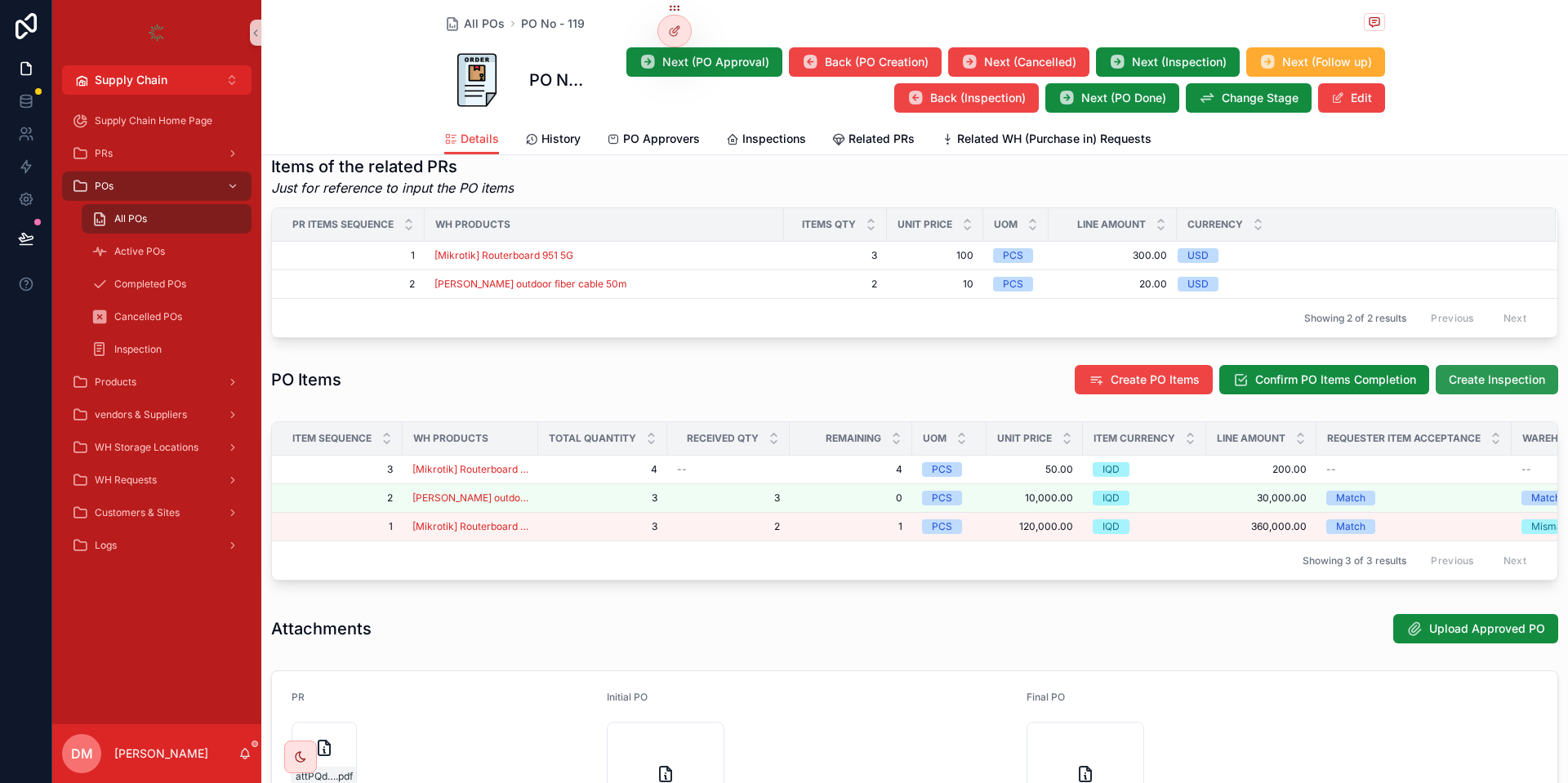
click at [1503, 388] on span "Create Inspection" at bounding box center [1497, 379] width 97 height 16
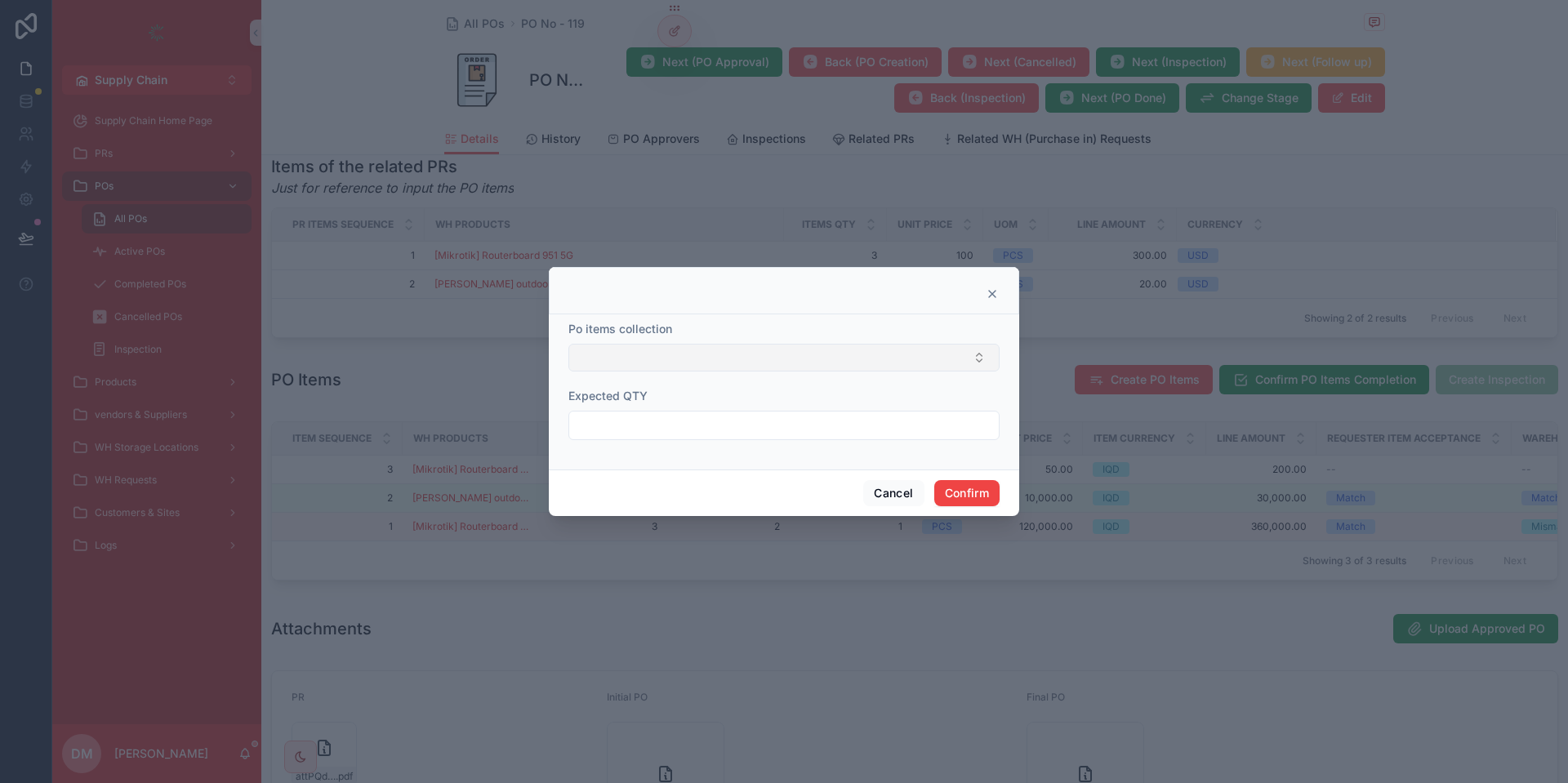
click at [827, 362] on button "Select Button" at bounding box center [784, 357] width 432 height 28
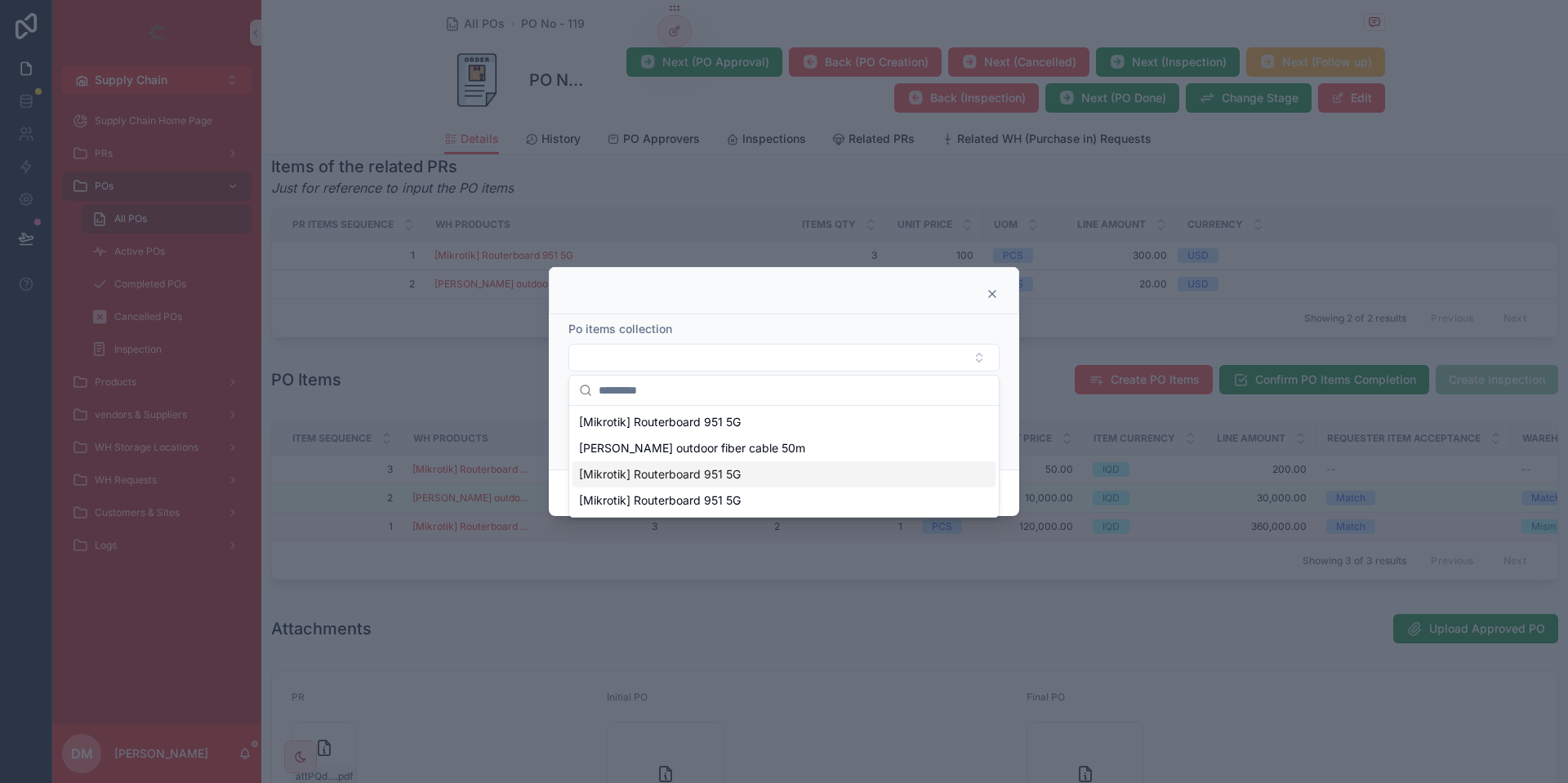
click at [991, 291] on icon at bounding box center [993, 294] width 13 height 13
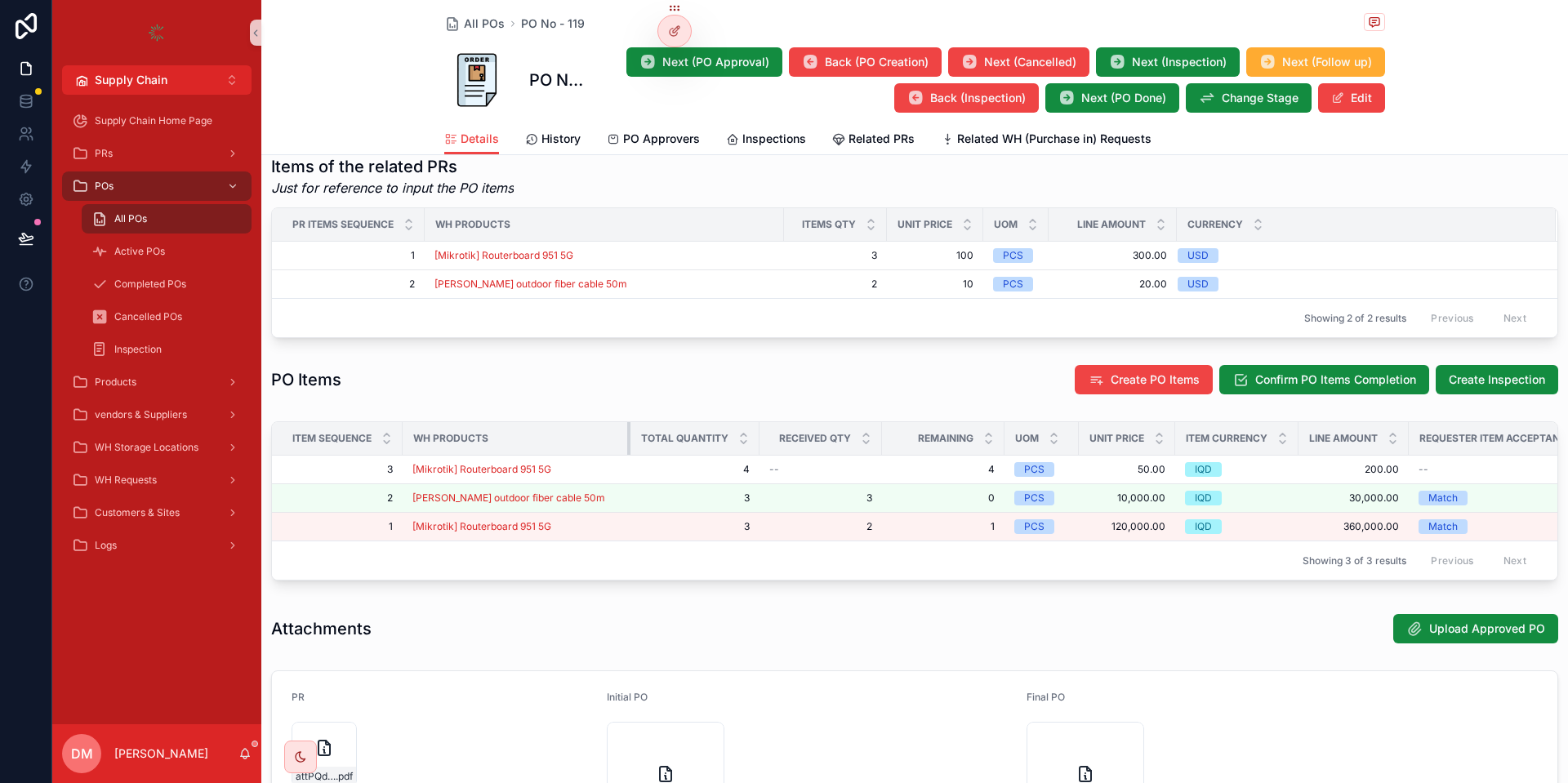
drag, startPoint x: 538, startPoint y: 442, endPoint x: 644, endPoint y: 448, distance: 106.2
click at [644, 448] on tr "Item sequence WH Products Total Quantity Received QTY Remaining UOM Unit Price …" at bounding box center [1412, 439] width 2280 height 34
click at [1512, 380] on button "Create Inspection" at bounding box center [1497, 379] width 123 height 29
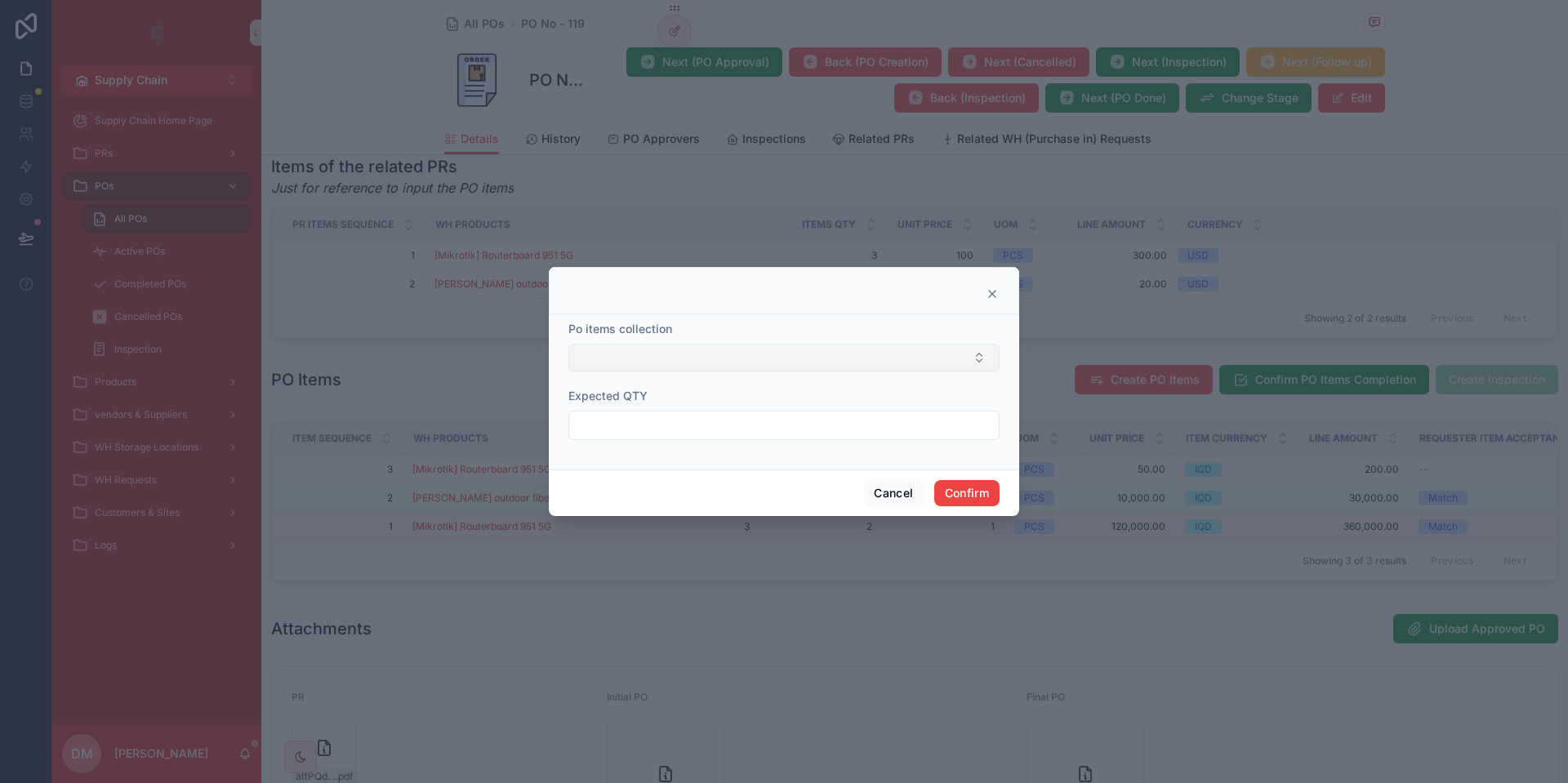
click at [753, 364] on button "Select Button" at bounding box center [784, 357] width 432 height 28
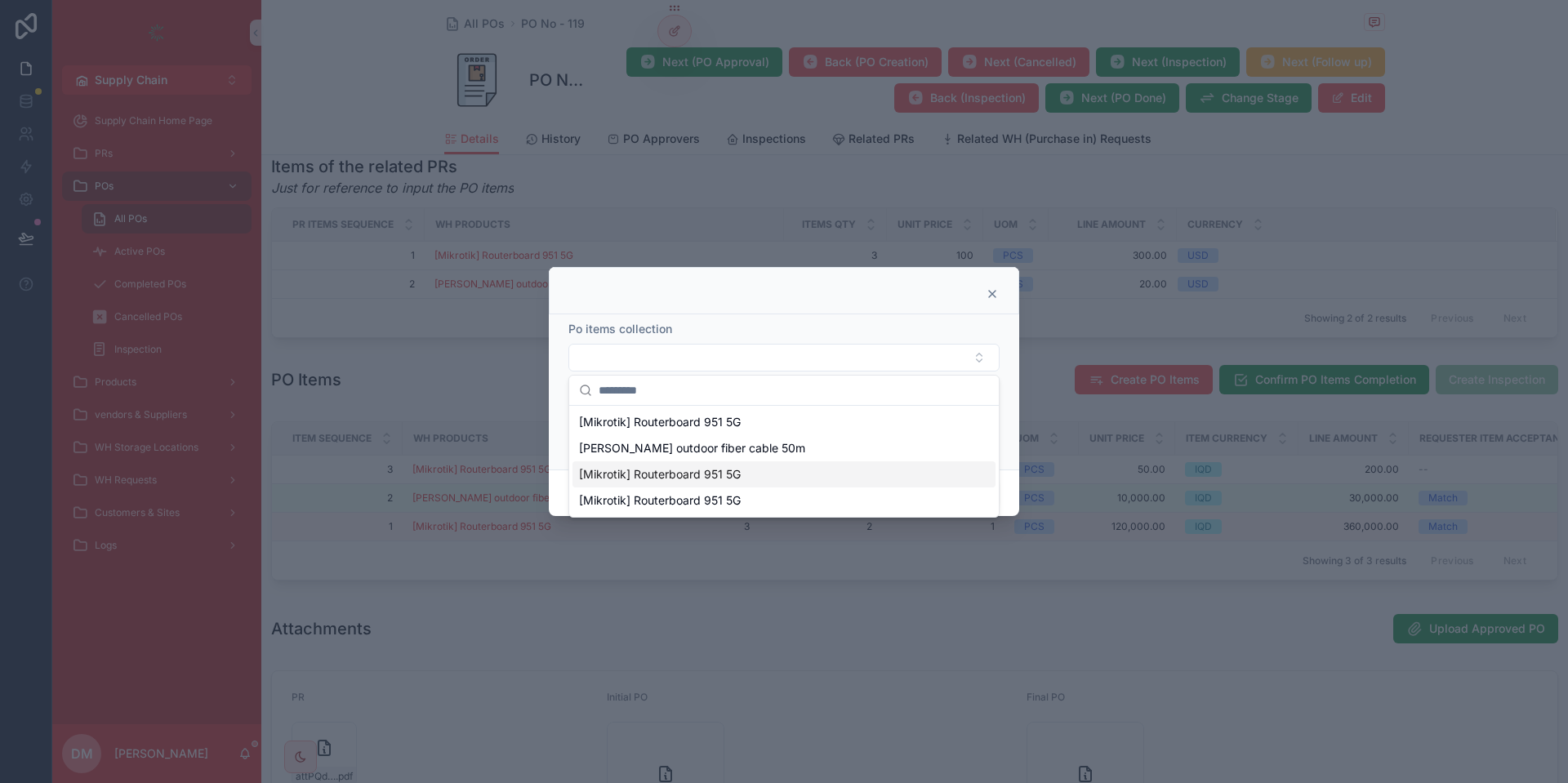
click at [686, 483] on div "[Mikrotik] Routerboard 951 5G" at bounding box center [784, 474] width 423 height 26
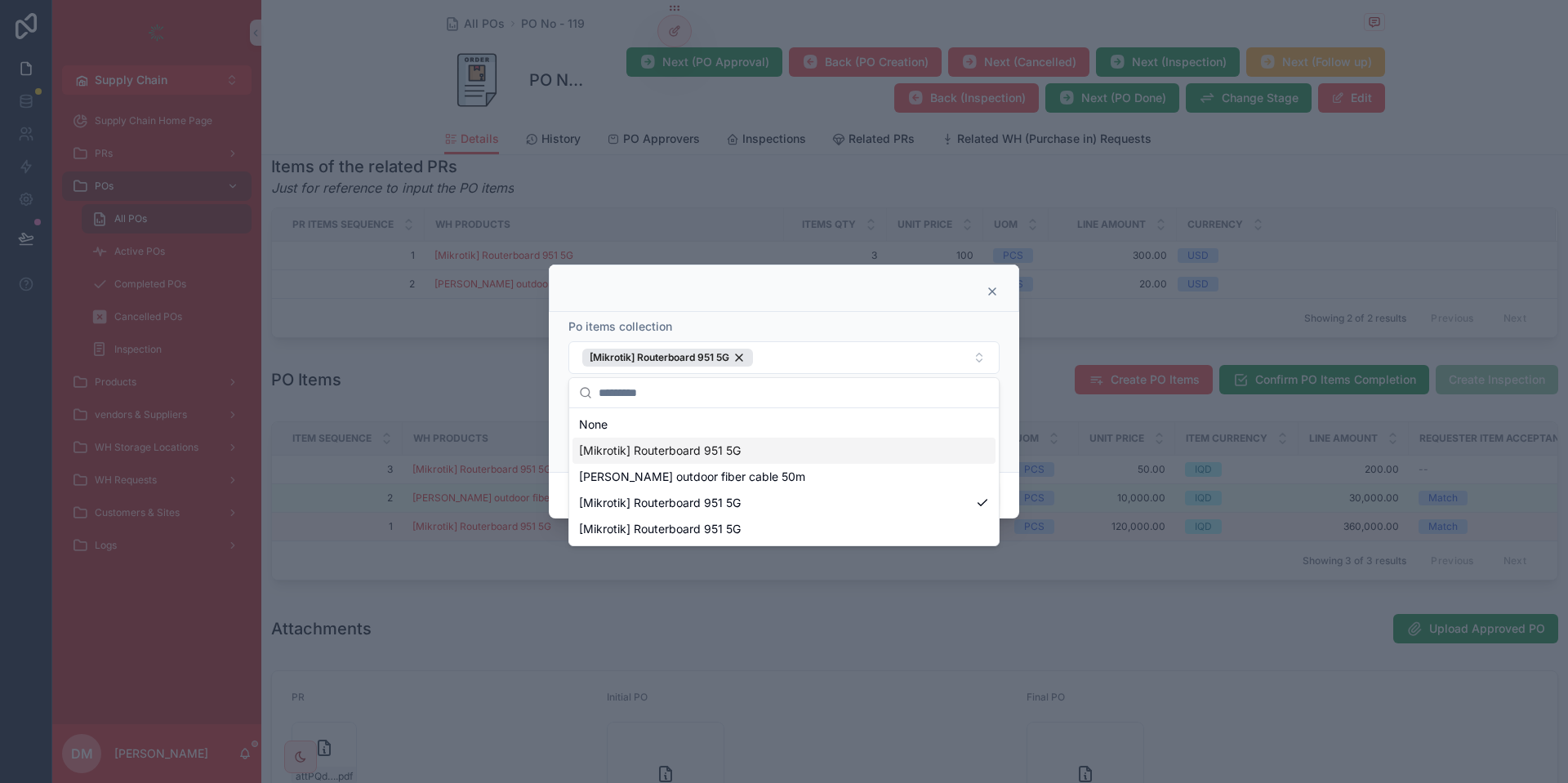
click at [745, 448] on div "[Mikrotik] Routerboard 951 5G" at bounding box center [784, 450] width 423 height 26
click at [744, 478] on span "[PERSON_NAME] outdoor fiber cable 50m" at bounding box center [691, 476] width 226 height 16
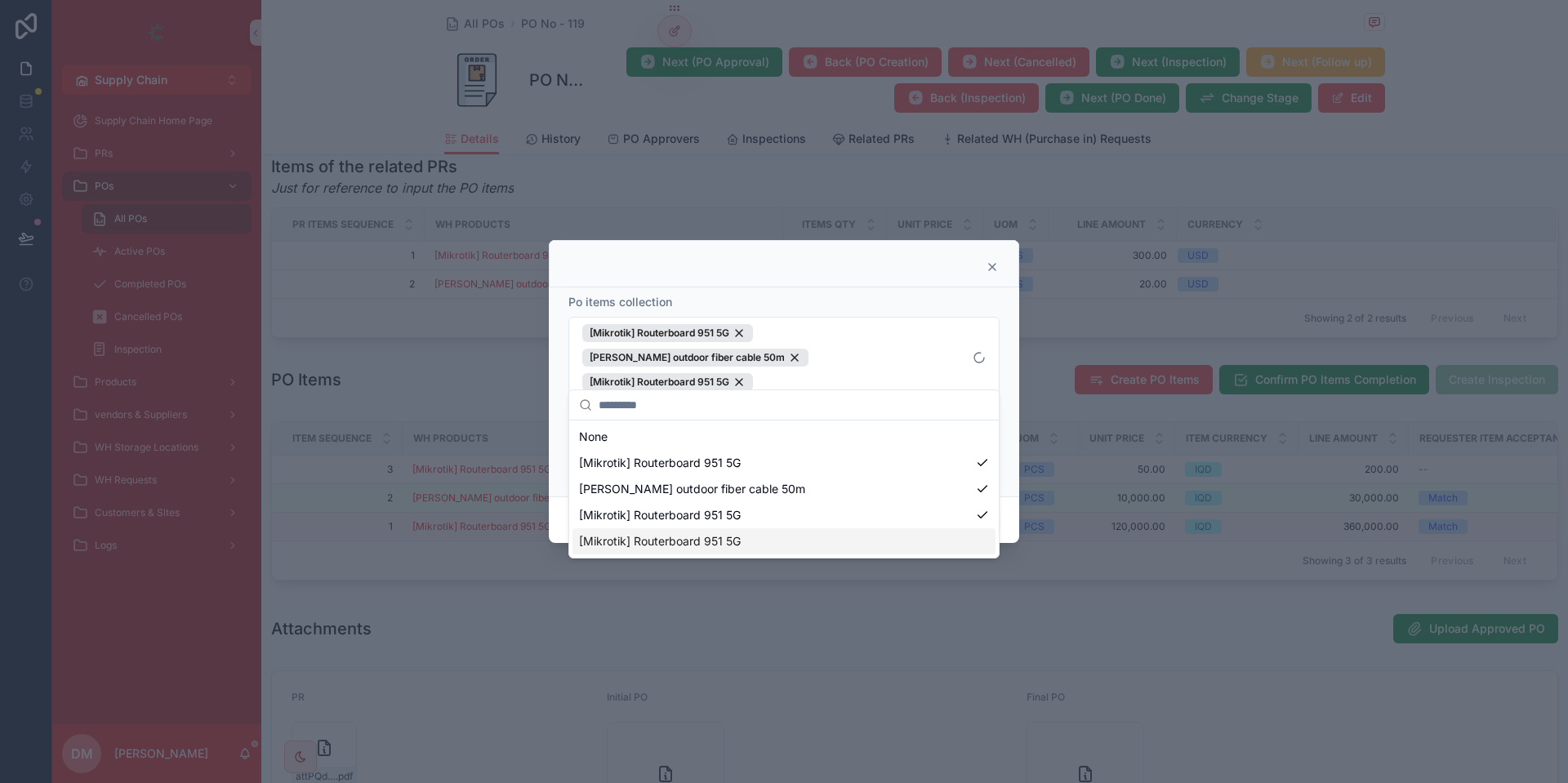
click at [702, 535] on span "[Mikrotik] Routerboard 951 5G" at bounding box center [660, 541] width 162 height 16
click at [1009, 352] on div "Po items collection [Mikrotik] Routerboard 951 5G [PERSON_NAME] outdoor fiber c…" at bounding box center [783, 392] width 470 height 209
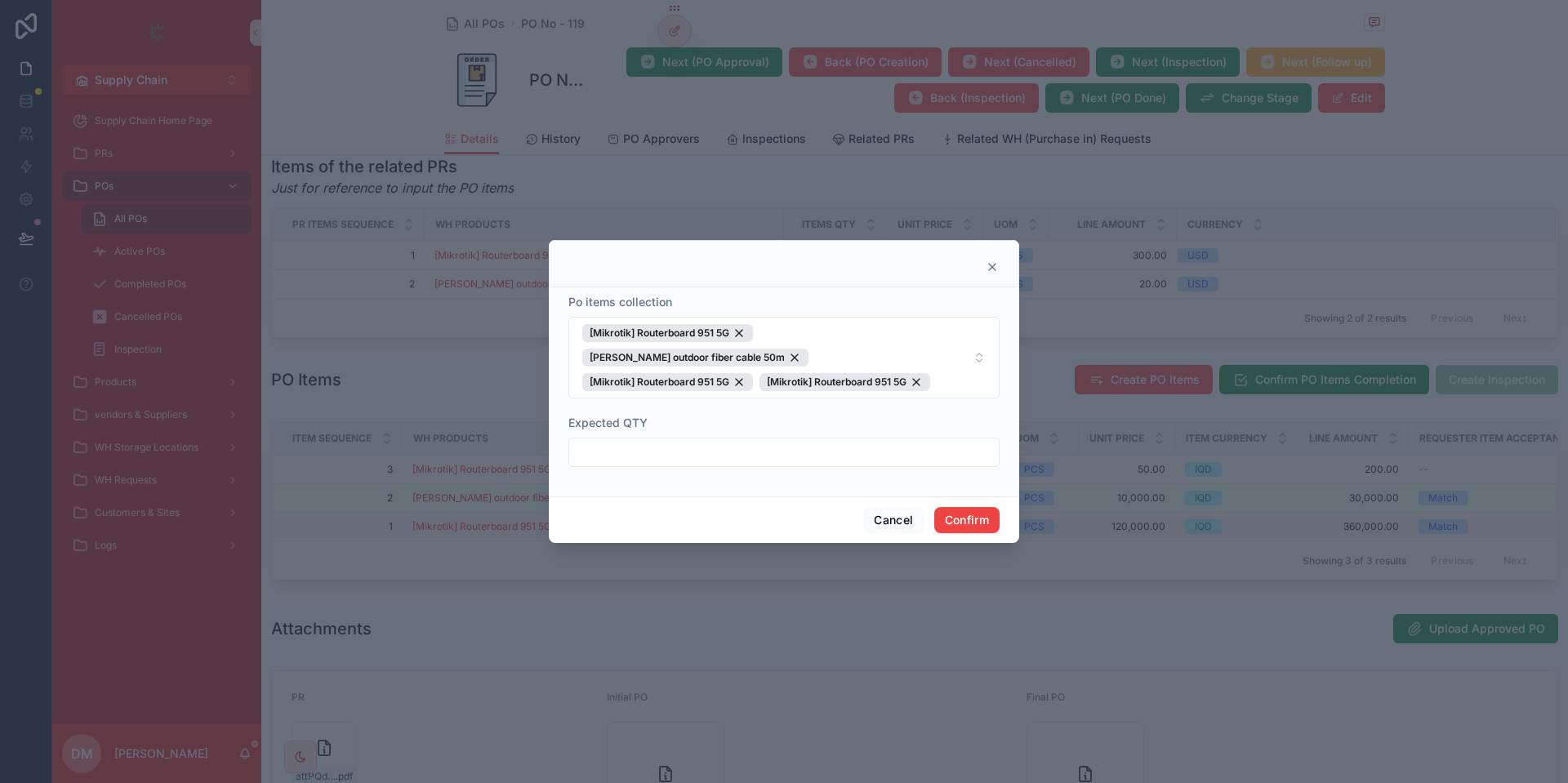
click at [811, 450] on input "text" at bounding box center [784, 452] width 430 height 23
type input "**"
click at [971, 512] on button "Confirm" at bounding box center [967, 520] width 66 height 26
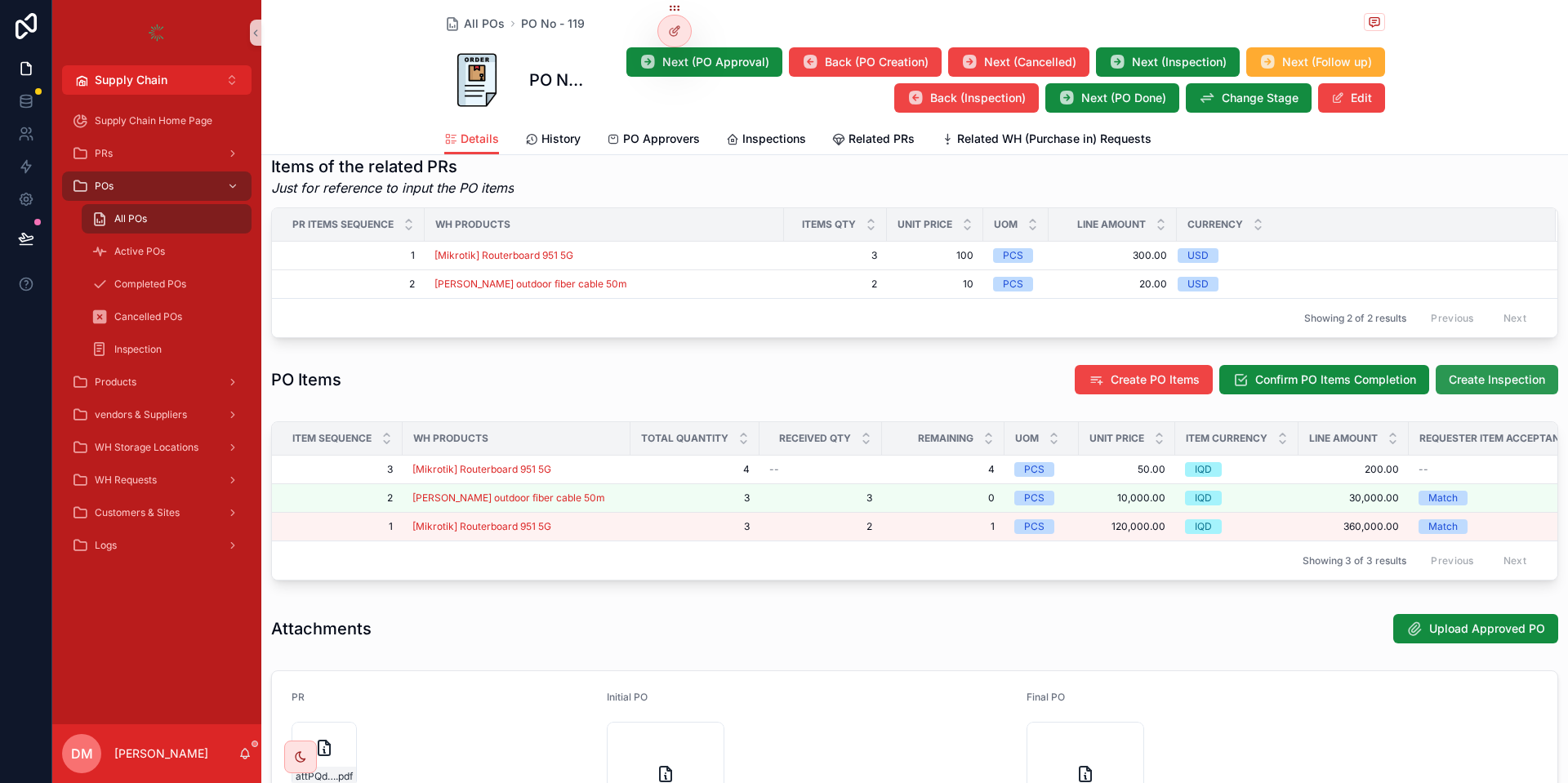
click at [1458, 388] on span "Create Inspection" at bounding box center [1497, 379] width 97 height 16
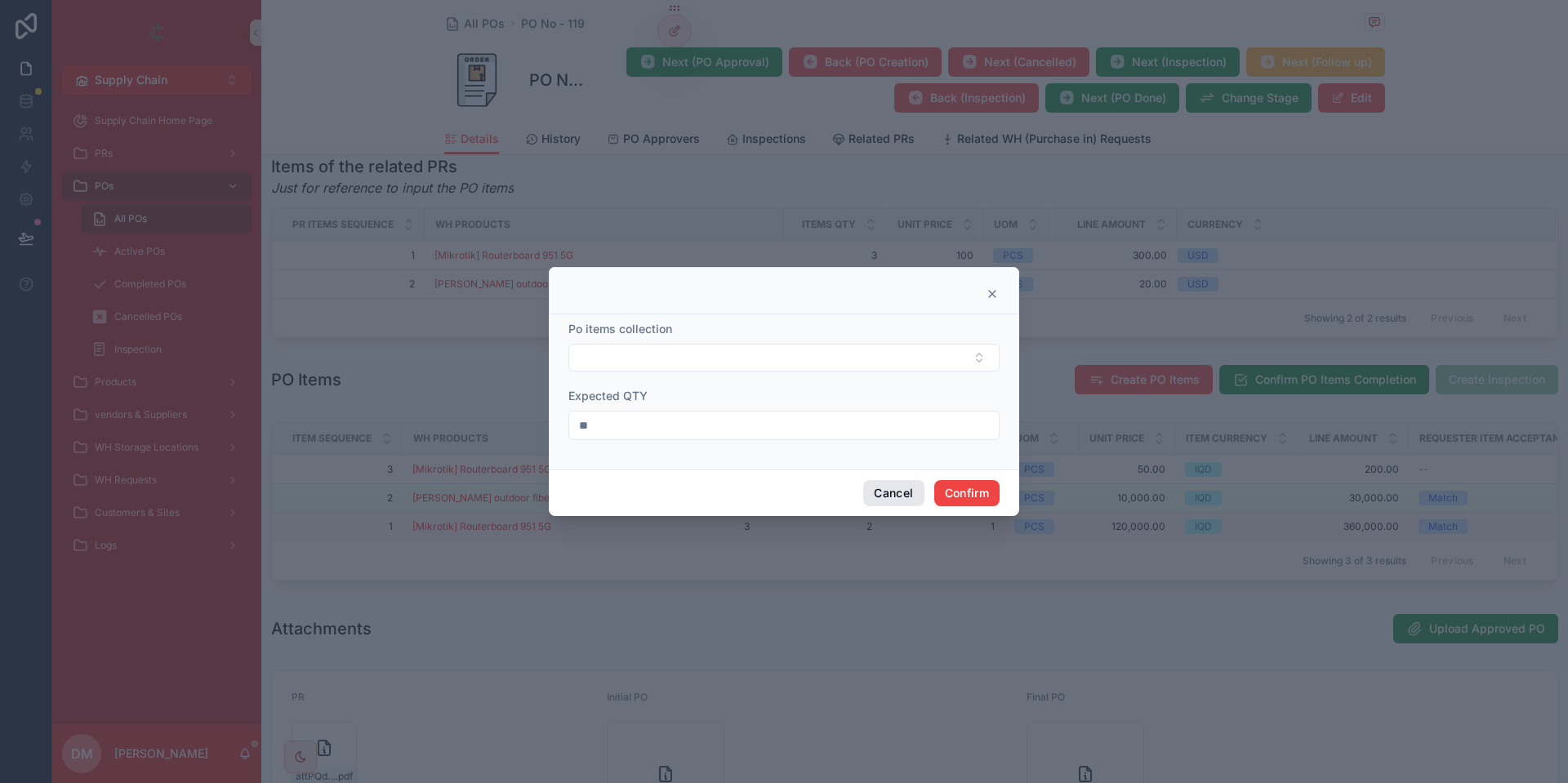
drag, startPoint x: 892, startPoint y: 474, endPoint x: 893, endPoint y: 485, distance: 11.0
click at [893, 476] on div "Cancel Confirm" at bounding box center [783, 492] width 470 height 46
click at [760, 352] on button "Select Button" at bounding box center [784, 357] width 432 height 28
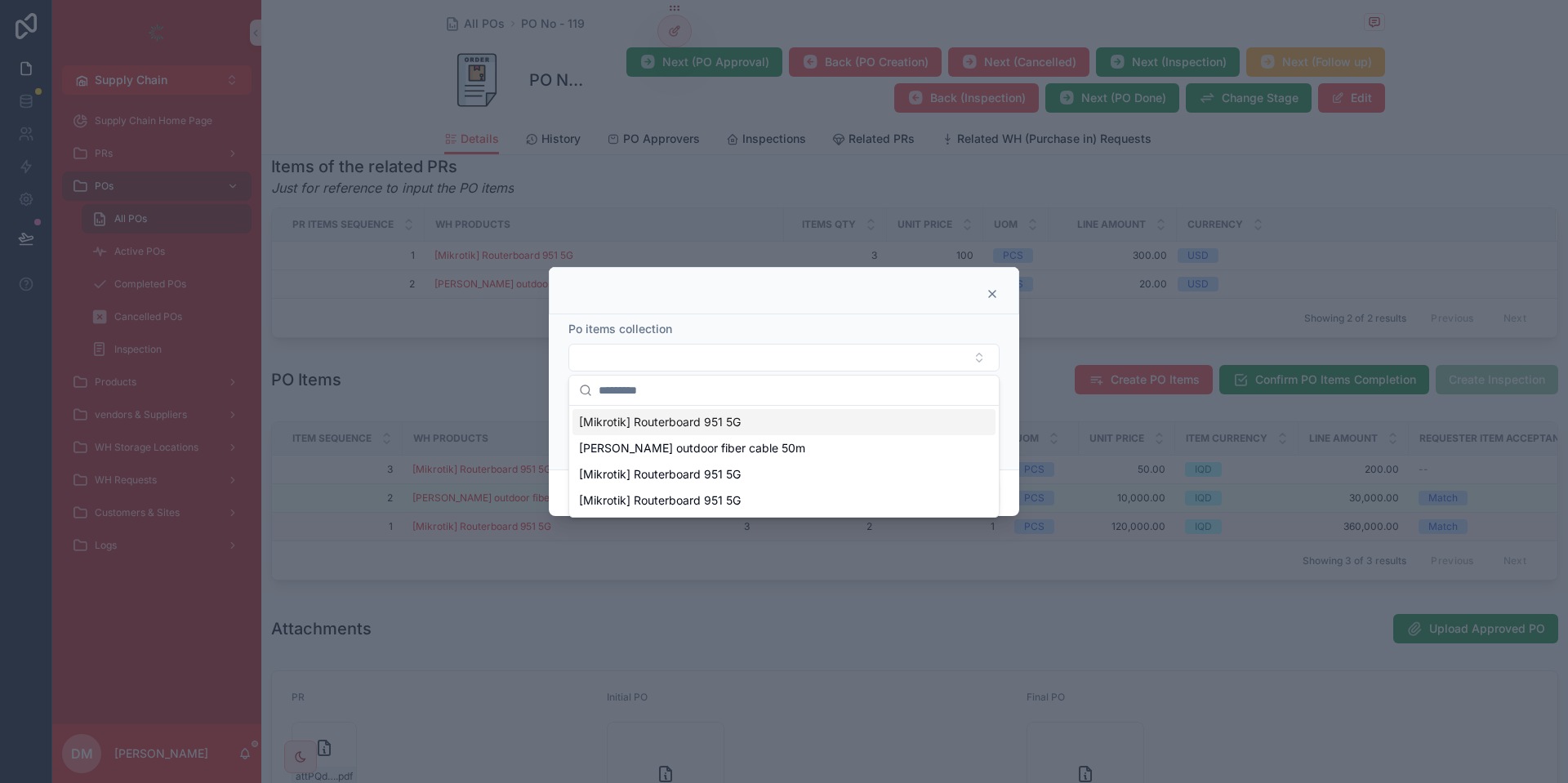
click at [997, 294] on icon at bounding box center [993, 294] width 13 height 13
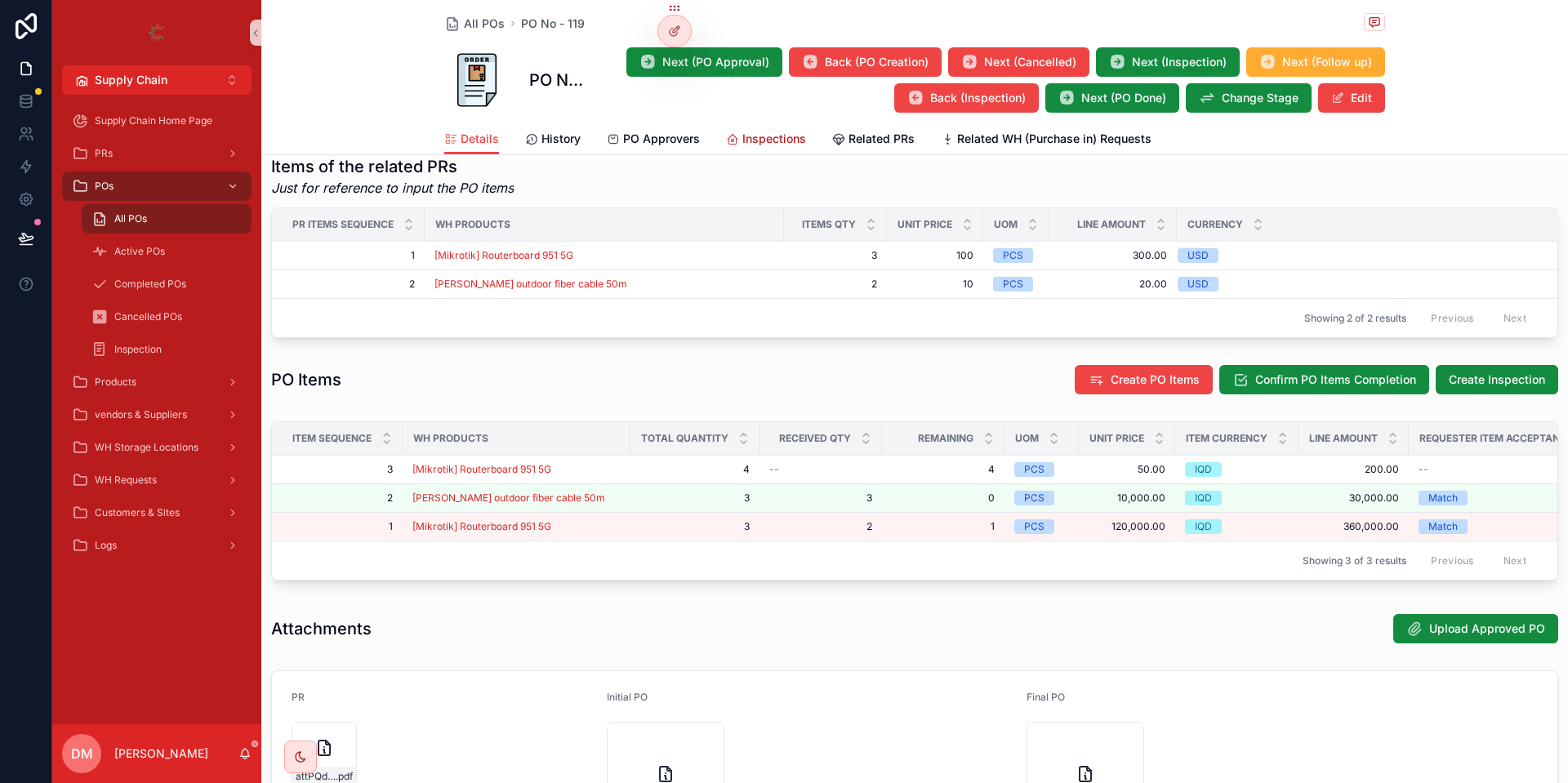
click at [760, 140] on span "Inspections" at bounding box center [775, 138] width 64 height 16
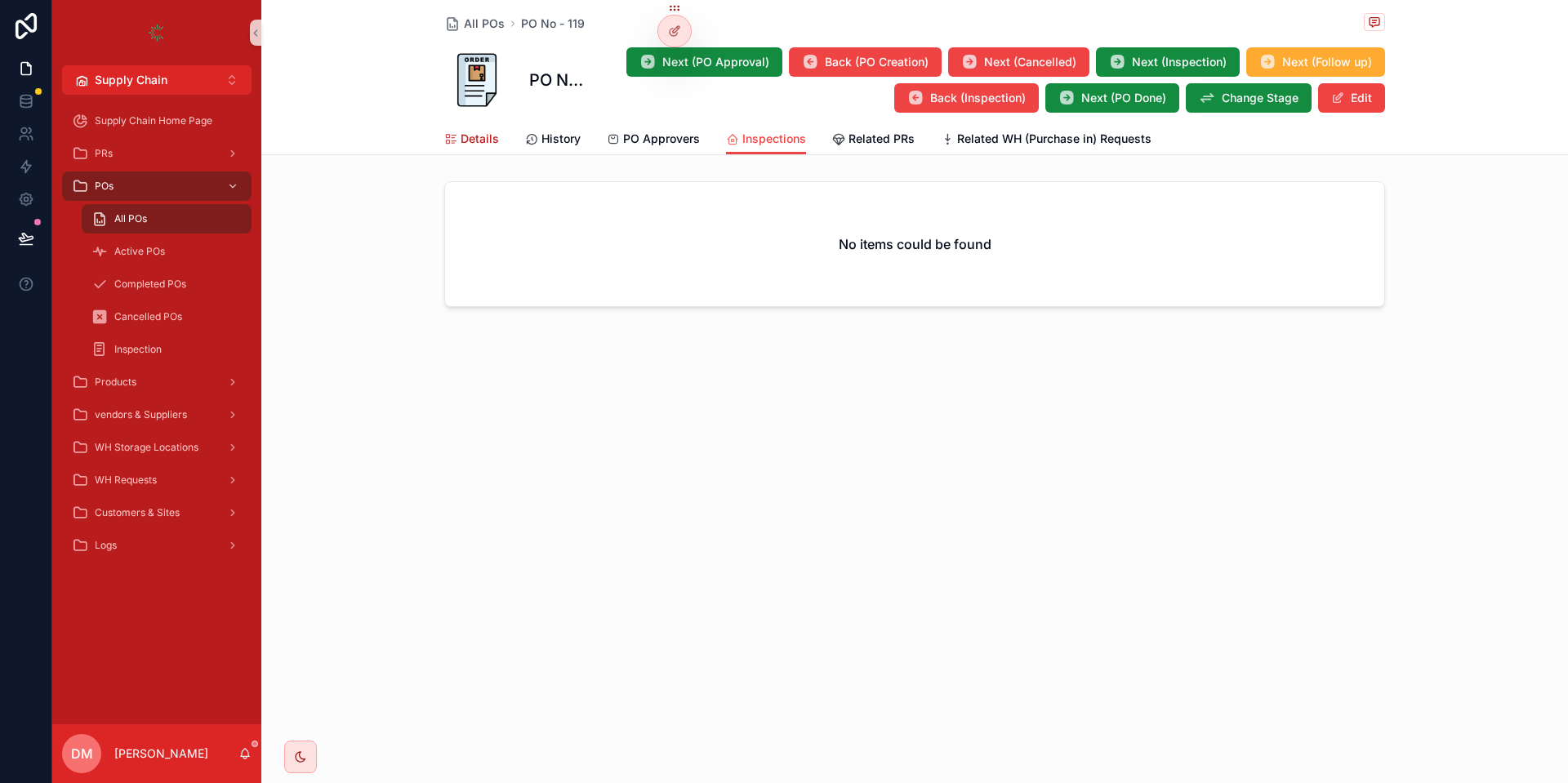
click at [460, 153] on link "Details" at bounding box center [471, 140] width 55 height 33
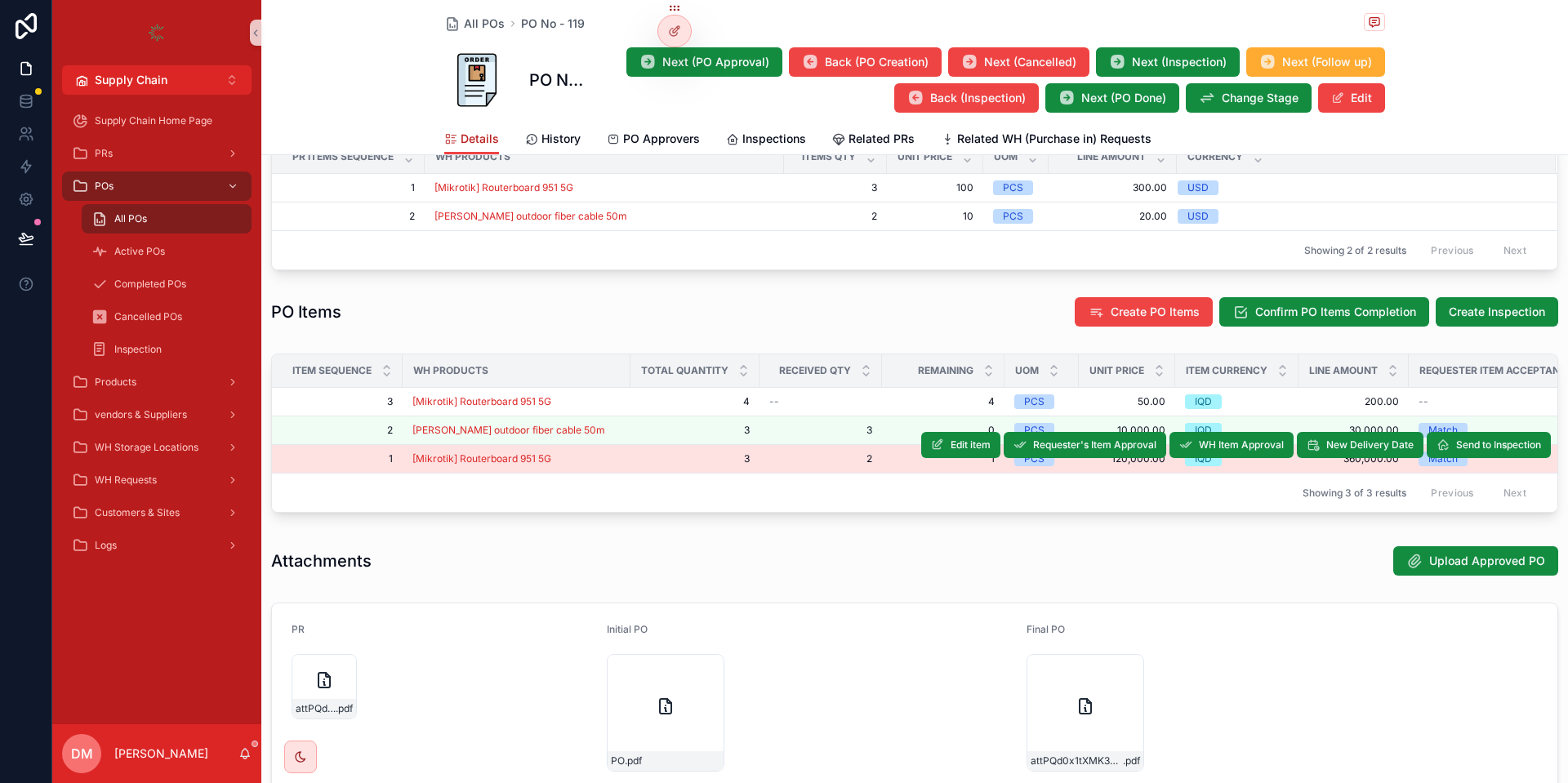
scroll to position [784, 0]
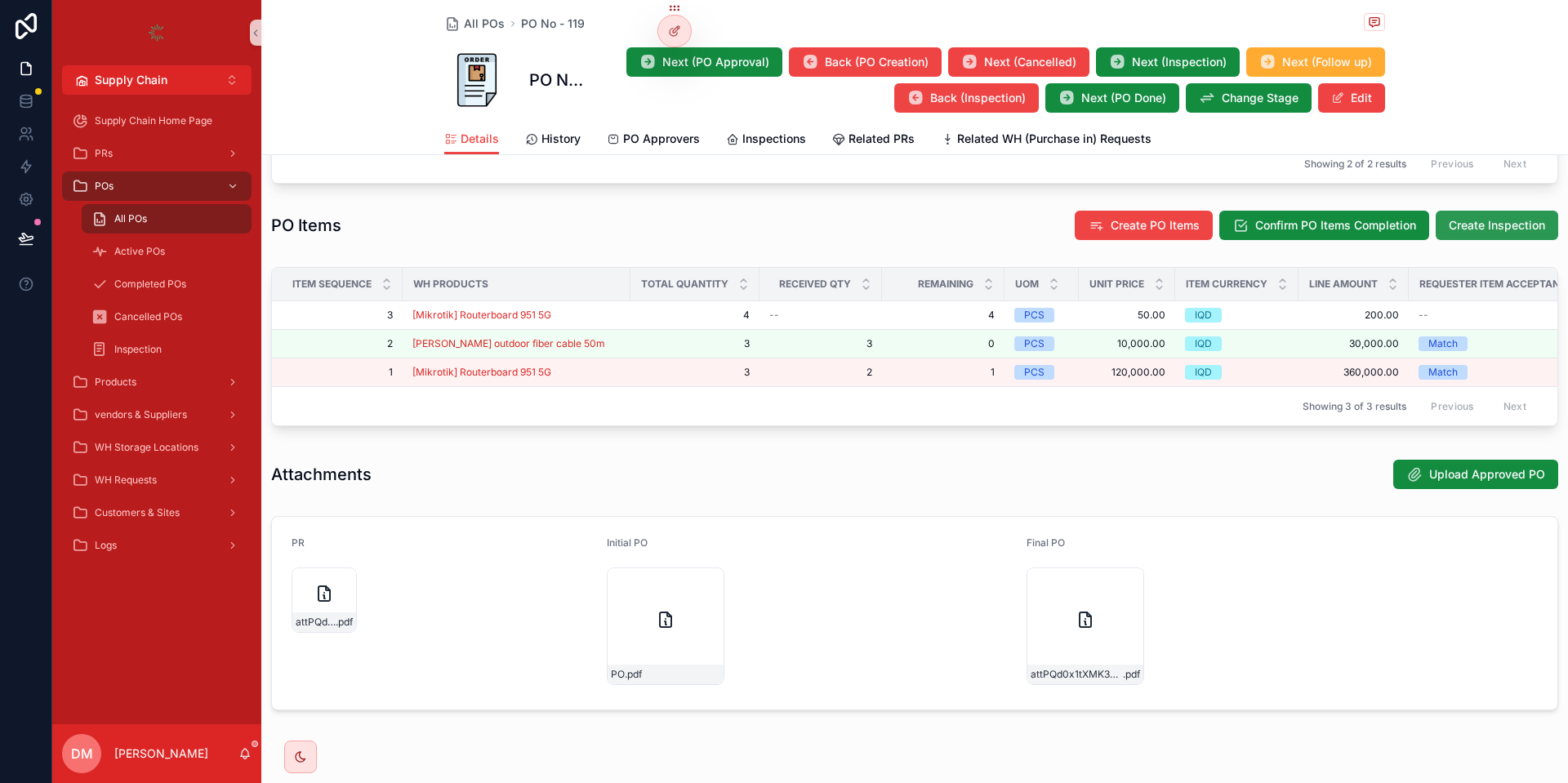
click at [1476, 234] on span "Create Inspection" at bounding box center [1497, 225] width 97 height 16
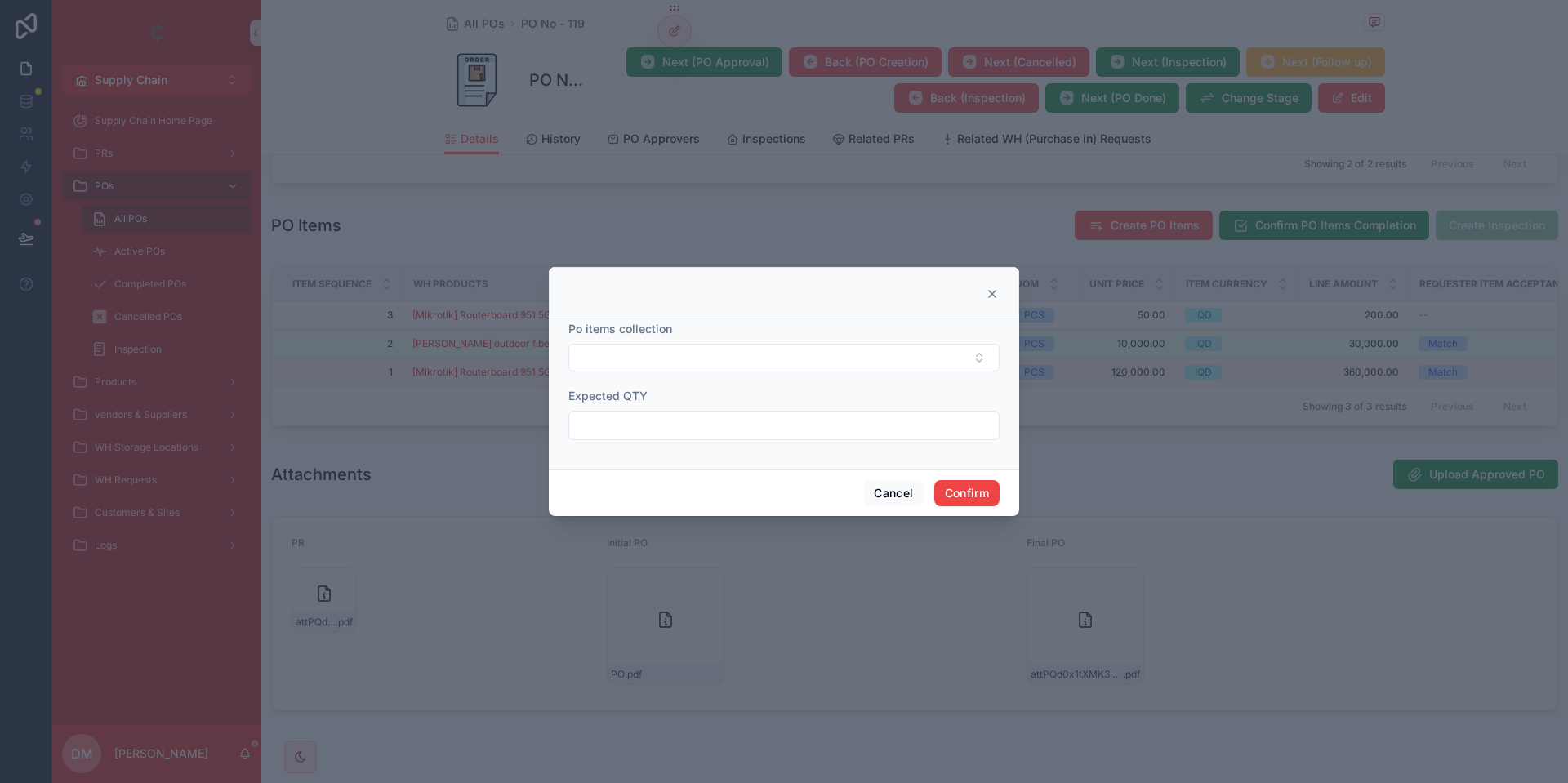
click at [646, 379] on form "Po items collection Expected QTY" at bounding box center [784, 389] width 432 height 135
click at [646, 369] on button "Select Button" at bounding box center [784, 357] width 432 height 28
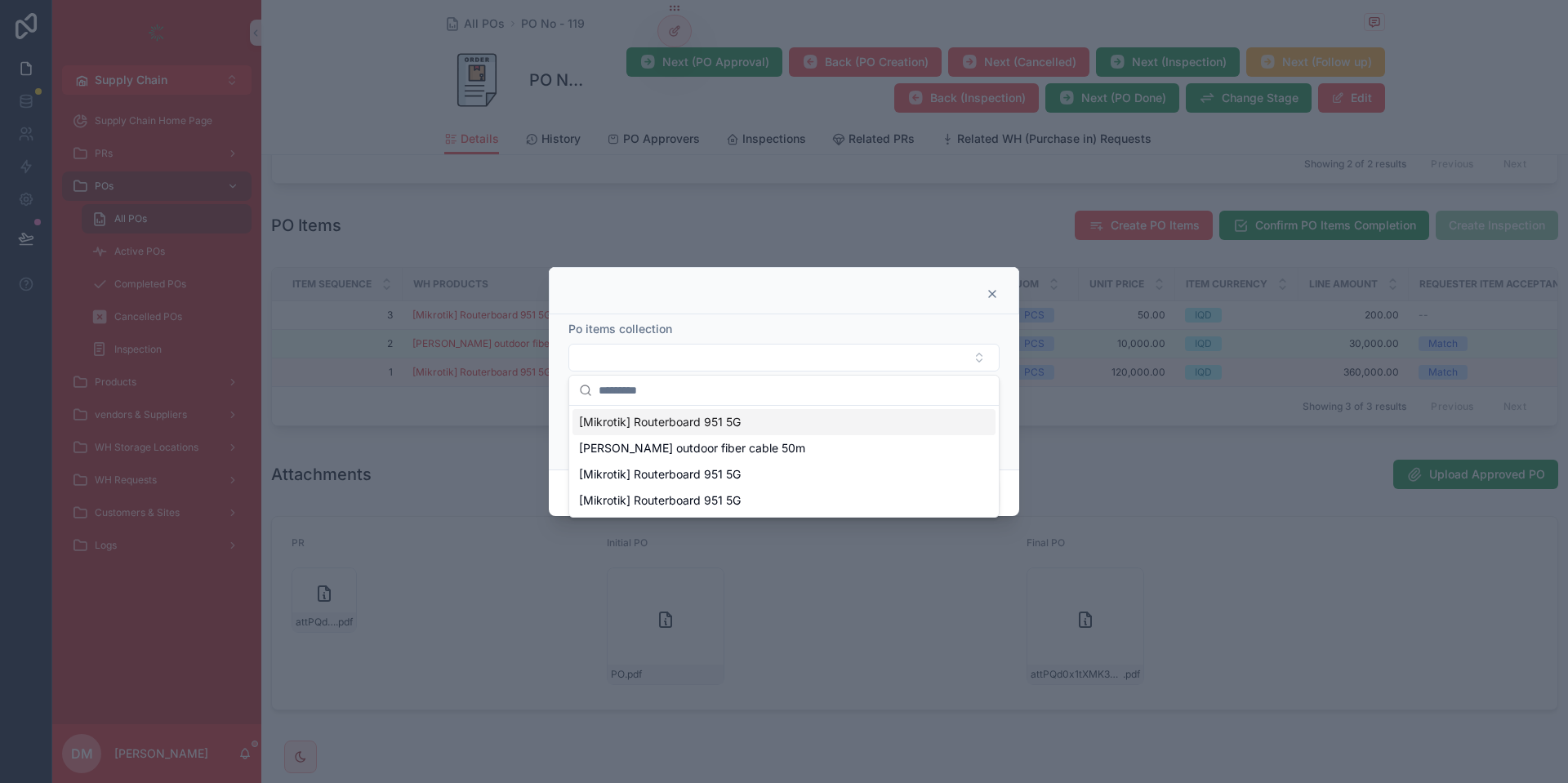
click at [718, 425] on span "[Mikrotik] Routerboard 951 5G" at bounding box center [660, 421] width 162 height 16
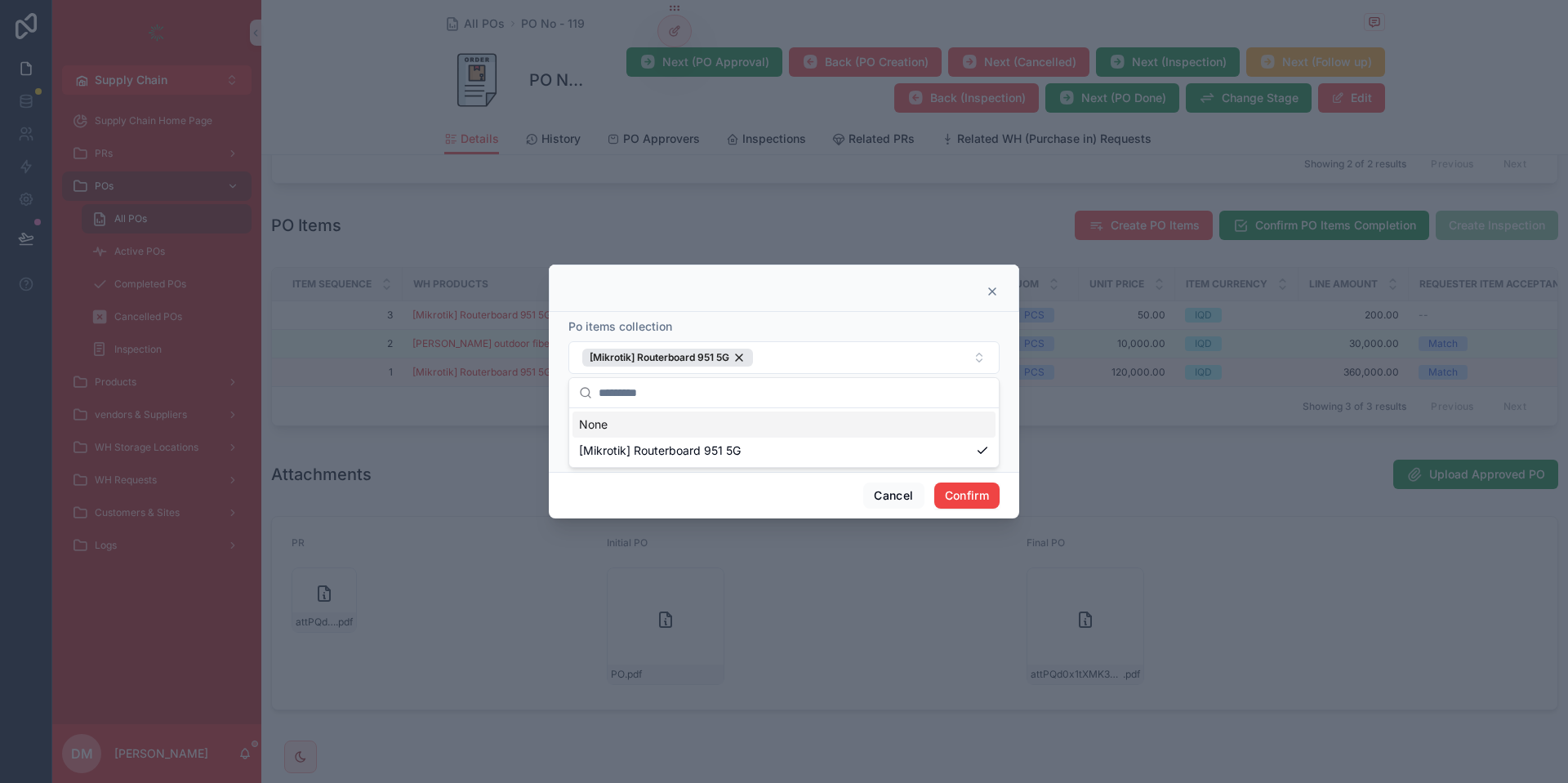
click at [847, 301] on div at bounding box center [783, 288] width 470 height 47
click at [715, 423] on input "text" at bounding box center [784, 427] width 430 height 23
type input "**"
click button "[Mikrotik] Routerboard 951 5G" at bounding box center [667, 357] width 171 height 18
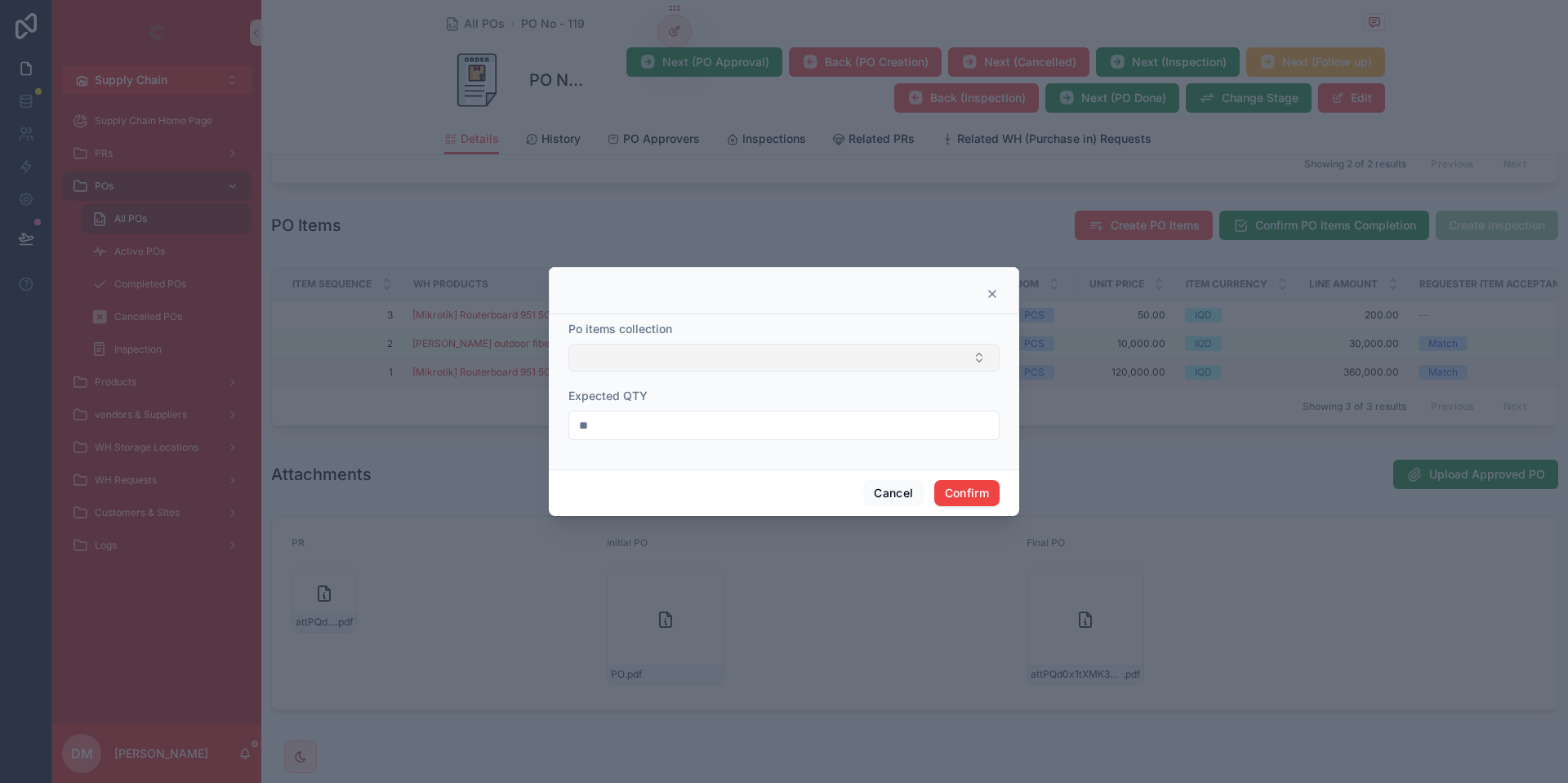
click at [734, 352] on button "Select Button" at bounding box center [784, 357] width 432 height 28
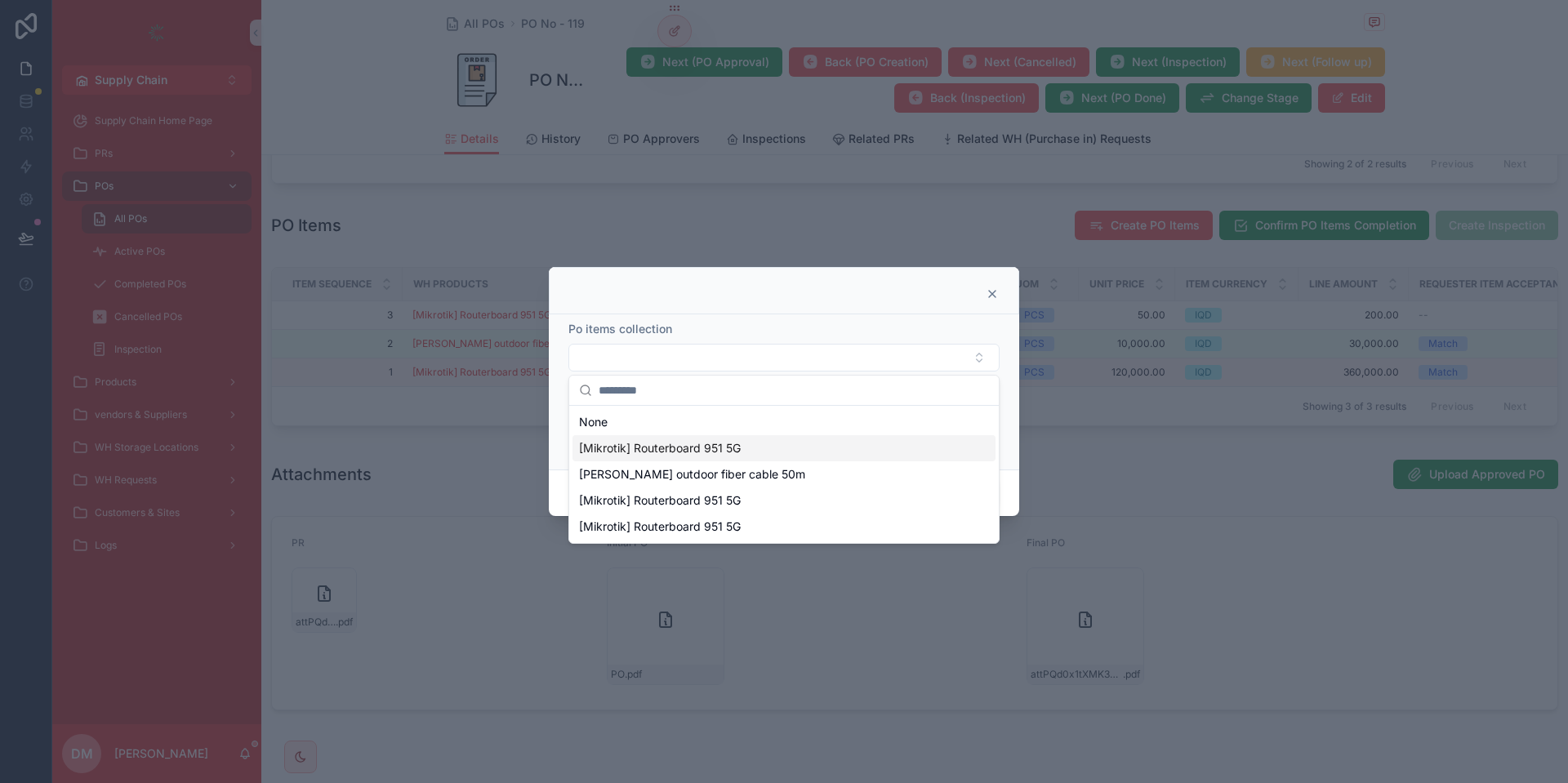
click at [659, 454] on span "[Mikrotik] Routerboard 951 5G" at bounding box center [660, 447] width 162 height 16
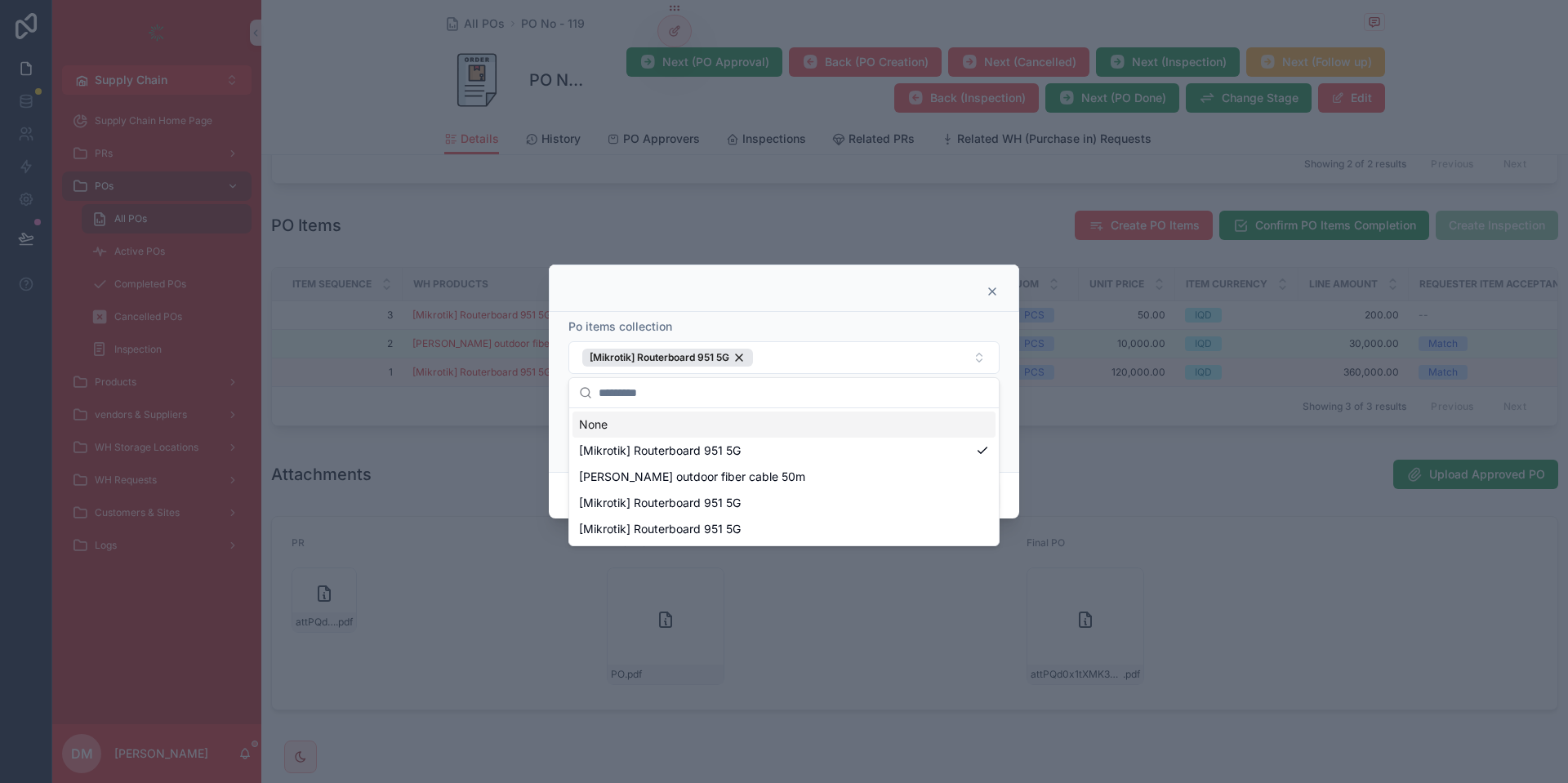
click at [1006, 353] on div "Po items collection [Mikrotik] Routerboard 951 5G Expected QTY **" at bounding box center [783, 392] width 470 height 160
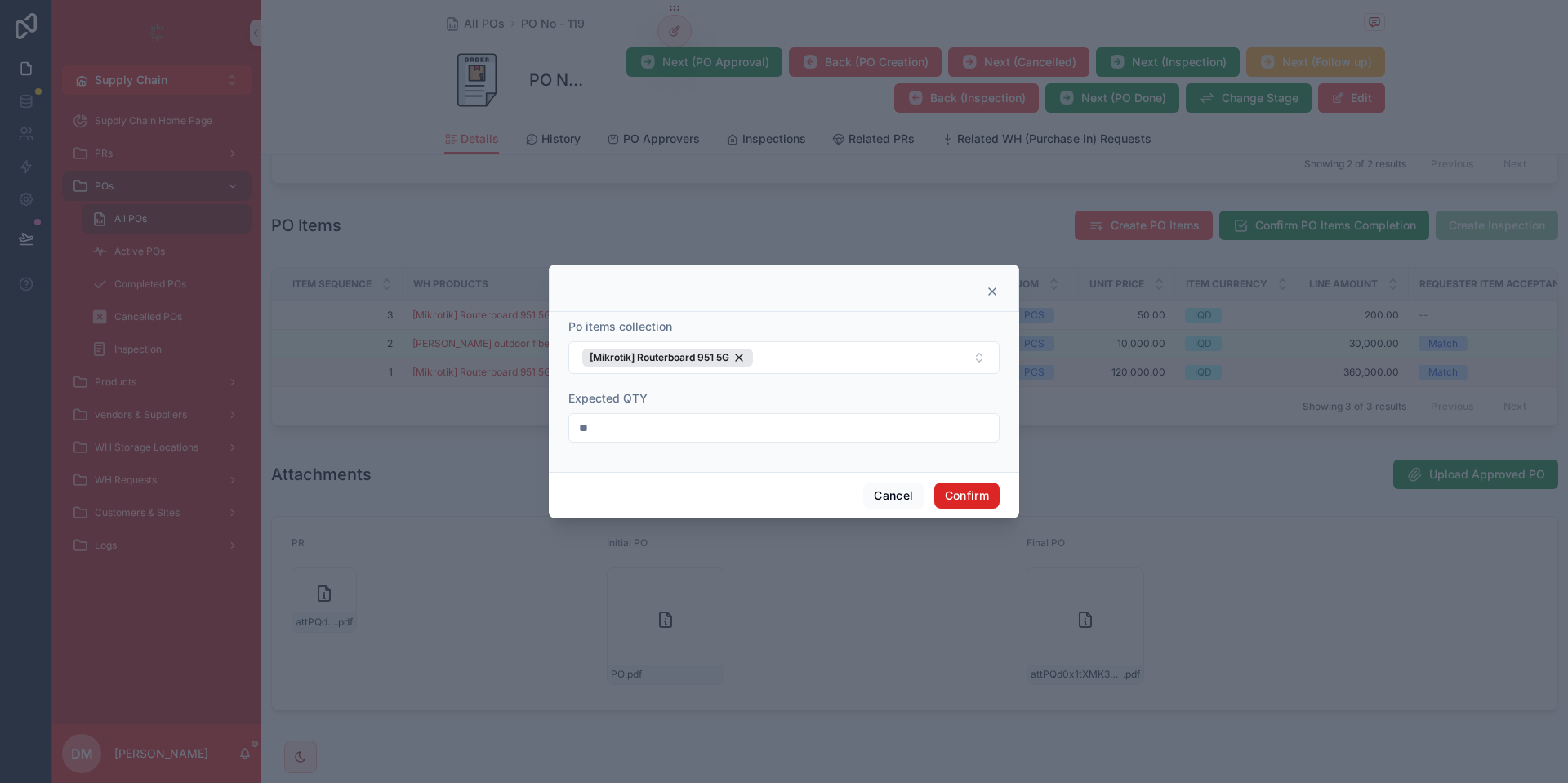
click at [973, 502] on button "Confirm" at bounding box center [967, 495] width 66 height 26
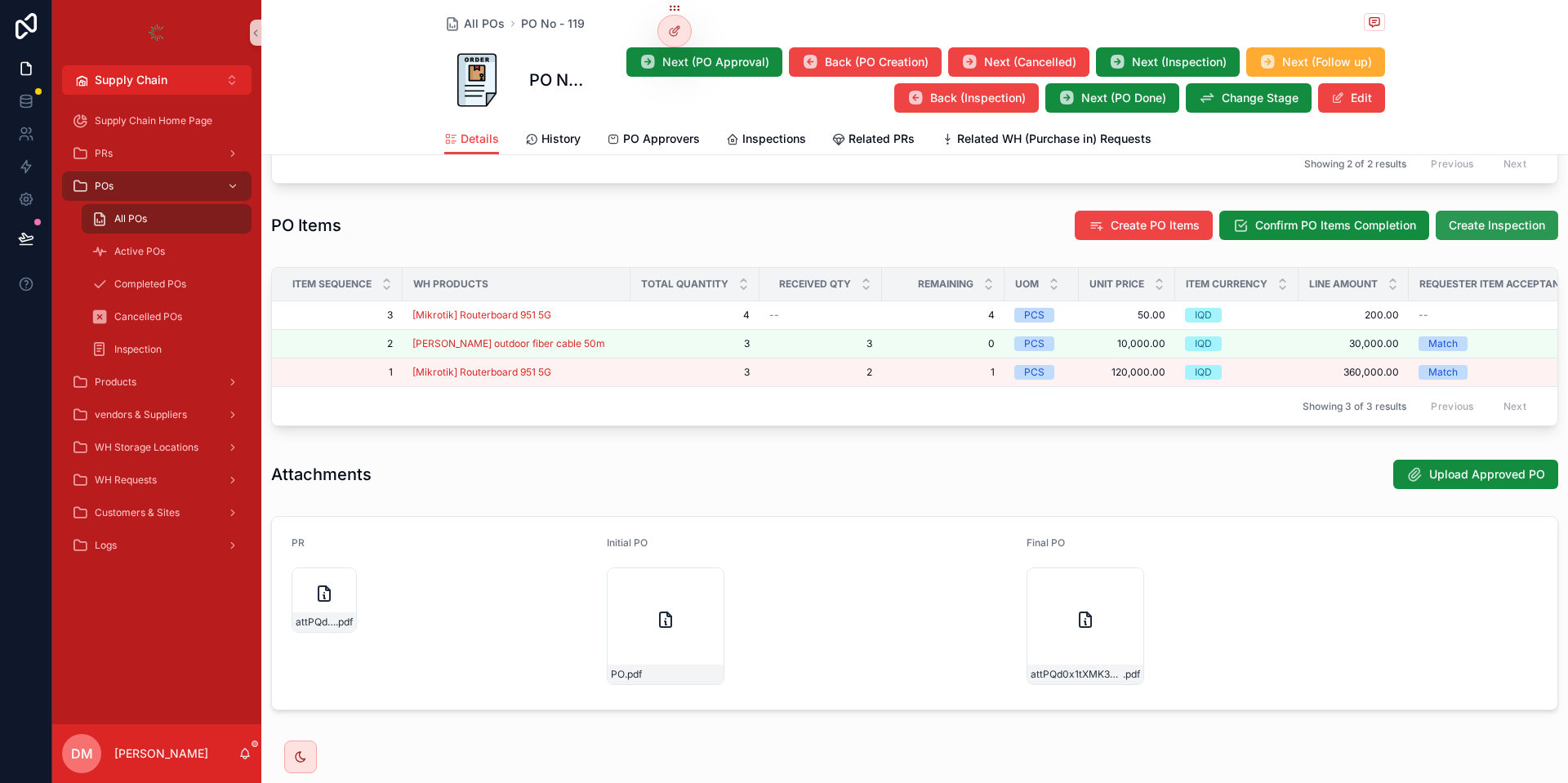
drag, startPoint x: 1473, startPoint y: 213, endPoint x: 1474, endPoint y: 229, distance: 16.0
click at [1473, 214] on div "Pre Stage Inspection Stage Done Follow up 5 Done PO Details Name PO No - 119 PO…" at bounding box center [915, 67] width 1307 height 1352
click at [1474, 230] on button "Create Inspection" at bounding box center [1497, 225] width 123 height 29
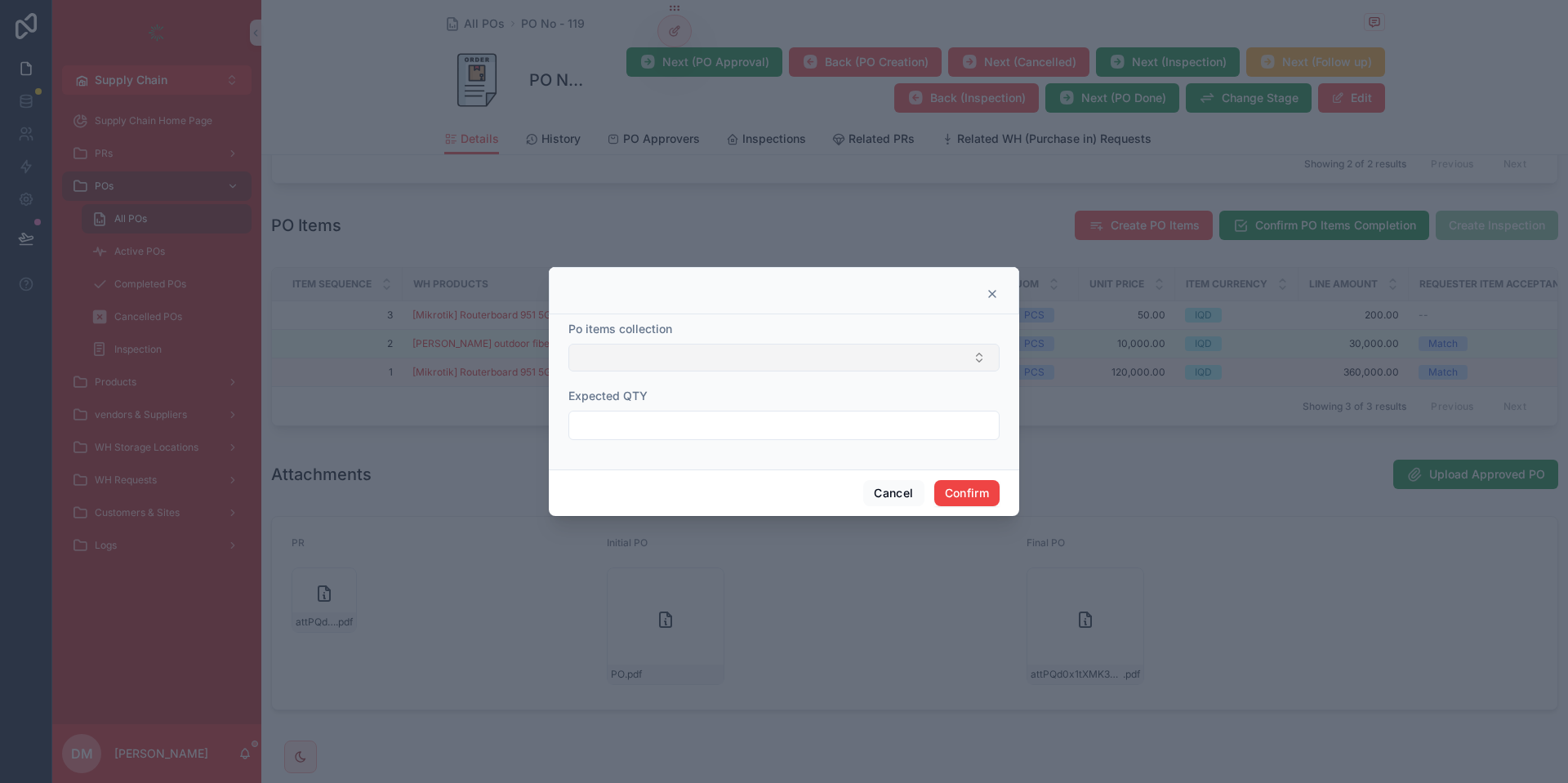
click at [581, 362] on button "Select Button" at bounding box center [784, 357] width 432 height 28
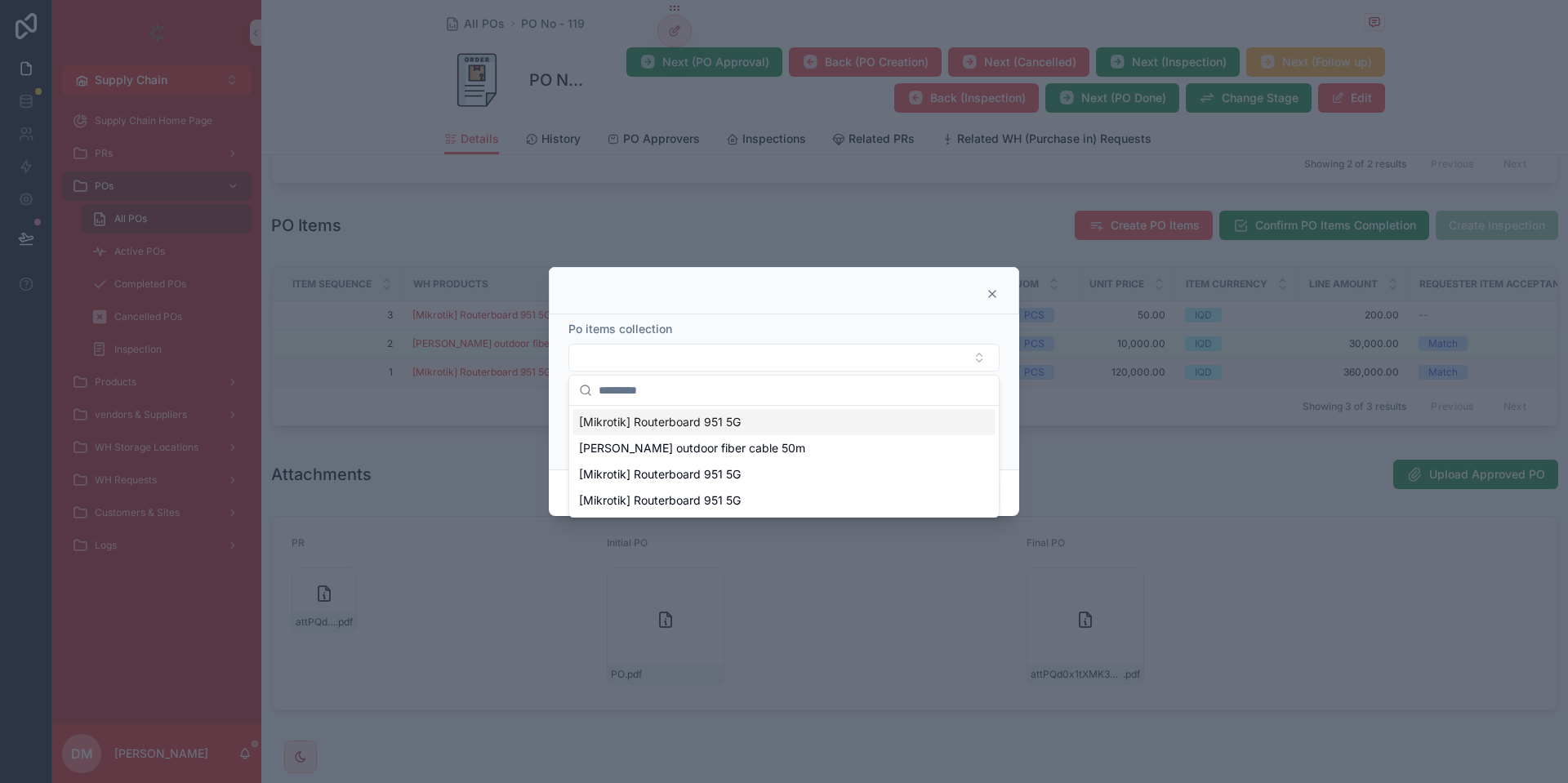
click at [662, 422] on span "[Mikrotik] Routerboard 951 5G" at bounding box center [660, 421] width 162 height 16
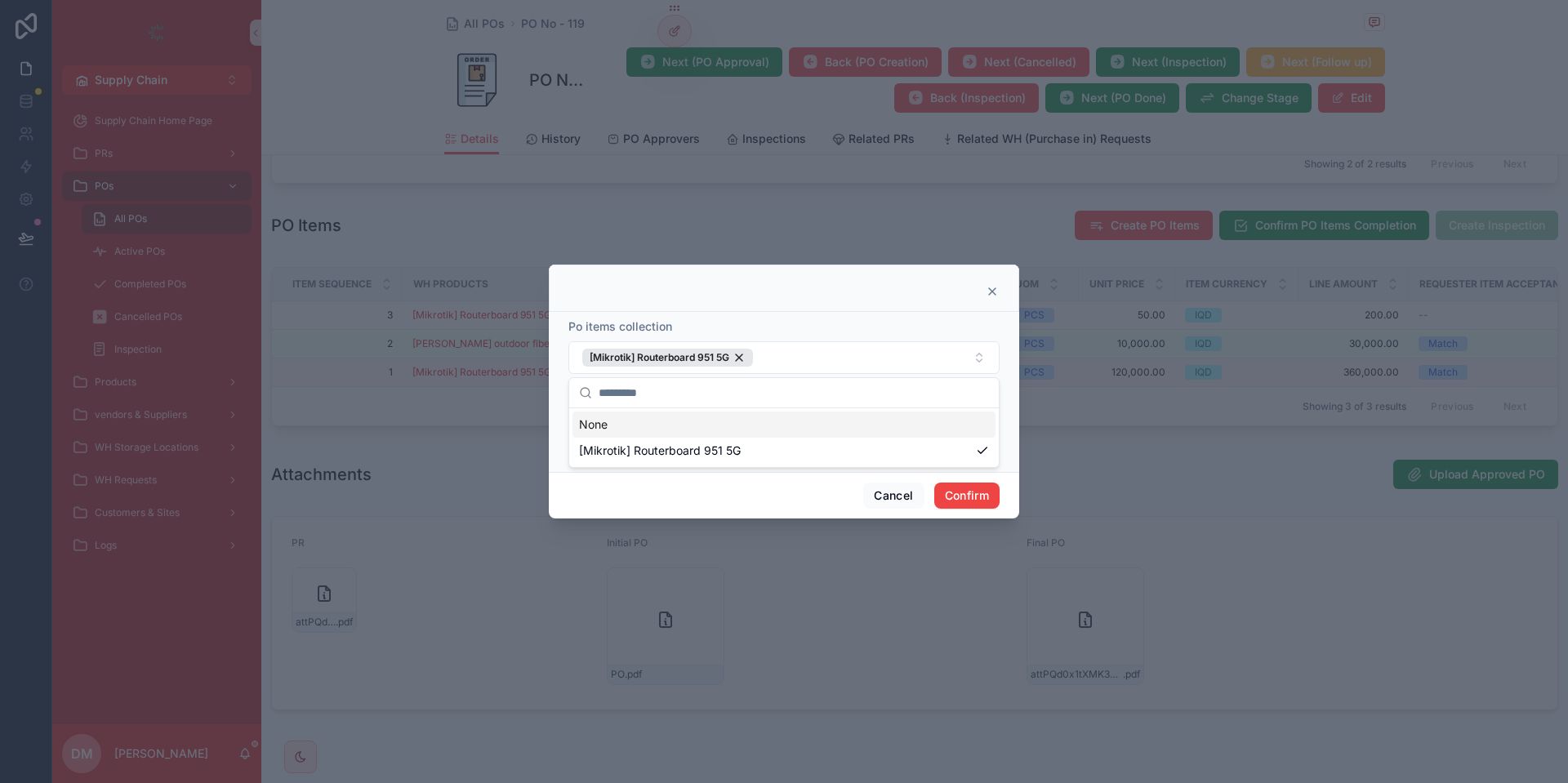
click at [687, 297] on div at bounding box center [784, 292] width 430 height 13
click at [777, 354] on button "[Mikrotik] Routerboard 951 5G" at bounding box center [784, 357] width 432 height 33
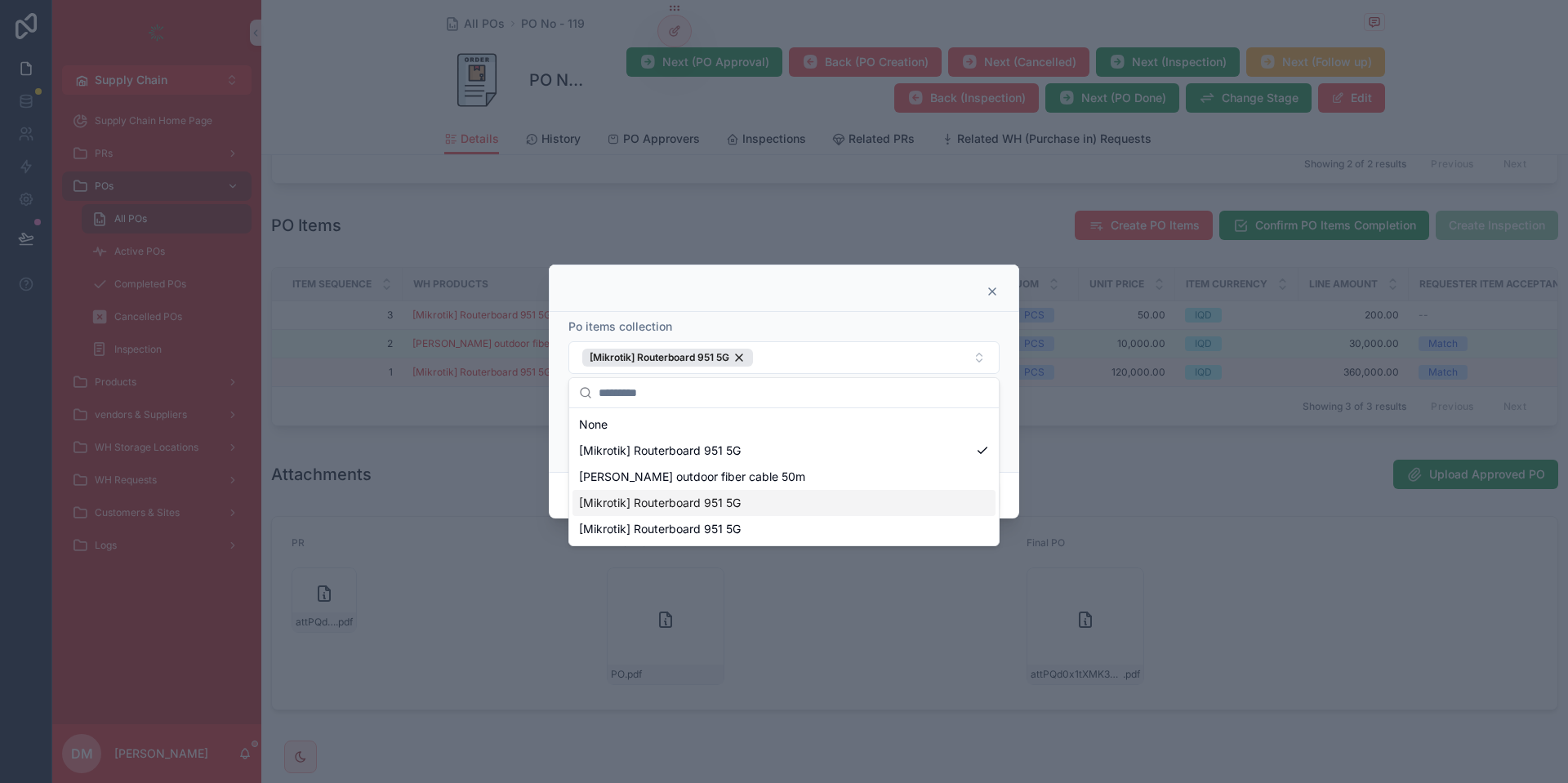
click at [777, 497] on div "[Mikrotik] Routerboard 951 5G" at bounding box center [784, 503] width 423 height 26
click at [709, 482] on span "[PERSON_NAME] outdoor fiber cable 50m" at bounding box center [691, 476] width 226 height 16
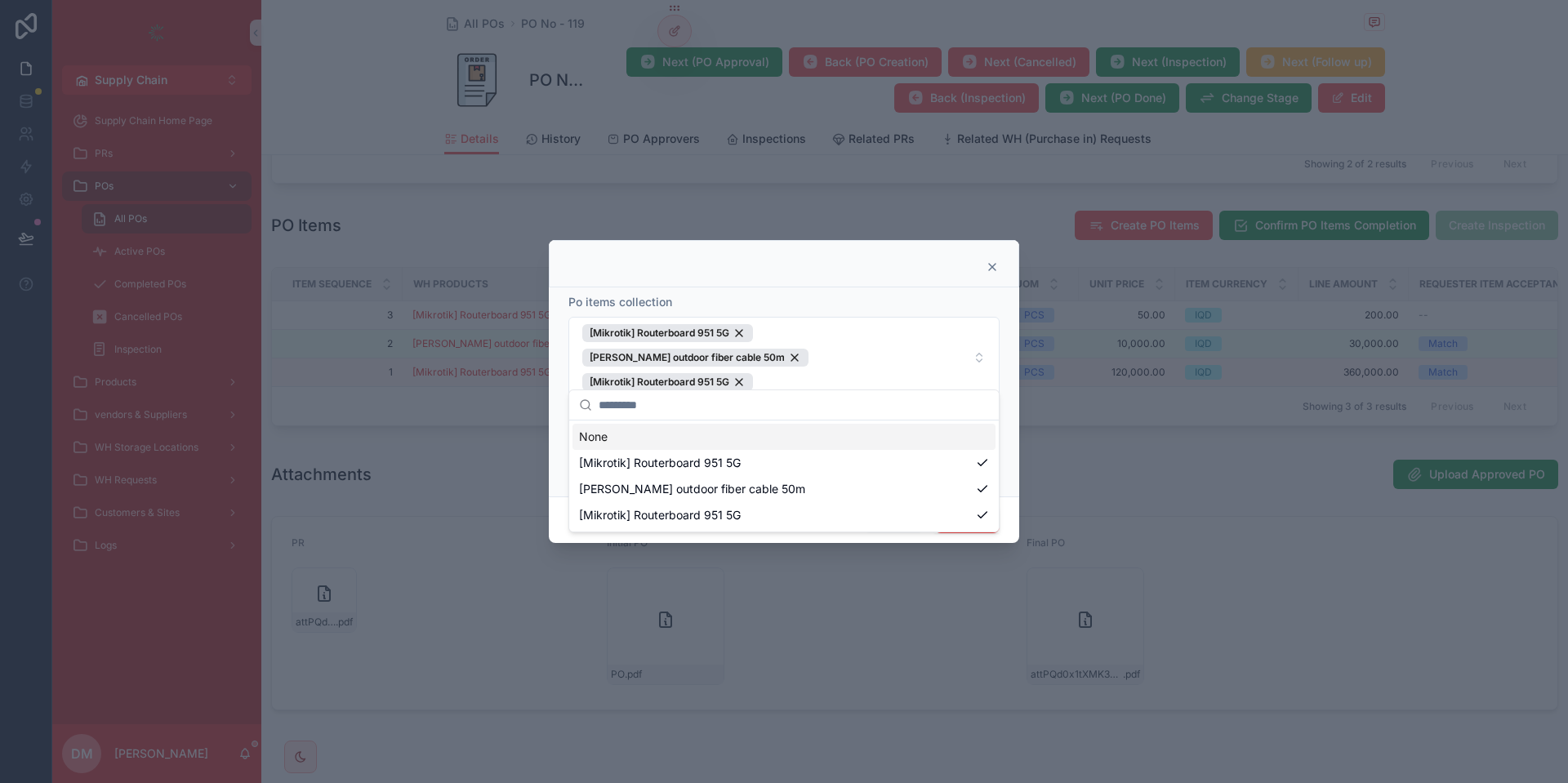
click at [1015, 317] on div "Po items collection [Mikrotik] Routerboard 951 5G [PERSON_NAME] outdoor fiber c…" at bounding box center [783, 392] width 470 height 209
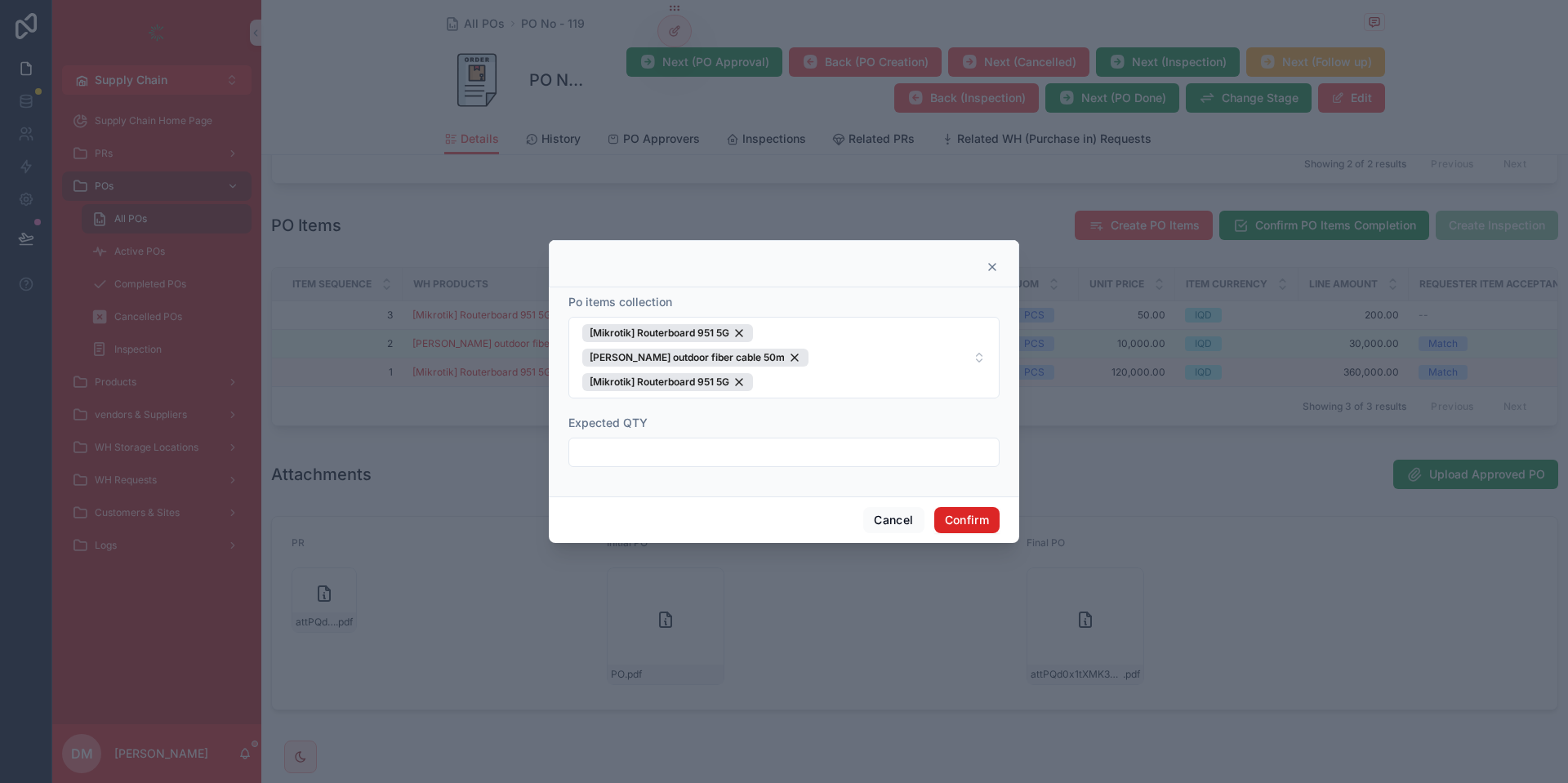
click at [995, 516] on button "Confirm" at bounding box center [967, 520] width 66 height 26
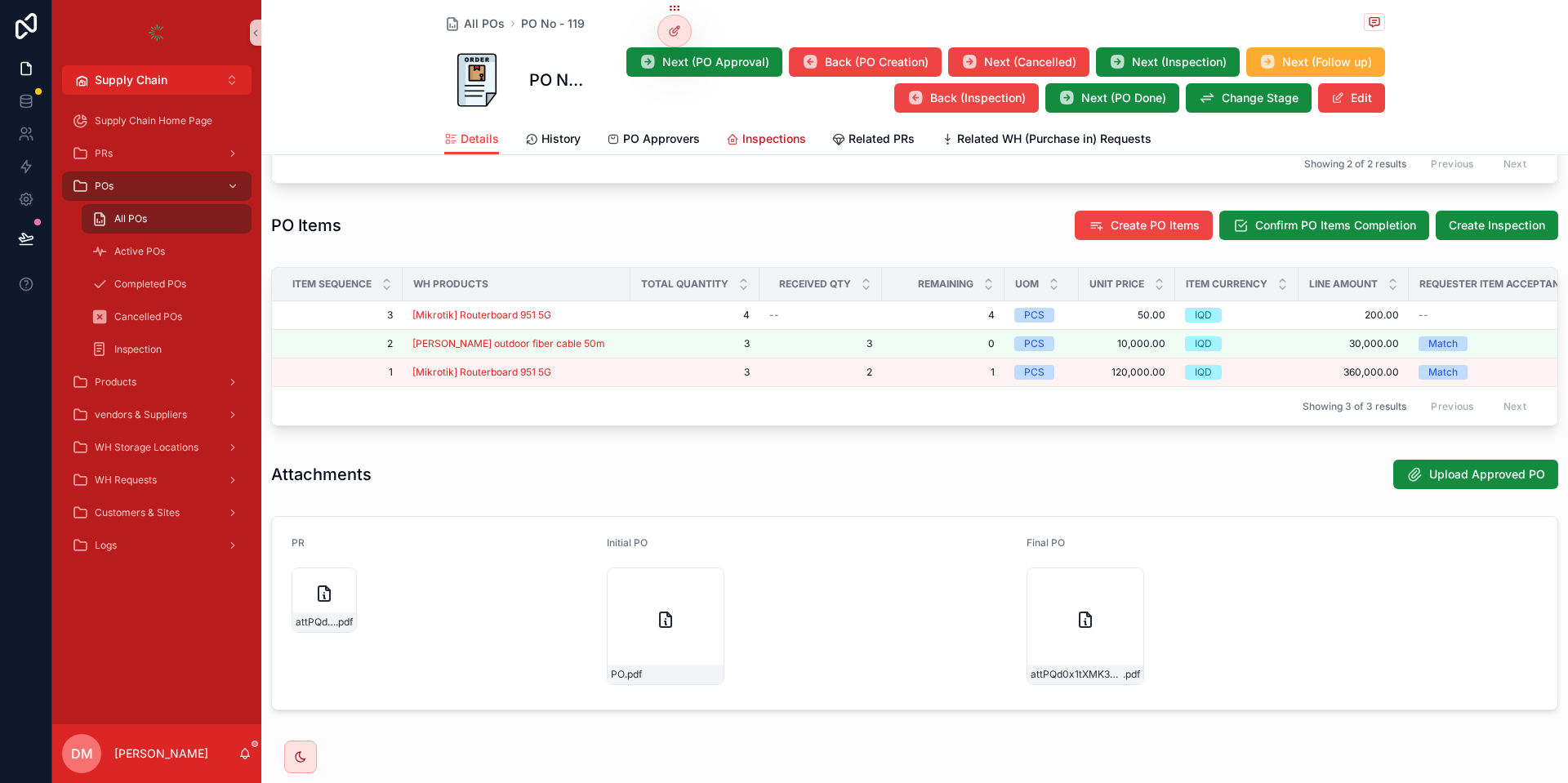
click at [745, 150] on link "Inspections" at bounding box center [765, 140] width 80 height 33
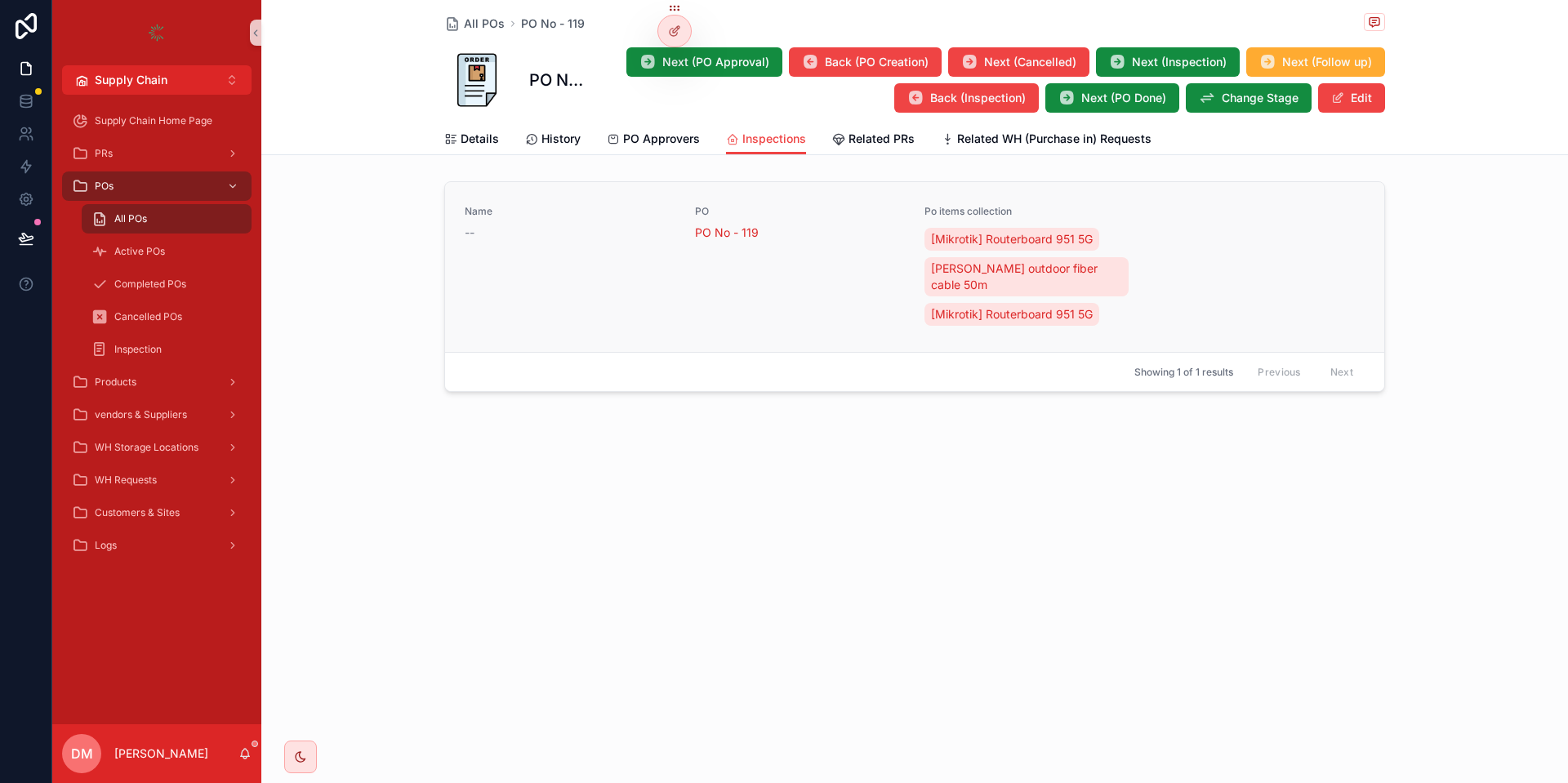
click at [815, 267] on div "PO PO No - 119" at bounding box center [800, 267] width 211 height 124
